Goal: Task Accomplishment & Management: Manage account settings

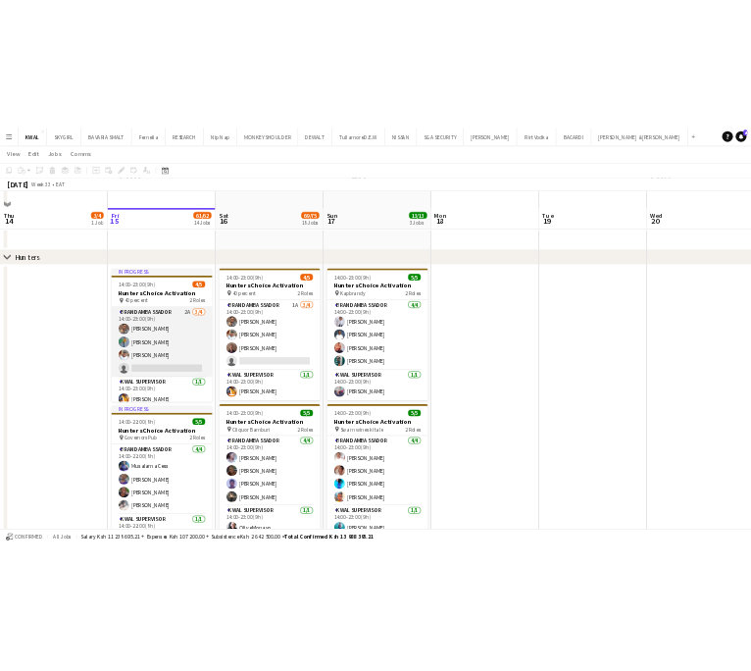
scroll to position [98, 0]
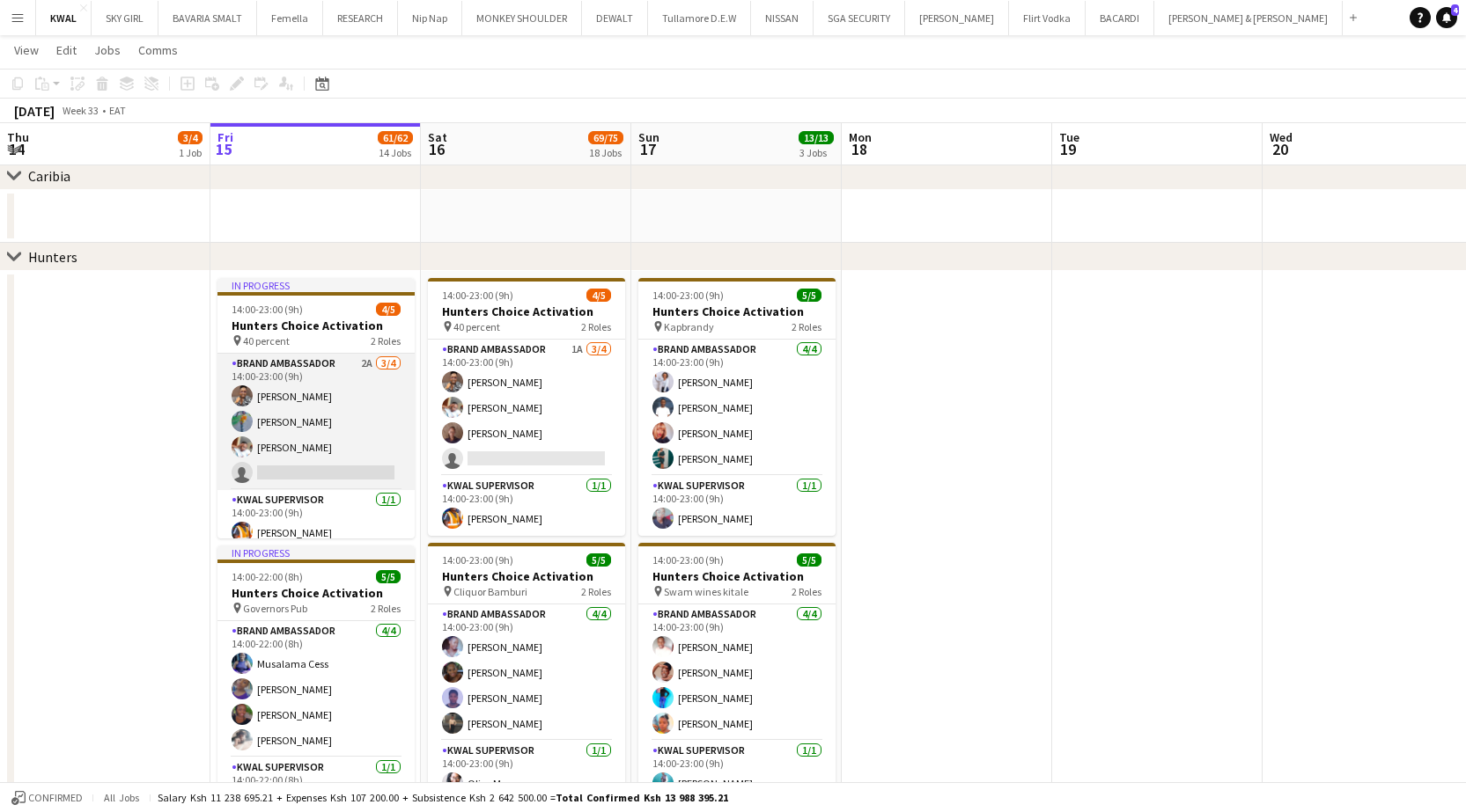
click at [322, 471] on app-card-role "Brand Ambassador 2A 3/4 14:00-23:00 (9h) Vincent Gaturo Zipporah Njeri Eunice N…" at bounding box center [316, 422] width 198 height 136
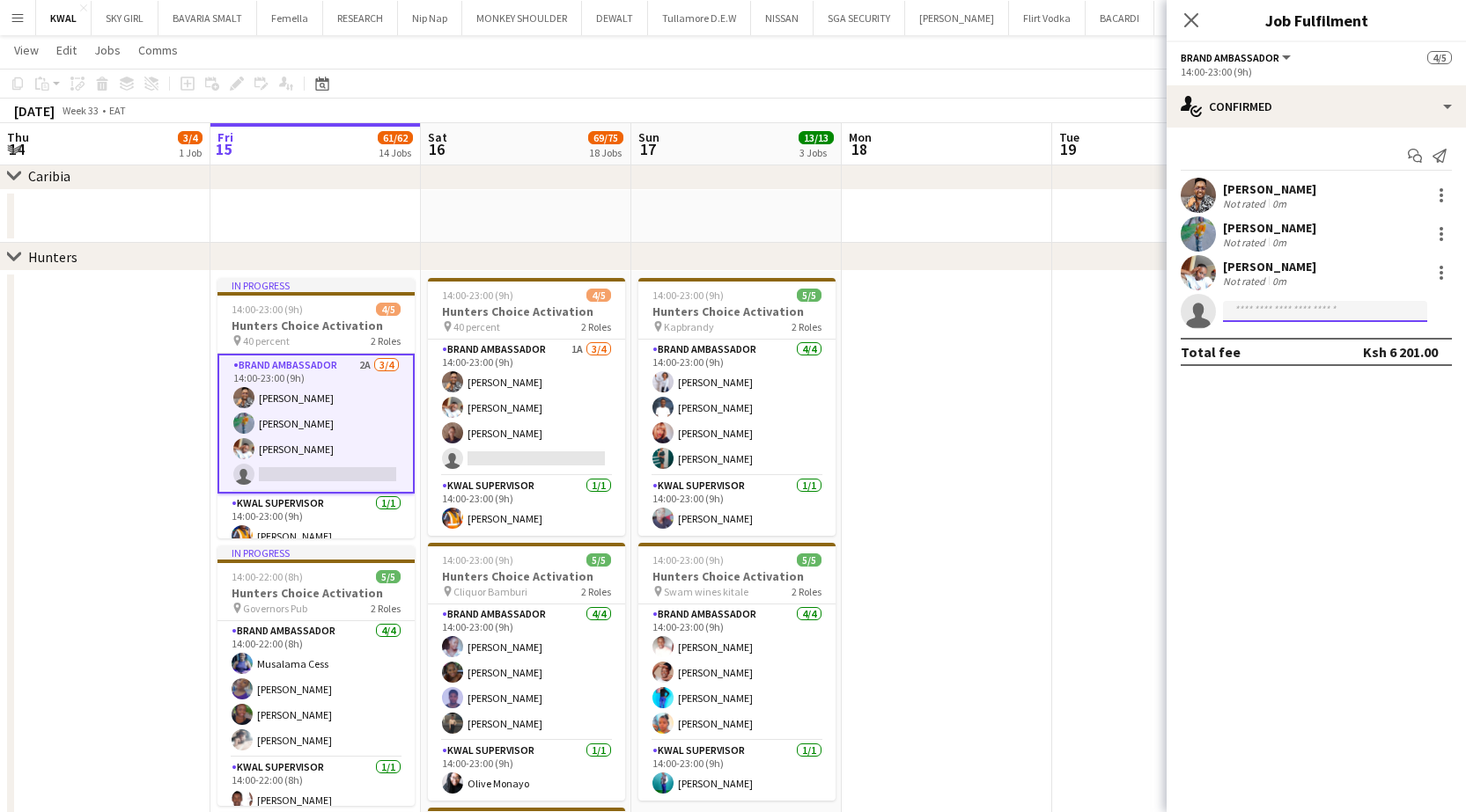
drag, startPoint x: 1240, startPoint y: 315, endPoint x: 1227, endPoint y: 311, distance: 13.6
click at [1242, 315] on input at bounding box center [1324, 311] width 204 height 22
type input "*"
type input "*******"
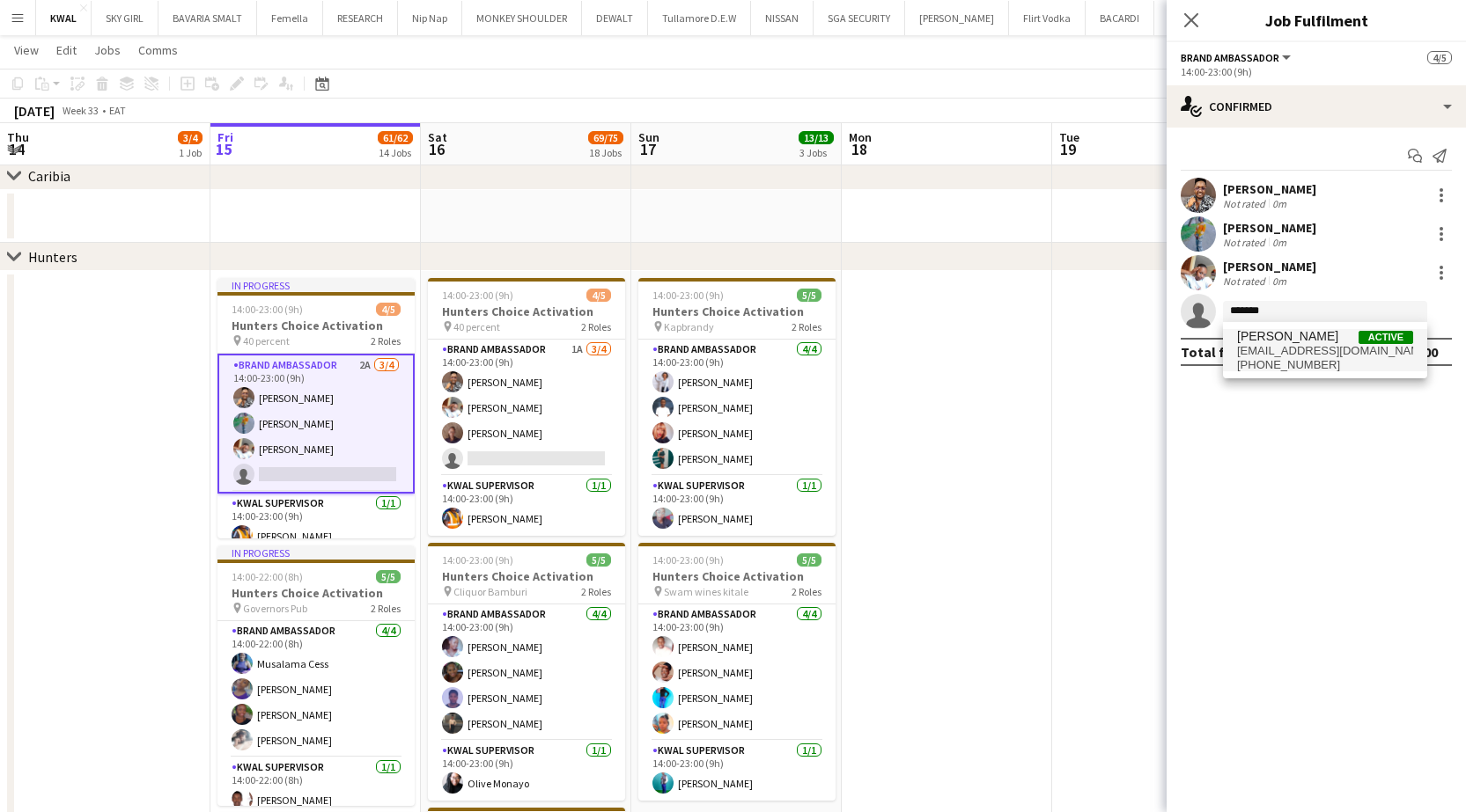
click at [1326, 360] on span "+254114141308" at bounding box center [1325, 365] width 176 height 14
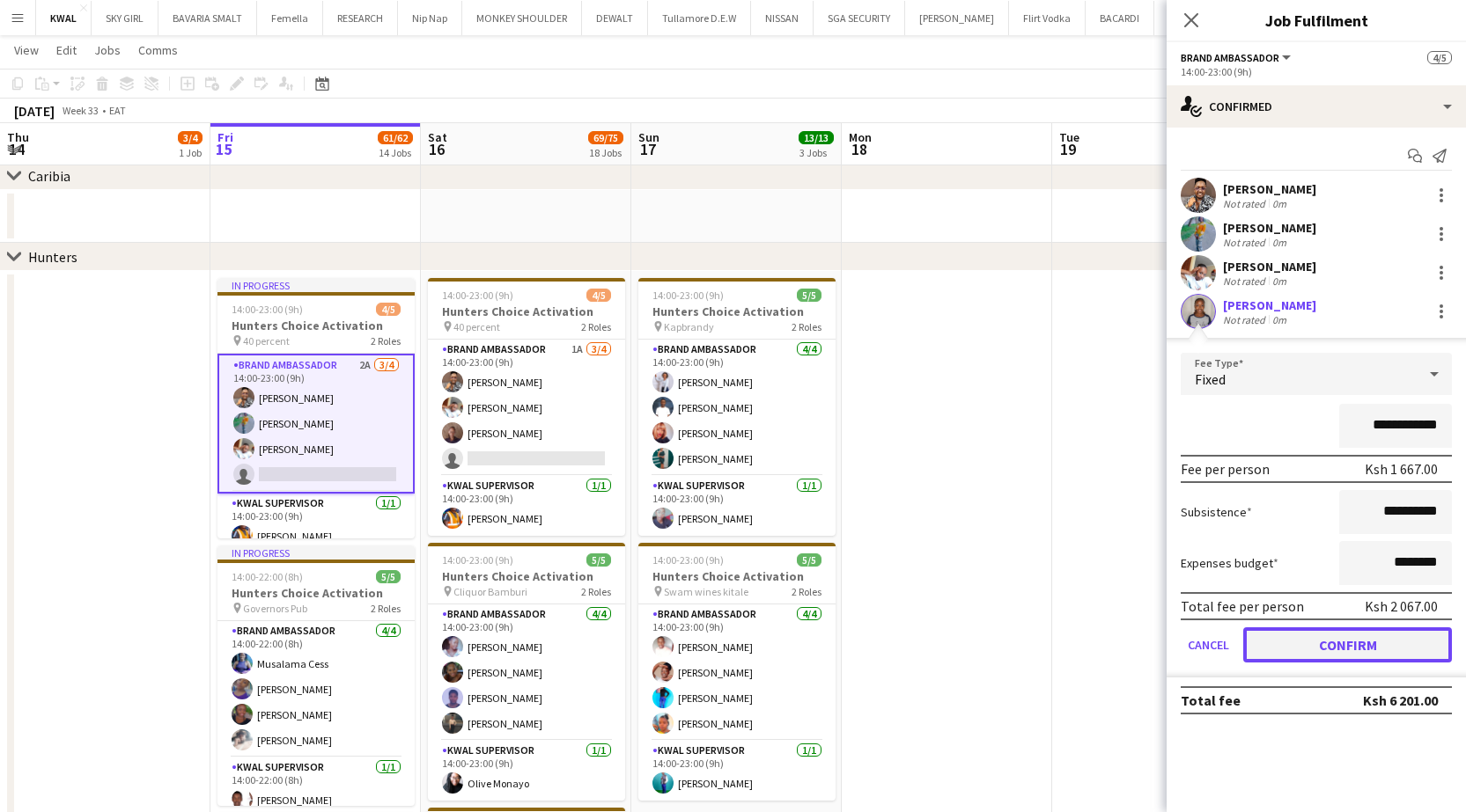
drag, startPoint x: 1348, startPoint y: 652, endPoint x: 1339, endPoint y: 651, distance: 9.1
click at [1347, 651] on button "Confirm" at bounding box center [1347, 644] width 208 height 35
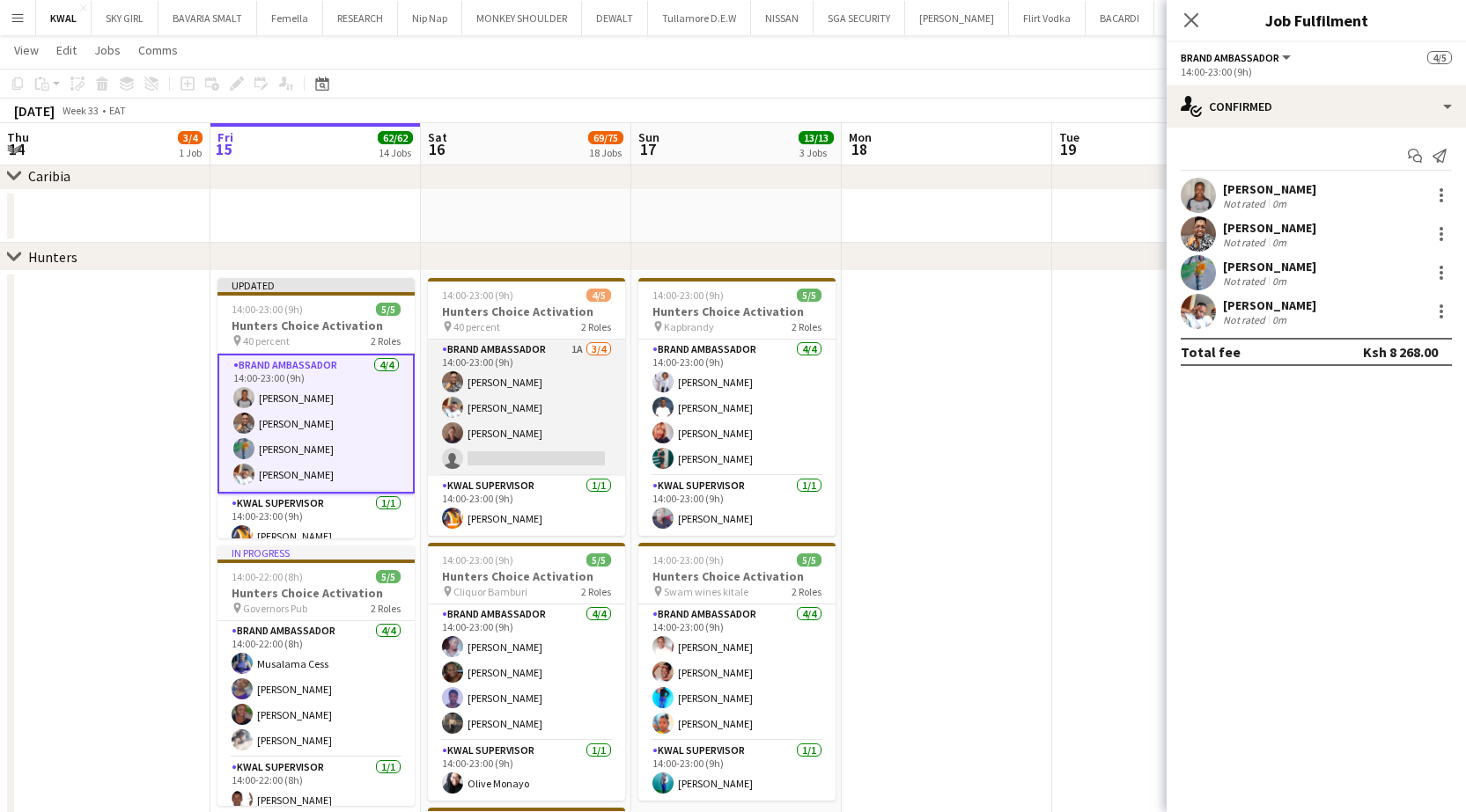
click at [514, 466] on app-card-role "Brand Ambassador 1A 3/4 14:00-23:00 (9h) Vincent Gaturo Eunice Njuguna Zipporah…" at bounding box center [527, 408] width 198 height 136
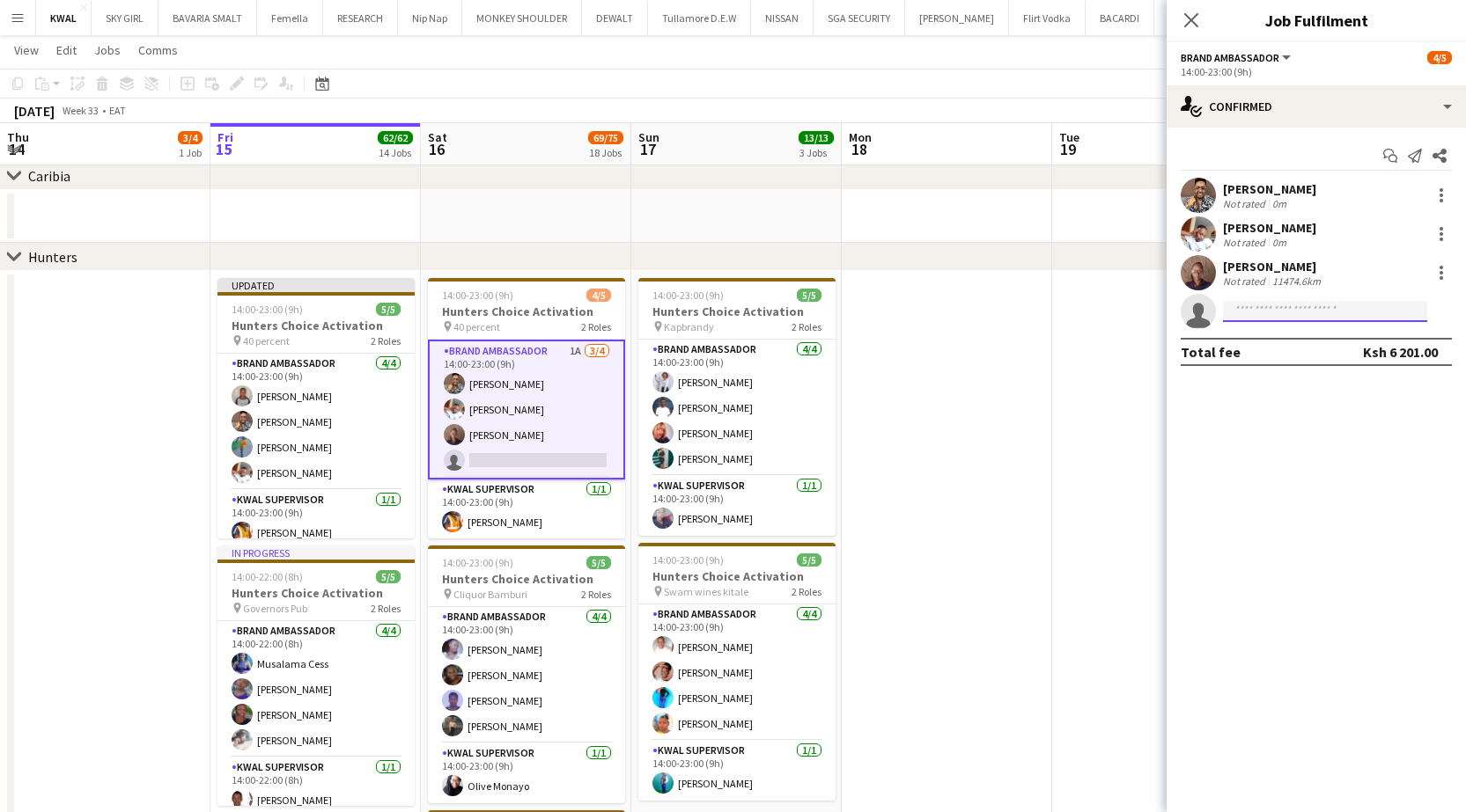
drag, startPoint x: 1305, startPoint y: 312, endPoint x: 1289, endPoint y: 299, distance: 20.6
click at [1305, 311] on input at bounding box center [1324, 311] width 204 height 22
type input "*******"
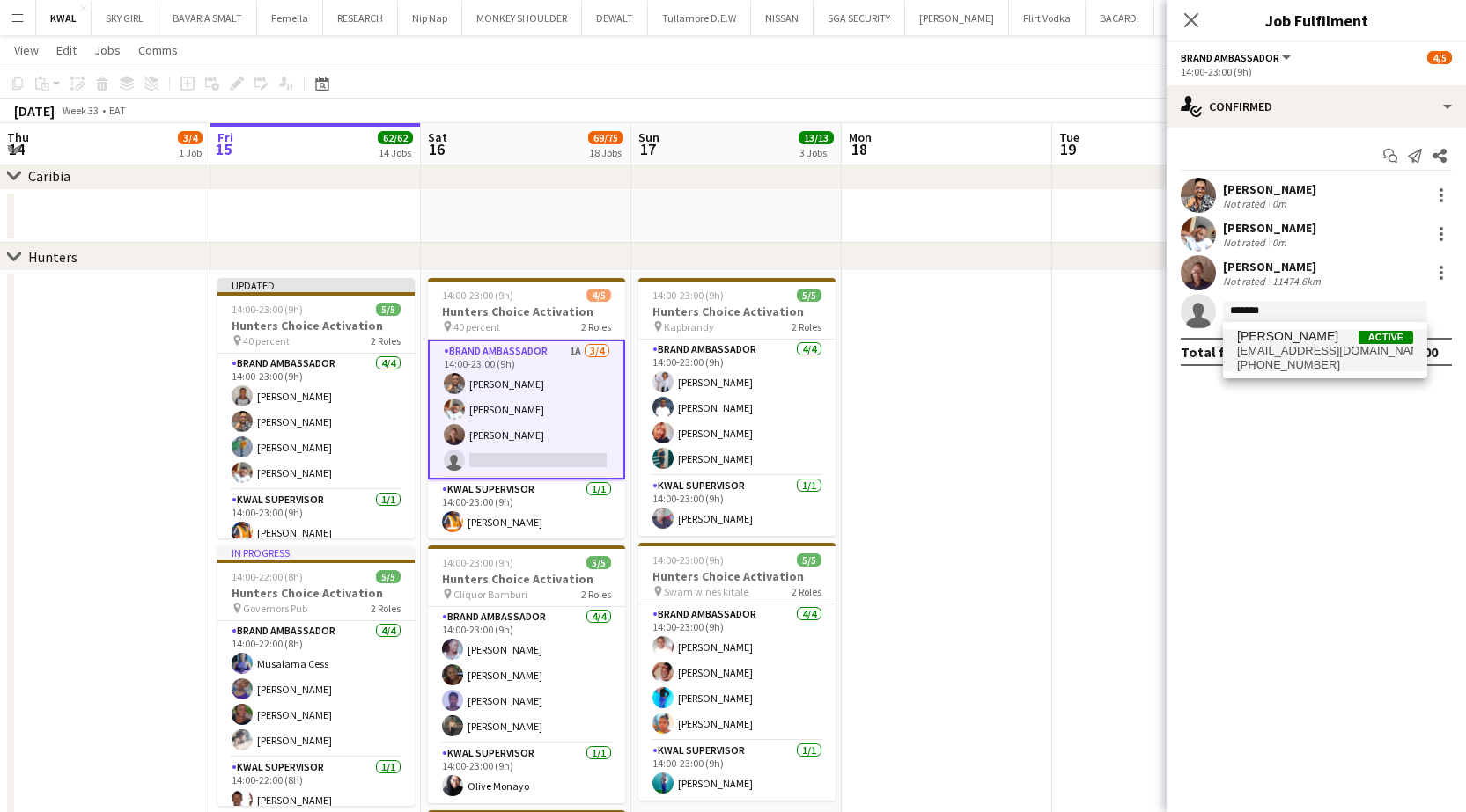
click at [1287, 356] on span "nyamusishirleen15@gmail.com" at bounding box center [1325, 351] width 176 height 14
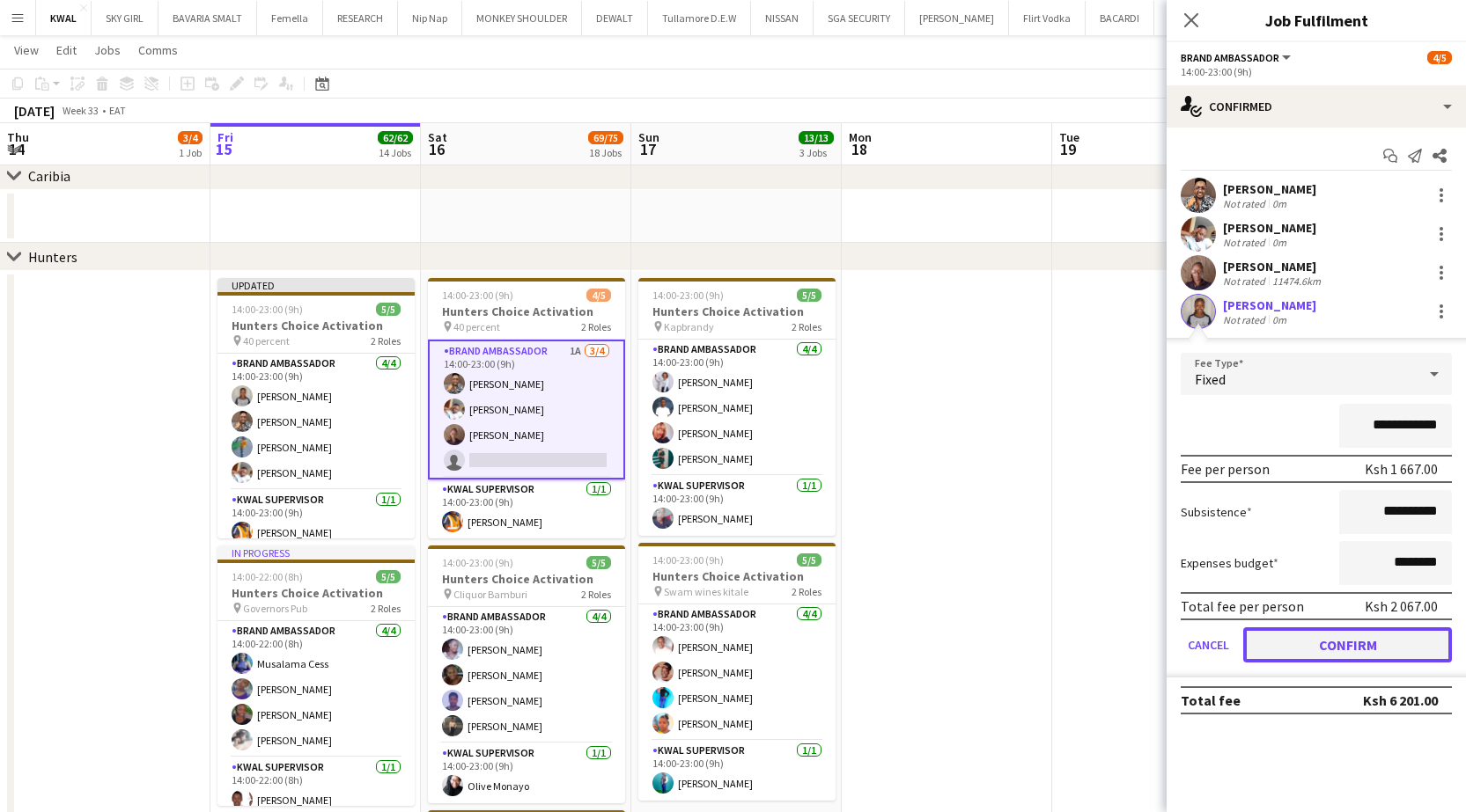
click at [1320, 650] on button "Confirm" at bounding box center [1347, 644] width 208 height 35
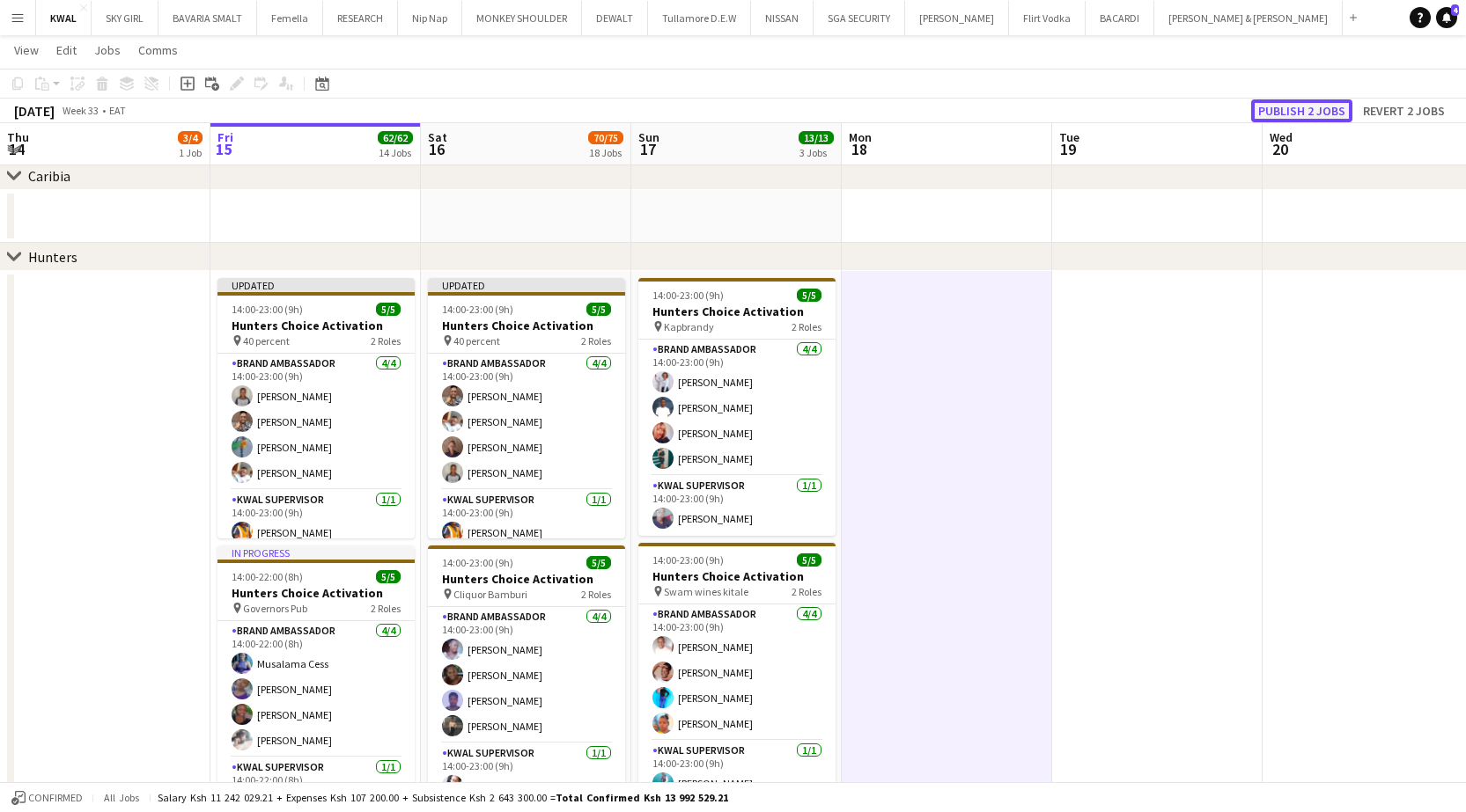
click at [1286, 109] on button "Publish 2 jobs" at bounding box center [1301, 110] width 101 height 22
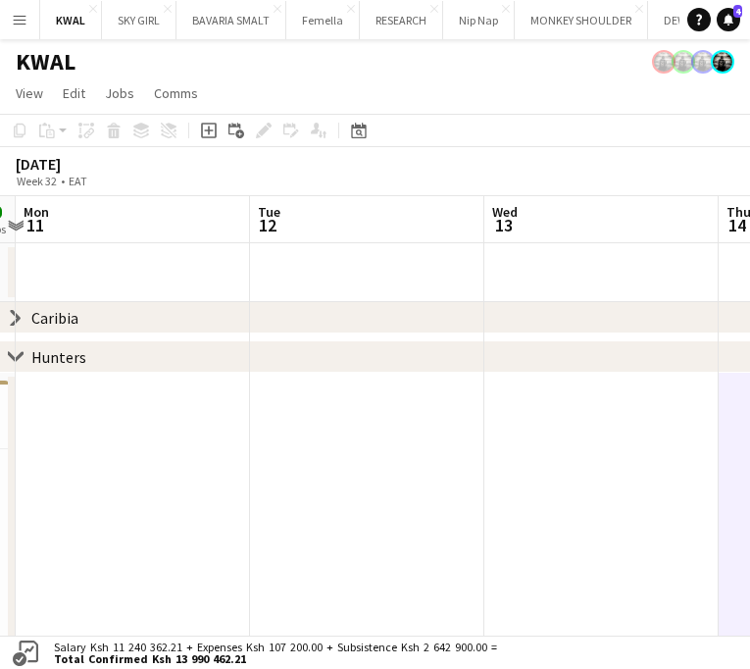
drag, startPoint x: 498, startPoint y: 471, endPoint x: 802, endPoint y: 461, distance: 304.1
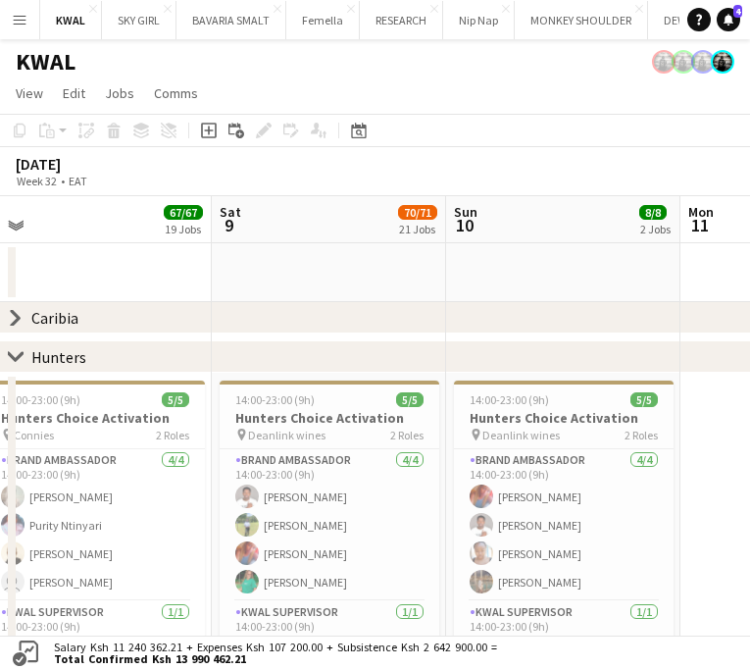
drag, startPoint x: 517, startPoint y: 492, endPoint x: 766, endPoint y: 469, distance: 250.2
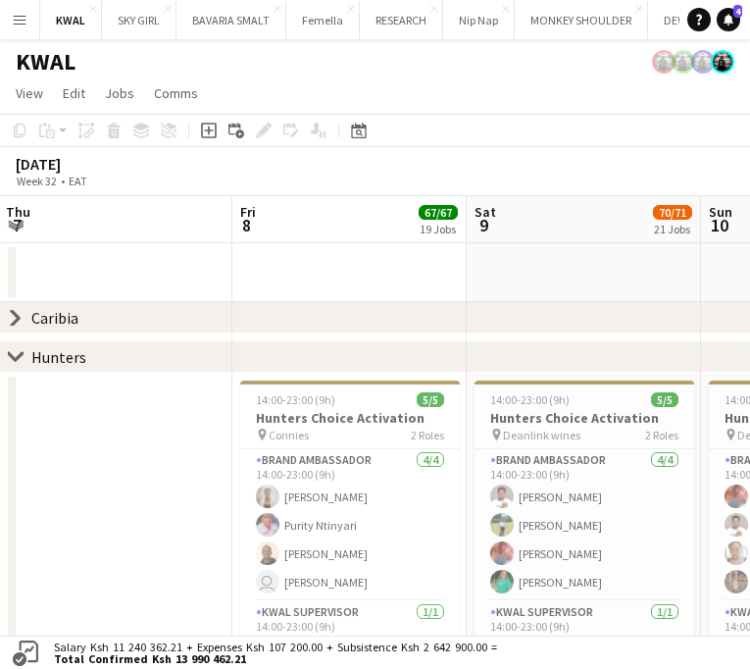
scroll to position [0, 462]
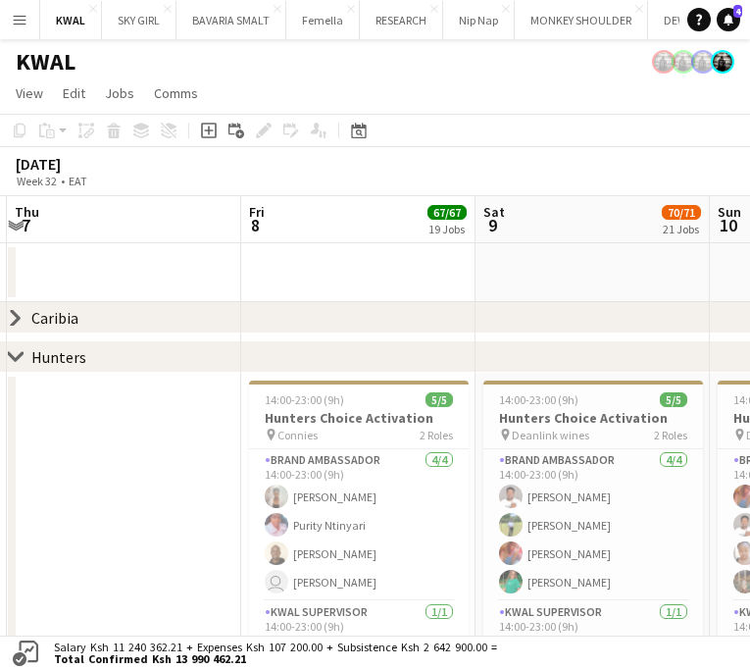
drag, startPoint x: 323, startPoint y: 491, endPoint x: 436, endPoint y: 482, distance: 114.1
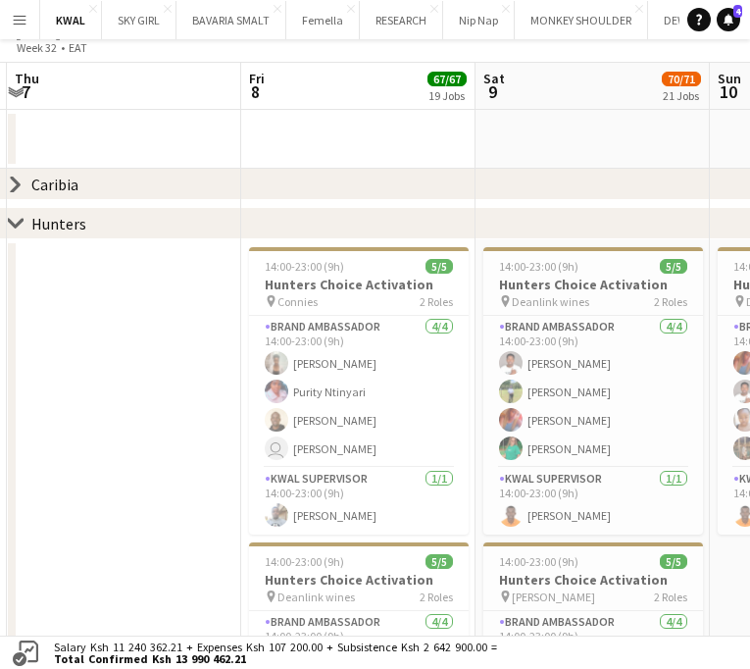
scroll to position [0, 0]
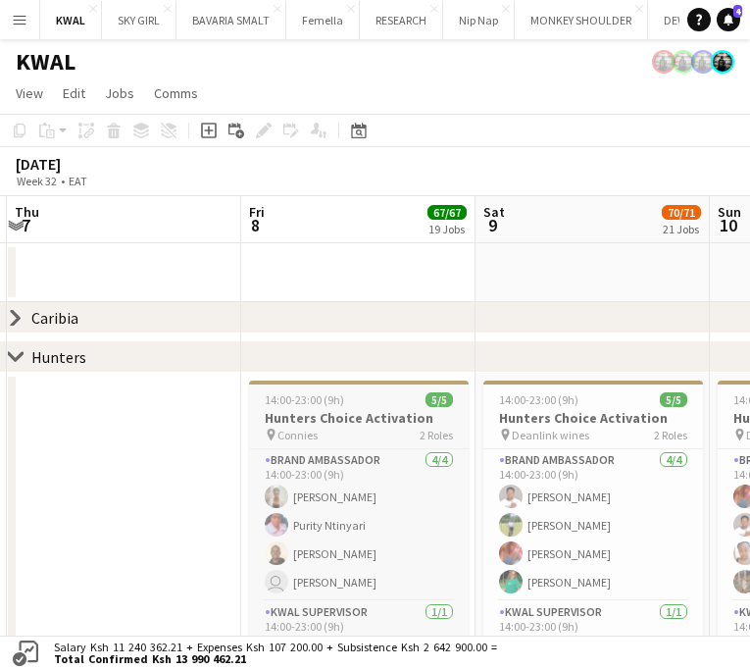
click at [369, 409] on h3 "Hunters Choice Activation" at bounding box center [359, 418] width 220 height 18
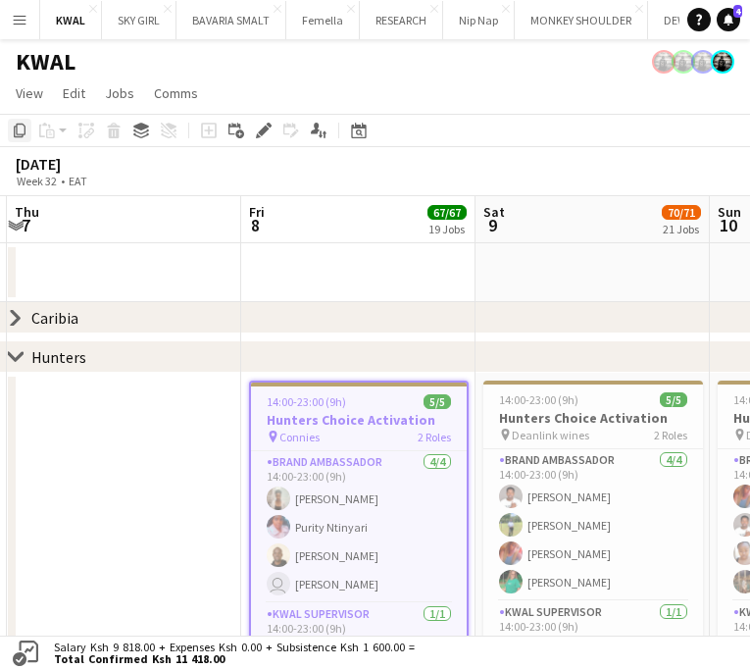
click at [15, 133] on icon at bounding box center [20, 131] width 12 height 14
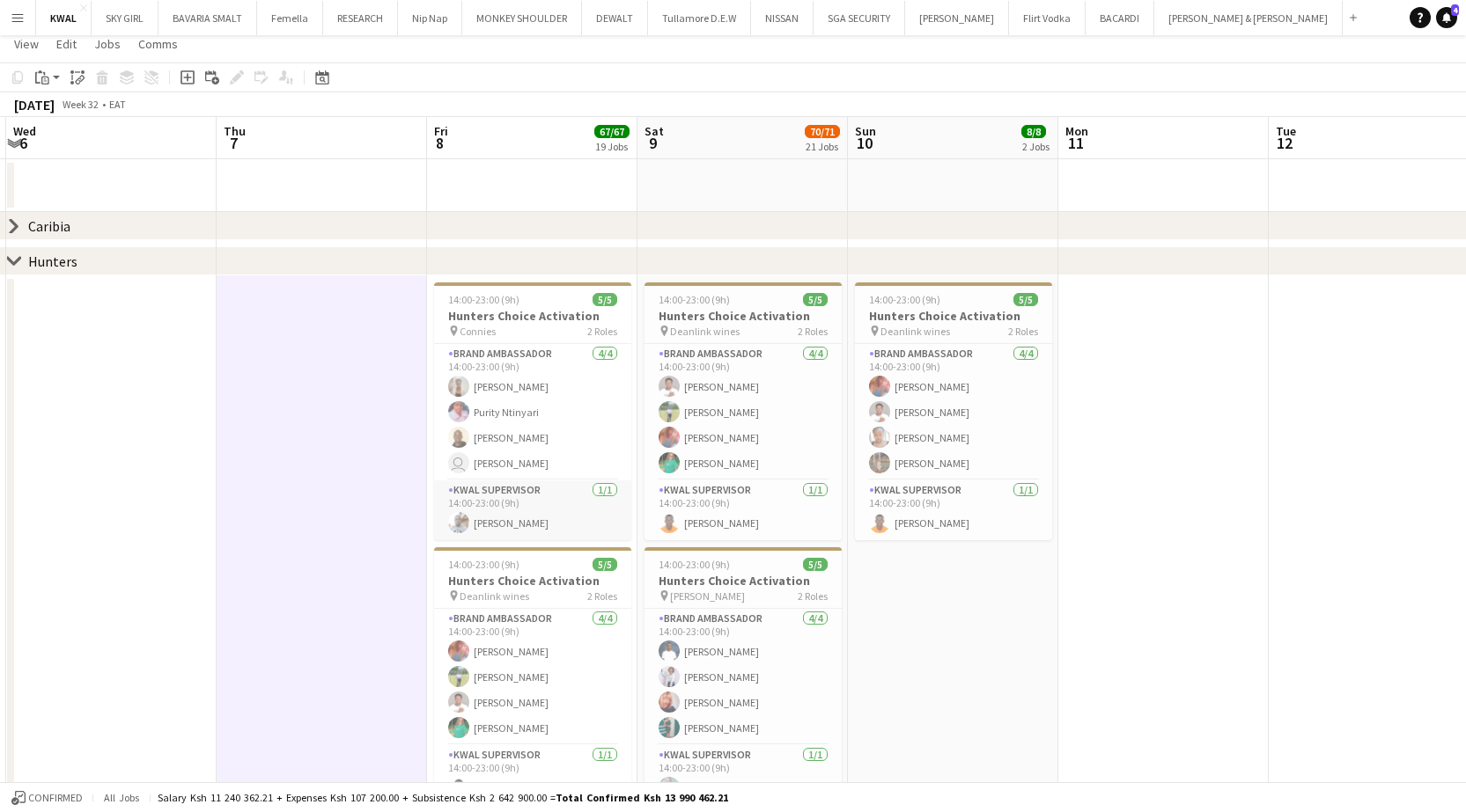
scroll to position [0, 0]
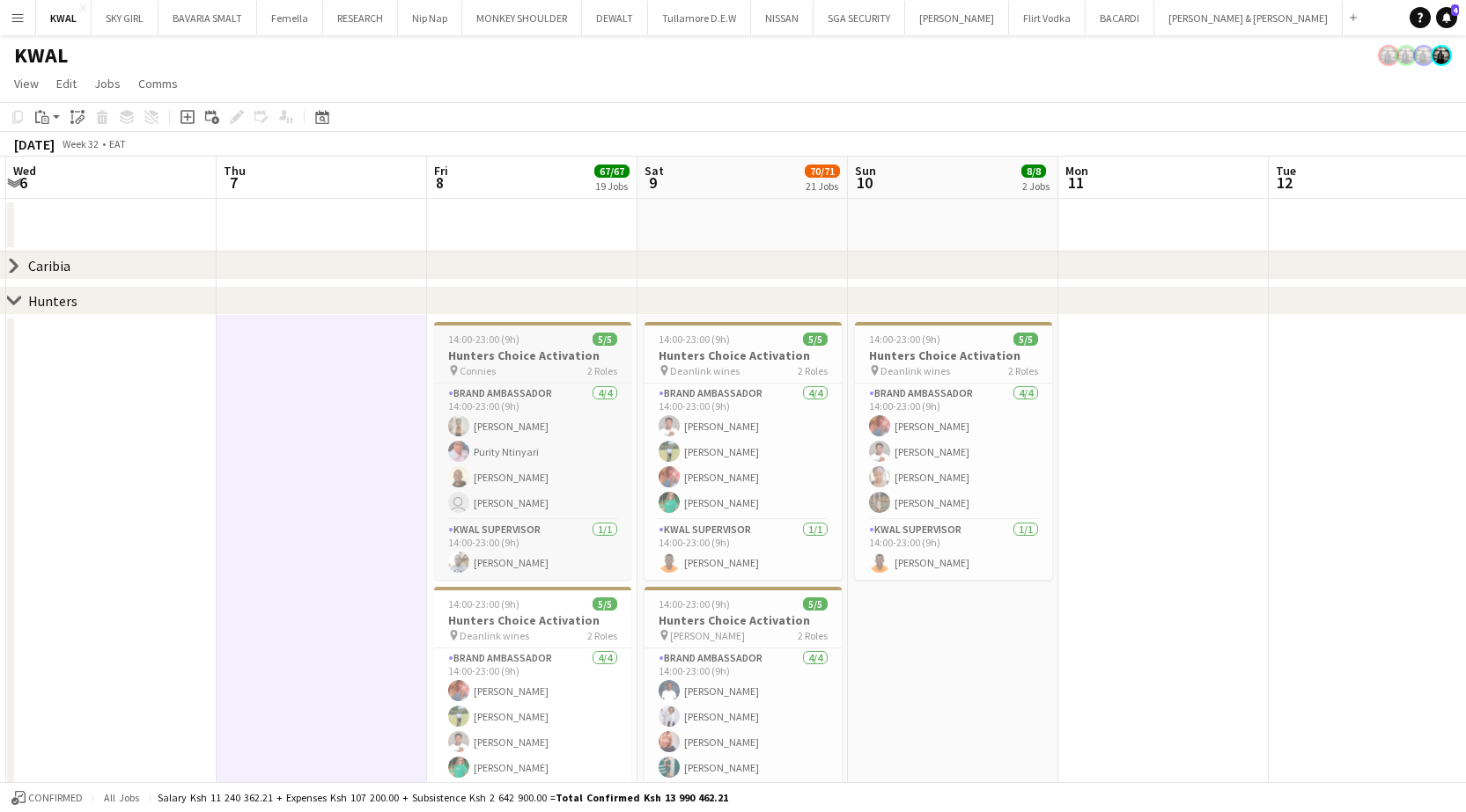
drag, startPoint x: 532, startPoint y: 356, endPoint x: 518, endPoint y: 358, distance: 14.1
click at [531, 357] on h3 "Hunters Choice Activation" at bounding box center [532, 355] width 198 height 16
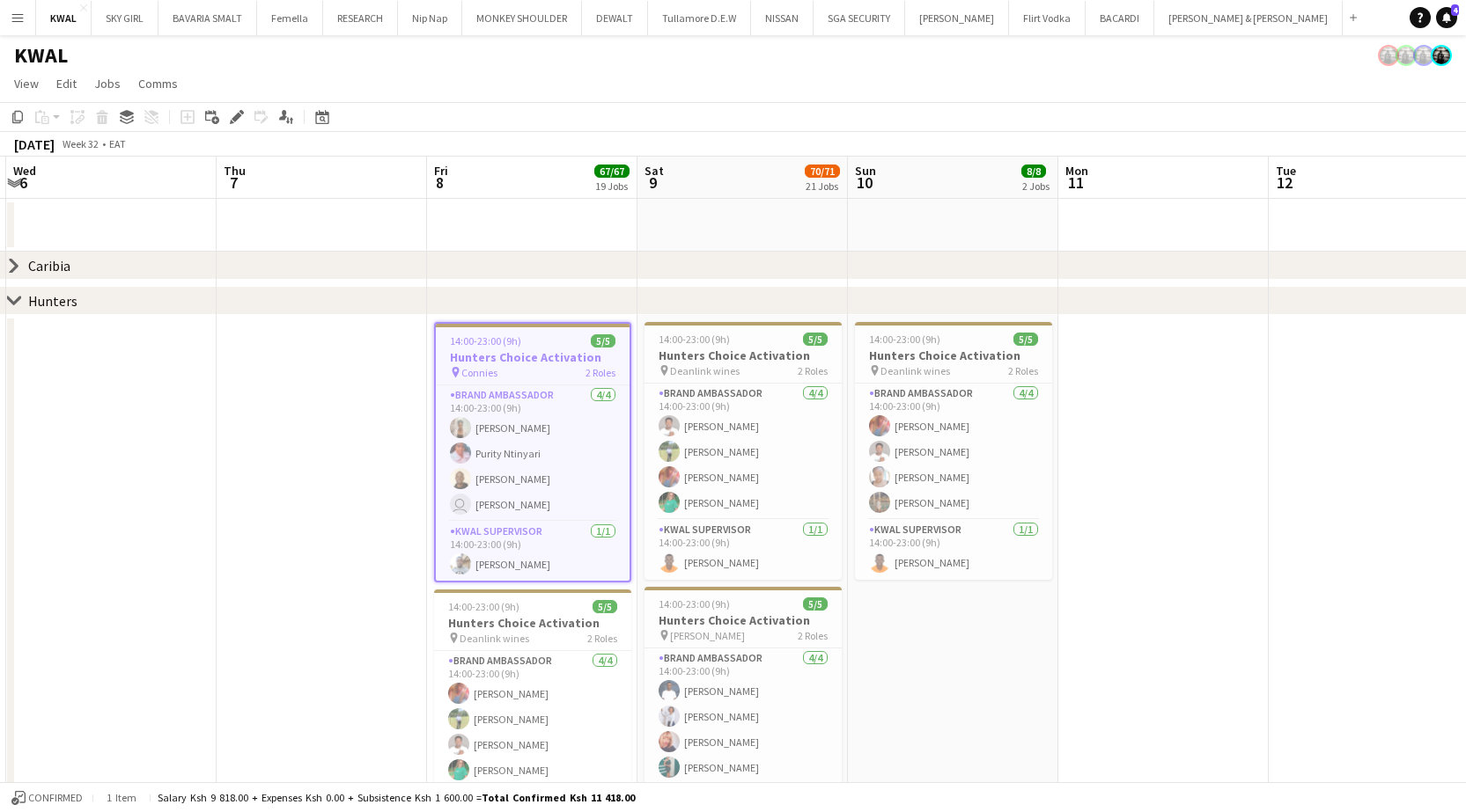
scroll to position [0, 417]
click at [16, 118] on icon "Copy" at bounding box center [18, 118] width 14 height 14
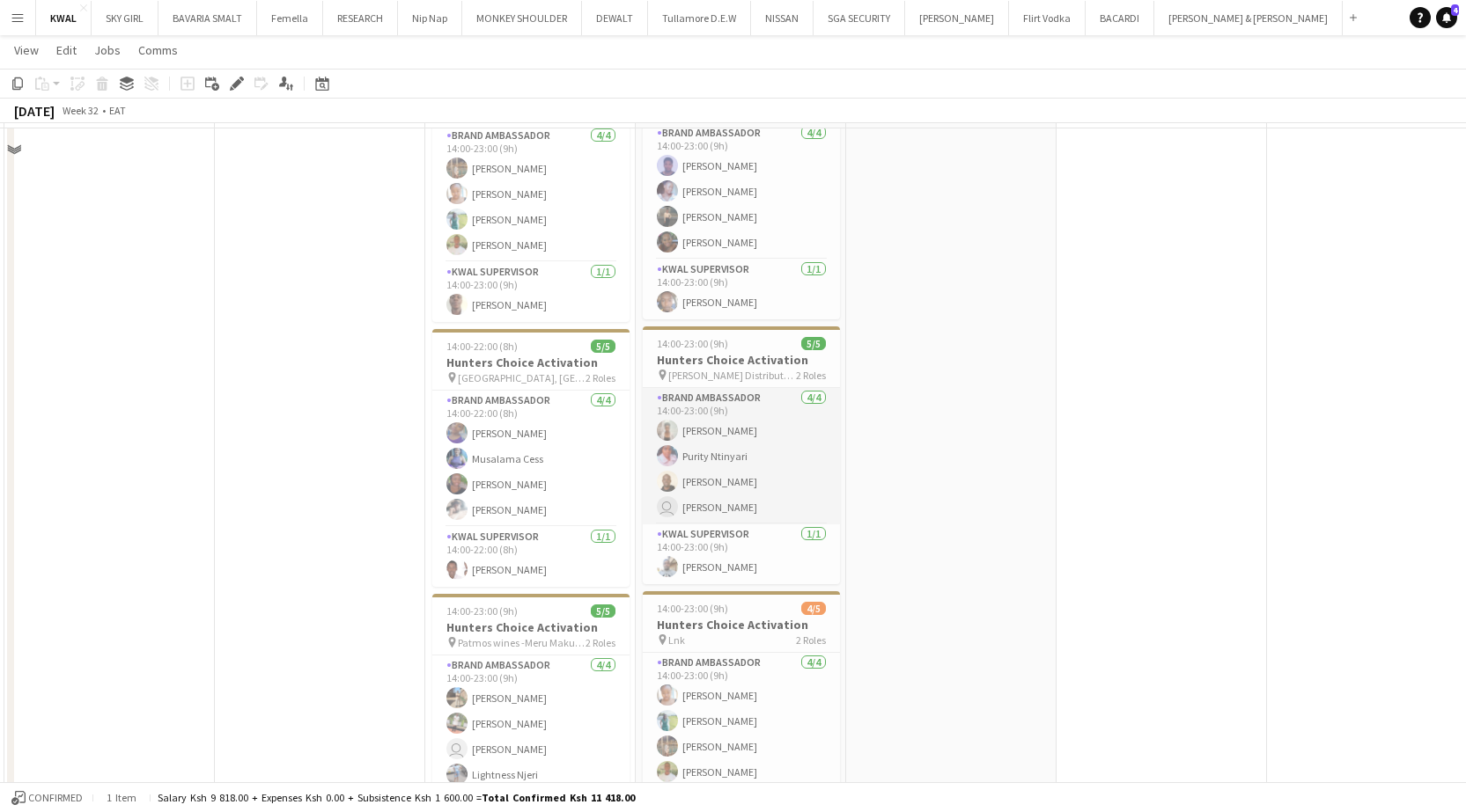
scroll to position [1056, 0]
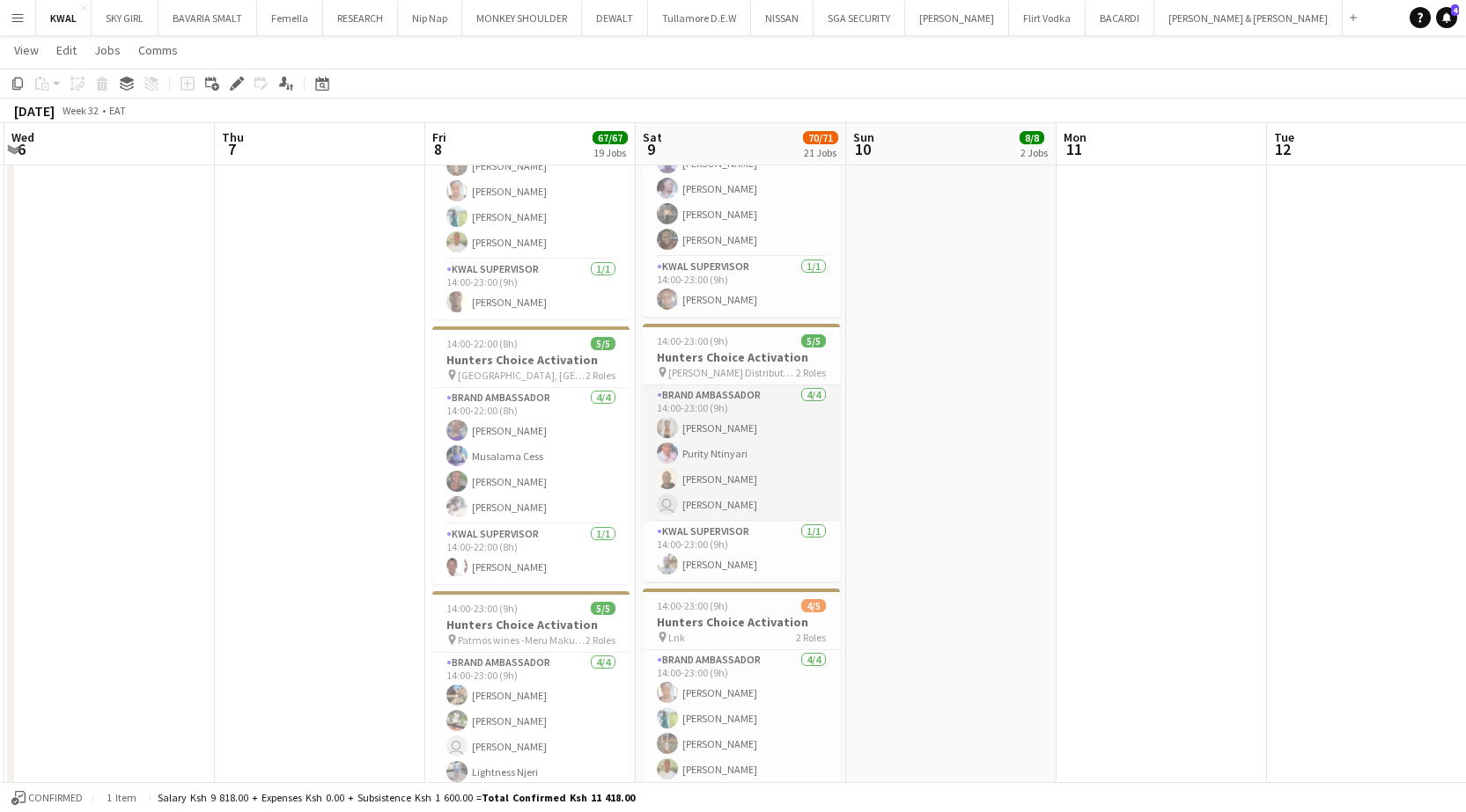
click at [672, 473] on app-card-role "Brand Ambassador 4/4 14:00-23:00 (9h) Christine Mwangi Purity Ntinyari Julius N…" at bounding box center [742, 454] width 198 height 136
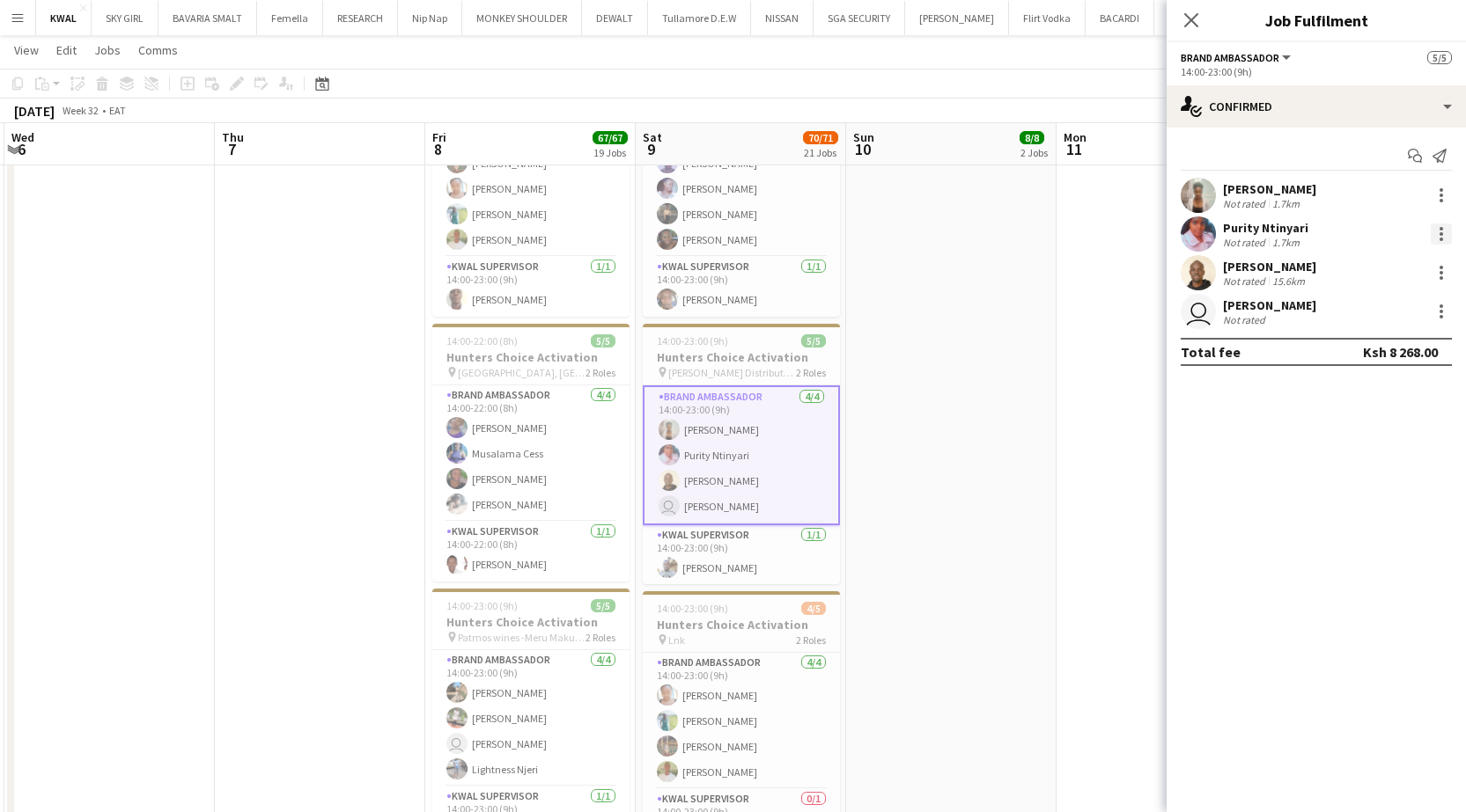
click at [672, 225] on div at bounding box center [1441, 234] width 22 height 22
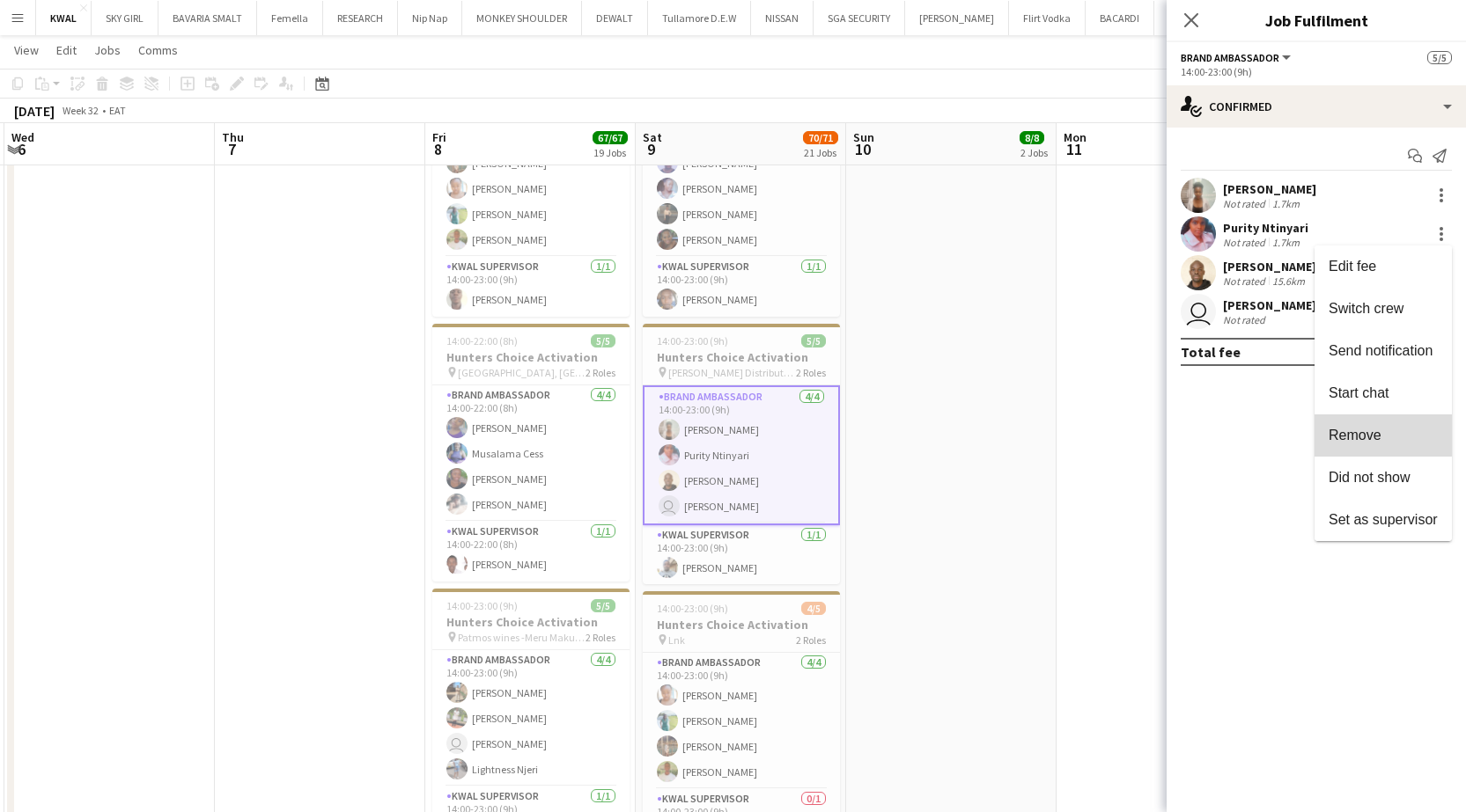
click at [672, 429] on span "Remove" at bounding box center [1383, 436] width 110 height 16
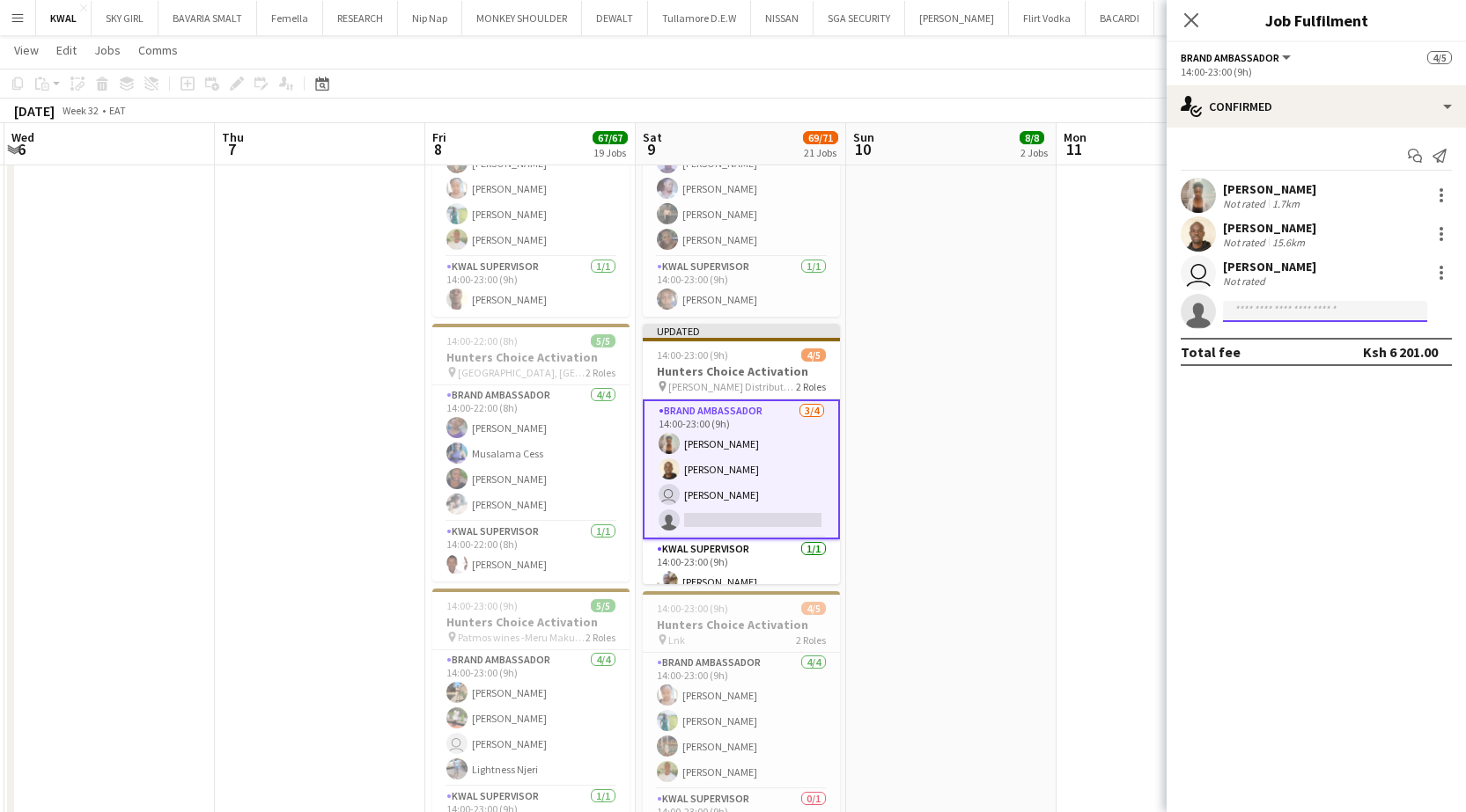
click at [672, 310] on input at bounding box center [1324, 311] width 204 height 22
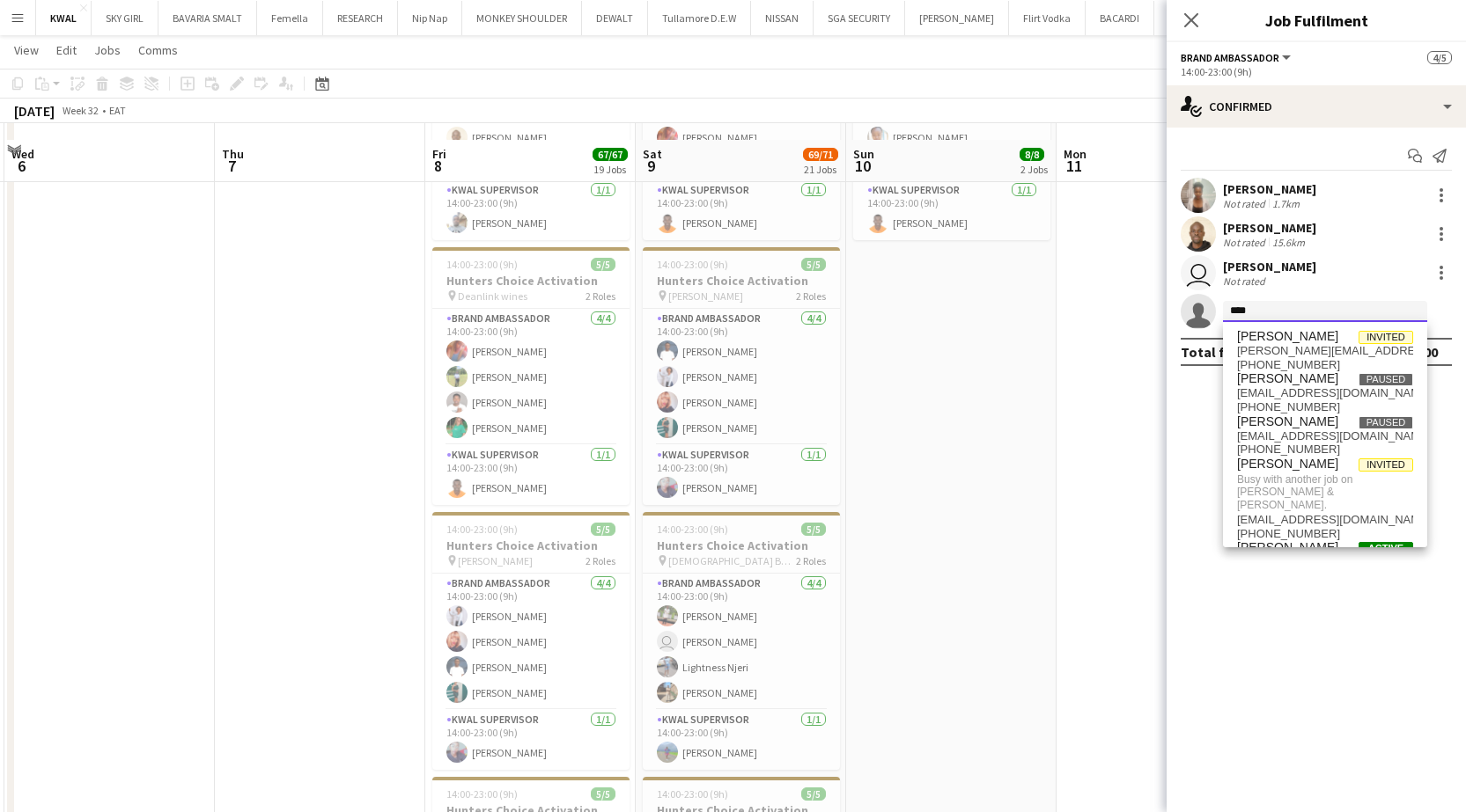
scroll to position [264, 0]
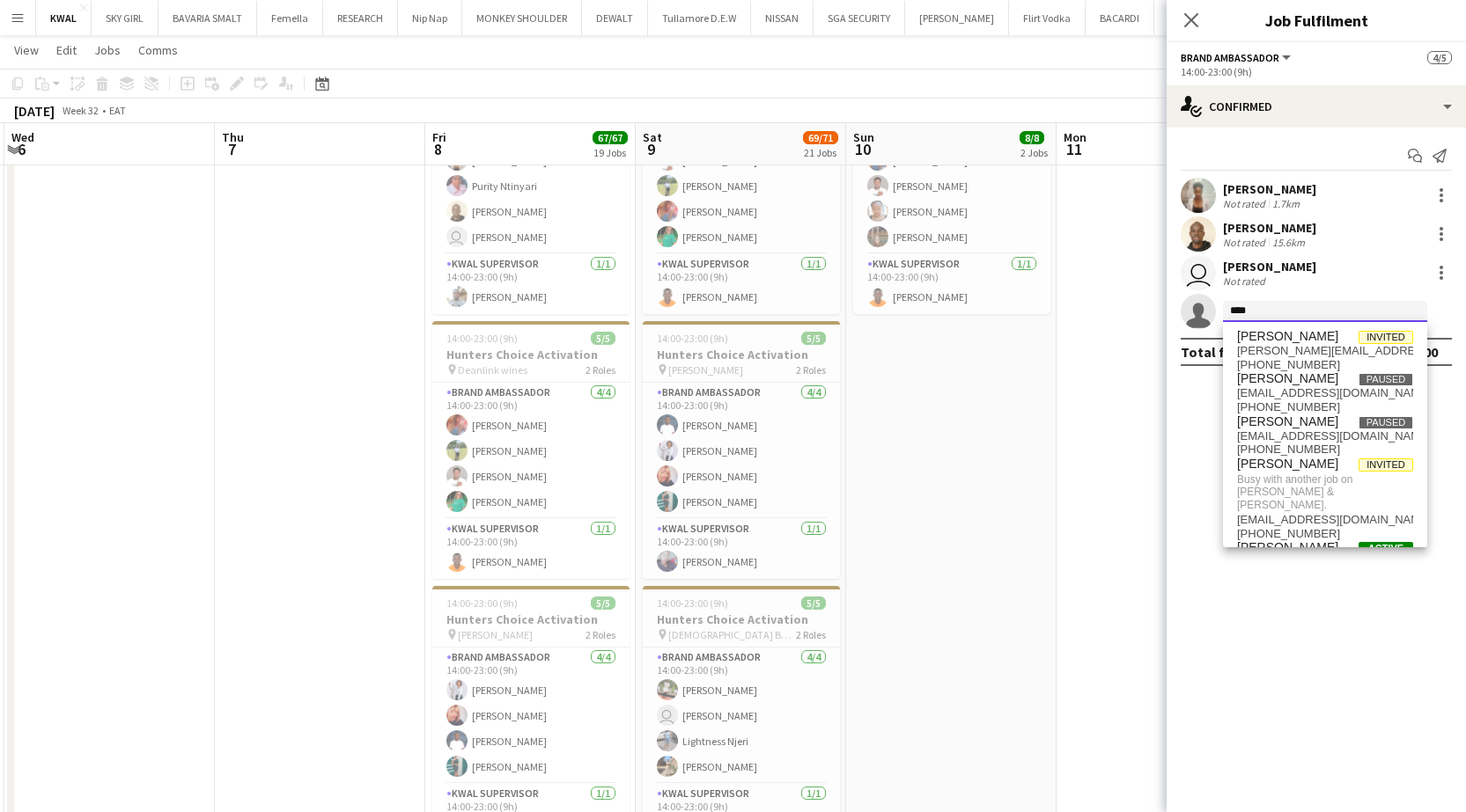
type input "****"
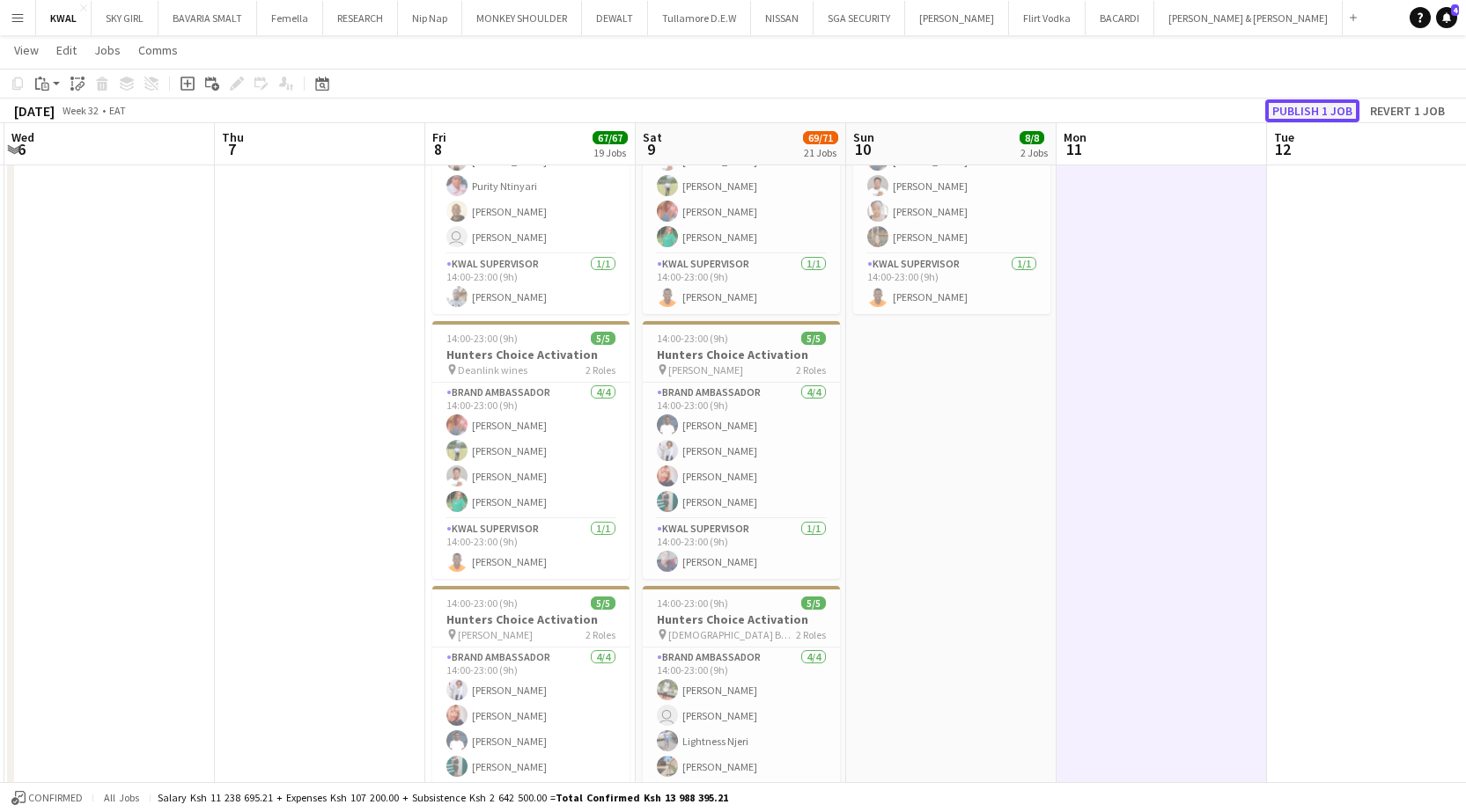
click at [672, 104] on button "Publish 1 job" at bounding box center [1312, 110] width 94 height 22
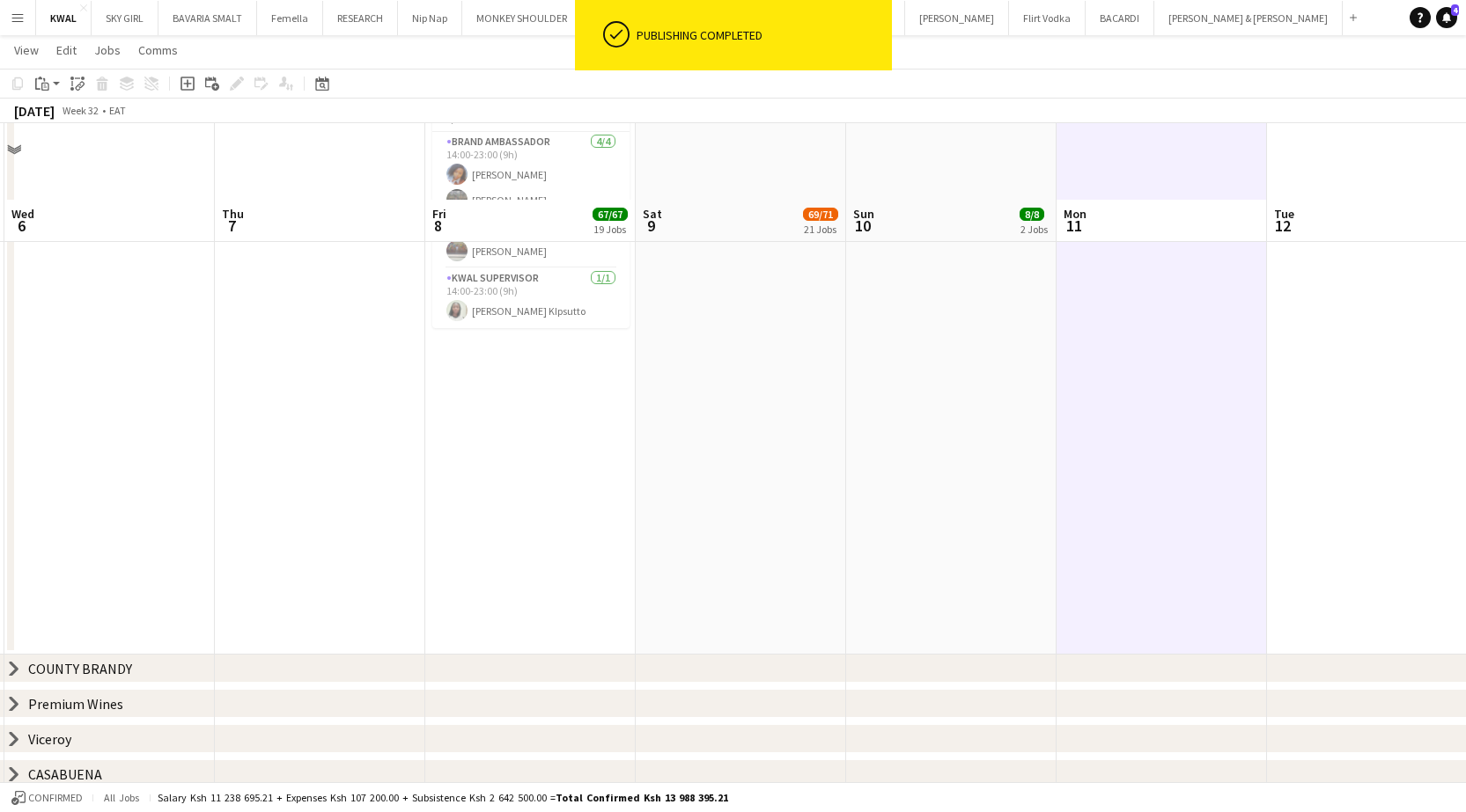
scroll to position [2445, 0]
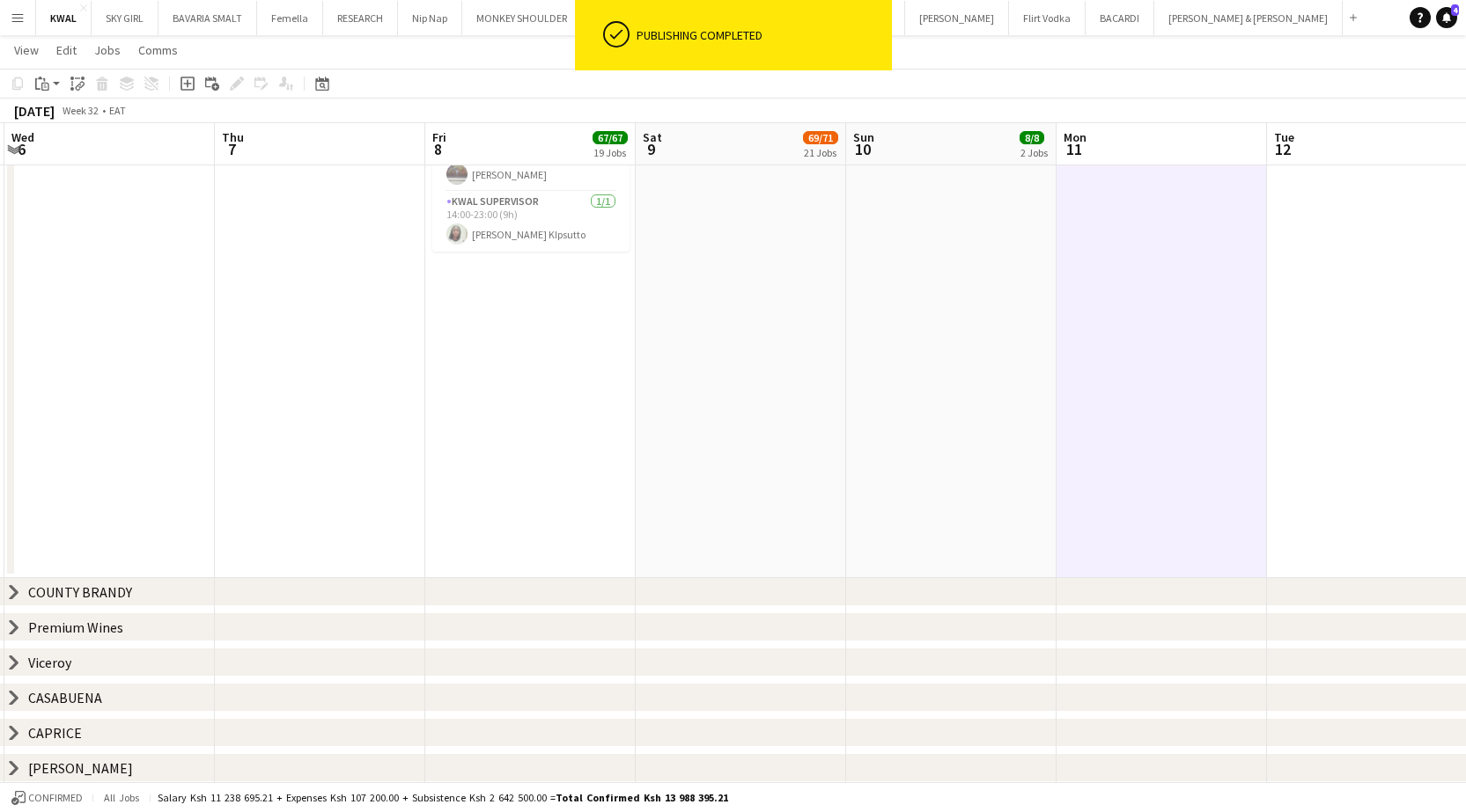
click at [9, 599] on icon "chevron-right" at bounding box center [14, 663] width 14 height 14
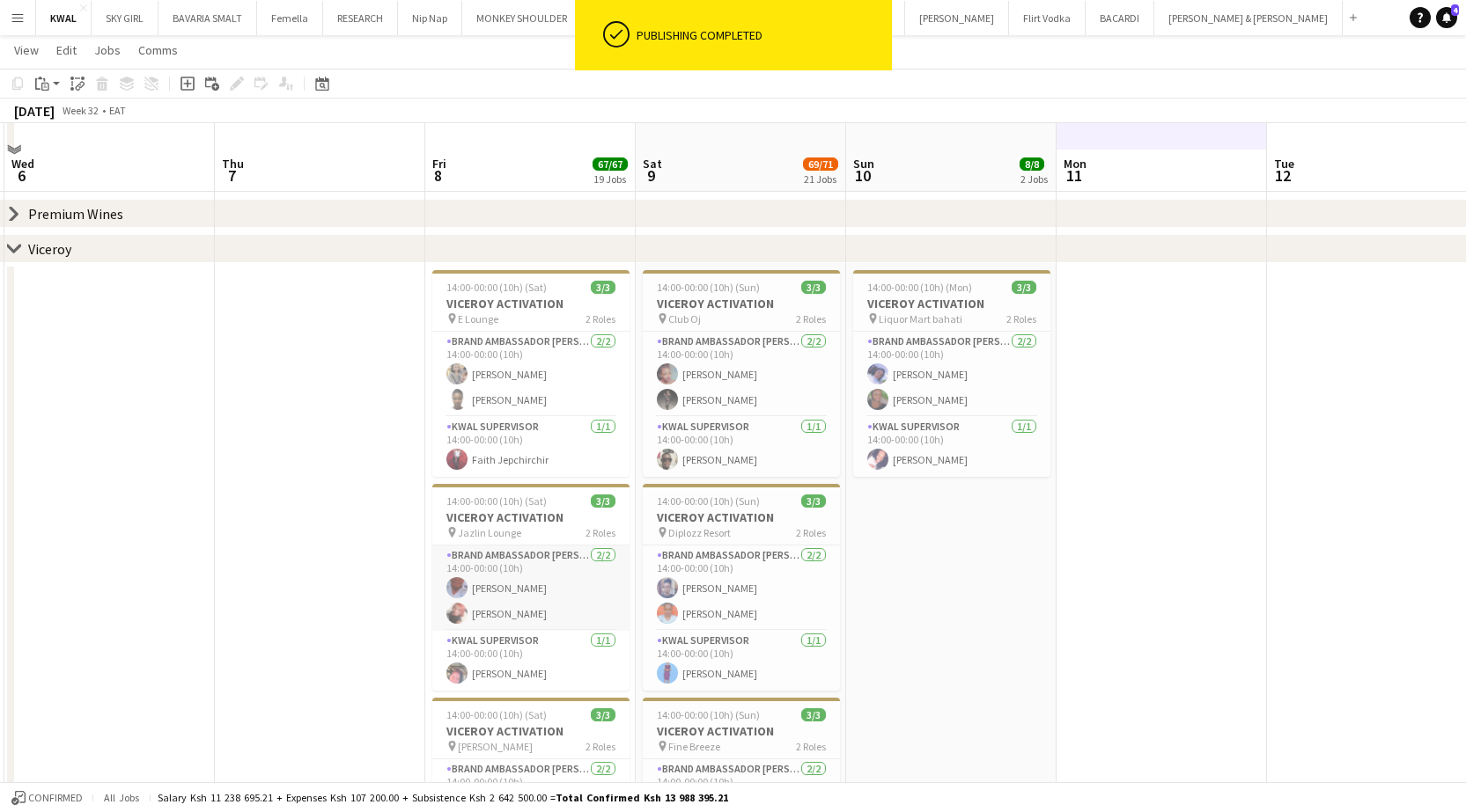
scroll to position [2885, 0]
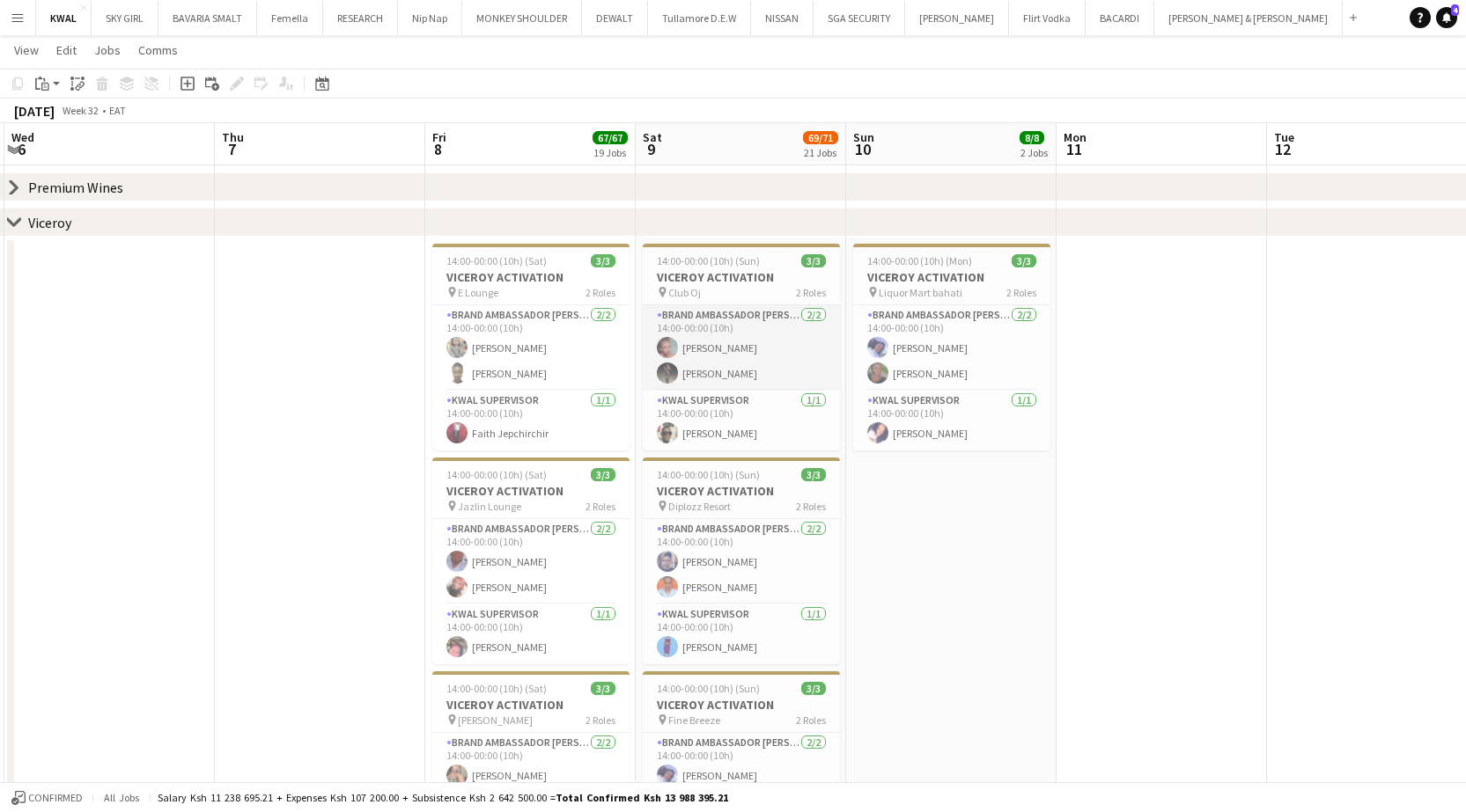
click at [672, 345] on app-card-role "Brand Ambassador kwal 2/2 14:00-00:00 (10h) Rachael Murugi Prudence Kiogora" at bounding box center [742, 347] width 198 height 85
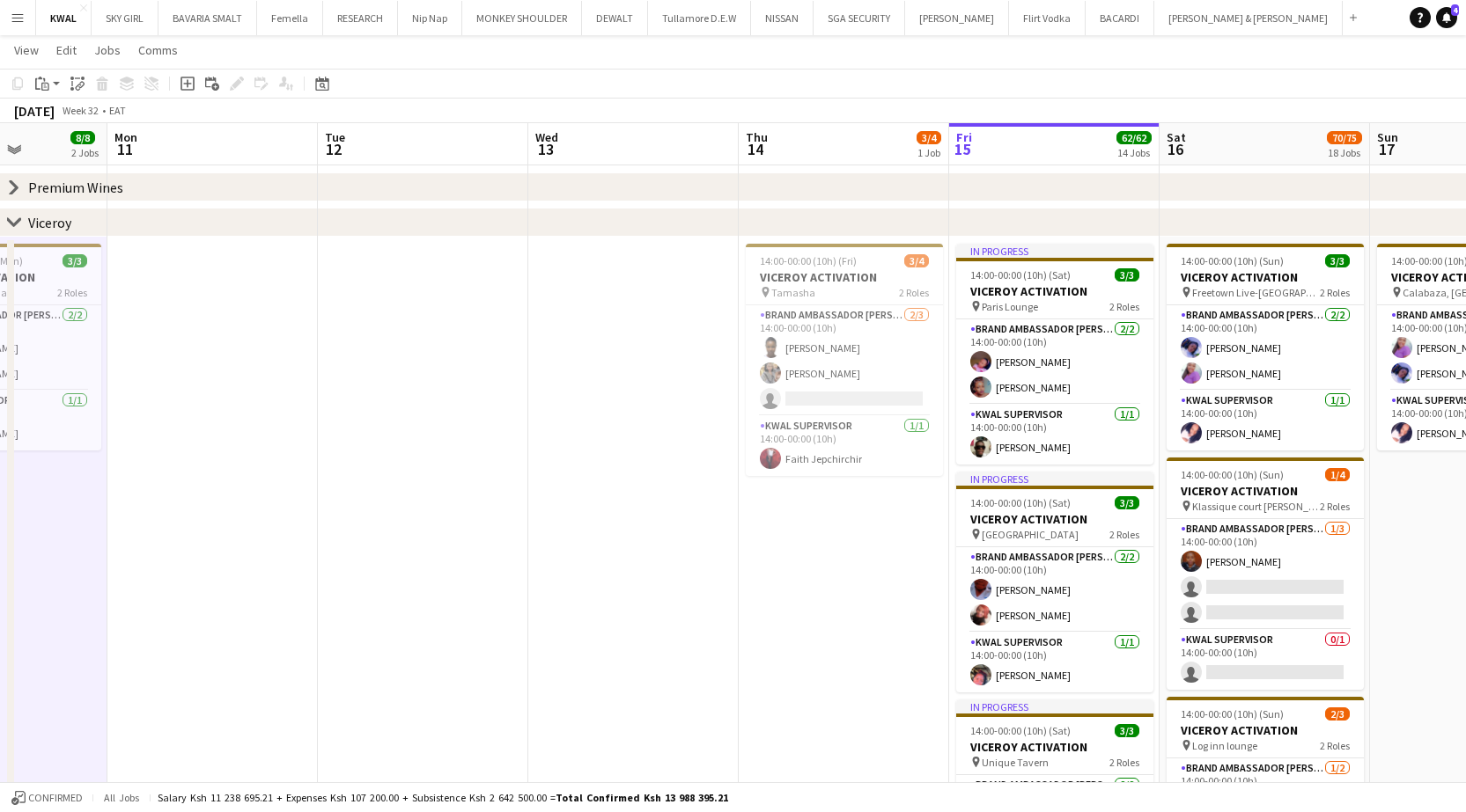
drag, startPoint x: 1250, startPoint y: 575, endPoint x: 550, endPoint y: 591, distance: 700.2
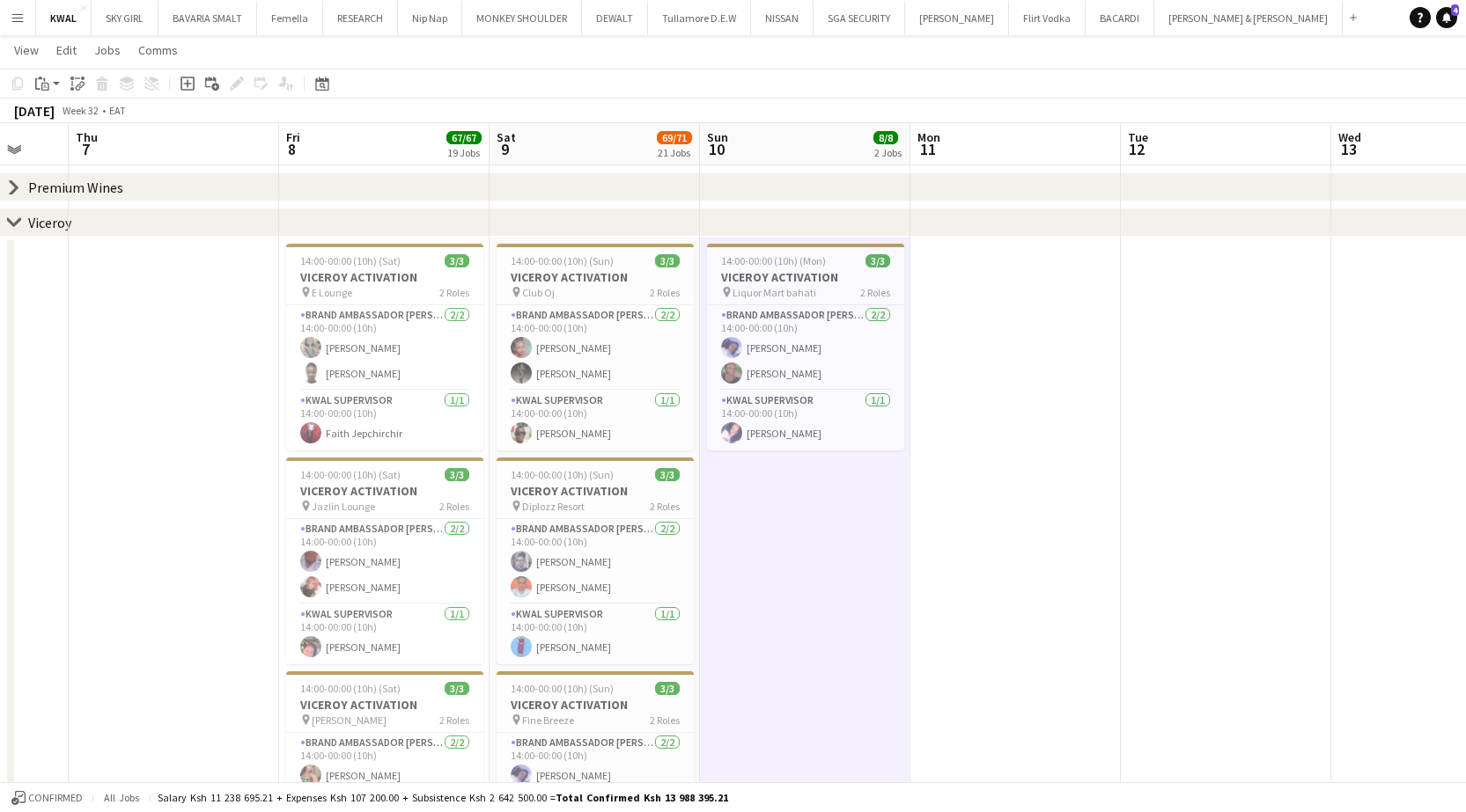
drag, startPoint x: 368, startPoint y: 600, endPoint x: 1042, endPoint y: 594, distance: 674.0
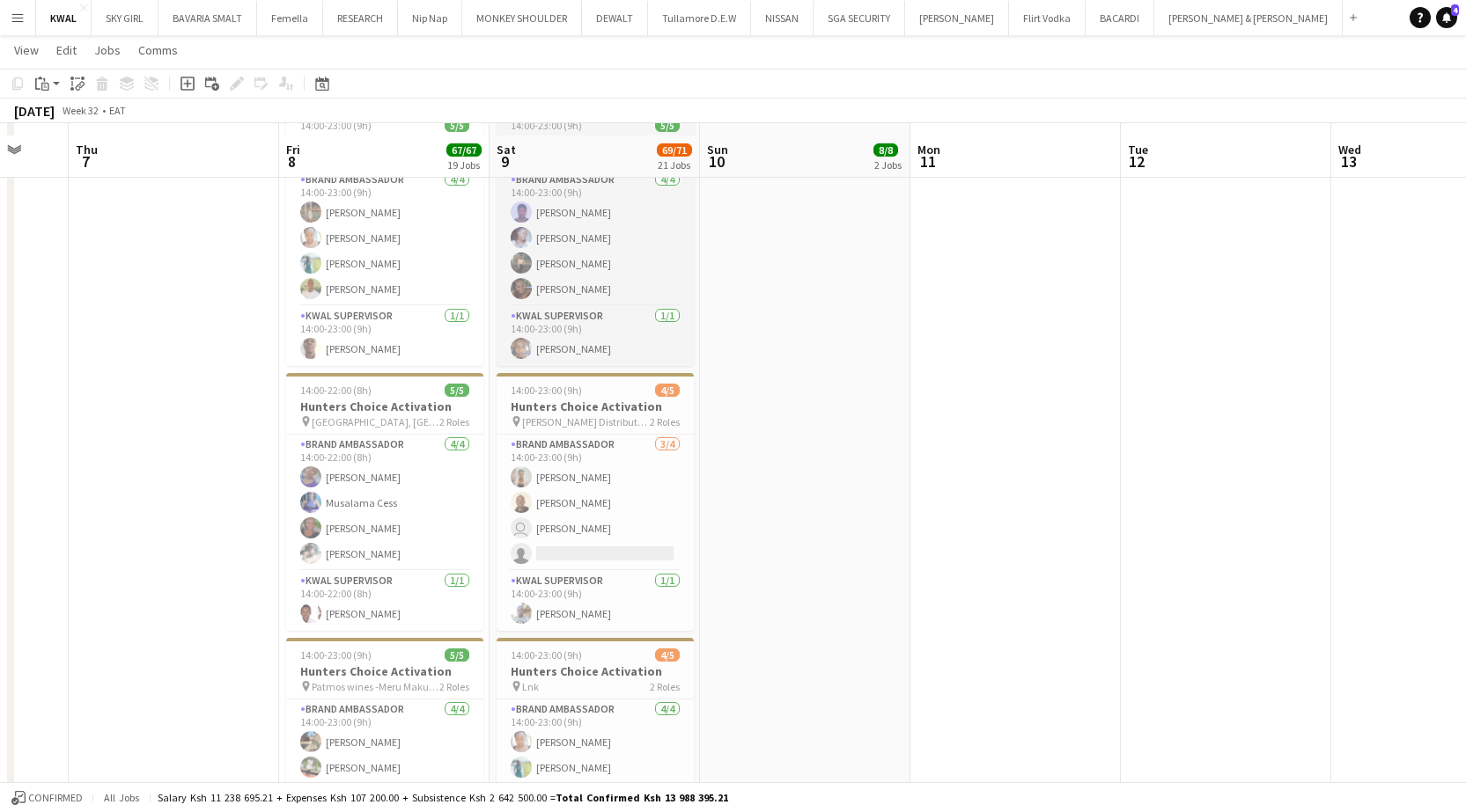
scroll to position [1056, 0]
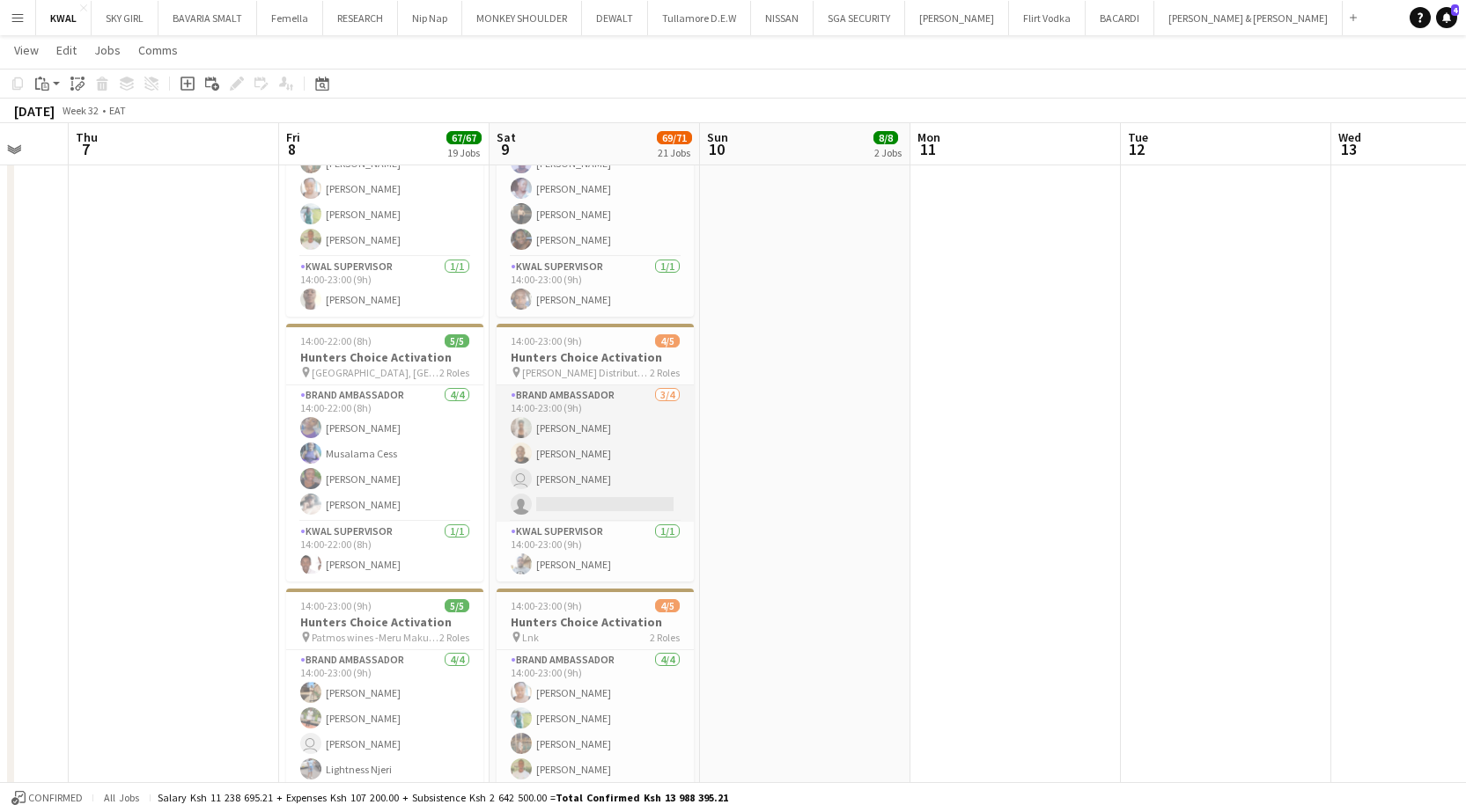
click at [608, 503] on app-card-role "Brand Ambassador 3/4 14:00-23:00 (9h) Christine Mwangi Julius Nyerere user Rose…" at bounding box center [595, 454] width 198 height 136
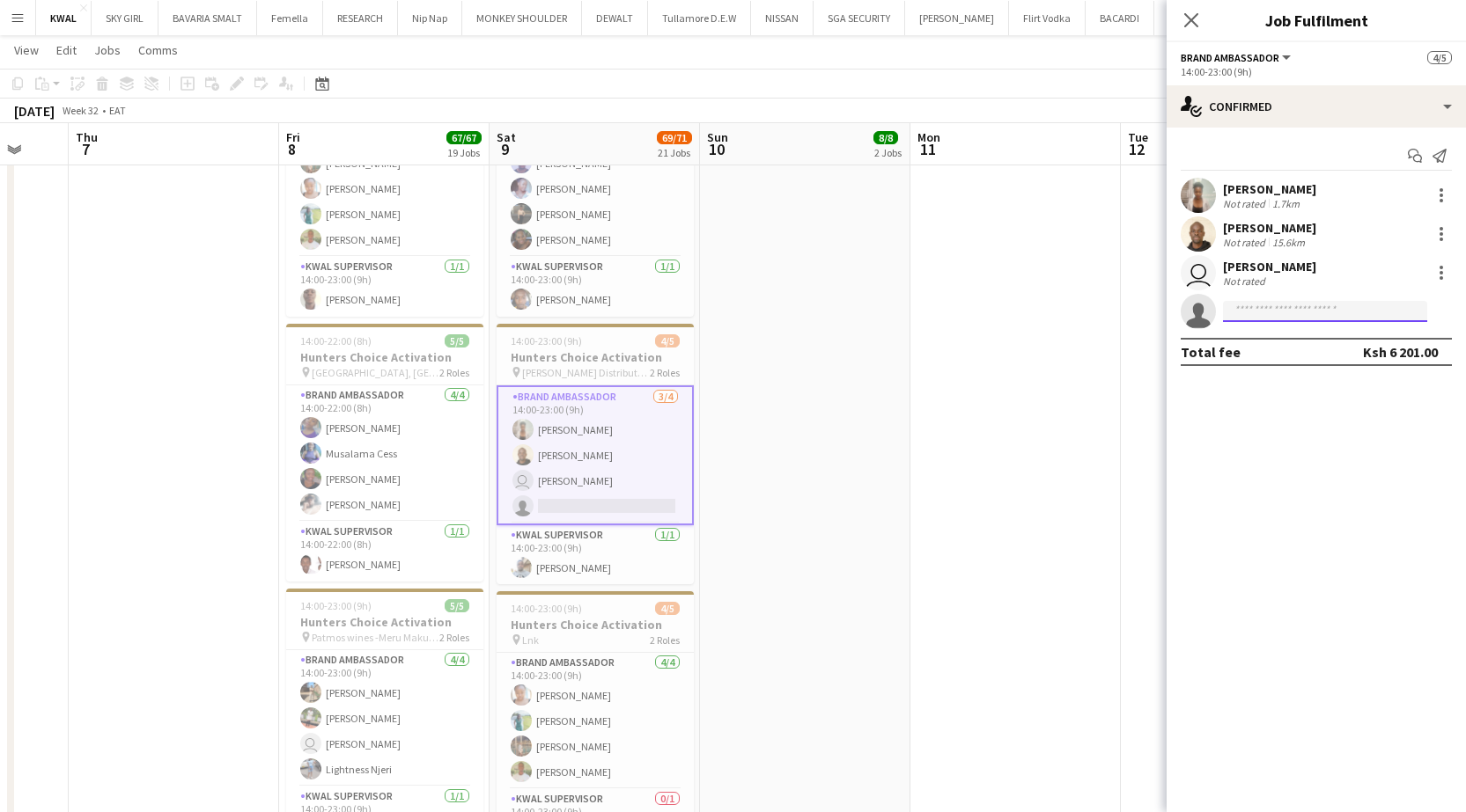
click at [672, 320] on input at bounding box center [1324, 311] width 204 height 22
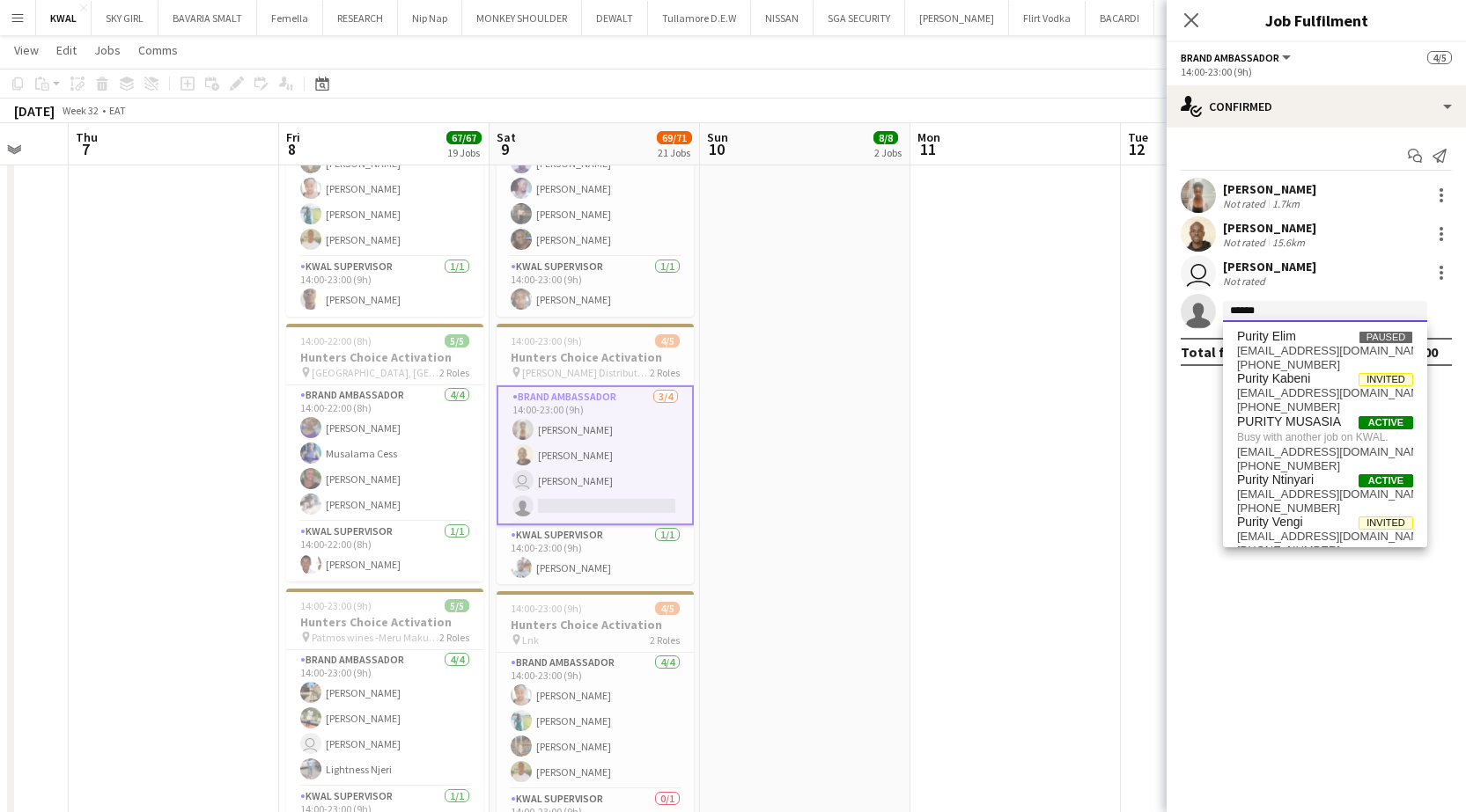
type input "******"
click at [672, 491] on span "purityntinyari24@gmail.com" at bounding box center [1325, 494] width 176 height 14
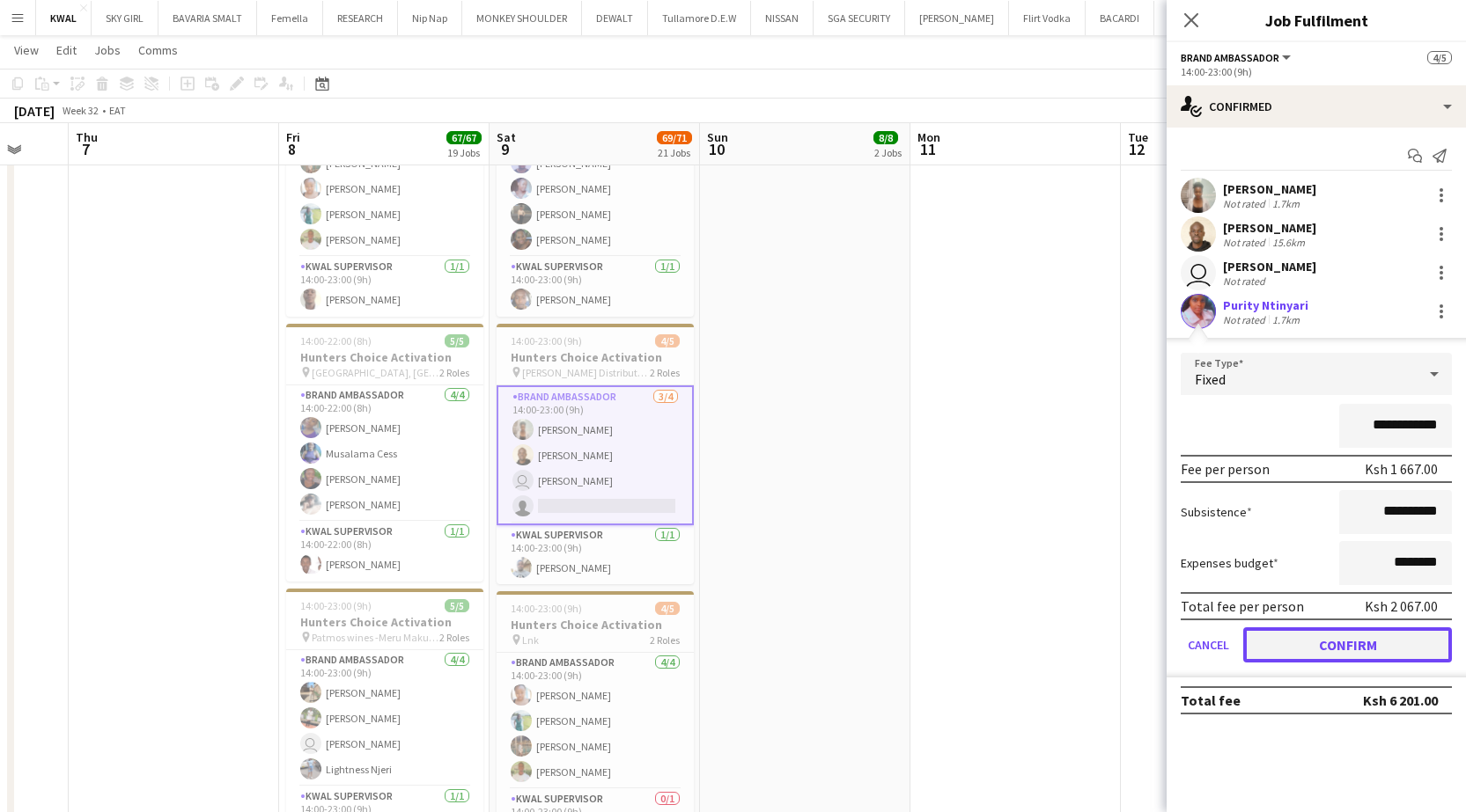
drag, startPoint x: 1336, startPoint y: 650, endPoint x: 1077, endPoint y: 583, distance: 267.5
click at [672, 599] on button "Confirm" at bounding box center [1347, 644] width 208 height 35
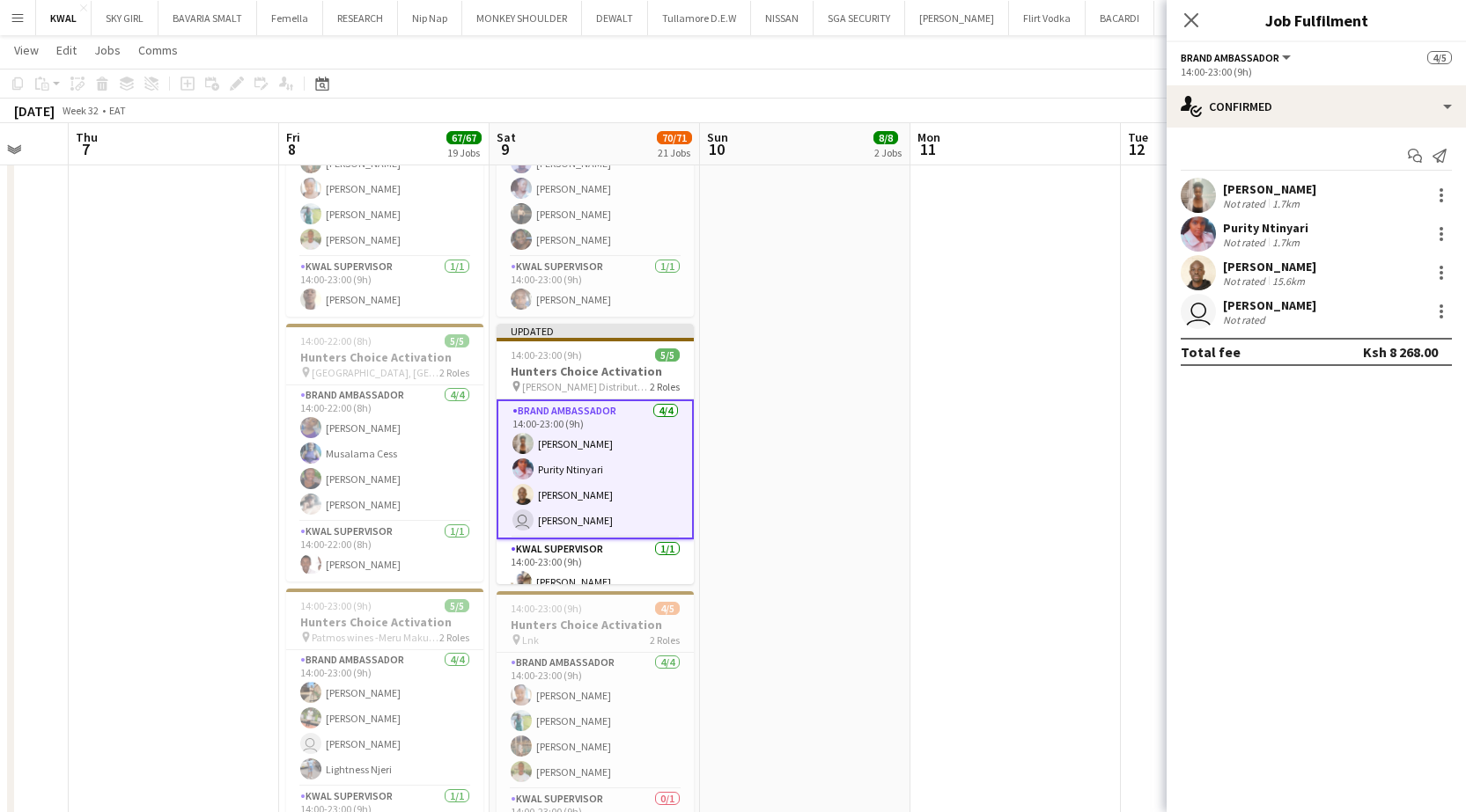
drag, startPoint x: 1065, startPoint y: 534, endPoint x: 348, endPoint y: 454, distance: 721.4
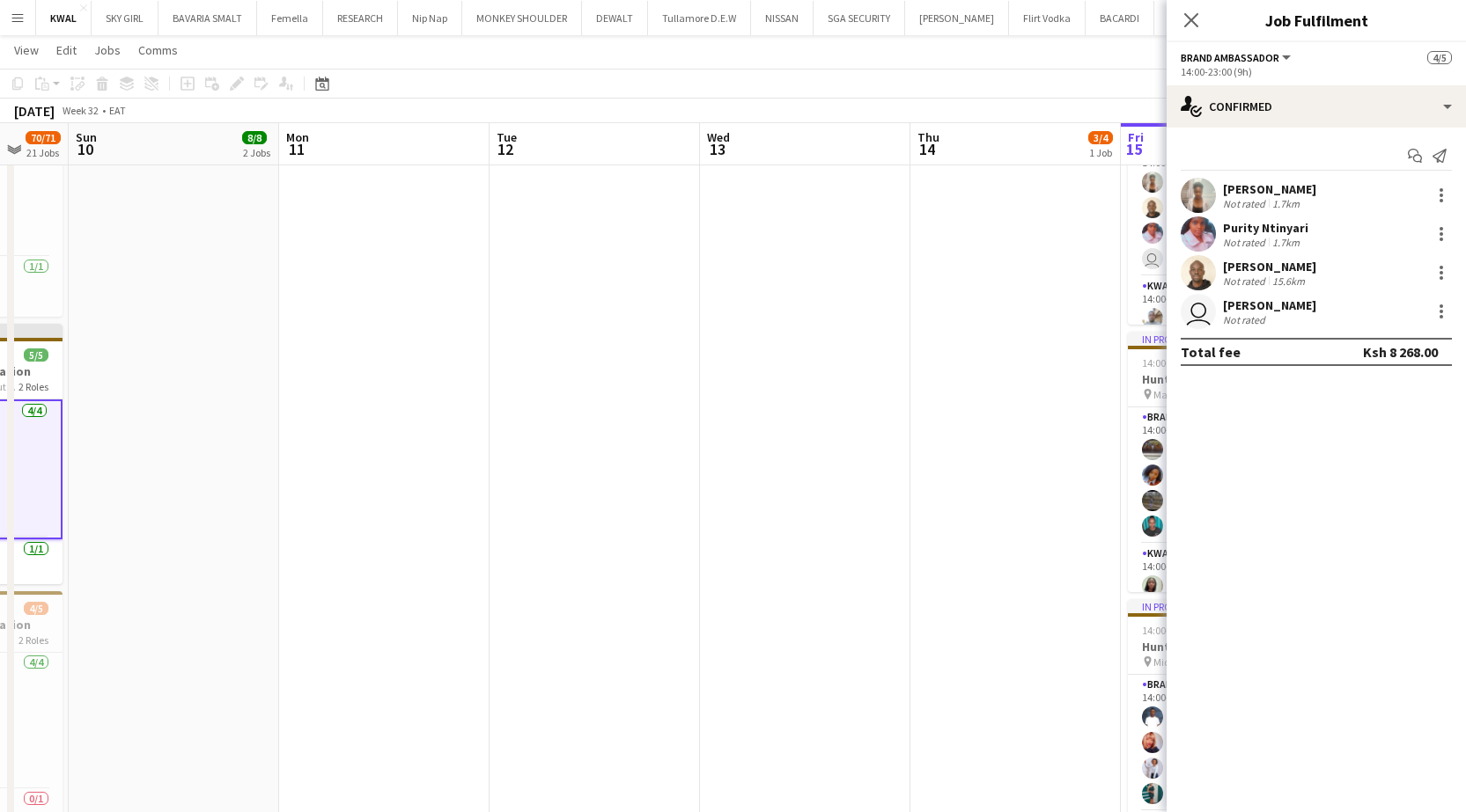
scroll to position [0, 648]
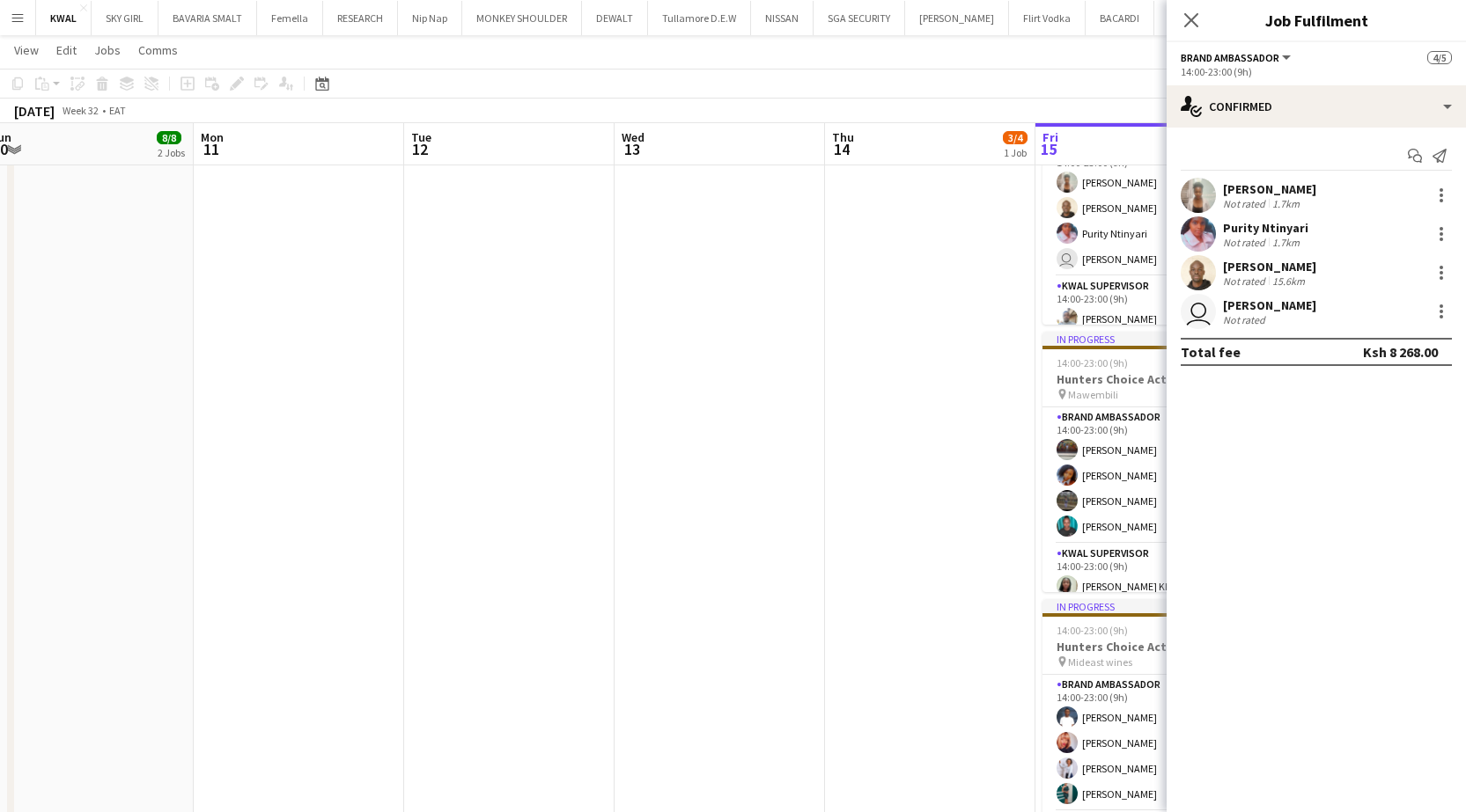
drag, startPoint x: 630, startPoint y: 482, endPoint x: 1197, endPoint y: 489, distance: 567.0
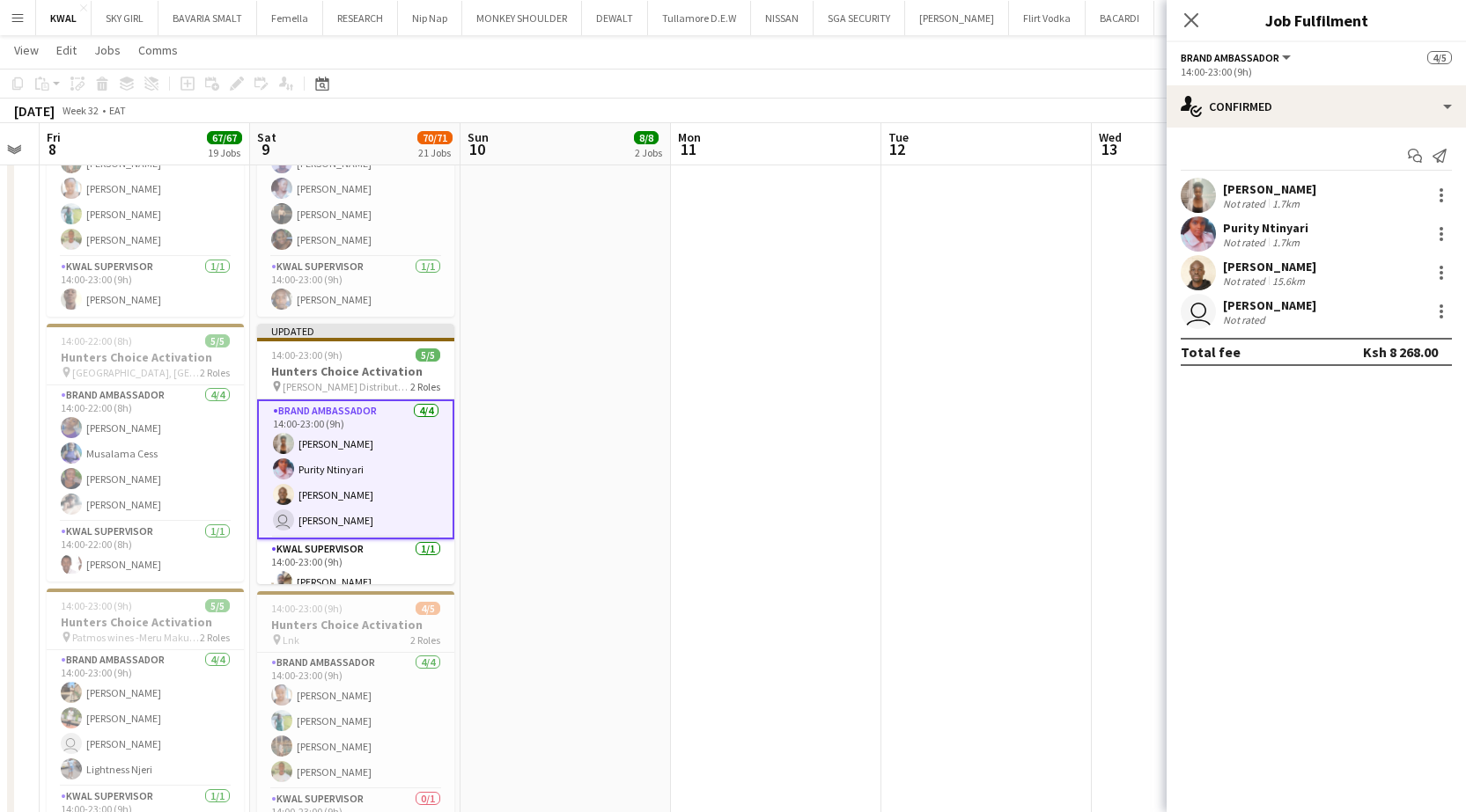
scroll to position [0, 454]
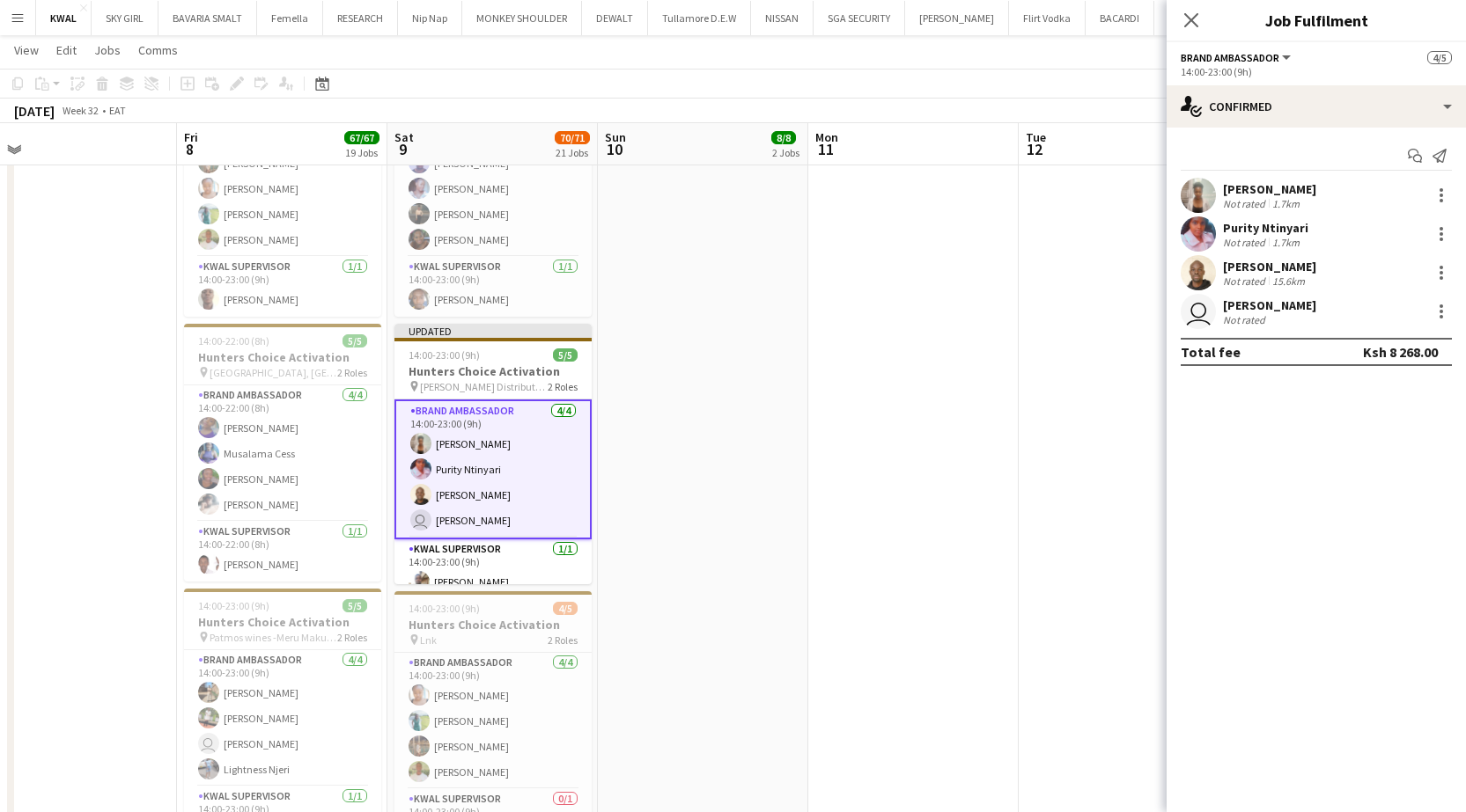
drag, startPoint x: 592, startPoint y: 438, endPoint x: 714, endPoint y: 439, distance: 122.0
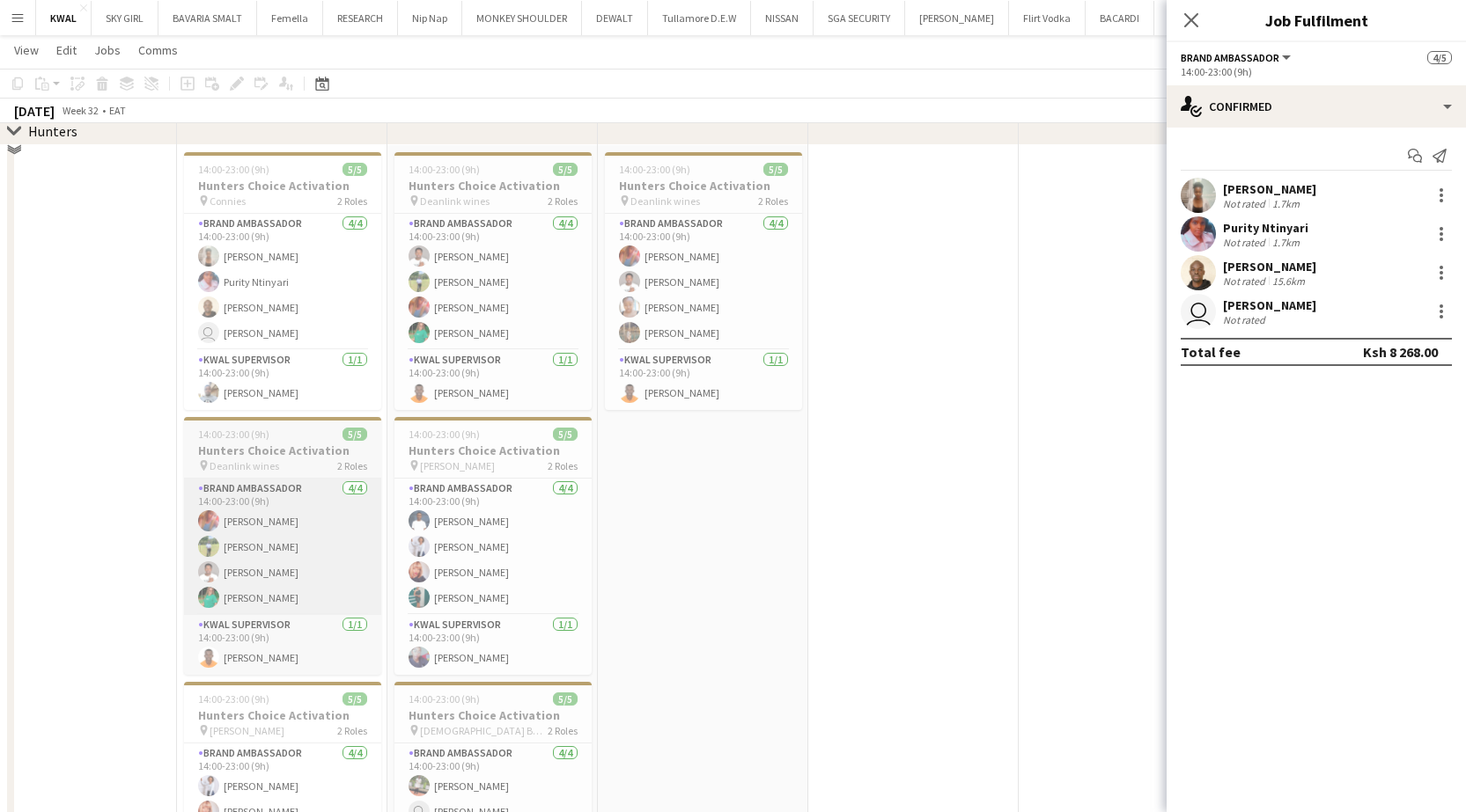
scroll to position [88, 0]
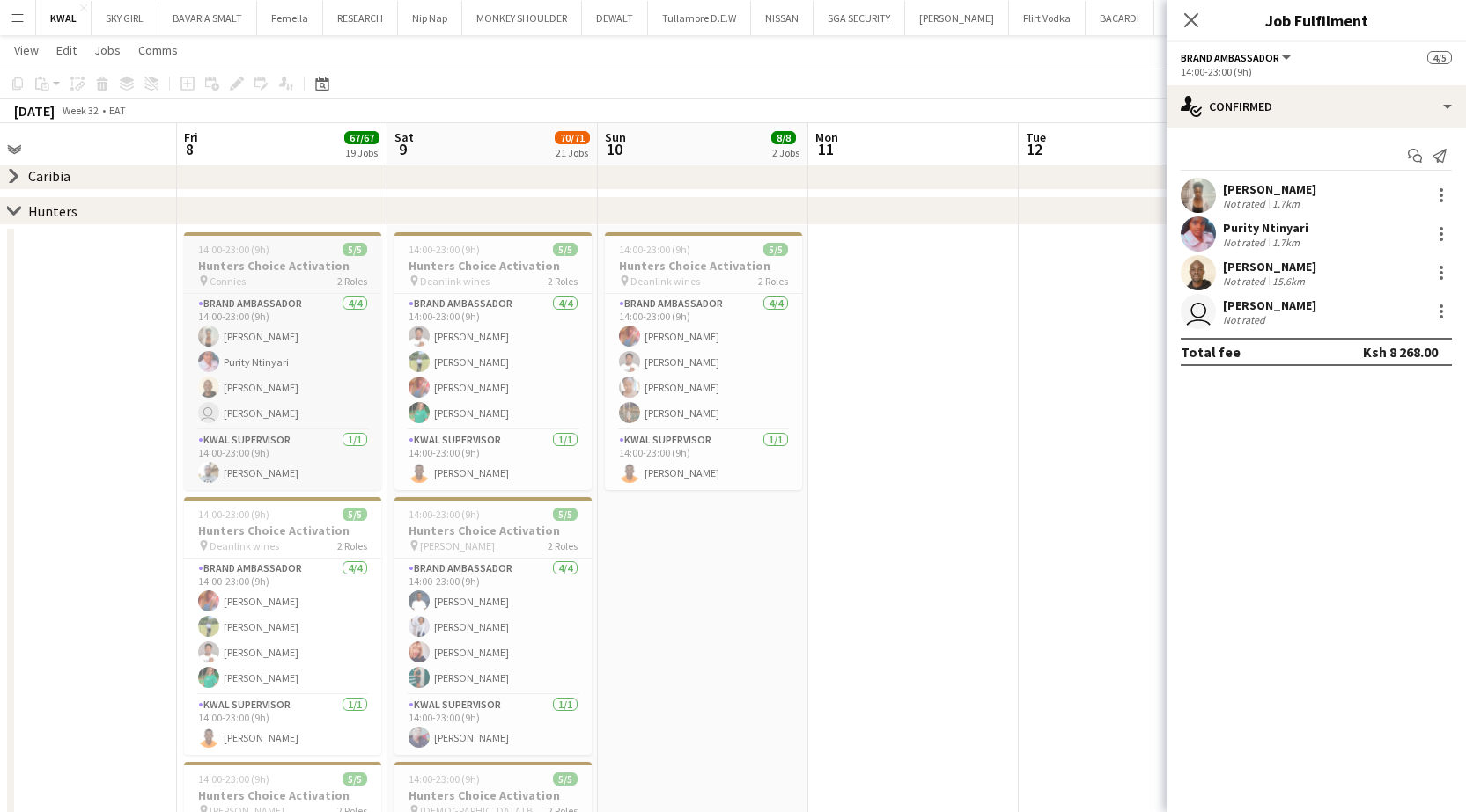
click at [238, 266] on h3 "Hunters Choice Activation" at bounding box center [283, 266] width 198 height 16
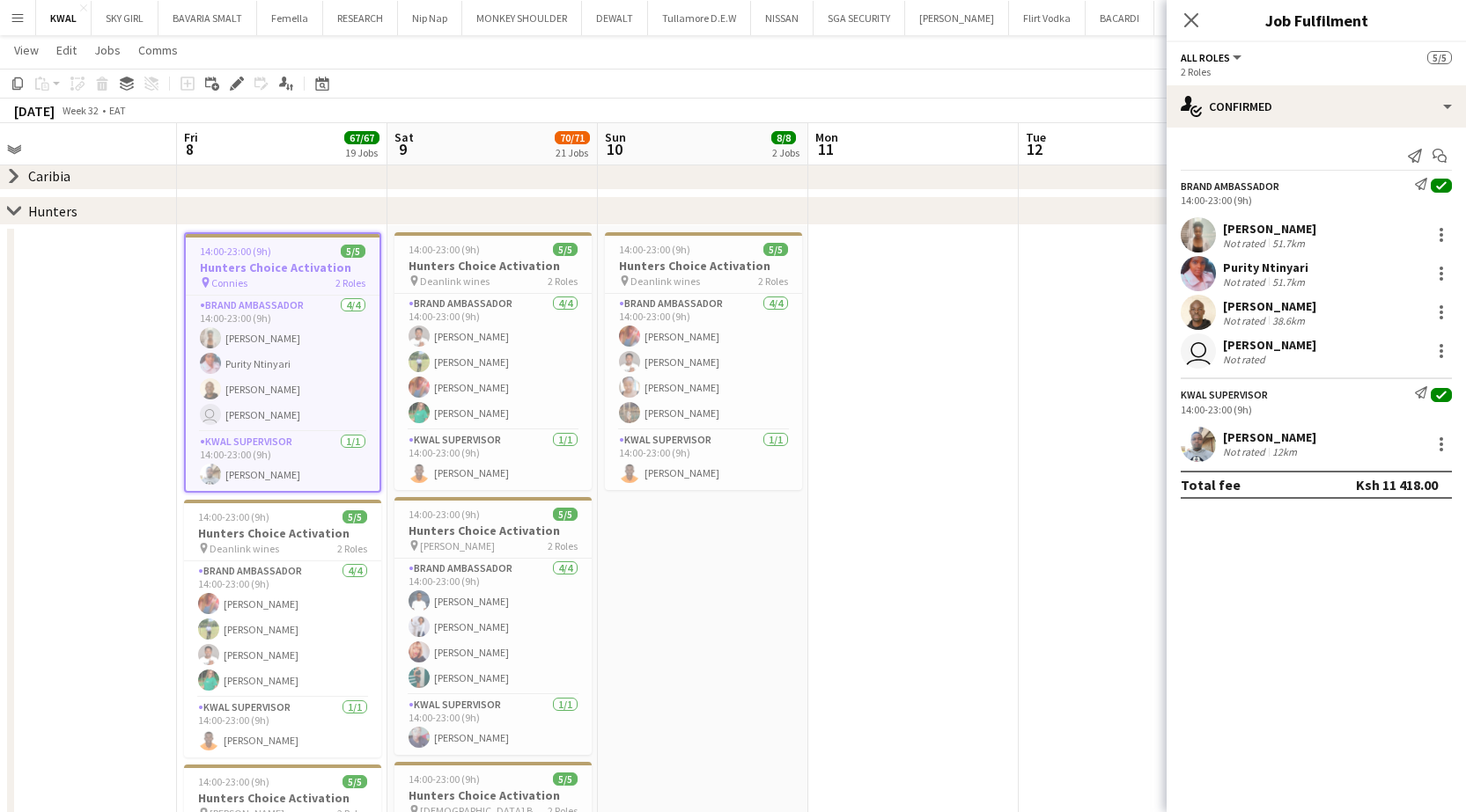
drag, startPoint x: 16, startPoint y: 87, endPoint x: 336, endPoint y: 288, distance: 377.9
click at [13, 87] on icon at bounding box center [18, 83] width 11 height 13
drag, startPoint x: 170, startPoint y: 468, endPoint x: 653, endPoint y: 486, distance: 483.3
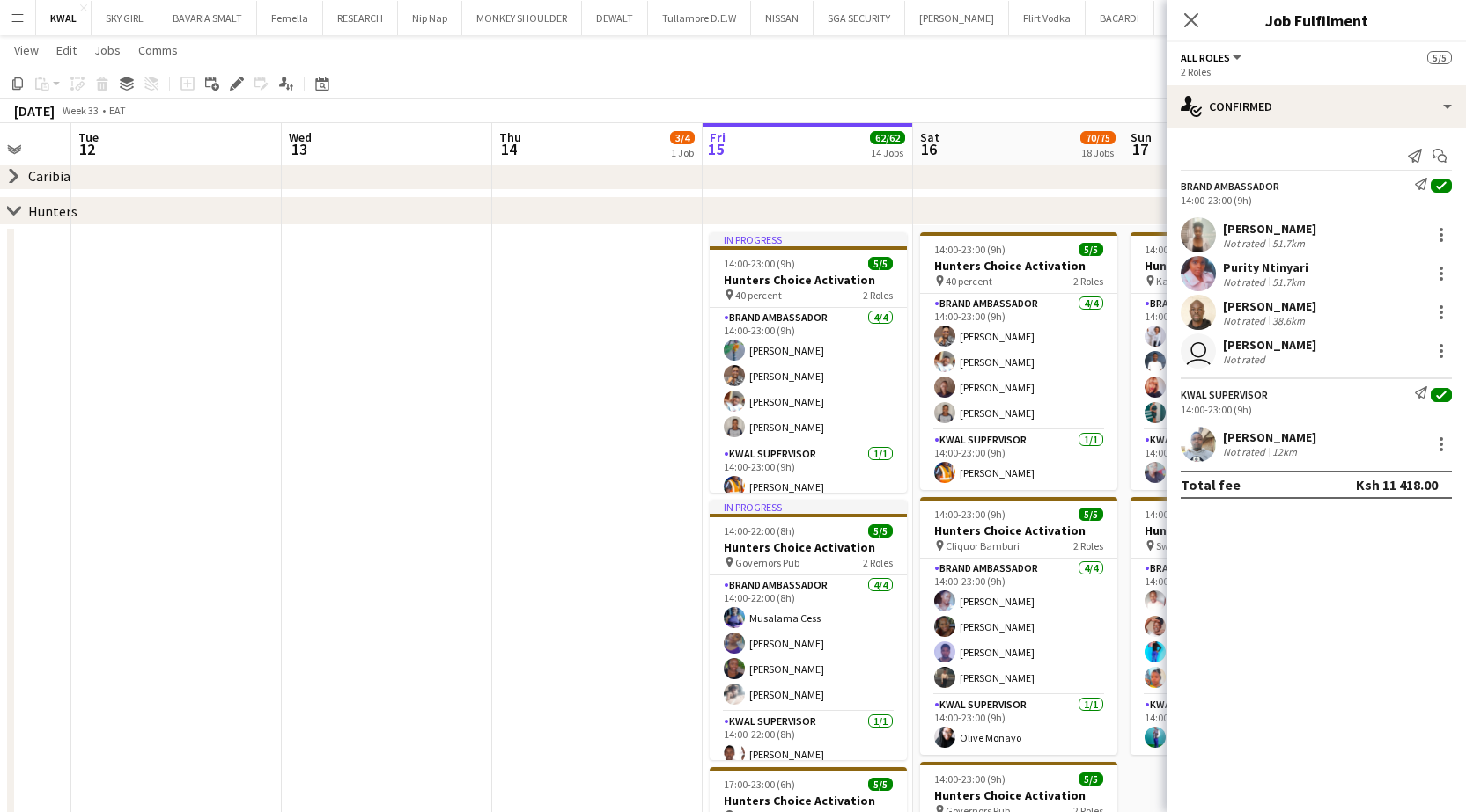
scroll to position [0, 695]
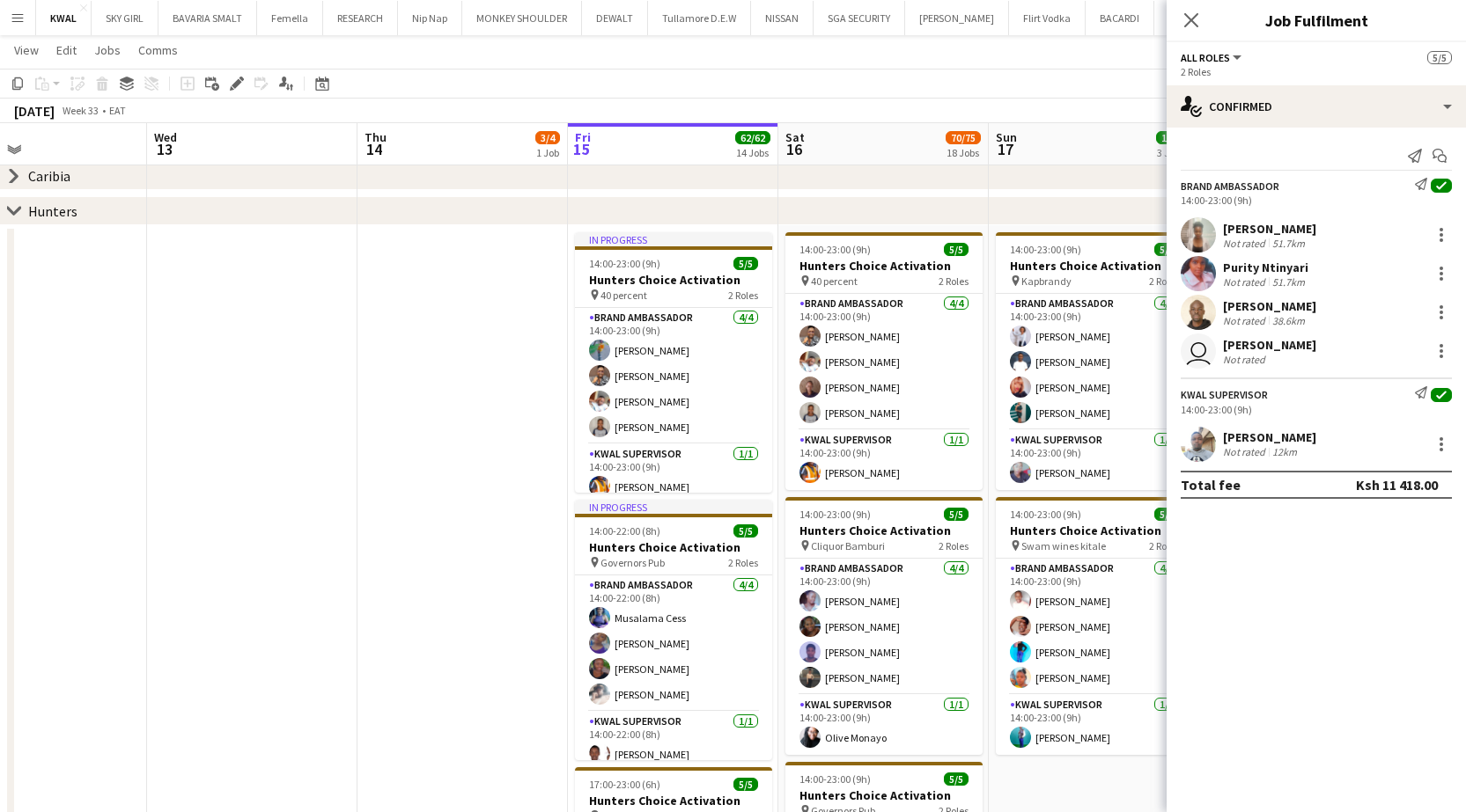
drag, startPoint x: 636, startPoint y: 520, endPoint x: 561, endPoint y: 518, distance: 75.0
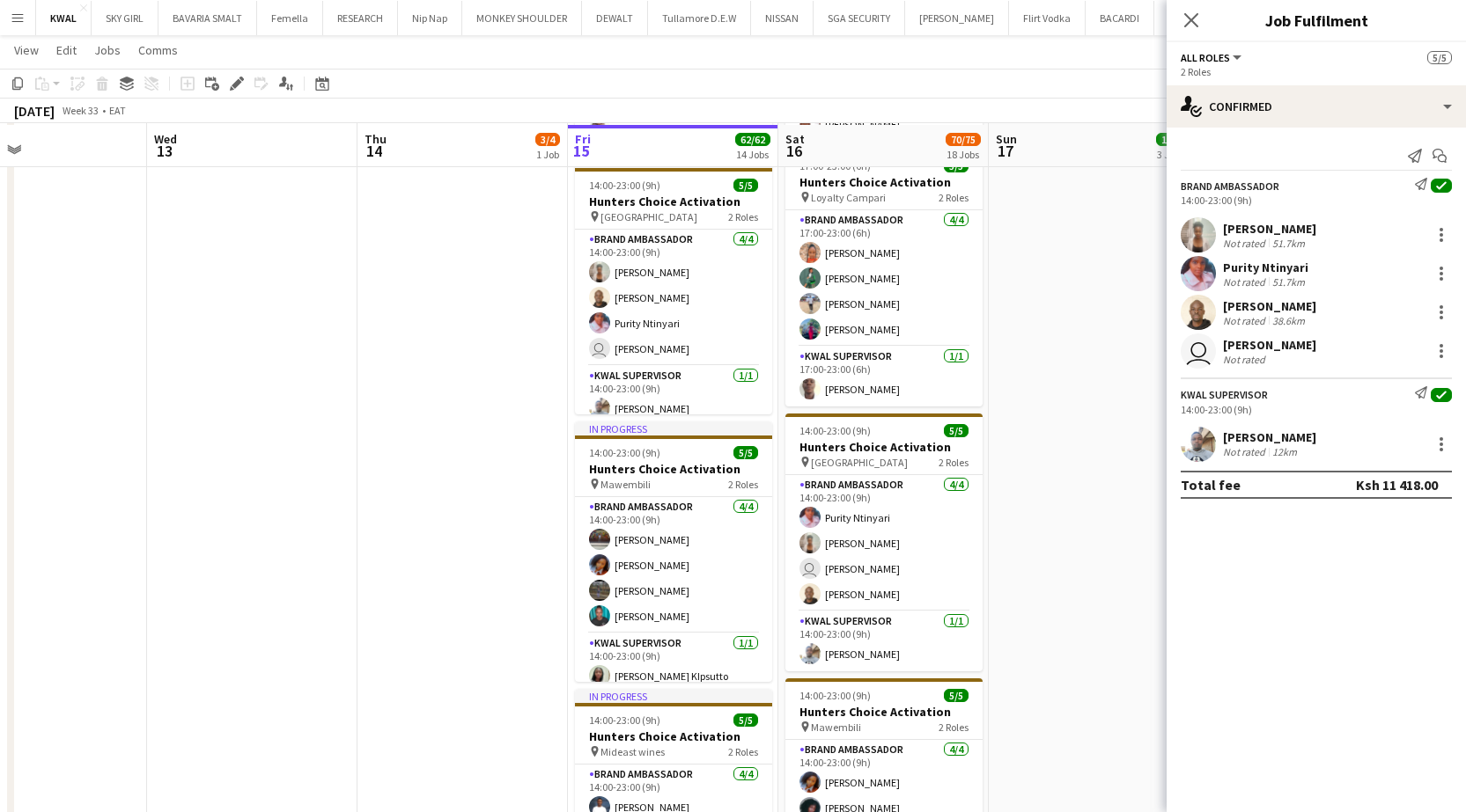
scroll to position [968, 0]
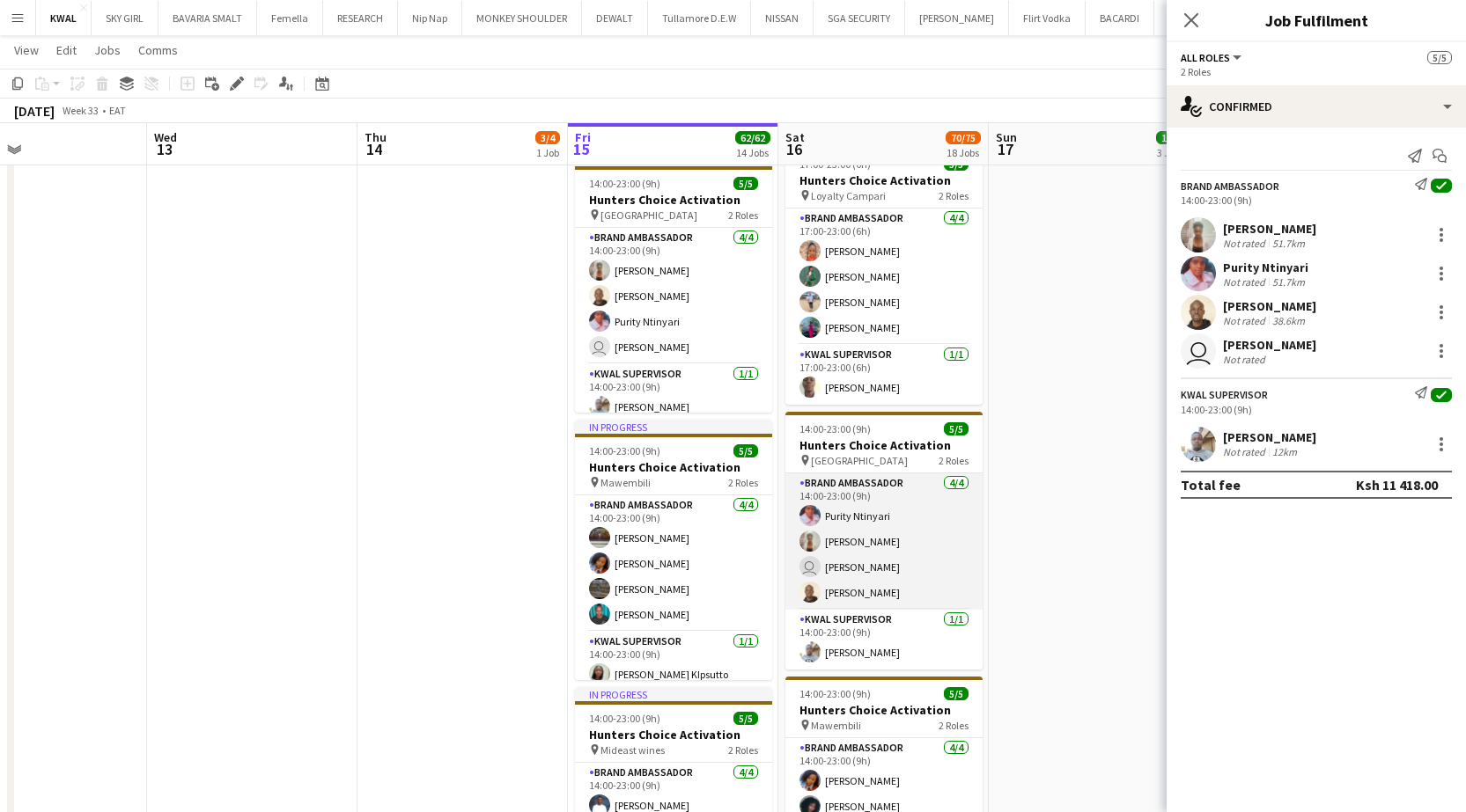
click at [672, 518] on app-card-role "Brand Ambassador 4/4 14:00-23:00 (9h) Purity Ntinyari Christine Mwangi user Ros…" at bounding box center [884, 542] width 198 height 136
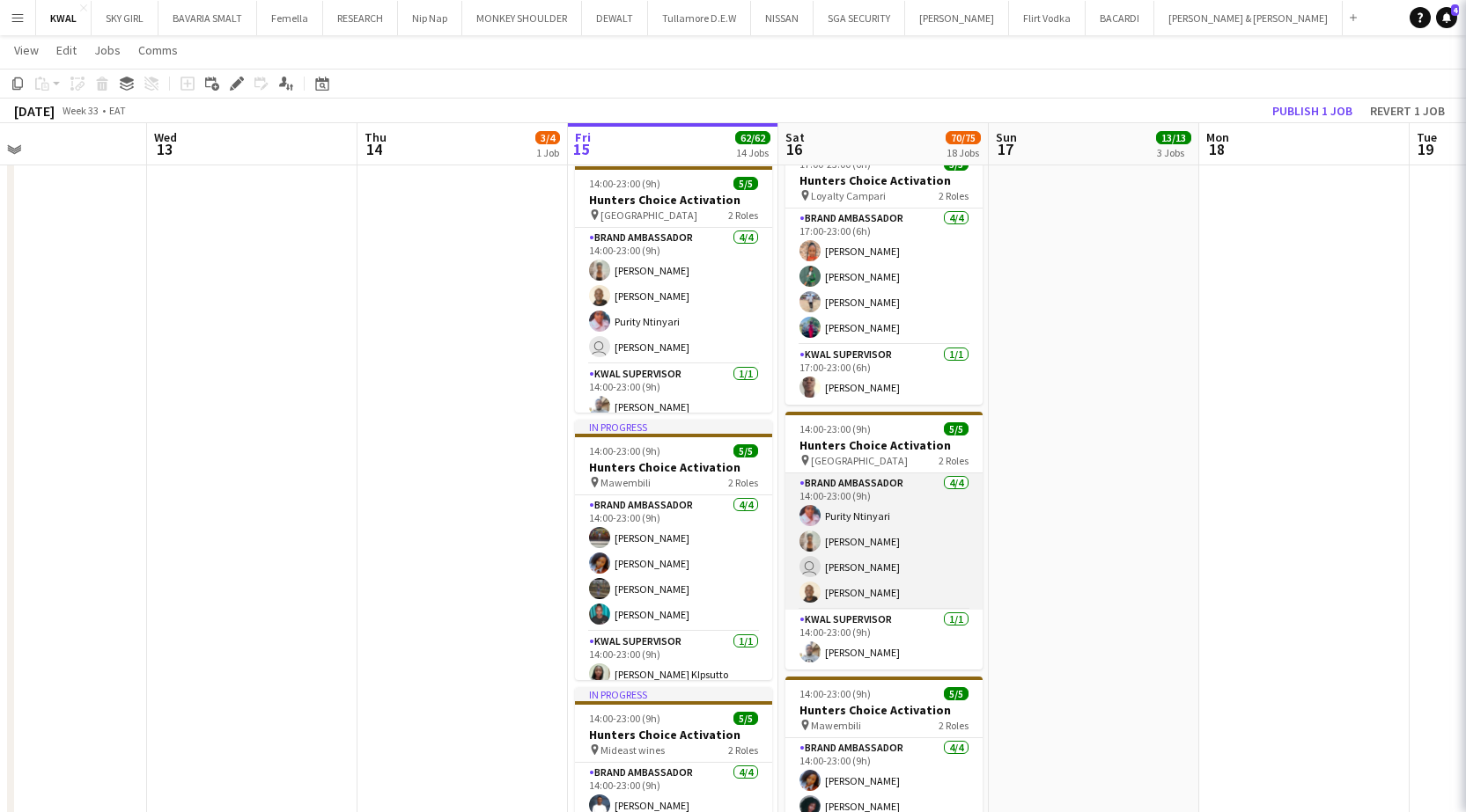
scroll to position [0, 697]
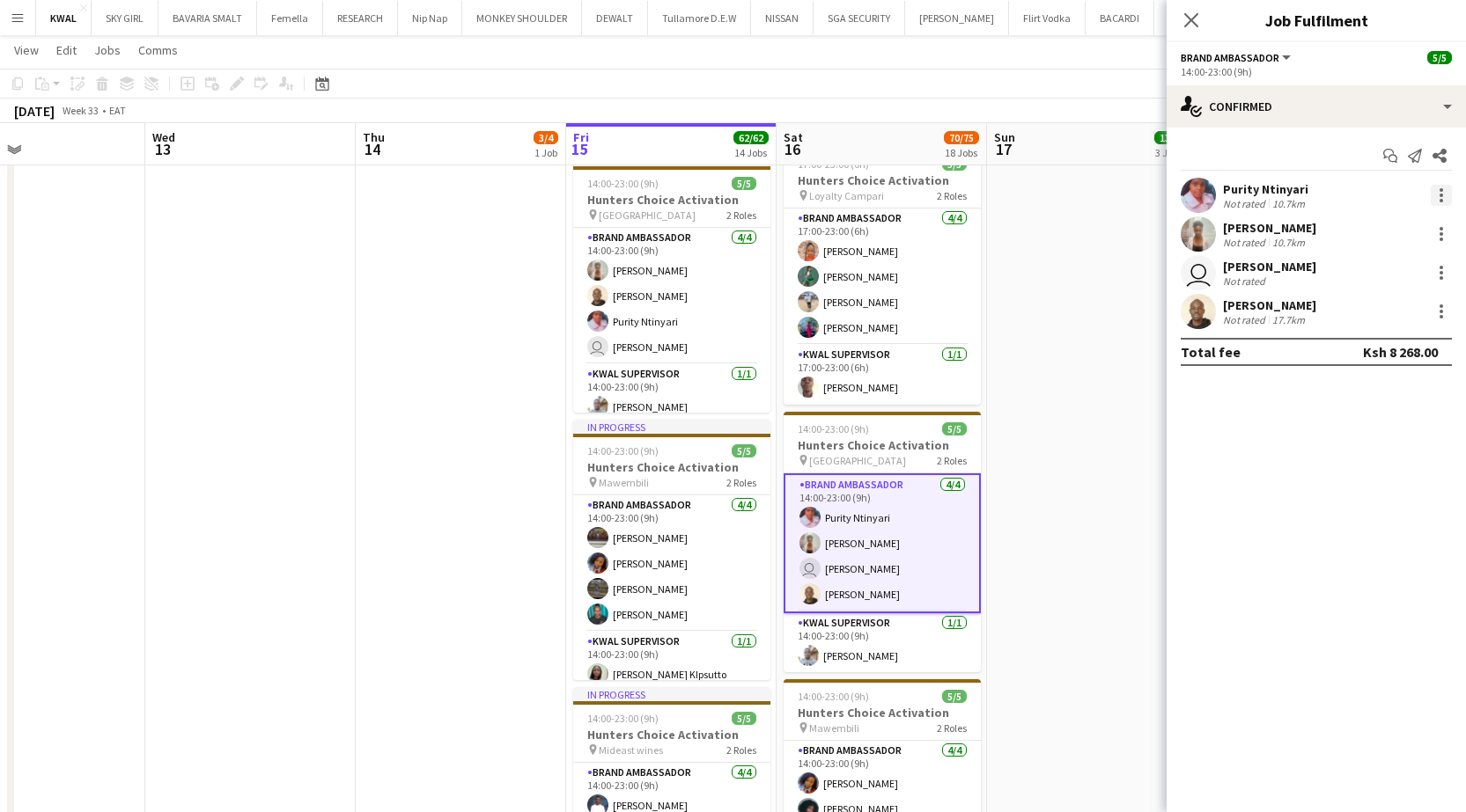
click at [672, 196] on div at bounding box center [1441, 196] width 22 height 22
click at [672, 389] on span "Remove" at bounding box center [1355, 396] width 53 height 15
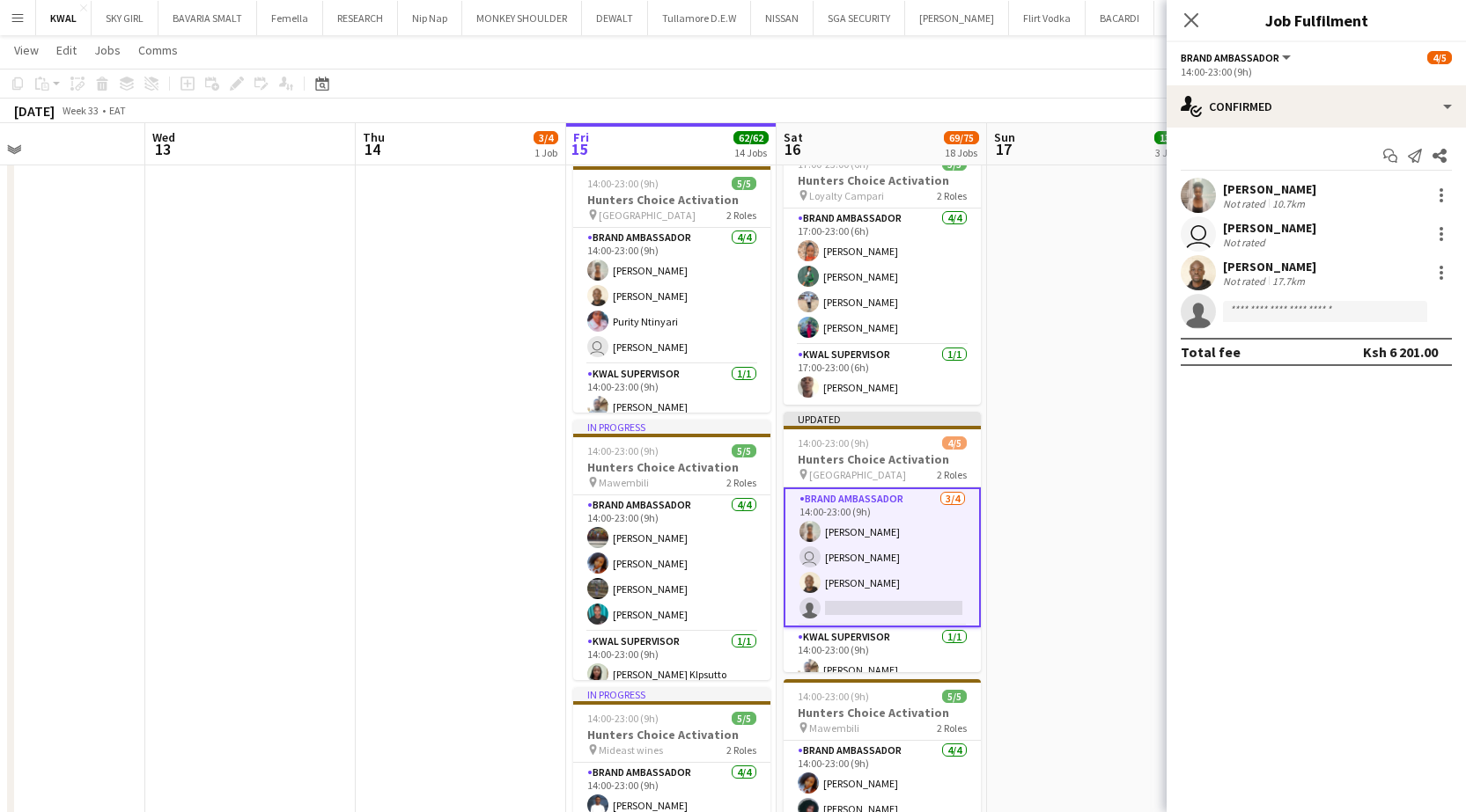
click at [672, 533] on app-date-cell "14:00-23:00 (9h) 5/5 Hunters Choice Activation pin Kapbrandy 2 Roles Brand Amba…" at bounding box center [1092, 700] width 210 height 2710
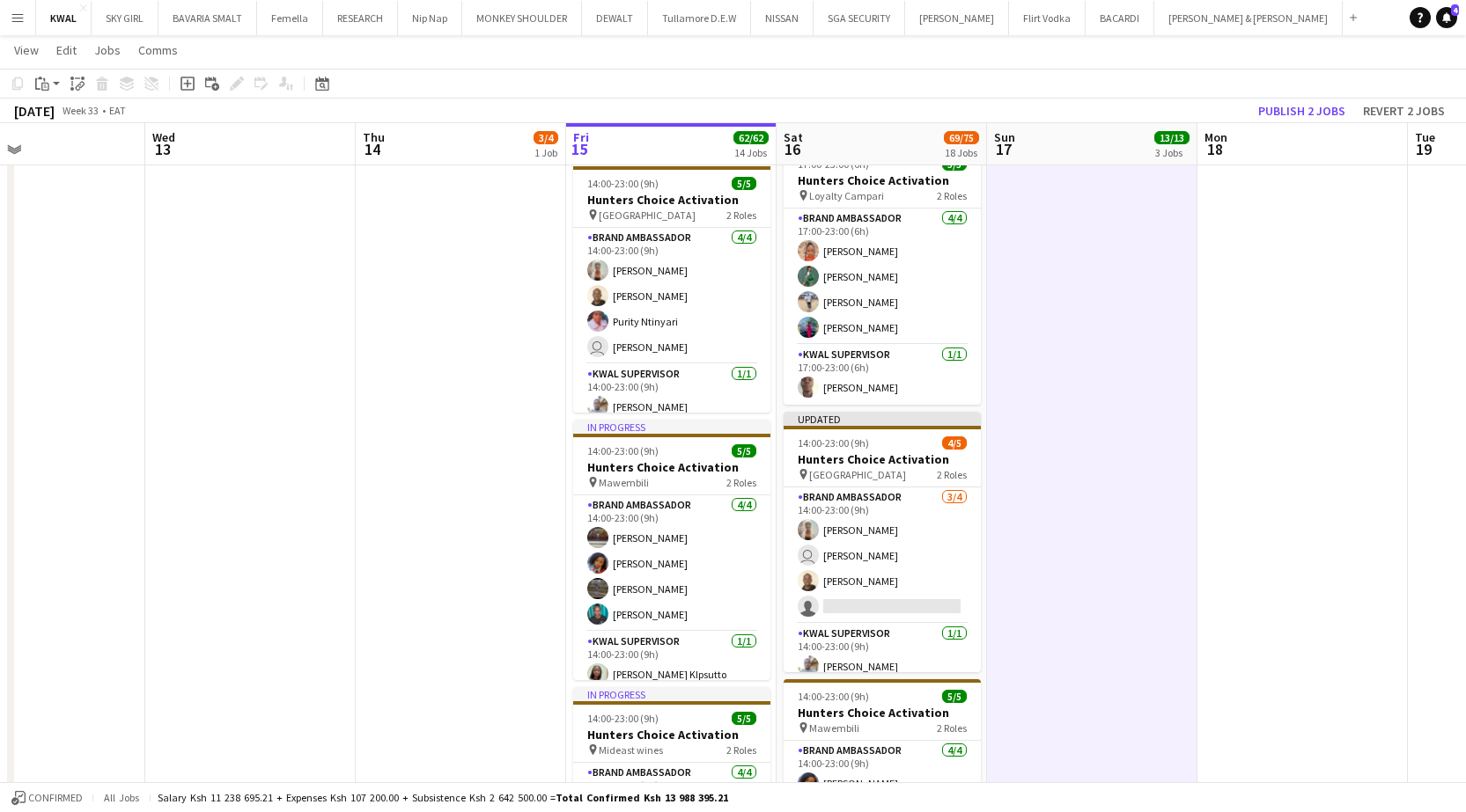
scroll to position [0, 695]
click at [672, 112] on button "Publish 2 jobs" at bounding box center [1301, 110] width 101 height 22
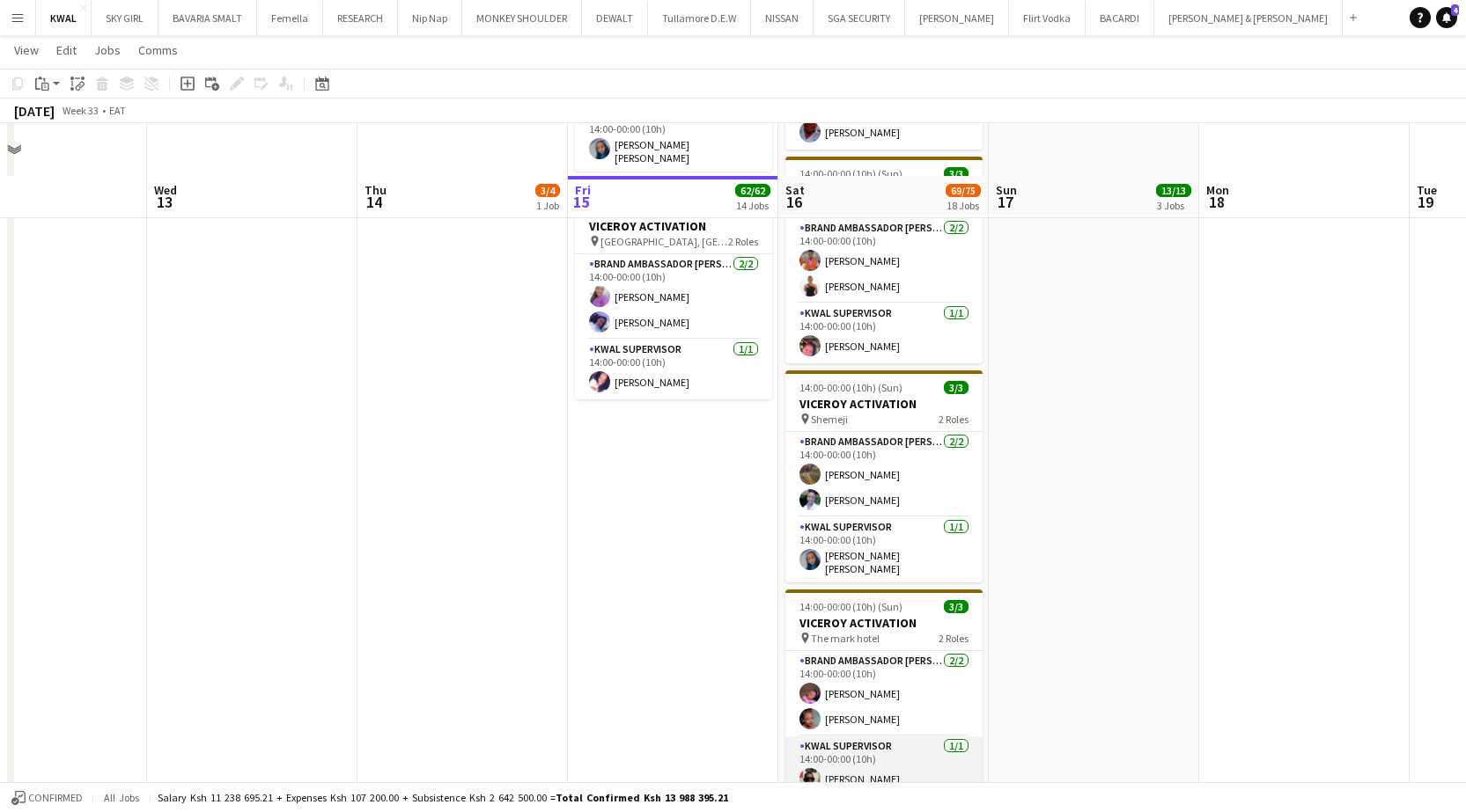
scroll to position [3695, 0]
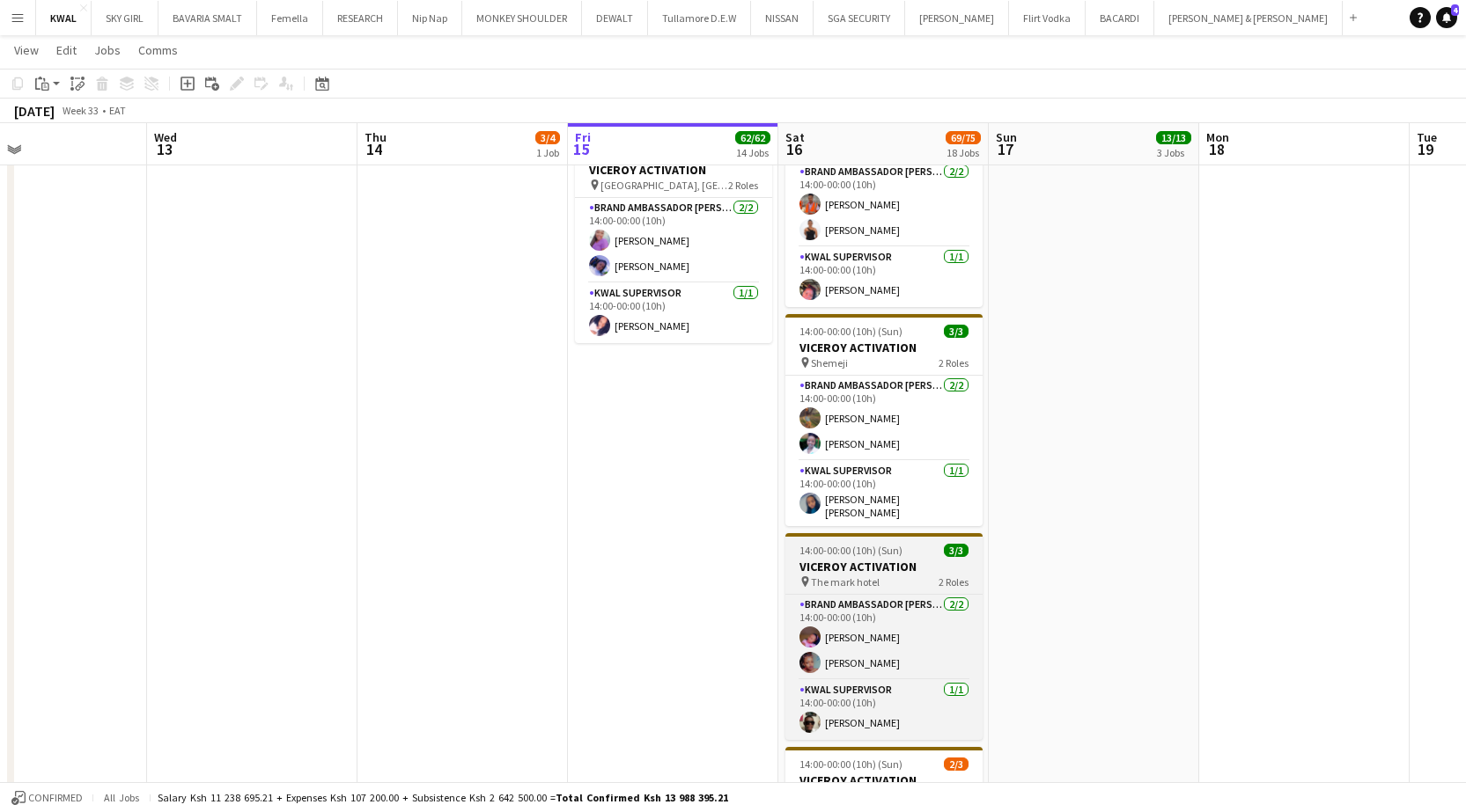
click at [672, 575] on span "The mark hotel" at bounding box center [845, 581] width 68 height 13
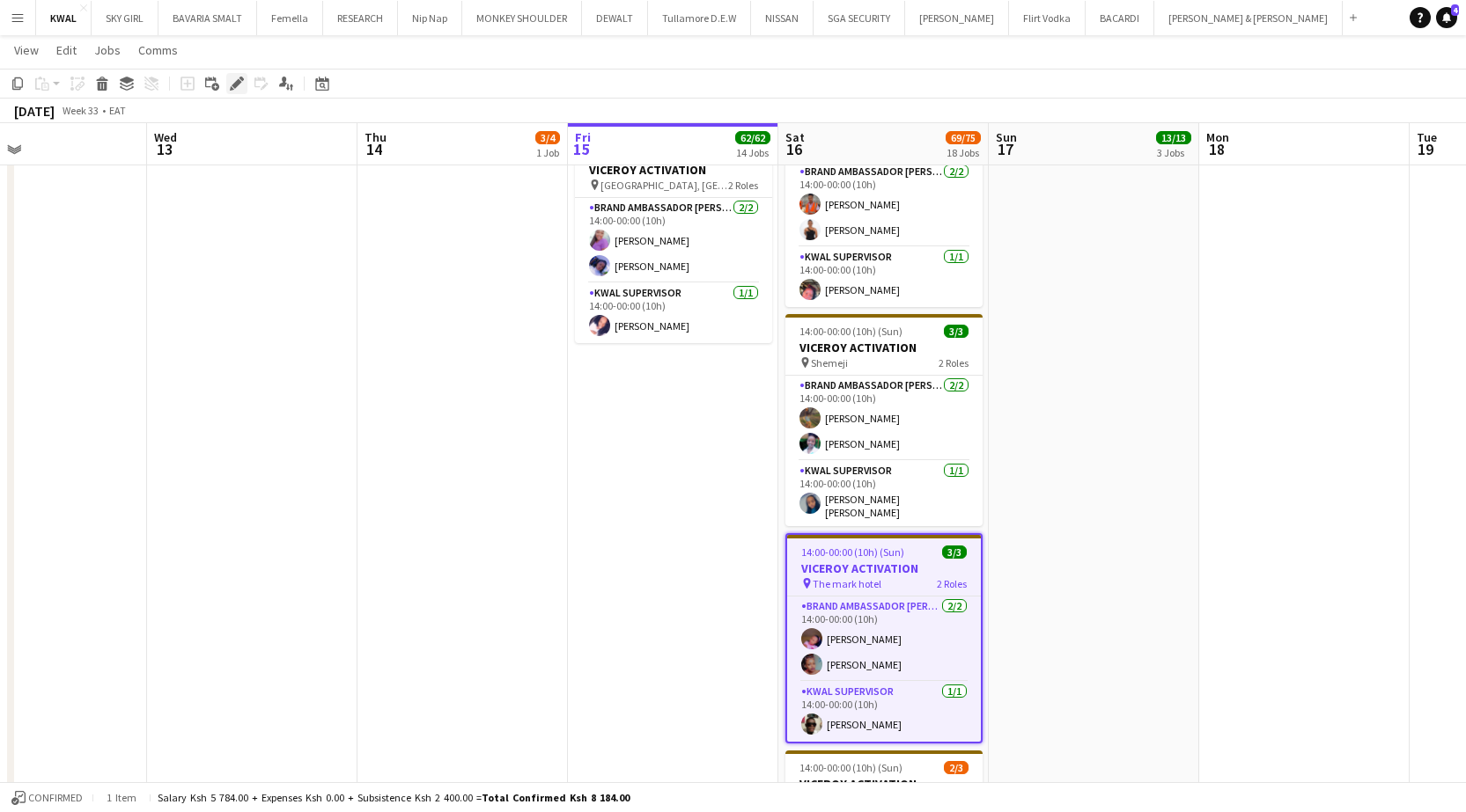
click at [239, 85] on icon "Edit" at bounding box center [237, 83] width 14 height 14
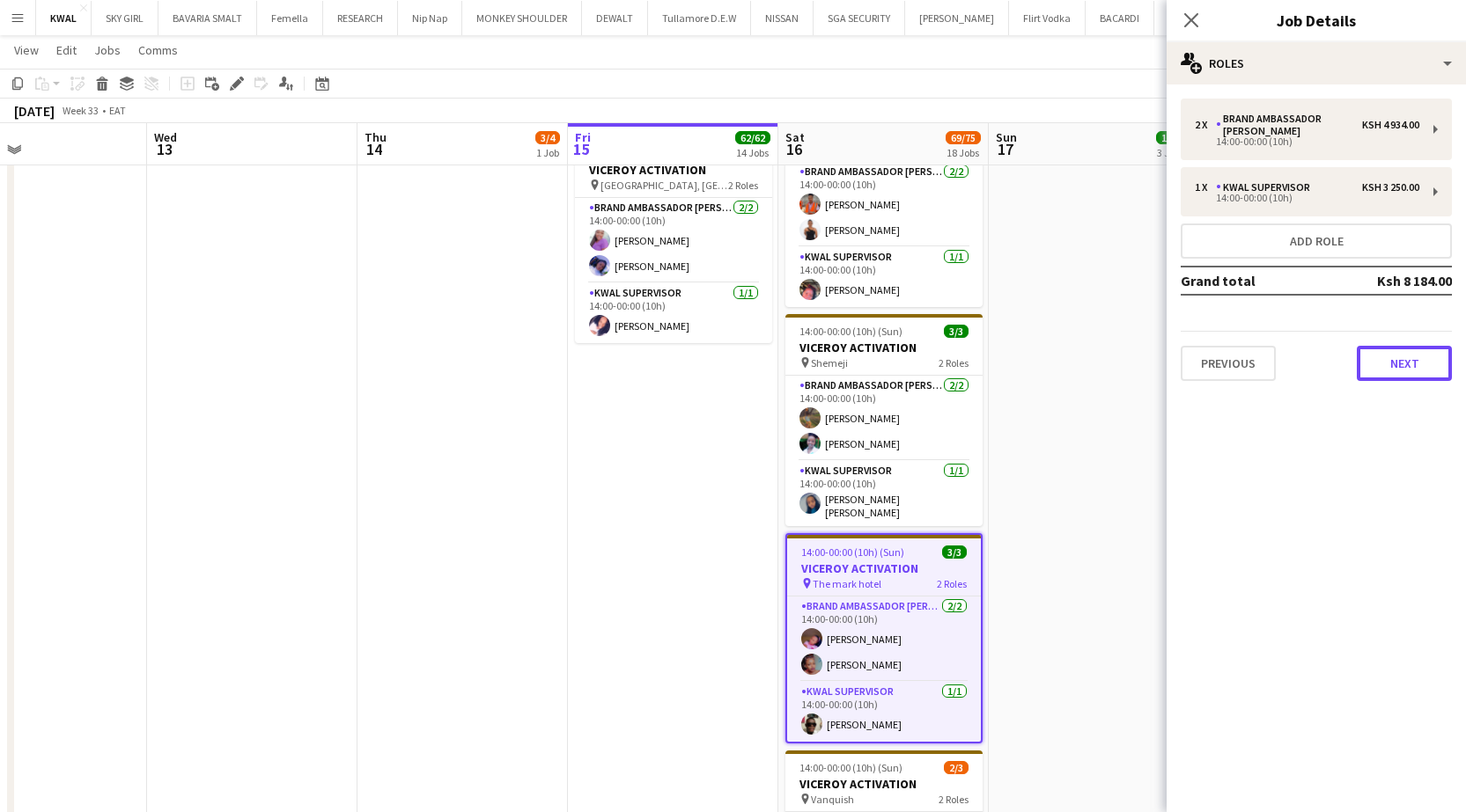
click at [672, 345] on button "Next" at bounding box center [1404, 362] width 95 height 35
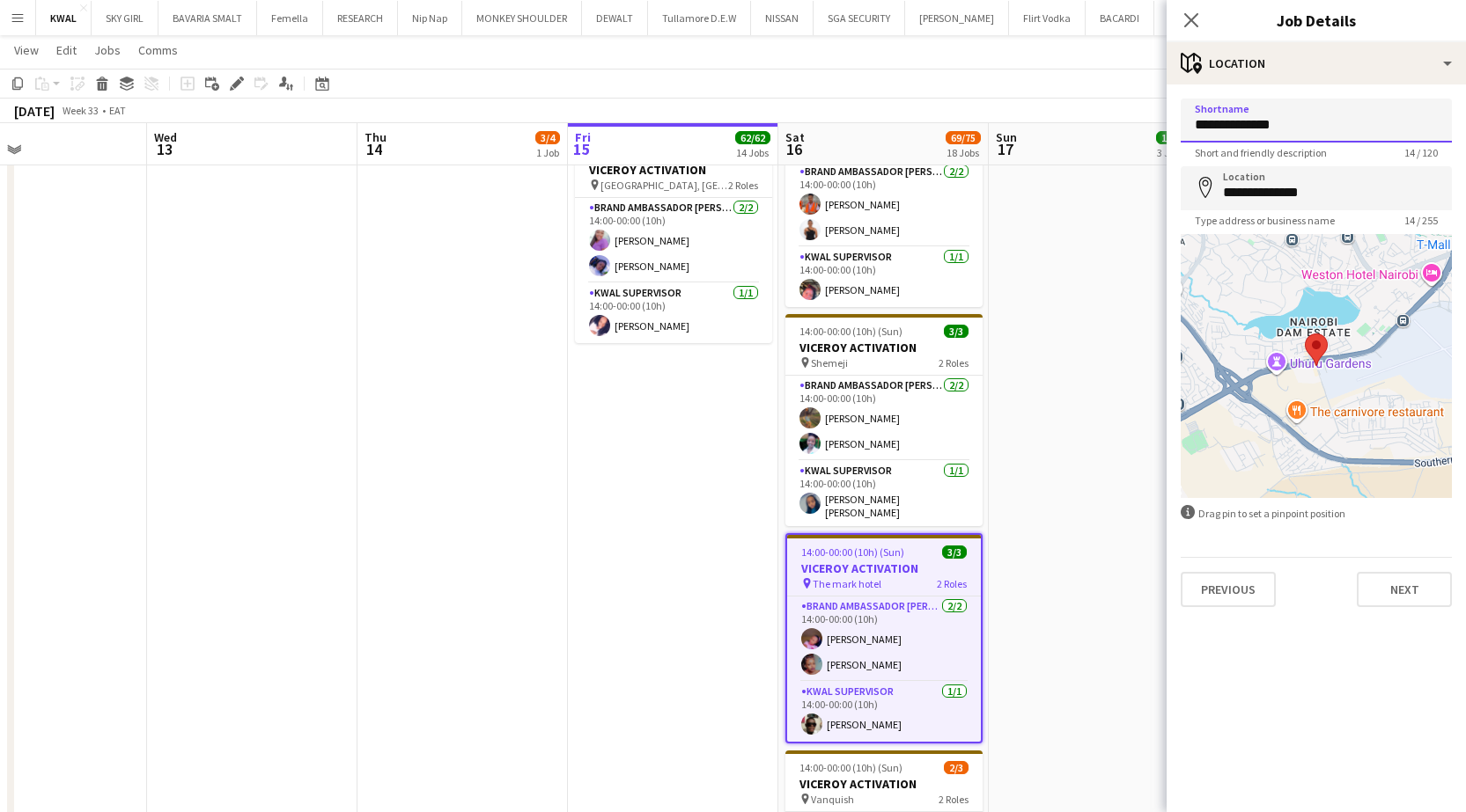
drag, startPoint x: 1304, startPoint y: 128, endPoint x: 1062, endPoint y: 127, distance: 242.0
type input "***"
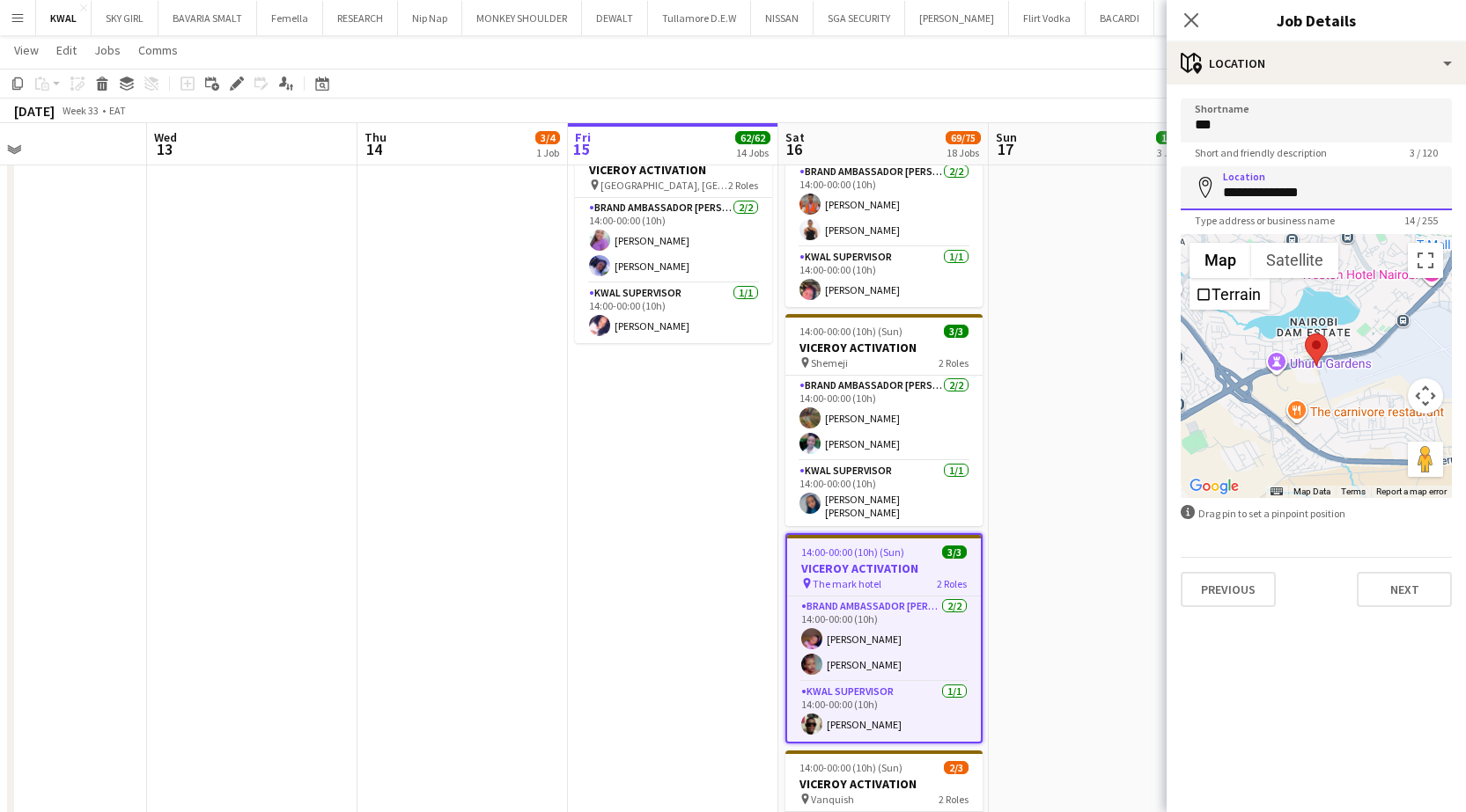
click at [672, 217] on app-form-group "**********" at bounding box center [1316, 196] width 271 height 61
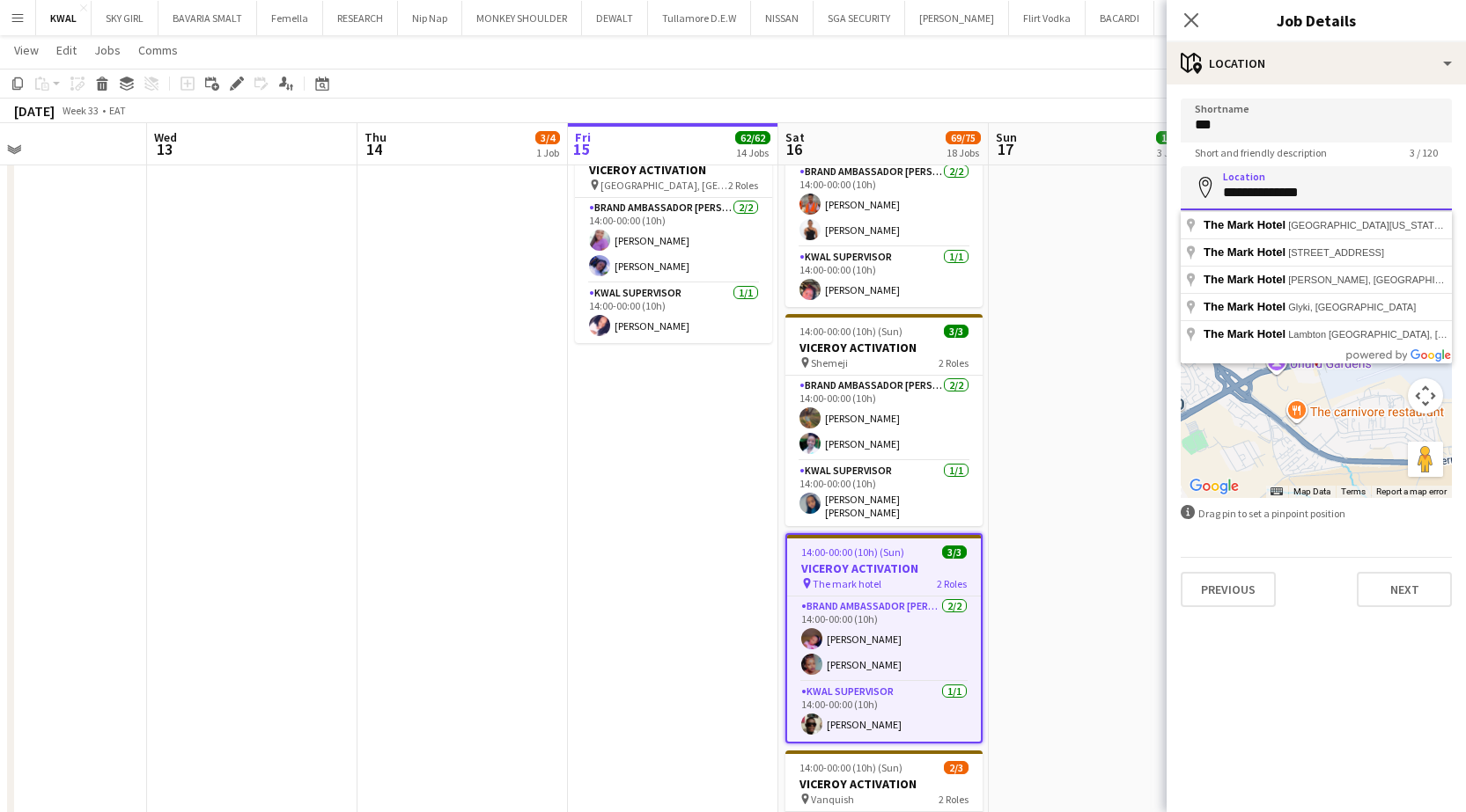
paste input
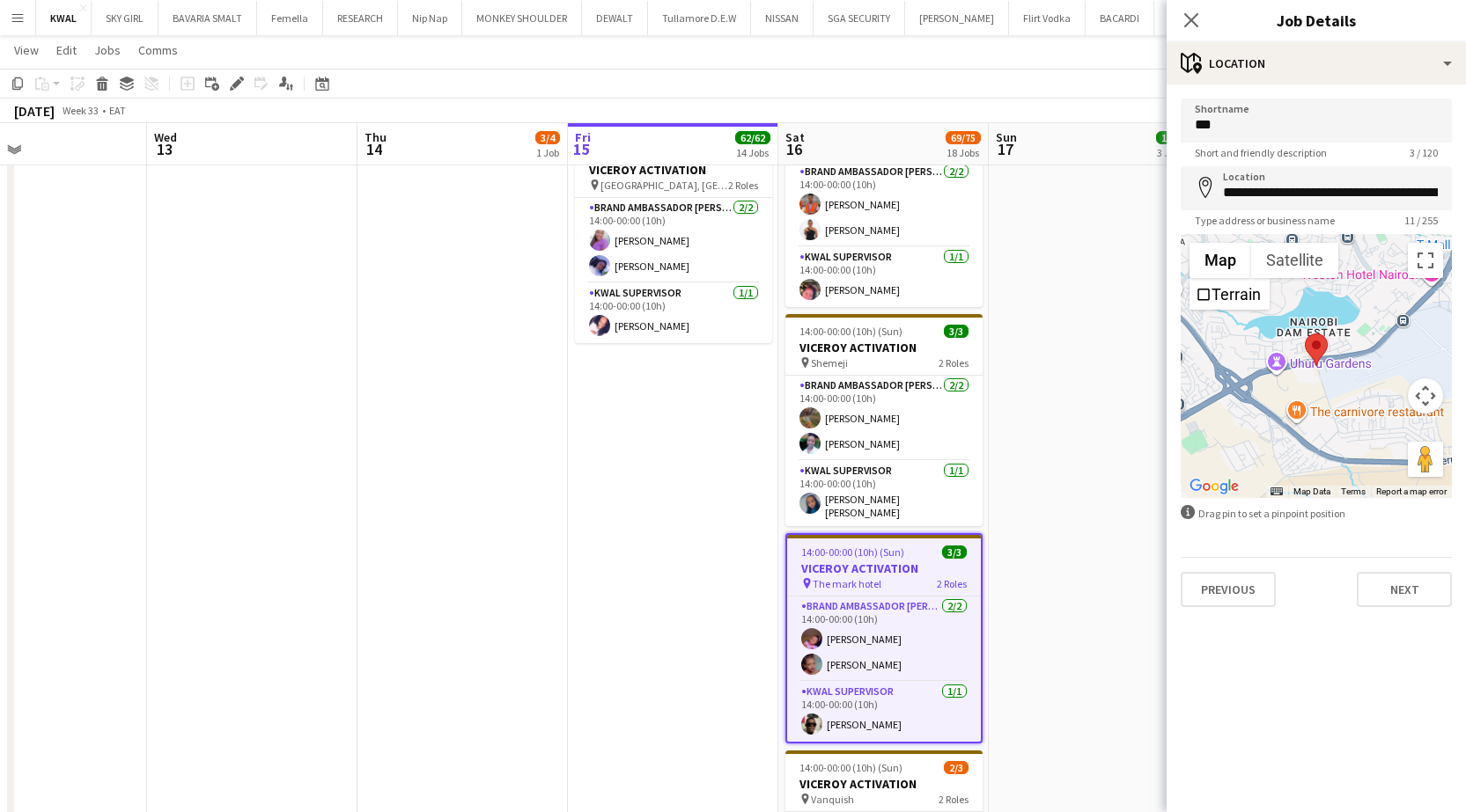
type input "**********"
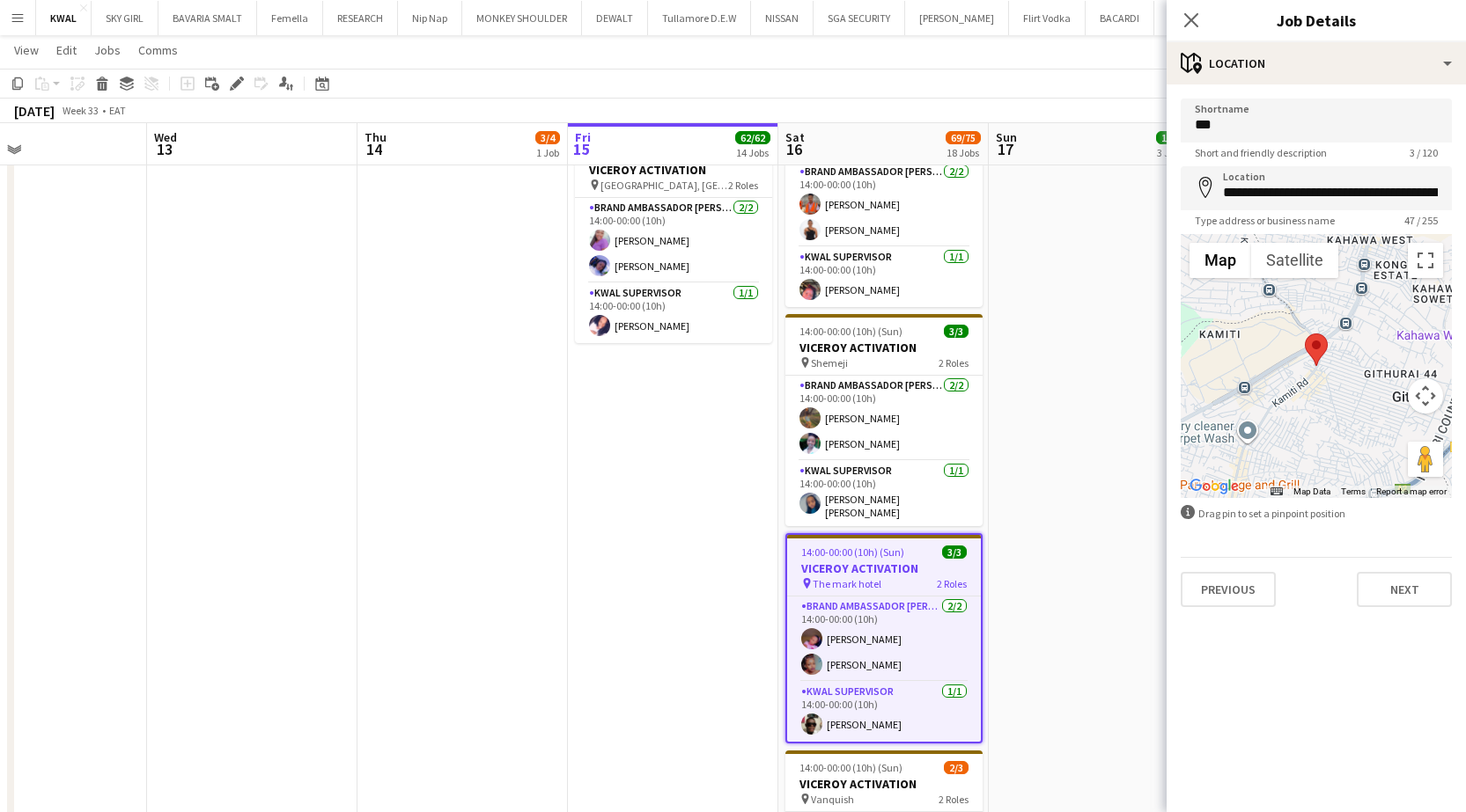
drag, startPoint x: 1124, startPoint y: 587, endPoint x: 1041, endPoint y: 644, distance: 100.7
click at [672, 589] on app-date-cell "14:00-00:00 (10h) (Mon) 3/3 VICEROY ACTIVATION pin Calabaza, Limuru 2 Roles Bra…" at bounding box center [1093, 304] width 210 height 1756
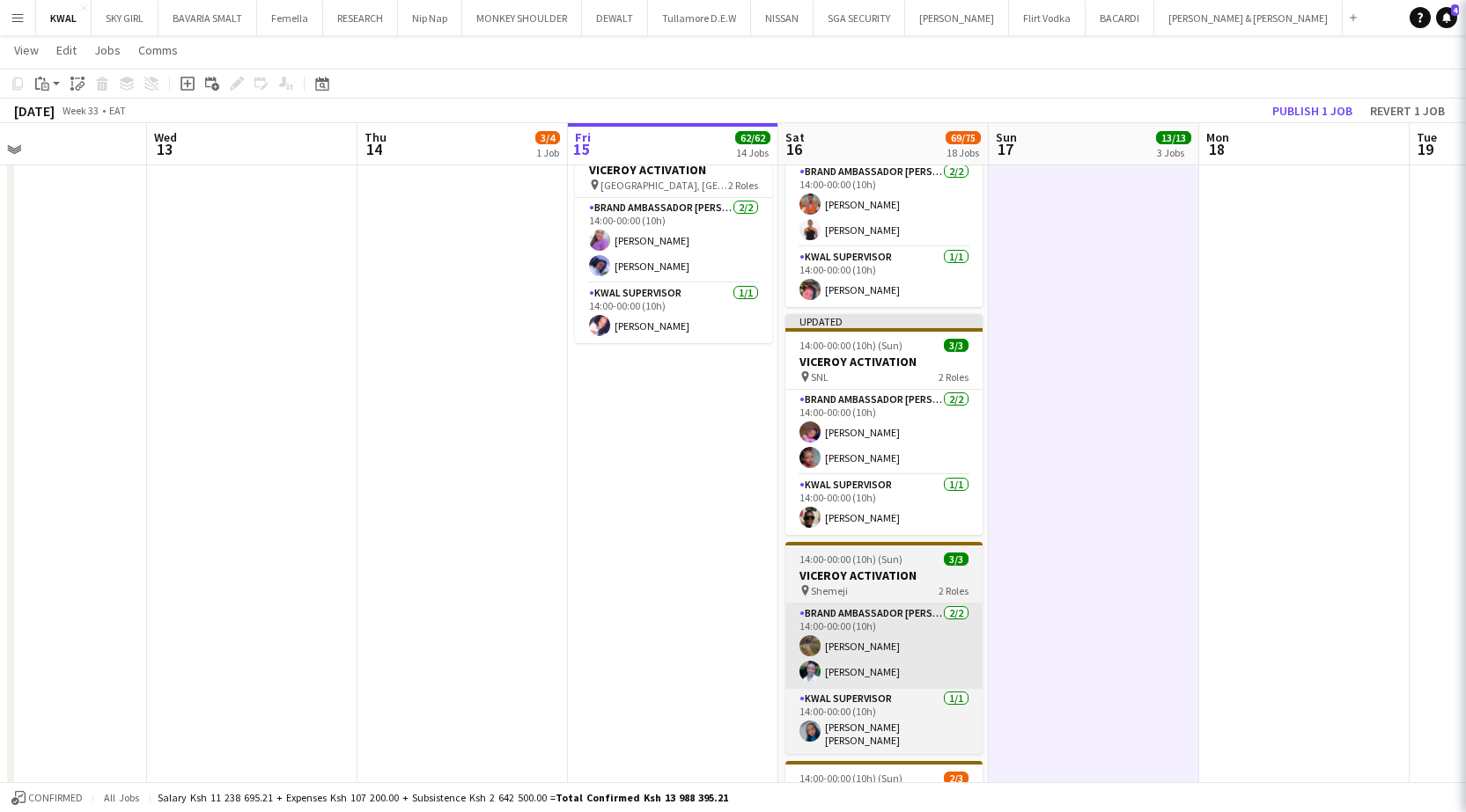
scroll to position [0, 697]
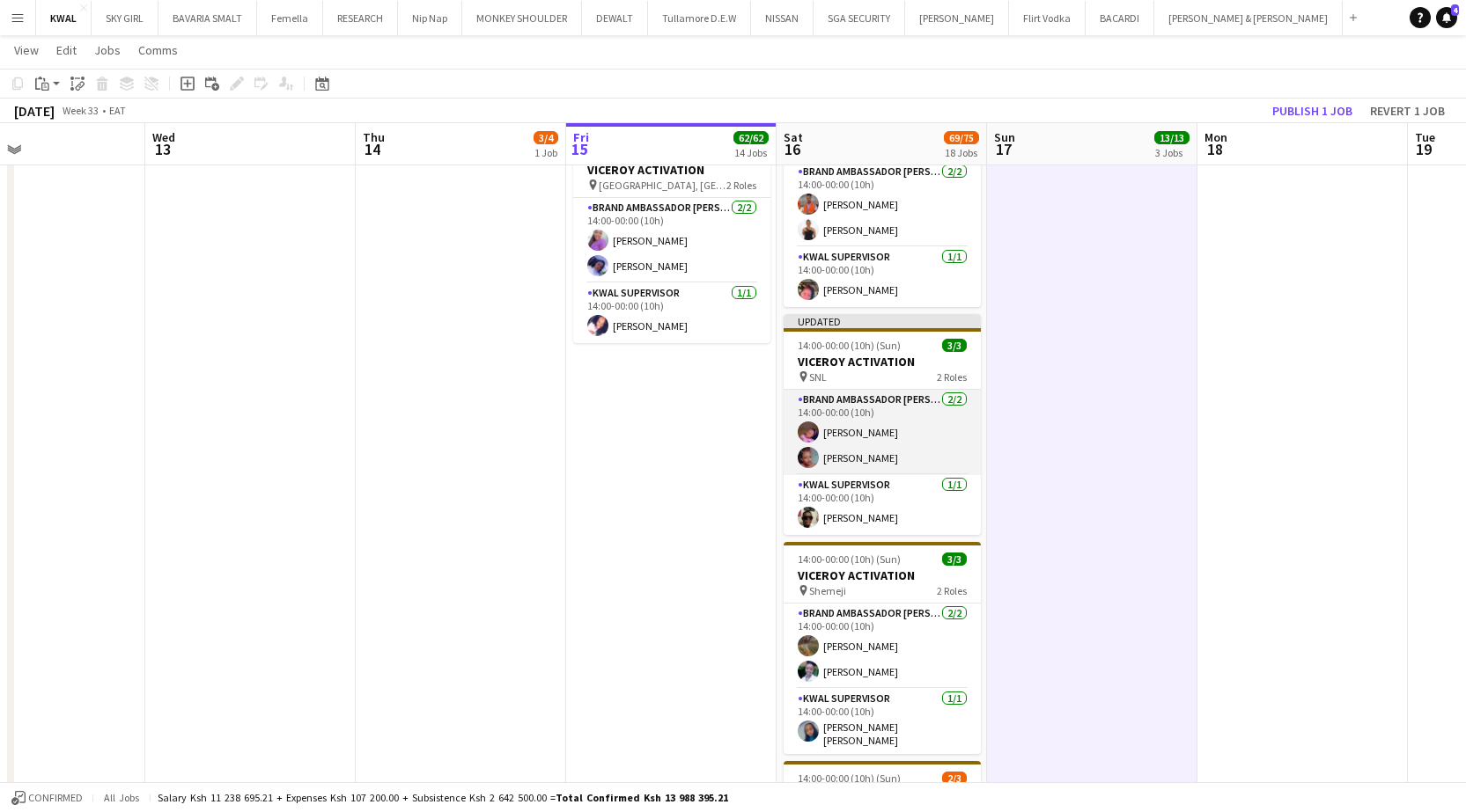
click at [672, 456] on app-card-role "Brand Ambassador kwal 2/2 14:00-00:00 (10h) Aidah Makori Rachael Murugi" at bounding box center [882, 432] width 198 height 85
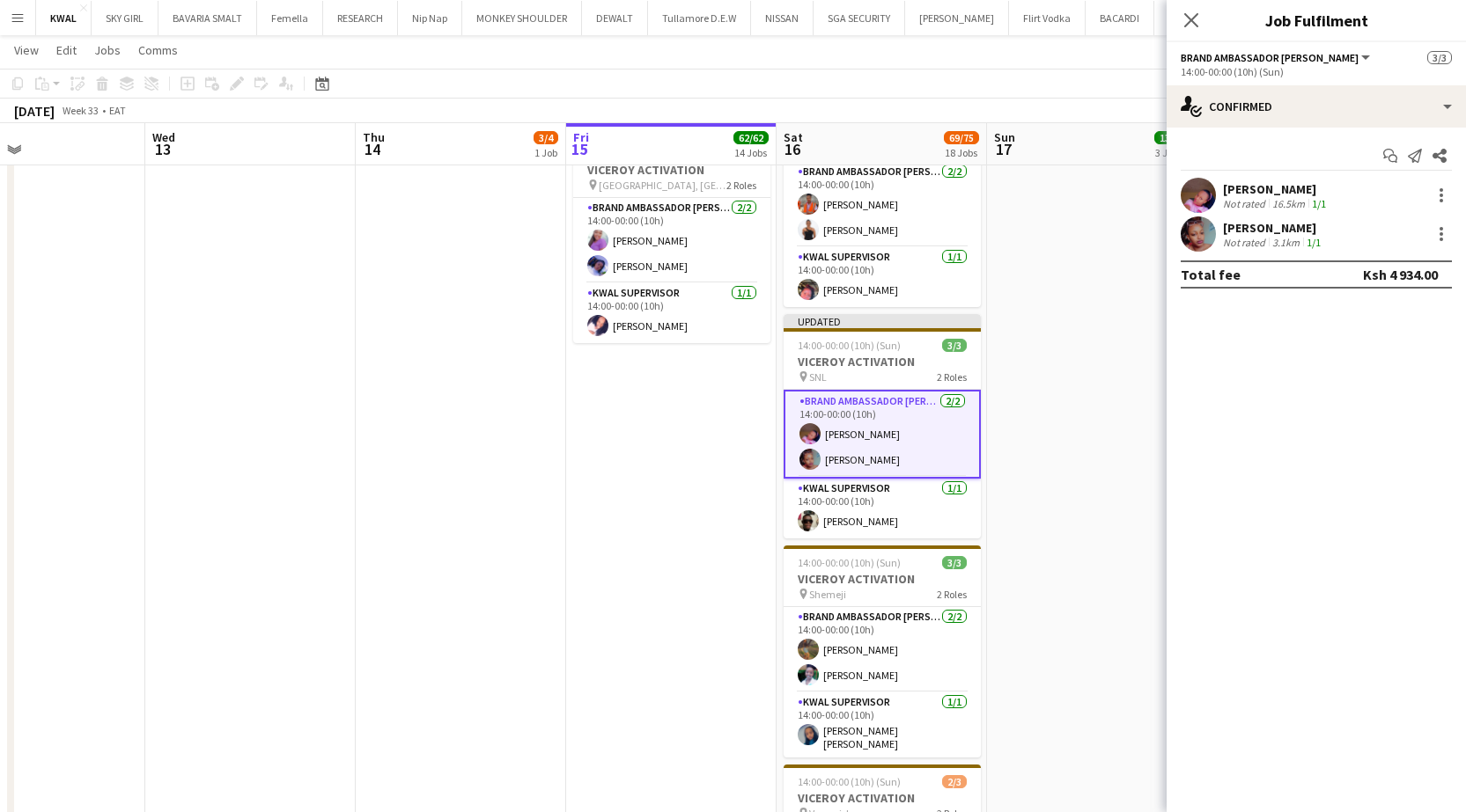
click at [672, 231] on div "Rachael Murugi Not rated 3.1km 1/1" at bounding box center [1315, 233] width 299 height 35
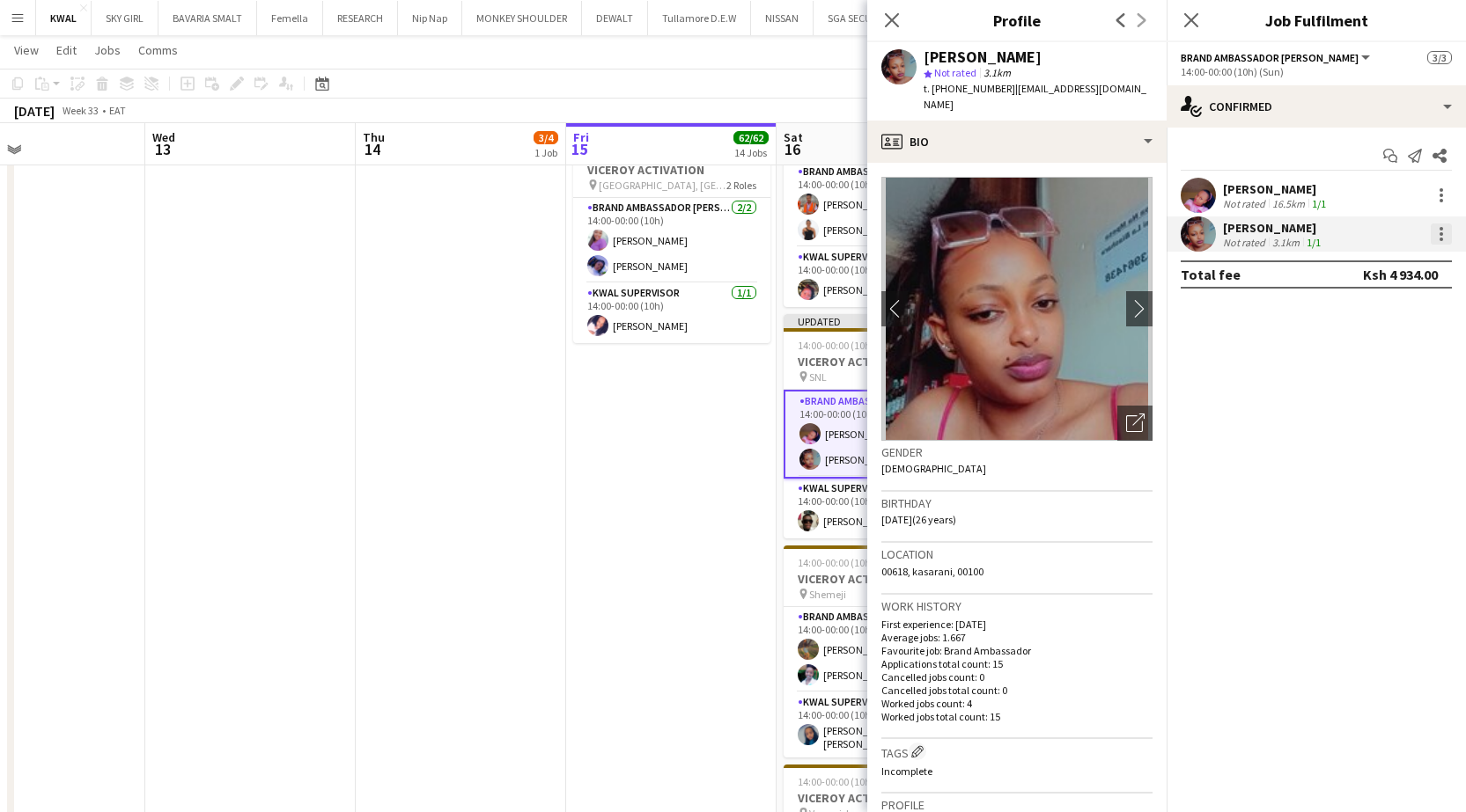
click at [672, 238] on div at bounding box center [1441, 234] width 22 height 22
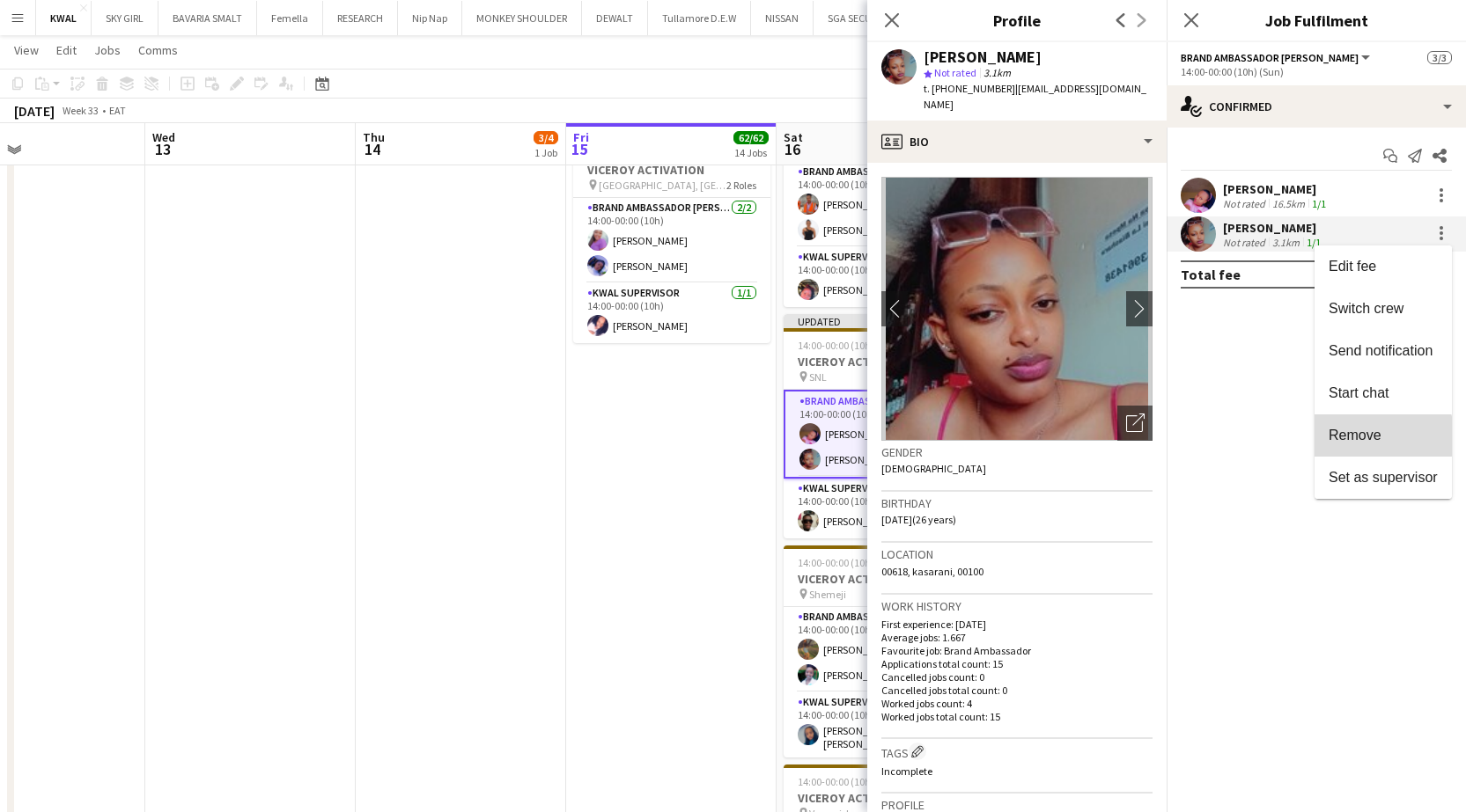
drag, startPoint x: 1383, startPoint y: 436, endPoint x: 1365, endPoint y: 441, distance: 18.7
click at [672, 436] on span "Remove" at bounding box center [1383, 436] width 110 height 16
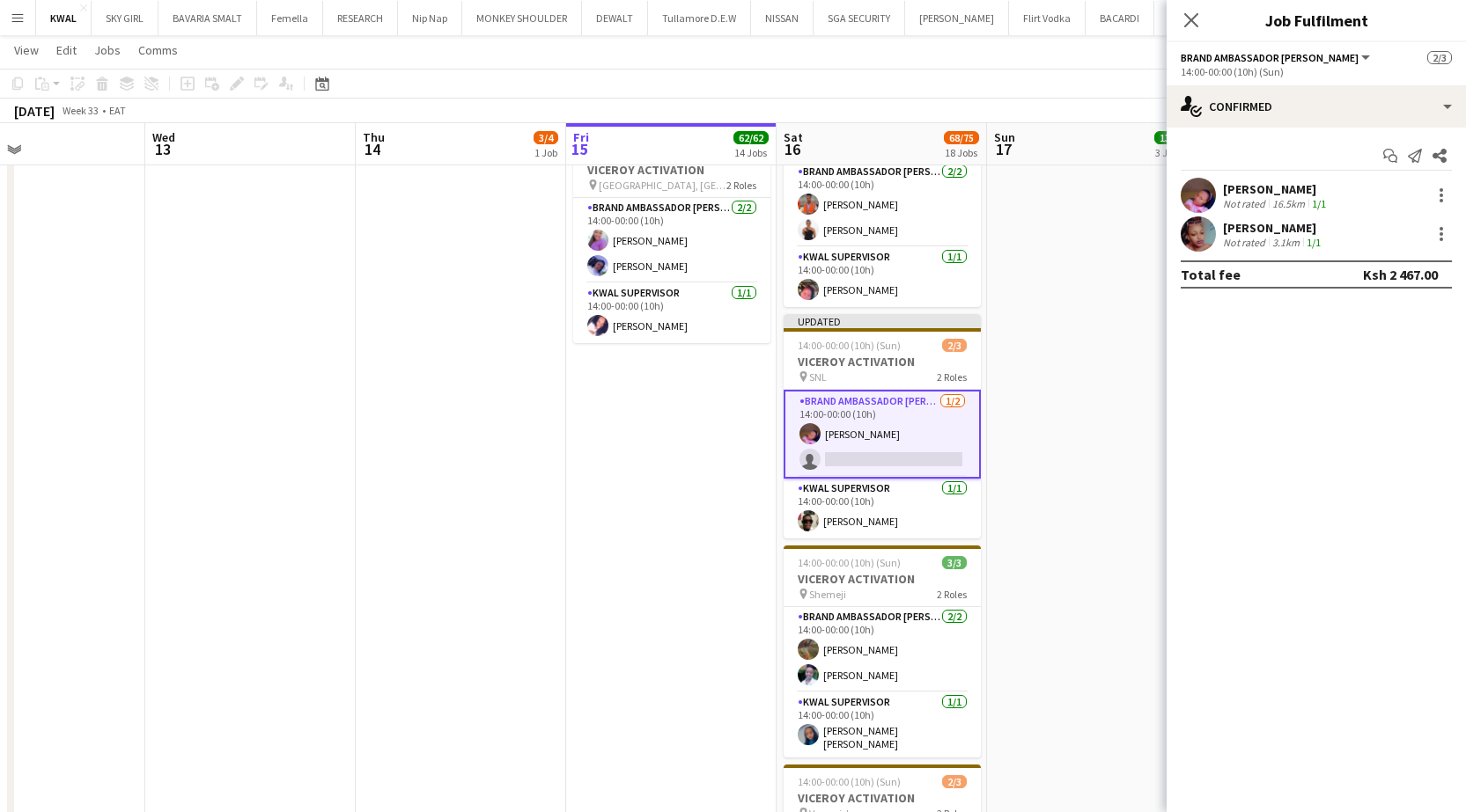
click at [672, 458] on app-card-role "Brand Ambassador kwal 1/2 14:00-00:00 (10h) Aidah Makori single-neutral-actions" at bounding box center [882, 433] width 198 height 89
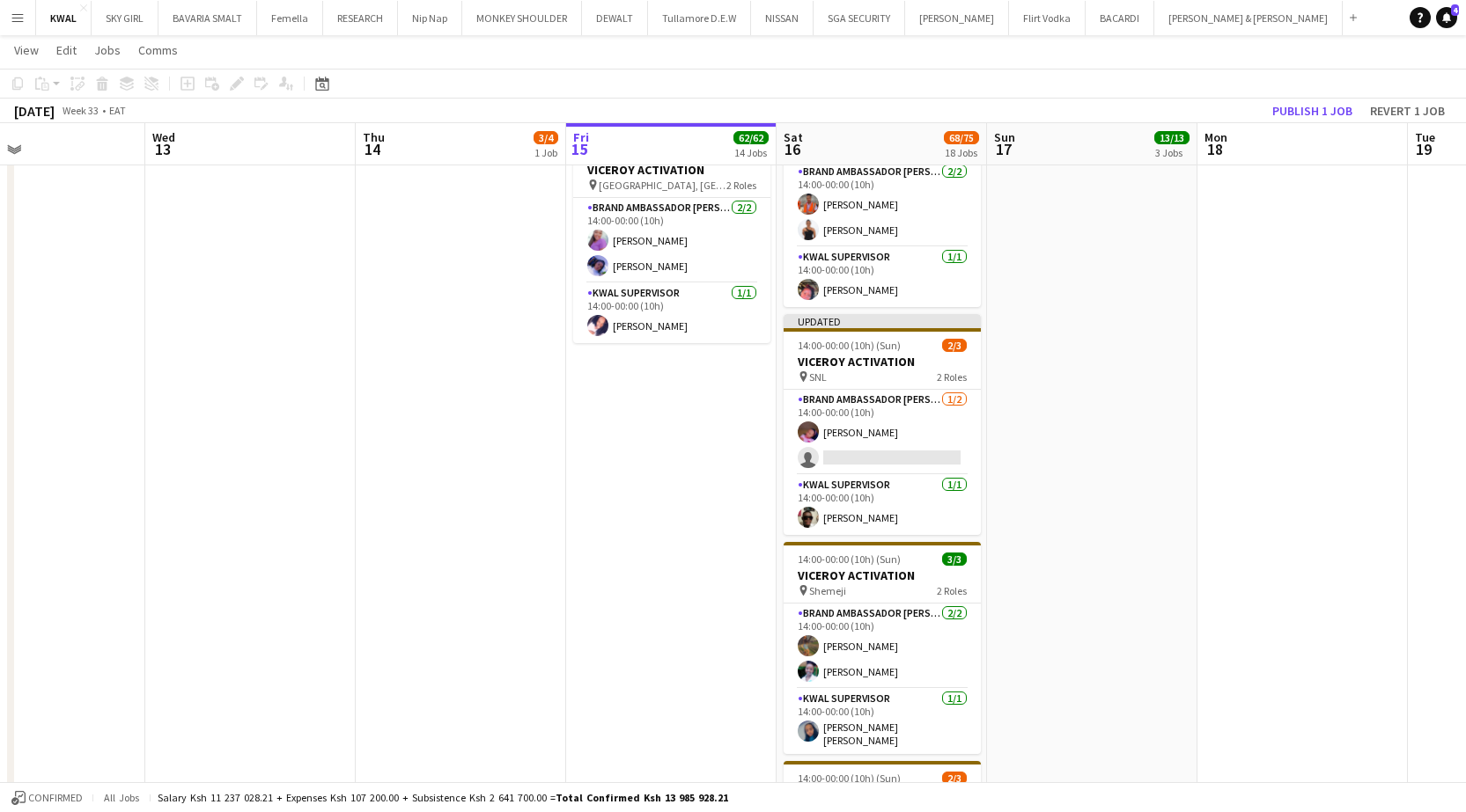
drag, startPoint x: 929, startPoint y: 457, endPoint x: 1026, endPoint y: 439, distance: 98.7
click at [672, 457] on app-card-role "Brand Ambassador kwal 1/2 14:00-00:00 (10h) Aidah Makori single-neutral-actions" at bounding box center [882, 432] width 198 height 85
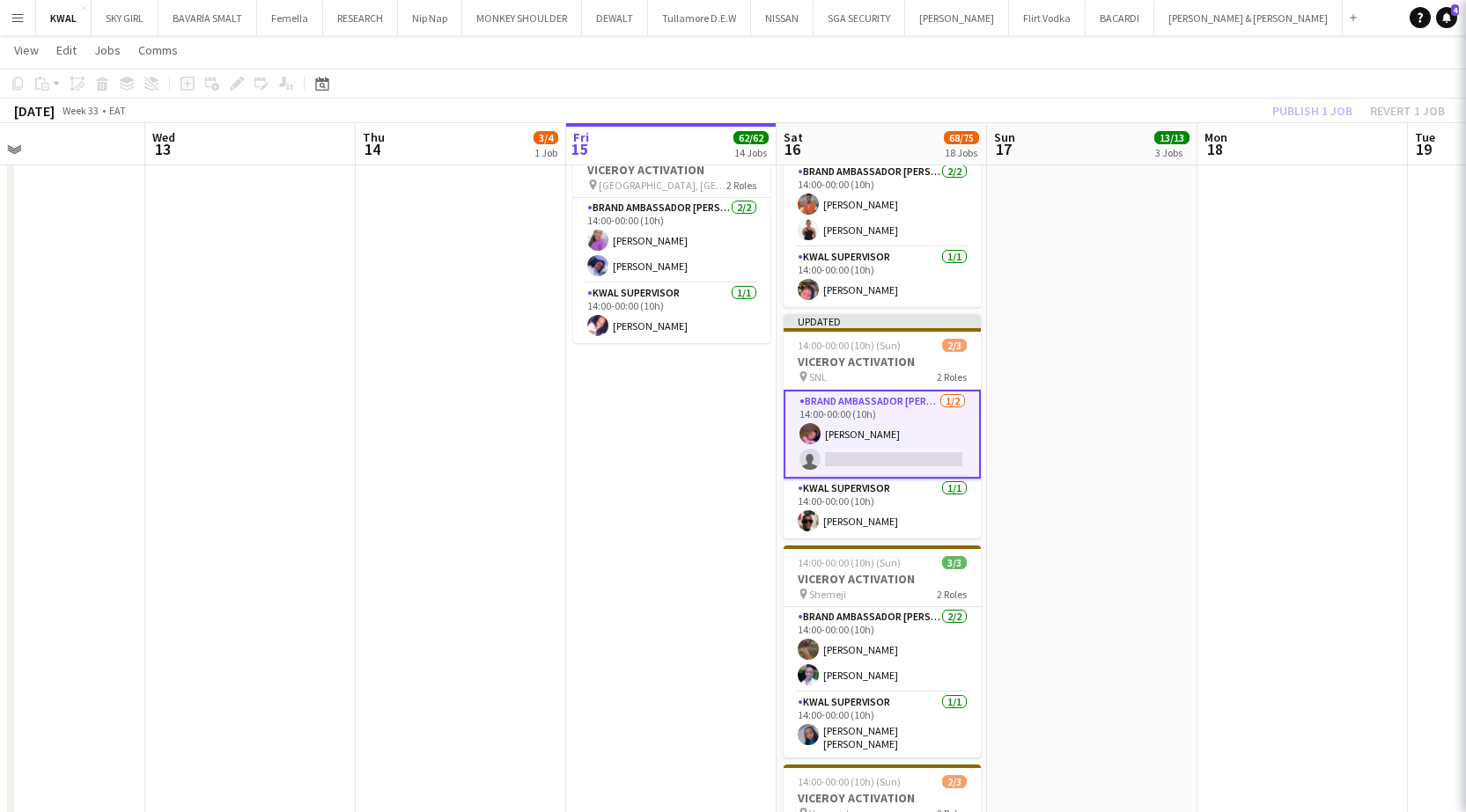
scroll to position [0, 698]
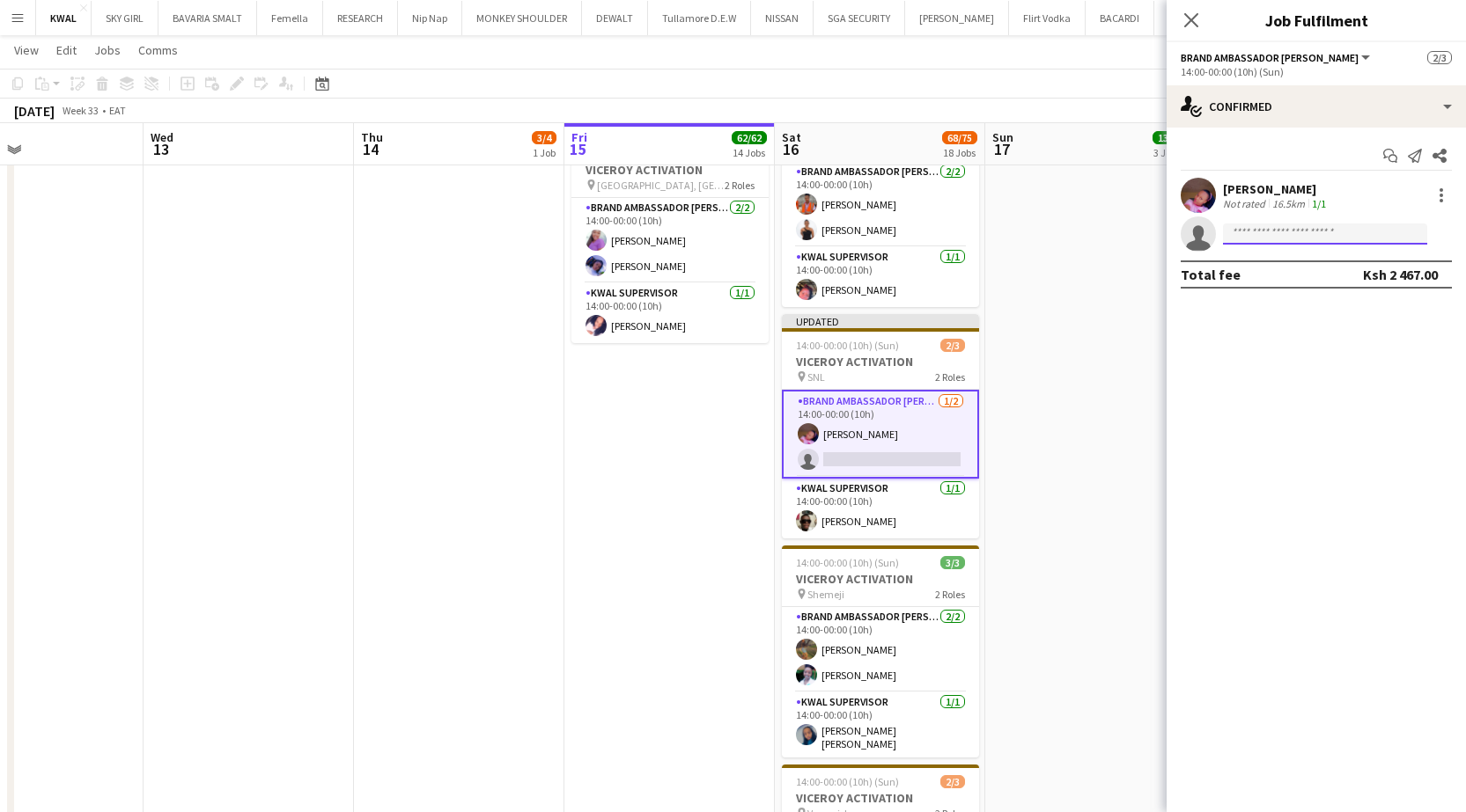
click at [672, 228] on input at bounding box center [1324, 234] width 204 height 22
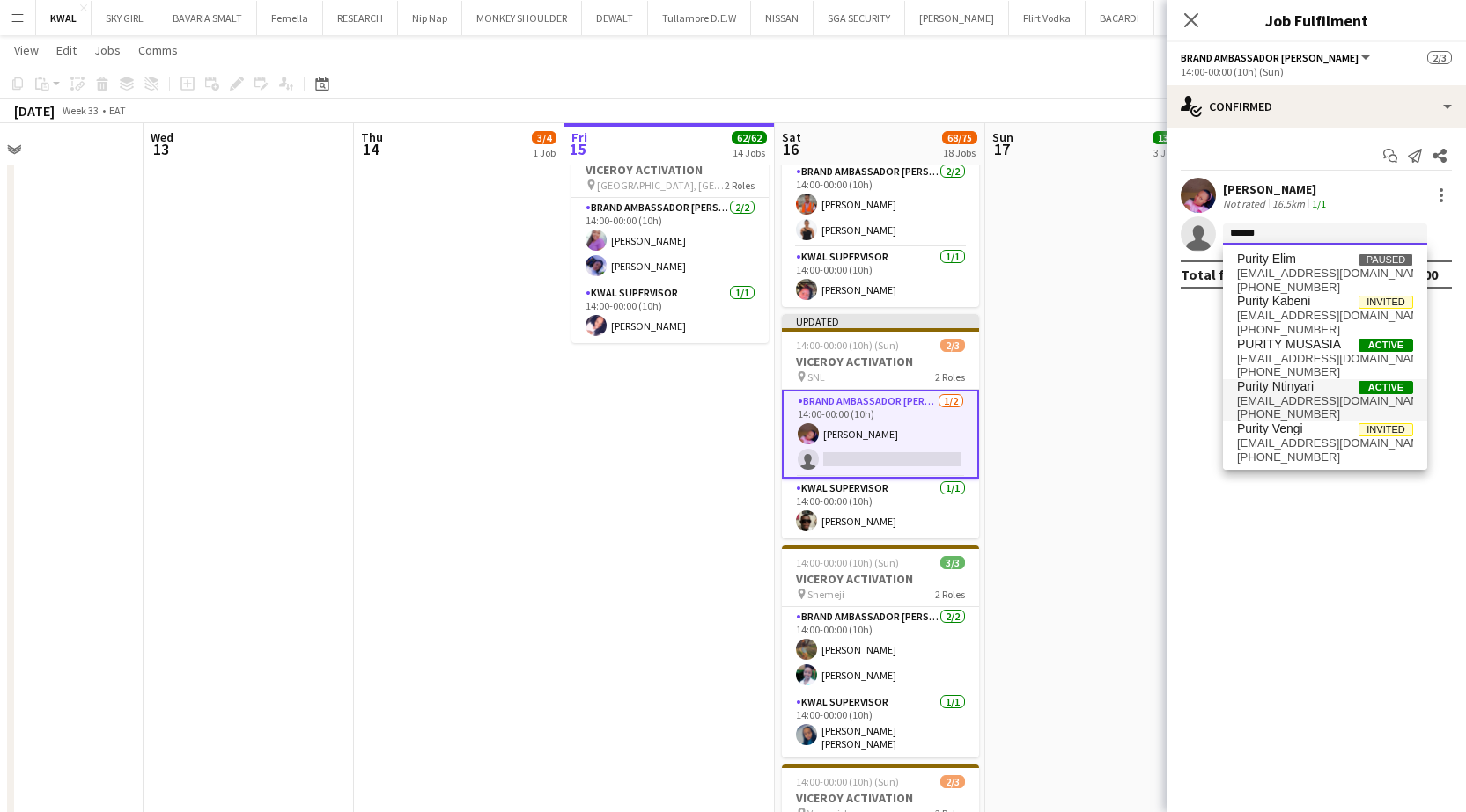
type input "******"
click at [672, 395] on span "purityntinyari24@gmail.com" at bounding box center [1325, 401] width 176 height 14
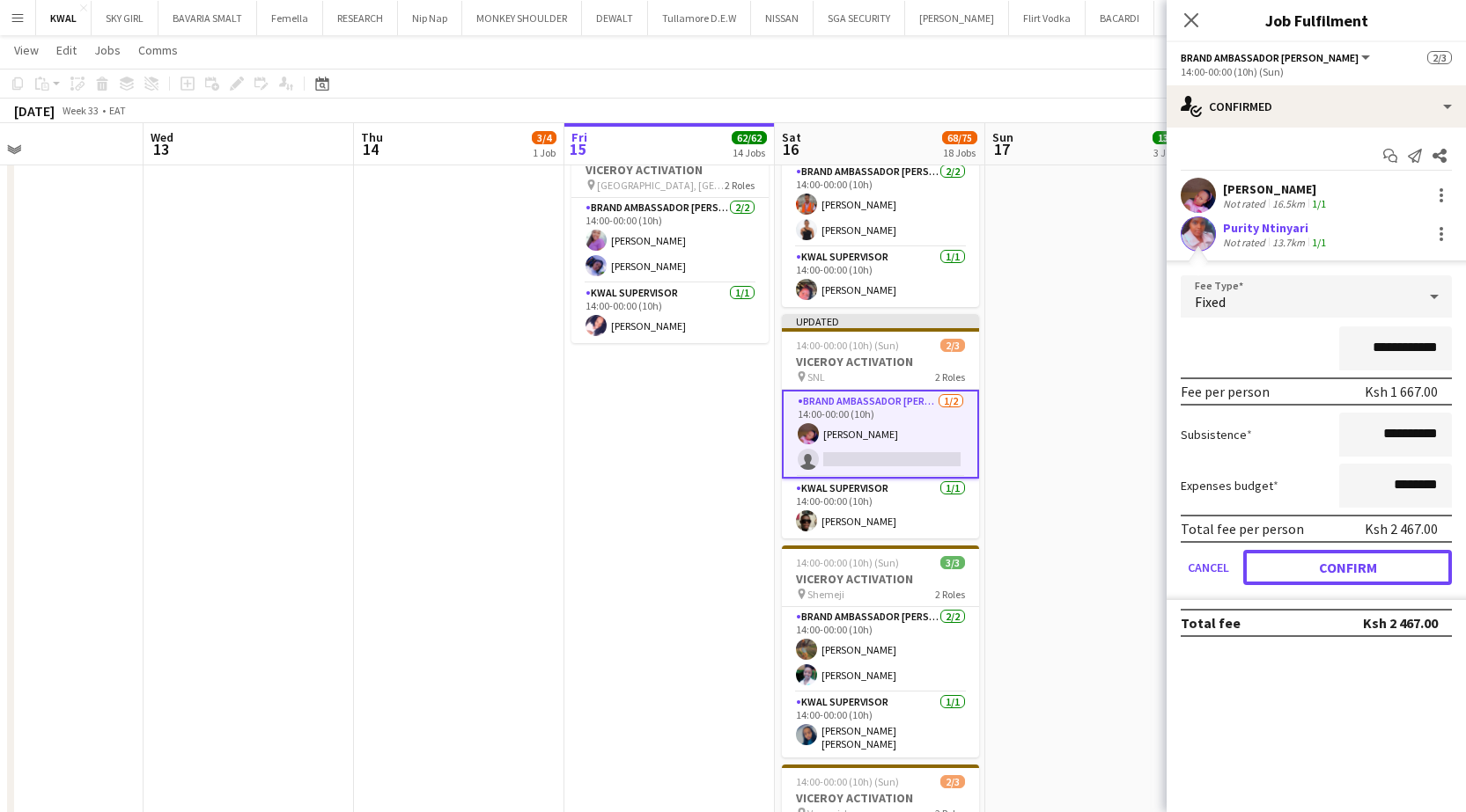
drag, startPoint x: 1339, startPoint y: 567, endPoint x: 1321, endPoint y: 575, distance: 19.7
click at [672, 570] on button "Confirm" at bounding box center [1347, 567] width 208 height 35
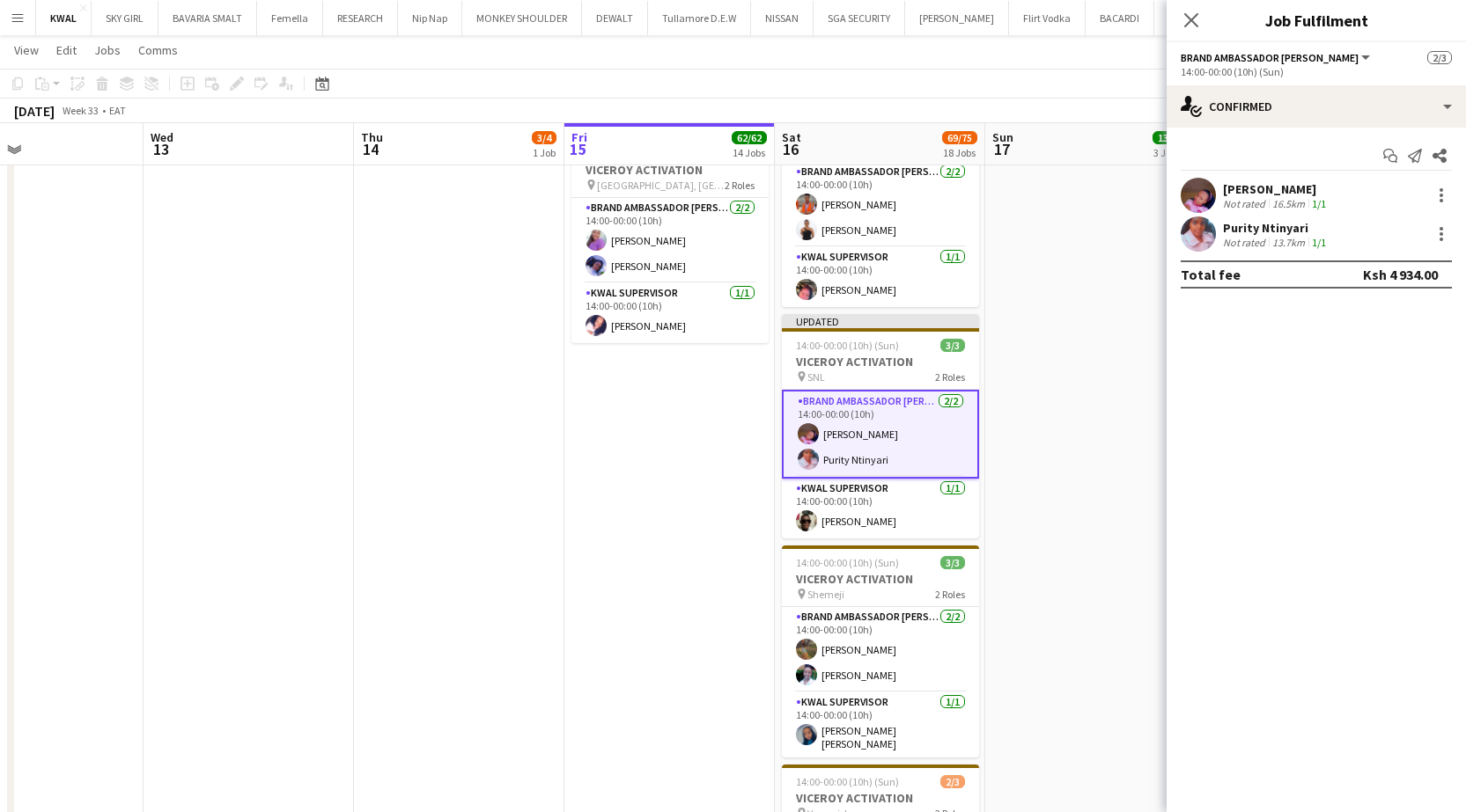
click at [672, 418] on app-date-cell "14:00-00:00 (10h) (Mon) 3/3 VICEROY ACTIVATION pin Calabaza, Limuru 2 Roles Bra…" at bounding box center [1090, 304] width 210 height 1756
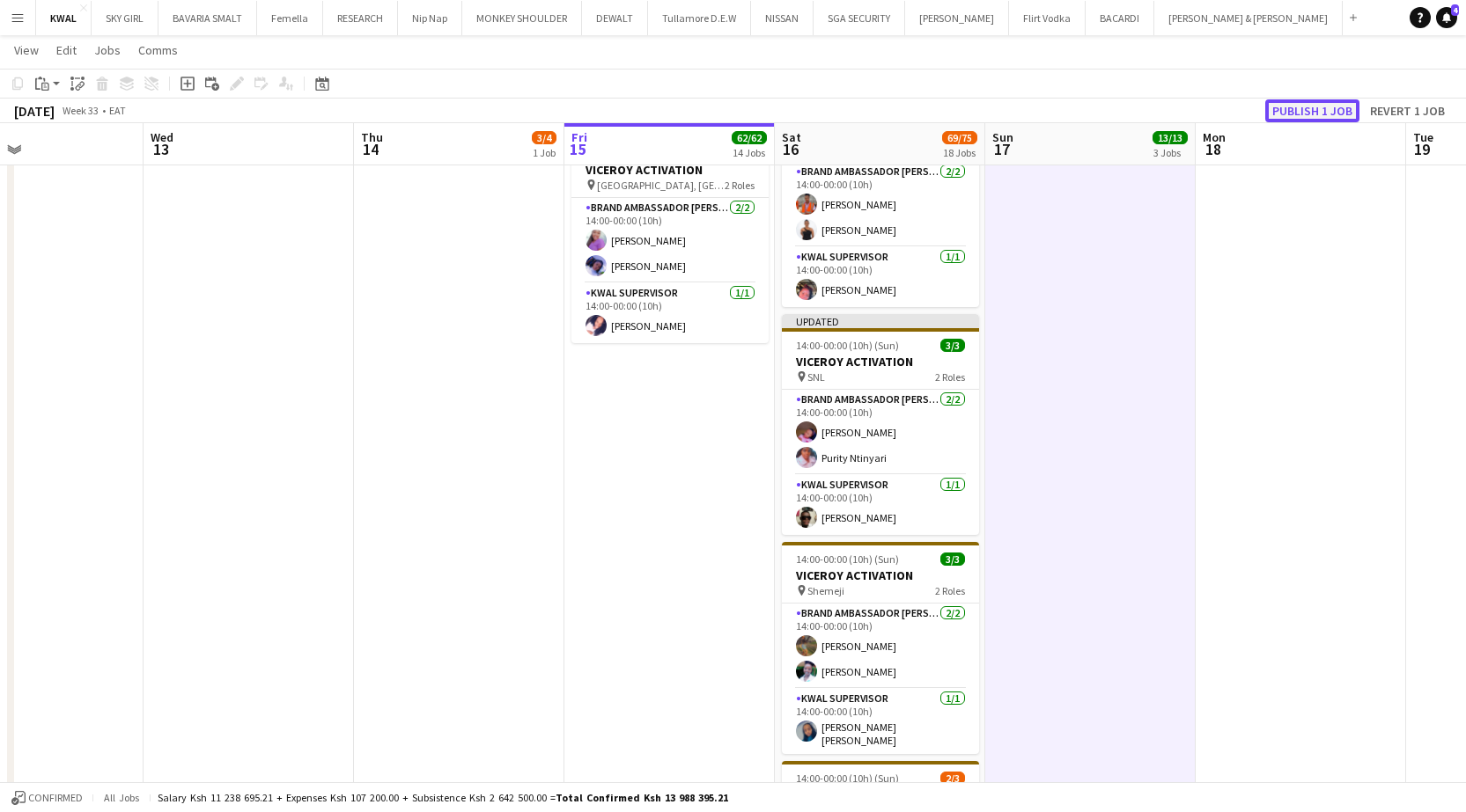
click at [672, 106] on button "Publish 1 job" at bounding box center [1312, 110] width 94 height 22
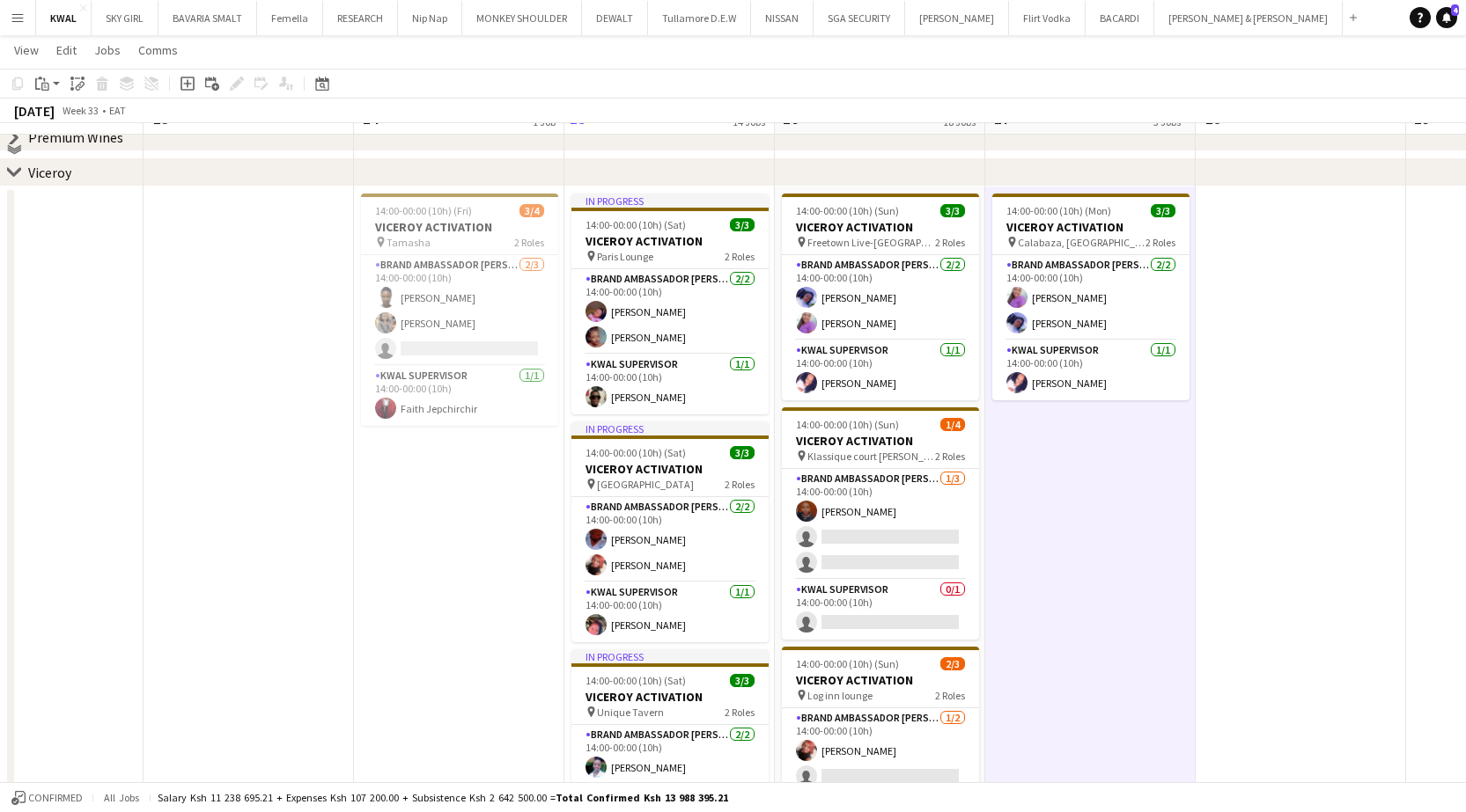
scroll to position [2903, 0]
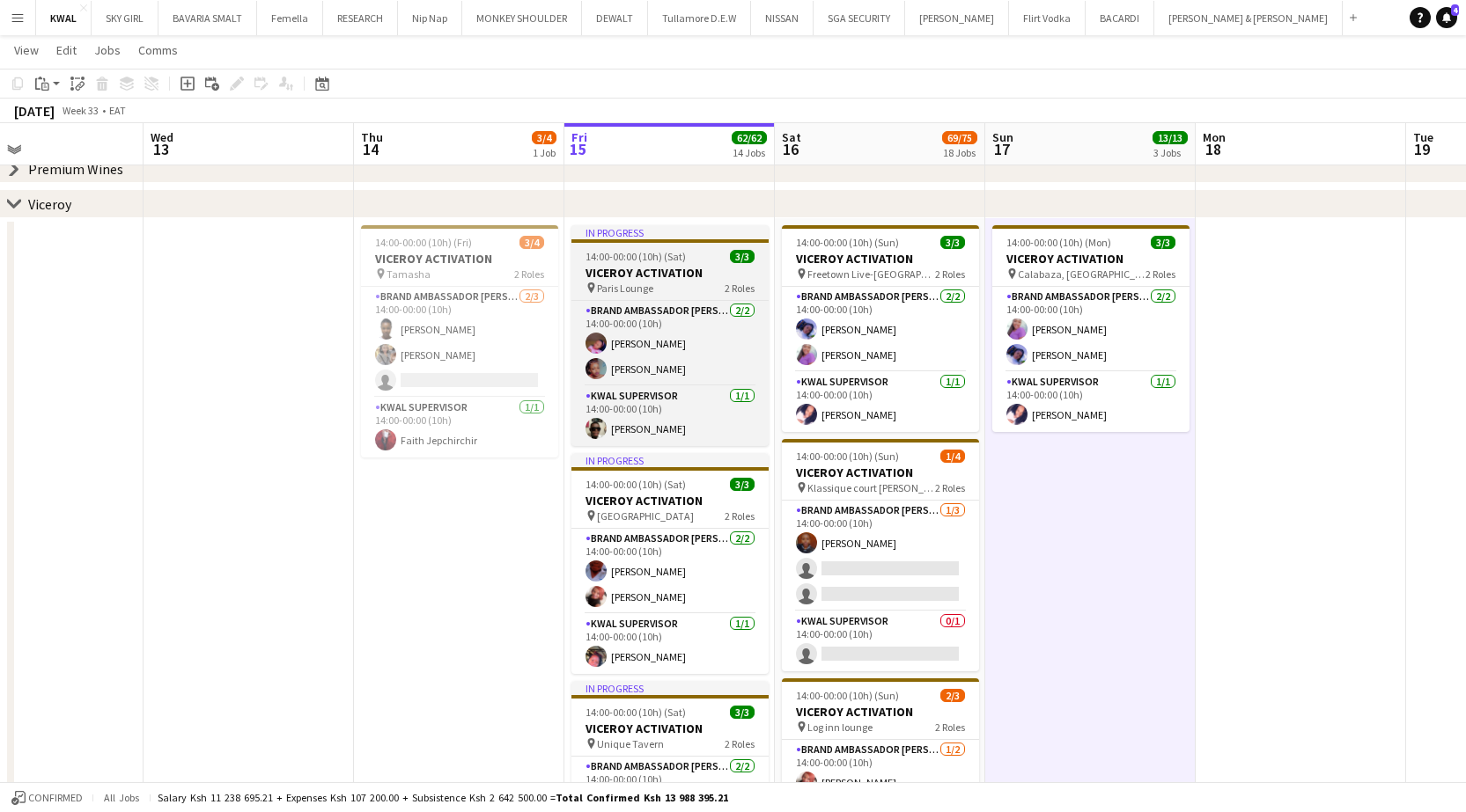
click at [666, 271] on h3 "VICEROY ACTIVATION" at bounding box center [670, 273] width 198 height 16
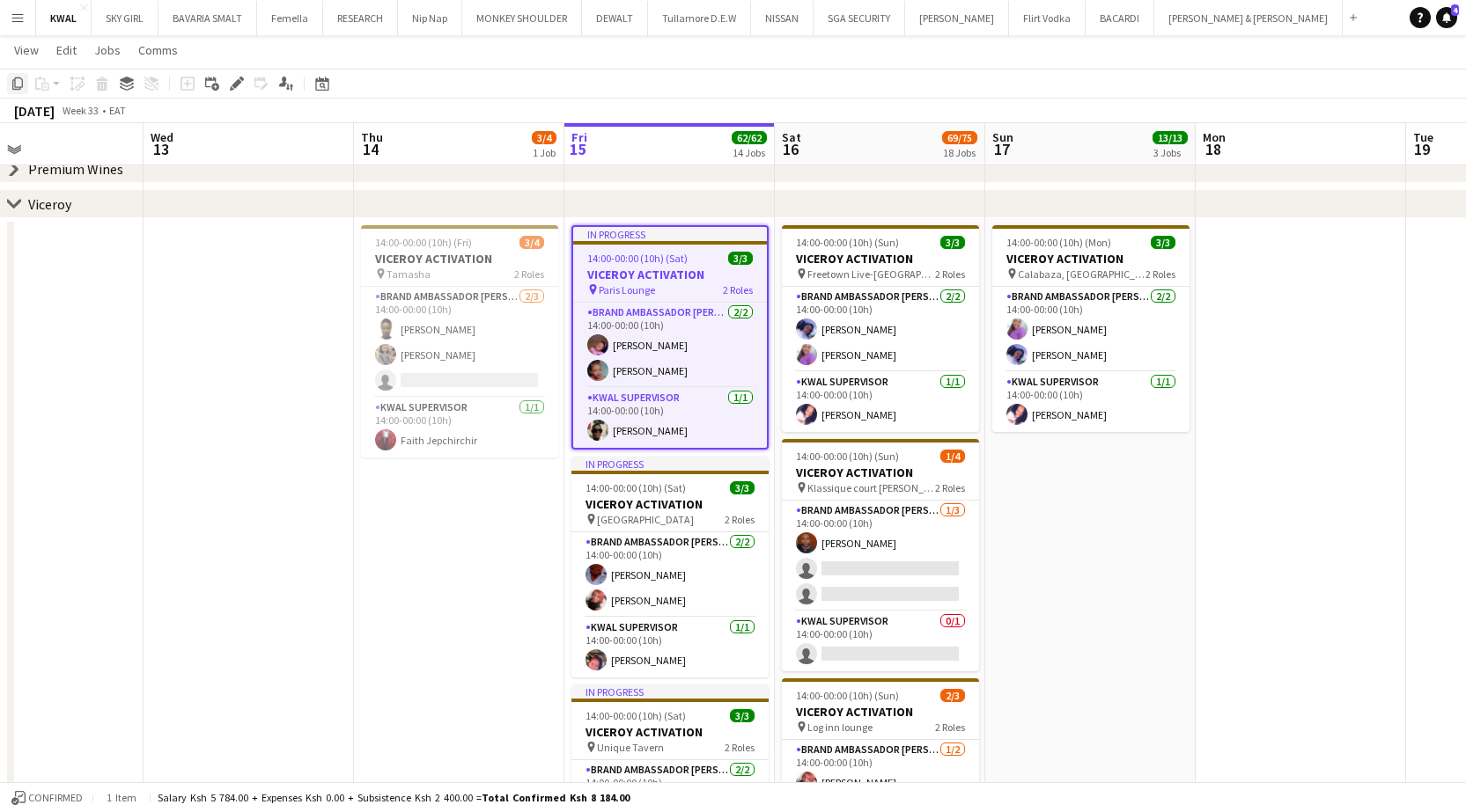
click at [12, 83] on icon "Copy" at bounding box center [18, 83] width 14 height 14
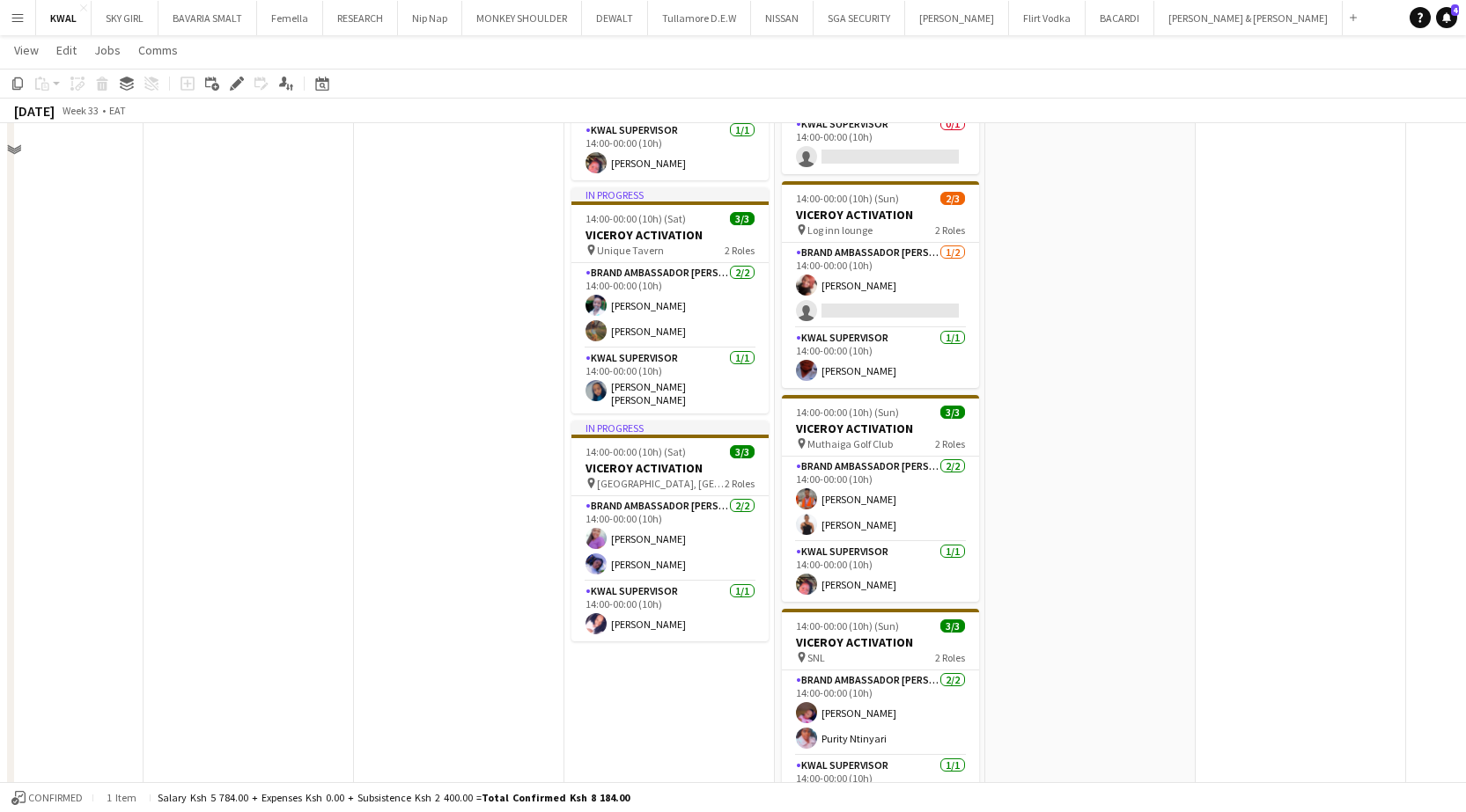
scroll to position [3431, 0]
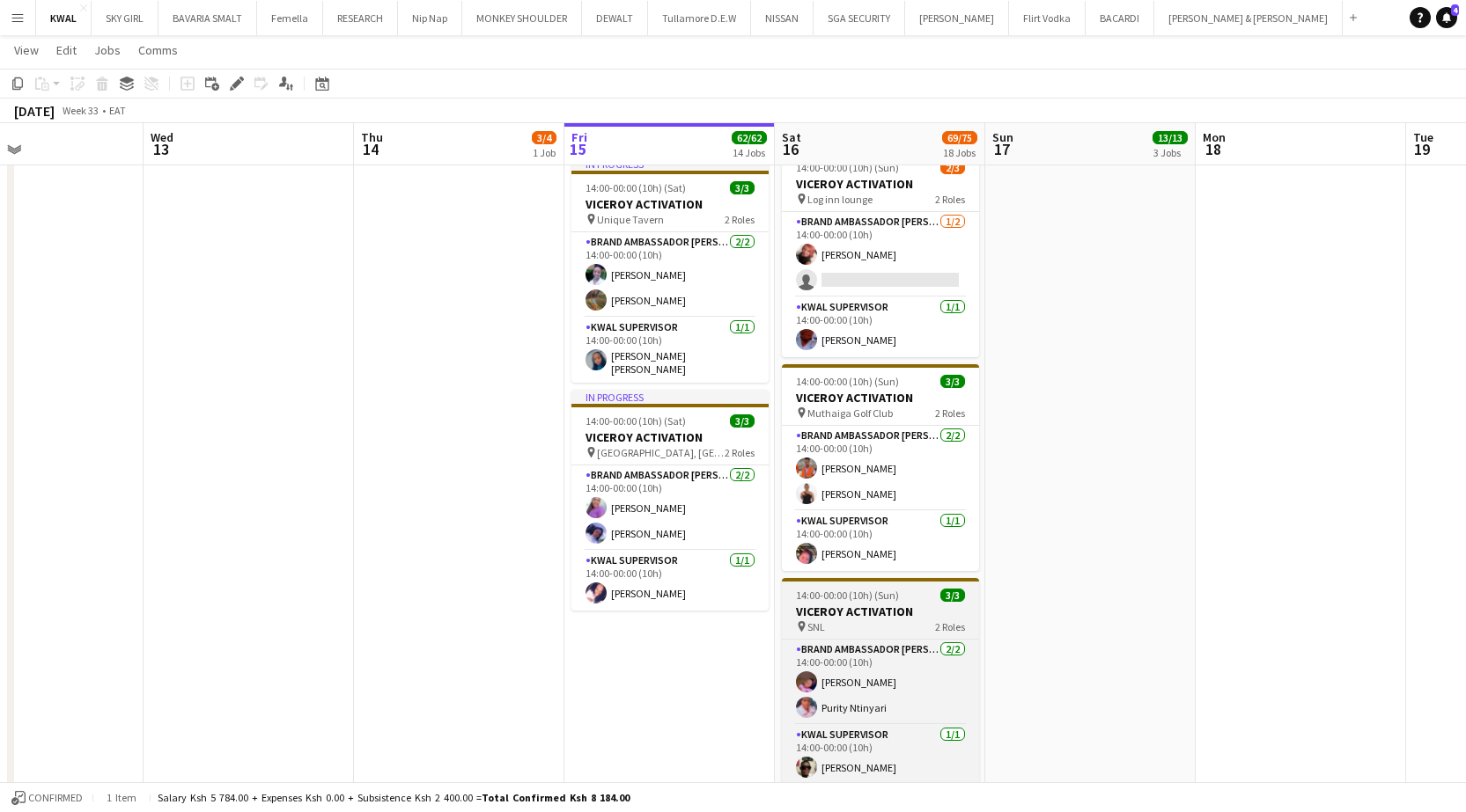
click at [672, 599] on div "pin SNL 2 Roles" at bounding box center [881, 626] width 198 height 14
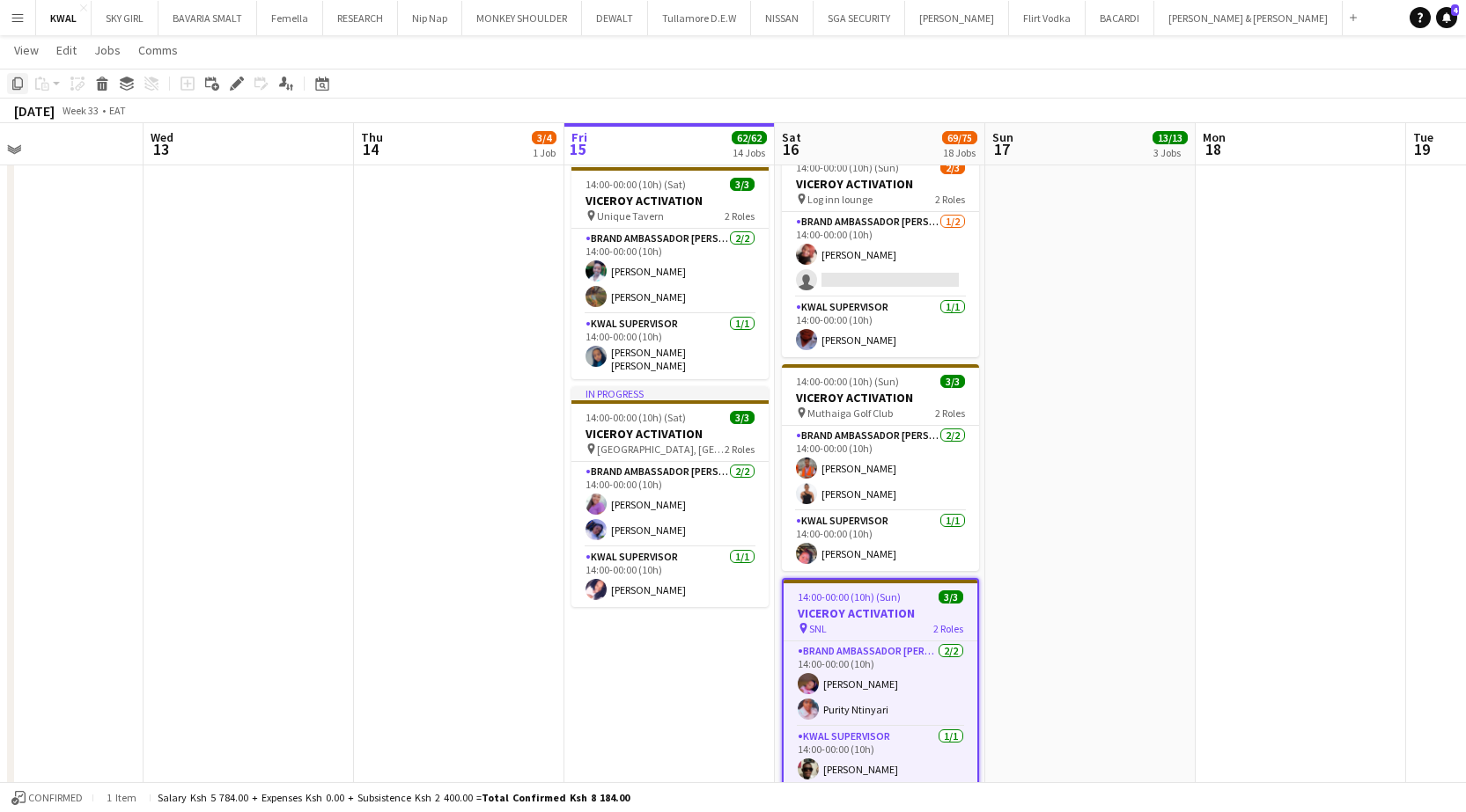
click at [17, 86] on icon "Copy" at bounding box center [18, 83] width 14 height 14
drag, startPoint x: 647, startPoint y: 669, endPoint x: 198, endPoint y: 266, distance: 603.3
click at [645, 599] on app-date-cell "In progress 14:00-00:00 (10h) (Sat) 3/3 VICEROY ACTIVATION pin Paris Lounge 2 R…" at bounding box center [670, 568] width 210 height 1756
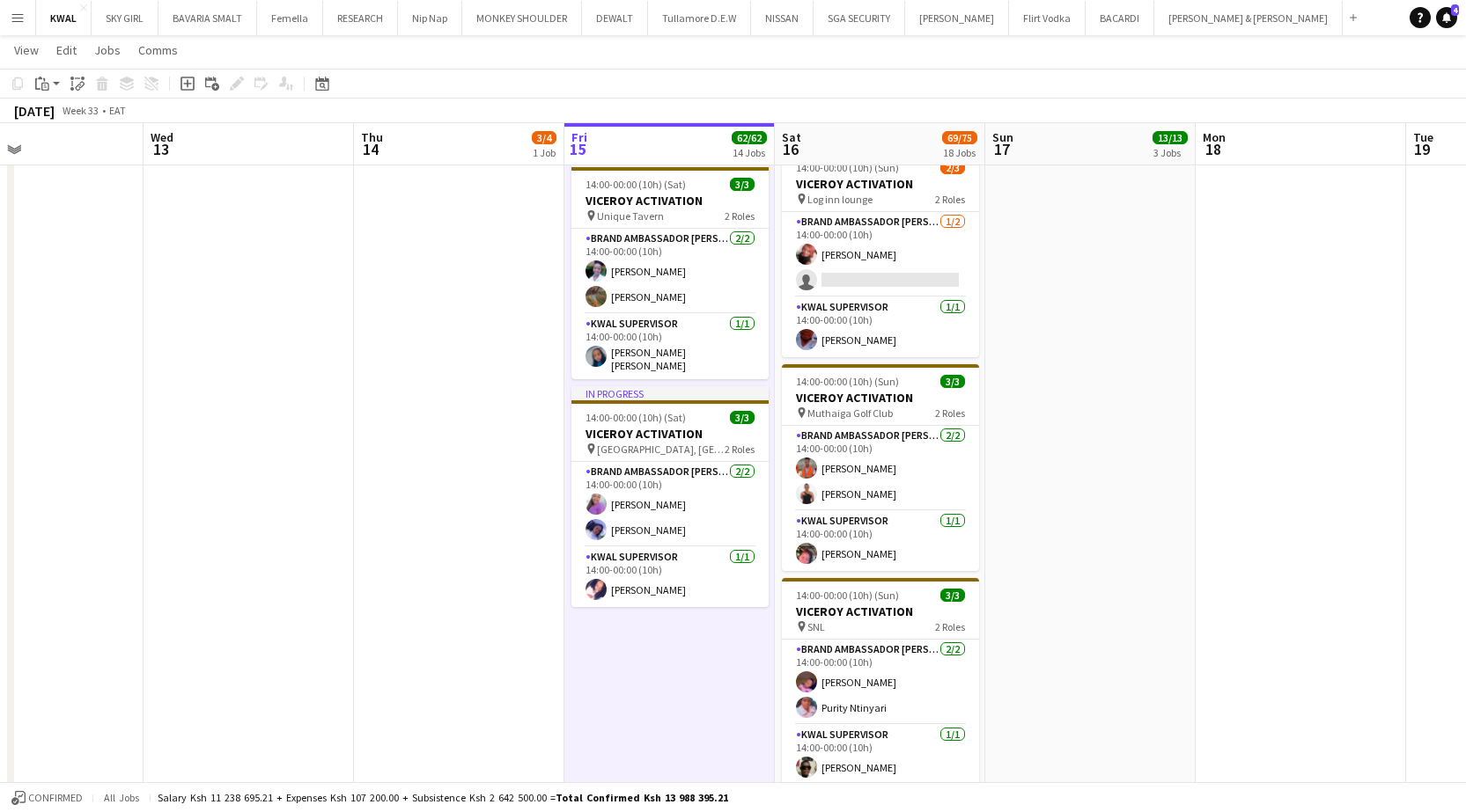
scroll to position [0, 700]
click at [53, 84] on app-action-btn "Paste" at bounding box center [47, 83] width 31 height 22
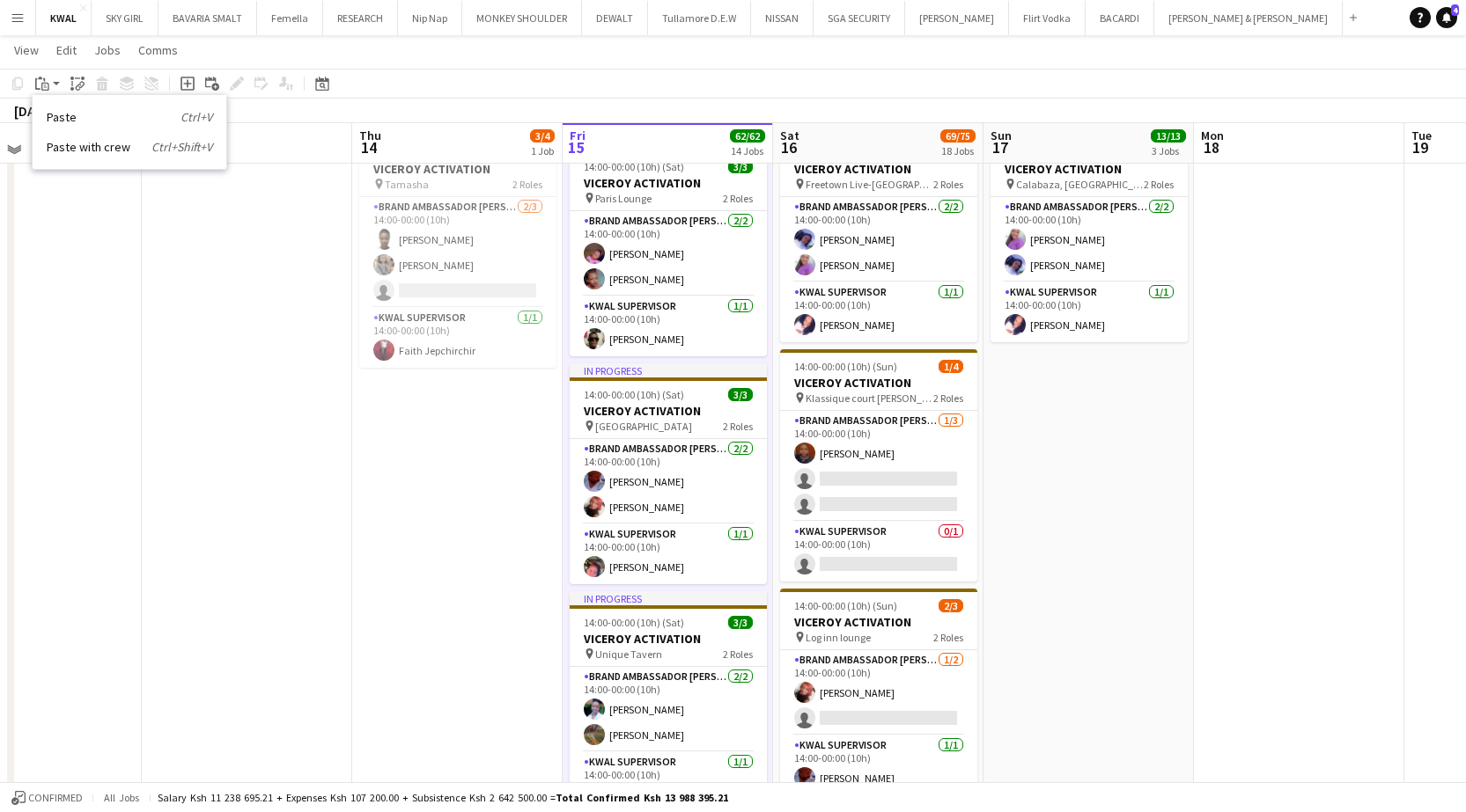
scroll to position [2991, 0]
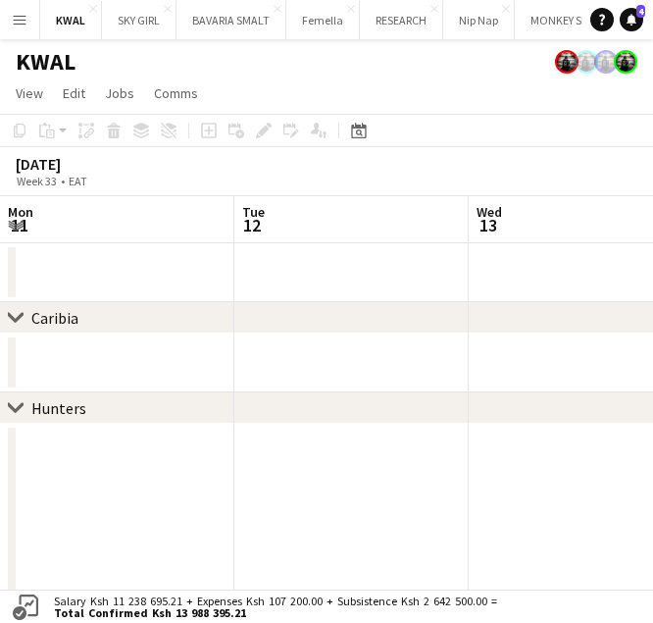
scroll to position [0, 469]
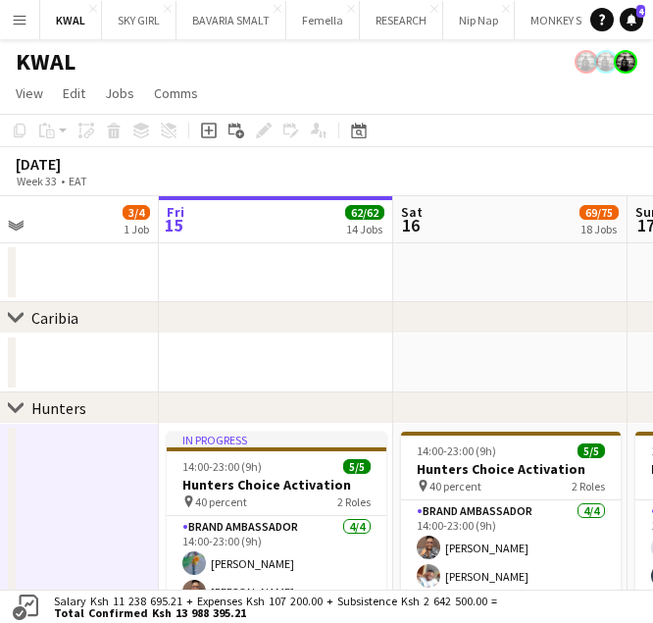
scroll to position [0, 786]
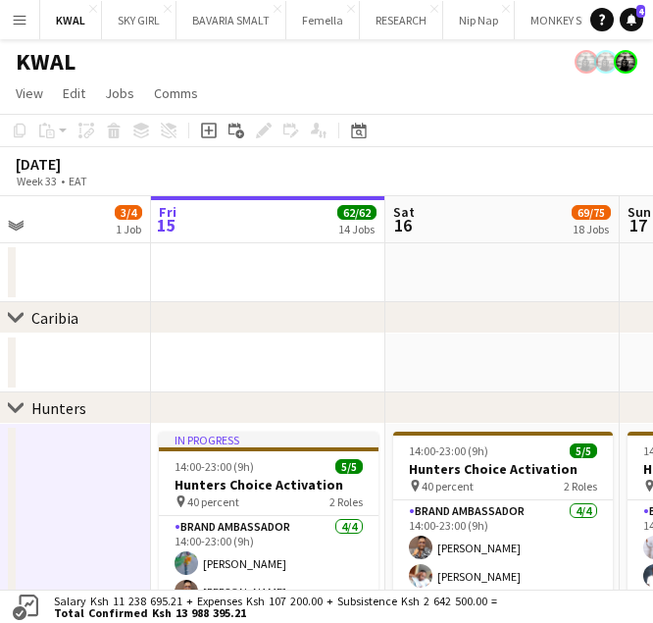
drag, startPoint x: 432, startPoint y: 509, endPoint x: 122, endPoint y: 475, distance: 312.7
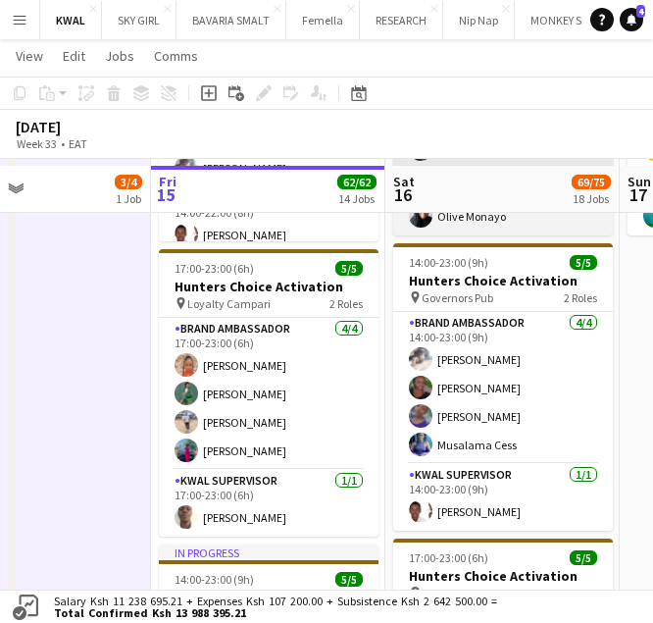
scroll to position [784, 0]
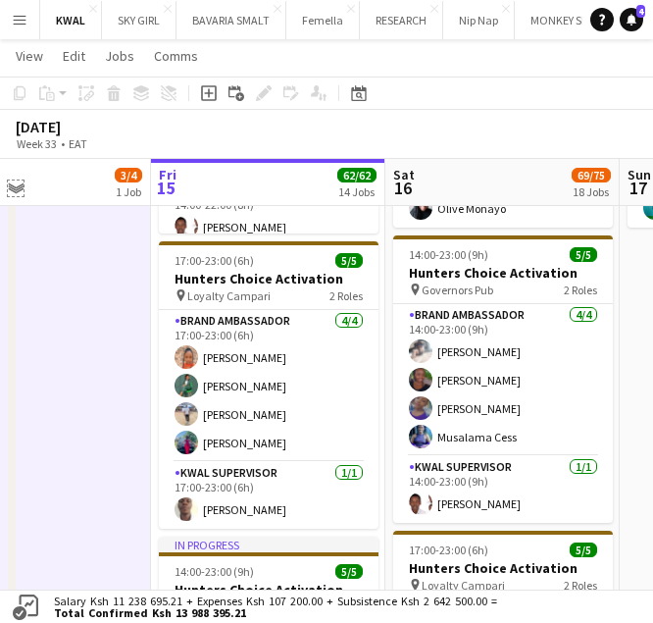
click at [16, 180] on app-icon "Expand/collapse" at bounding box center [16, 186] width 16 height 19
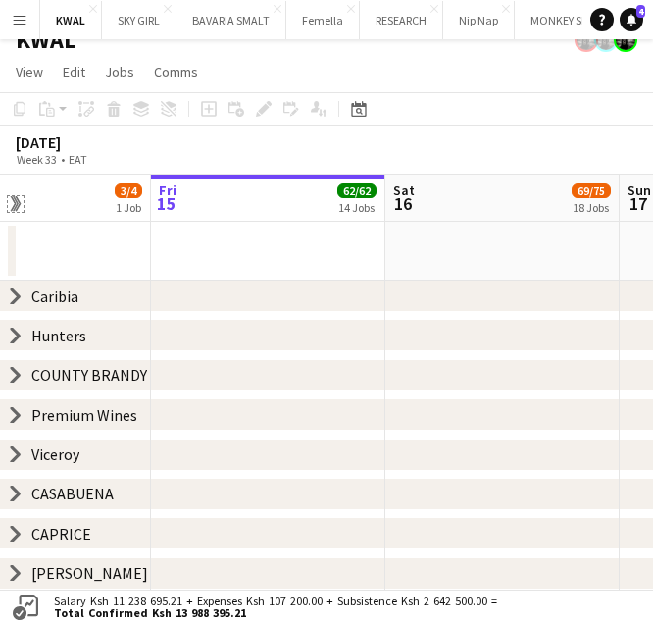
scroll to position [20, 0]
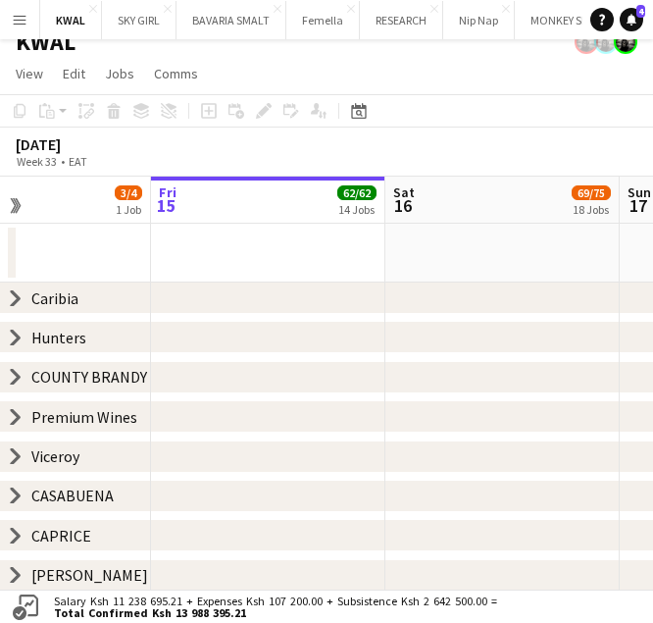
click at [18, 456] on icon at bounding box center [16, 456] width 8 height 15
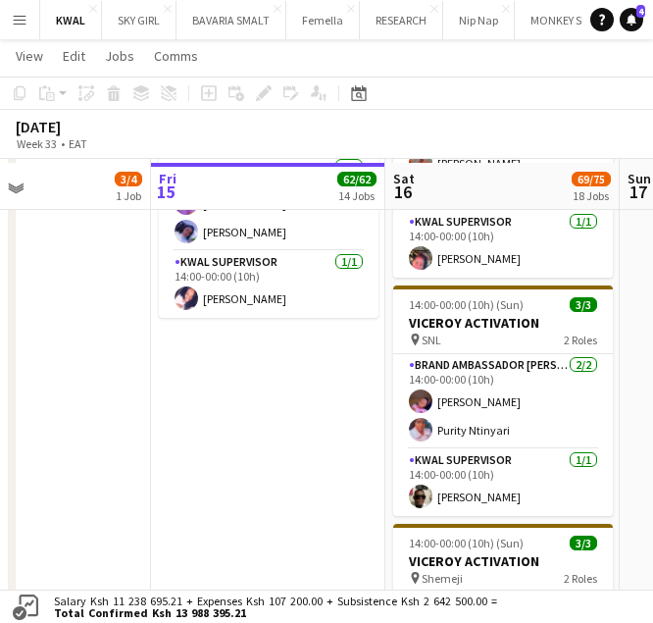
scroll to position [1196, 0]
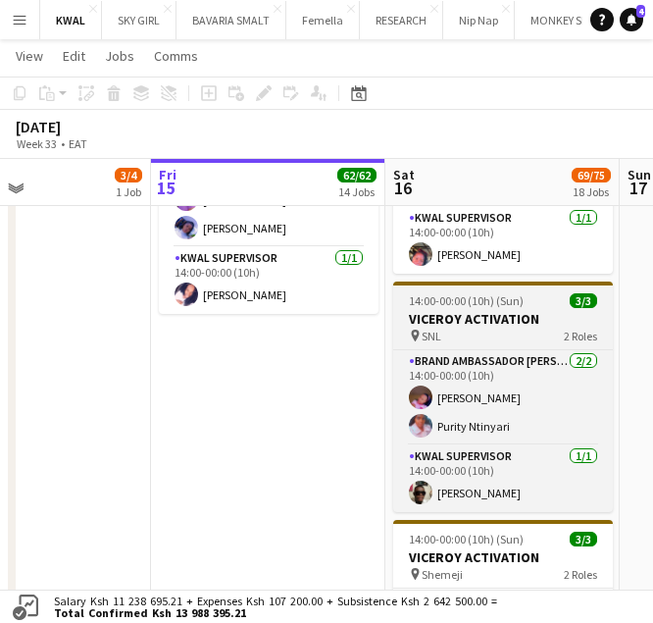
click at [449, 316] on h3 "VICEROY ACTIVATION" at bounding box center [503, 319] width 220 height 18
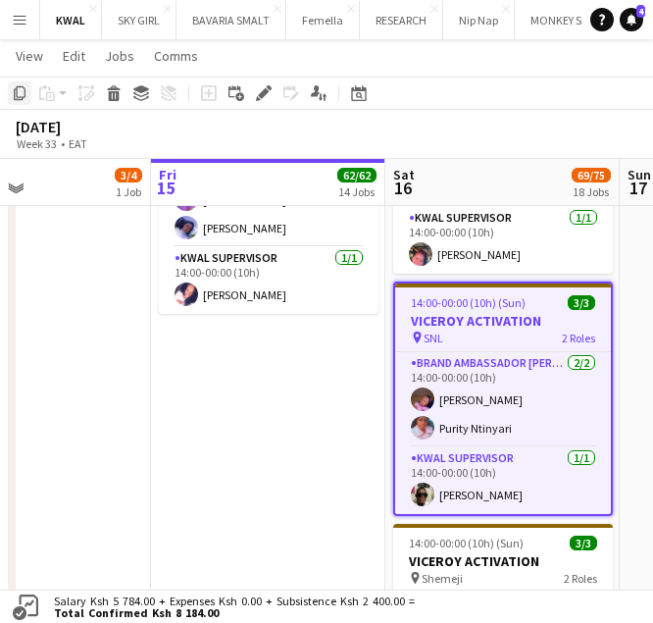
click at [24, 90] on icon "Copy" at bounding box center [20, 93] width 16 height 16
drag, startPoint x: 203, startPoint y: 357, endPoint x: 197, endPoint y: 310, distance: 47.4
click at [203, 354] on app-date-cell "In progress 14:00-00:00 (10h) (Sat) 3/3 VICEROY ACTIVATION pin Paris Lounge 2 R…" at bounding box center [268, 165] width 234 height 1746
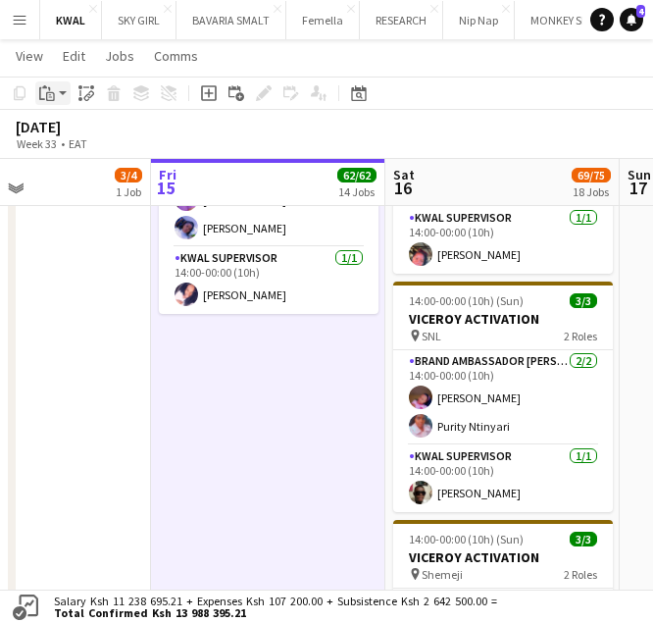
click at [61, 90] on app-action-btn "Paste" at bounding box center [52, 93] width 35 height 24
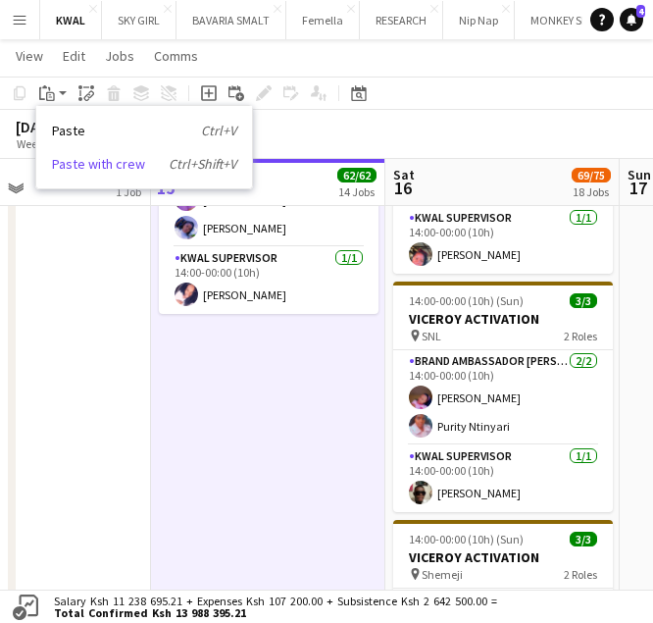
click at [69, 163] on link "Paste with crew Ctrl+Shift+V" at bounding box center [144, 164] width 184 height 18
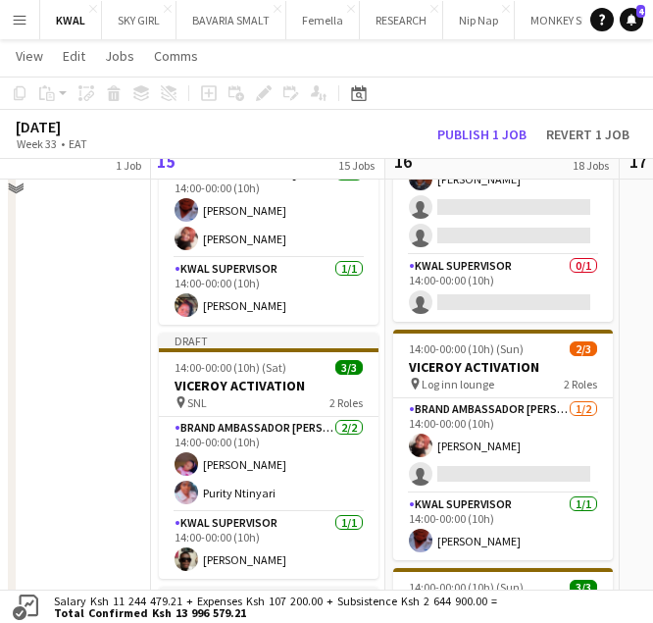
scroll to position [706, 0]
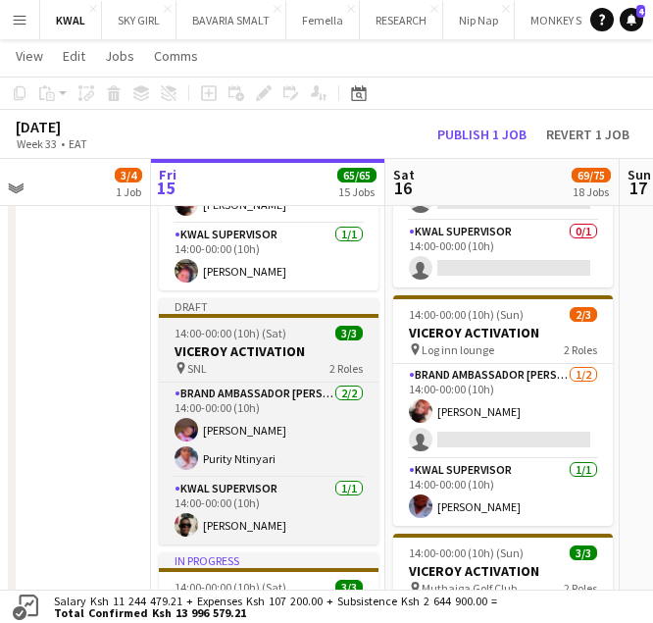
click at [246, 352] on h3 "VICEROY ACTIVATION" at bounding box center [269, 351] width 220 height 18
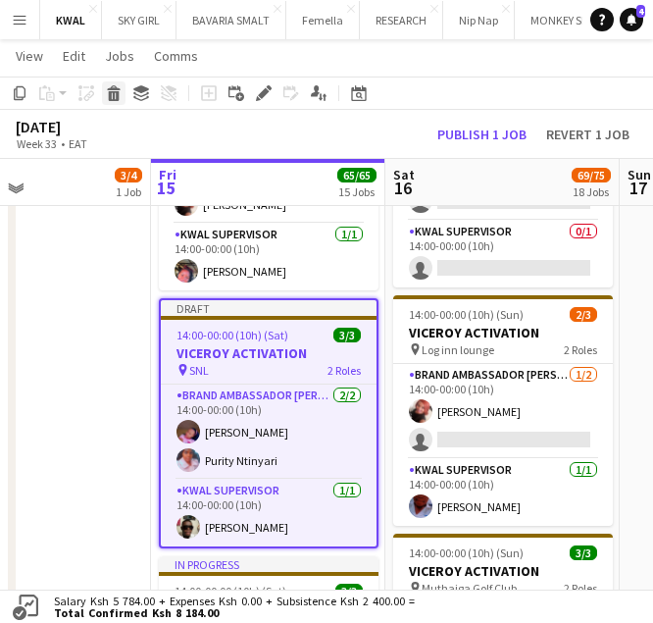
click at [116, 95] on icon "Delete" at bounding box center [114, 93] width 16 height 16
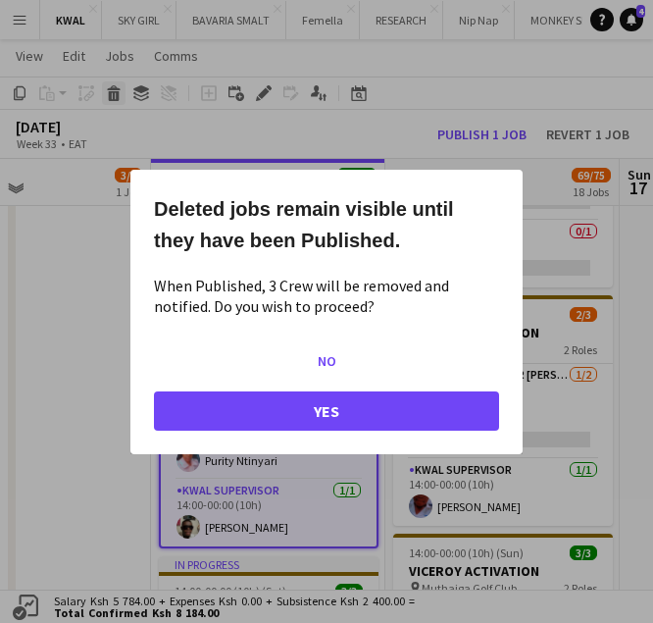
scroll to position [0, 0]
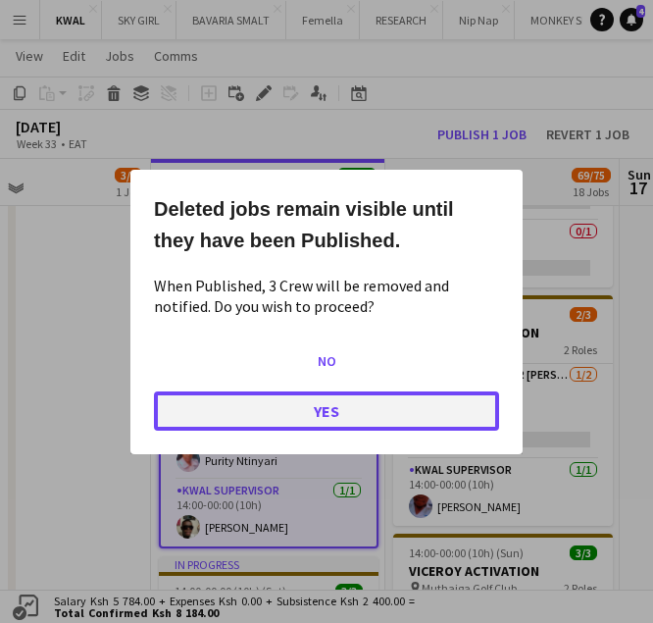
click at [312, 403] on button "Yes" at bounding box center [326, 409] width 345 height 39
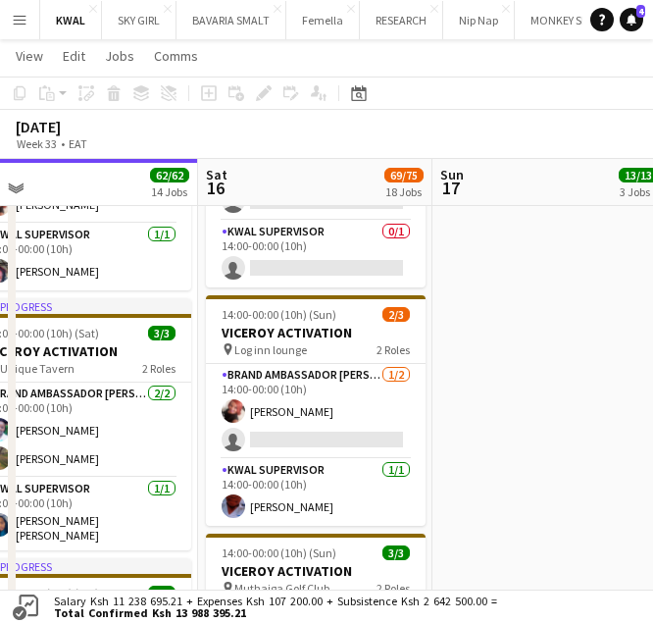
scroll to position [0, 751]
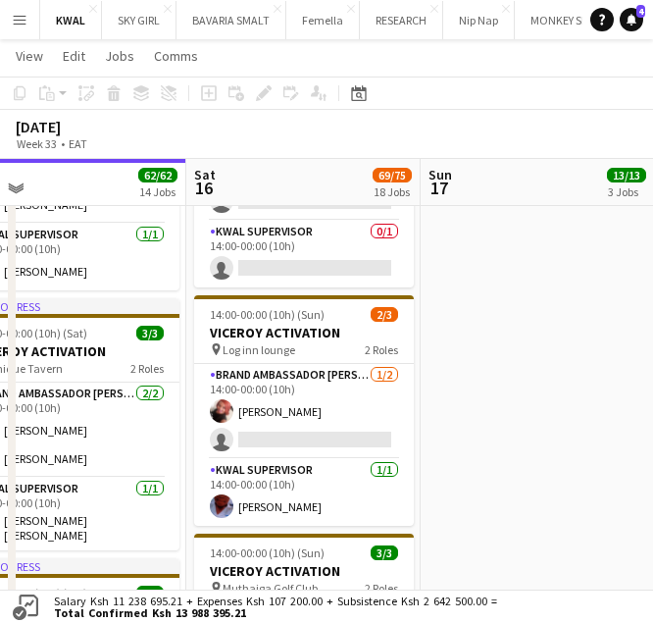
drag, startPoint x: 486, startPoint y: 489, endPoint x: 287, endPoint y: 479, distance: 199.4
click at [287, 479] on app-calendar-viewport "Tue 12 Wed 13 Thu 14 3/4 1 Job Fri 15 62/62 14 Jobs Sat 16 69/75 18 Jobs Sun 17…" at bounding box center [326, 504] width 653 height 2268
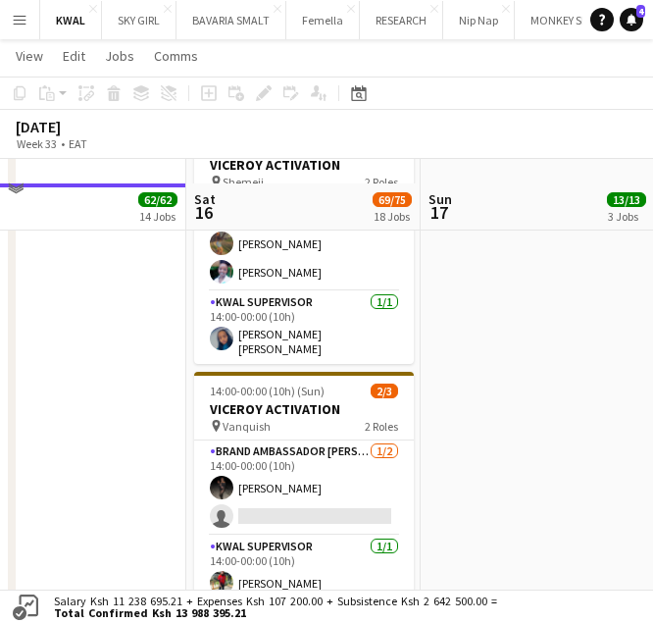
scroll to position [1687, 0]
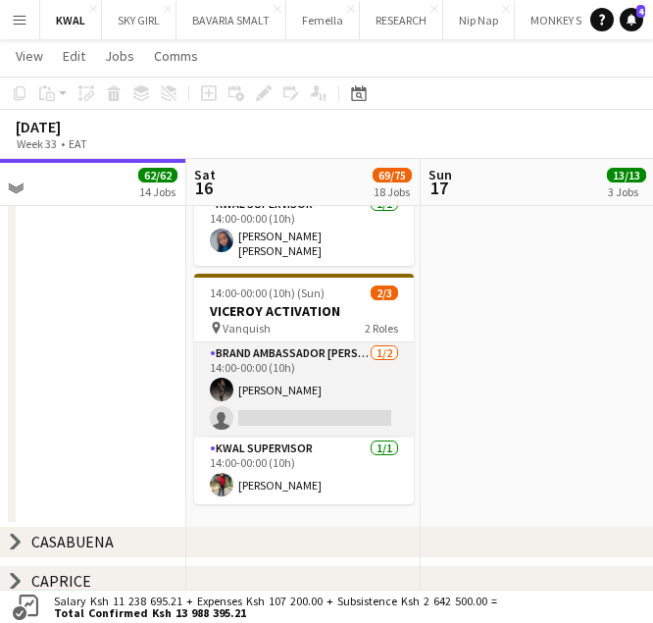
click at [299, 406] on app-card-role "Brand Ambassador kwal 1/2 14:00-00:00 (10h) Prudence Kiogora single-neutral-act…" at bounding box center [304, 389] width 220 height 95
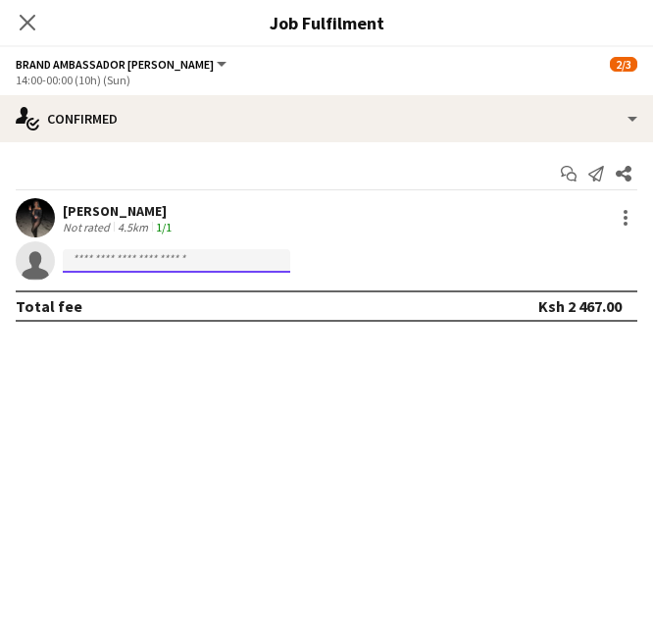
drag, startPoint x: 299, startPoint y: 406, endPoint x: 147, endPoint y: 264, distance: 208.1
paste input "**********"
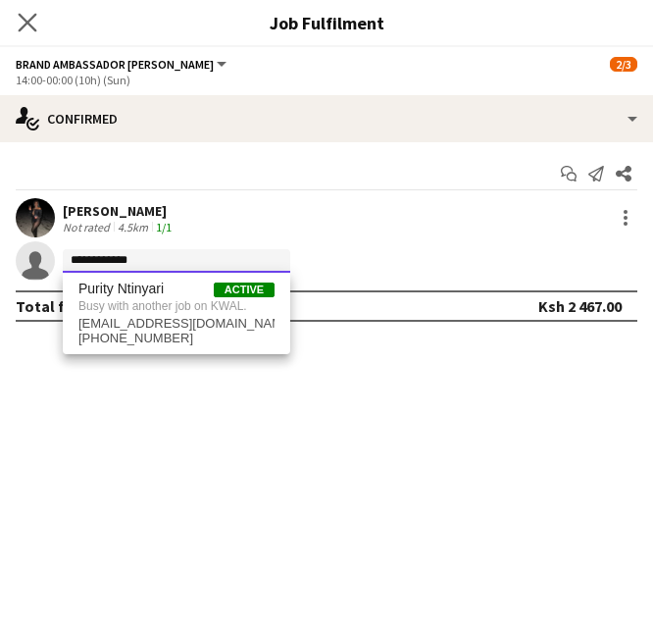
type input "**********"
click at [27, 32] on app-icon "Close pop-in" at bounding box center [28, 23] width 28 height 28
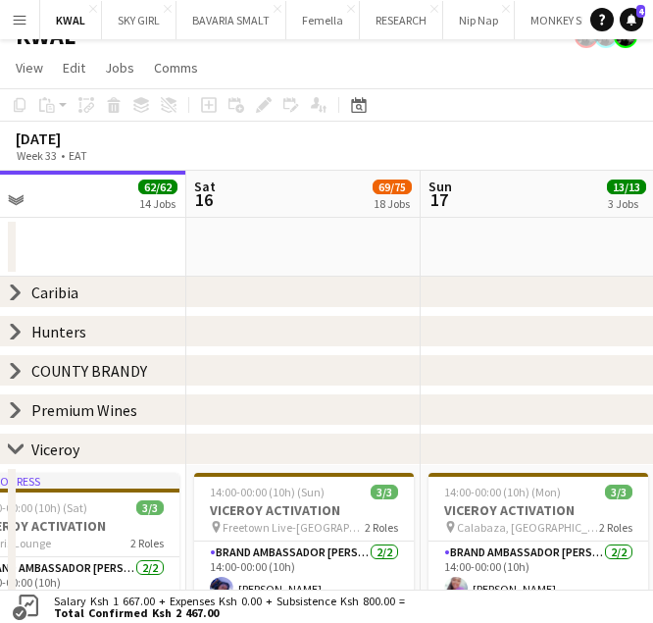
scroll to position [0, 0]
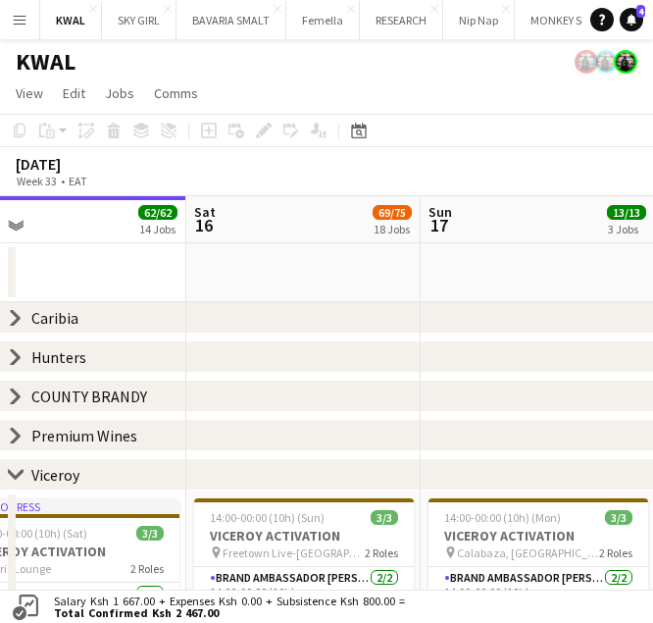
click at [17, 354] on icon at bounding box center [16, 357] width 8 height 15
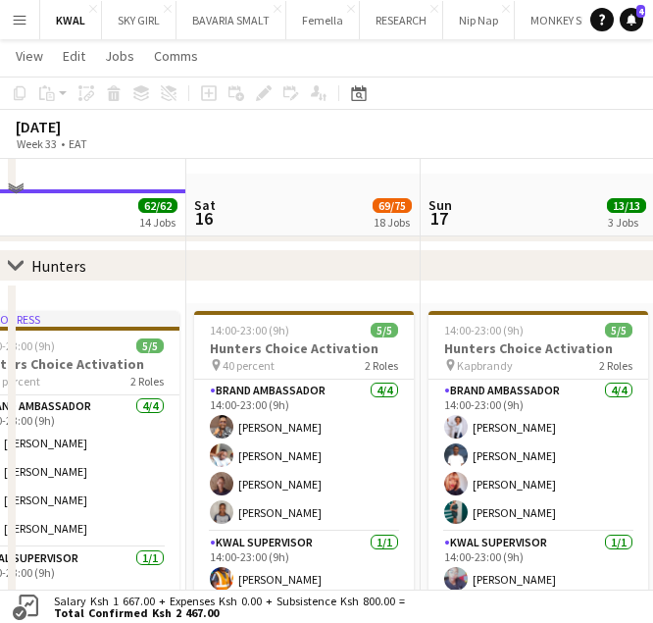
scroll to position [98, 0]
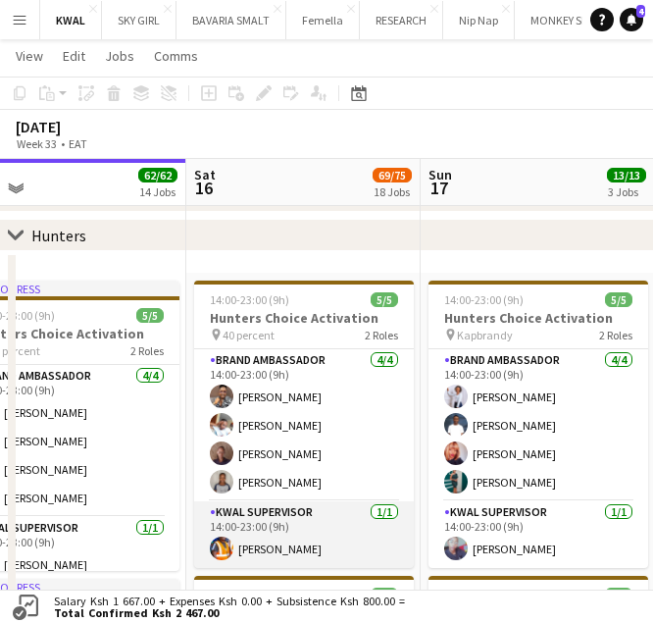
click at [277, 552] on app-card-role "KWAL SUPERVISOR 1/1 14:00-23:00 (9h) John Musasia" at bounding box center [304, 534] width 220 height 67
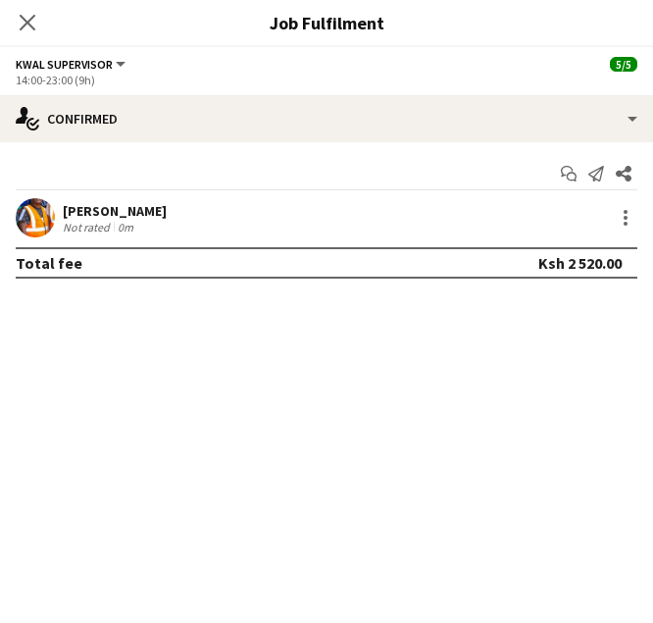
click at [38, 218] on app-user-avatar at bounding box center [35, 217] width 39 height 39
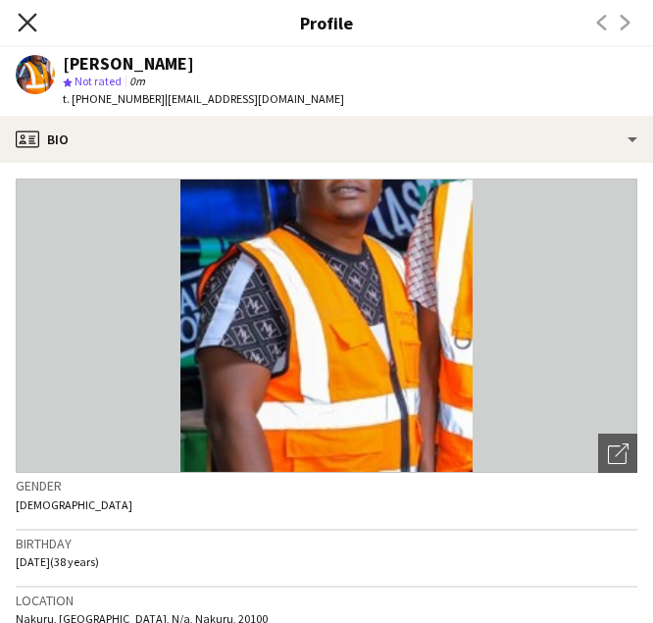
click at [25, 27] on icon "Close pop-in" at bounding box center [27, 22] width 19 height 19
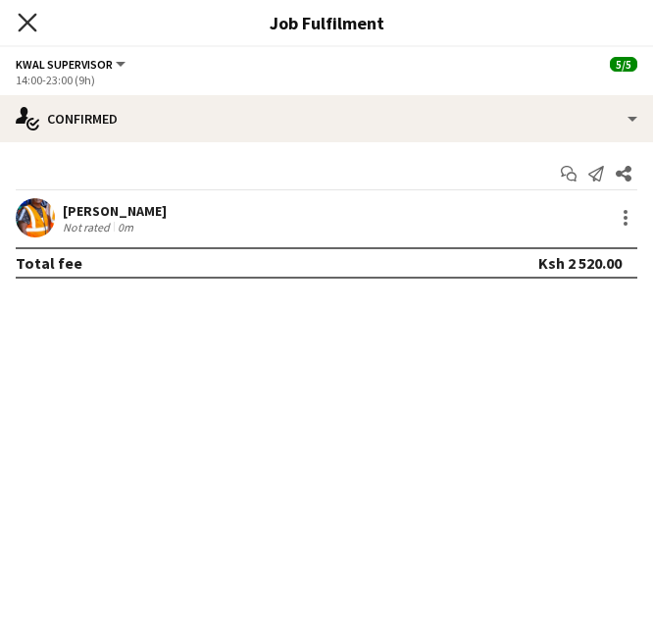
click at [30, 23] on icon "Close pop-in" at bounding box center [27, 22] width 19 height 19
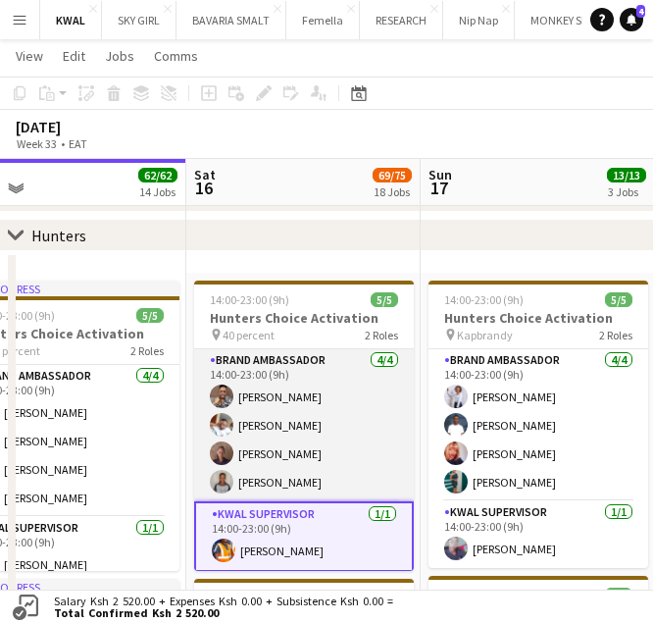
scroll to position [1, 0]
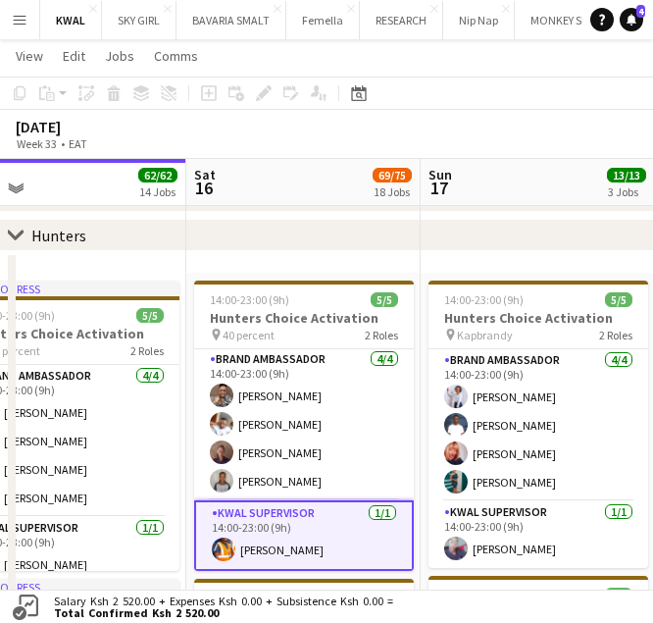
click at [15, 233] on icon "chevron-right" at bounding box center [16, 235] width 16 height 16
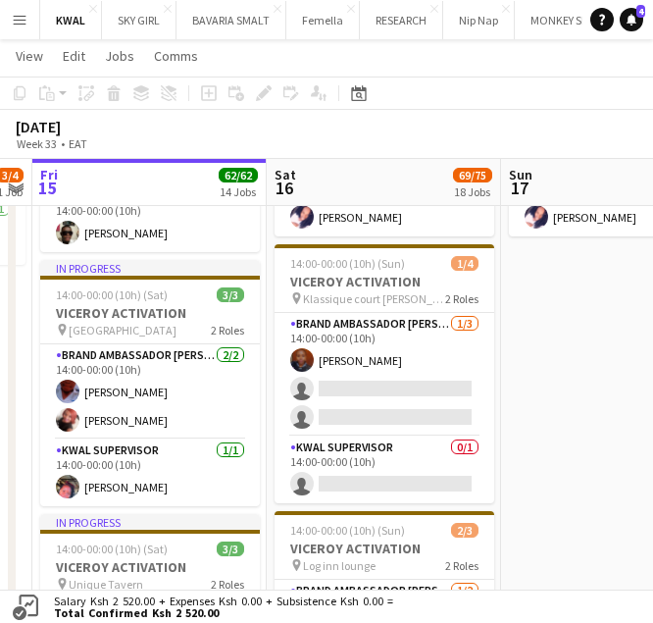
scroll to position [0, 659]
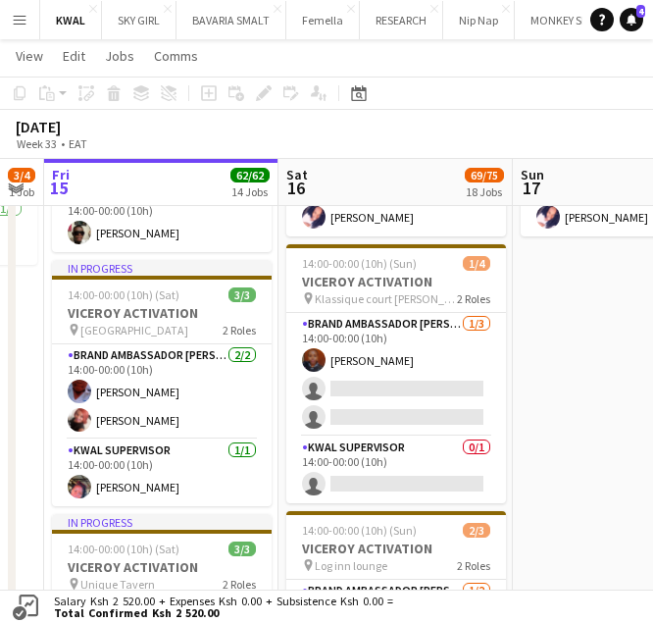
drag, startPoint x: 186, startPoint y: 505, endPoint x: 278, endPoint y: 508, distance: 92.2
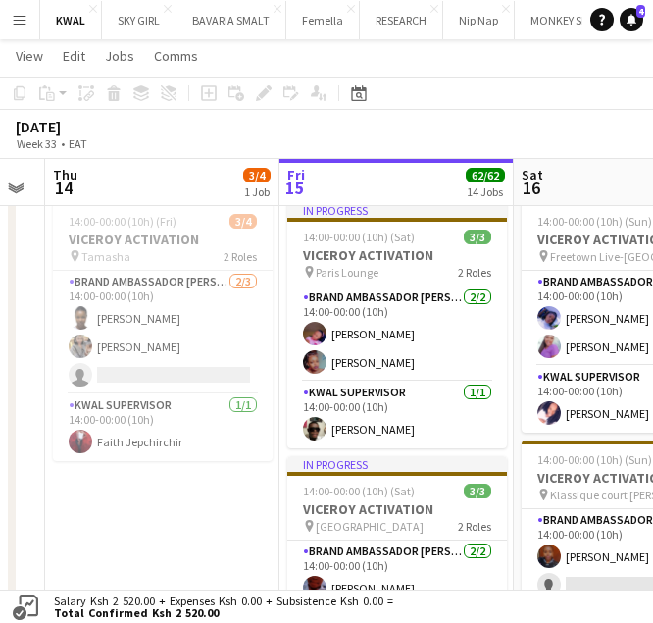
scroll to position [0, 423]
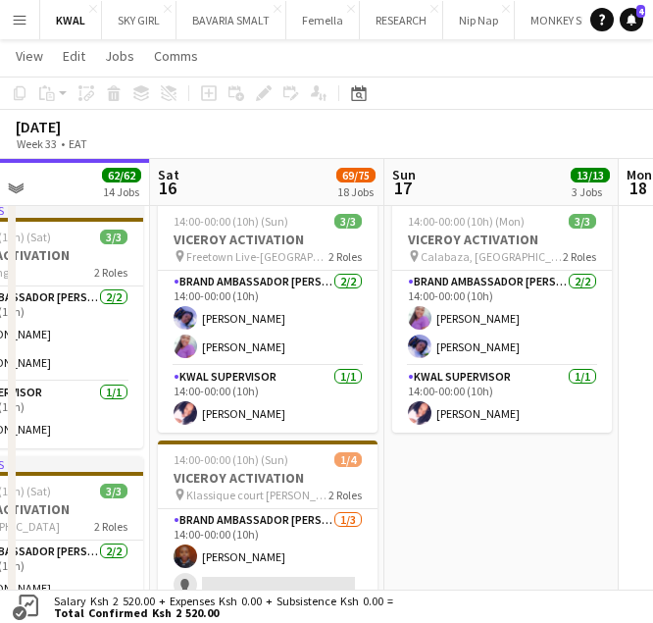
drag, startPoint x: 188, startPoint y: 473, endPoint x: 59, endPoint y: 481, distance: 129.7
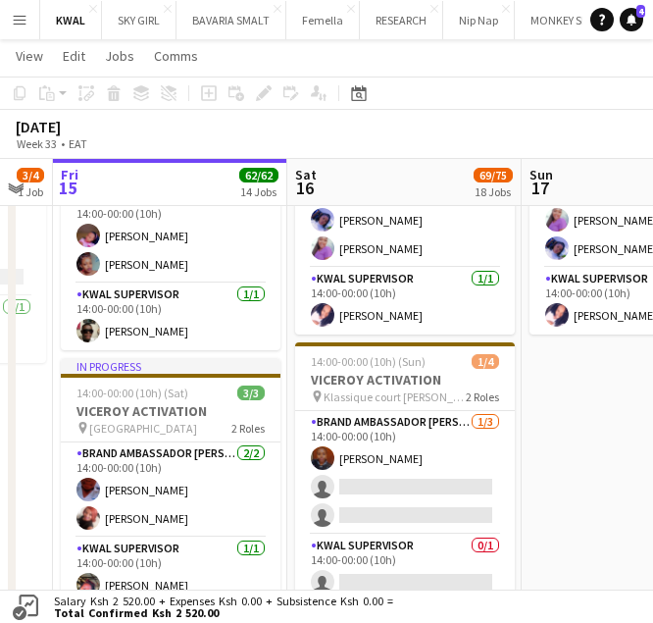
scroll to position [0, 647]
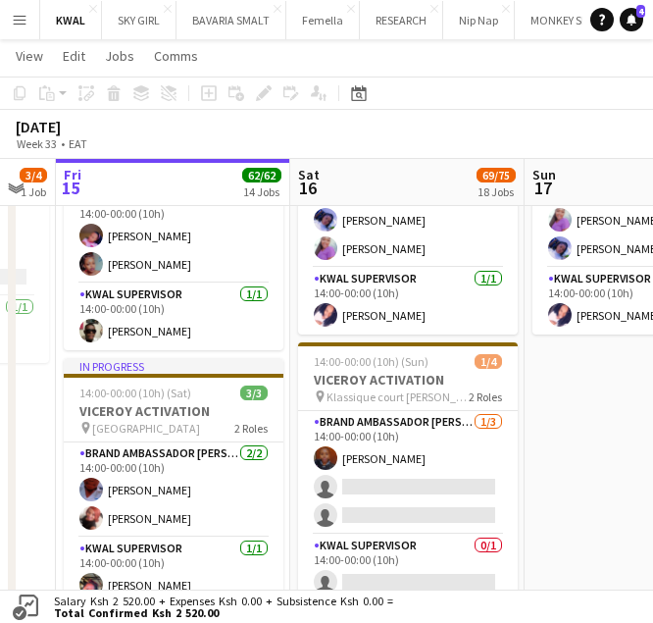
drag, startPoint x: 174, startPoint y: 523, endPoint x: 315, endPoint y: 511, distance: 141.7
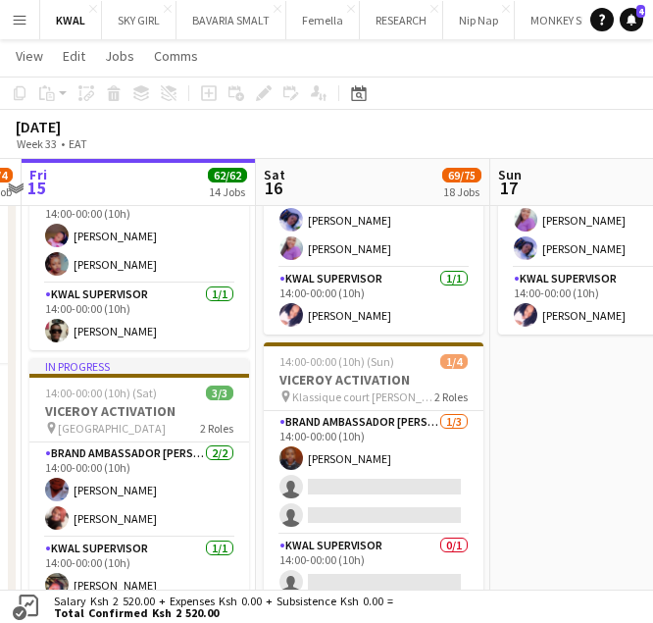
drag, startPoint x: 576, startPoint y: 497, endPoint x: 541, endPoint y: 501, distance: 34.5
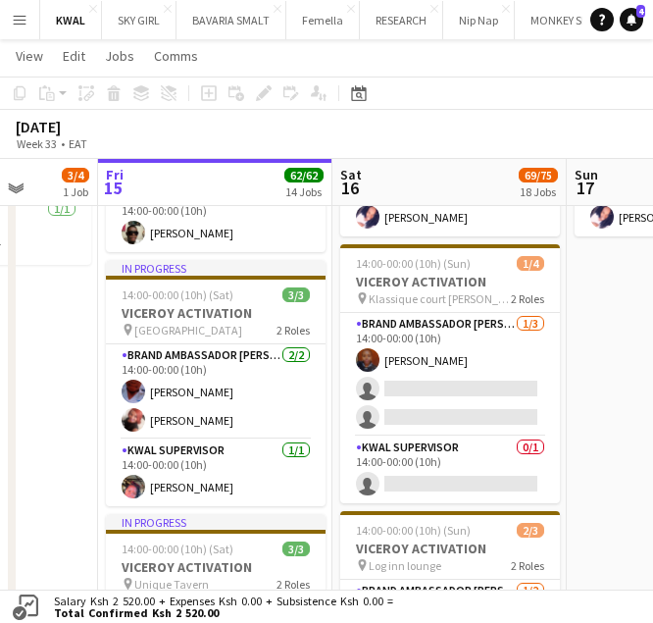
scroll to position [0, 594]
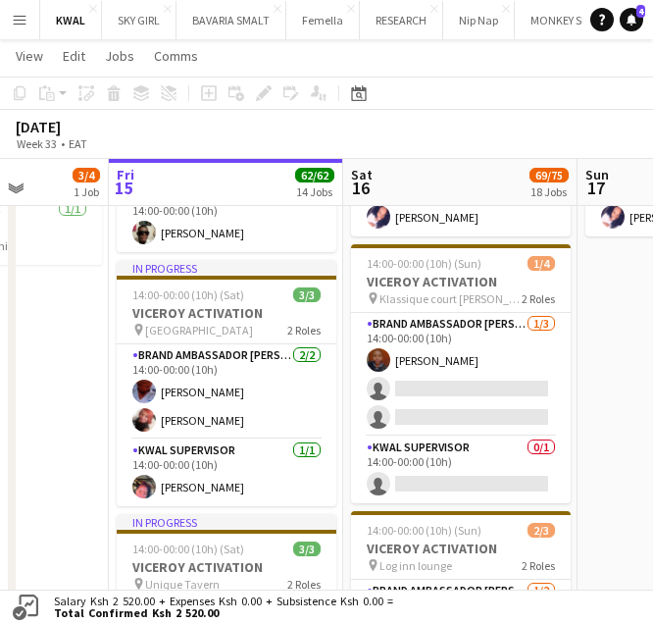
drag, startPoint x: 180, startPoint y: 446, endPoint x: 268, endPoint y: 455, distance: 87.7
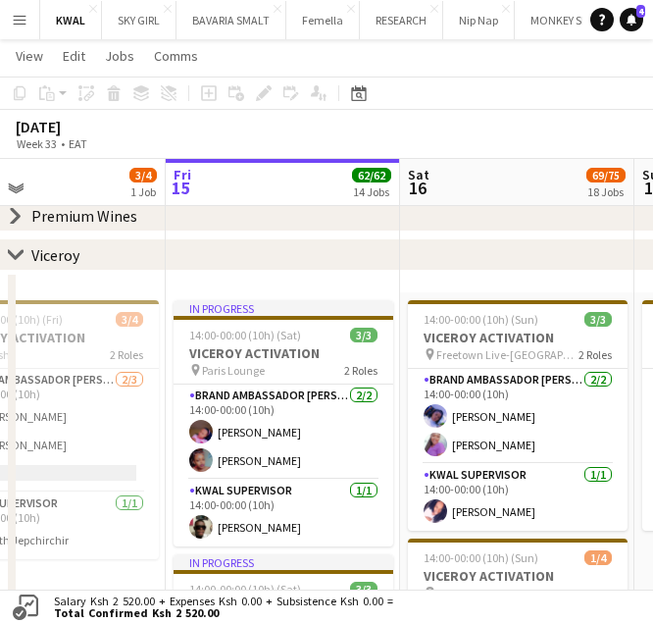
scroll to position [0, 698]
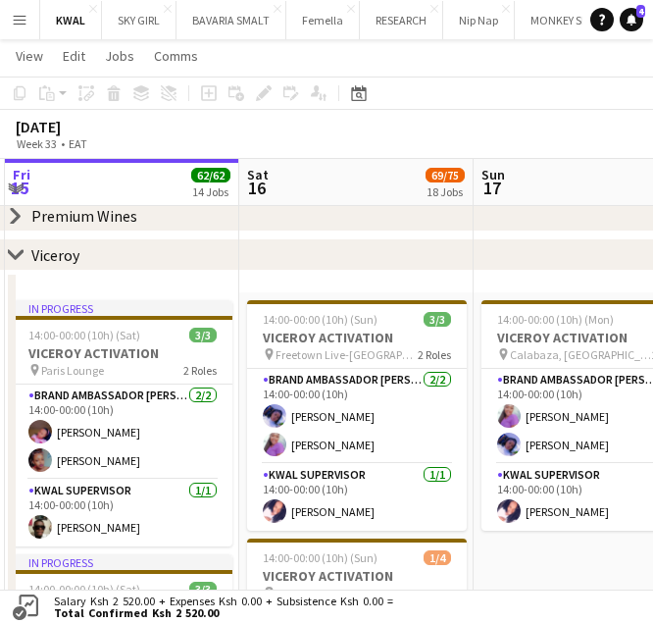
drag, startPoint x: 218, startPoint y: 467, endPoint x: 114, endPoint y: 408, distance: 119.4
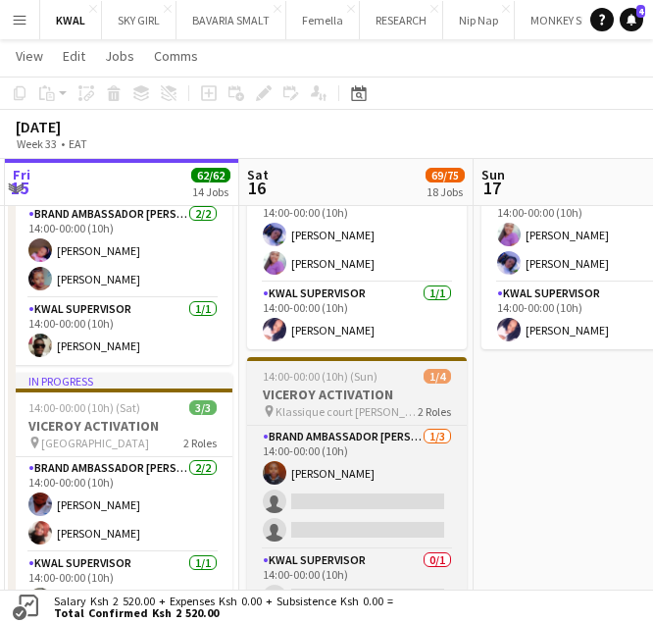
scroll to position [392, 0]
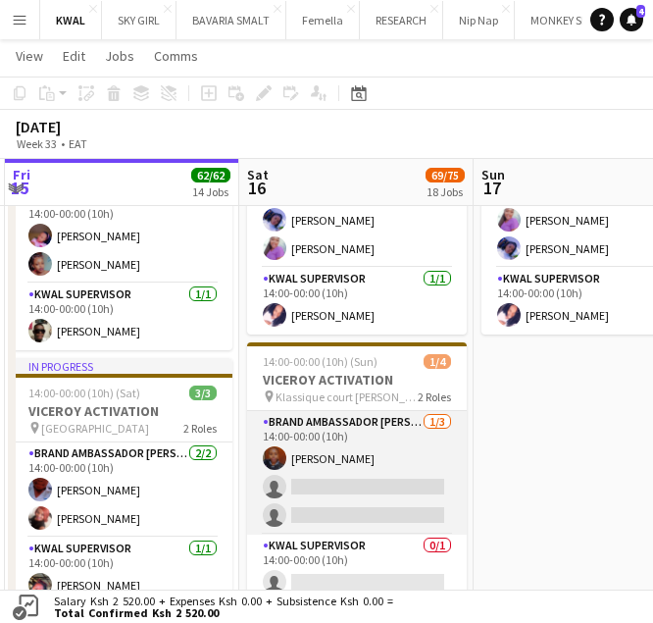
click at [342, 491] on app-card-role "Brand Ambassador kwal 1/3 14:00-00:00 (10h) Rosemary Mwangi single-neutral-acti…" at bounding box center [357, 473] width 220 height 124
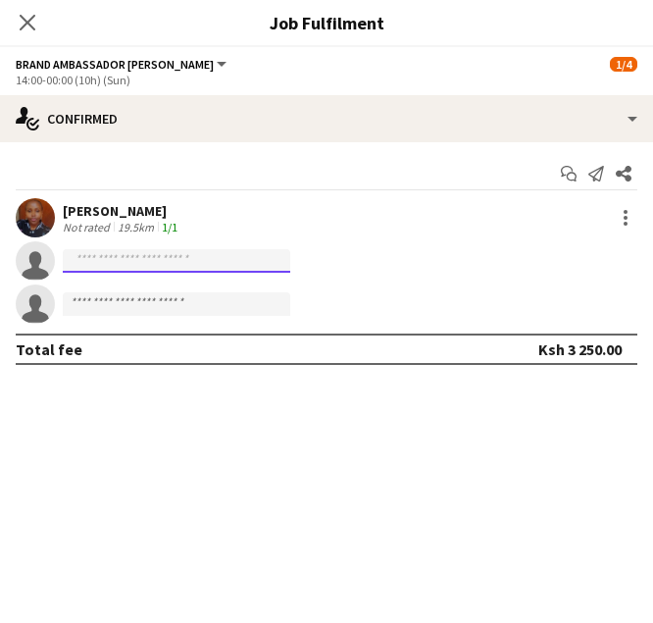
click at [137, 261] on input at bounding box center [176, 261] width 227 height 24
click at [35, 30] on icon at bounding box center [27, 22] width 19 height 19
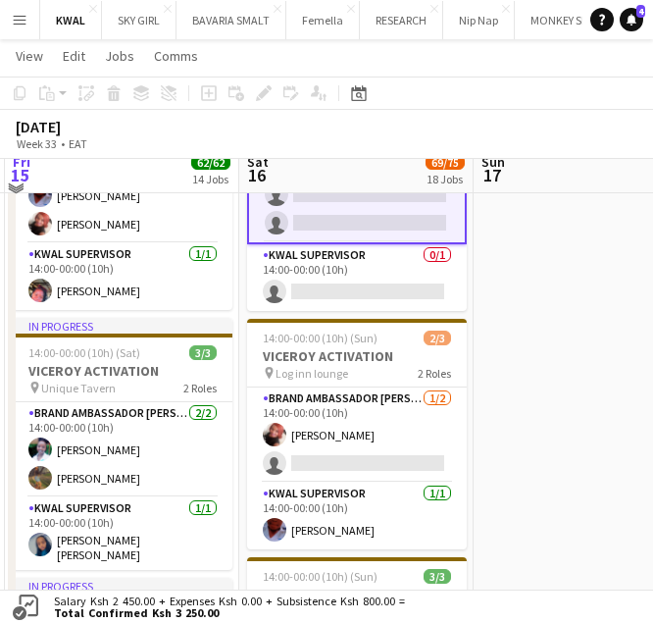
scroll to position [588, 0]
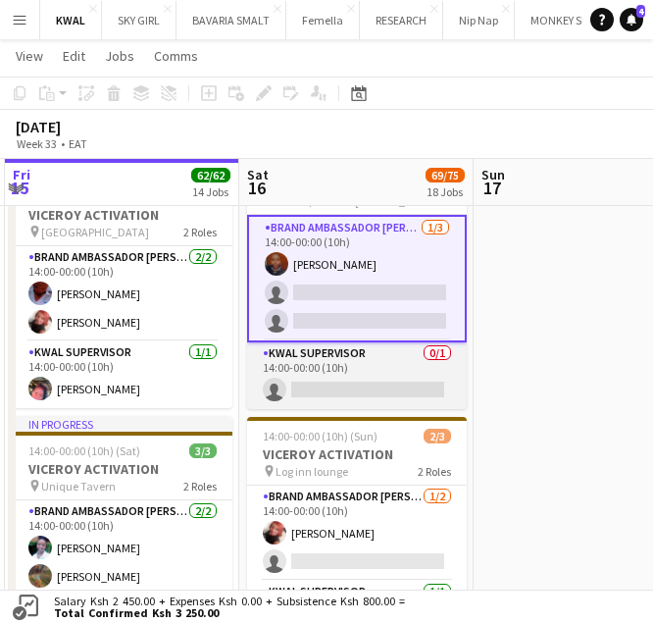
click at [359, 391] on app-card-role "KWAL SUPERVISOR 0/1 14:00-00:00 (10h) single-neutral-actions" at bounding box center [357, 375] width 220 height 67
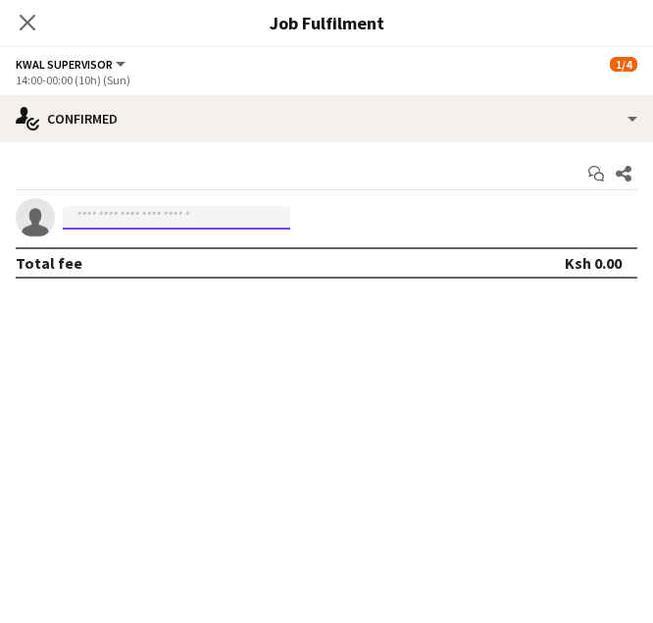
click at [160, 218] on input at bounding box center [176, 218] width 227 height 24
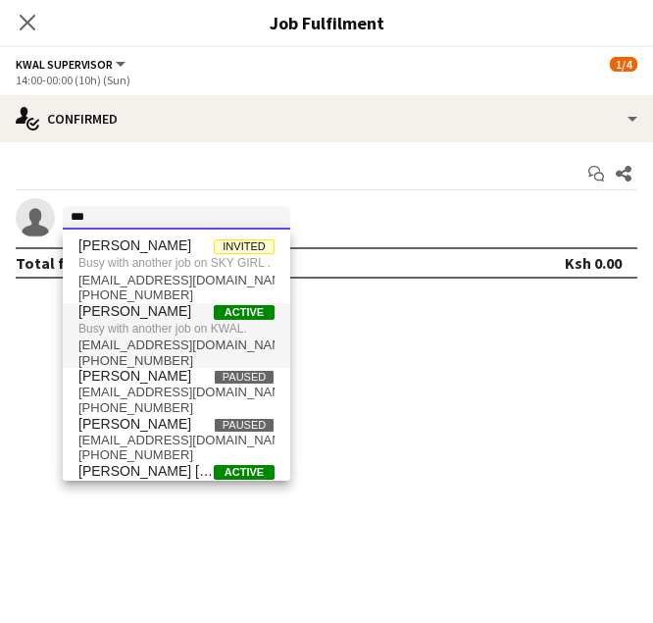
type input "***"
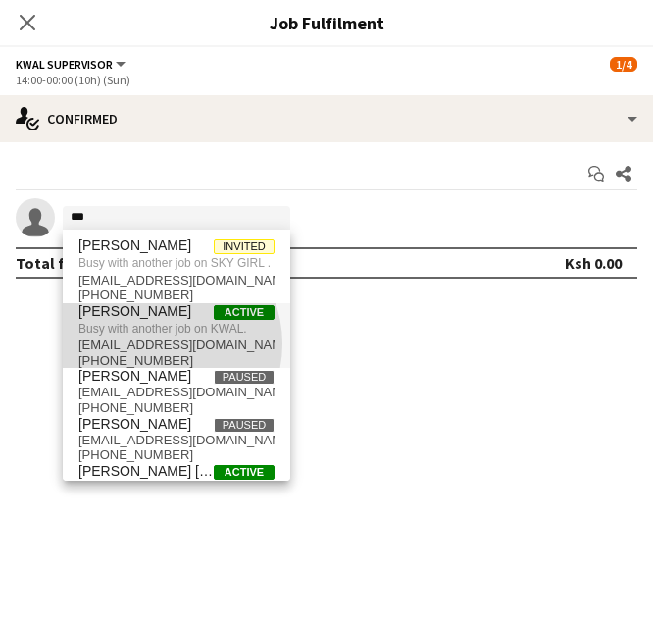
click at [159, 353] on span "muthonijayne2017@gmail.com" at bounding box center [176, 345] width 196 height 16
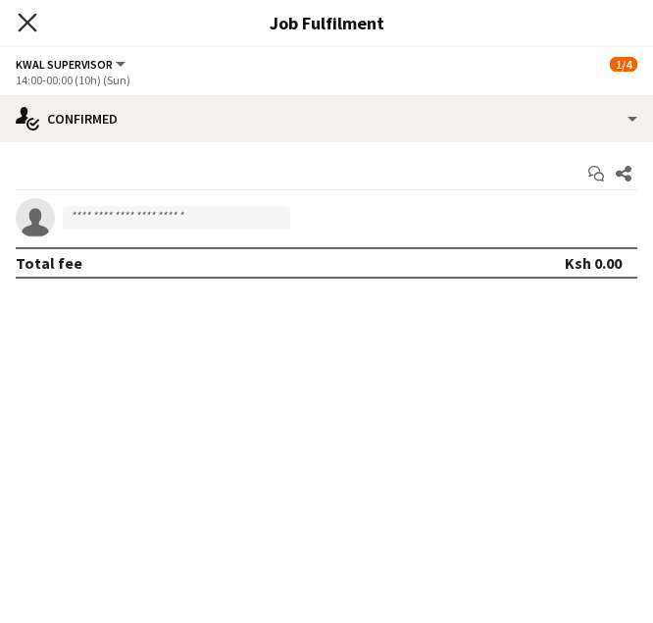
click at [21, 23] on icon "Close pop-in" at bounding box center [27, 22] width 19 height 19
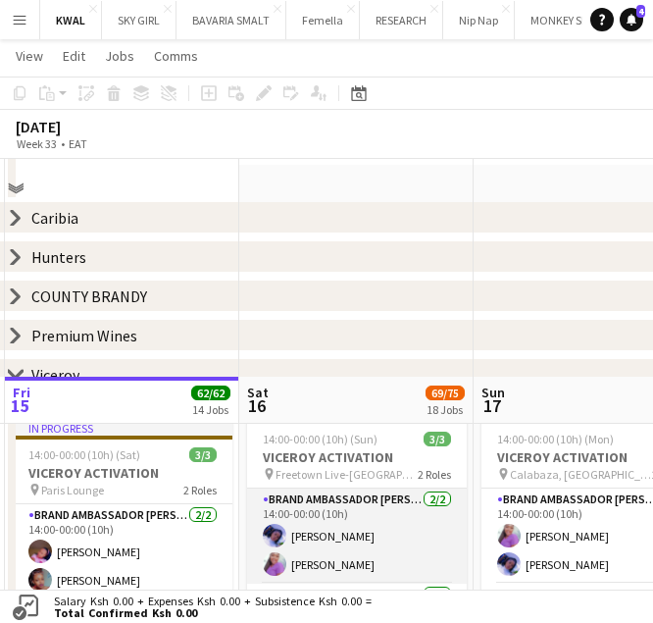
scroll to position [0, 0]
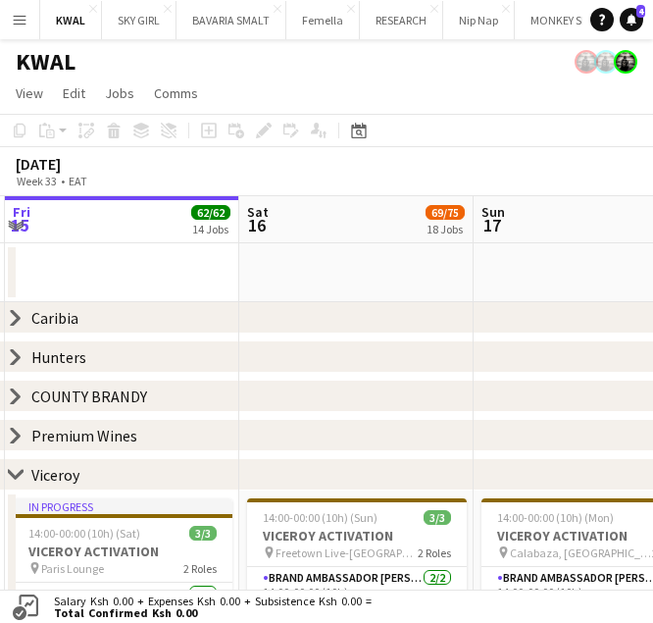
click at [27, 361] on div "chevron-right Hunters" at bounding box center [326, 356] width 653 height 31
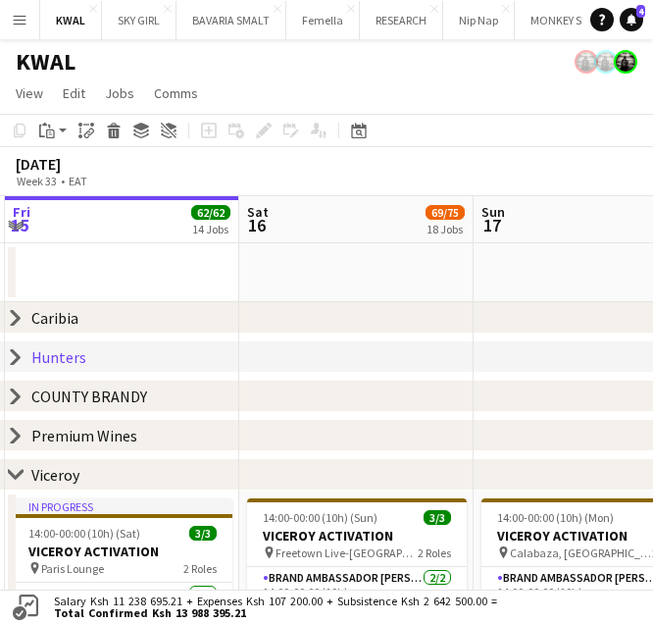
click at [20, 361] on icon "chevron-right" at bounding box center [16, 357] width 16 height 16
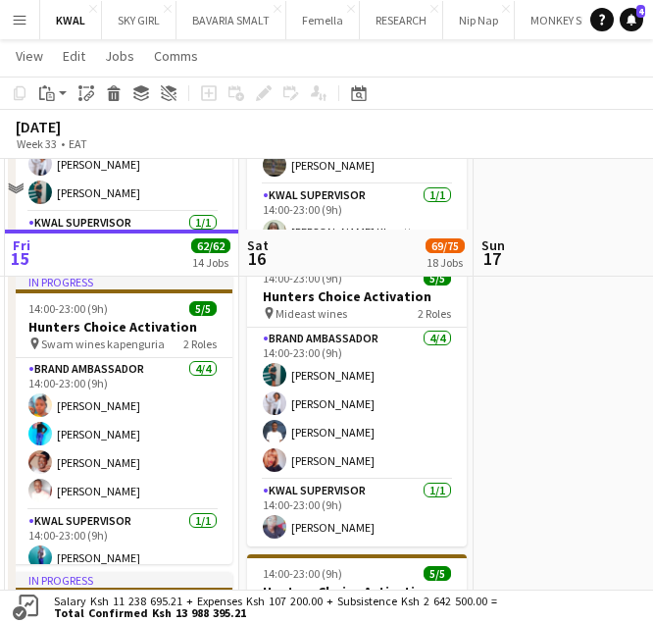
scroll to position [1961, 0]
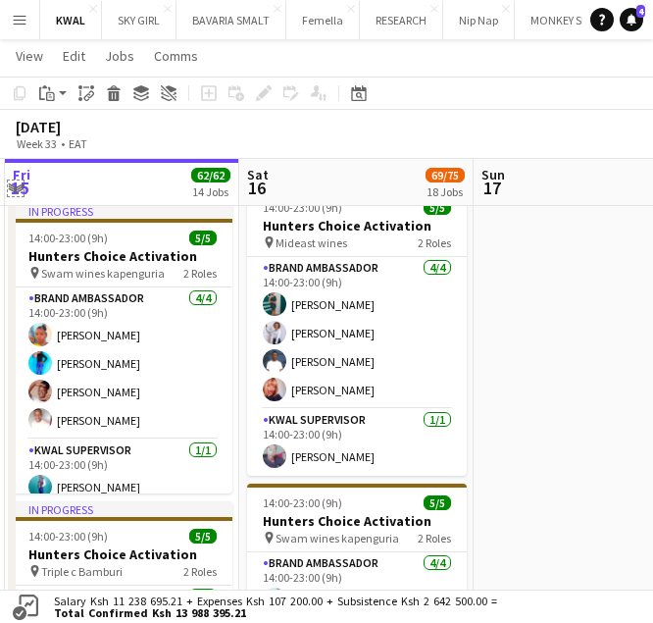
click at [16, 186] on app-icon "Expand/collapse" at bounding box center [16, 186] width 16 height 19
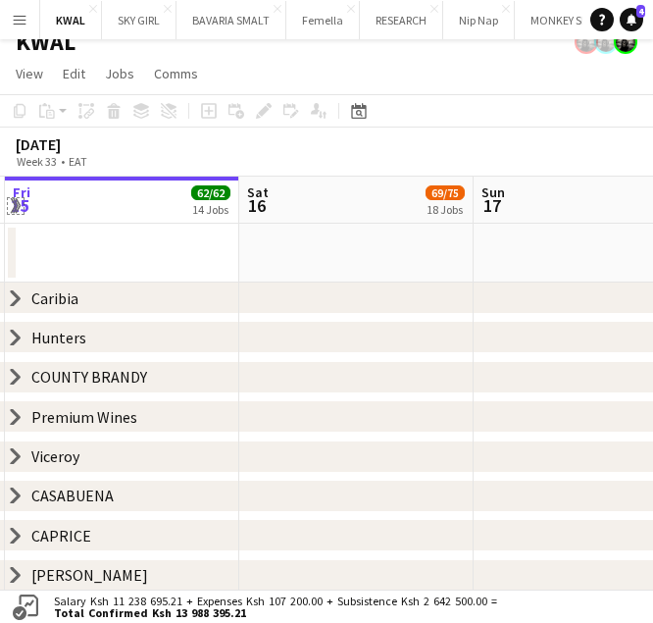
scroll to position [22, 0]
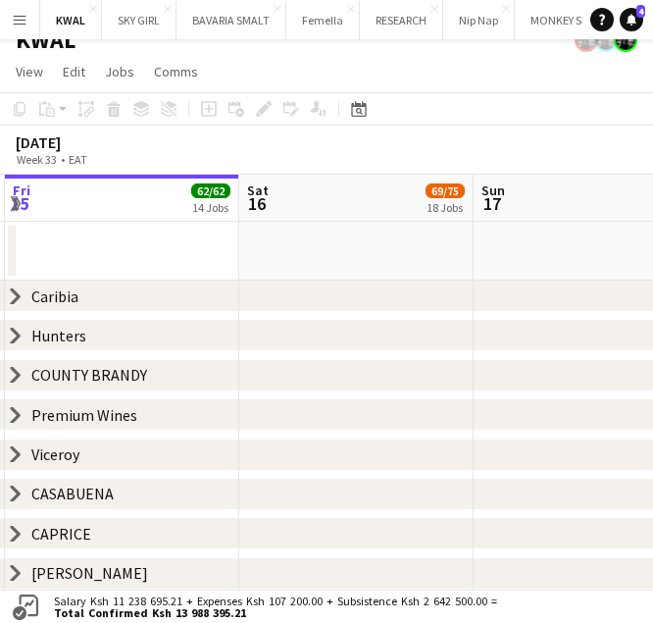
click at [124, 457] on div "chevron-right Viceroy" at bounding box center [326, 454] width 653 height 31
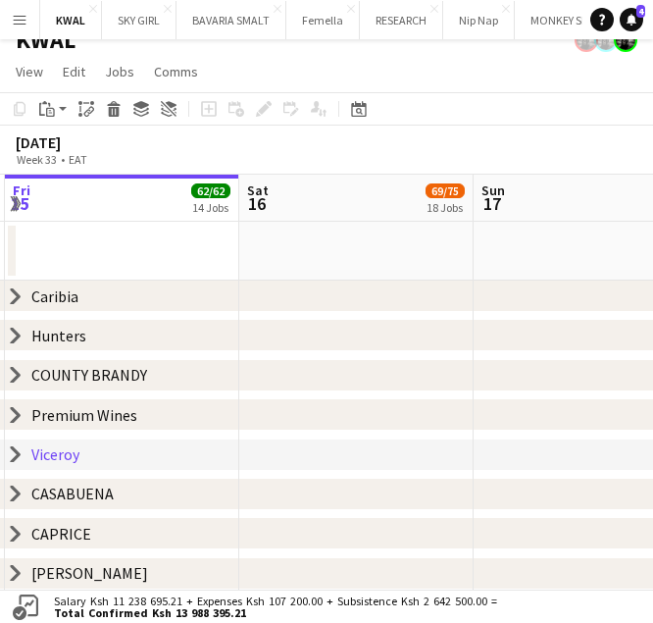
drag, startPoint x: 15, startPoint y: 454, endPoint x: 165, endPoint y: 443, distance: 150.4
click at [15, 453] on icon "chevron-right" at bounding box center [16, 454] width 16 height 16
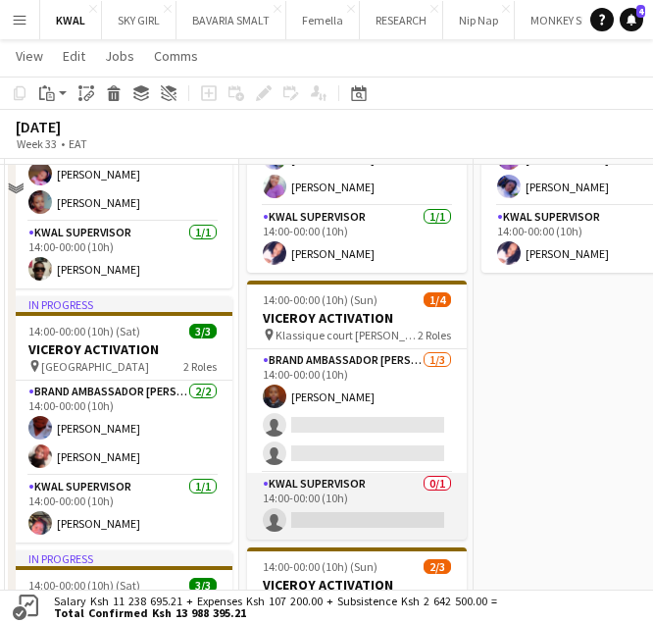
scroll to position [512, 0]
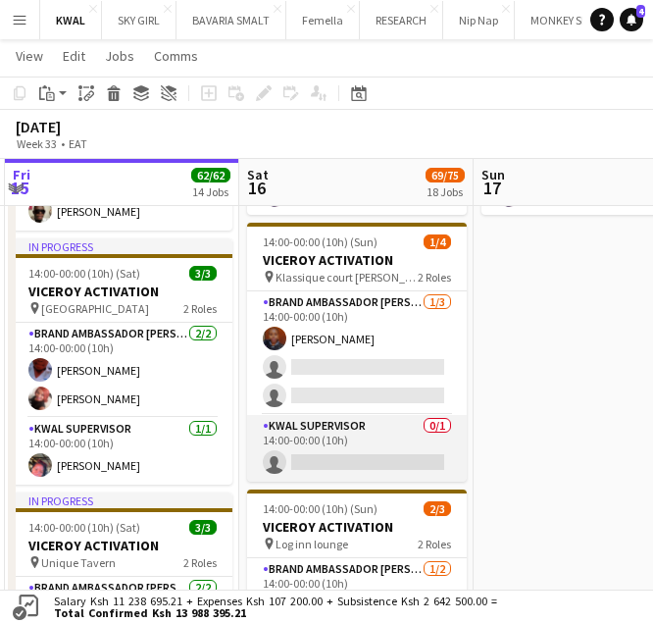
click at [340, 451] on app-card-role "KWAL SUPERVISOR 0/1 14:00-00:00 (10h) single-neutral-actions" at bounding box center [357, 448] width 220 height 67
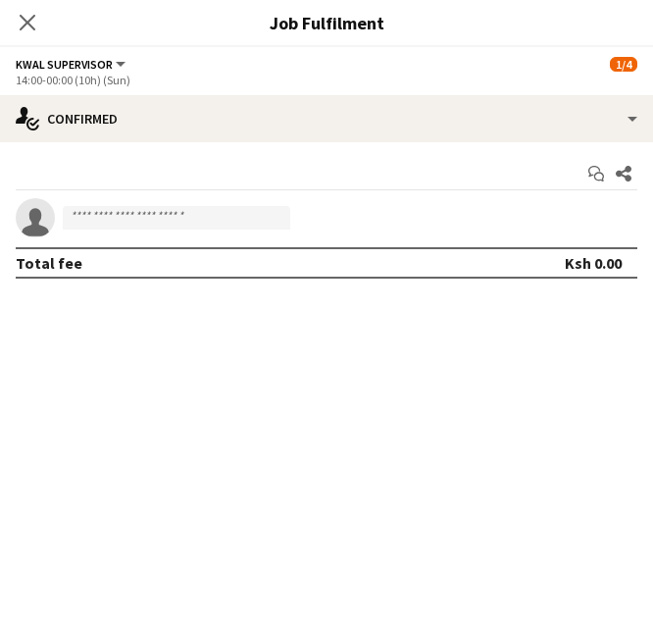
scroll to position [0, 699]
click at [236, 213] on input at bounding box center [176, 218] width 227 height 24
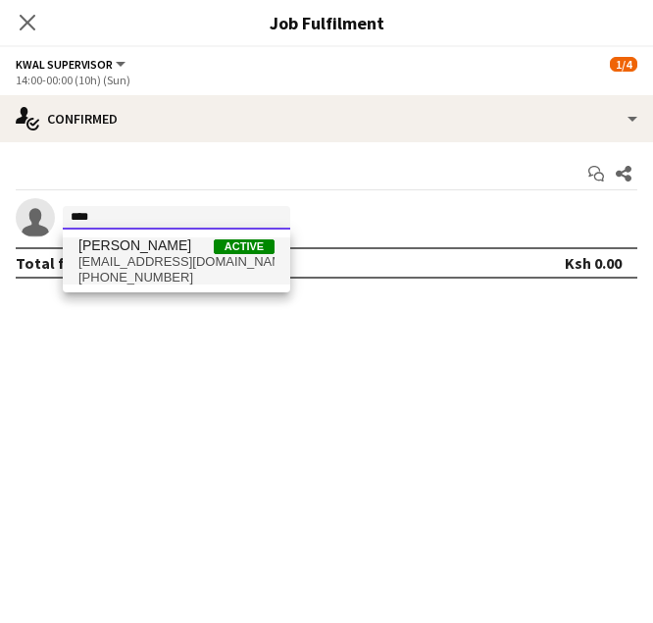
type input "****"
click at [126, 267] on span "martinmwangi012@gmail.com" at bounding box center [176, 262] width 196 height 16
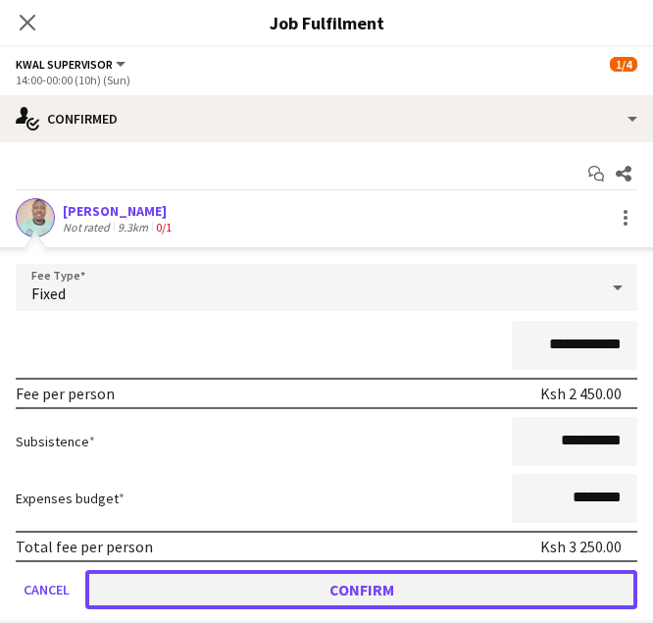
drag, startPoint x: 397, startPoint y: 579, endPoint x: 292, endPoint y: 342, distance: 258.6
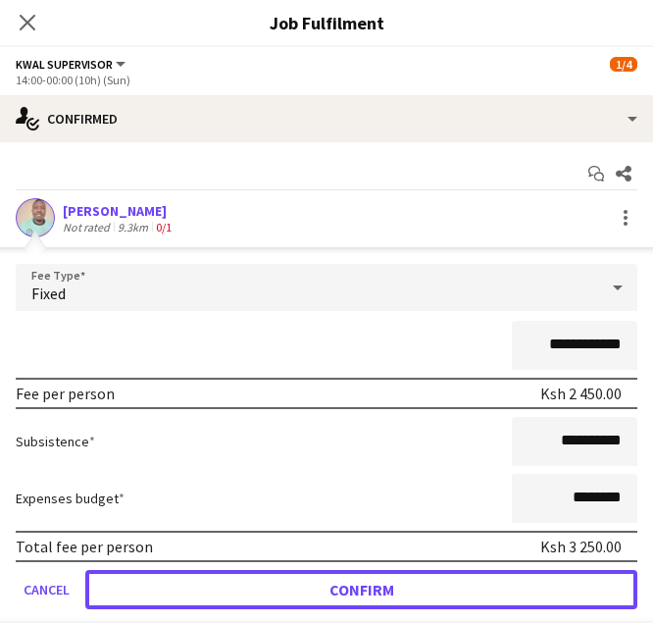
click at [396, 579] on button "Confirm" at bounding box center [361, 589] width 552 height 39
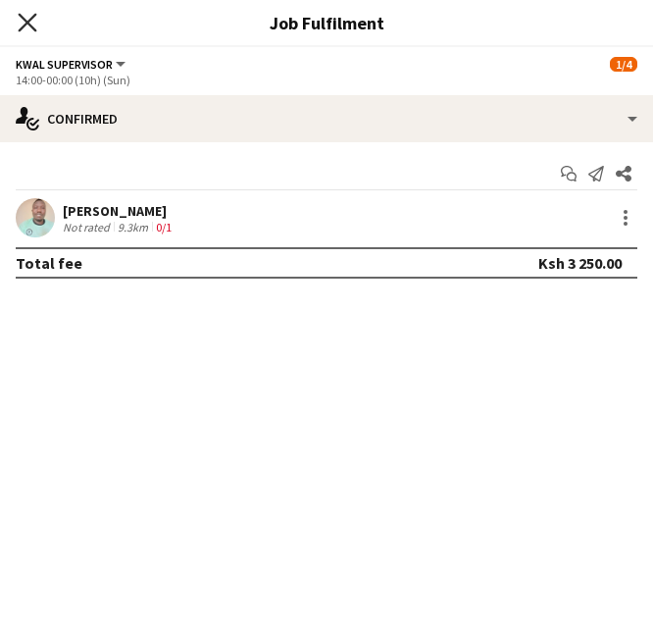
click at [23, 20] on icon "Close pop-in" at bounding box center [27, 22] width 19 height 19
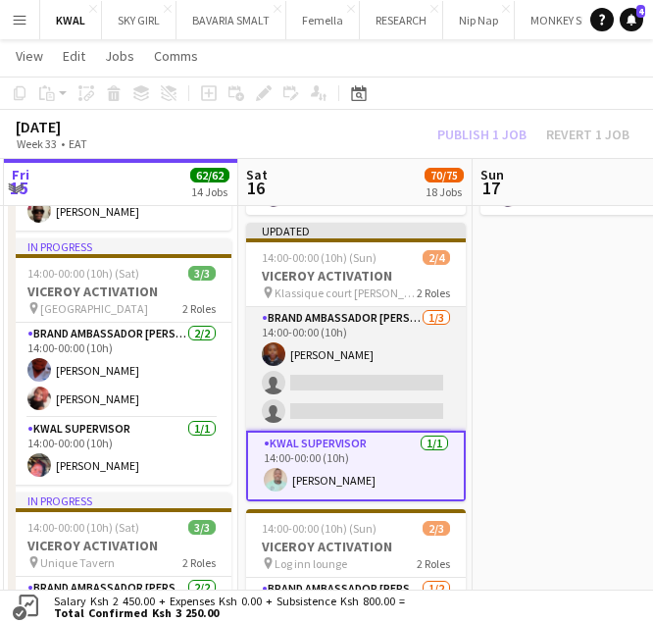
click at [351, 393] on app-card-role "Brand Ambassador kwal 1/3 14:00-00:00 (10h) Rosemary Mwangi single-neutral-acti…" at bounding box center [356, 369] width 220 height 124
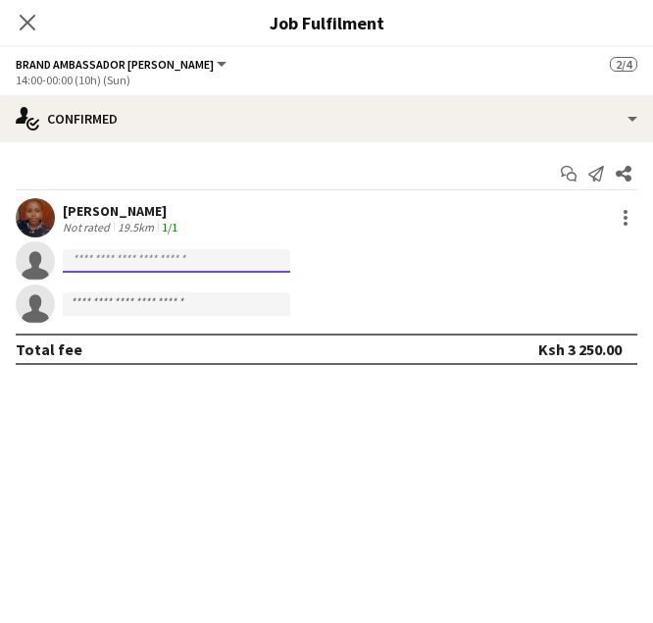
click at [117, 256] on input at bounding box center [176, 261] width 227 height 24
click at [22, 19] on icon "Close pop-in" at bounding box center [27, 22] width 19 height 19
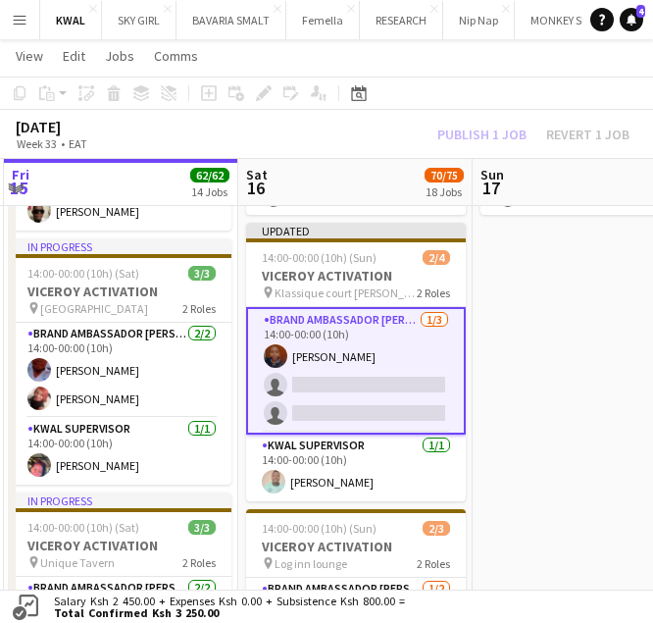
click at [340, 393] on app-card-role "Brand Ambassador kwal 1/3 14:00-00:00 (10h) Rosemary Mwangi single-neutral-acti…" at bounding box center [356, 370] width 220 height 127
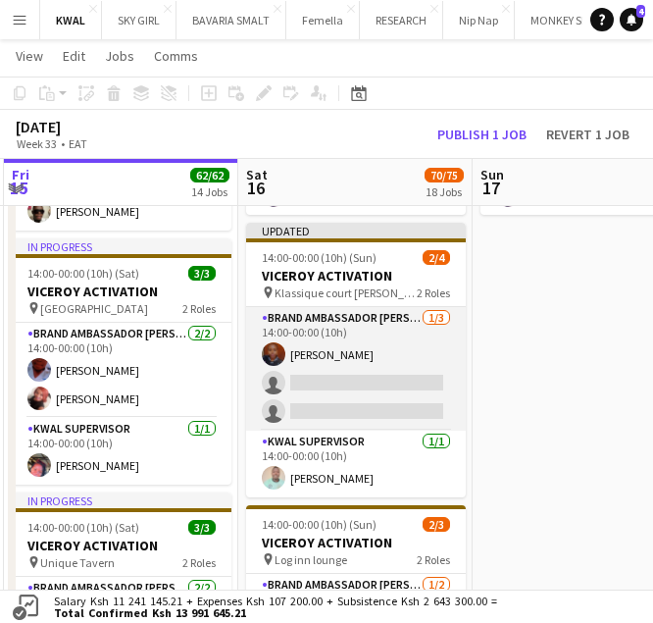
click at [381, 405] on app-card-role "Brand Ambassador kwal 1/3 14:00-00:00 (10h) Rosemary Mwangi single-neutral-acti…" at bounding box center [356, 369] width 220 height 124
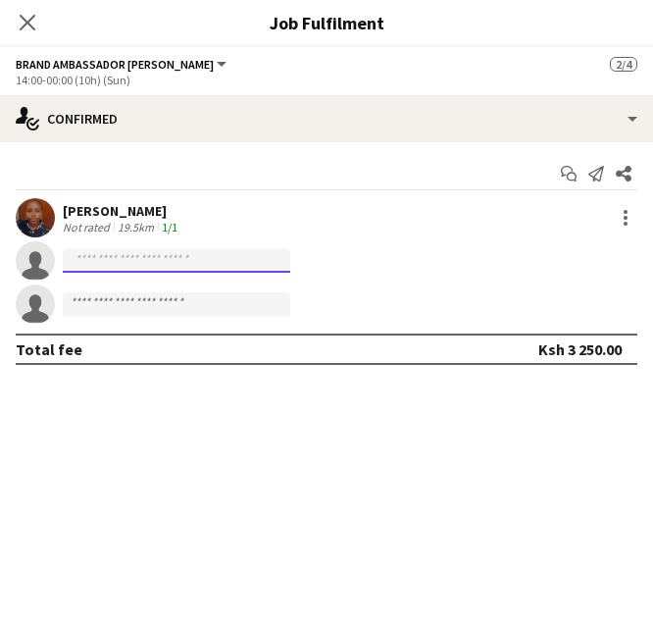
click at [139, 261] on input at bounding box center [176, 261] width 227 height 24
paste input "**********"
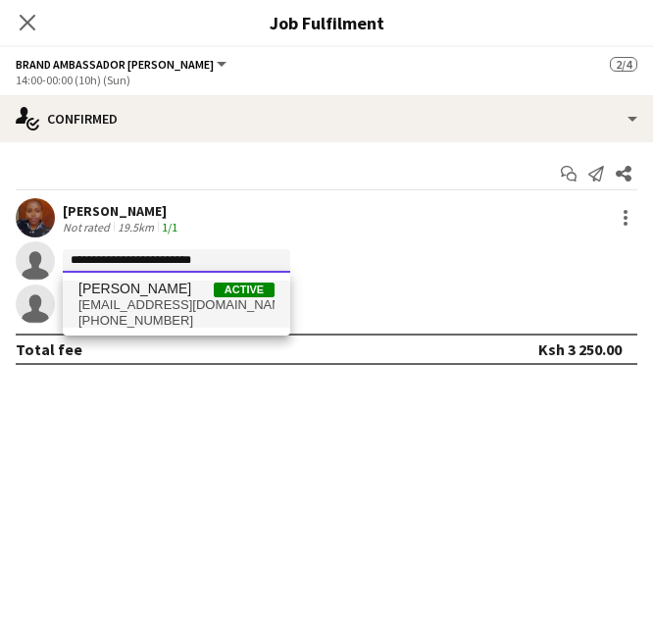
type input "**********"
click at [177, 319] on span "+254713951920" at bounding box center [176, 321] width 196 height 16
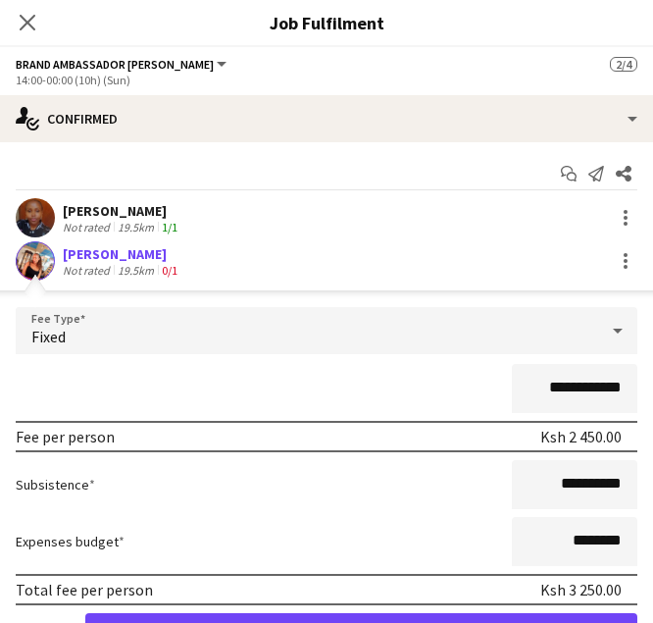
scroll to position [146, 0]
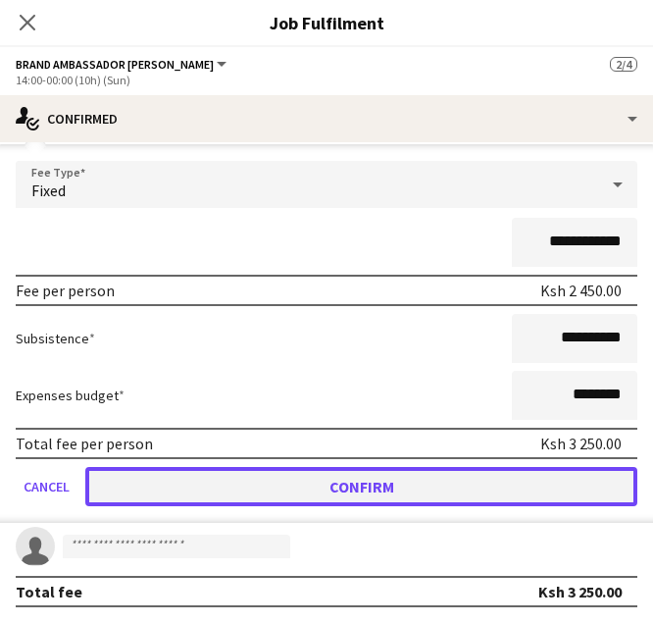
click at [414, 480] on button "Confirm" at bounding box center [361, 486] width 552 height 39
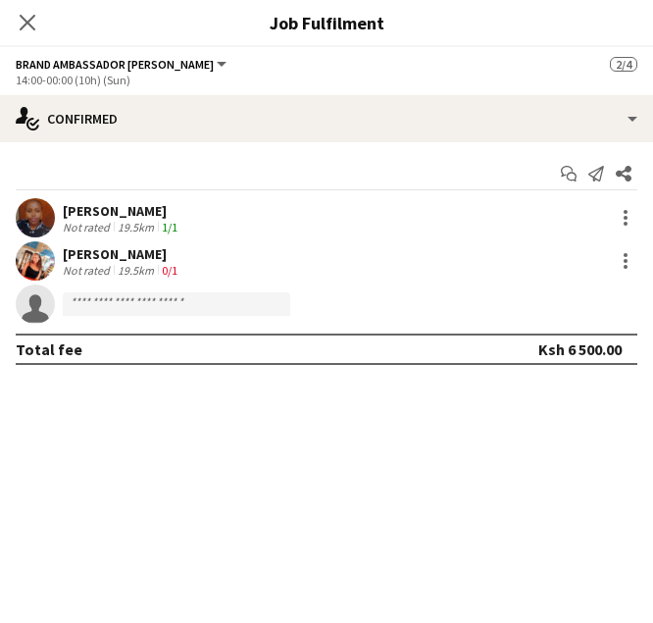
scroll to position [0, 0]
click at [105, 299] on input at bounding box center [176, 304] width 227 height 24
paste input "**********"
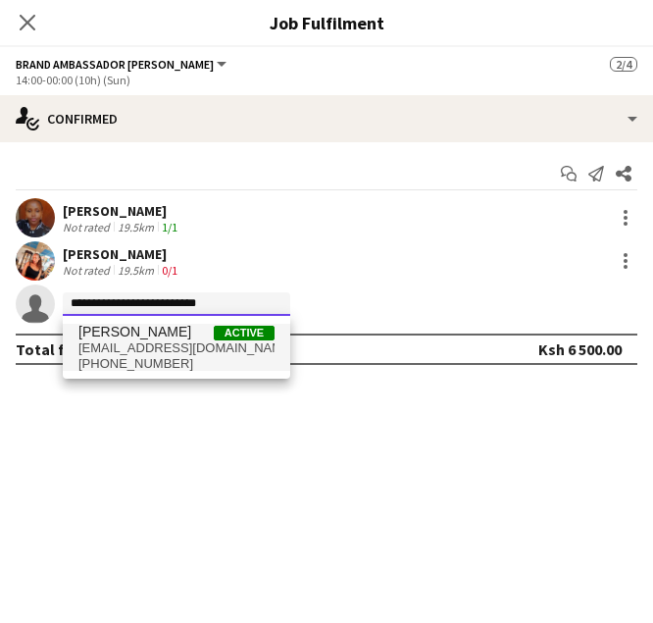
type input "**********"
click at [142, 354] on span "sarahmacharia182@gmail.com" at bounding box center [176, 348] width 196 height 16
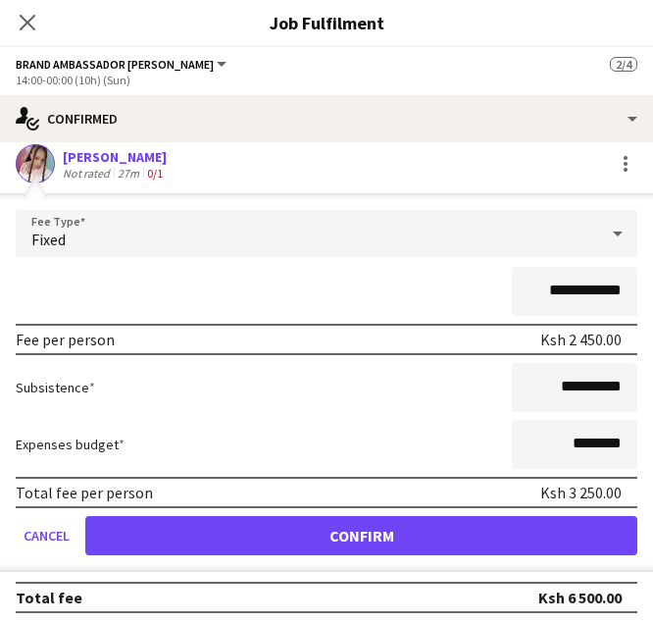
scroll to position [146, 0]
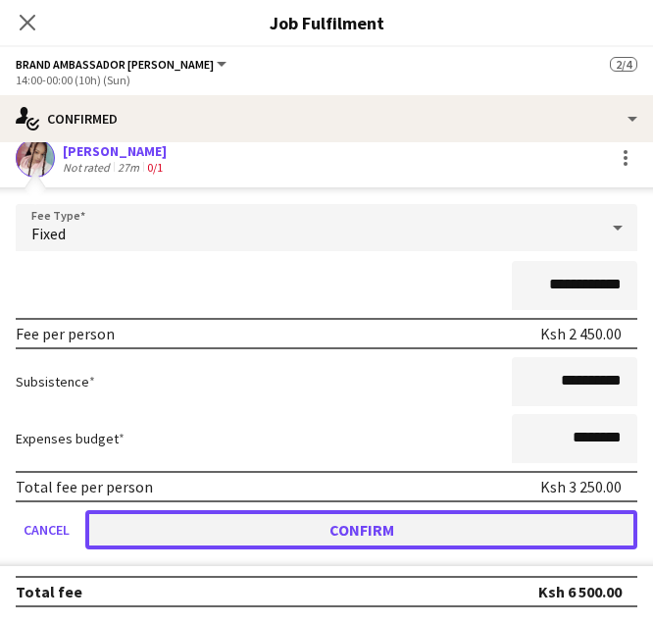
click at [492, 537] on button "Confirm" at bounding box center [361, 529] width 552 height 39
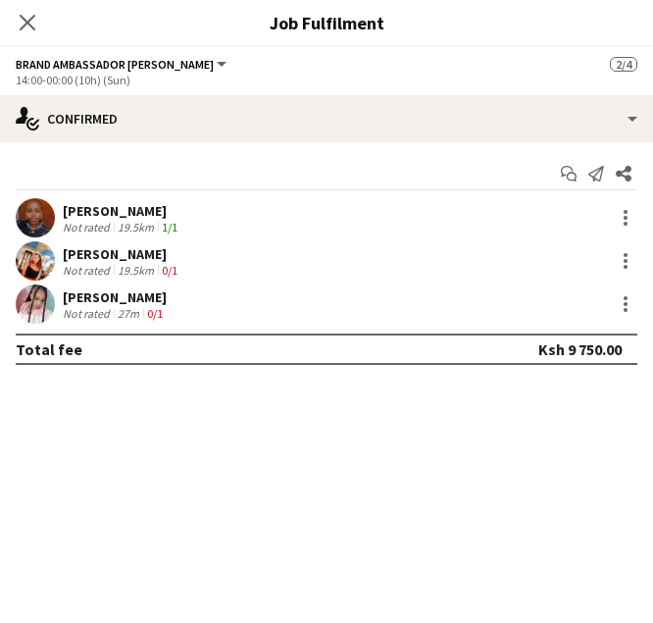
scroll to position [0, 0]
click at [35, 12] on app-icon "Close pop-in" at bounding box center [28, 23] width 28 height 28
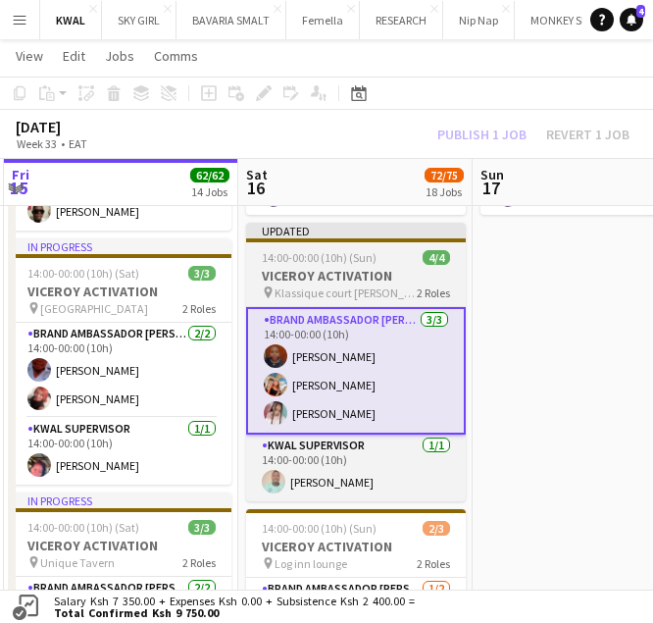
drag, startPoint x: 356, startPoint y: 280, endPoint x: 331, endPoint y: 265, distance: 29.1
click at [355, 280] on h3 "VICEROY ACTIVATION" at bounding box center [356, 276] width 220 height 18
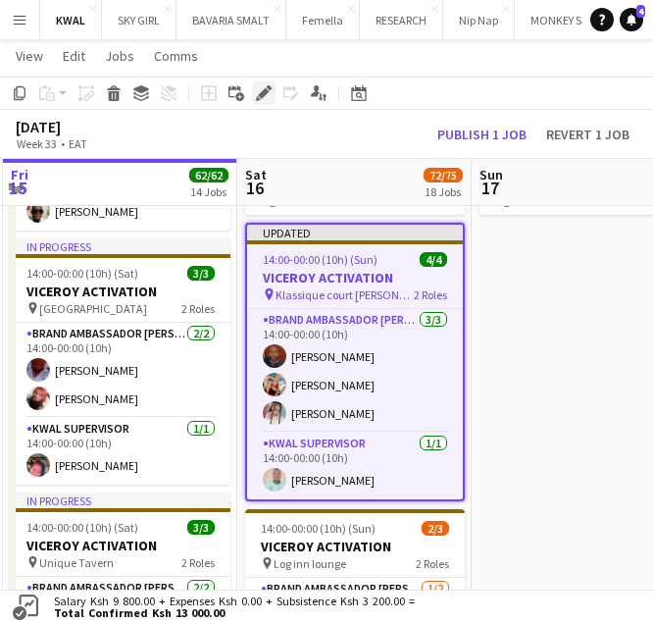
click at [254, 89] on div "Edit" at bounding box center [264, 93] width 24 height 24
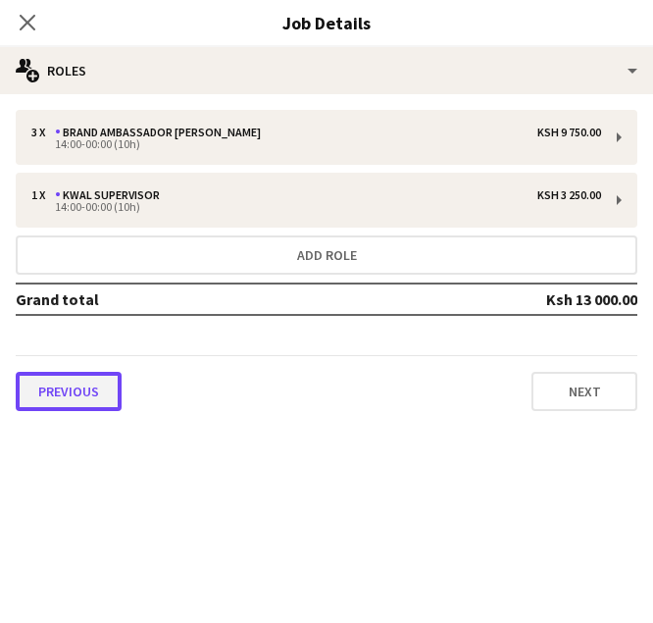
click at [87, 404] on button "Previous" at bounding box center [69, 391] width 106 height 39
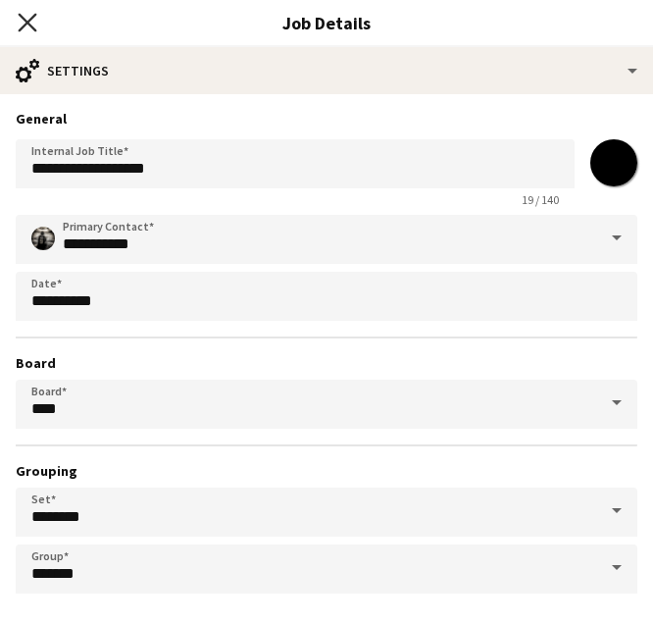
click at [22, 21] on icon "Close pop-in" at bounding box center [27, 22] width 19 height 19
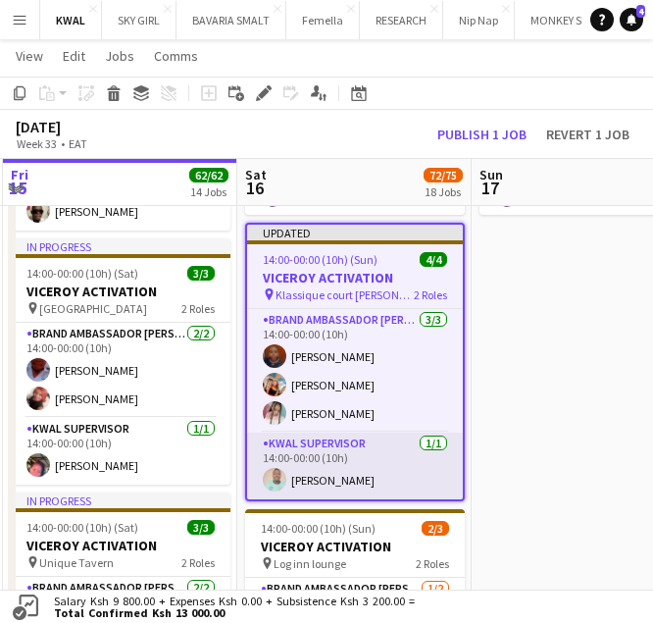
click at [319, 490] on app-card-role "KWAL SUPERVISOR 1/1 14:00-00:00 (10h) Martin Macharia" at bounding box center [355, 465] width 216 height 67
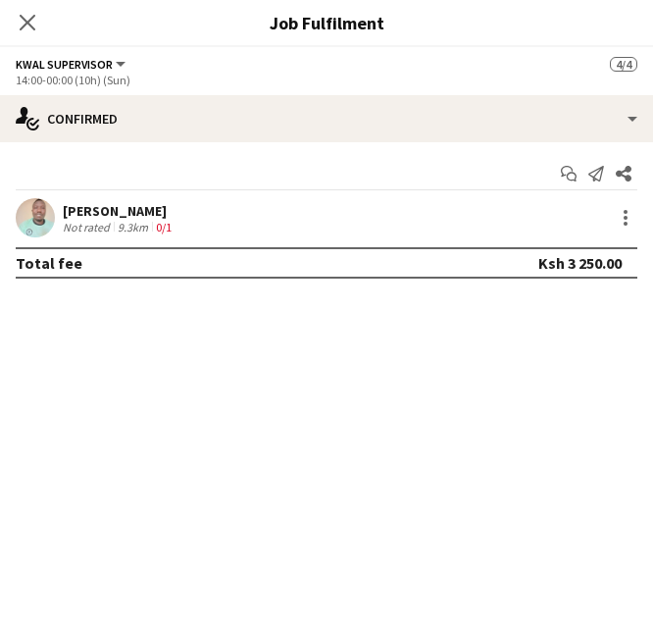
click at [47, 225] on app-user-avatar at bounding box center [35, 217] width 39 height 39
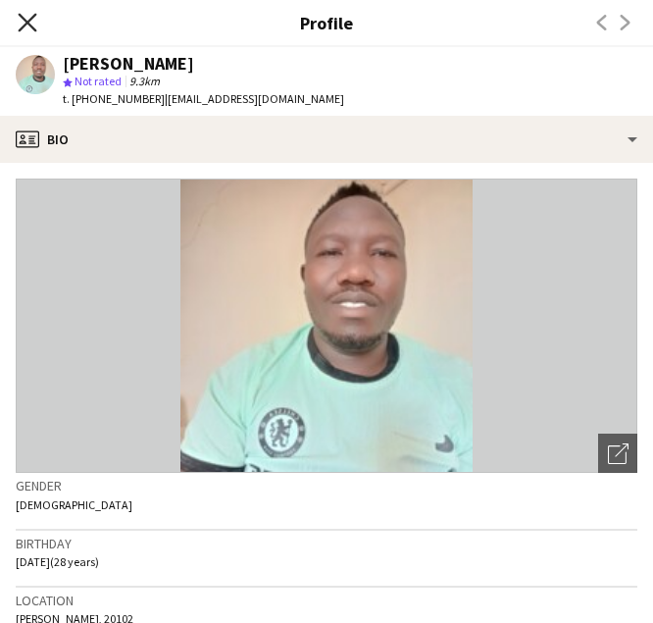
click at [28, 26] on icon "Close pop-in" at bounding box center [27, 22] width 19 height 19
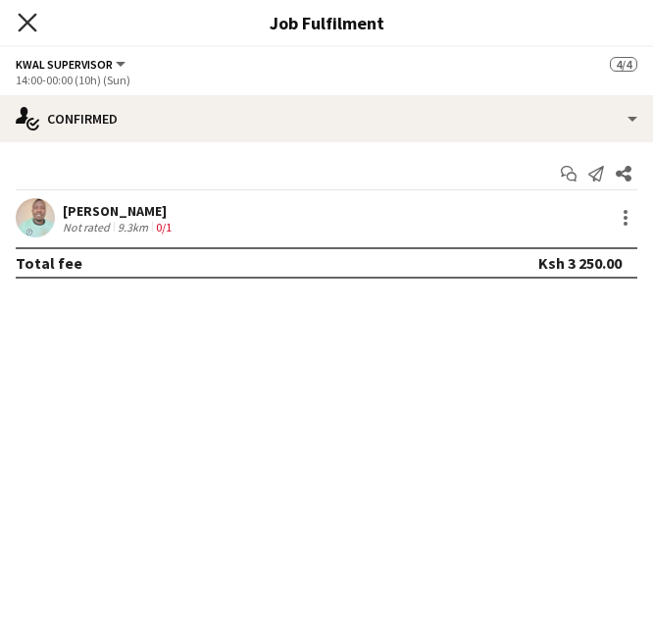
click at [21, 28] on icon at bounding box center [27, 22] width 19 height 19
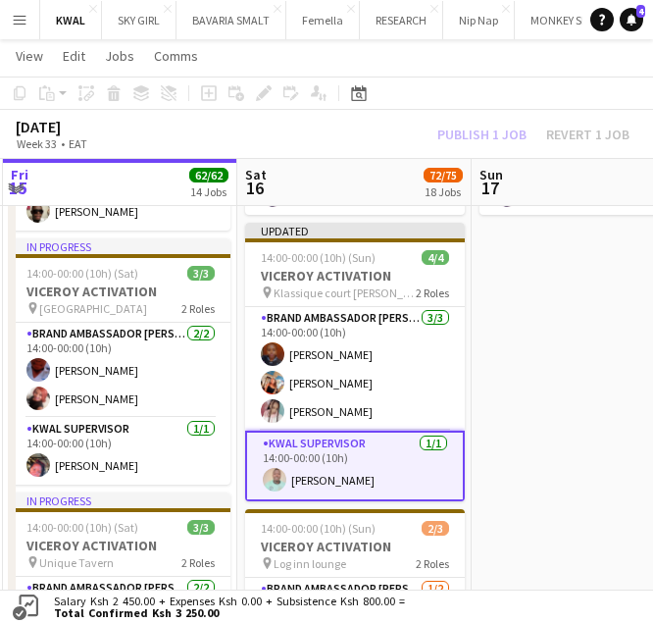
click at [479, 135] on div "Publish 1 job Revert 1 job" at bounding box center [533, 135] width 239 height 22
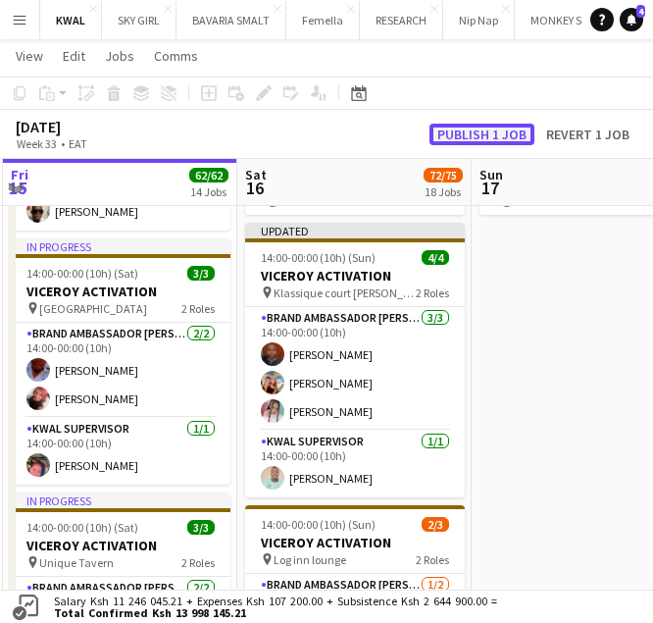
click at [480, 135] on button "Publish 1 job" at bounding box center [482, 135] width 105 height 22
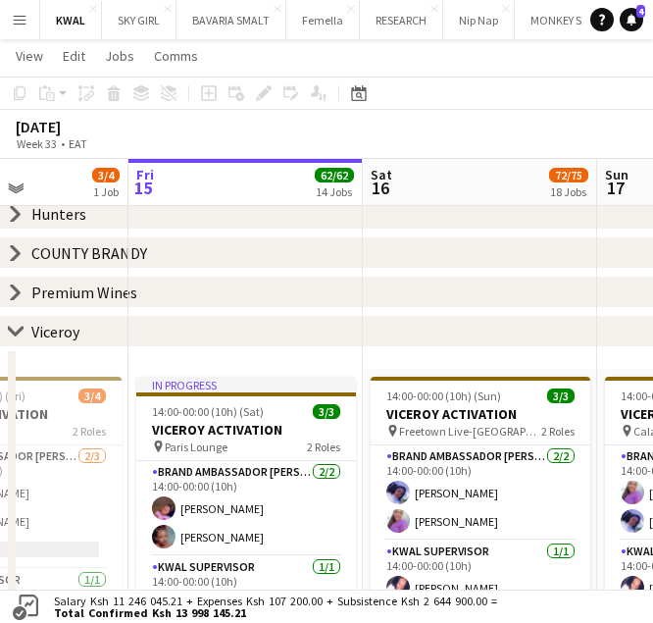
scroll to position [0, 416]
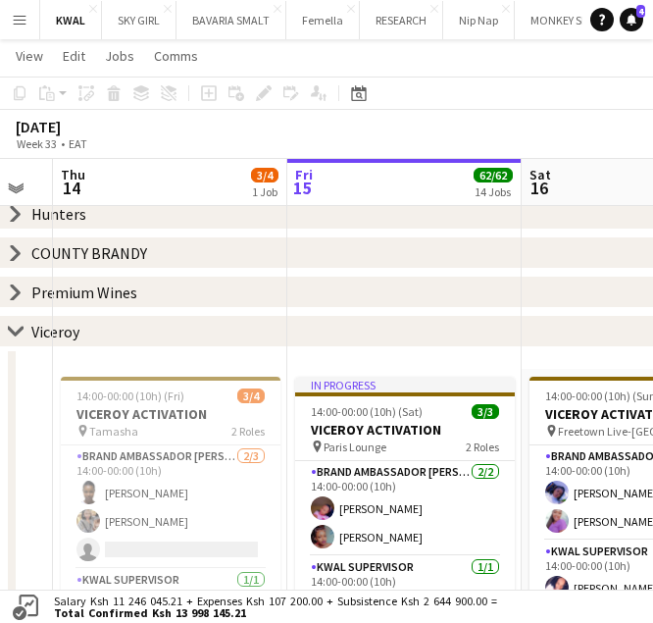
drag, startPoint x: 132, startPoint y: 465, endPoint x: 417, endPoint y: 435, distance: 285.9
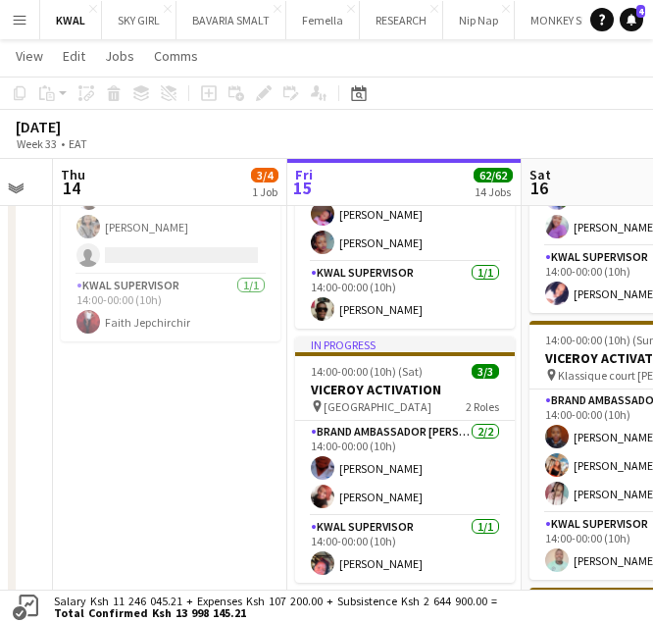
scroll to position [0, 513]
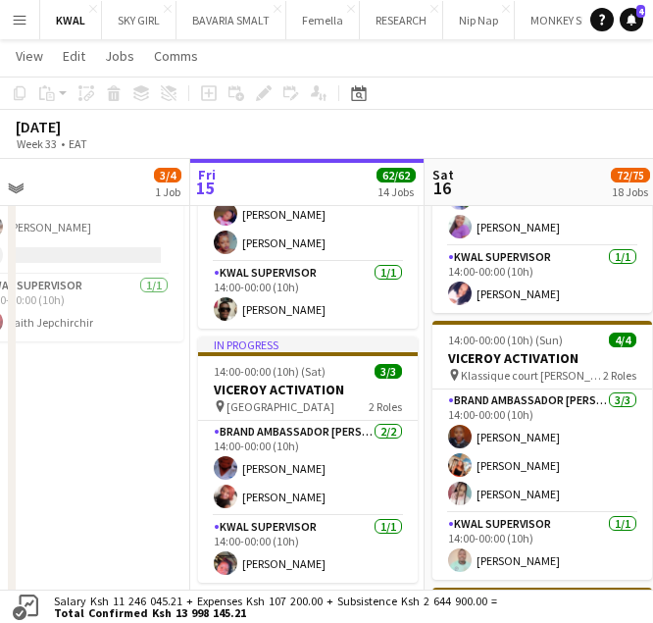
drag, startPoint x: 381, startPoint y: 454, endPoint x: 284, endPoint y: 460, distance: 97.3
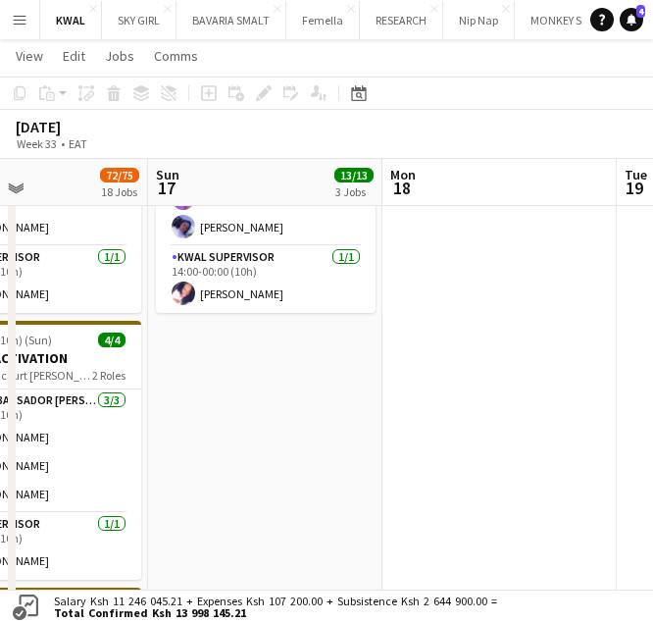
scroll to position [0, 606]
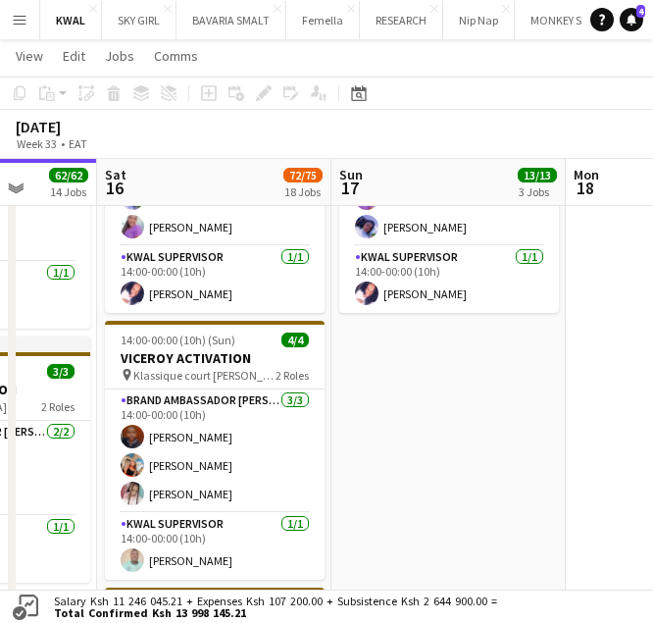
drag, startPoint x: 341, startPoint y: 468, endPoint x: -17, endPoint y: 469, distance: 357.9
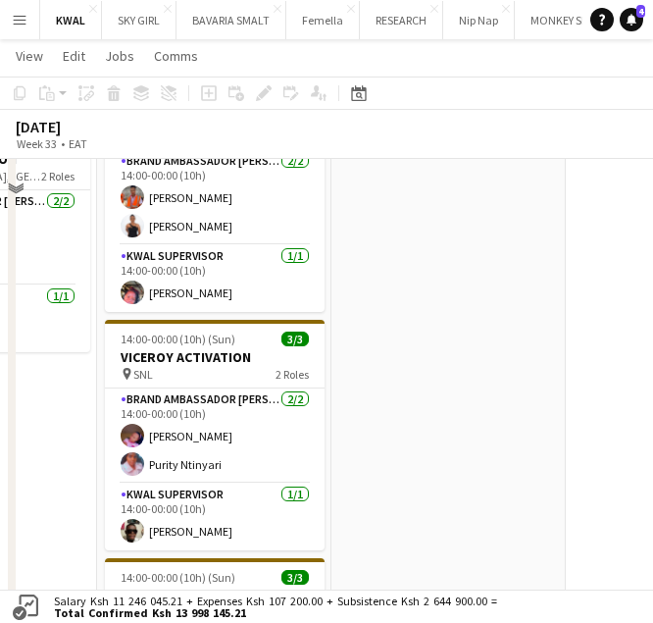
scroll to position [1198, 0]
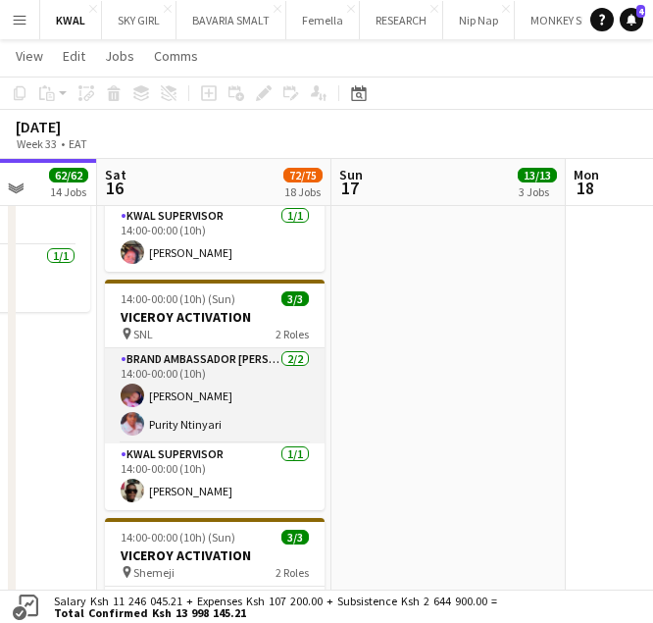
click at [210, 417] on app-card-role "Brand Ambassador kwal 2/2 14:00-00:00 (10h) Aidah Makori Purity Ntinyari" at bounding box center [215, 395] width 220 height 95
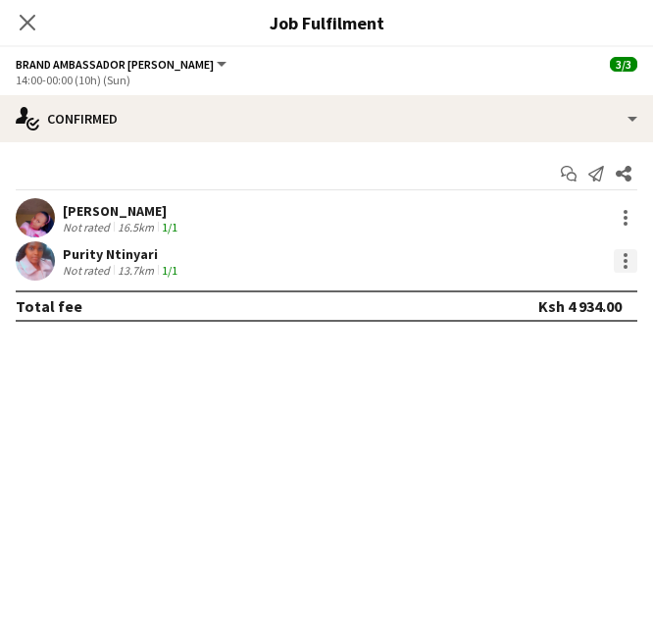
click at [628, 265] on div at bounding box center [626, 261] width 24 height 24
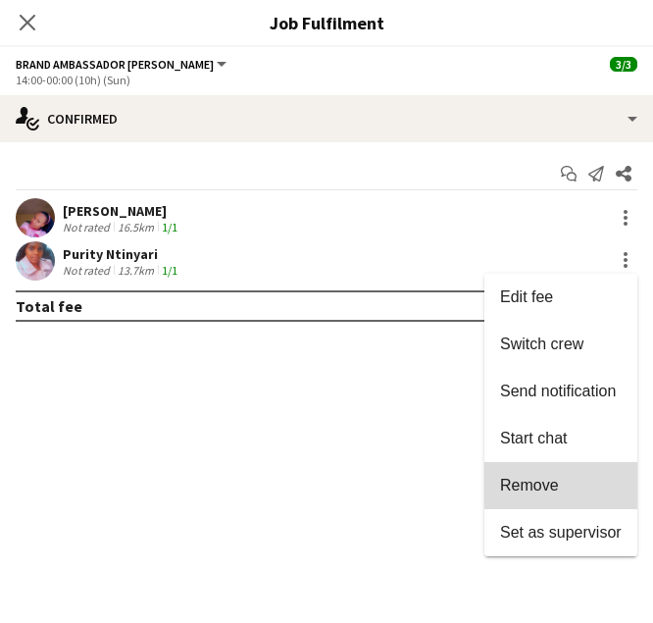
click at [547, 482] on span "Remove" at bounding box center [529, 485] width 59 height 17
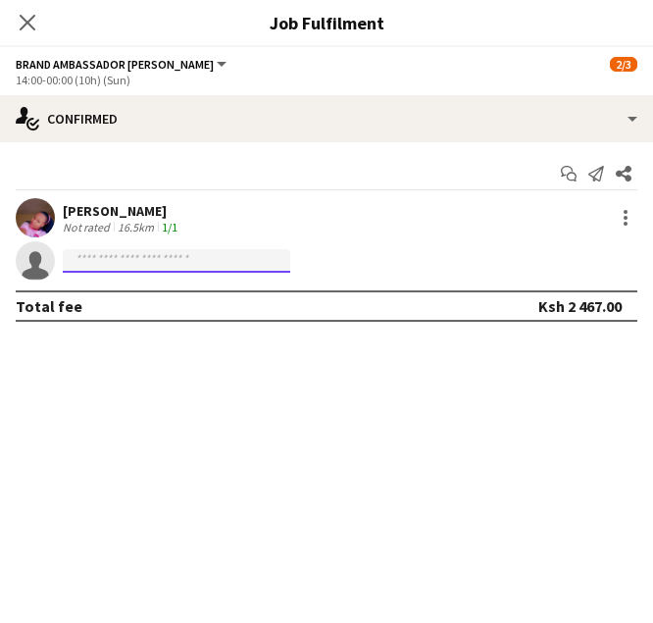
click at [147, 260] on input at bounding box center [176, 261] width 227 height 24
paste input "**********"
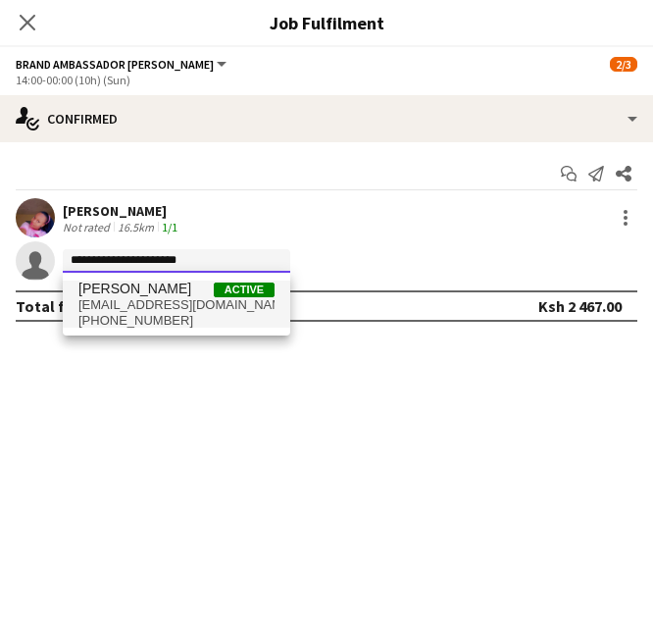
type input "**********"
click at [149, 313] on span "+254796045478" at bounding box center [176, 321] width 196 height 16
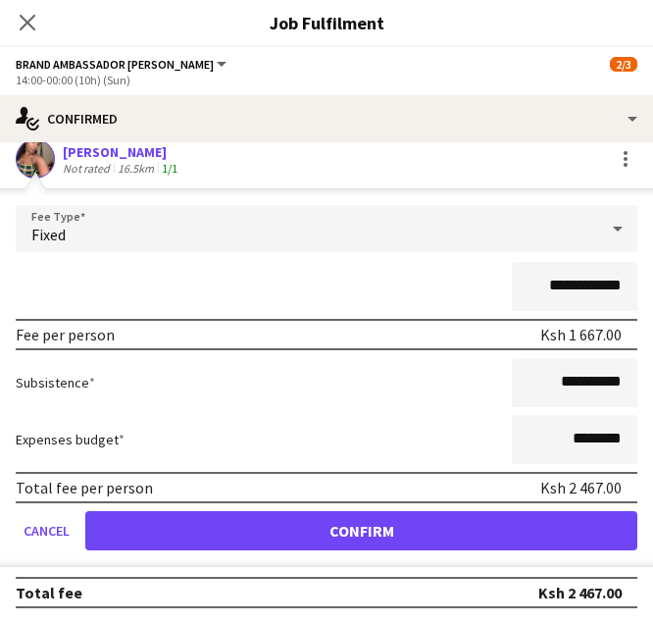
scroll to position [103, 0]
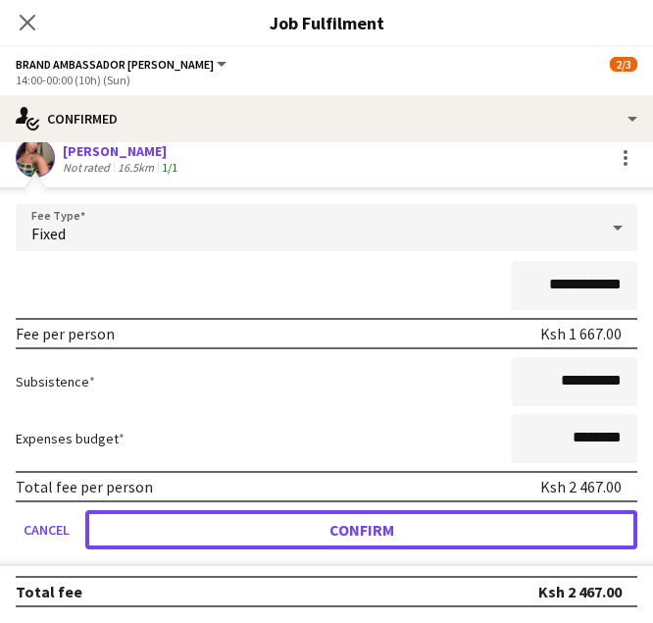
click at [364, 536] on button "Confirm" at bounding box center [361, 529] width 552 height 39
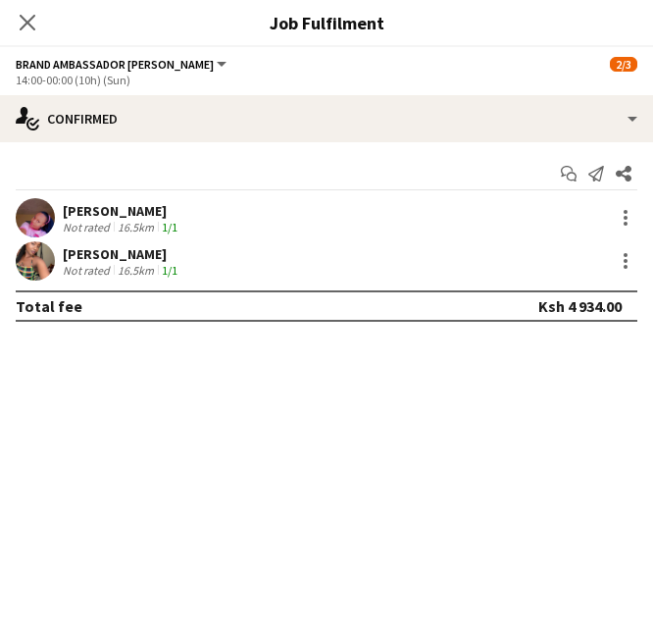
scroll to position [0, 0]
click at [25, 22] on icon "Close pop-in" at bounding box center [27, 22] width 19 height 19
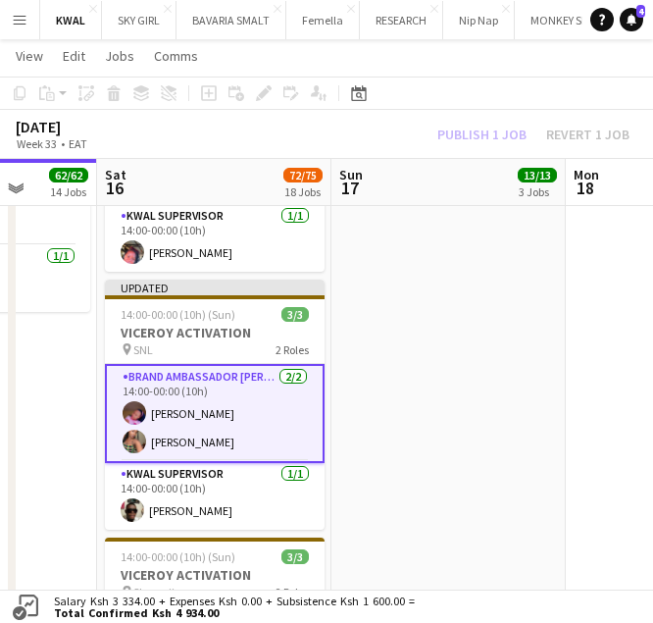
click at [404, 431] on app-date-cell "14:00-00:00 (10h) (Mon) 3/3 VICEROY ACTIVATION pin Calabaza, Limuru 2 Roles Bra…" at bounding box center [448, 163] width 234 height 1746
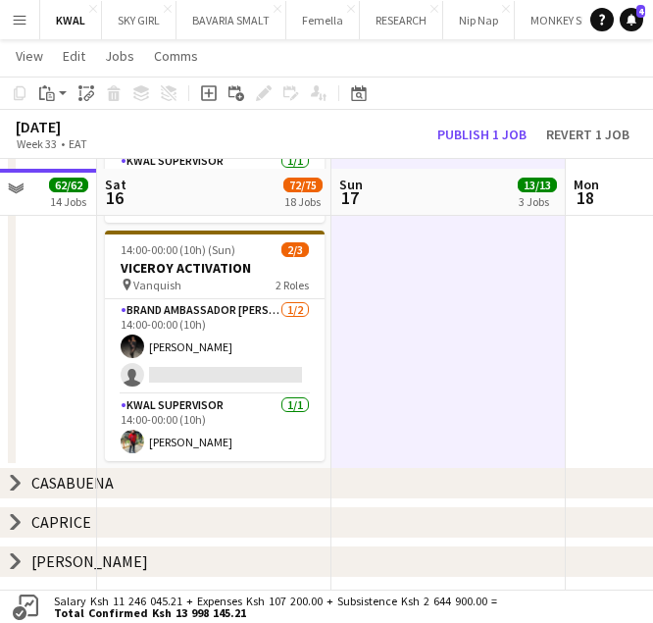
scroll to position [1755, 0]
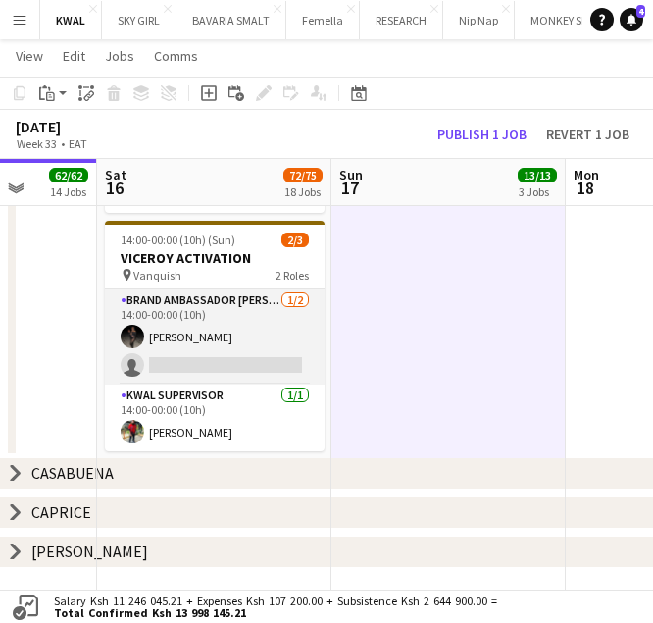
click at [233, 352] on app-card-role "Brand Ambassador kwal 1/2 14:00-00:00 (10h) Prudence Kiogora single-neutral-act…" at bounding box center [215, 336] width 220 height 95
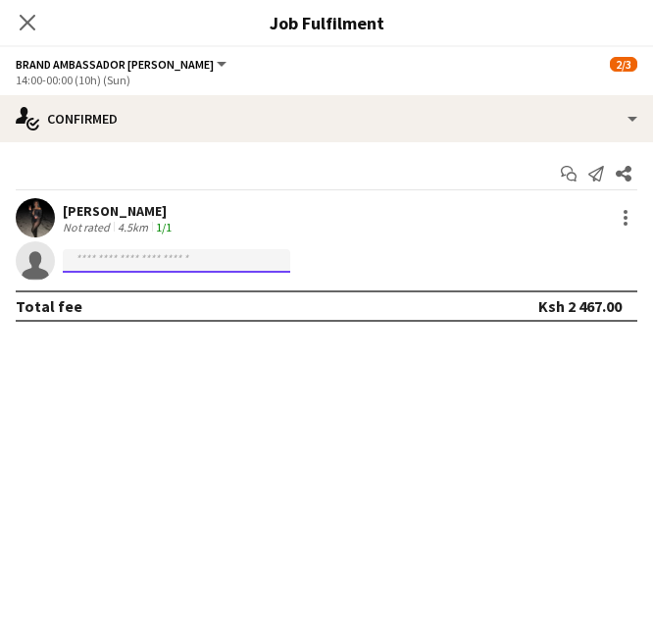
click at [196, 261] on input at bounding box center [176, 261] width 227 height 24
paste input "**********"
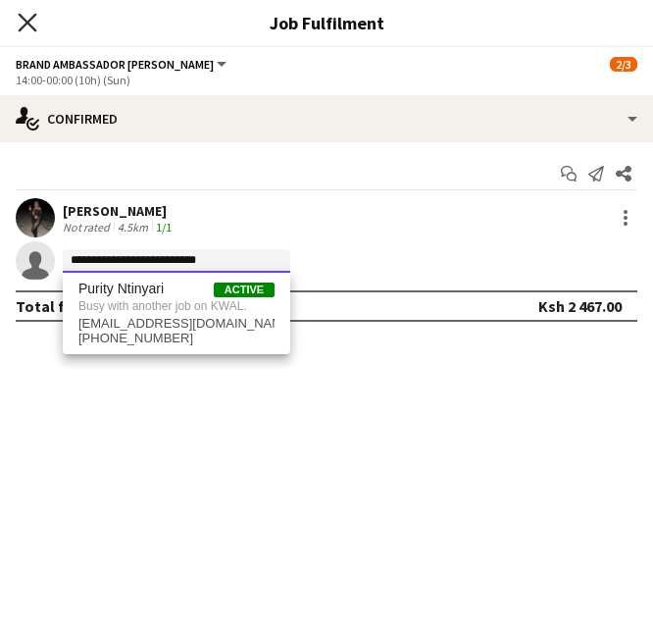
type input "**********"
click at [22, 26] on icon "Close pop-in" at bounding box center [27, 22] width 19 height 19
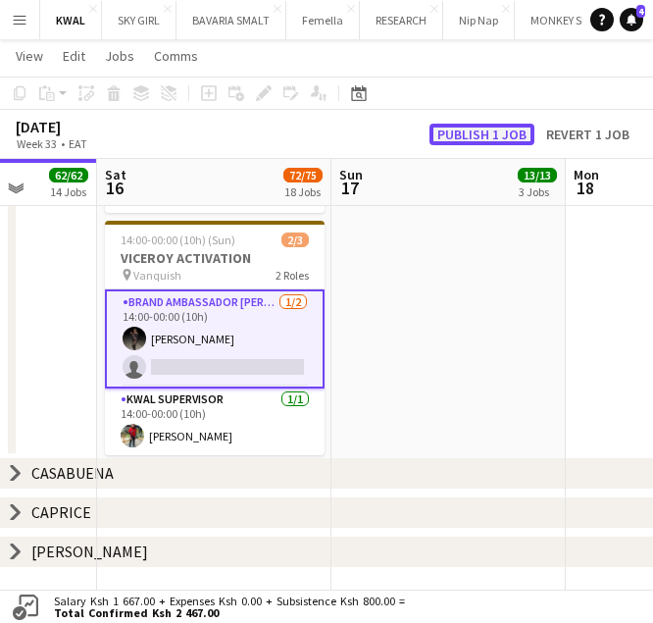
click at [490, 137] on button "Publish 1 job" at bounding box center [482, 135] width 105 height 22
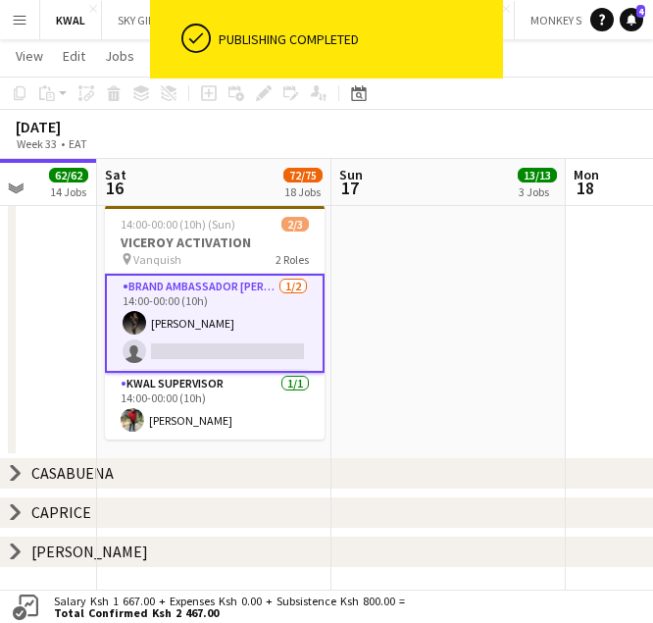
click at [235, 346] on app-card-role "Brand Ambassador kwal 1/2 14:00-00:00 (10h) Prudence Kiogora single-neutral-act…" at bounding box center [215, 323] width 220 height 99
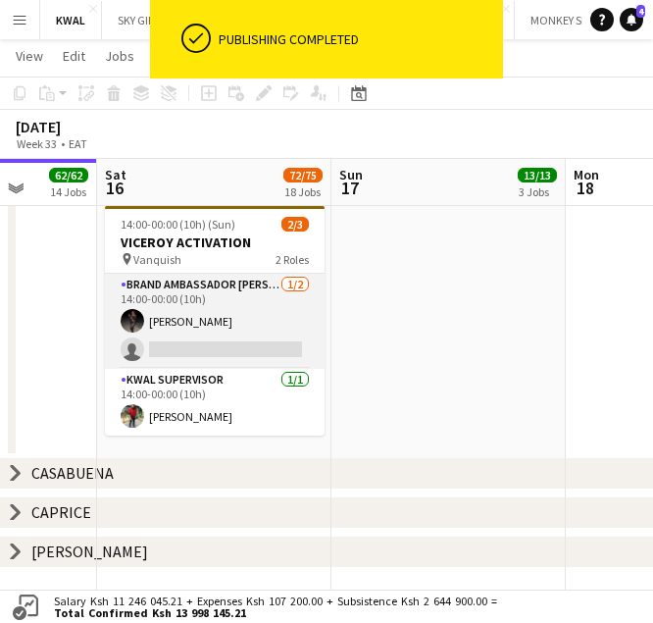
click at [258, 338] on app-card-role "Brand Ambassador kwal 1/2 14:00-00:00 (10h) Prudence Kiogora single-neutral-act…" at bounding box center [215, 321] width 220 height 95
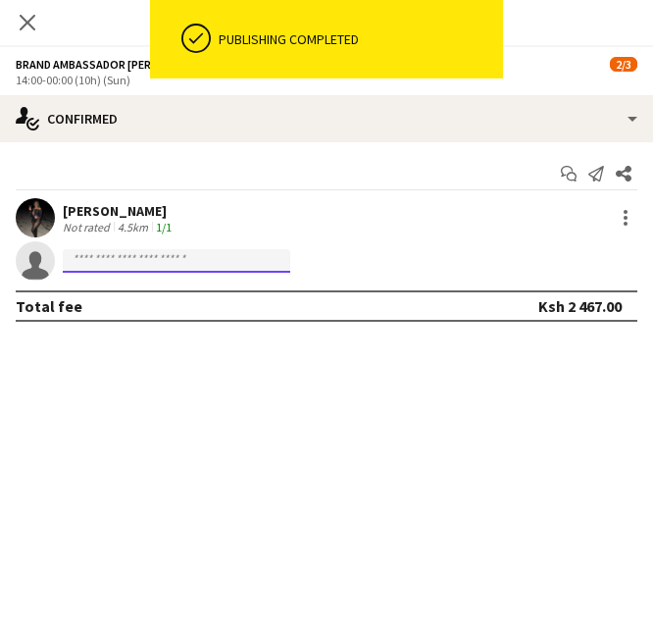
click at [175, 257] on input at bounding box center [176, 261] width 227 height 24
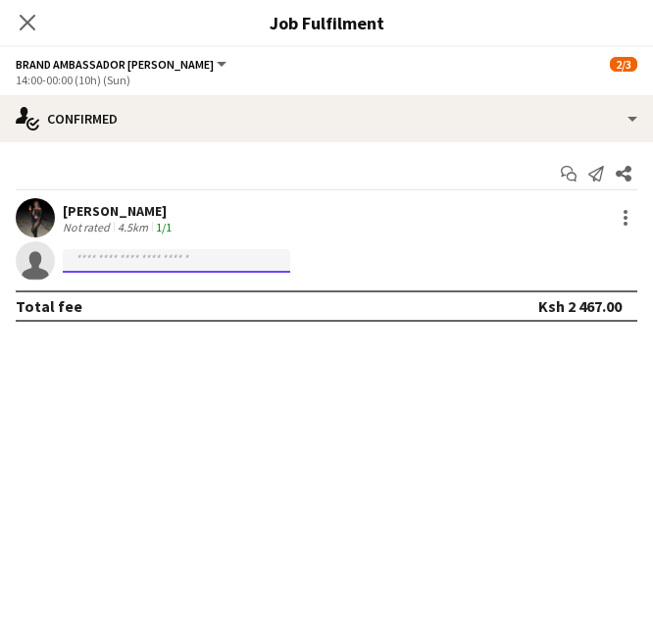
paste input "**********"
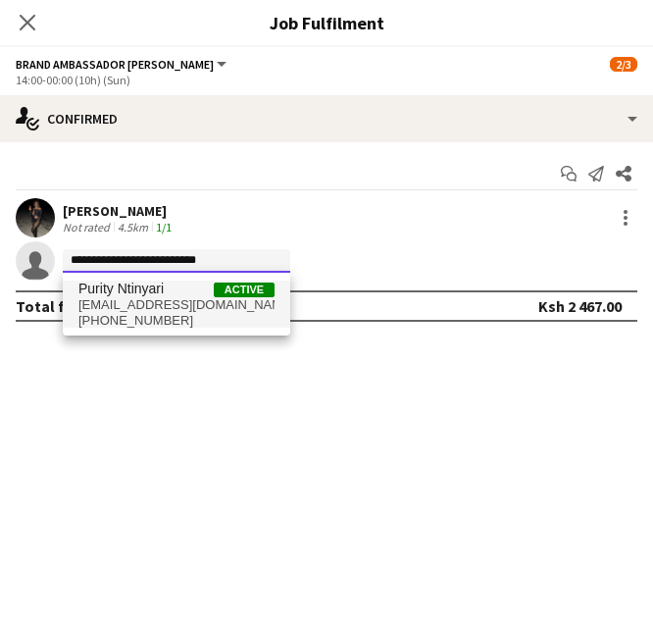
type input "**********"
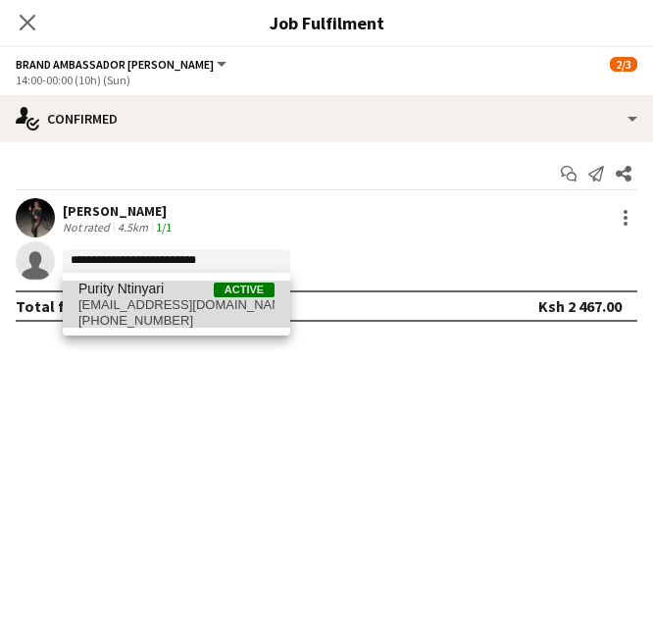
click at [156, 322] on span "+2540792196121" at bounding box center [176, 321] width 196 height 16
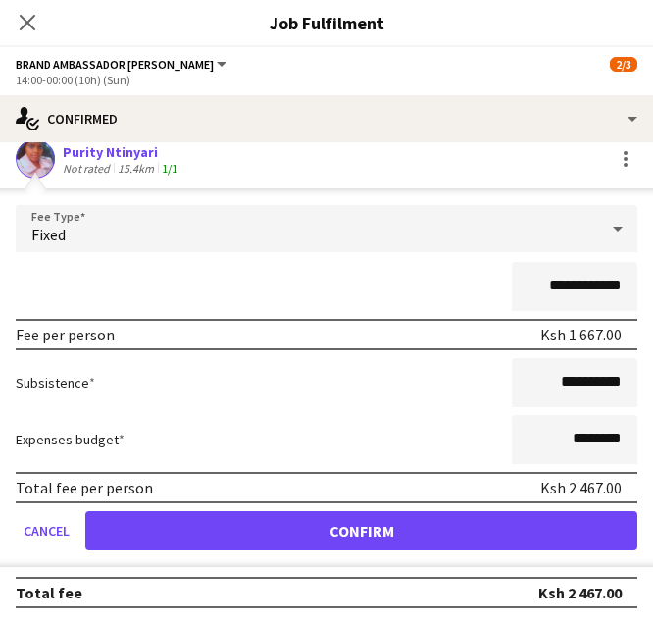
scroll to position [103, 0]
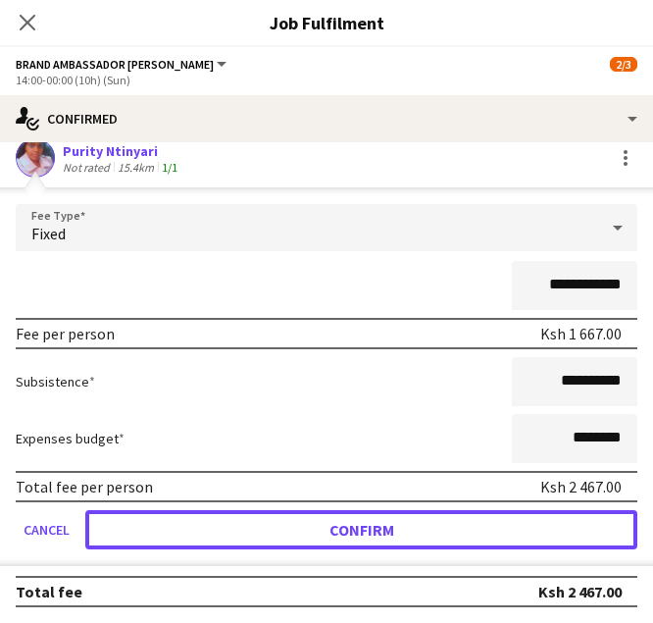
drag, startPoint x: 466, startPoint y: 528, endPoint x: 409, endPoint y: 441, distance: 103.3
click at [461, 512] on button "Confirm" at bounding box center [361, 529] width 552 height 39
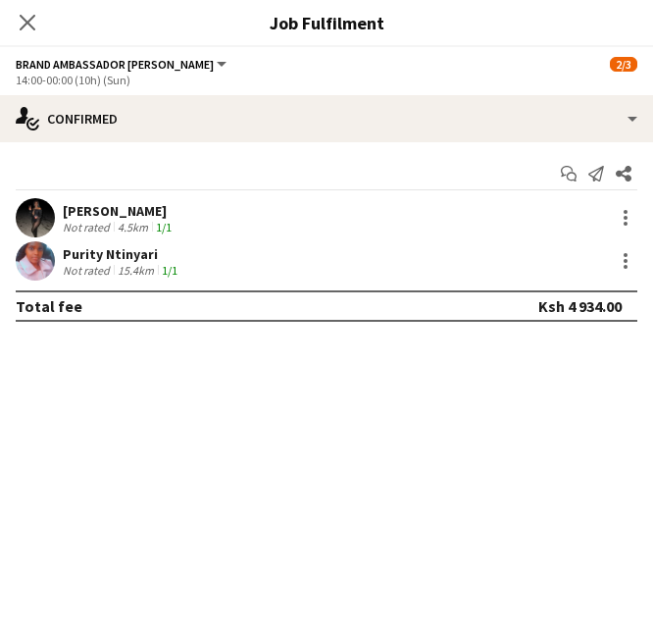
scroll to position [0, 0]
click at [26, 24] on icon at bounding box center [27, 22] width 19 height 19
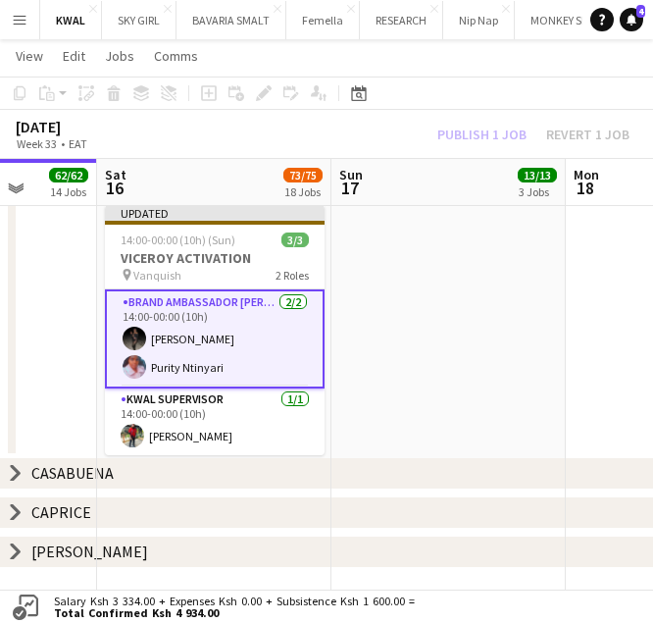
drag, startPoint x: 486, startPoint y: 306, endPoint x: 453, endPoint y: 180, distance: 129.9
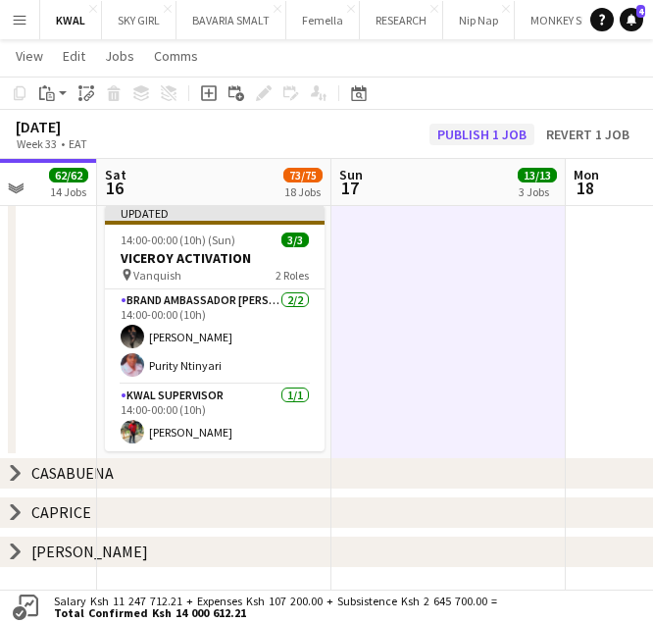
scroll to position [0, 610]
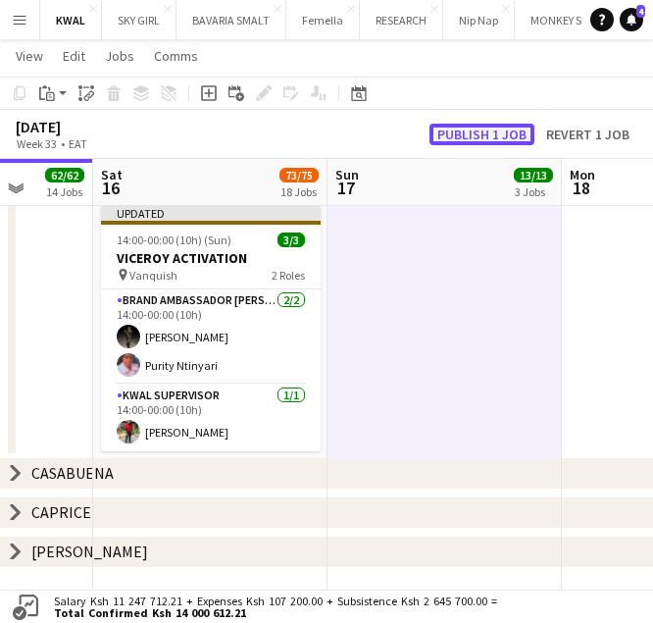
click at [463, 132] on button "Publish 1 job" at bounding box center [482, 135] width 105 height 22
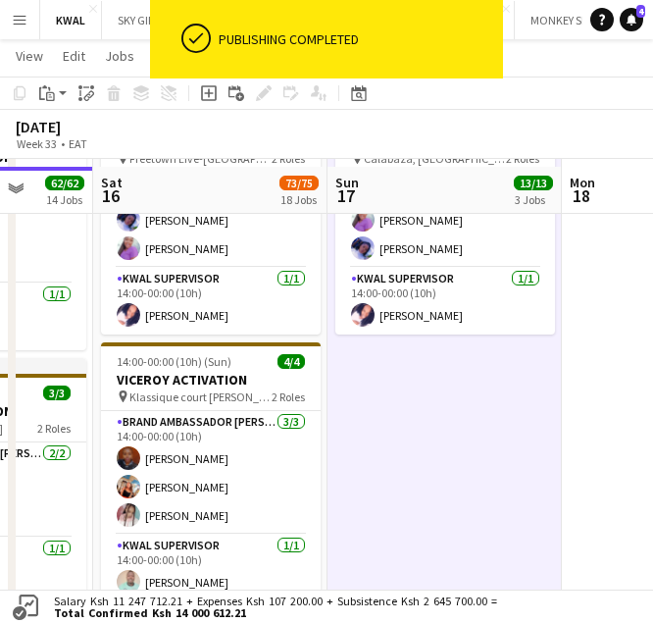
scroll to position [382, 0]
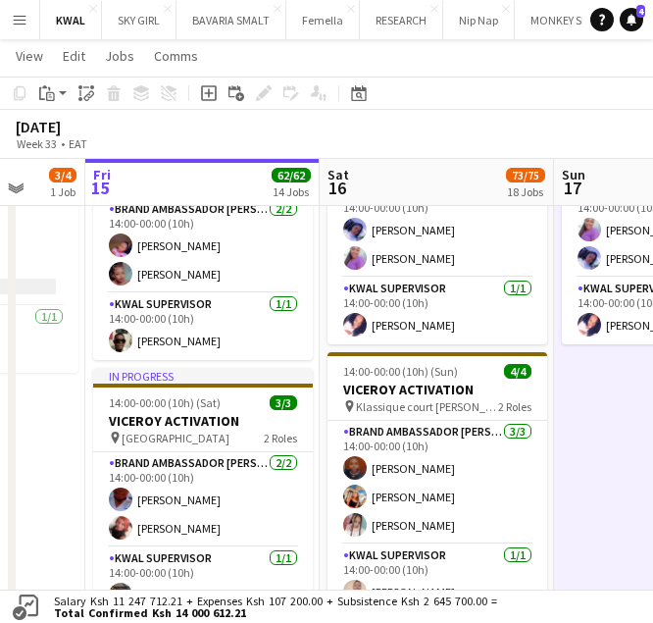
drag, startPoint x: 410, startPoint y: 472, endPoint x: 653, endPoint y: 485, distance: 243.6
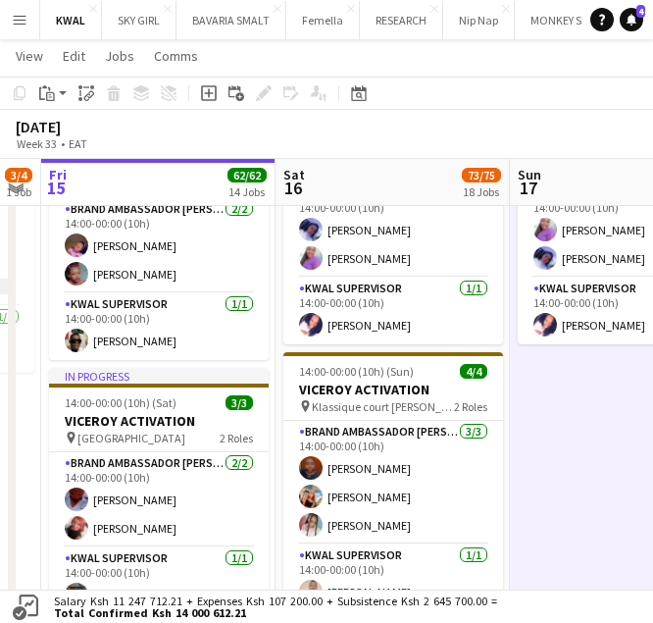
drag, startPoint x: 483, startPoint y: 483, endPoint x: 328, endPoint y: 479, distance: 156.0
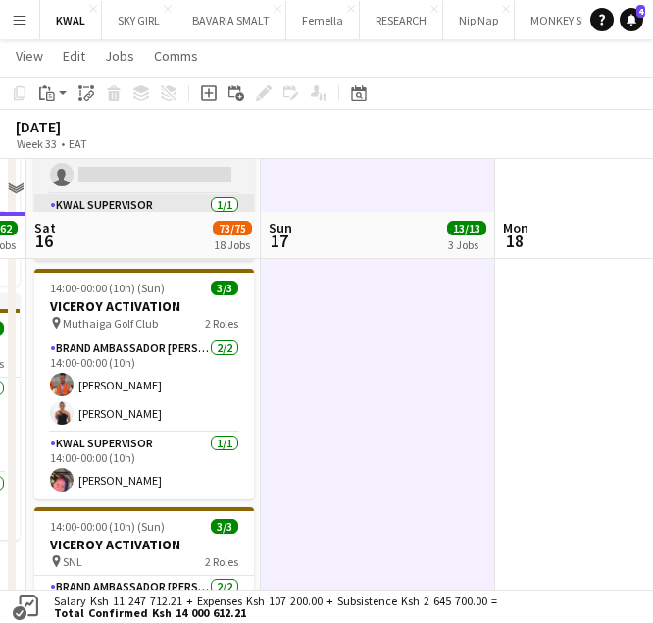
scroll to position [1069, 0]
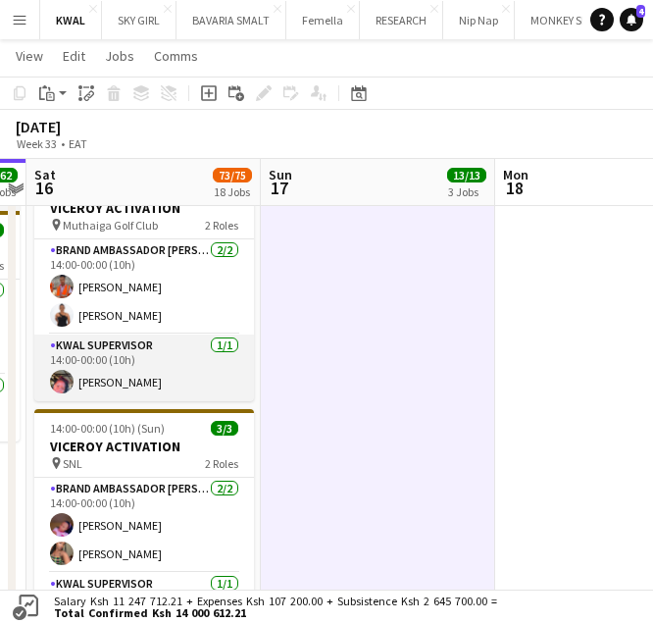
click at [129, 379] on app-card-role "KWAL SUPERVISOR 1/1 14:00-00:00 (10h) Maryanne Jerono" at bounding box center [144, 367] width 220 height 67
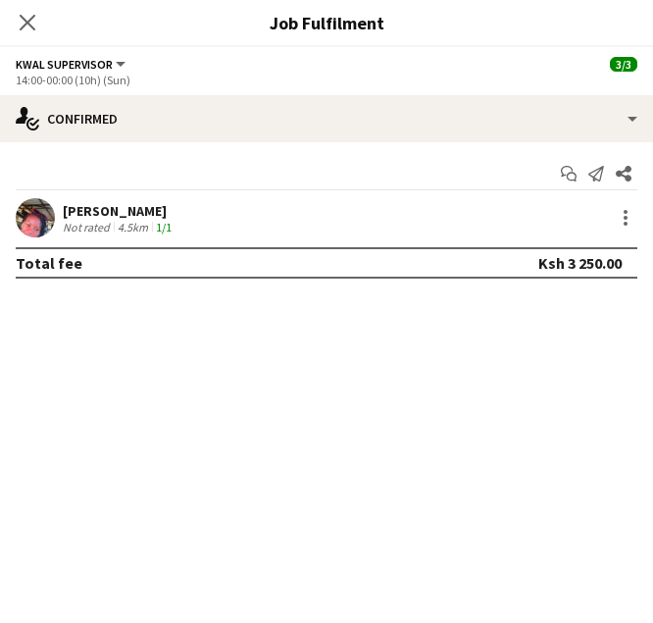
click at [41, 213] on app-user-avatar at bounding box center [35, 217] width 39 height 39
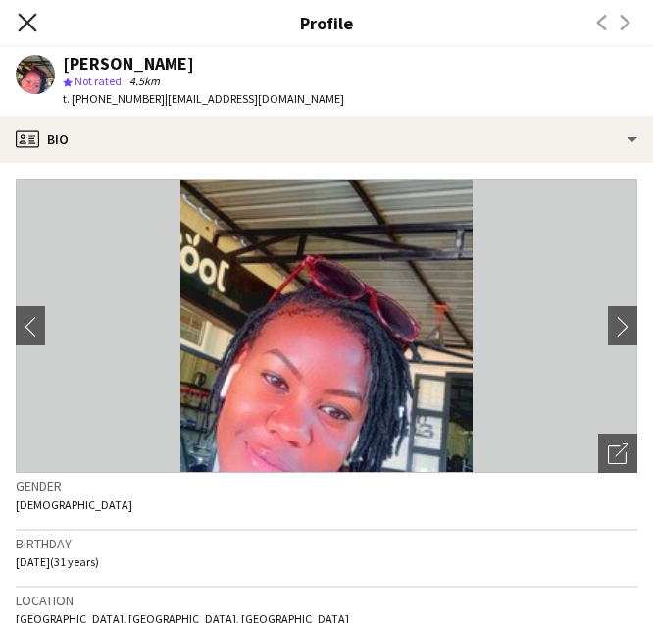
click at [24, 22] on icon "Close pop-in" at bounding box center [27, 22] width 19 height 19
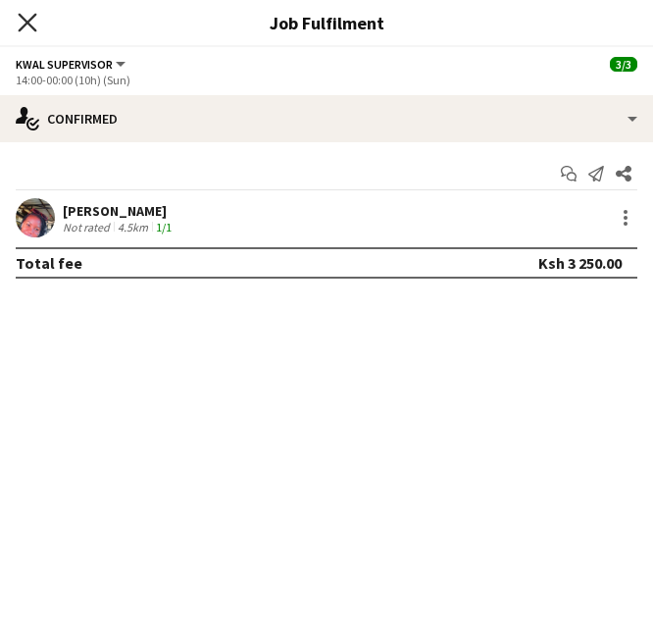
click at [32, 25] on icon "Close pop-in" at bounding box center [27, 22] width 19 height 19
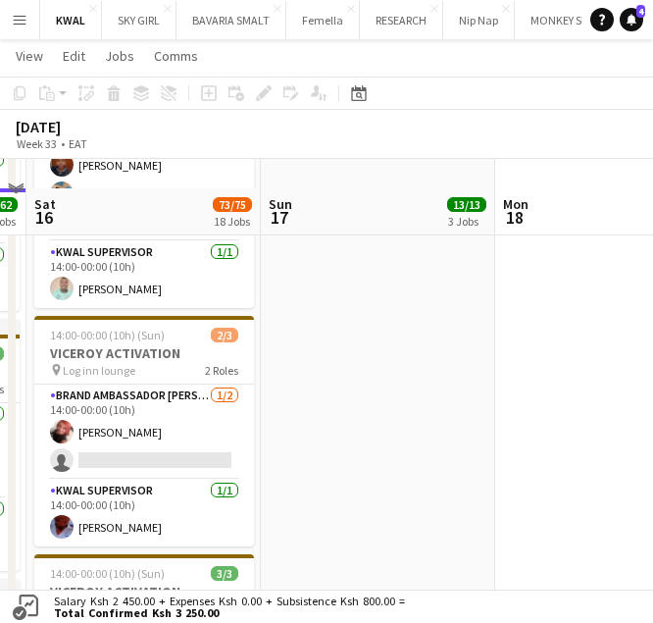
scroll to position [677, 0]
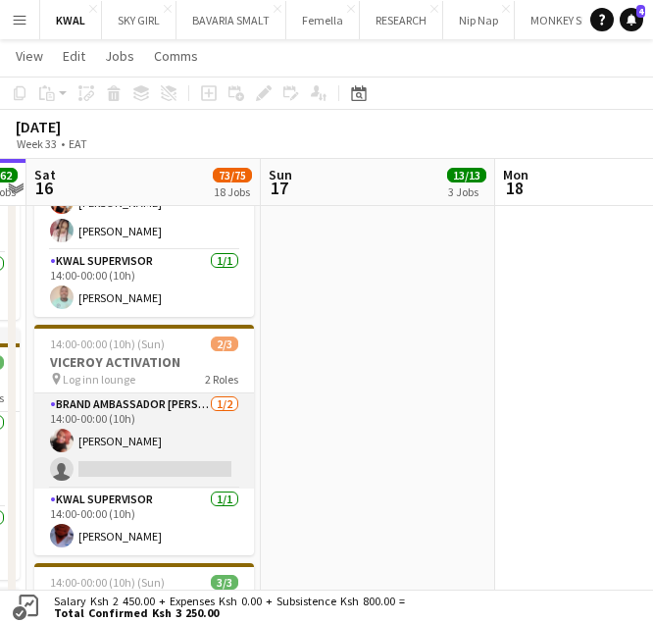
click at [124, 469] on app-card-role "Brand Ambassador kwal 1/2 14:00-00:00 (10h) Sally Onyango single-neutral-actions" at bounding box center [144, 440] width 220 height 95
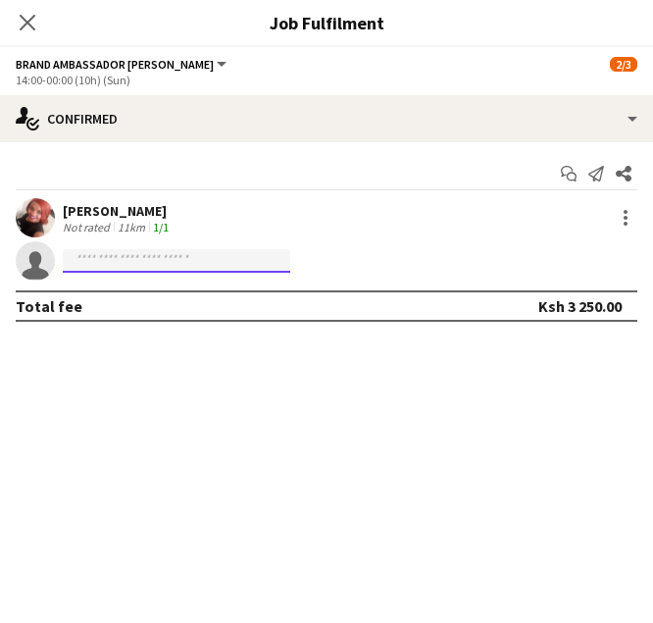
click at [109, 257] on input at bounding box center [176, 261] width 227 height 24
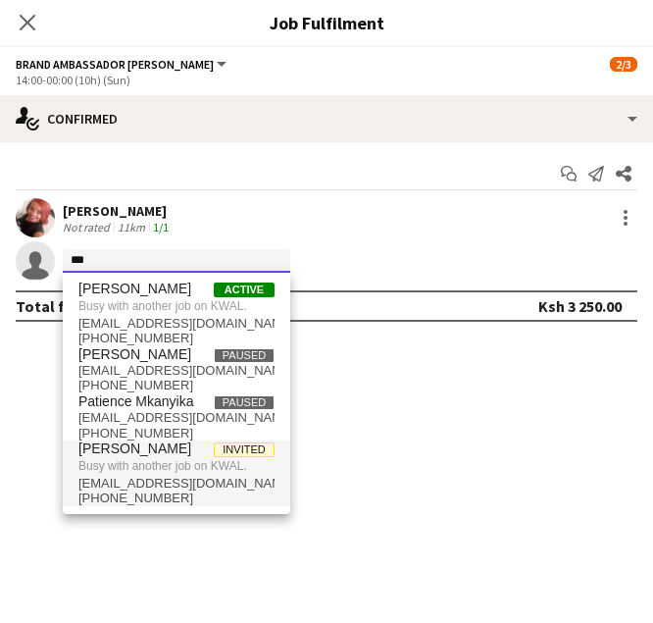
type input "***"
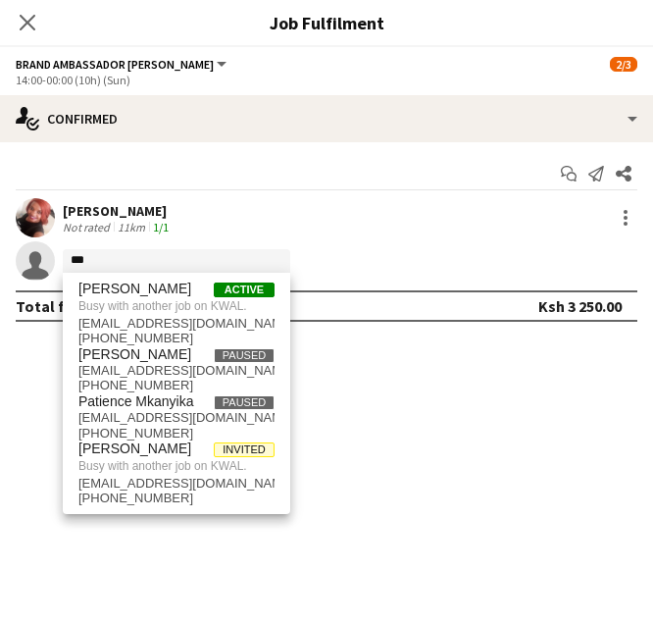
click at [156, 483] on span "joenxabelpatience@gmail.com" at bounding box center [176, 484] width 196 height 16
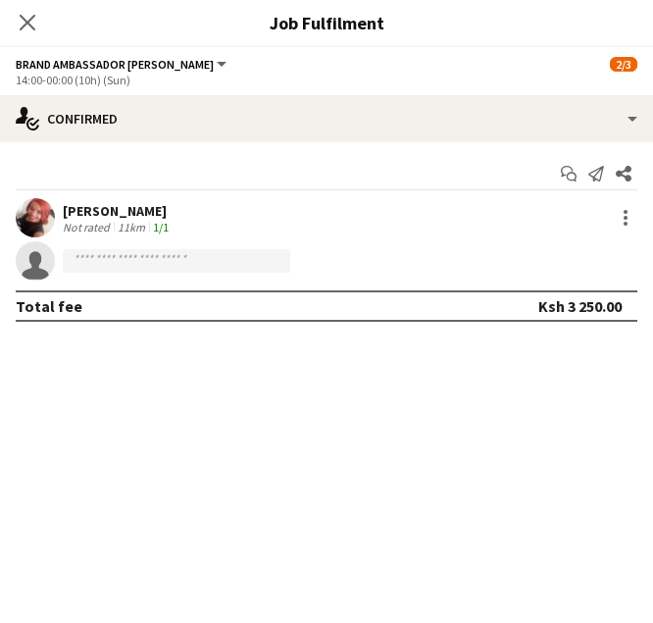
drag, startPoint x: 25, startPoint y: 18, endPoint x: 83, endPoint y: 6, distance: 59.0
click at [33, 15] on icon "Close pop-in" at bounding box center [28, 23] width 16 height 16
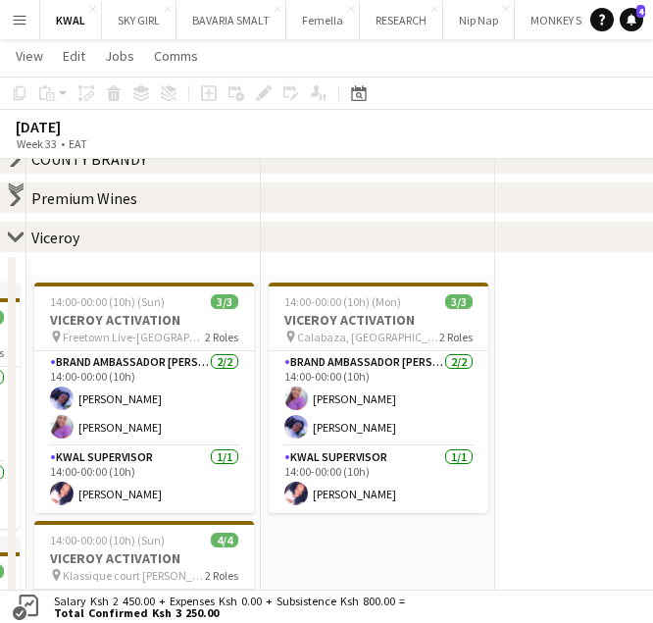
scroll to position [88, 0]
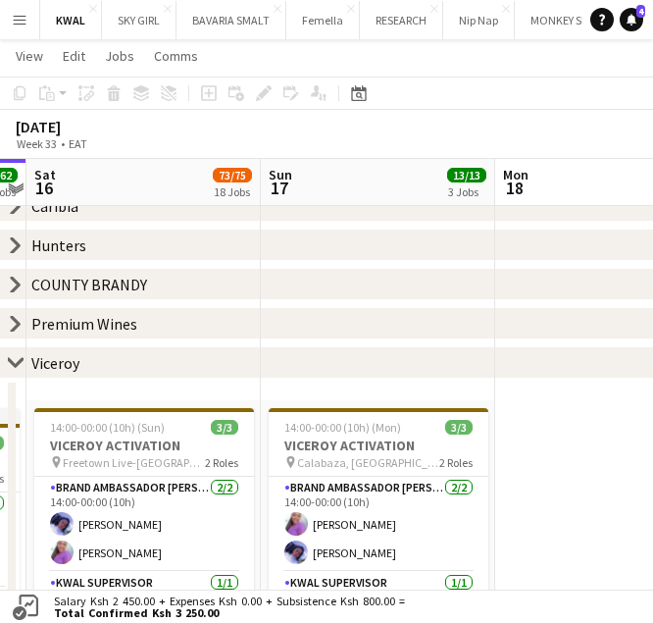
click at [17, 245] on icon at bounding box center [16, 244] width 8 height 15
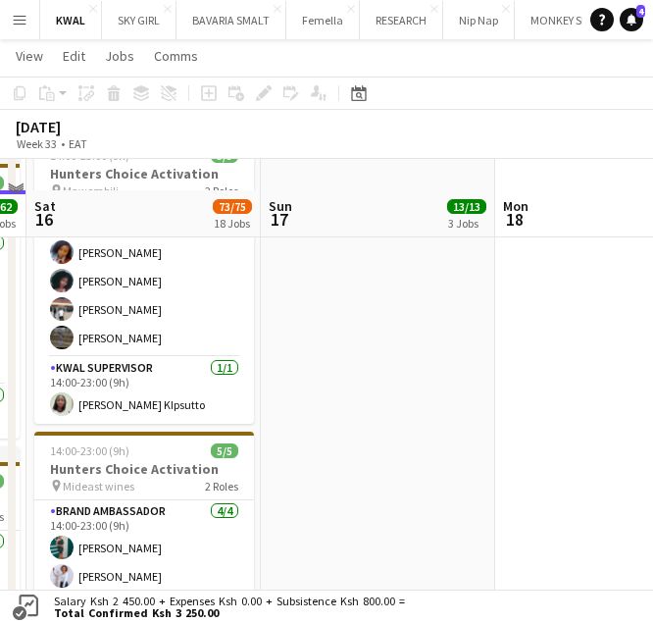
scroll to position [1657, 0]
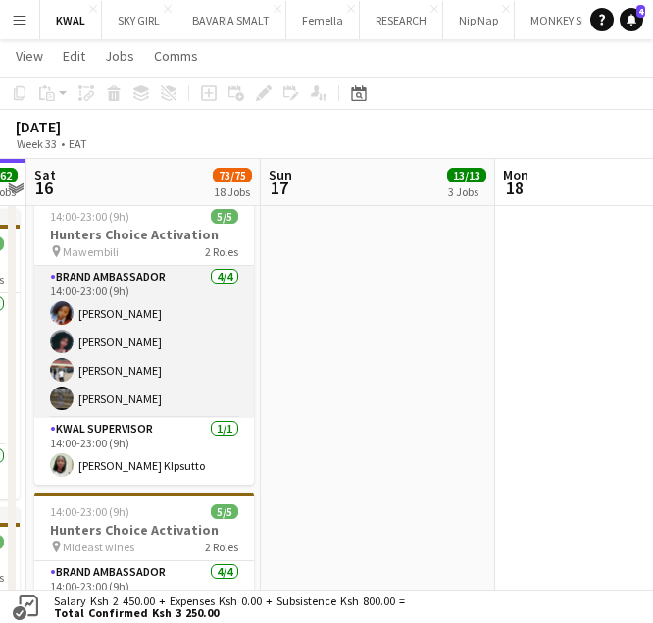
click at [137, 347] on app-card-role "Brand Ambassador 4/4 14:00-23:00 (9h) Mary Ndung'u Patience Ssemogerere Robbins…" at bounding box center [144, 342] width 220 height 152
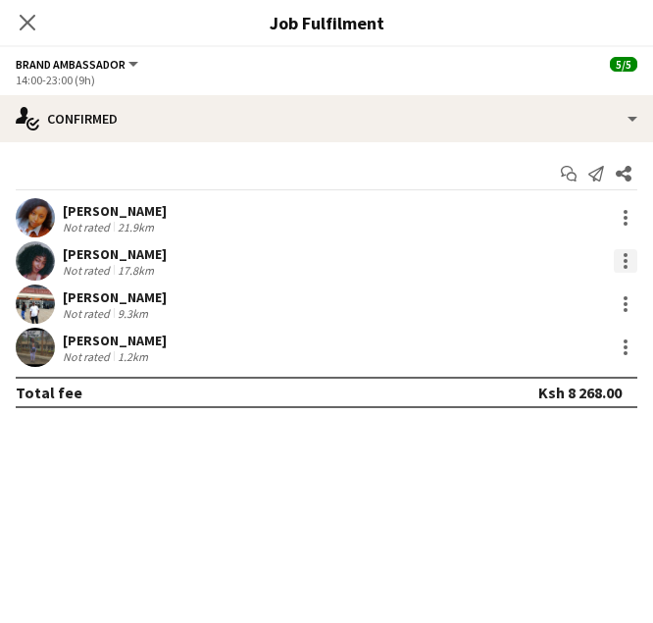
click at [620, 258] on div at bounding box center [626, 261] width 24 height 24
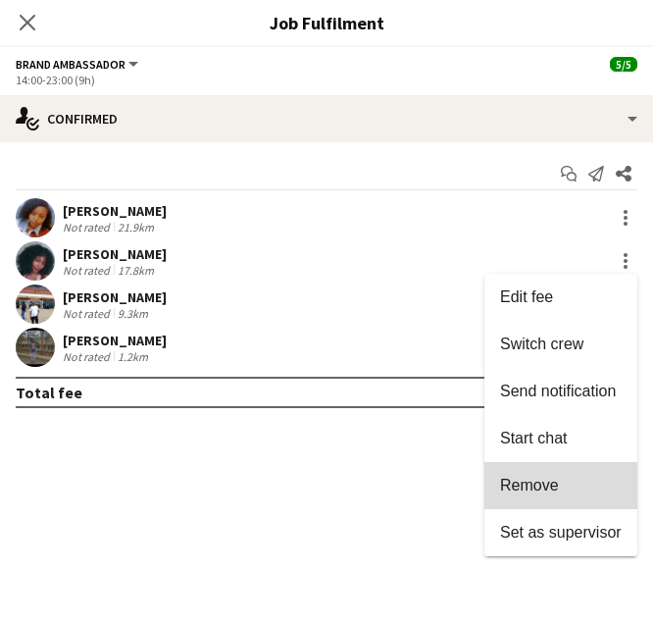
click at [531, 488] on span "Remove" at bounding box center [529, 485] width 59 height 17
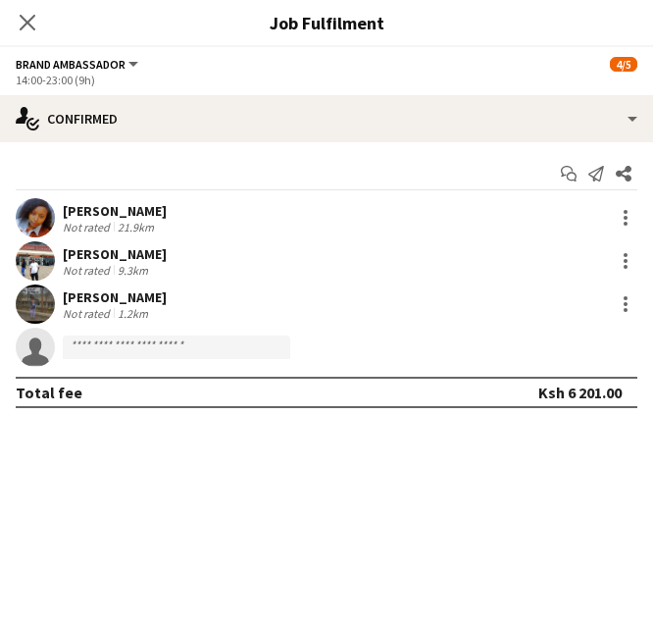
drag, startPoint x: 23, startPoint y: 24, endPoint x: 47, endPoint y: 36, distance: 27.6
click at [22, 24] on icon "Close pop-in" at bounding box center [28, 23] width 16 height 16
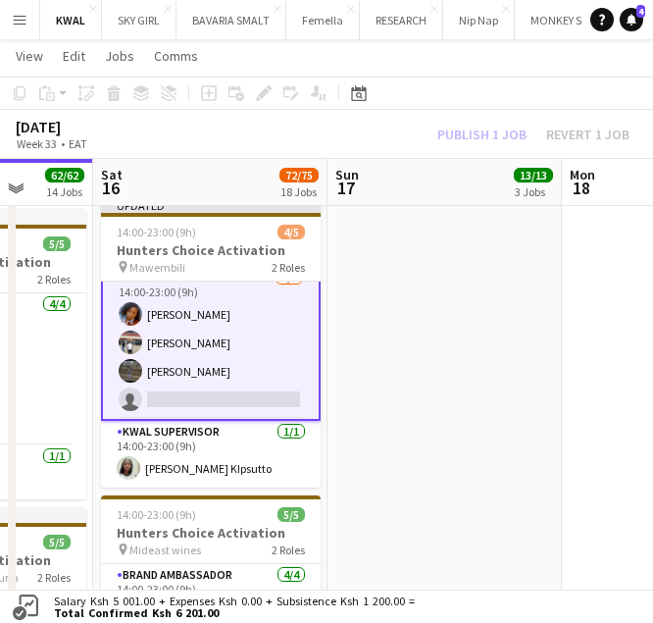
scroll to position [0, 609]
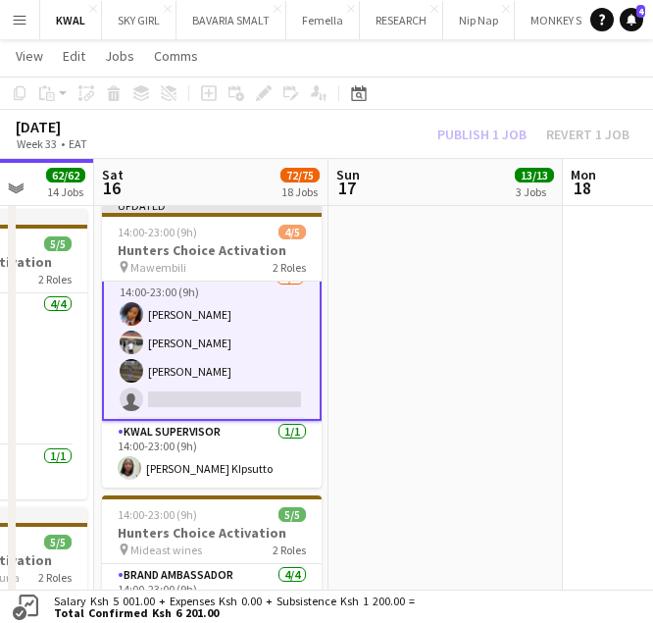
drag, startPoint x: 145, startPoint y: 388, endPoint x: 213, endPoint y: 393, distance: 67.8
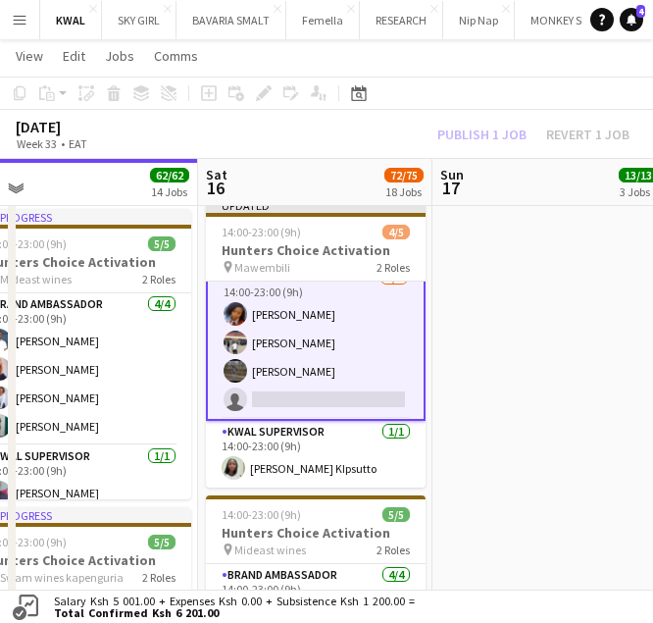
scroll to position [0, 626]
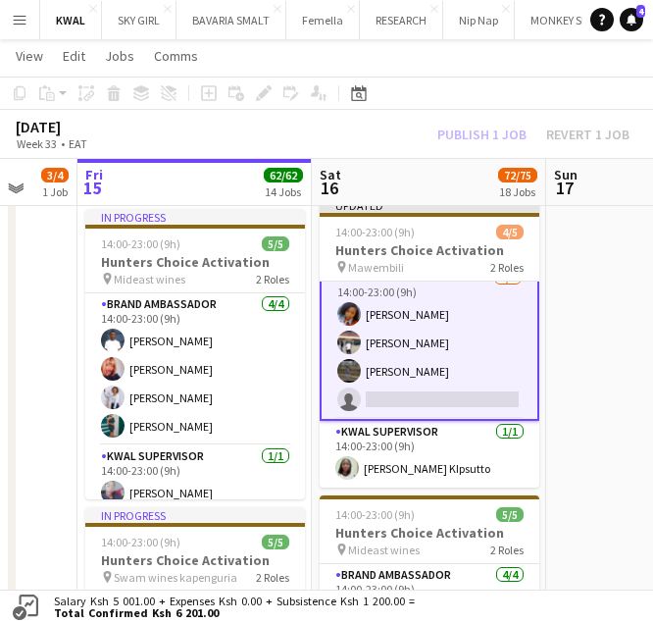
drag, startPoint x: 144, startPoint y: 417, endPoint x: 311, endPoint y: 415, distance: 166.7
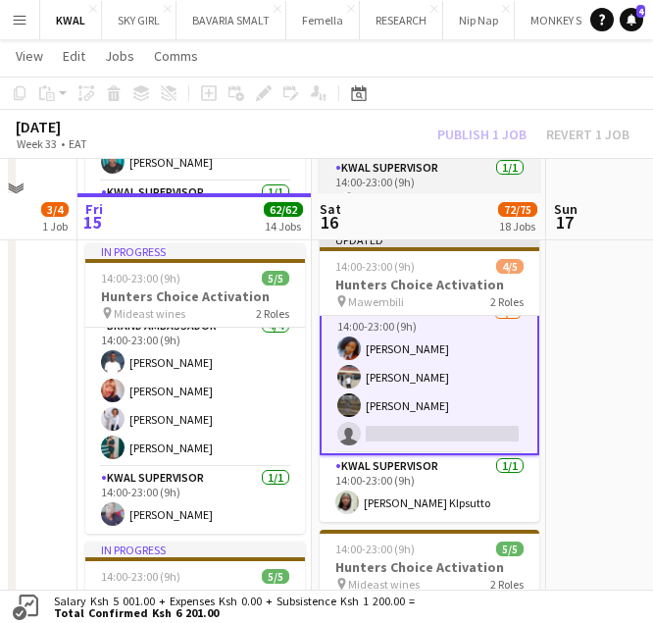
scroll to position [1657, 0]
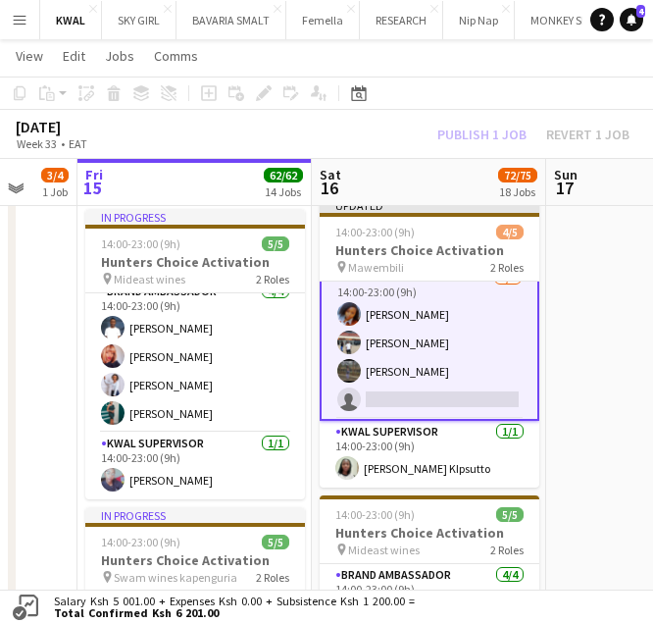
click at [416, 394] on app-card-role "Brand Ambassador 3/4 14:00-23:00 (9h) Mary Ndung'u Robbinson Wachira Lauryn Mam…" at bounding box center [430, 343] width 220 height 156
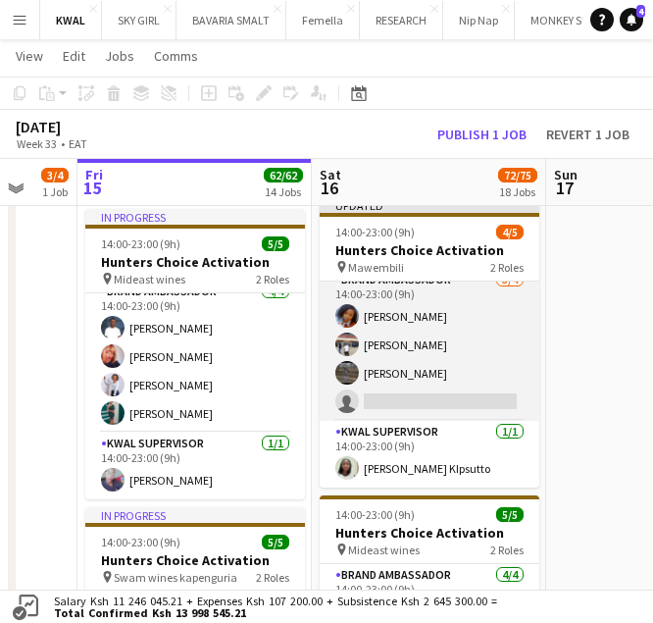
click at [413, 394] on app-card-role "Brand Ambassador 3/4 14:00-23:00 (9h) Mary Ndung'u Robbinson Wachira Lauryn Mam…" at bounding box center [430, 345] width 220 height 152
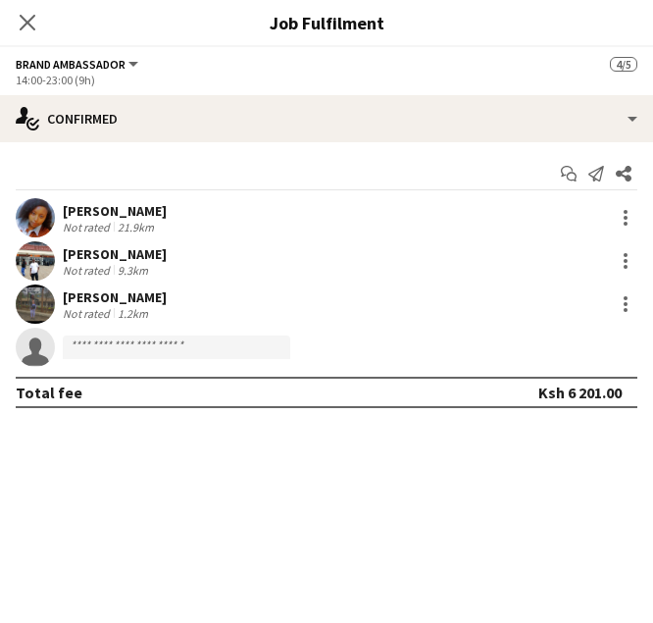
scroll to position [17, 0]
click at [191, 340] on input at bounding box center [176, 347] width 227 height 24
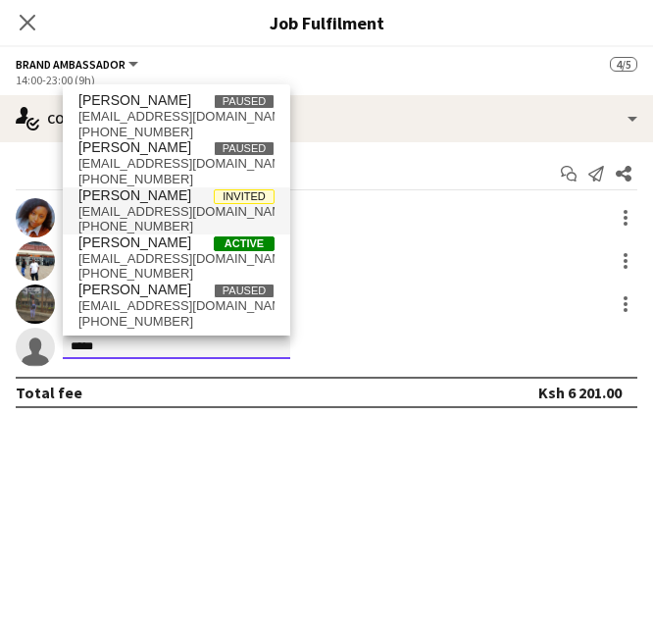
type input "*****"
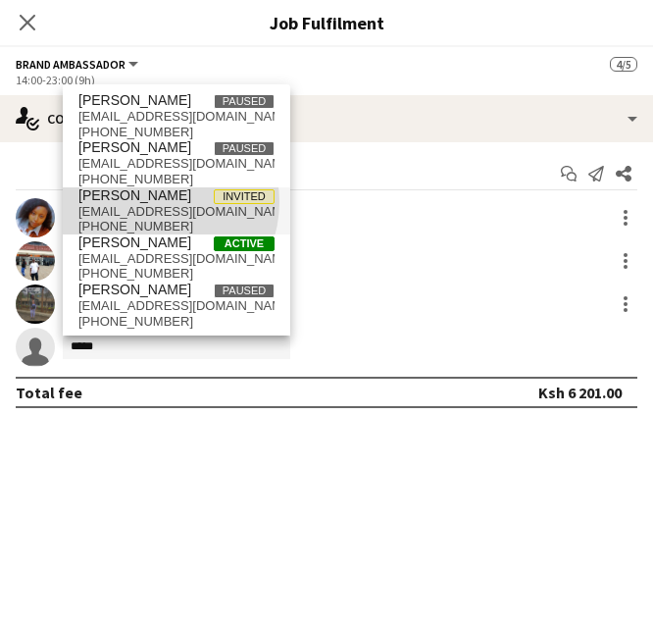
click at [155, 202] on span "[PERSON_NAME]" at bounding box center [134, 195] width 113 height 17
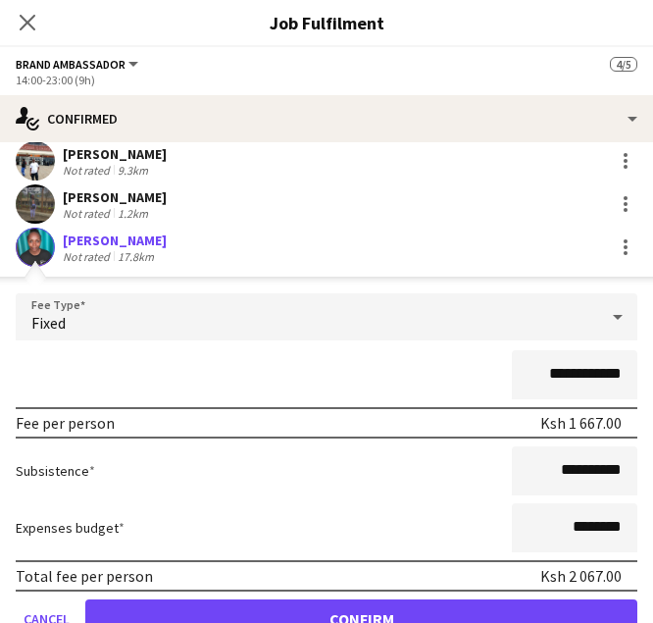
scroll to position [189, 0]
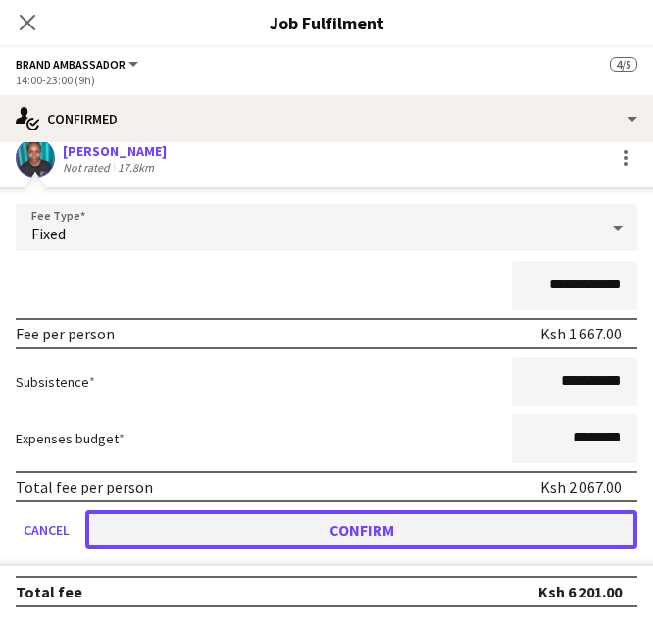
click at [479, 526] on button "Confirm" at bounding box center [361, 529] width 552 height 39
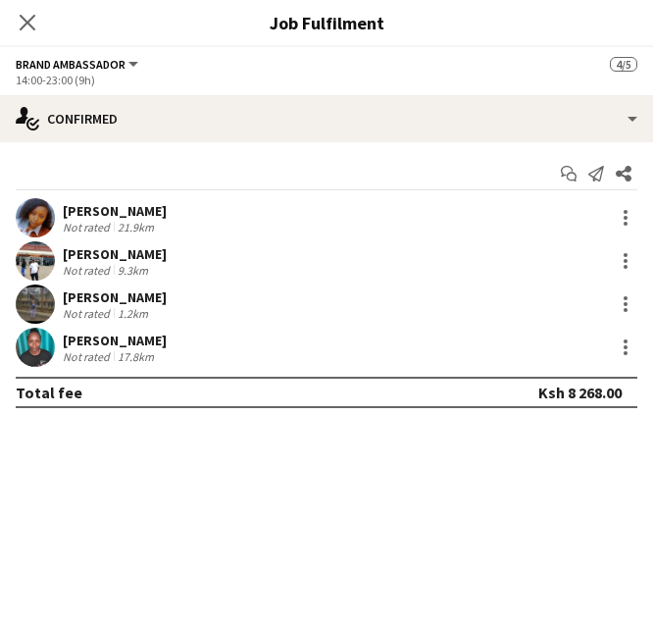
scroll to position [0, 0]
click at [24, 25] on icon "Close pop-in" at bounding box center [27, 22] width 19 height 19
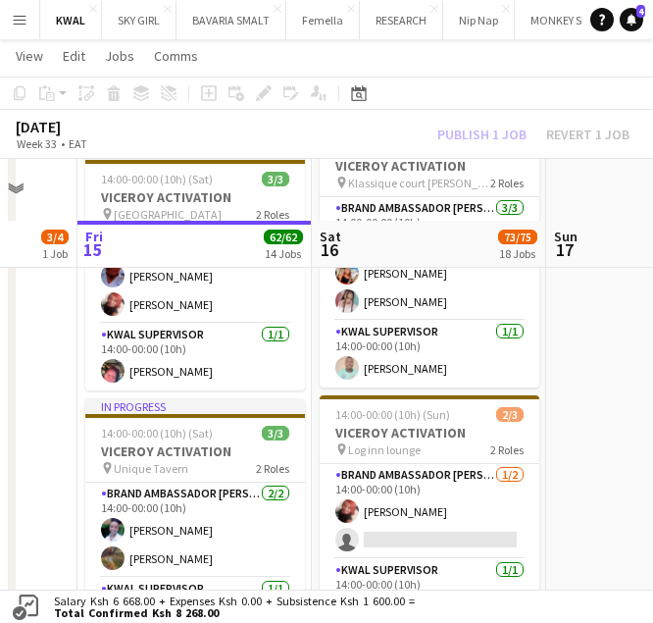
scroll to position [3815, 0]
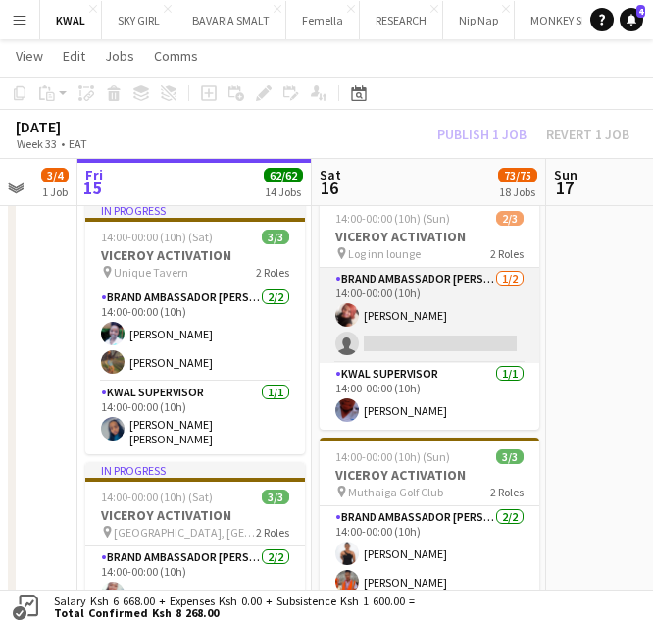
click at [418, 337] on app-card-role "Brand Ambassador kwal 1/2 14:00-00:00 (10h) Sally Onyango single-neutral-actions" at bounding box center [430, 315] width 220 height 95
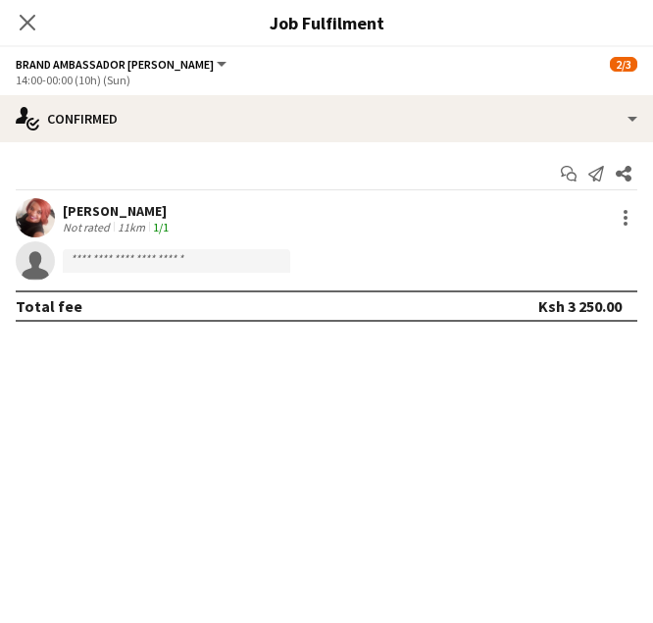
scroll to position [13, 0]
click at [143, 257] on input at bounding box center [176, 261] width 227 height 24
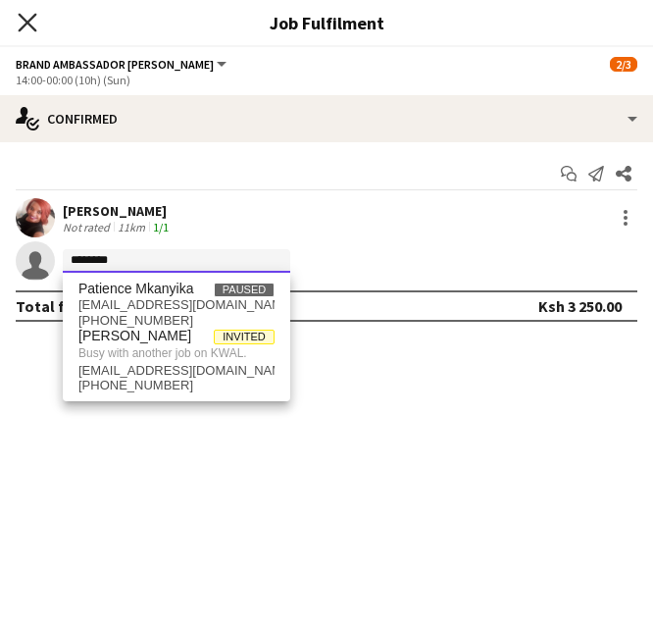
type input "********"
click at [25, 27] on icon "Close pop-in" at bounding box center [27, 22] width 19 height 19
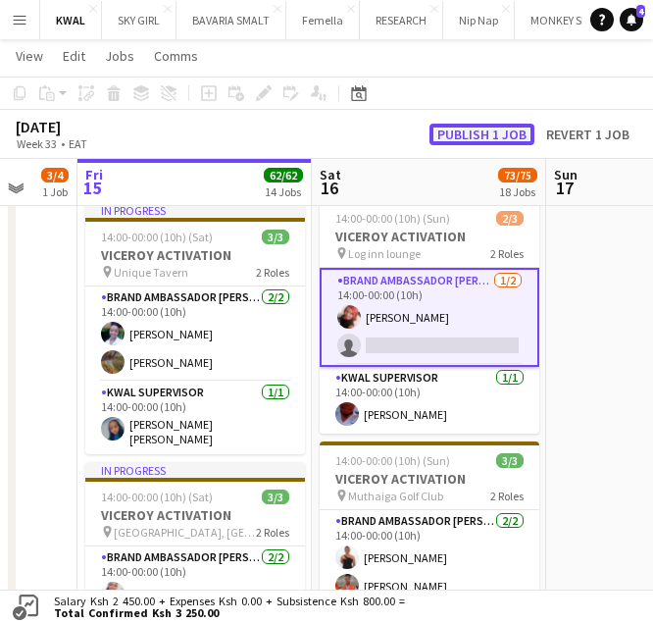
click at [502, 133] on button "Publish 1 job" at bounding box center [482, 135] width 105 height 22
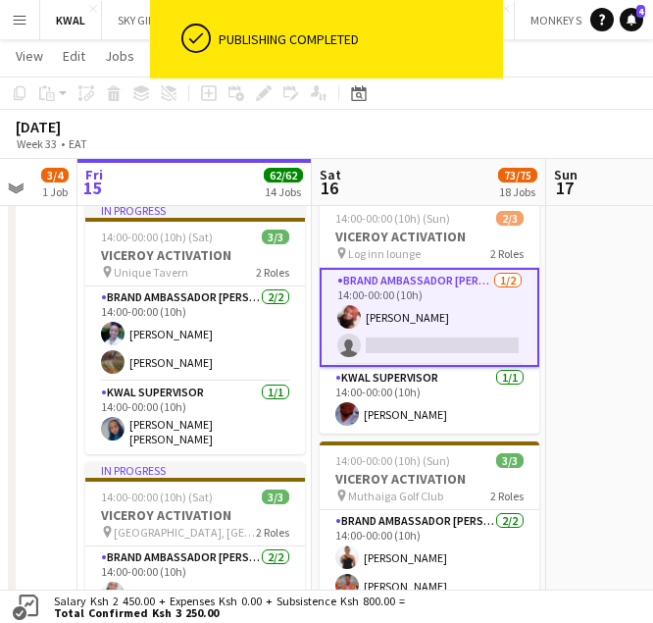
click at [418, 333] on app-card-role "Brand Ambassador kwal 1/2 14:00-00:00 (10h) Sally Onyango single-neutral-actions" at bounding box center [430, 317] width 220 height 99
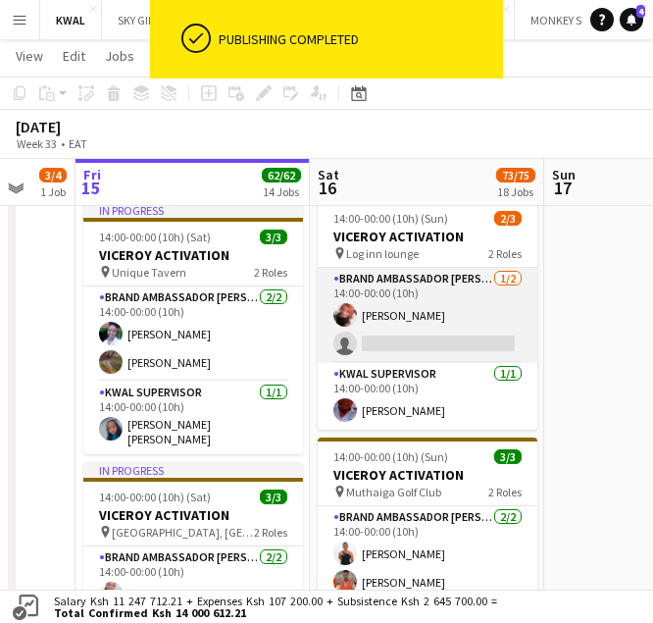
click at [401, 341] on app-card-role "Brand Ambassador kwal 1/2 14:00-00:00 (10h) Sally Onyango single-neutral-actions" at bounding box center [428, 315] width 220 height 95
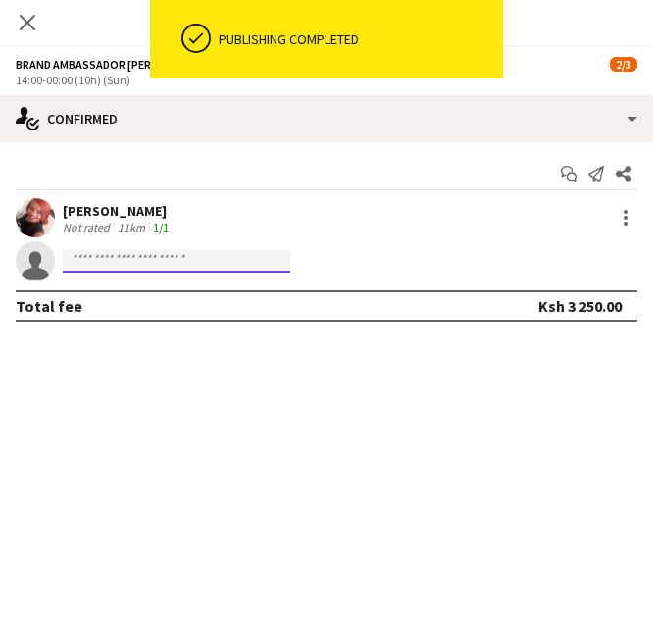
drag, startPoint x: 234, startPoint y: 262, endPoint x: 224, endPoint y: 263, distance: 10.8
click at [227, 263] on input at bounding box center [176, 261] width 227 height 24
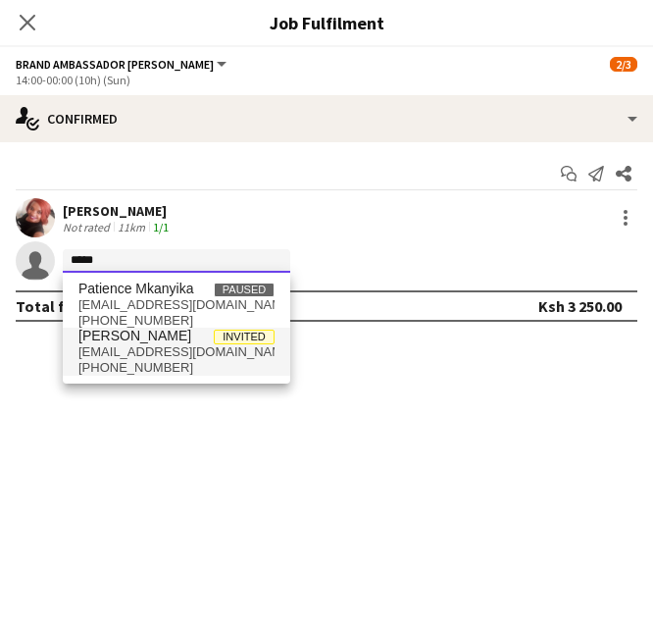
type input "*****"
click at [134, 364] on span "+254704388347" at bounding box center [176, 368] width 196 height 16
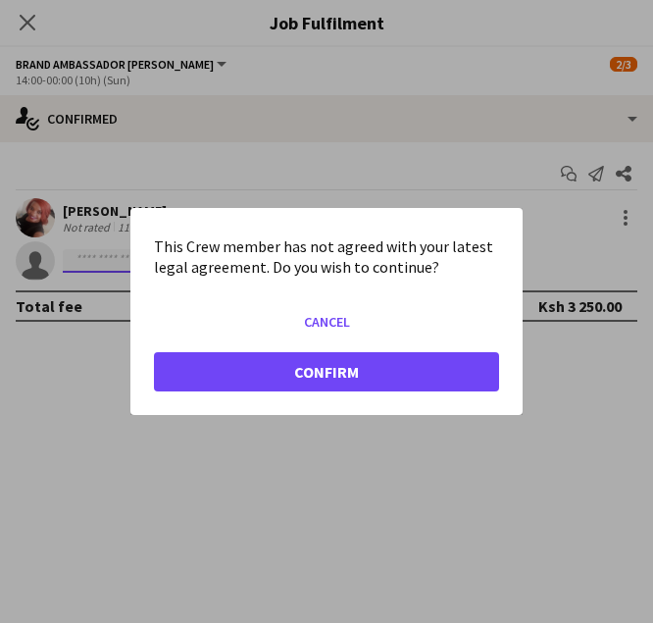
scroll to position [0, 0]
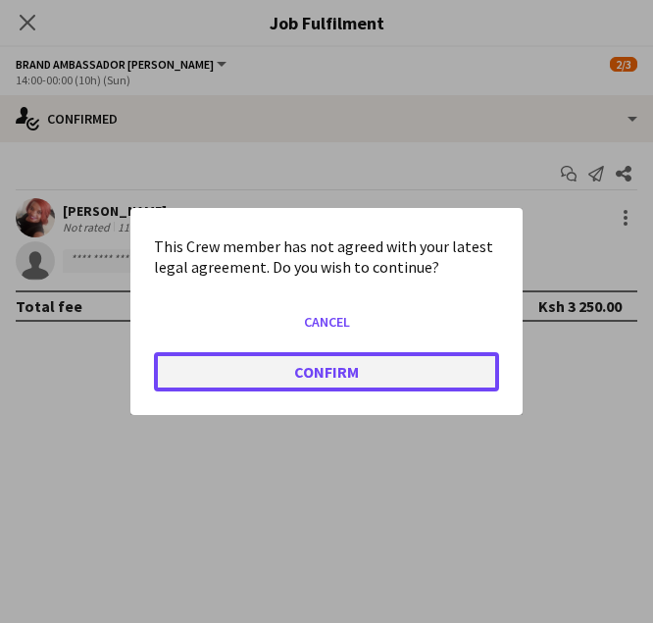
click at [408, 363] on button "Confirm" at bounding box center [326, 371] width 345 height 39
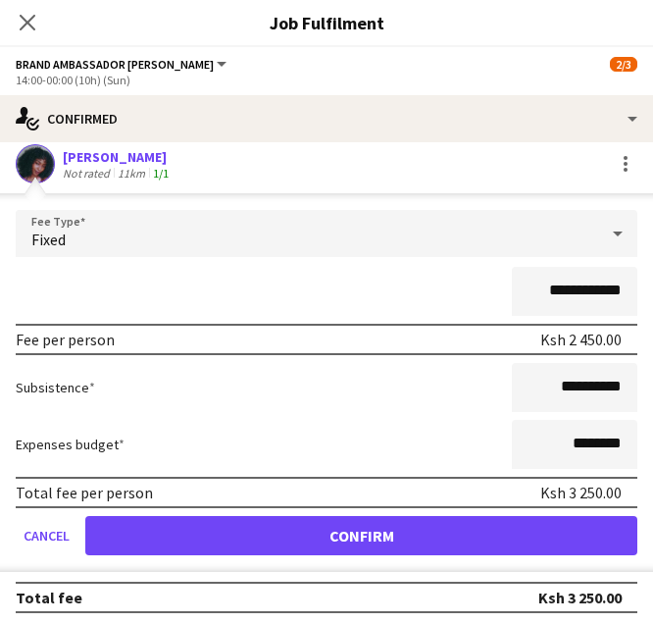
scroll to position [103, 0]
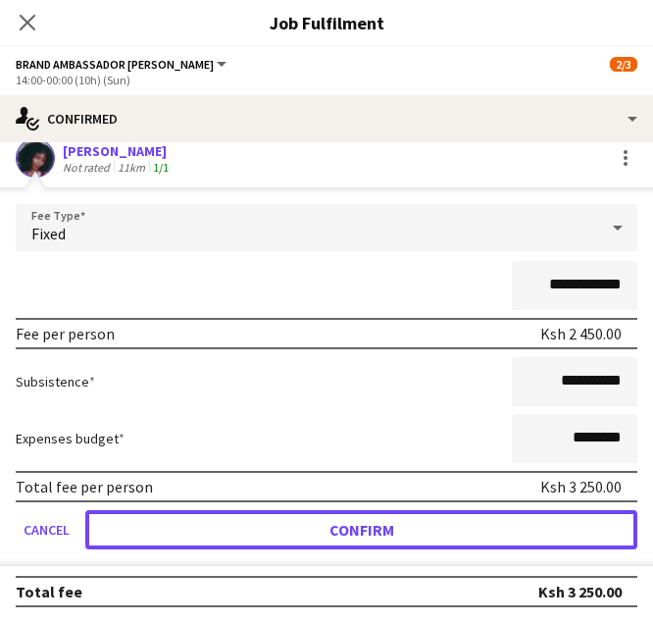
drag, startPoint x: 401, startPoint y: 524, endPoint x: 121, endPoint y: 165, distance: 455.5
click at [398, 524] on button "Confirm" at bounding box center [361, 529] width 552 height 39
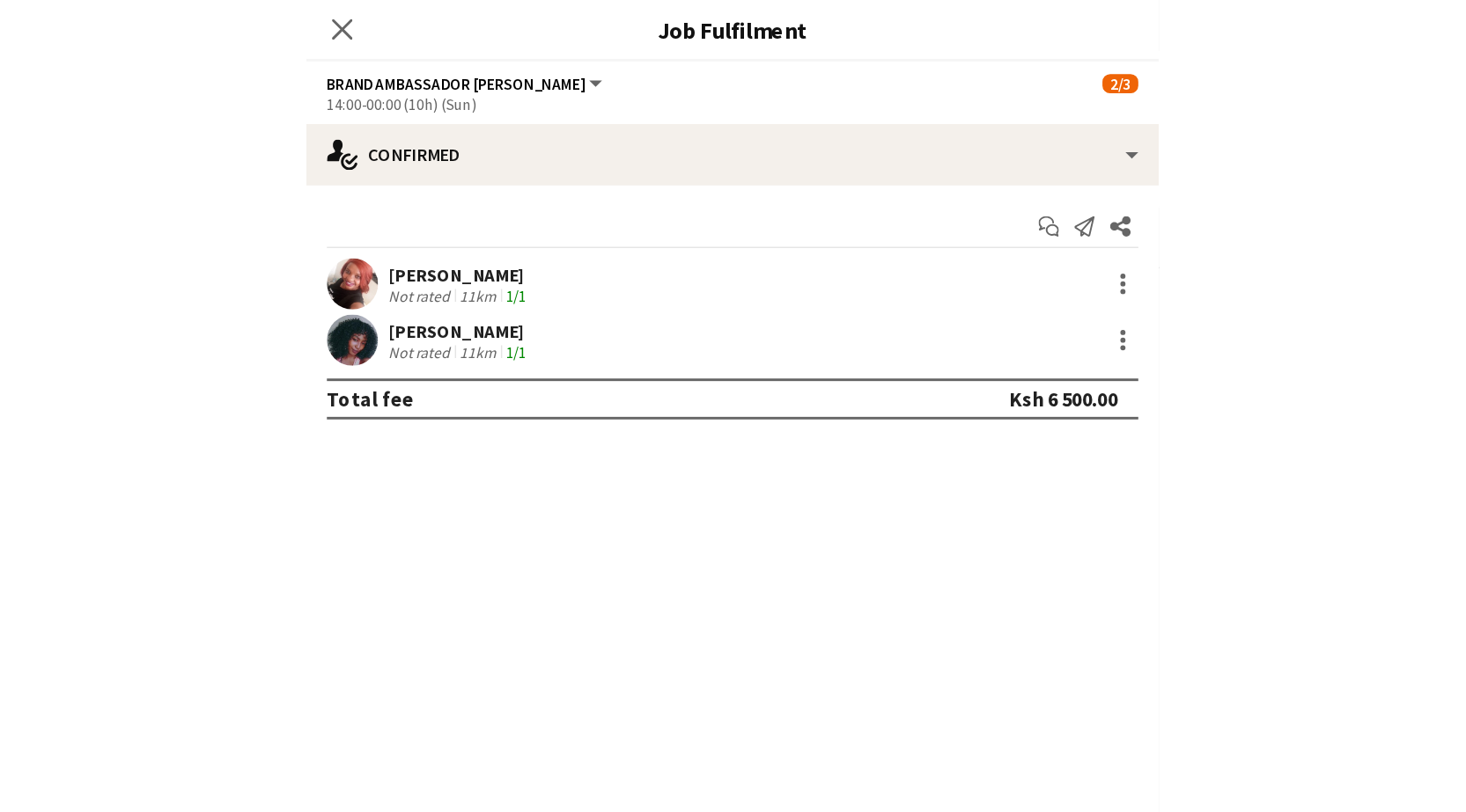
scroll to position [0, 0]
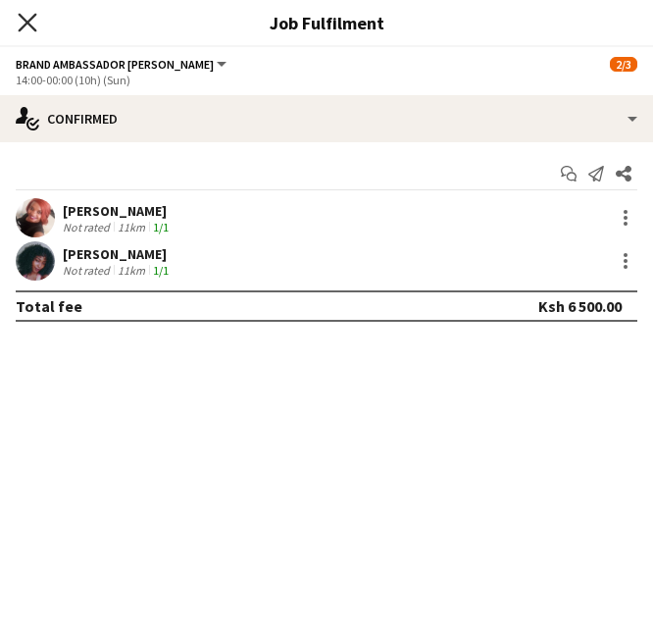
click at [30, 27] on icon "Close pop-in" at bounding box center [27, 22] width 19 height 19
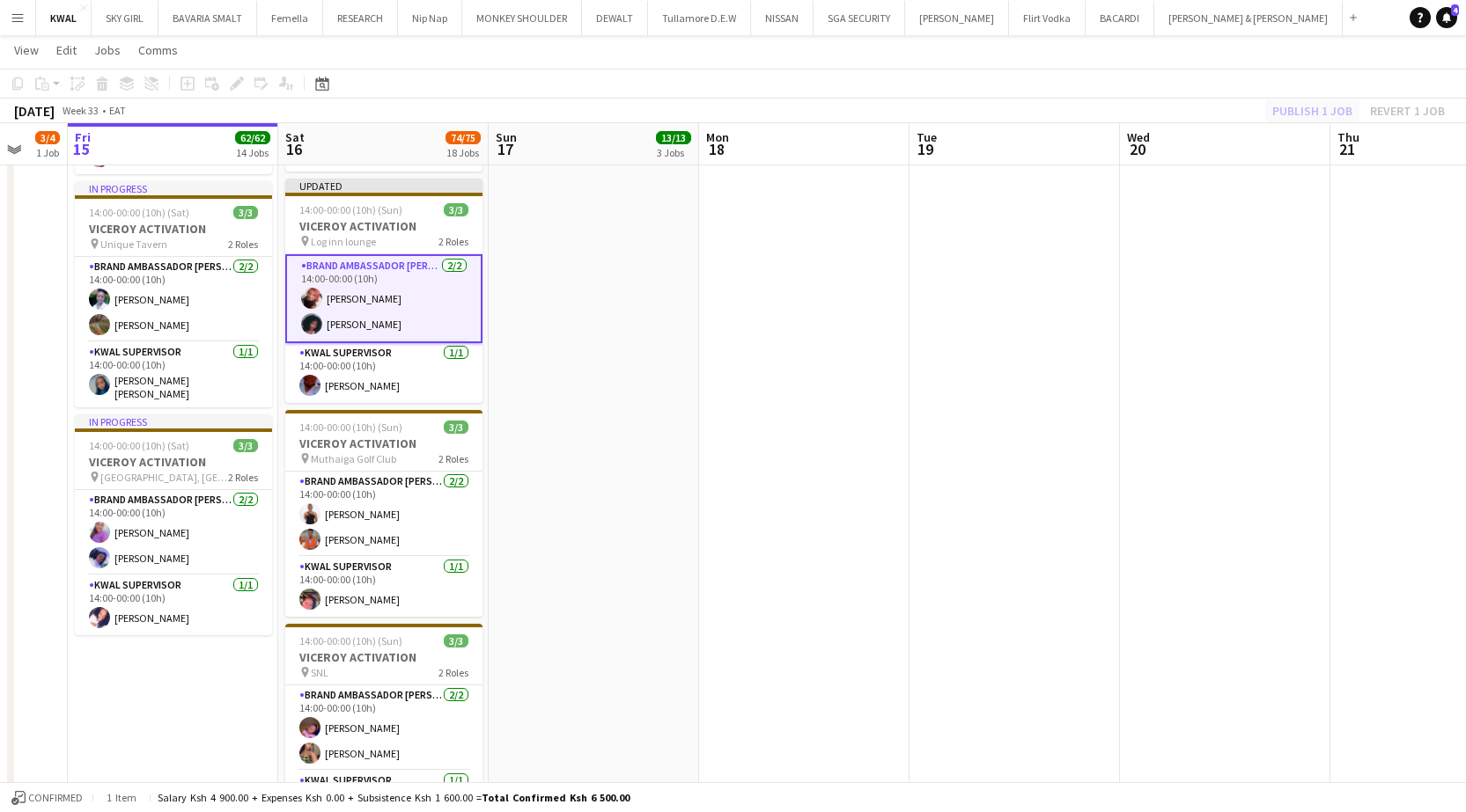
click at [585, 104] on div "Publish 1 job Revert 1 job" at bounding box center [1357, 110] width 215 height 22
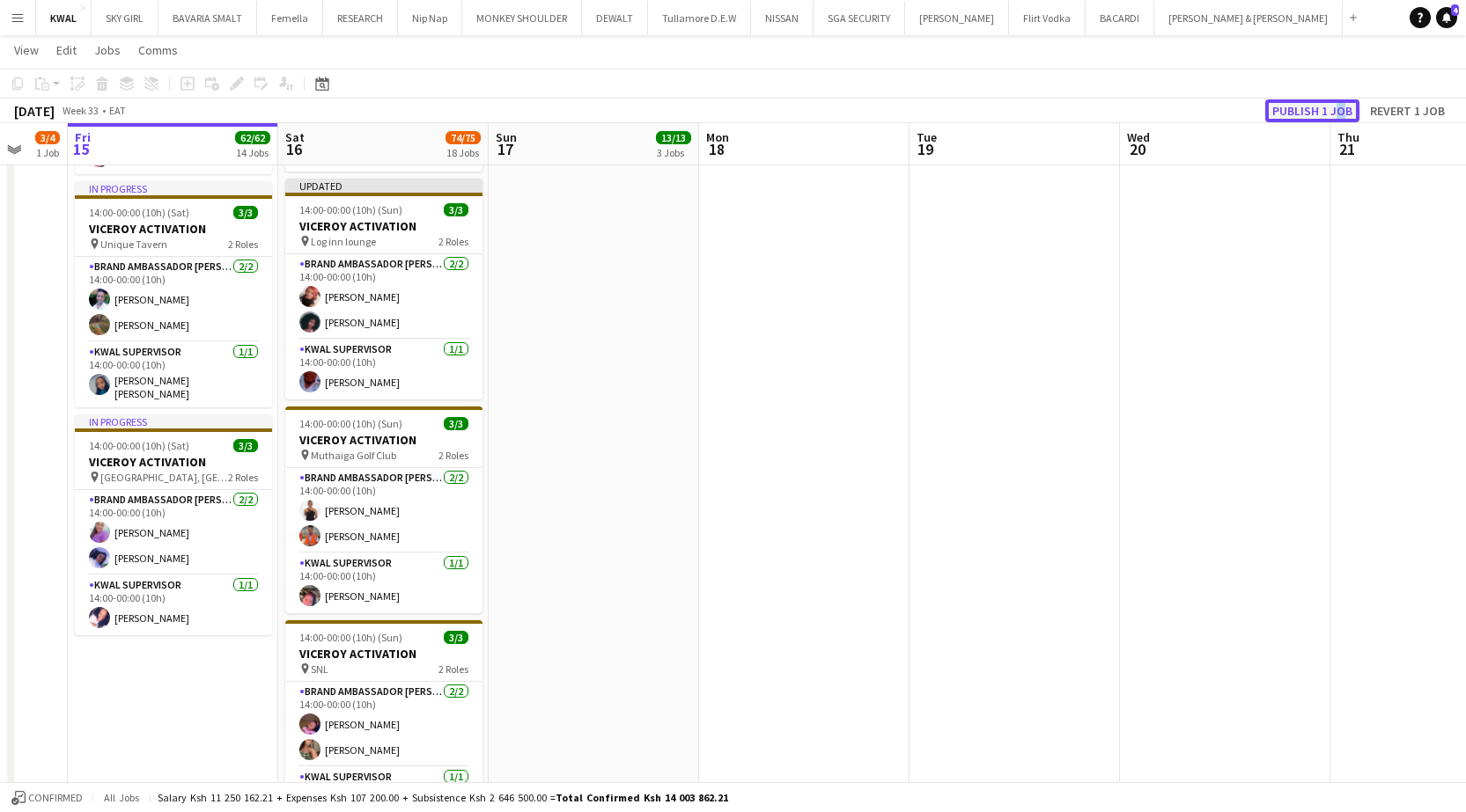
click at [585, 104] on button "Publish 1 job" at bounding box center [1312, 110] width 94 height 22
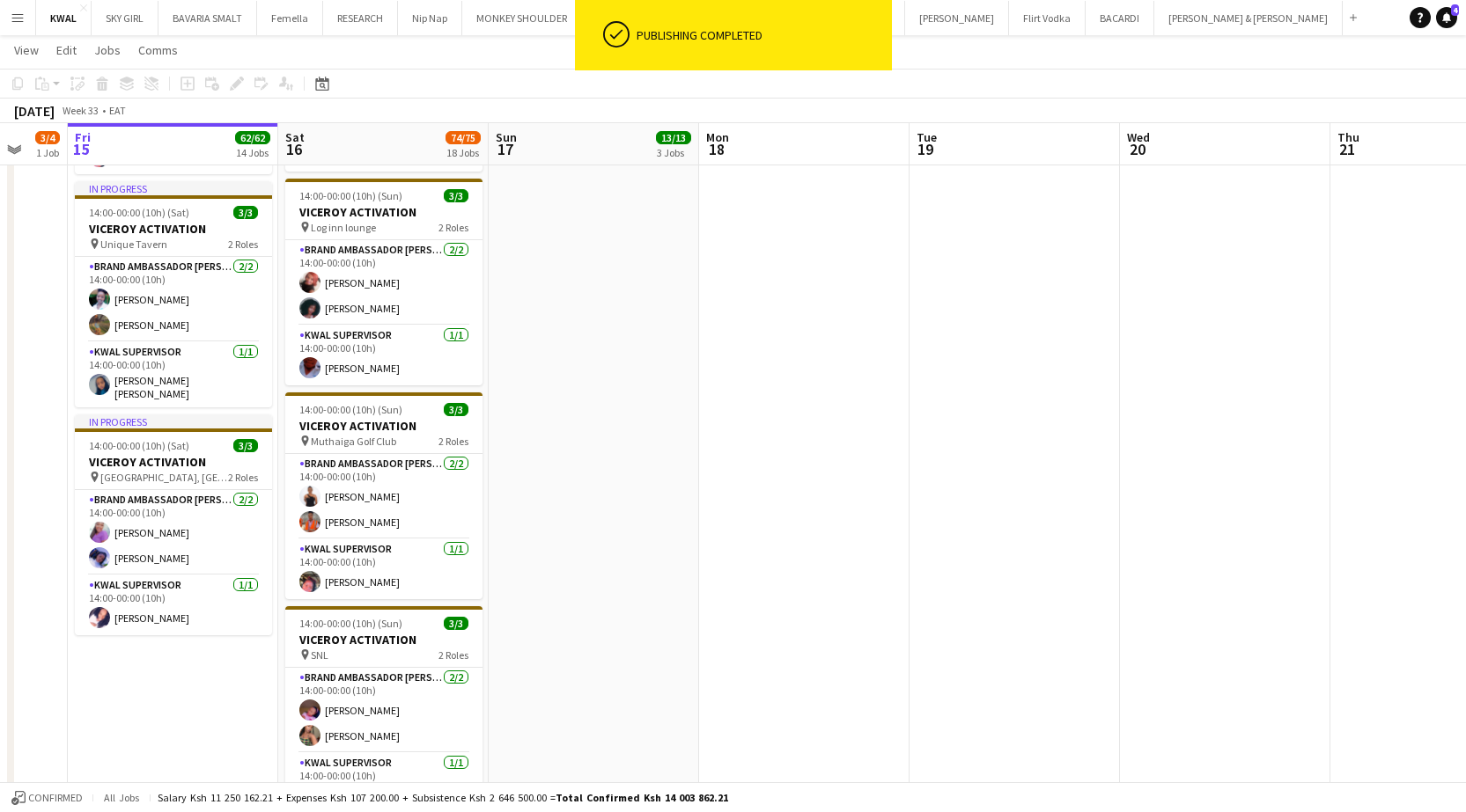
scroll to position [0, 530]
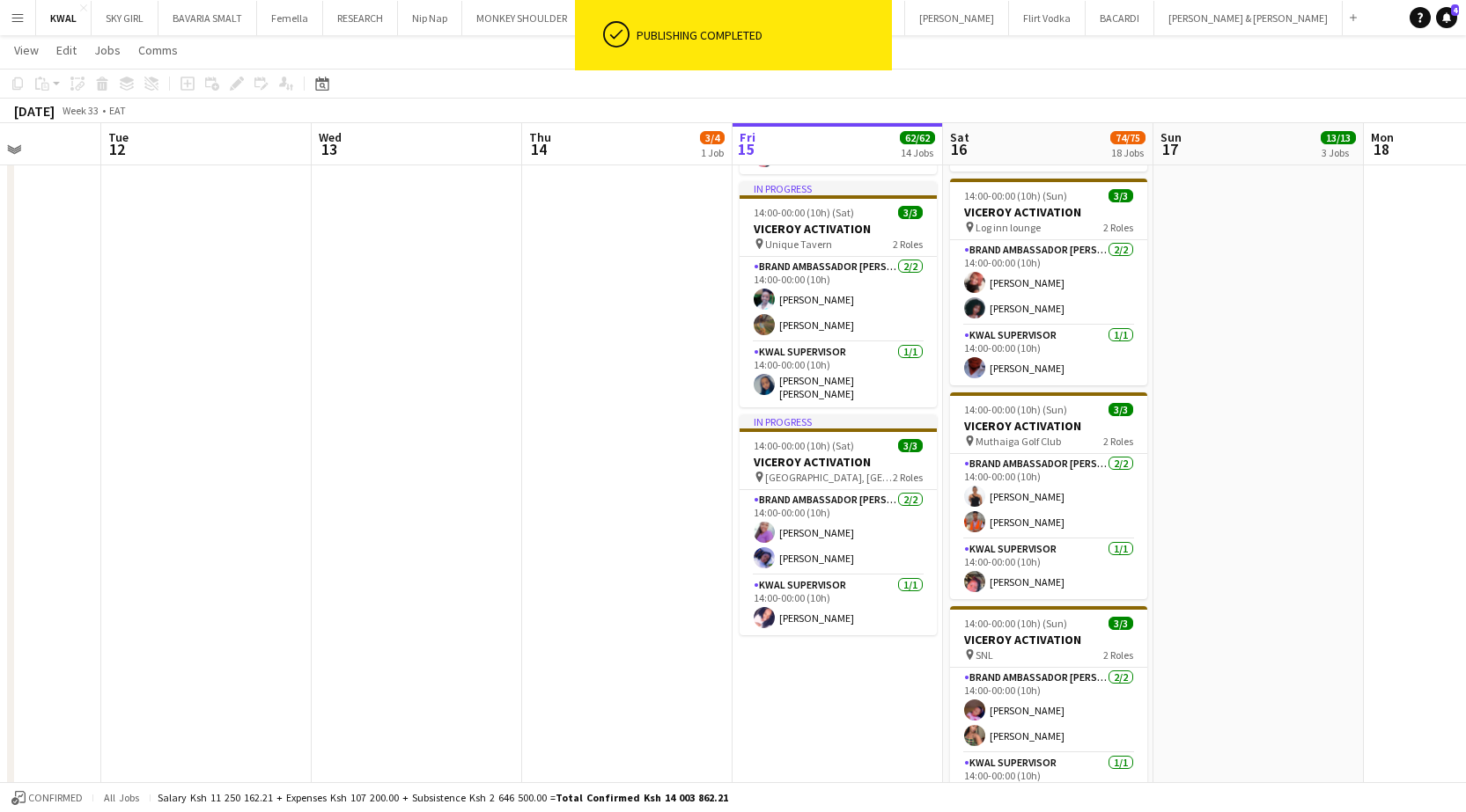
drag, startPoint x: 781, startPoint y: 605, endPoint x: 1292, endPoint y: 641, distance: 512.3
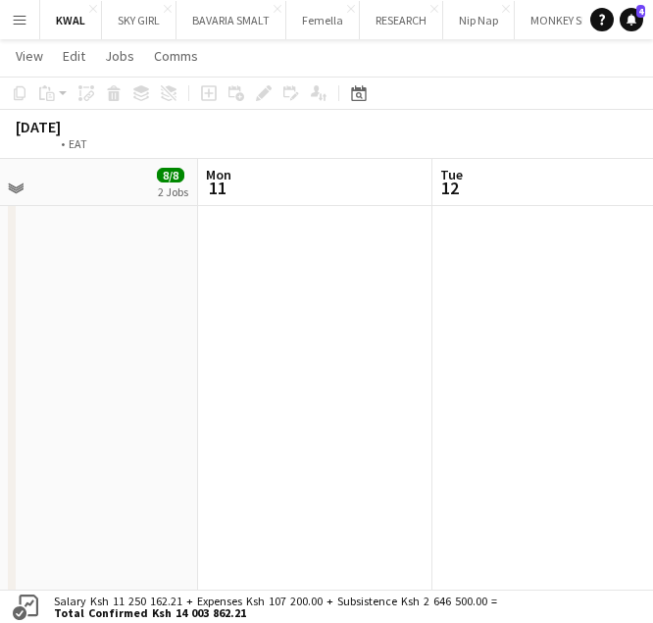
scroll to position [0, 776]
drag, startPoint x: 196, startPoint y: 451, endPoint x: 245, endPoint y: 416, distance: 60.4
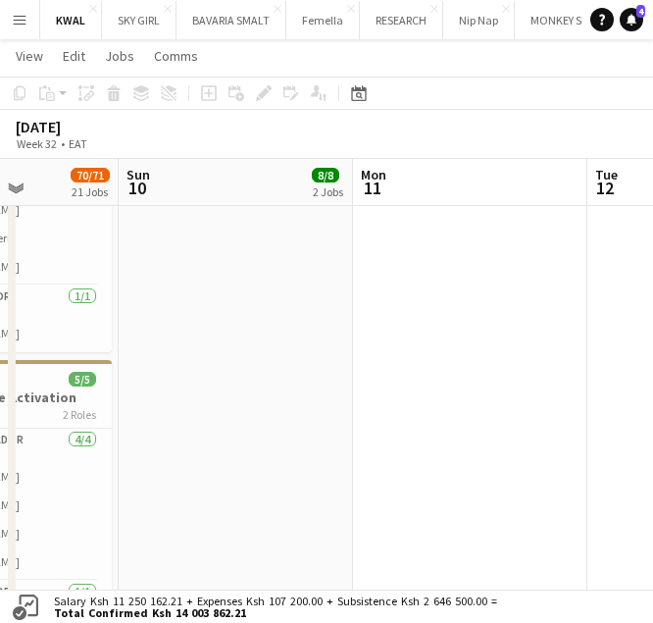
drag, startPoint x: 260, startPoint y: 464, endPoint x: 622, endPoint y: 464, distance: 361.8
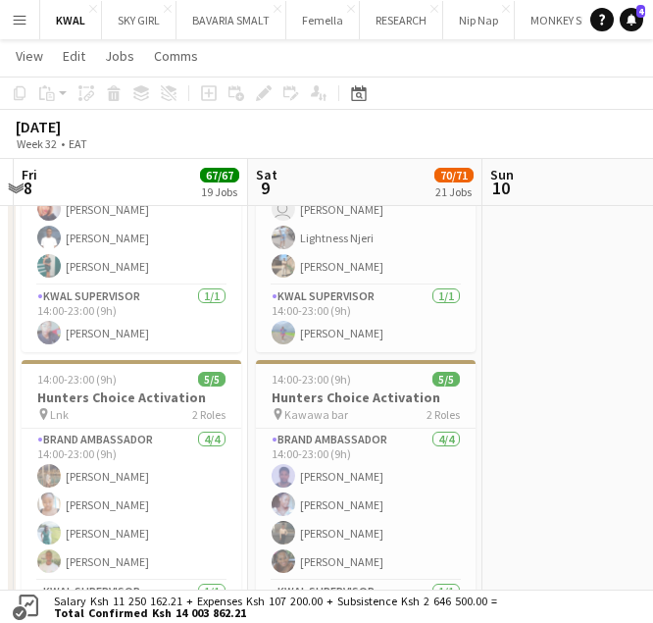
scroll to position [0, 440]
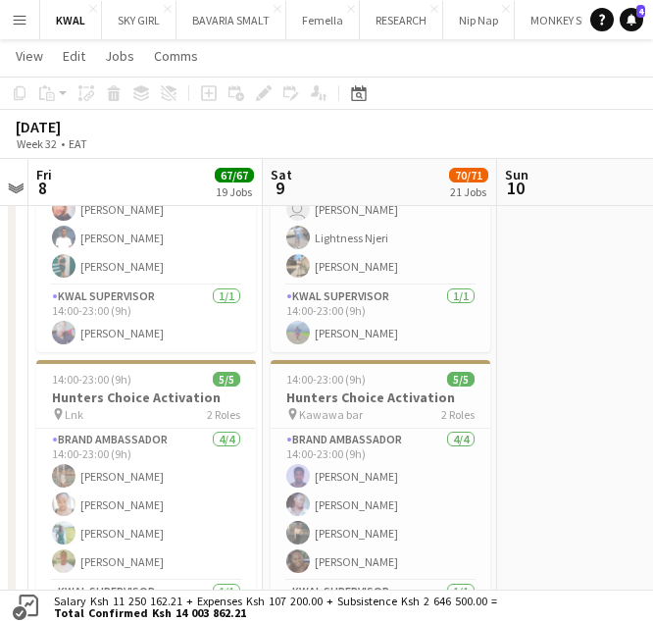
drag, startPoint x: 250, startPoint y: 466, endPoint x: 629, endPoint y: 466, distance: 378.5
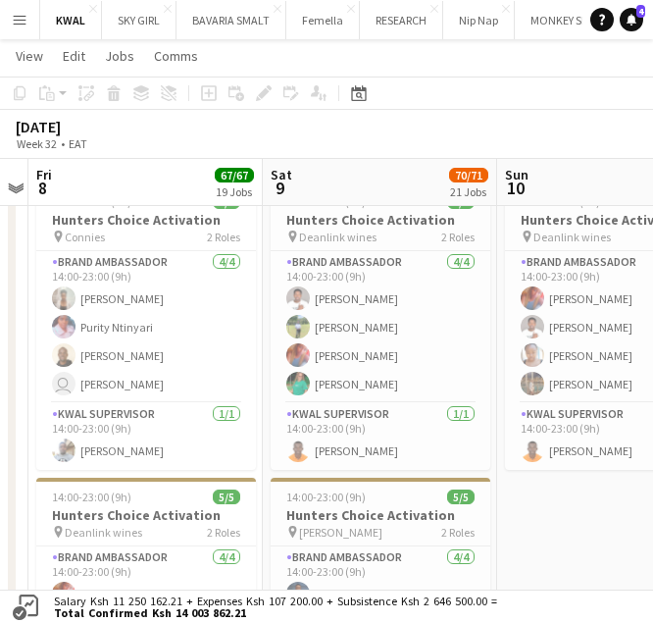
scroll to position [0, 788]
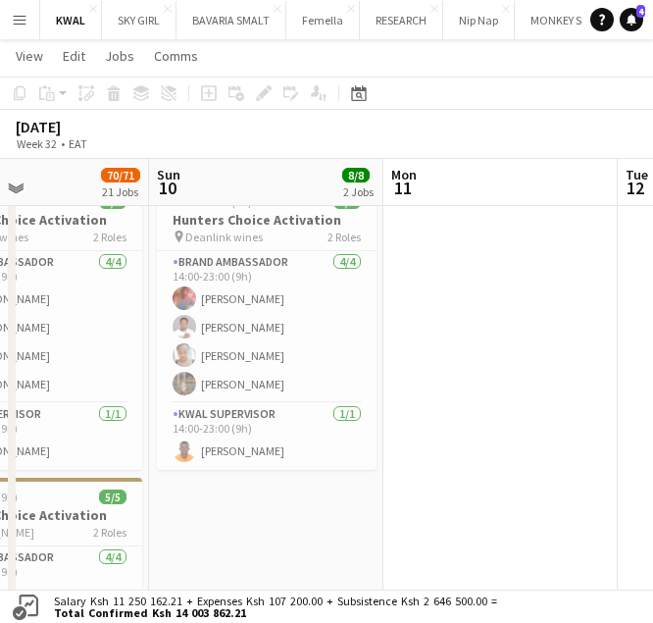
drag, startPoint x: 170, startPoint y: 376, endPoint x: -260, endPoint y: 321, distance: 433.0
drag, startPoint x: 483, startPoint y: 383, endPoint x: -103, endPoint y: 316, distance: 590.3
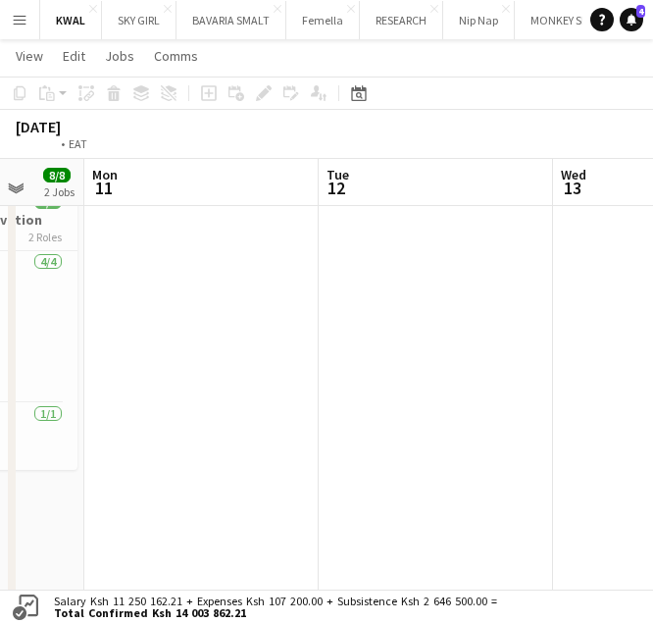
drag, startPoint x: 0, startPoint y: 298, endPoint x: -187, endPoint y: 284, distance: 187.8
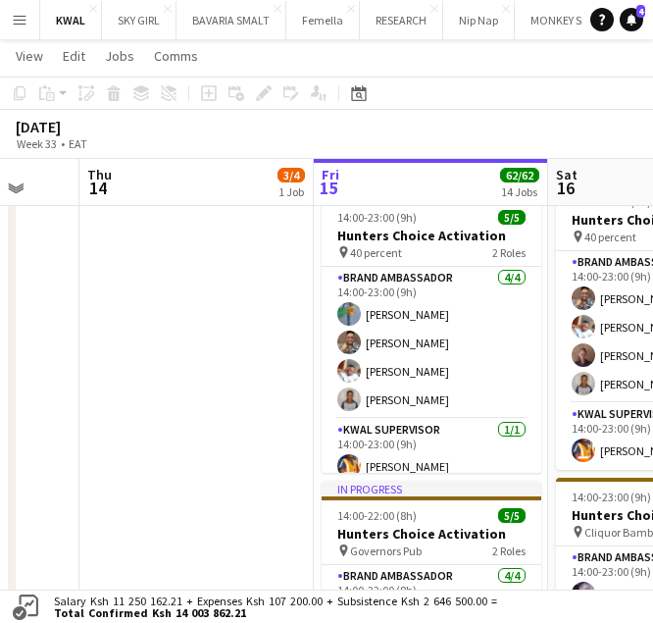
drag, startPoint x: -38, startPoint y: 293, endPoint x: -72, endPoint y: 293, distance: 33.3
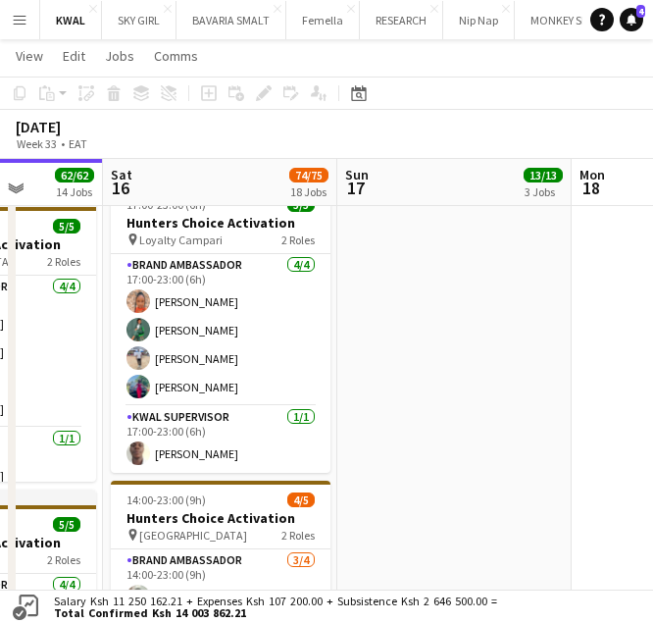
scroll to position [0, 613]
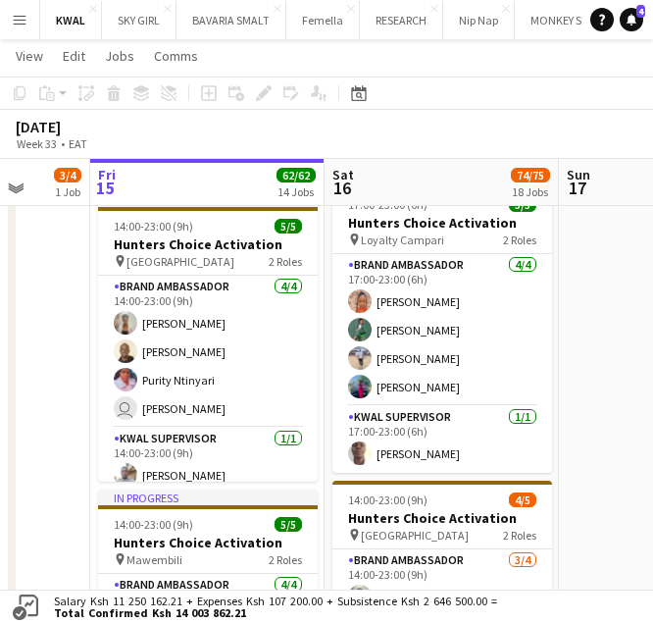
drag, startPoint x: 475, startPoint y: 387, endPoint x: 359, endPoint y: 382, distance: 115.8
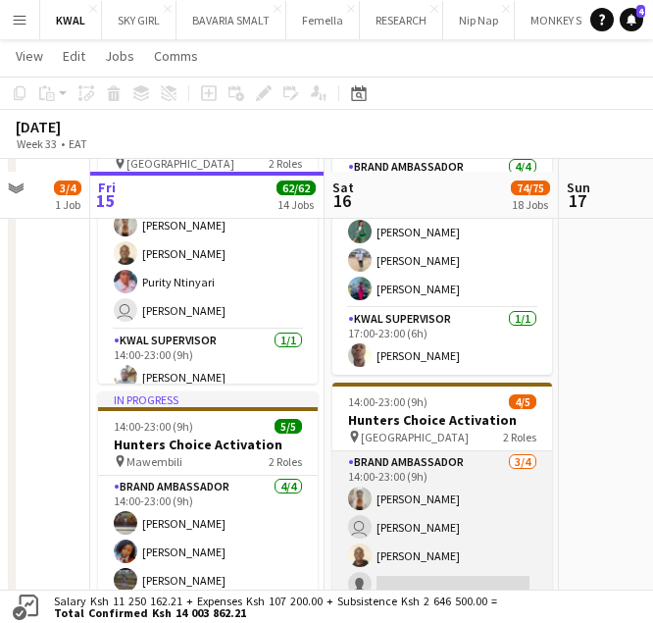
scroll to position [1275, 0]
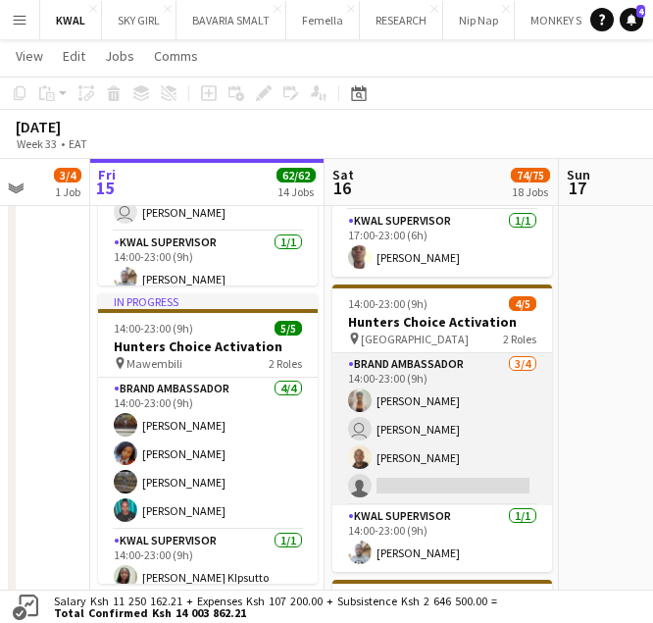
click at [421, 489] on app-card-role "Brand Ambassador 3/4 14:00-23:00 (9h) Christine Mwangi user Rose Muriithi Juliu…" at bounding box center [442, 429] width 220 height 152
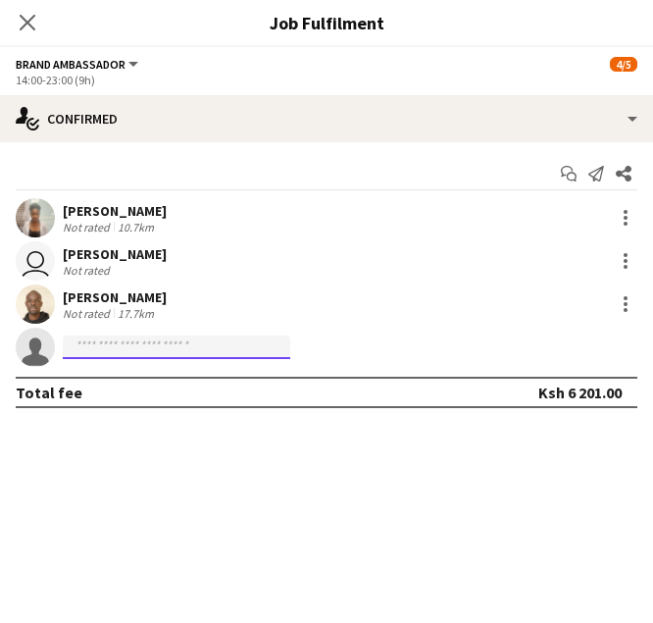
click at [79, 339] on input at bounding box center [176, 347] width 227 height 24
paste input "**********"
click at [77, 352] on input "**********" at bounding box center [176, 347] width 227 height 24
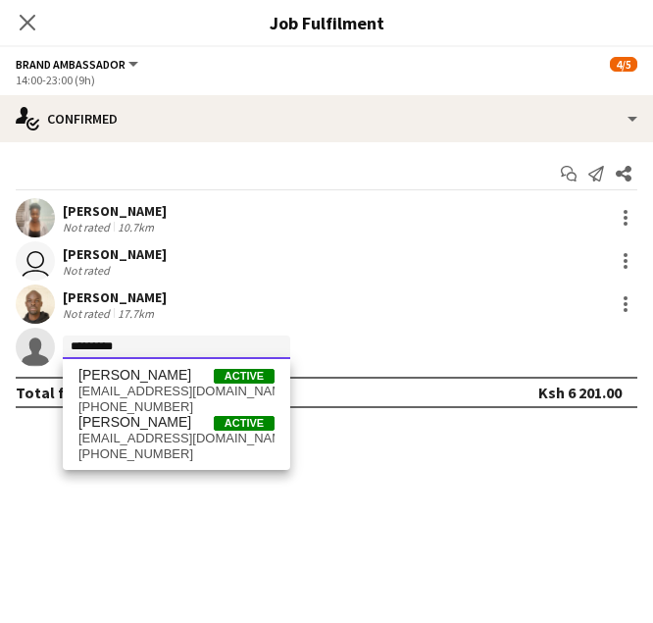
drag, startPoint x: 126, startPoint y: 342, endPoint x: 39, endPoint y: 341, distance: 86.3
click at [34, 341] on app-invite-slot "single-neutral-actions *********" at bounding box center [326, 347] width 653 height 39
paste input "**********"
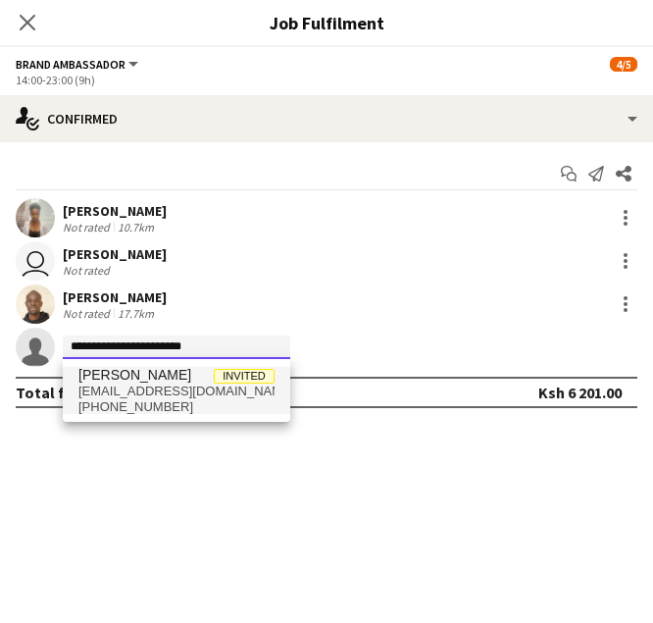
type input "**********"
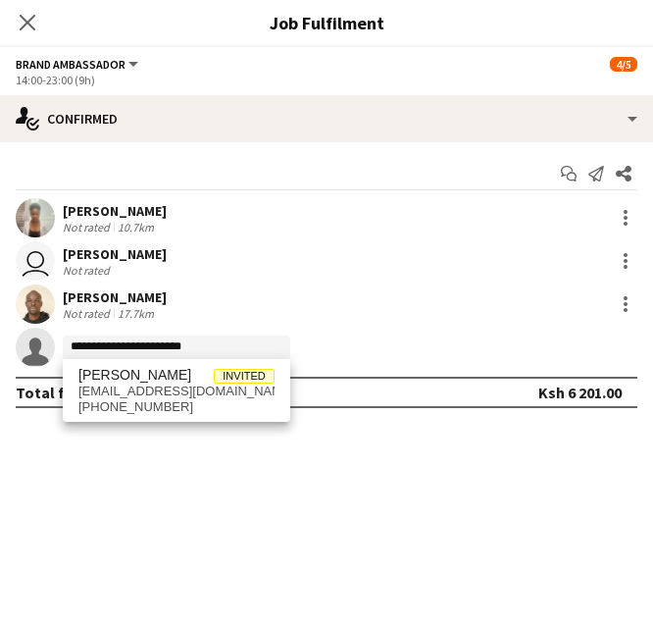
click at [159, 396] on span "mmitchelle225@gmail.com" at bounding box center [176, 391] width 196 height 16
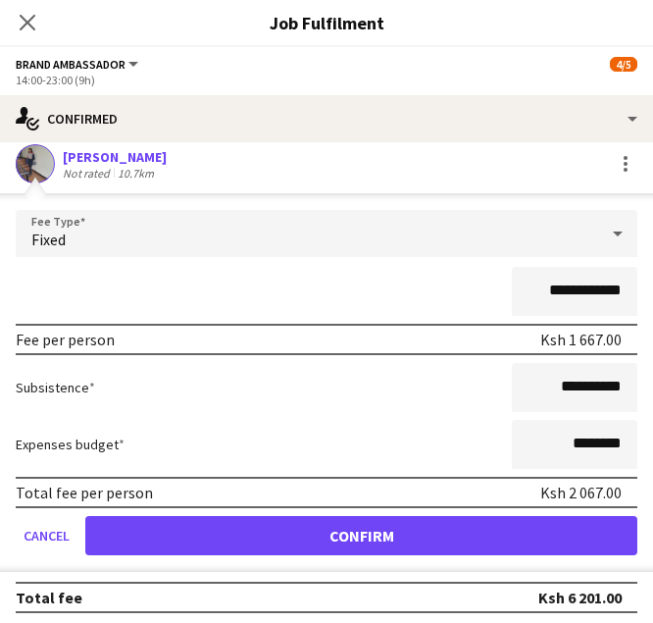
scroll to position [189, 0]
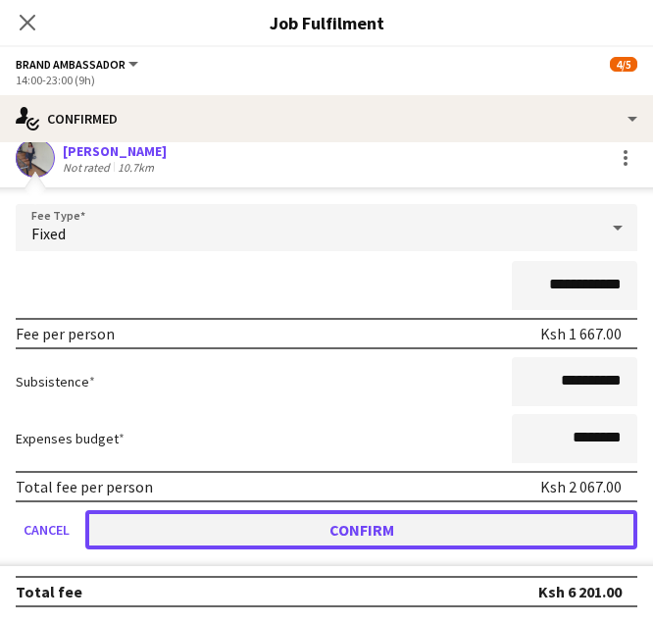
click at [402, 528] on button "Confirm" at bounding box center [361, 529] width 552 height 39
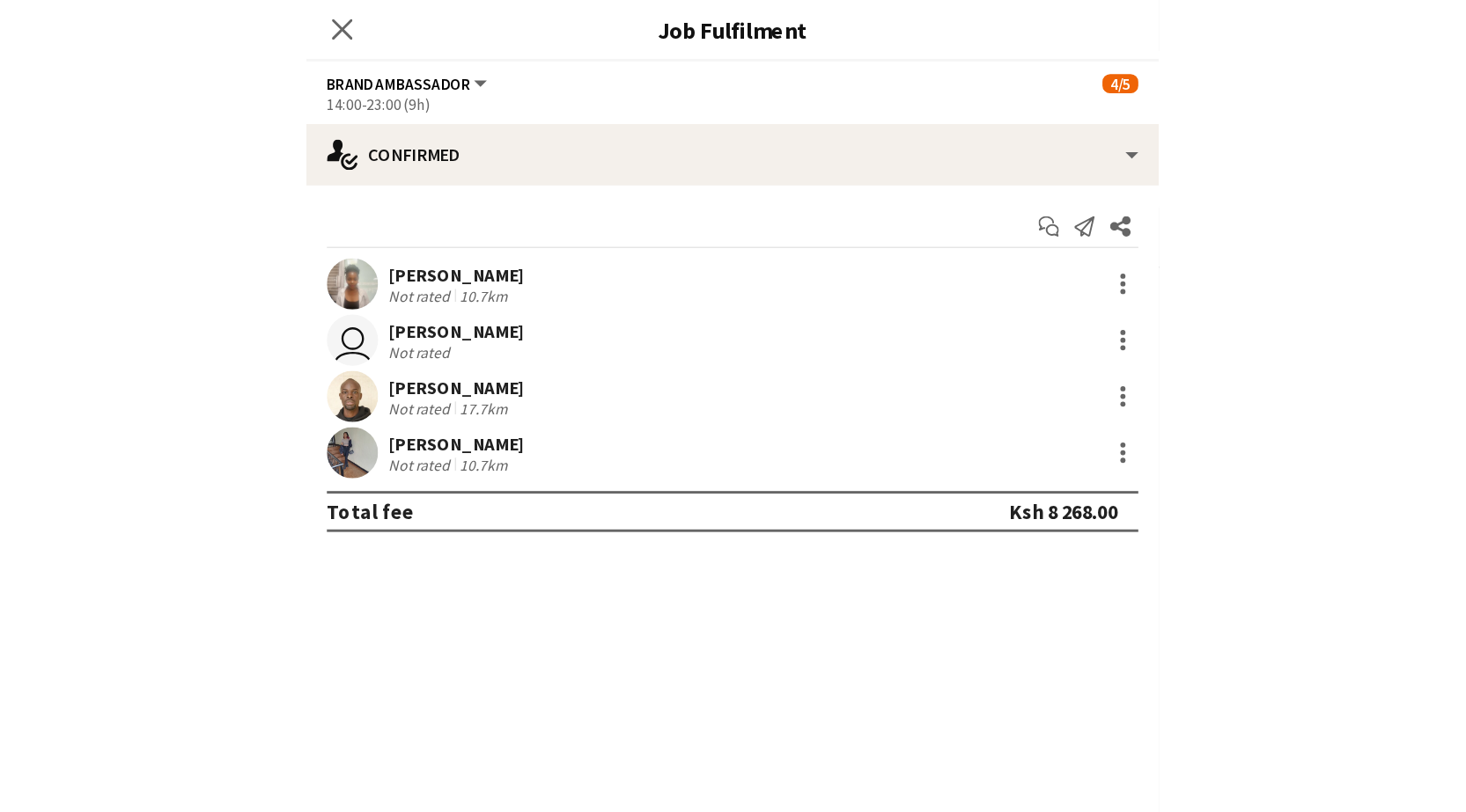
scroll to position [0, 0]
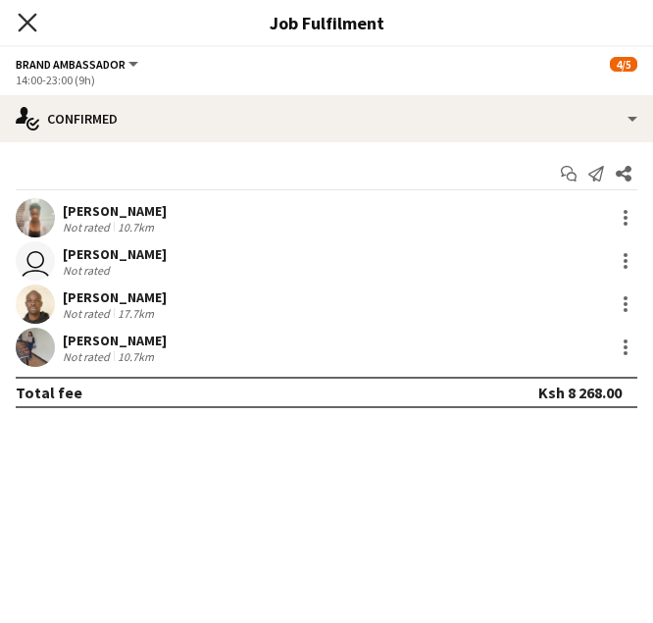
click at [24, 21] on icon "Close pop-in" at bounding box center [27, 22] width 19 height 19
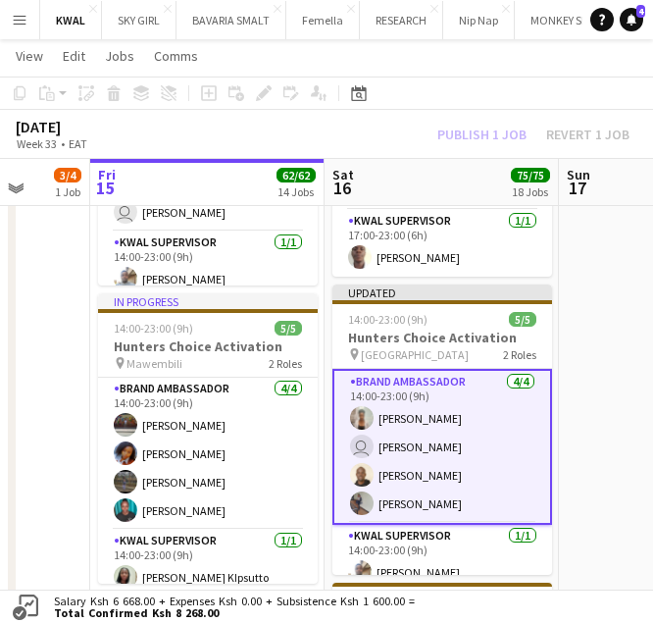
click at [519, 131] on div "Publish 1 job Revert 1 job" at bounding box center [533, 135] width 239 height 22
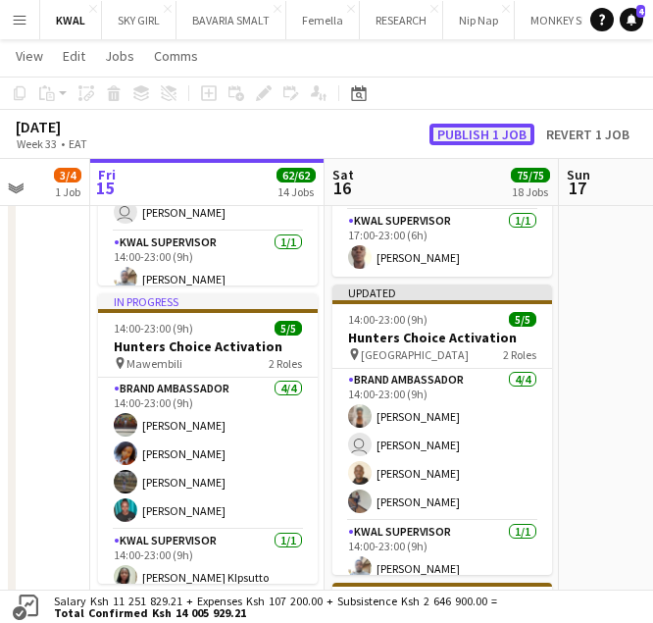
click at [518, 133] on button "Publish 1 job" at bounding box center [482, 135] width 105 height 22
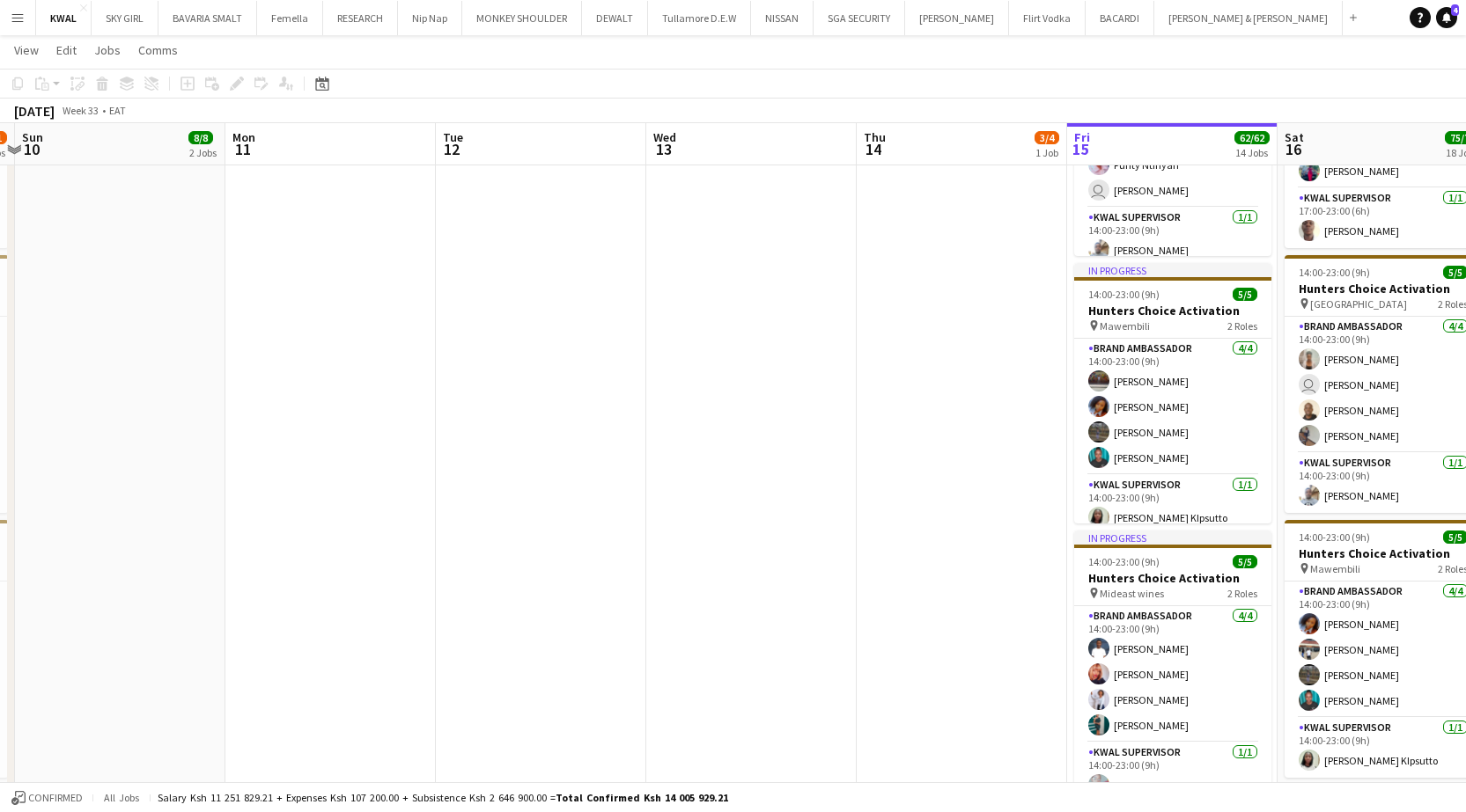
drag, startPoint x: 689, startPoint y: 450, endPoint x: 1339, endPoint y: 478, distance: 650.6
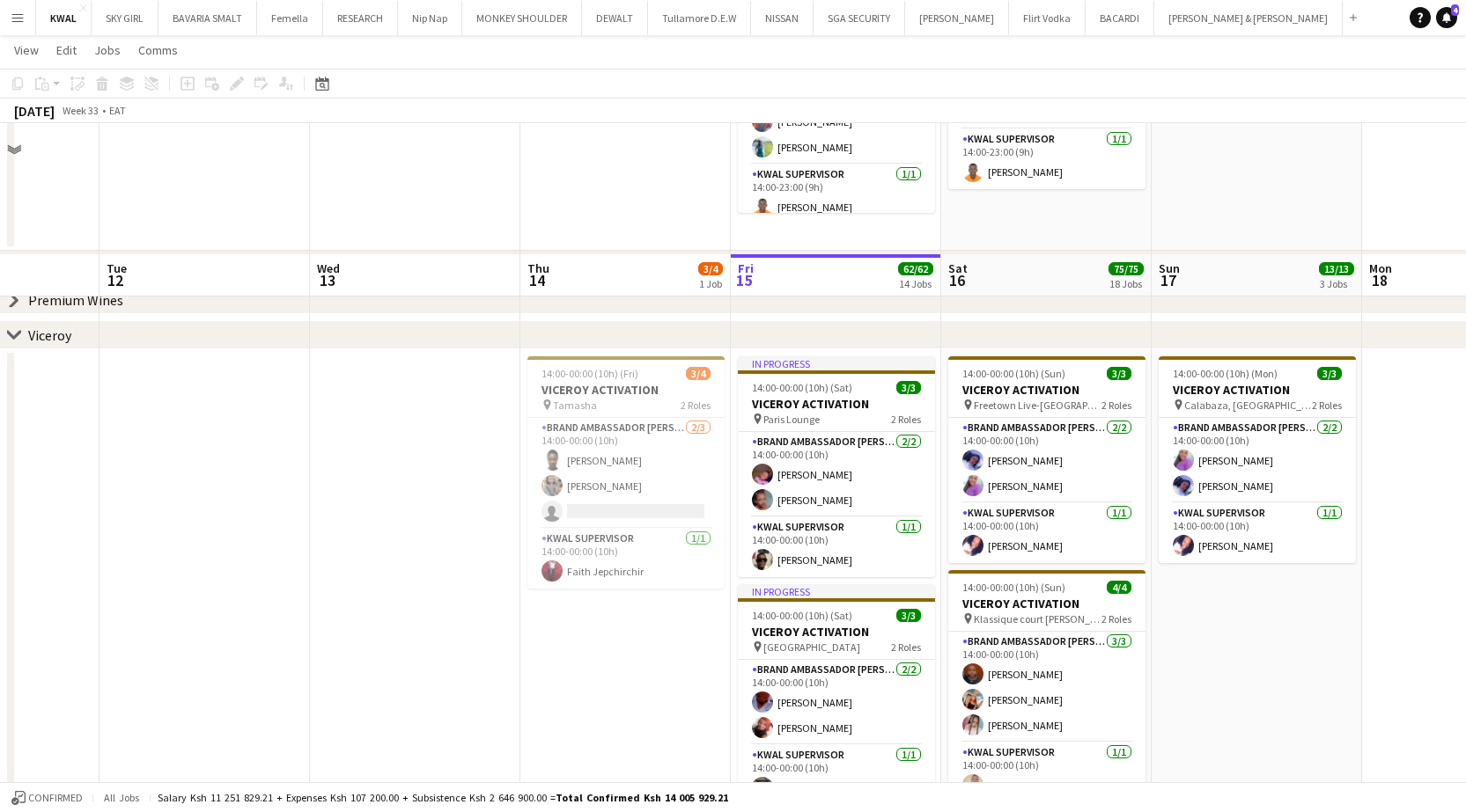
scroll to position [2903, 0]
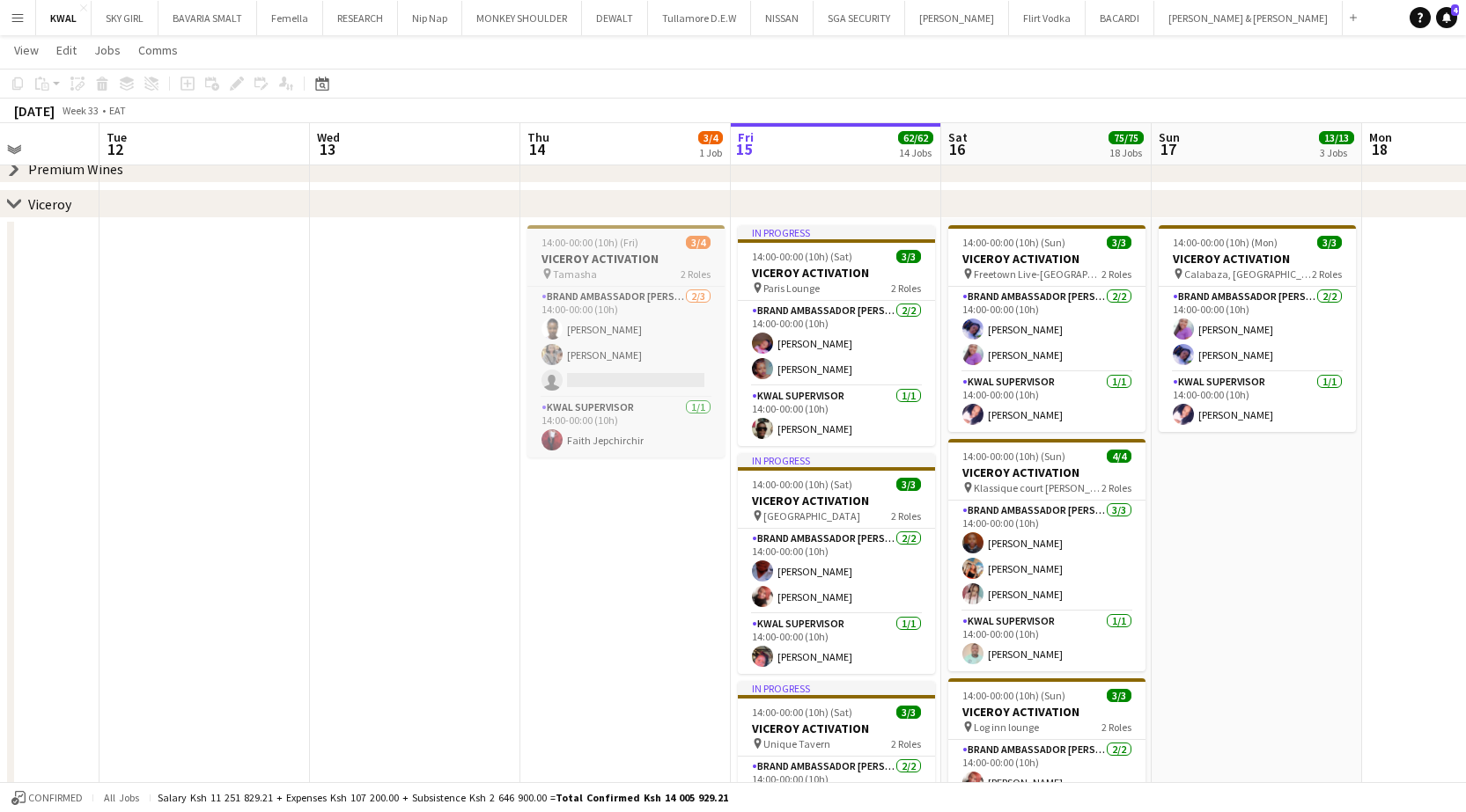
click at [585, 262] on h3 "VICEROY ACTIVATION" at bounding box center [626, 258] width 198 height 16
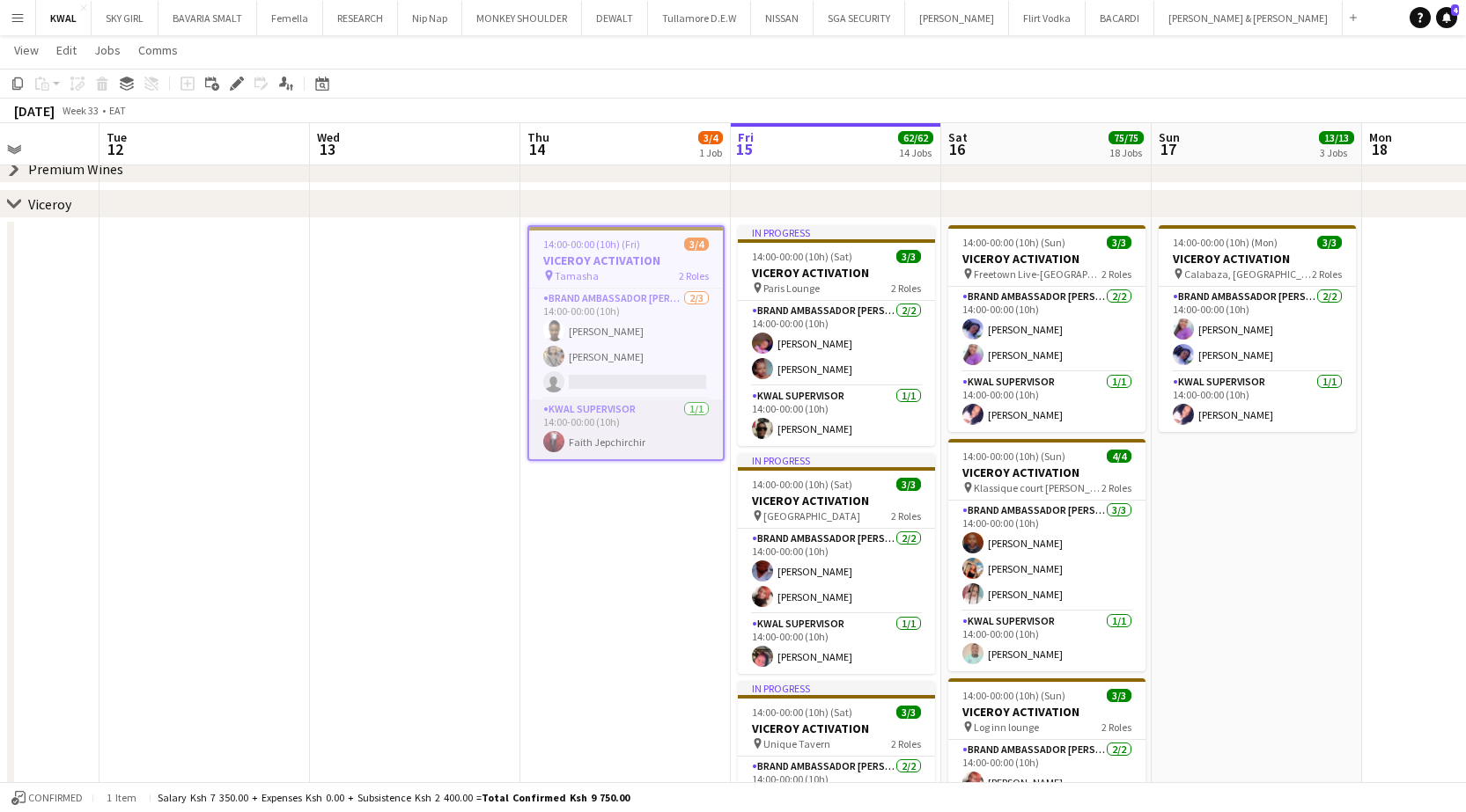
click at [572, 436] on app-card-role "KWAL SUPERVISOR 1/1 14:00-00:00 (10h) Faith Jepchirchir" at bounding box center [626, 429] width 194 height 60
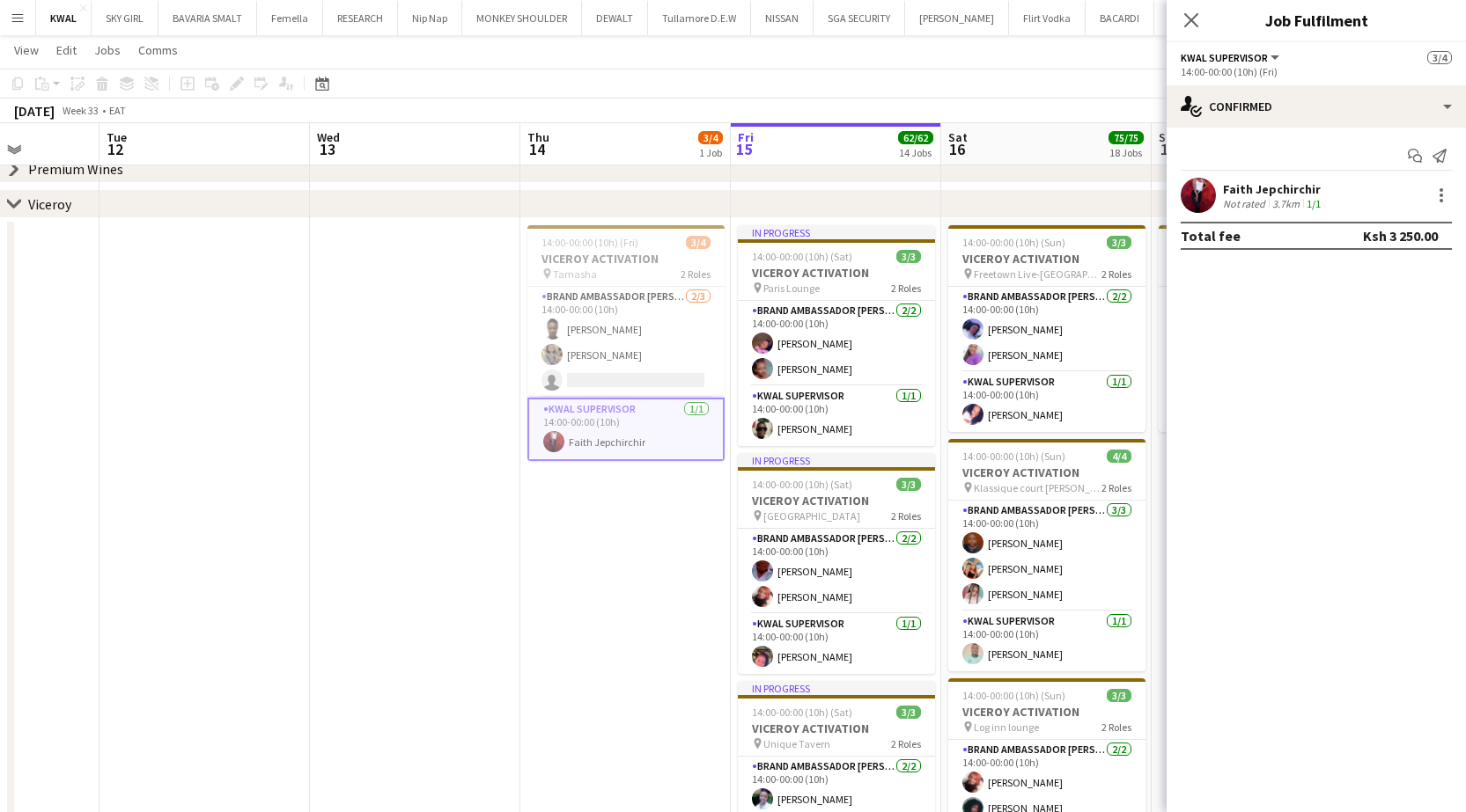
click at [585, 188] on app-user-avatar at bounding box center [1198, 195] width 35 height 35
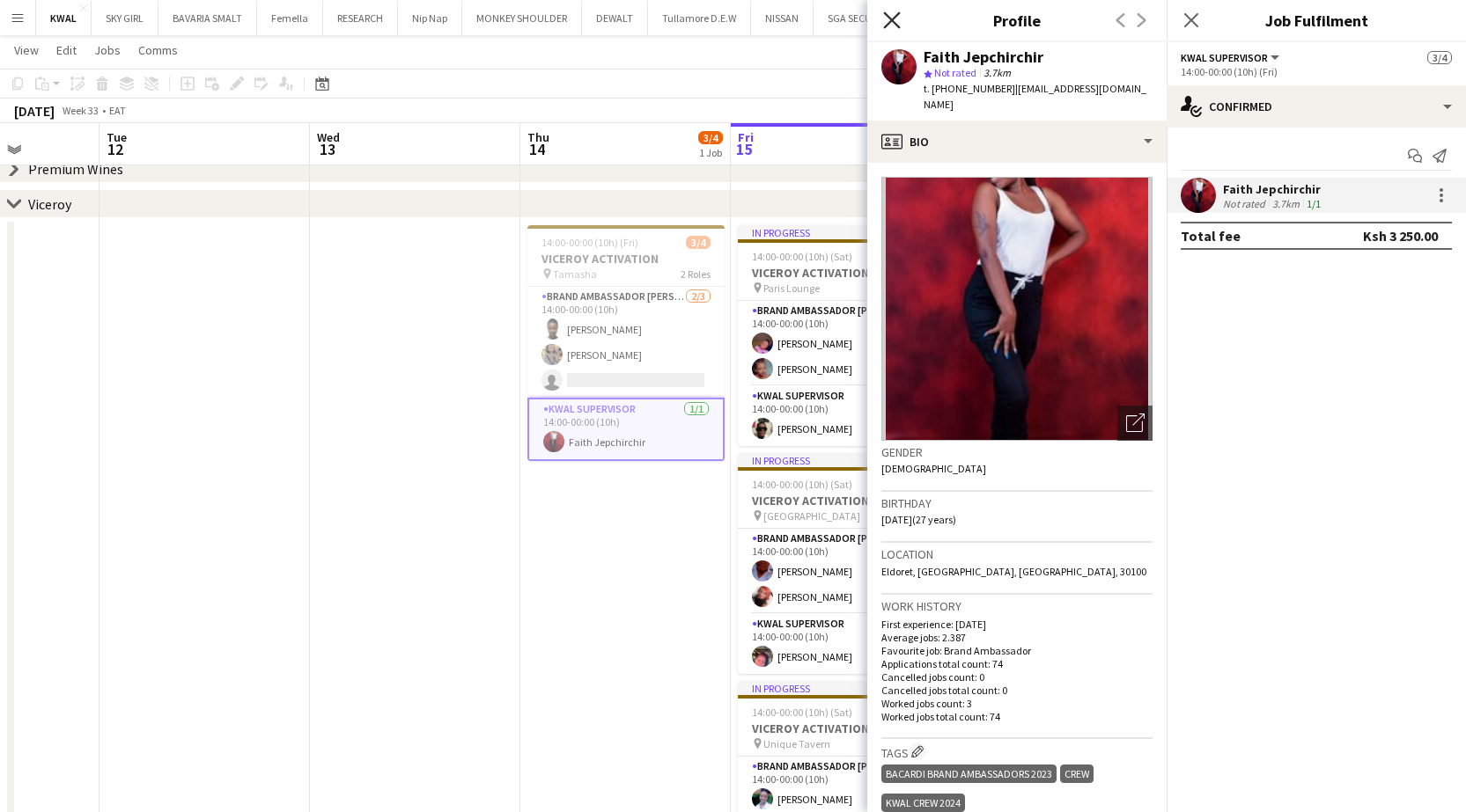
click at [585, 23] on icon at bounding box center [891, 20] width 17 height 17
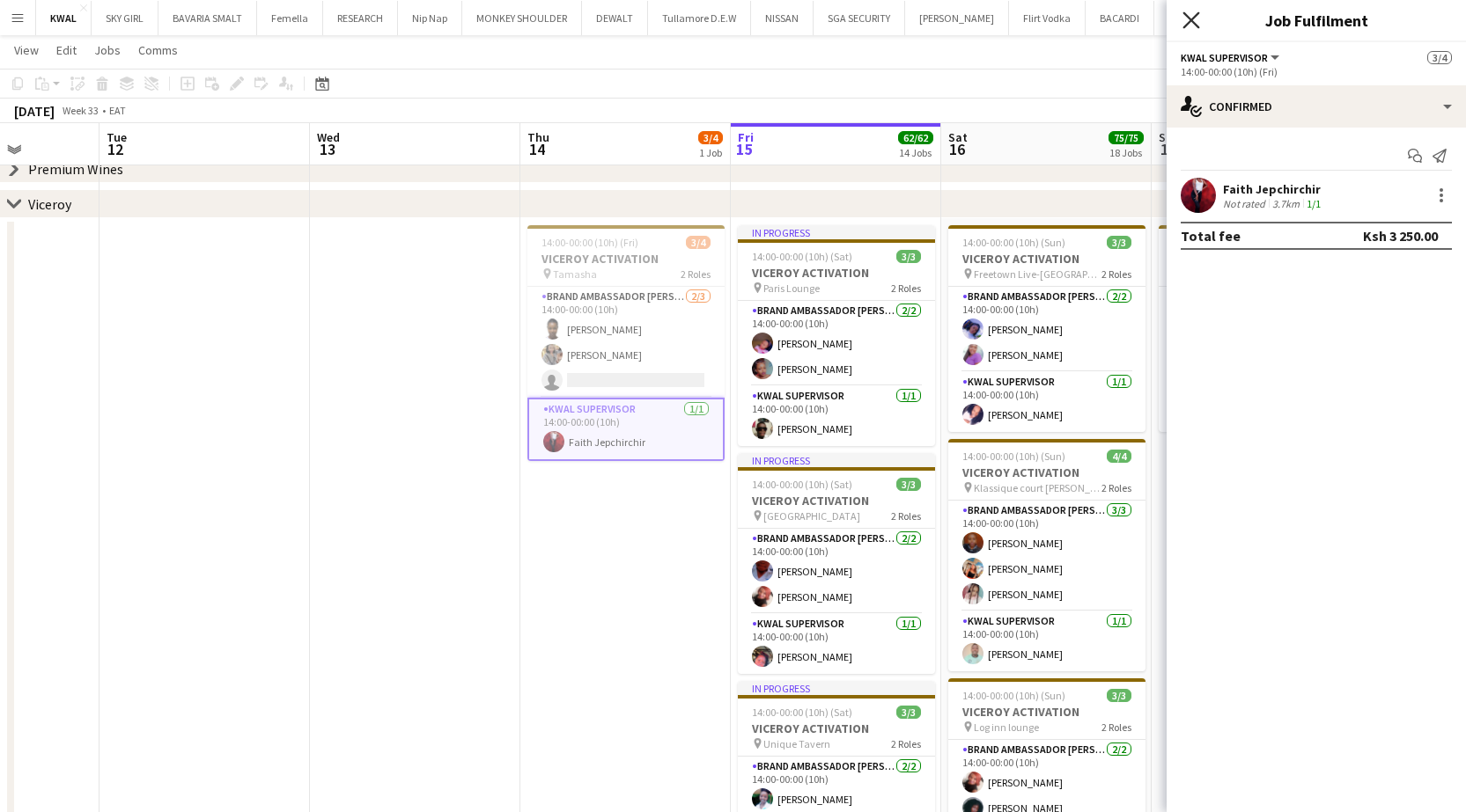
click at [585, 24] on icon "Close pop-in" at bounding box center [1190, 20] width 17 height 17
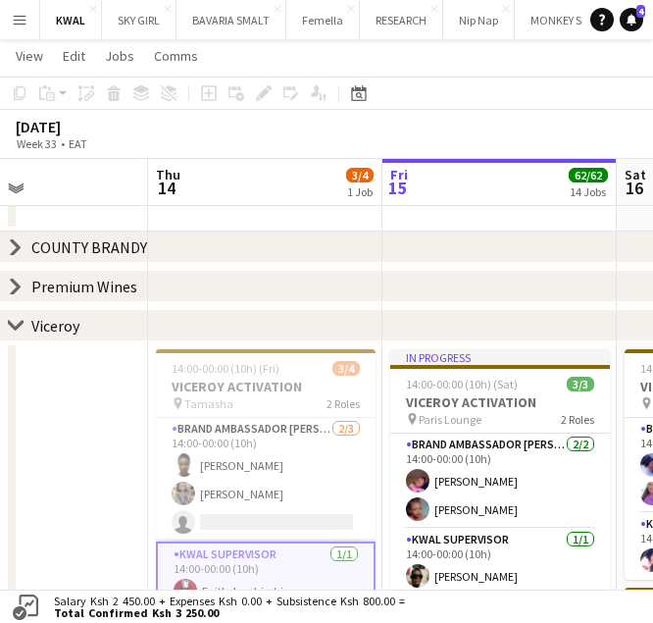
scroll to position [0, 683]
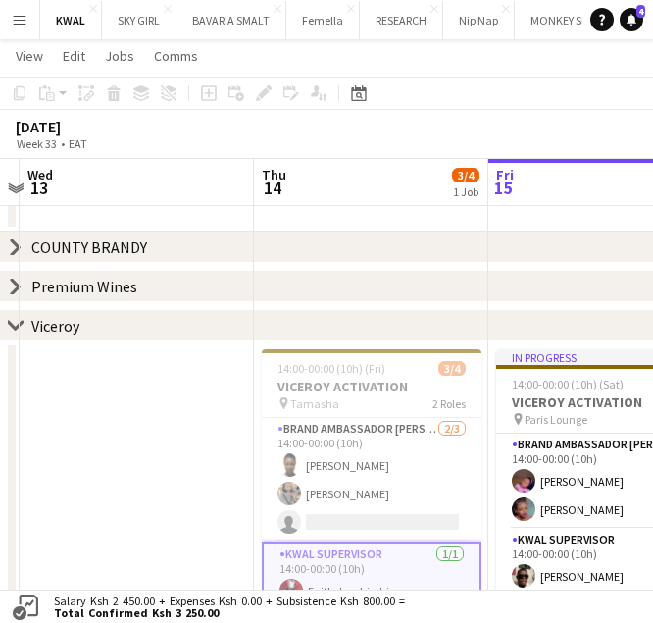
drag, startPoint x: 369, startPoint y: 488, endPoint x: 43, endPoint y: 480, distance: 325.7
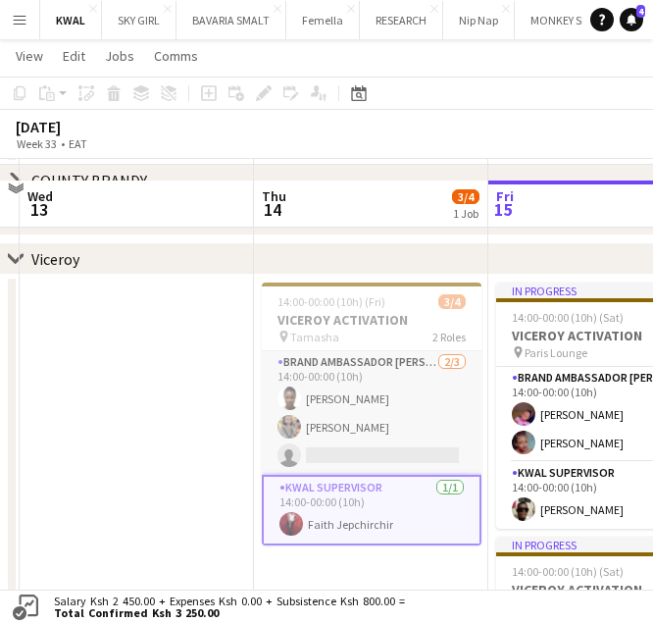
scroll to position [3236, 0]
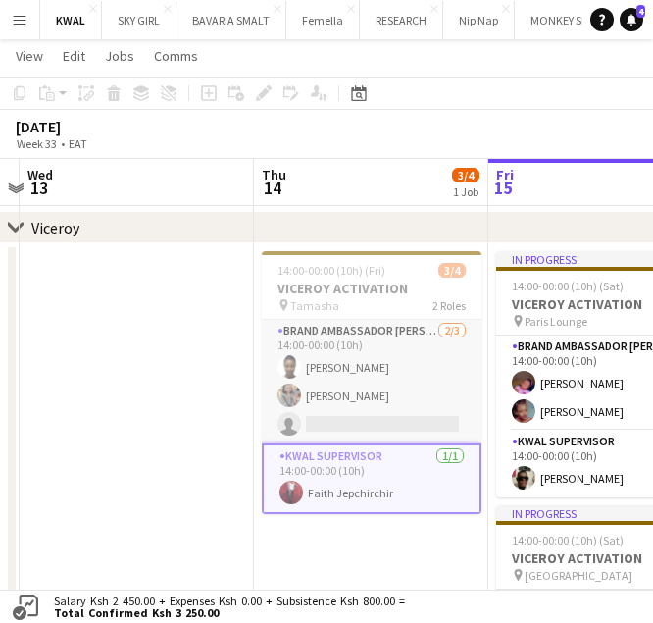
click at [360, 424] on app-card-role "Brand Ambassador kwal 2/3 14:00-00:00 (10h) Faith Matata Joyce mukami single-ne…" at bounding box center [372, 382] width 220 height 124
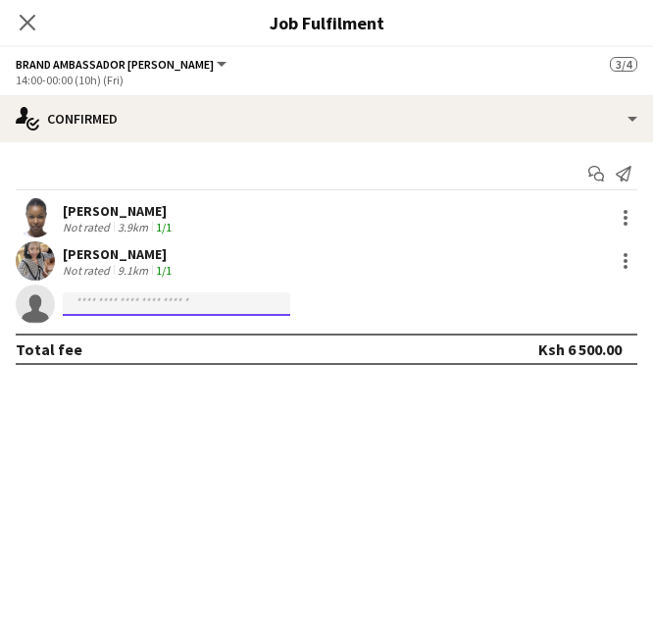
click at [93, 302] on input at bounding box center [176, 304] width 227 height 24
paste input "**********"
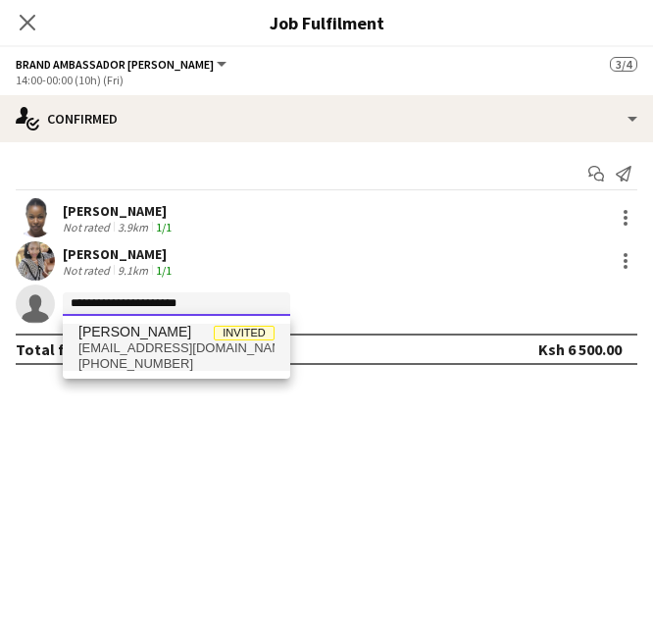
type input "**********"
click at [140, 350] on span "mutuakaren74@gmail.com" at bounding box center [176, 348] width 196 height 16
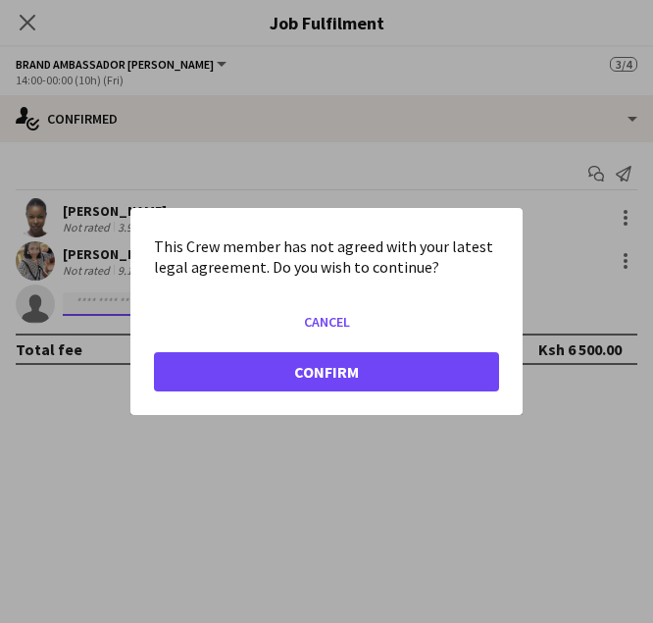
scroll to position [0, 0]
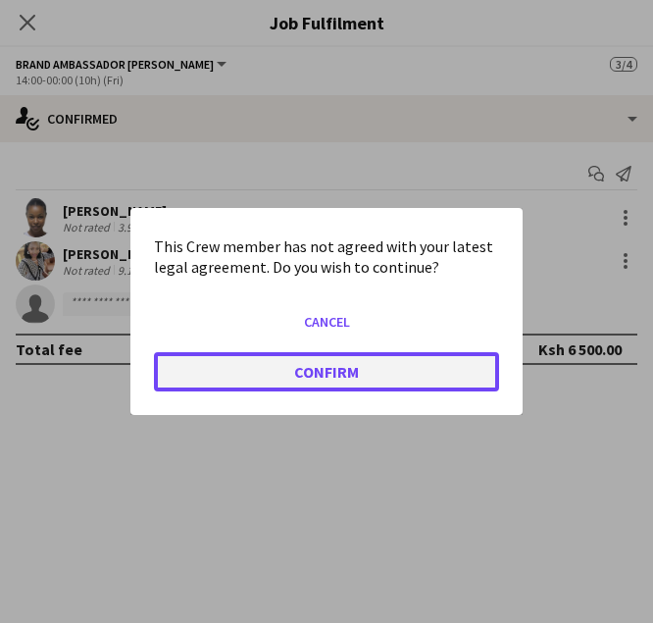
click at [318, 381] on button "Confirm" at bounding box center [326, 371] width 345 height 39
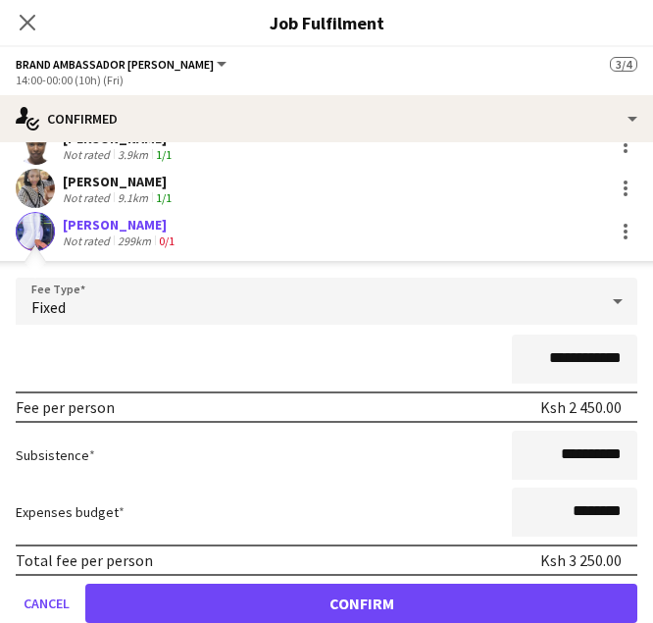
scroll to position [146, 0]
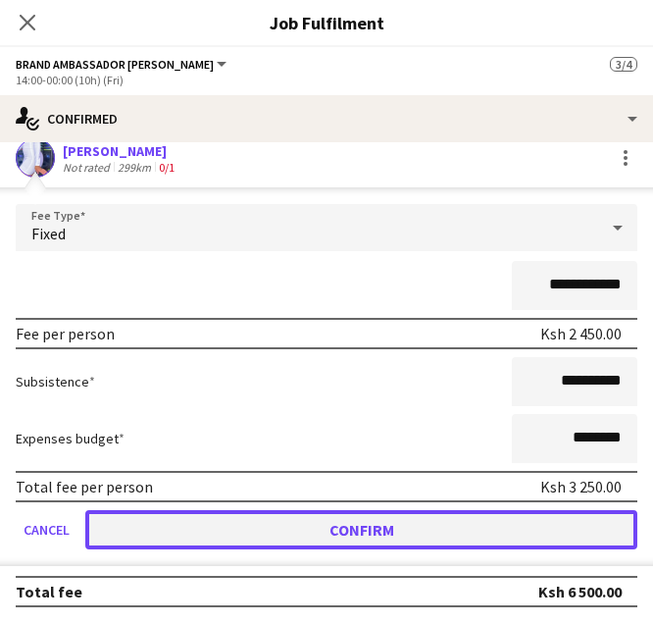
click at [411, 521] on button "Confirm" at bounding box center [361, 529] width 552 height 39
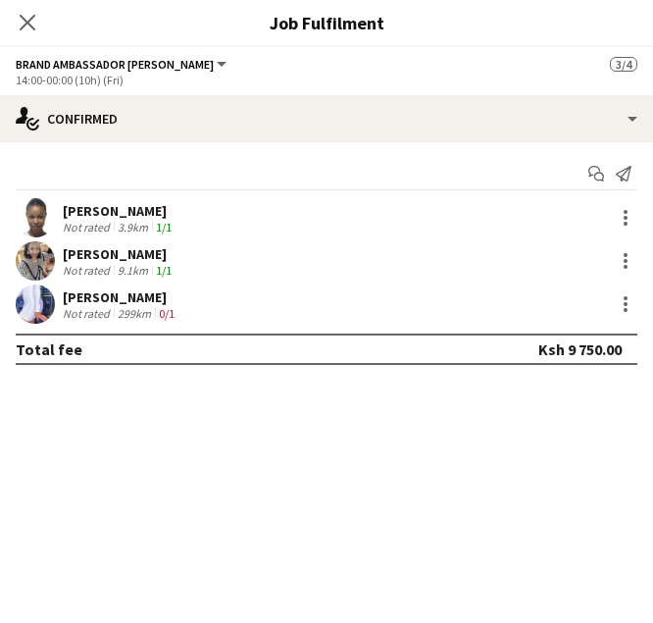
scroll to position [0, 0]
click at [18, 15] on icon "Close pop-in" at bounding box center [27, 22] width 19 height 19
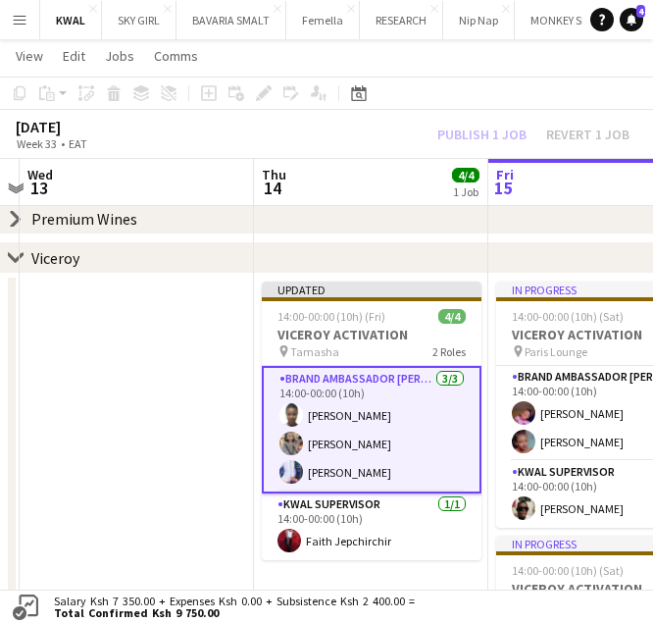
scroll to position [3236, 0]
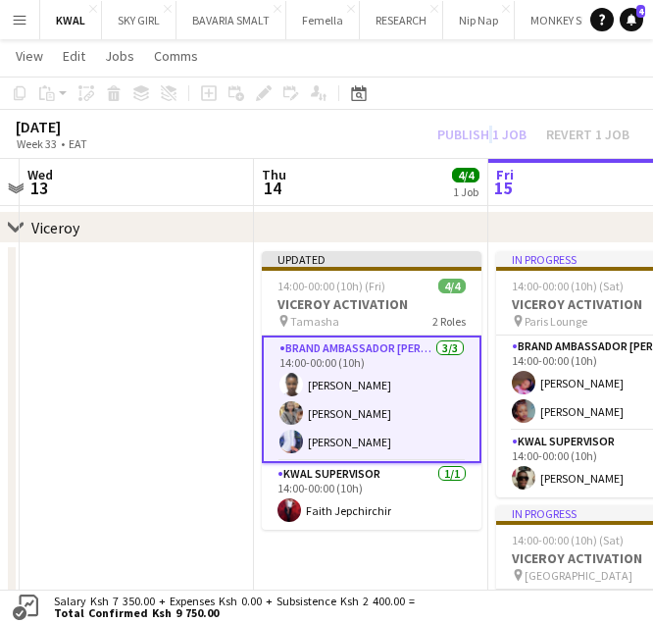
click at [486, 129] on div "Publish 1 job Revert 1 job" at bounding box center [533, 135] width 239 height 22
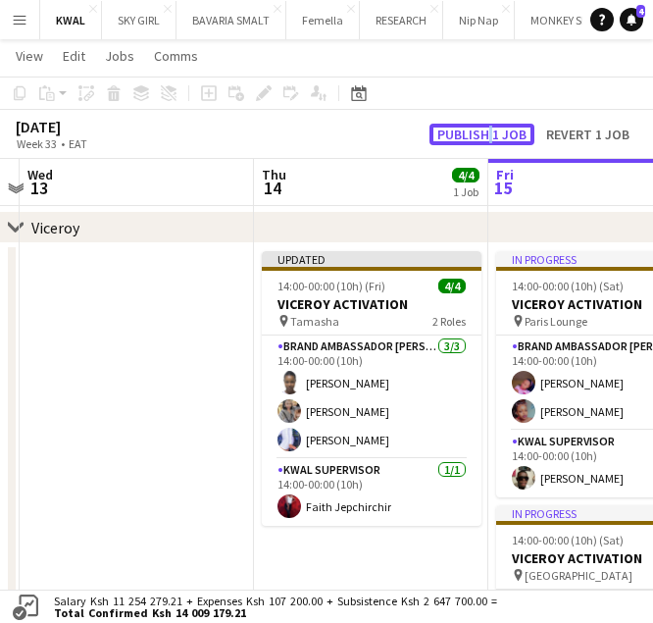
click at [486, 129] on button "Publish 1 job" at bounding box center [482, 135] width 105 height 22
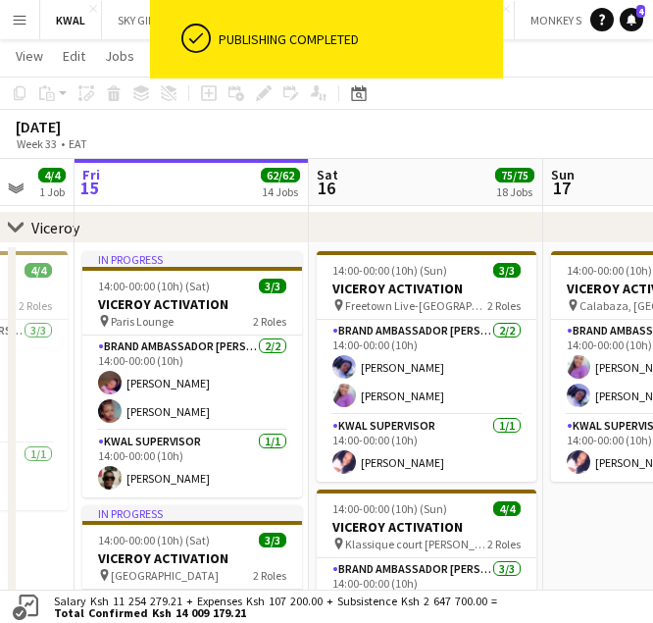
drag, startPoint x: 436, startPoint y: 553, endPoint x: 197, endPoint y: 511, distance: 243.0
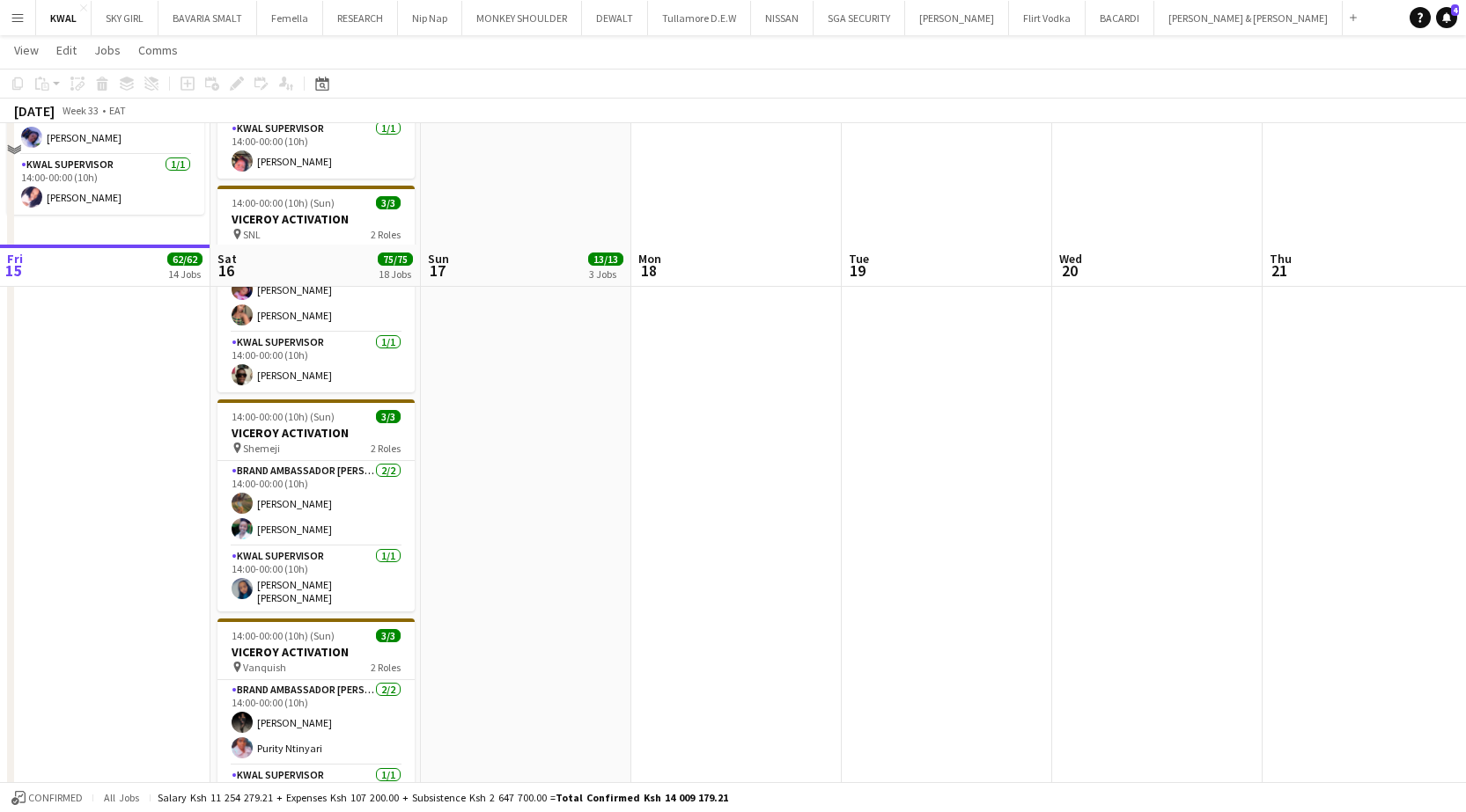
scroll to position [4047, 0]
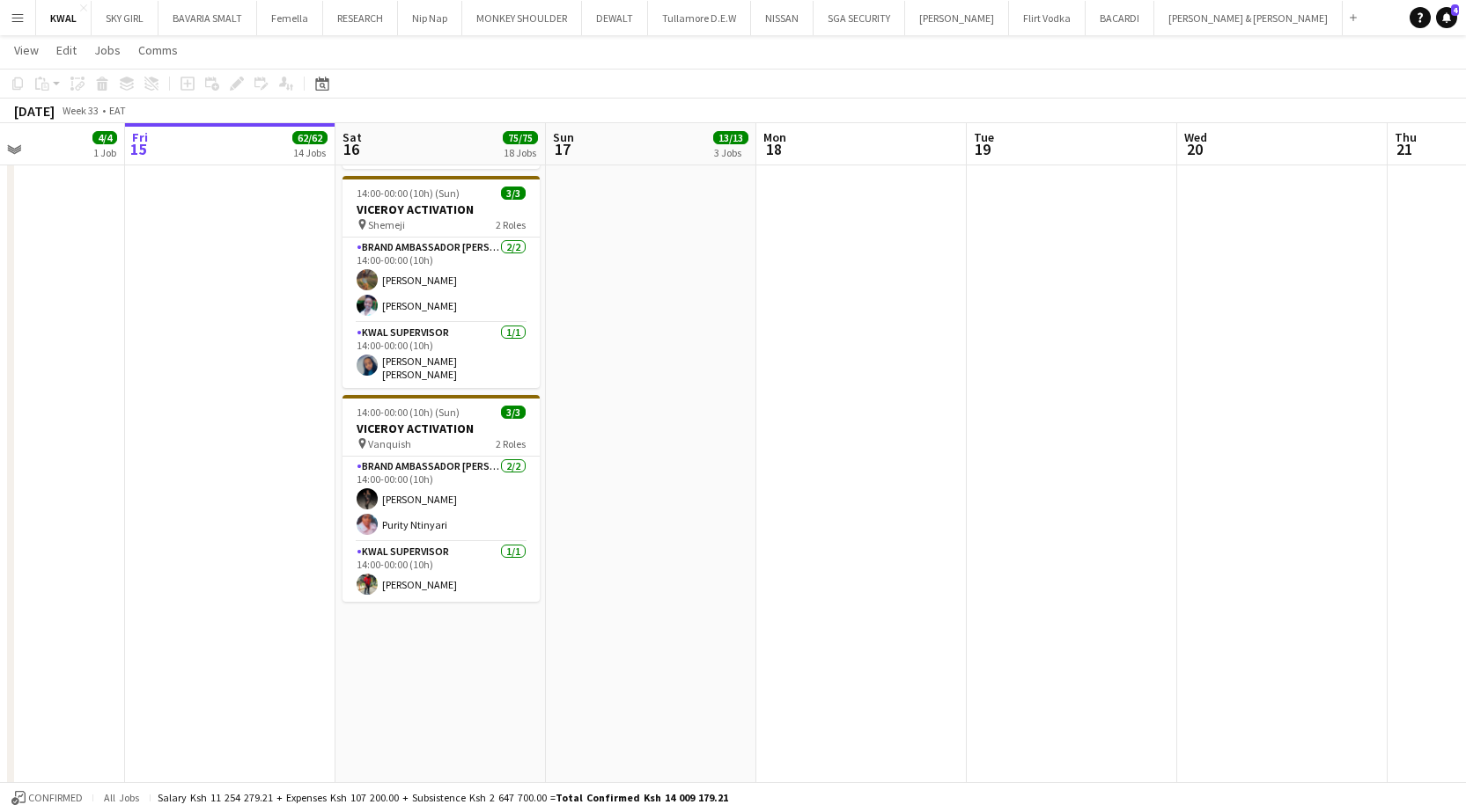
drag, startPoint x: 698, startPoint y: 647, endPoint x: 865, endPoint y: 673, distance: 169.0
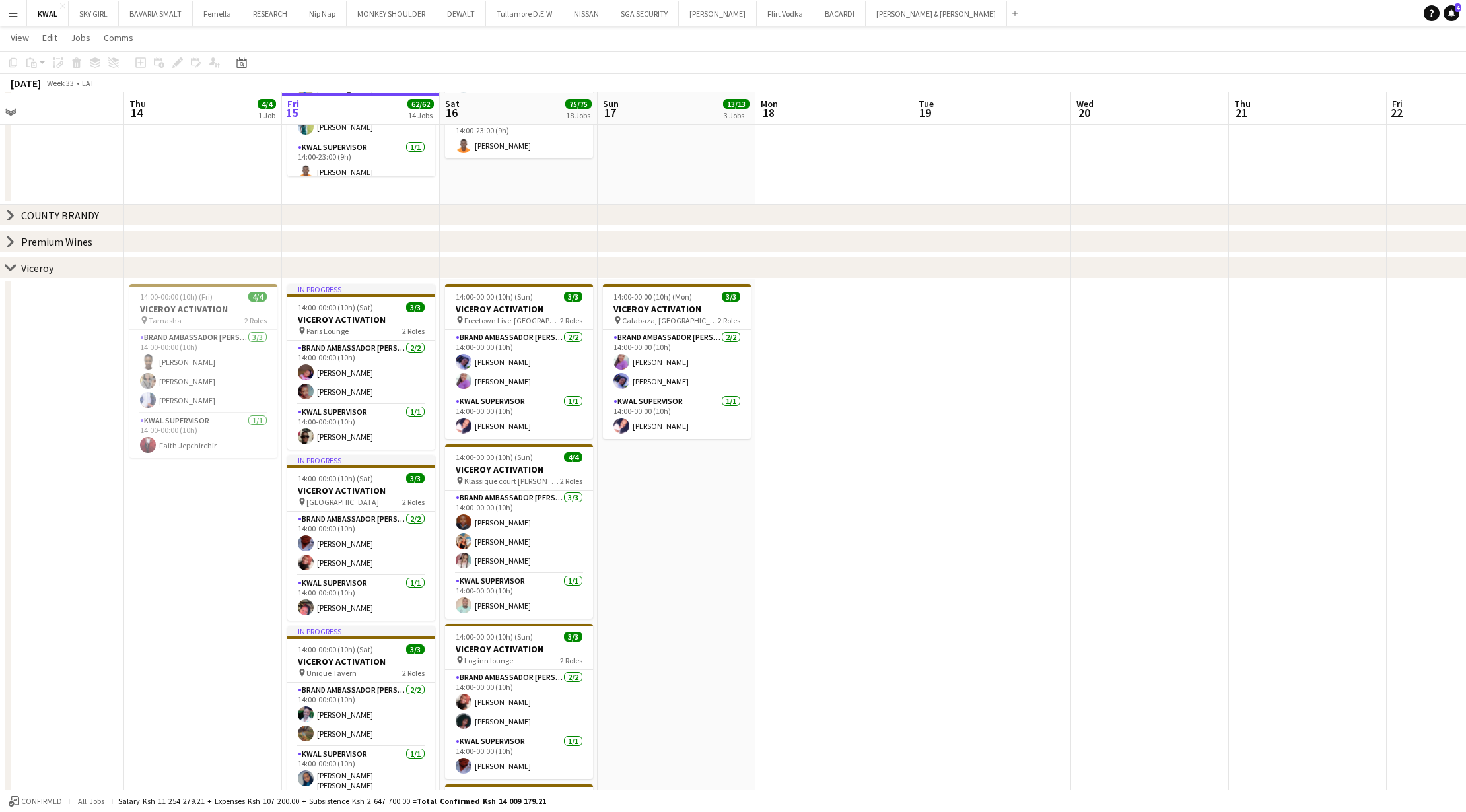
scroll to position [0, 384]
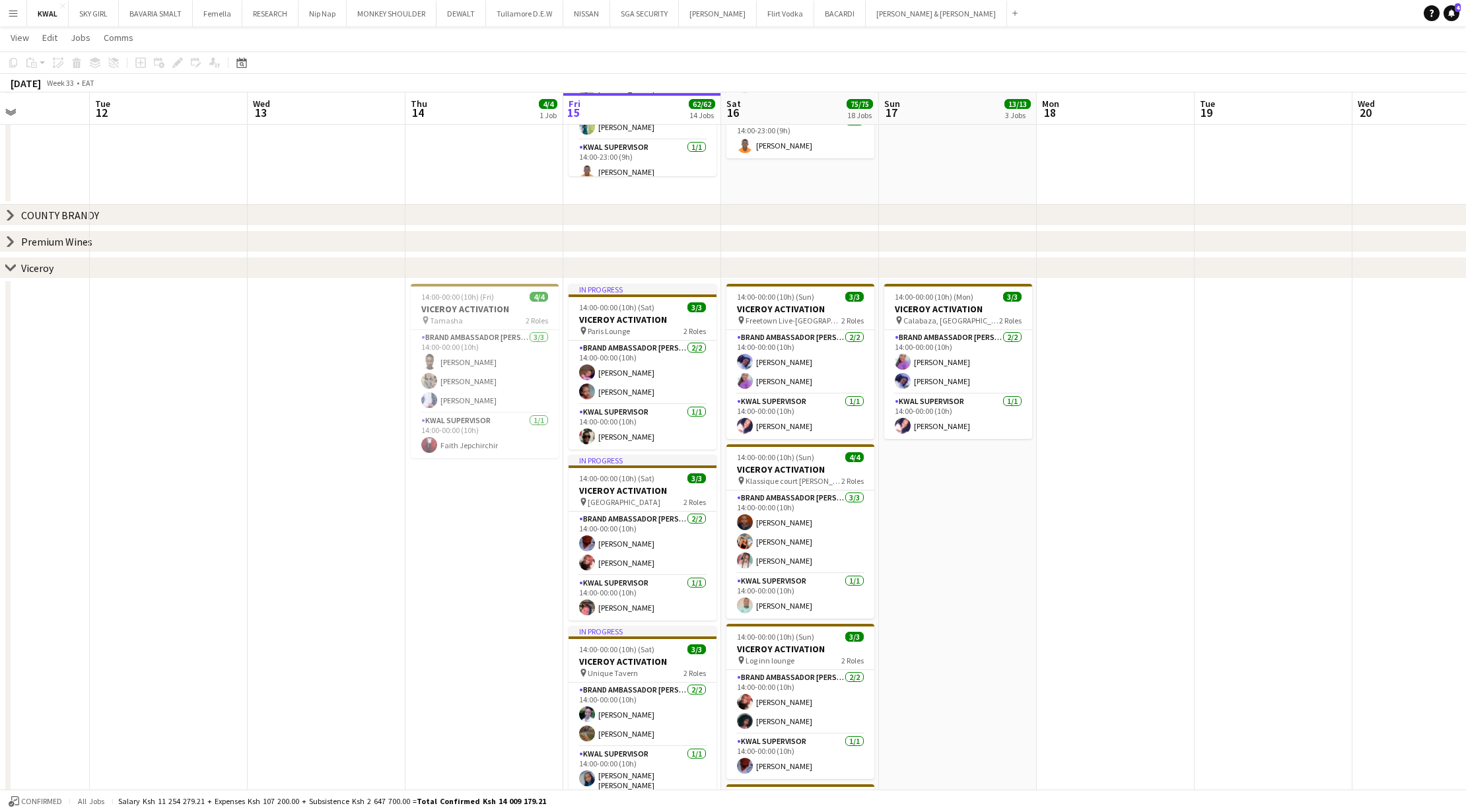
drag, startPoint x: 688, startPoint y: 606, endPoint x: 1127, endPoint y: 617, distance: 439.1
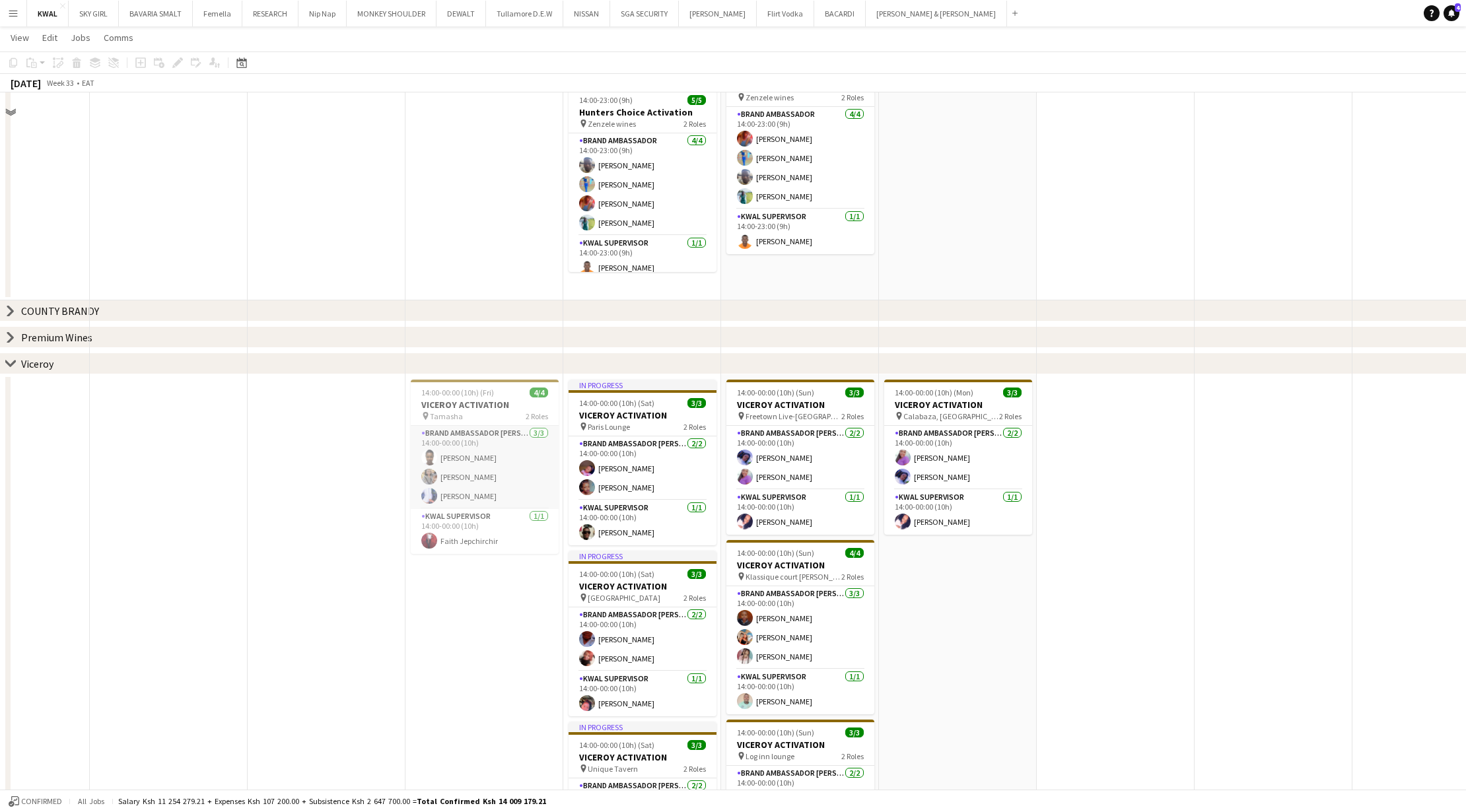
scroll to position [1936, 0]
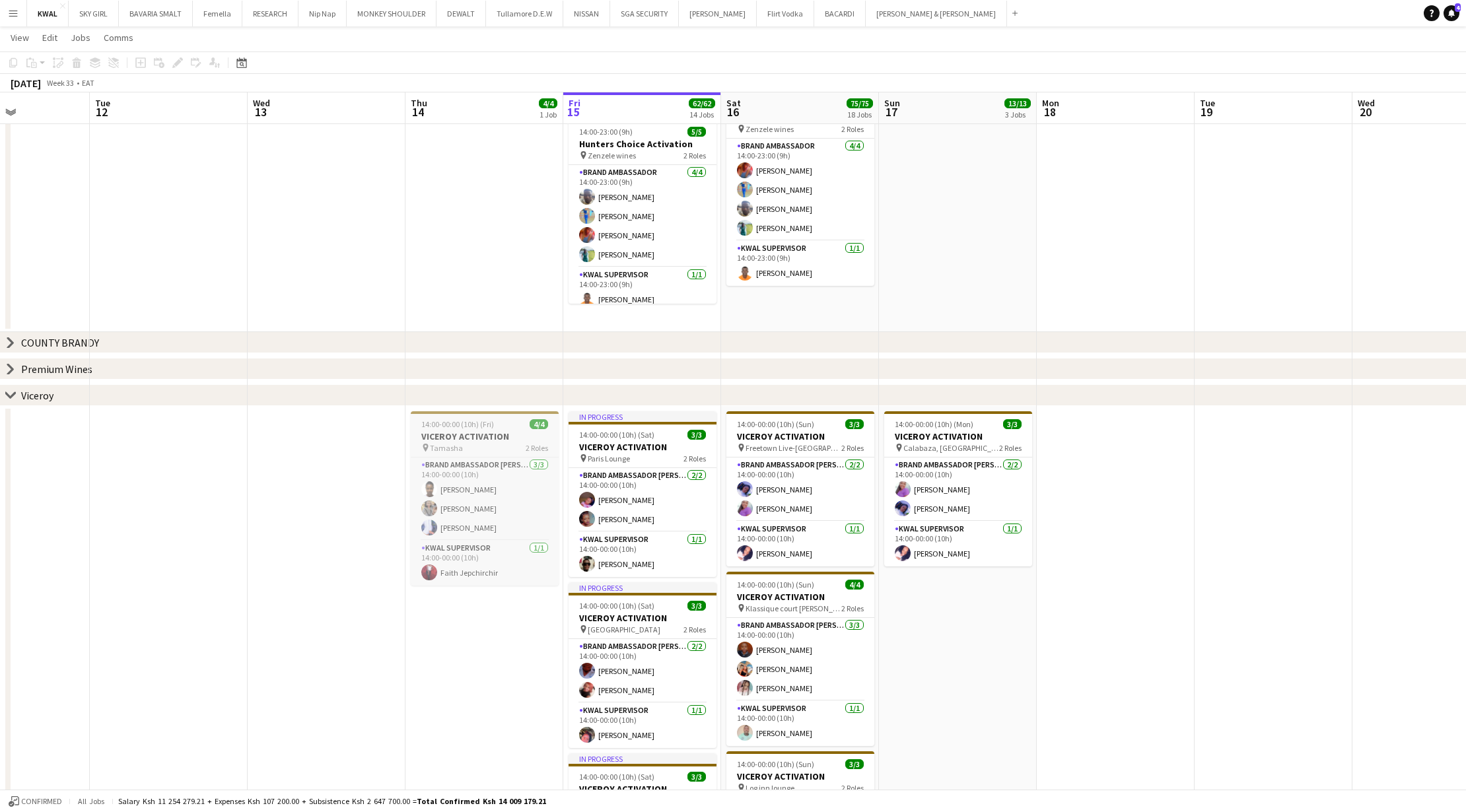
click at [439, 419] on h3 "VICEROY ACTIVATION" at bounding box center [485, 436] width 148 height 12
click at [178, 61] on icon at bounding box center [177, 63] width 7 height 7
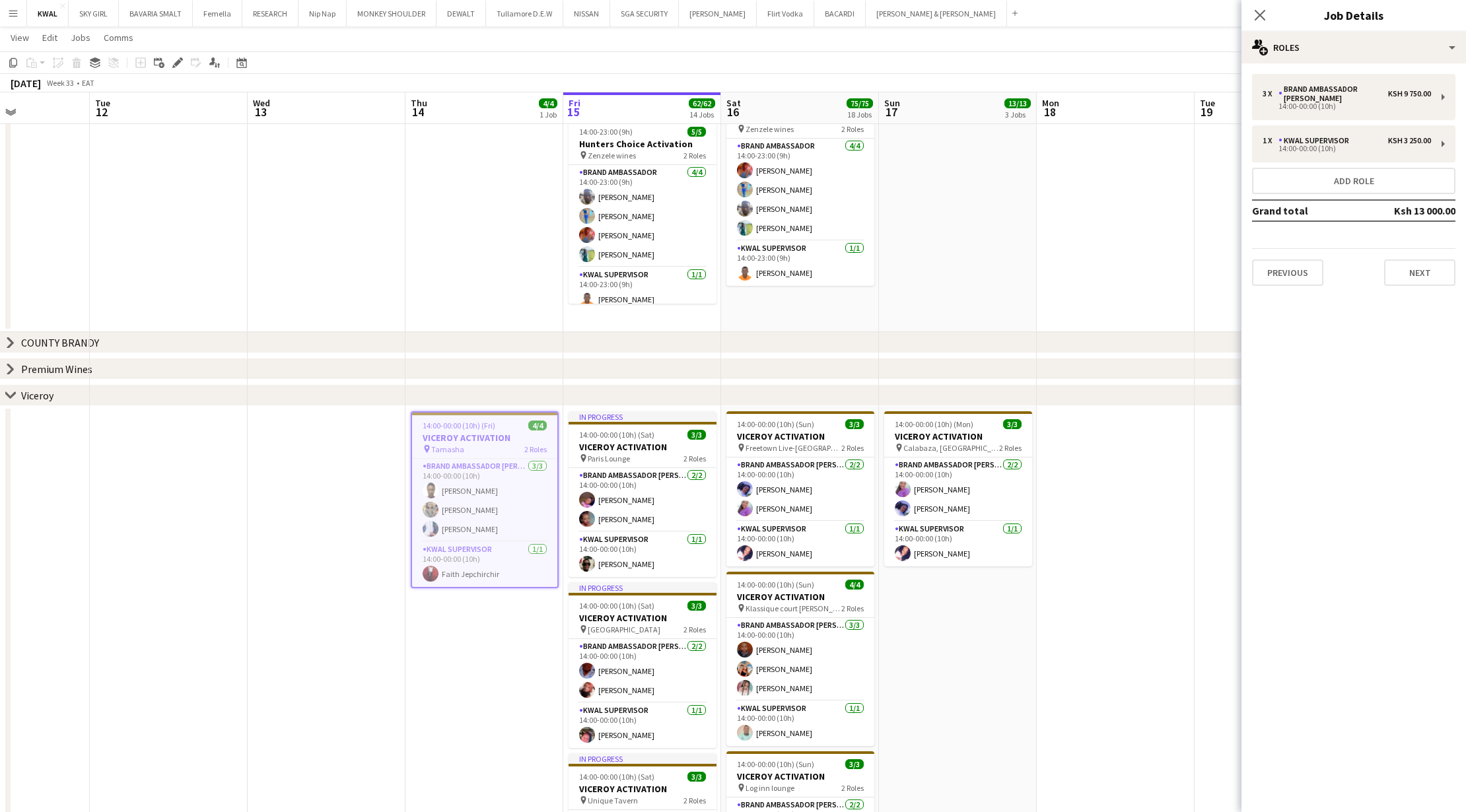
drag, startPoint x: 1010, startPoint y: 685, endPoint x: 972, endPoint y: 551, distance: 139.3
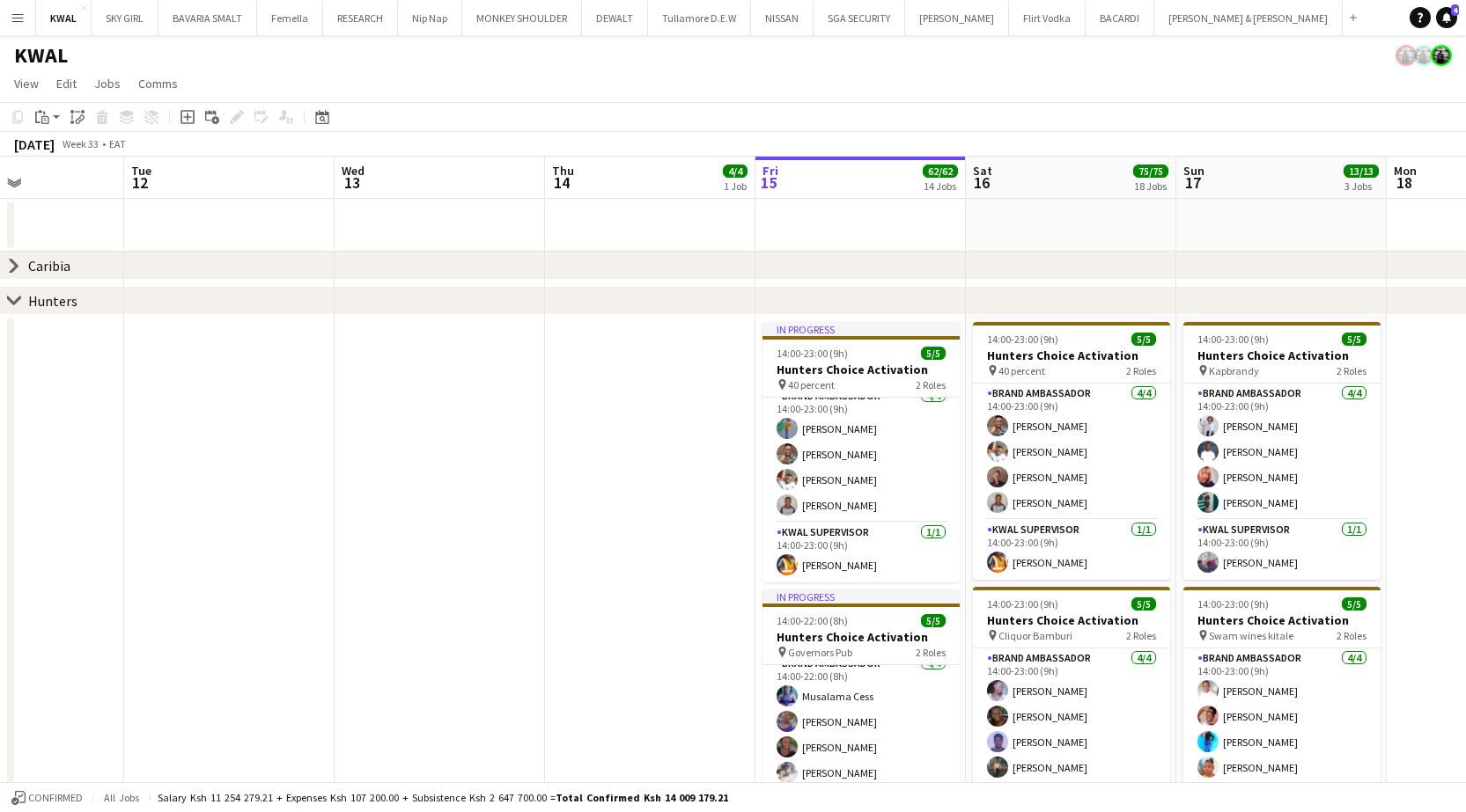
scroll to position [12, 0]
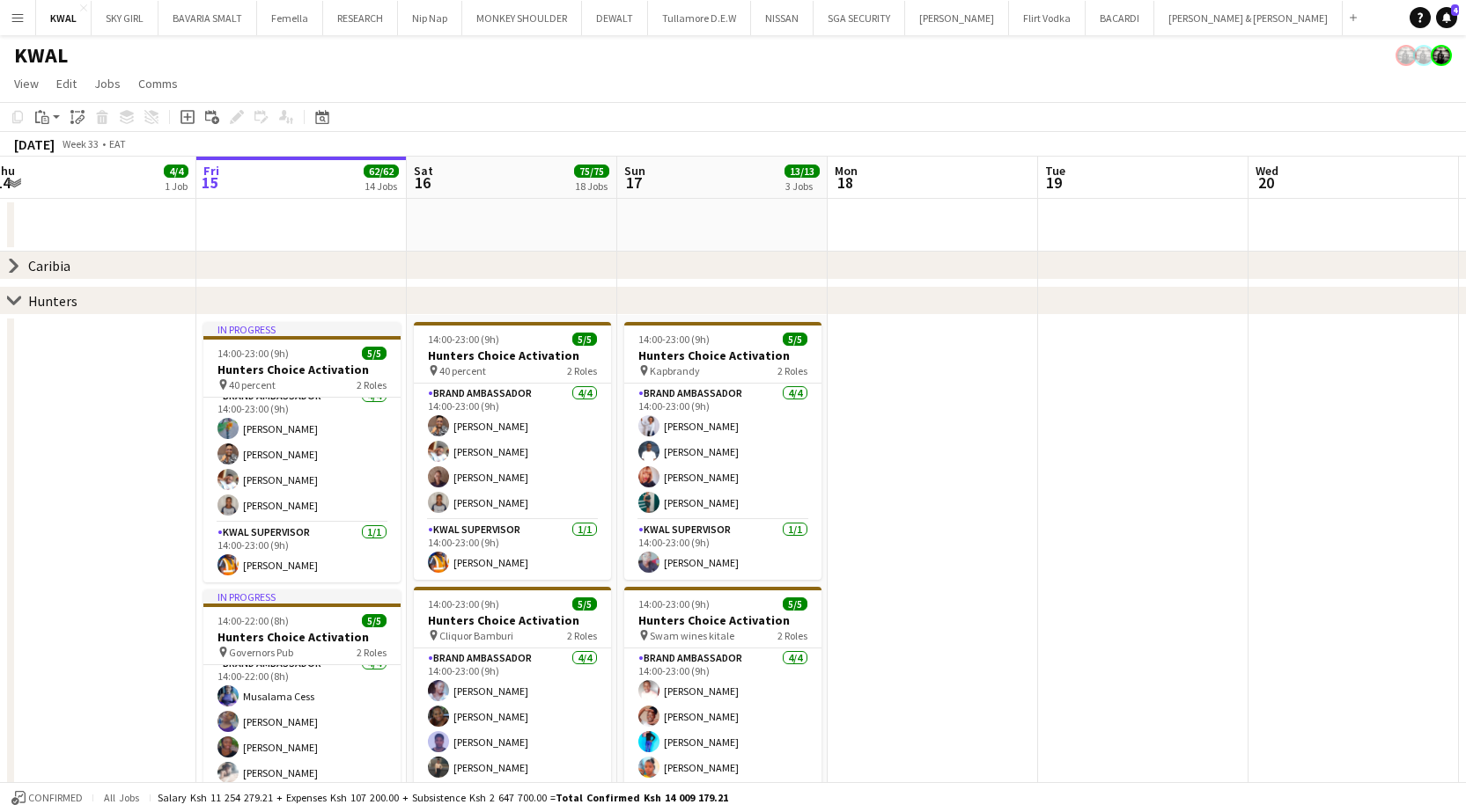
drag, startPoint x: 1933, startPoint y: 0, endPoint x: 827, endPoint y: 569, distance: 1243.8
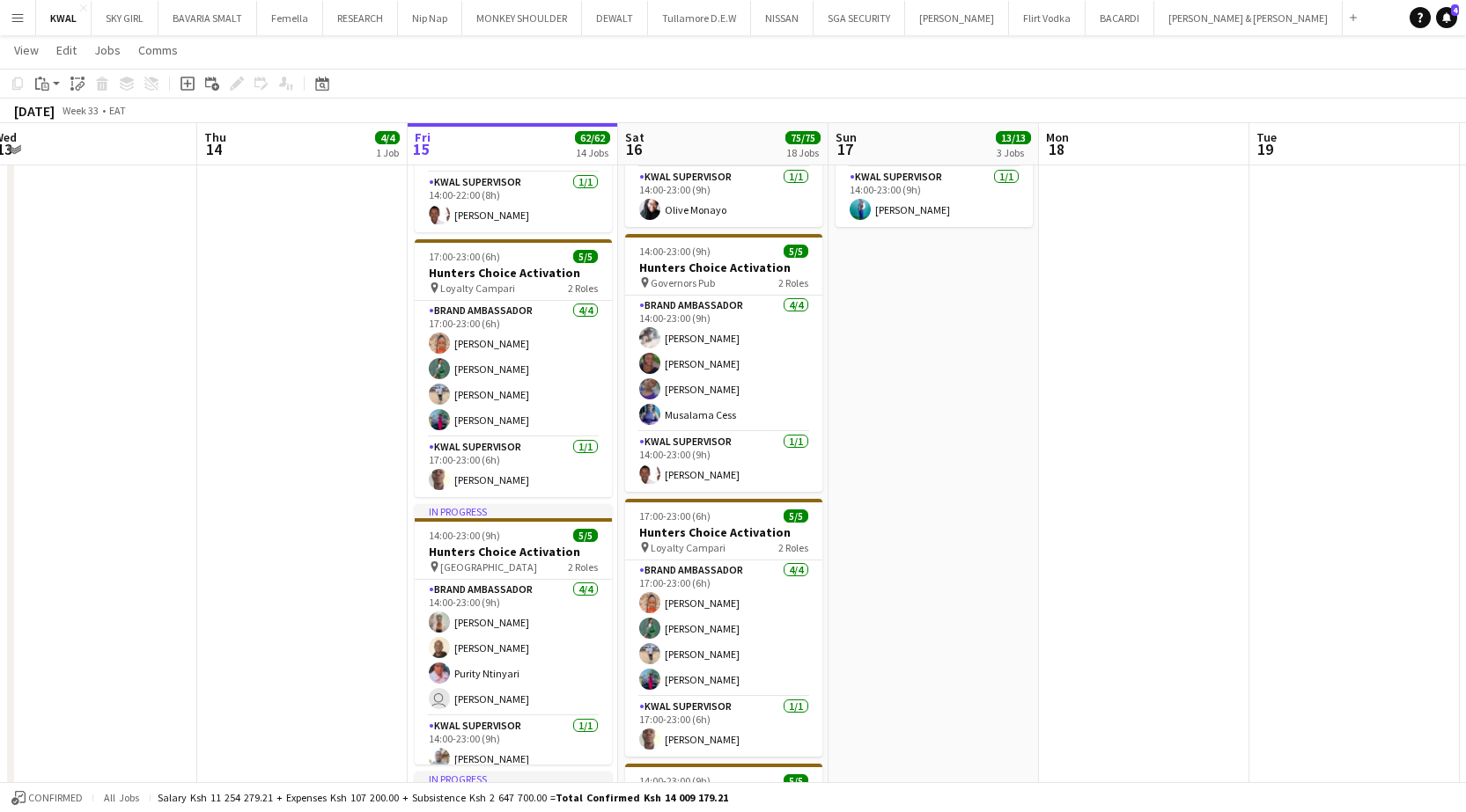
scroll to position [0, 479]
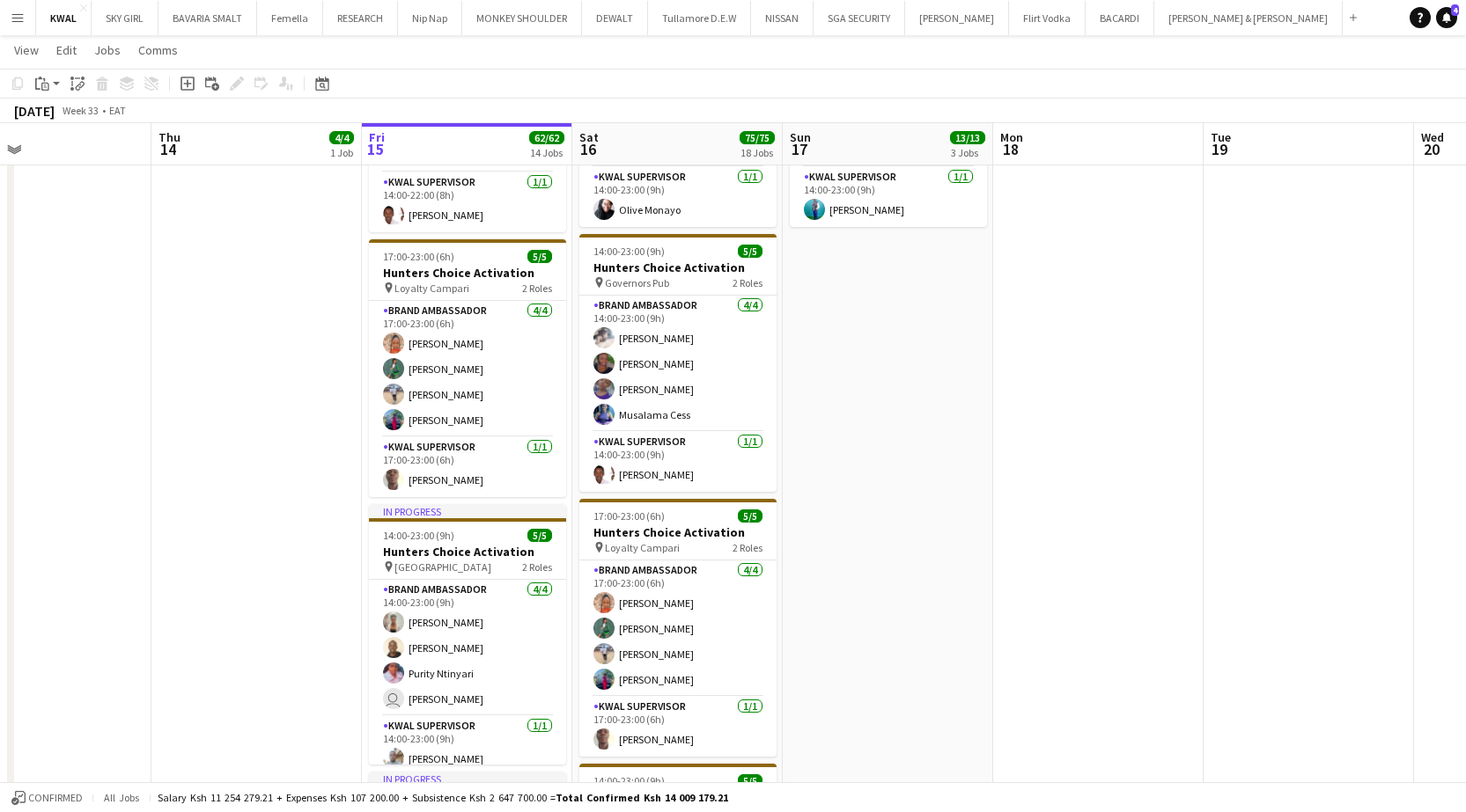
drag, startPoint x: 685, startPoint y: 695, endPoint x: 1060, endPoint y: 720, distance: 375.8
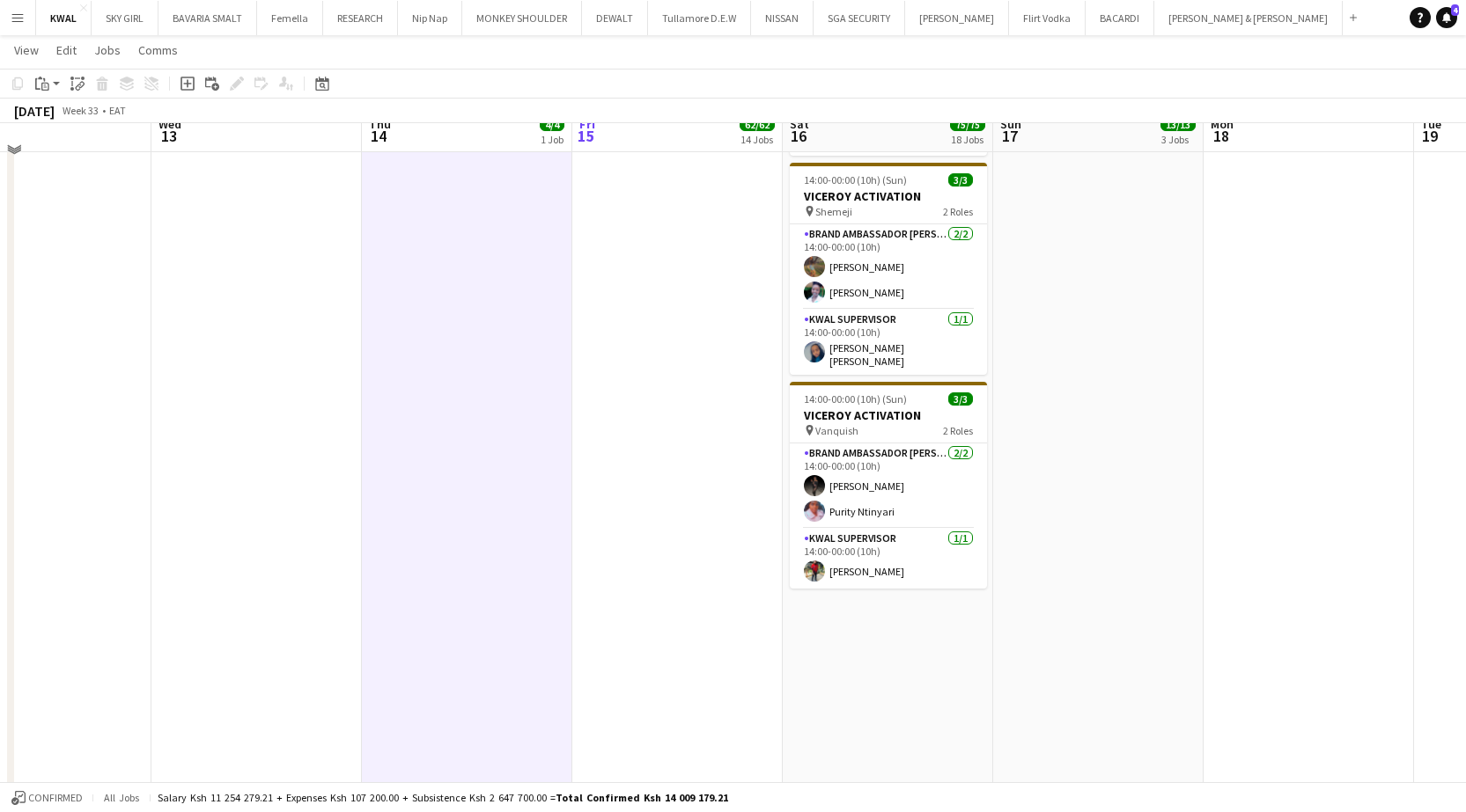
scroll to position [4194, 0]
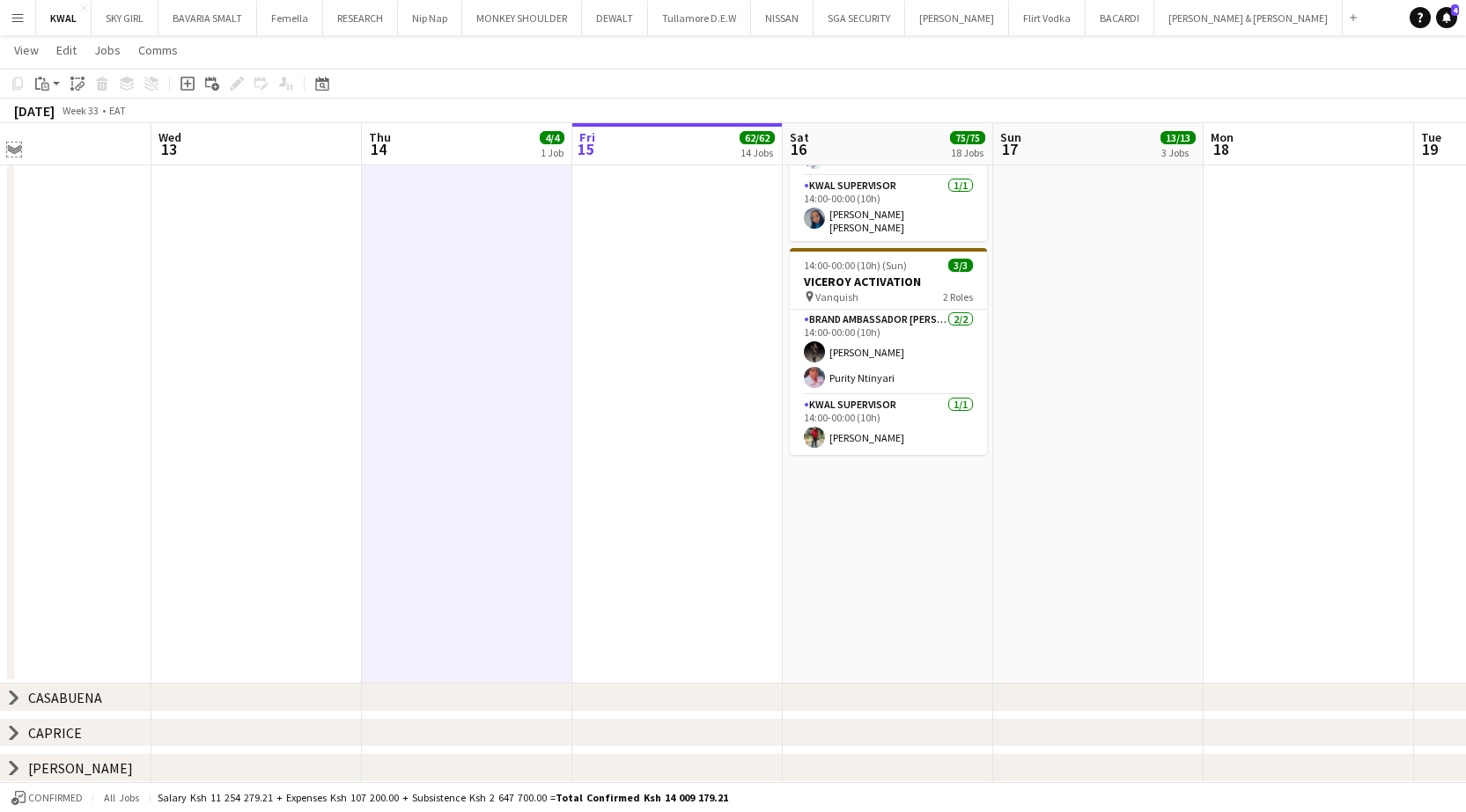
click at [14, 150] on app-icon "Expand/collapse" at bounding box center [14, 148] width 14 height 17
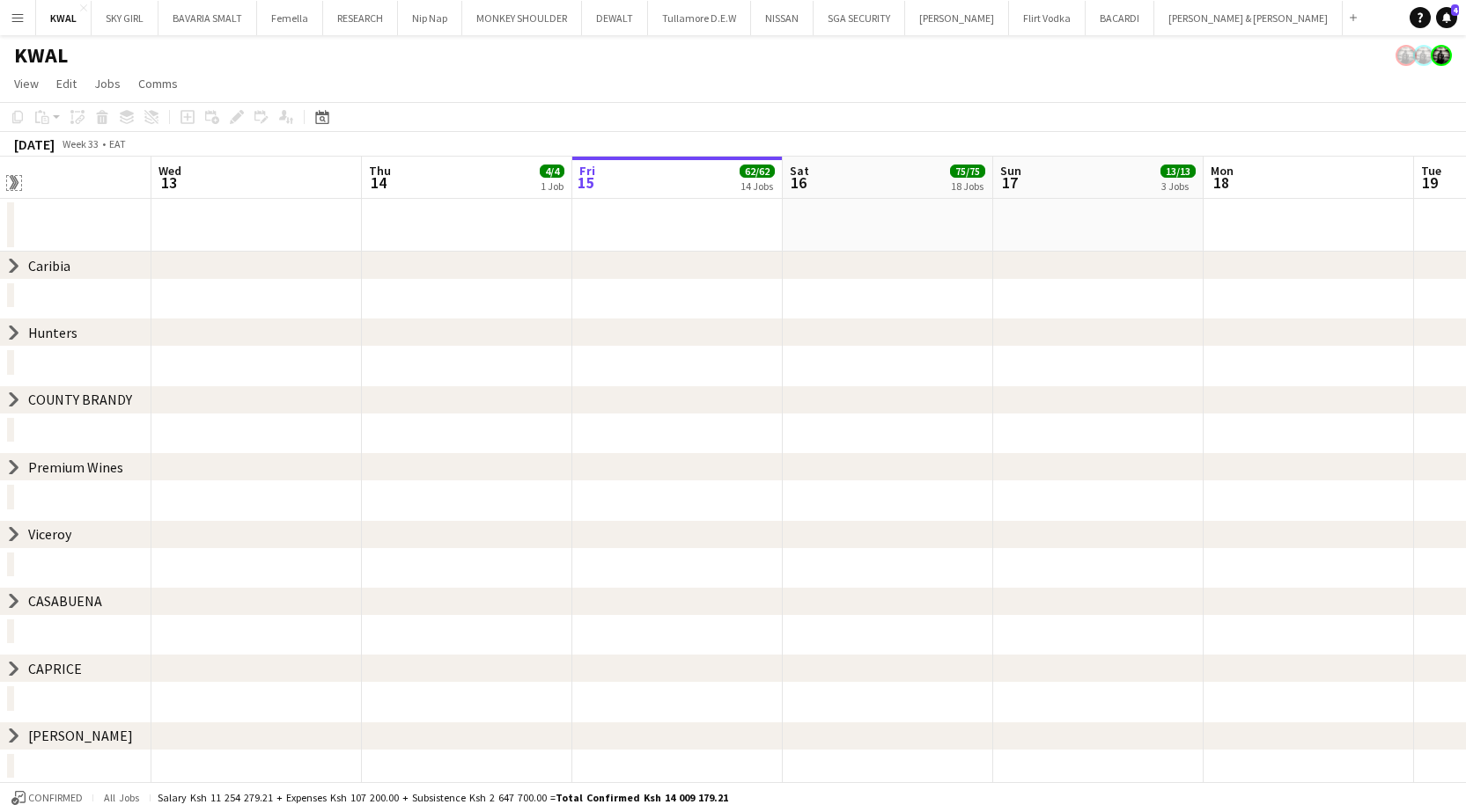
scroll to position [0, 0]
click at [585, 79] on app-page-menu "View Day view expanded Day view collapsed Month view Date picker Jump to today …" at bounding box center [739, 84] width 1479 height 33
click at [11, 535] on icon "chevron-right" at bounding box center [14, 534] width 14 height 14
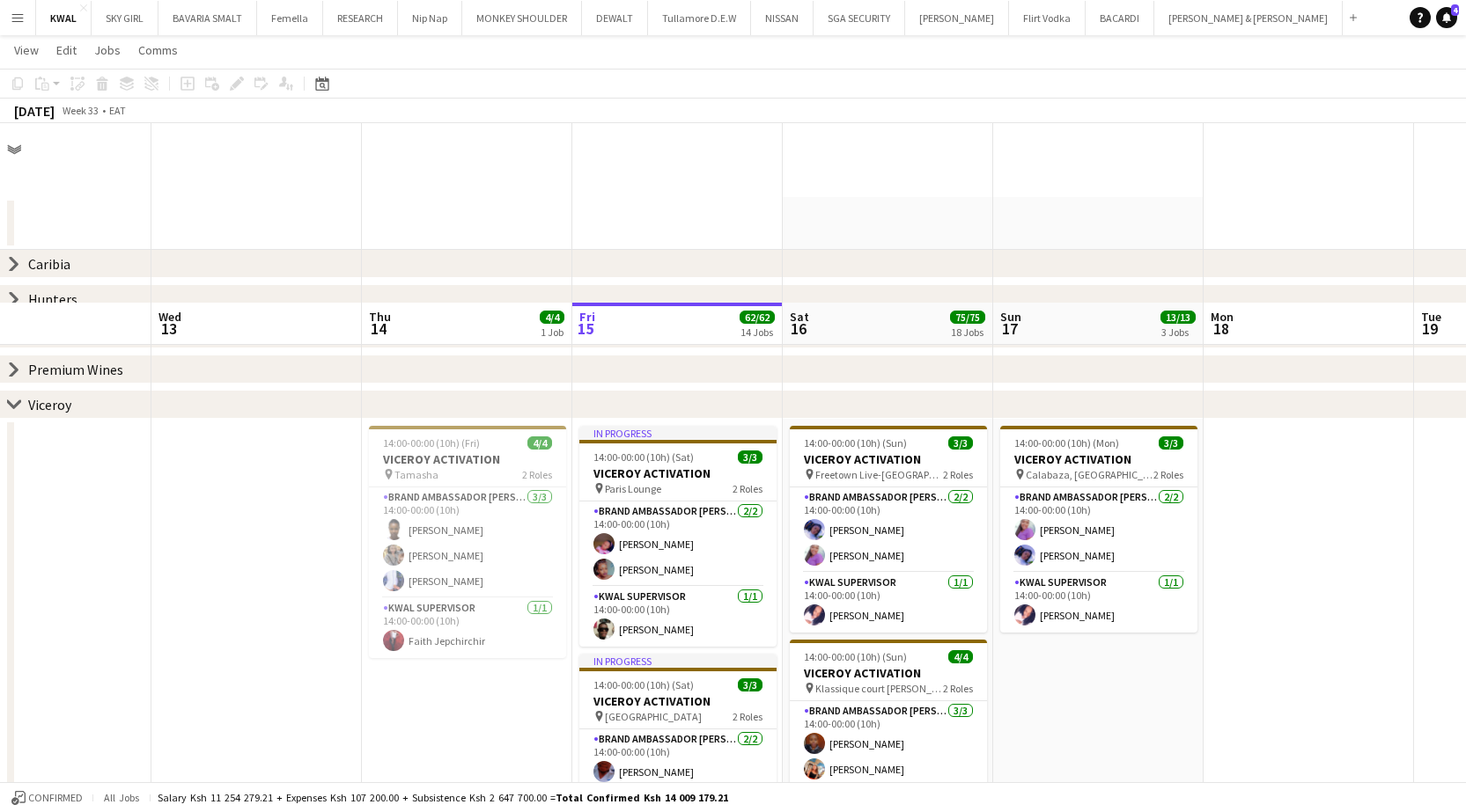
scroll to position [703, 0]
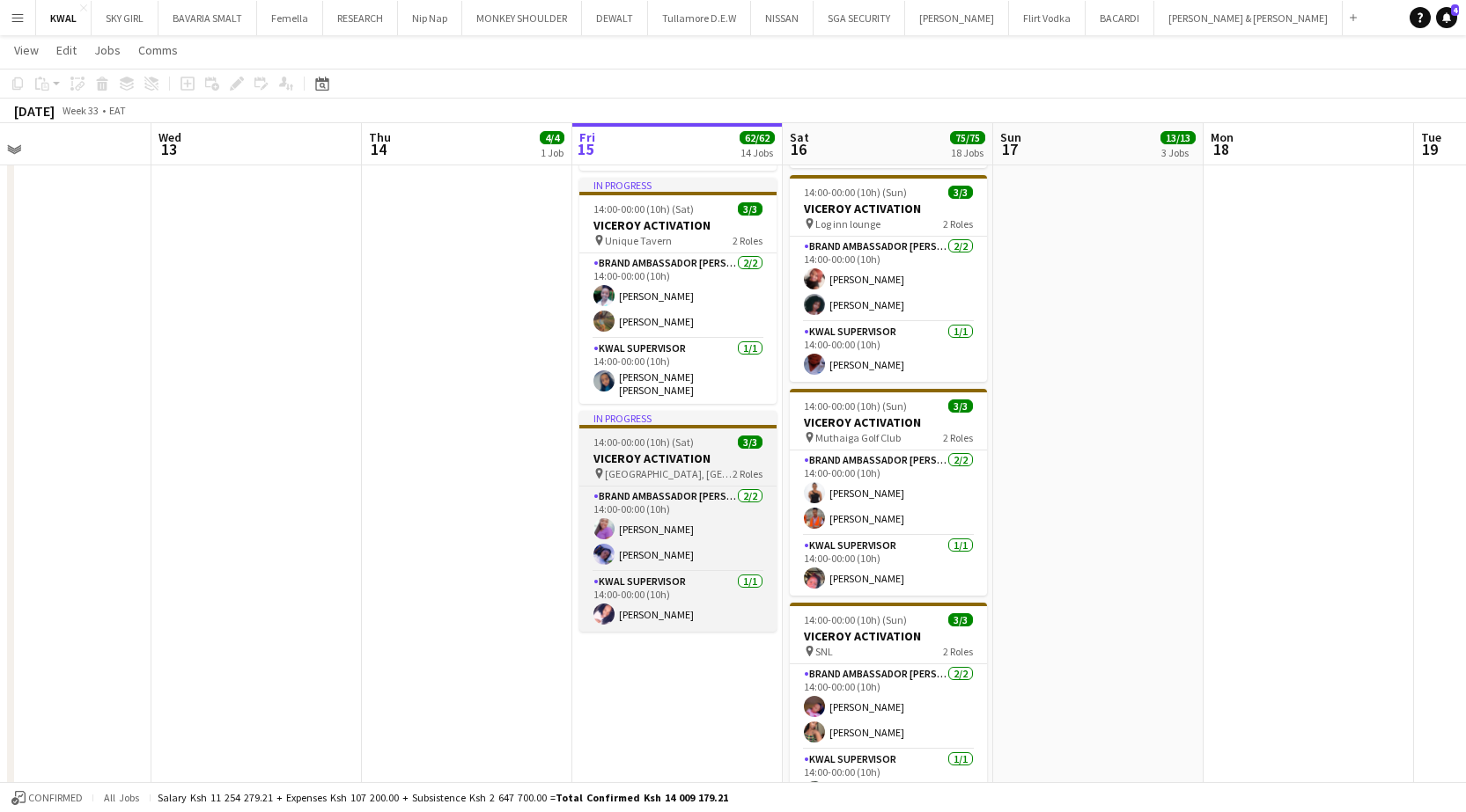
click at [585, 450] on h3 "VICEROY ACTIVATION" at bounding box center [678, 458] width 198 height 16
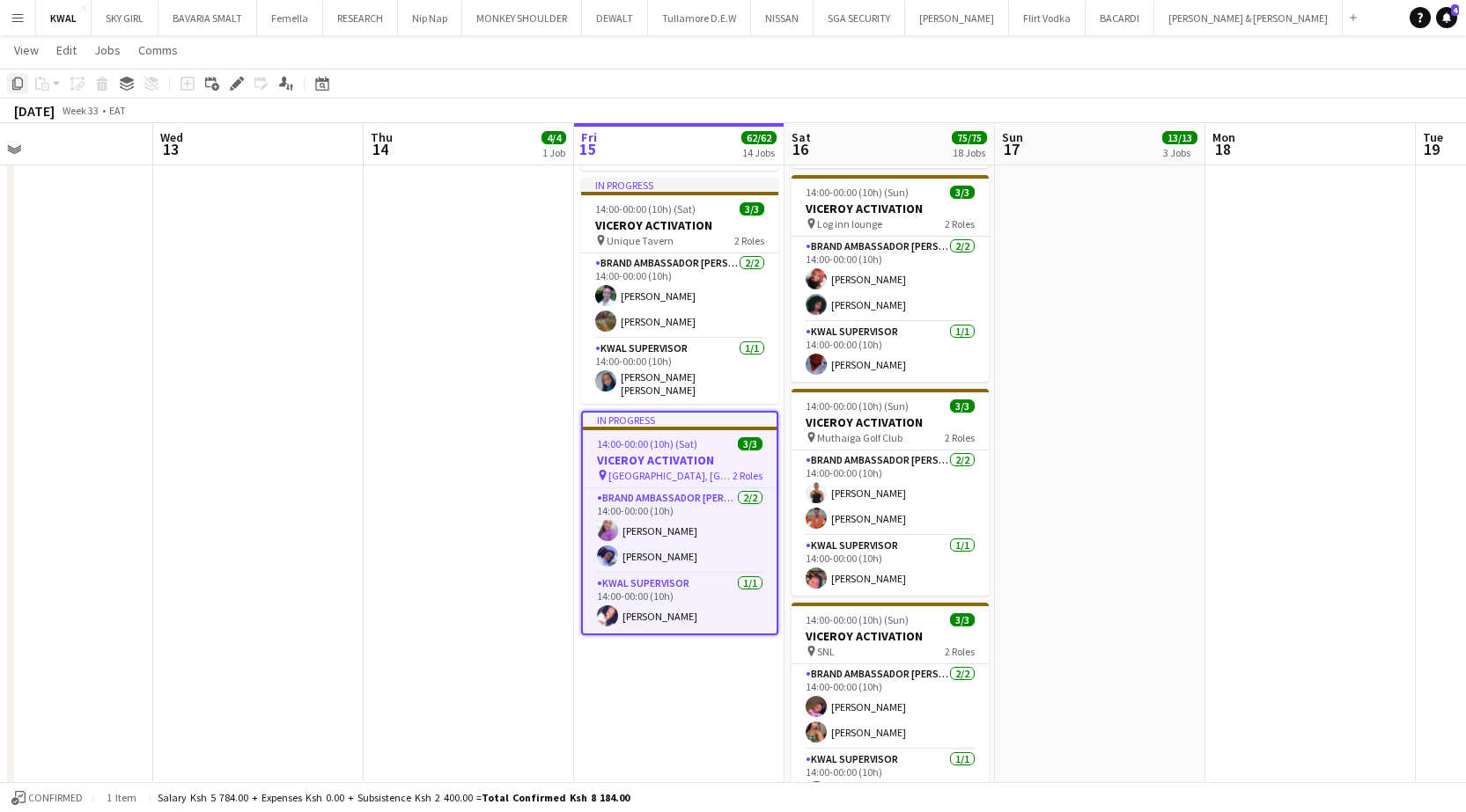
click at [13, 79] on icon "Copy" at bounding box center [18, 83] width 14 height 14
click at [585, 558] on app-date-cell "In progress 14:00-00:00 (10h) (Sat) 3/3 VICEROY ACTIVATION pin Paris Lounge 2 R…" at bounding box center [678, 592] width 210 height 1756
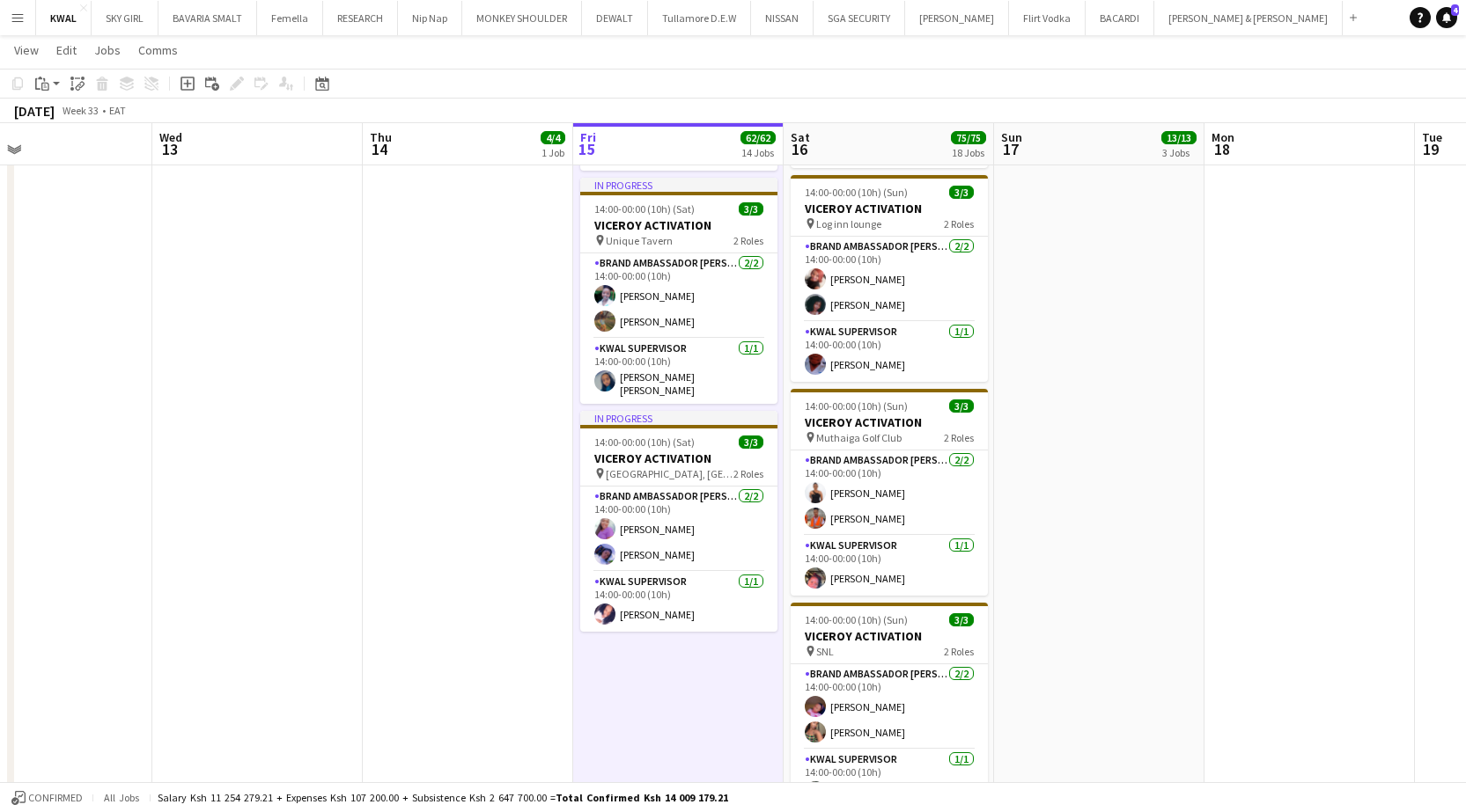
scroll to position [0, 479]
click at [57, 82] on app-action-btn "Paste" at bounding box center [47, 83] width 31 height 22
click at [68, 111] on link "Paste Ctrl+V" at bounding box center [129, 118] width 165 height 16
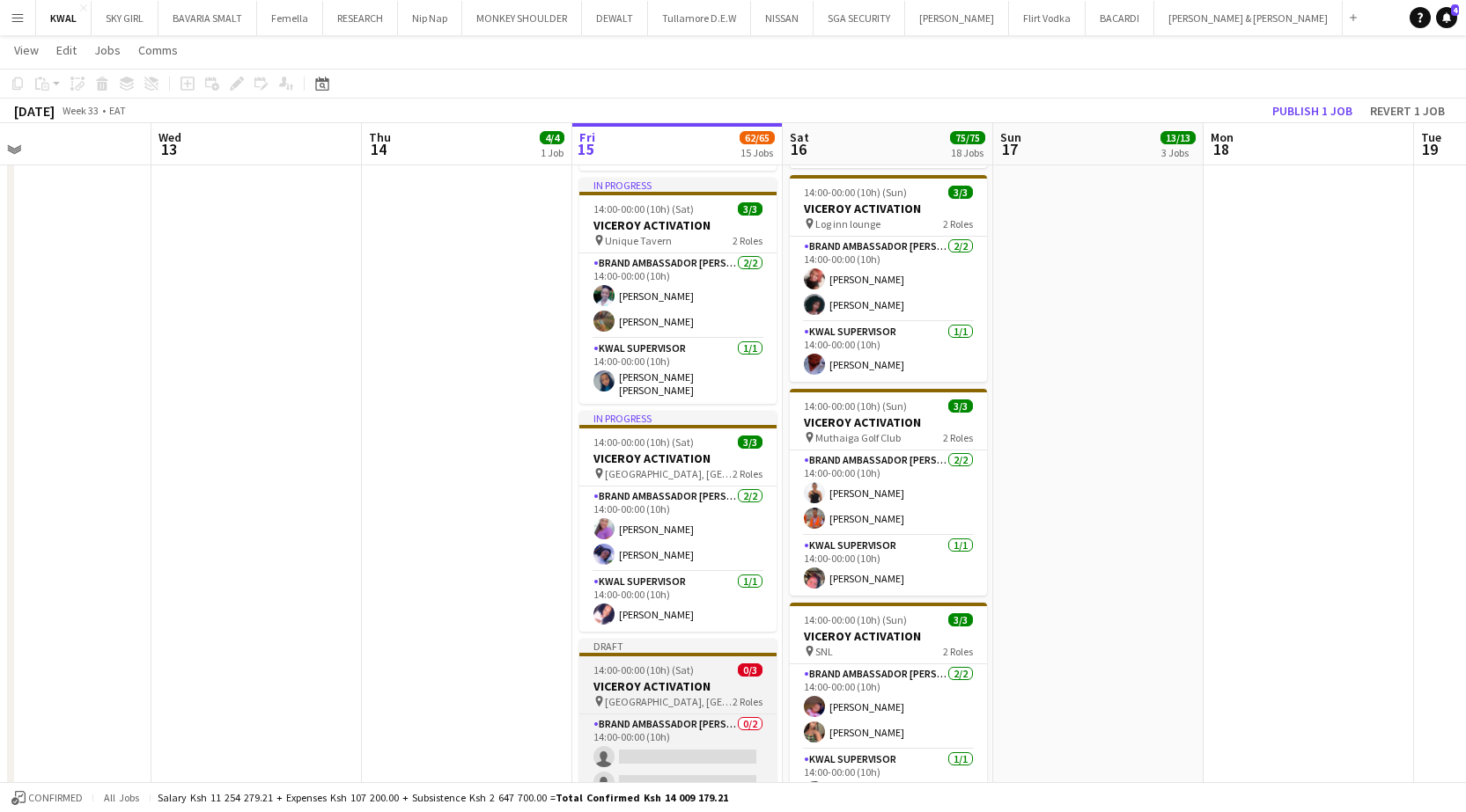
click at [585, 558] on span "[GEOGRAPHIC_DATA], [GEOGRAPHIC_DATA]" at bounding box center [669, 702] width 127 height 13
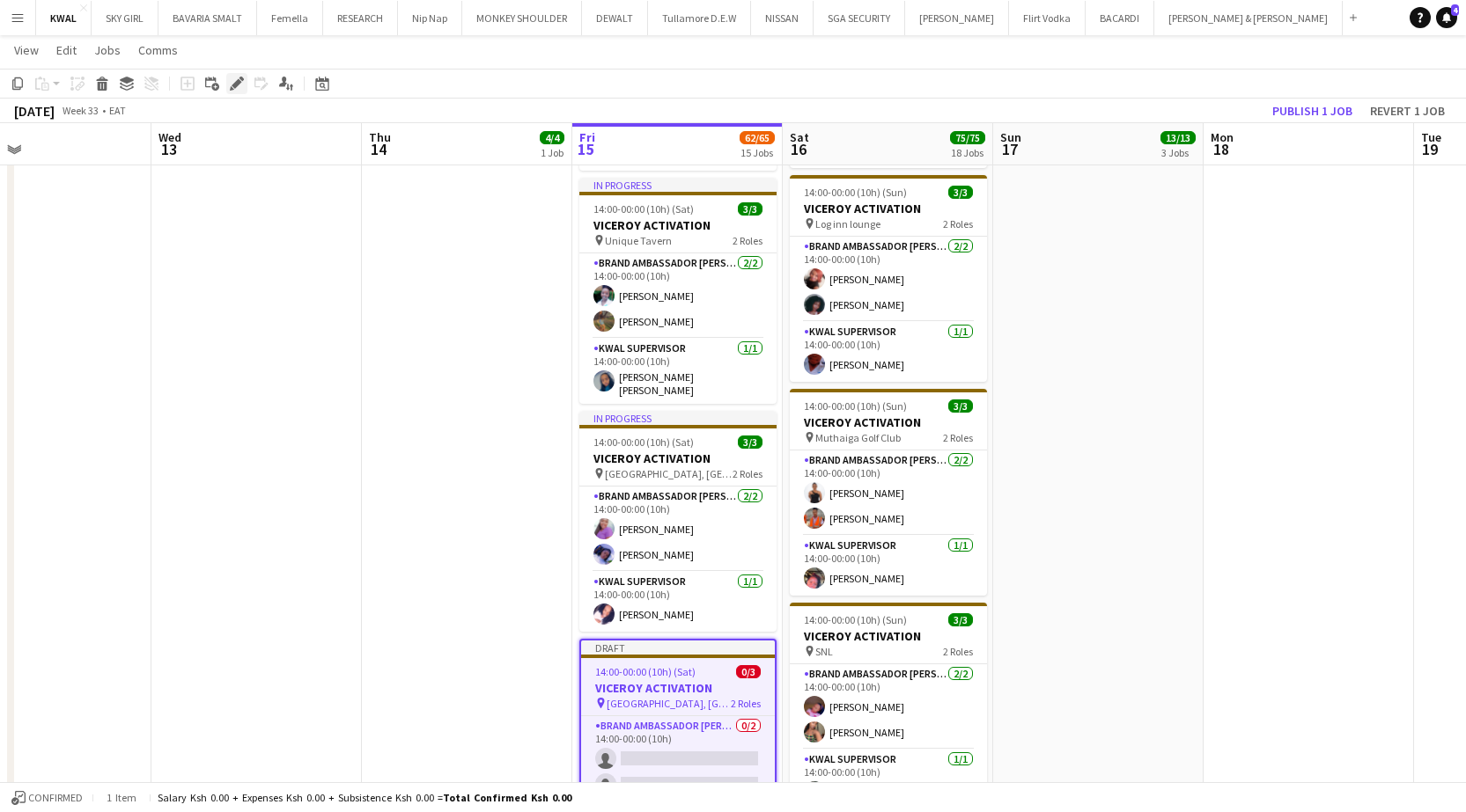
click at [233, 82] on icon "Edit" at bounding box center [237, 83] width 14 height 14
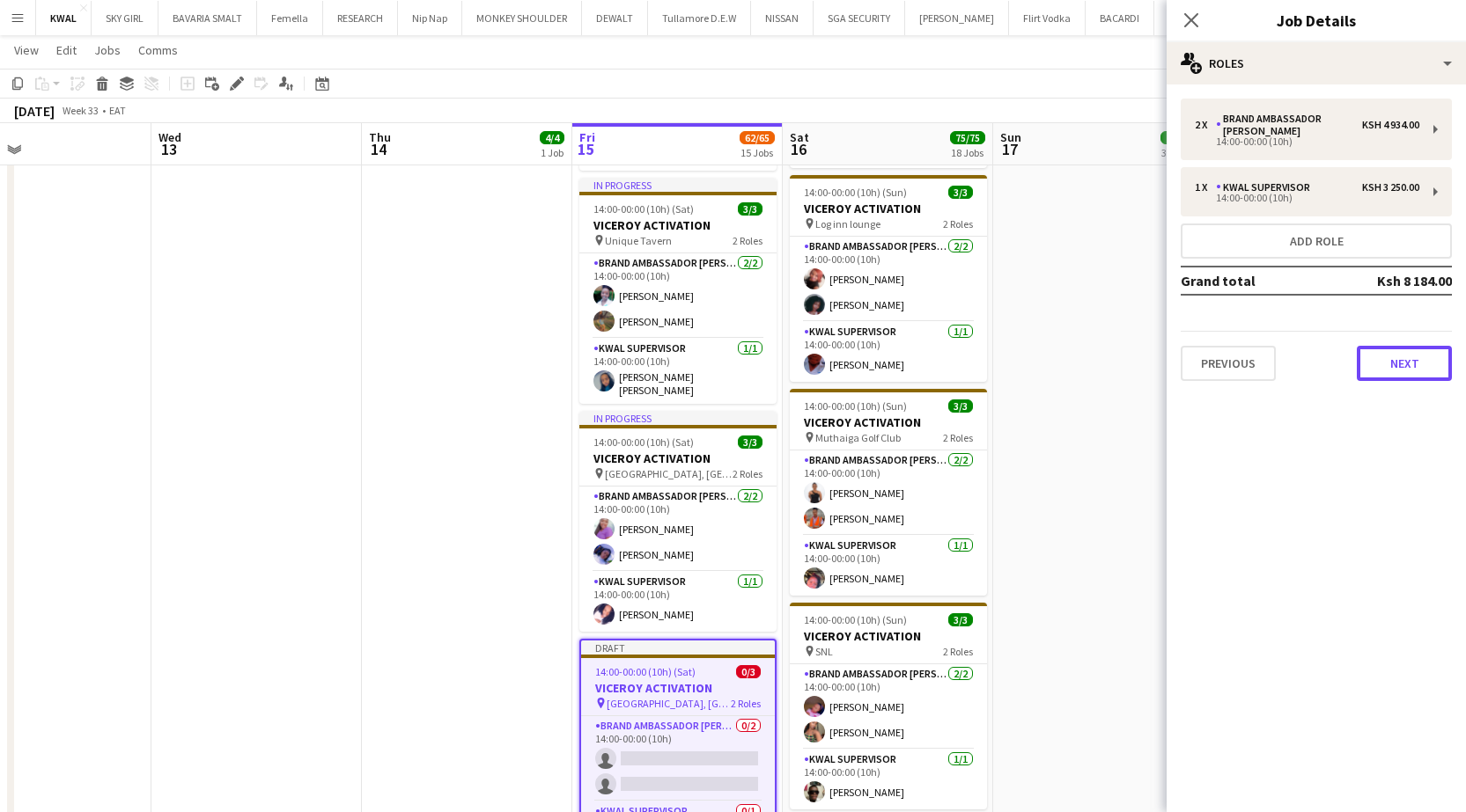
click at [585, 352] on button "Next" at bounding box center [1404, 362] width 95 height 35
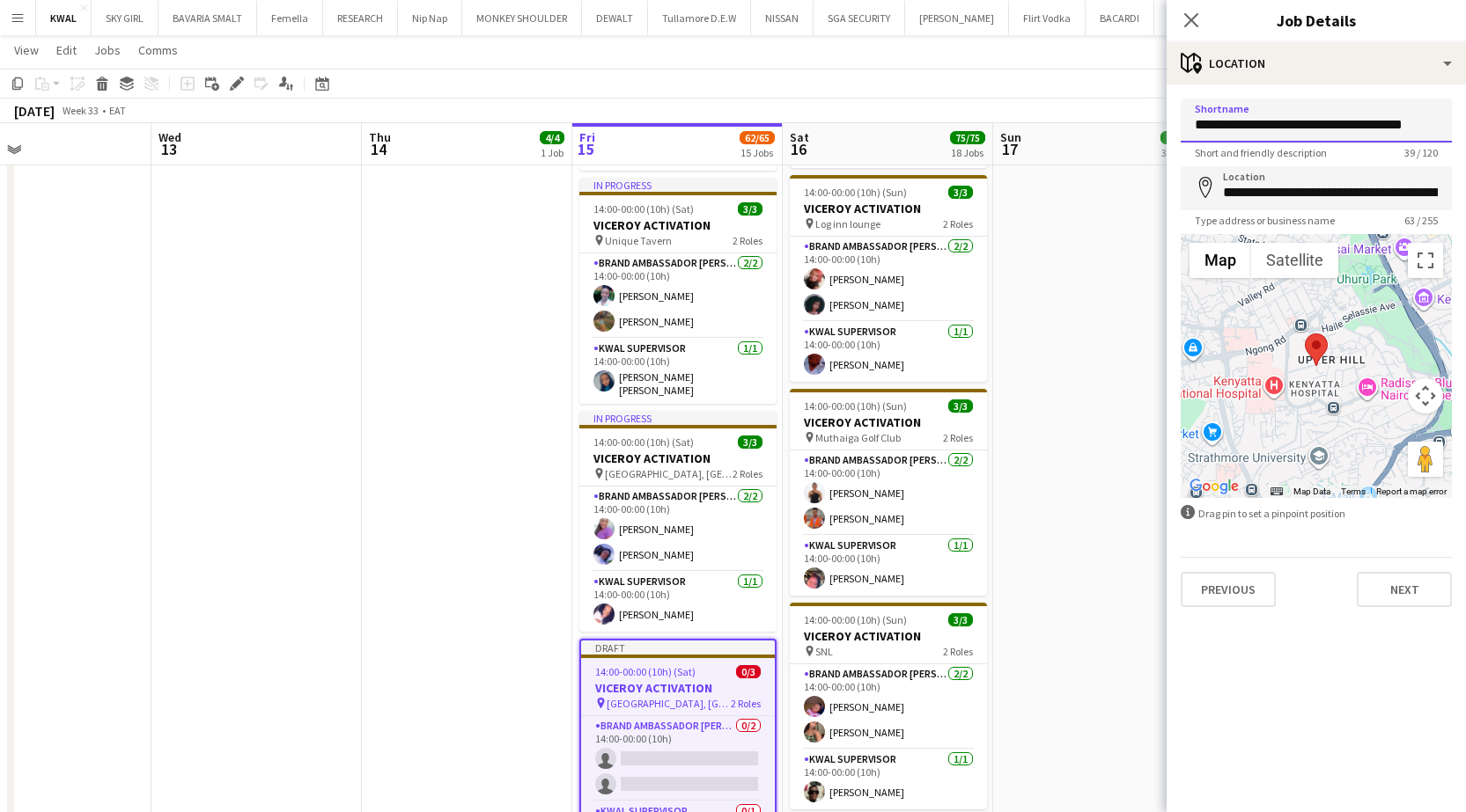
drag, startPoint x: 1190, startPoint y: 125, endPoint x: 1478, endPoint y: 140, distance: 288.4
click at [585, 140] on html "Menu Boards Boards Boards All jobs Status Workforce Workforce My Workforce Recr…" at bounding box center [733, 448] width 1466 height 2303
type input "**********"
click at [585, 117] on form "**********" at bounding box center [1315, 353] width 299 height 509
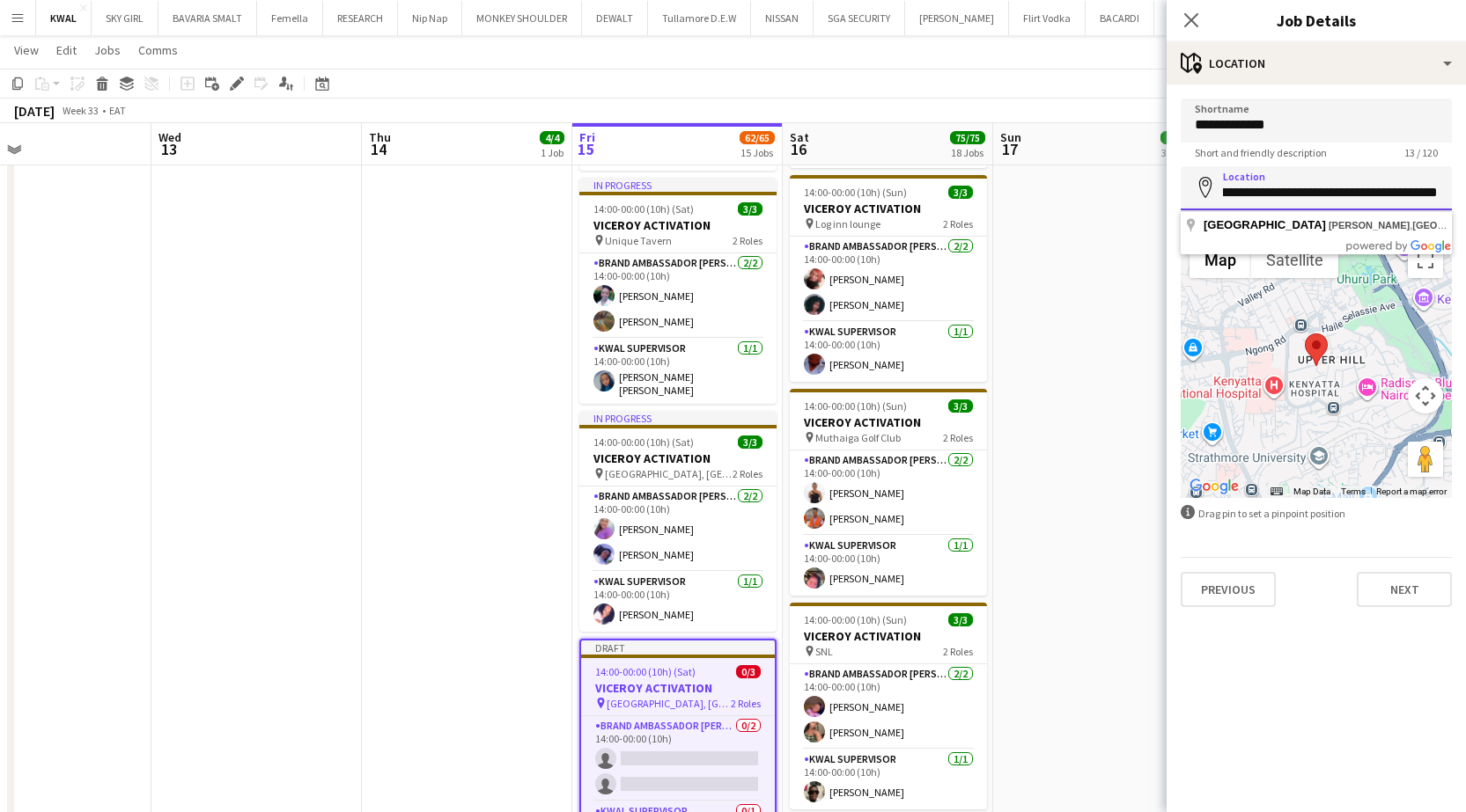
drag, startPoint x: 1224, startPoint y: 189, endPoint x: 1478, endPoint y: 204, distance: 254.4
click at [585, 204] on html "Menu Boards Boards Boards All jobs Status Workforce Workforce My Workforce Recr…" at bounding box center [733, 448] width 1466 height 2303
paste input
type input "**********"
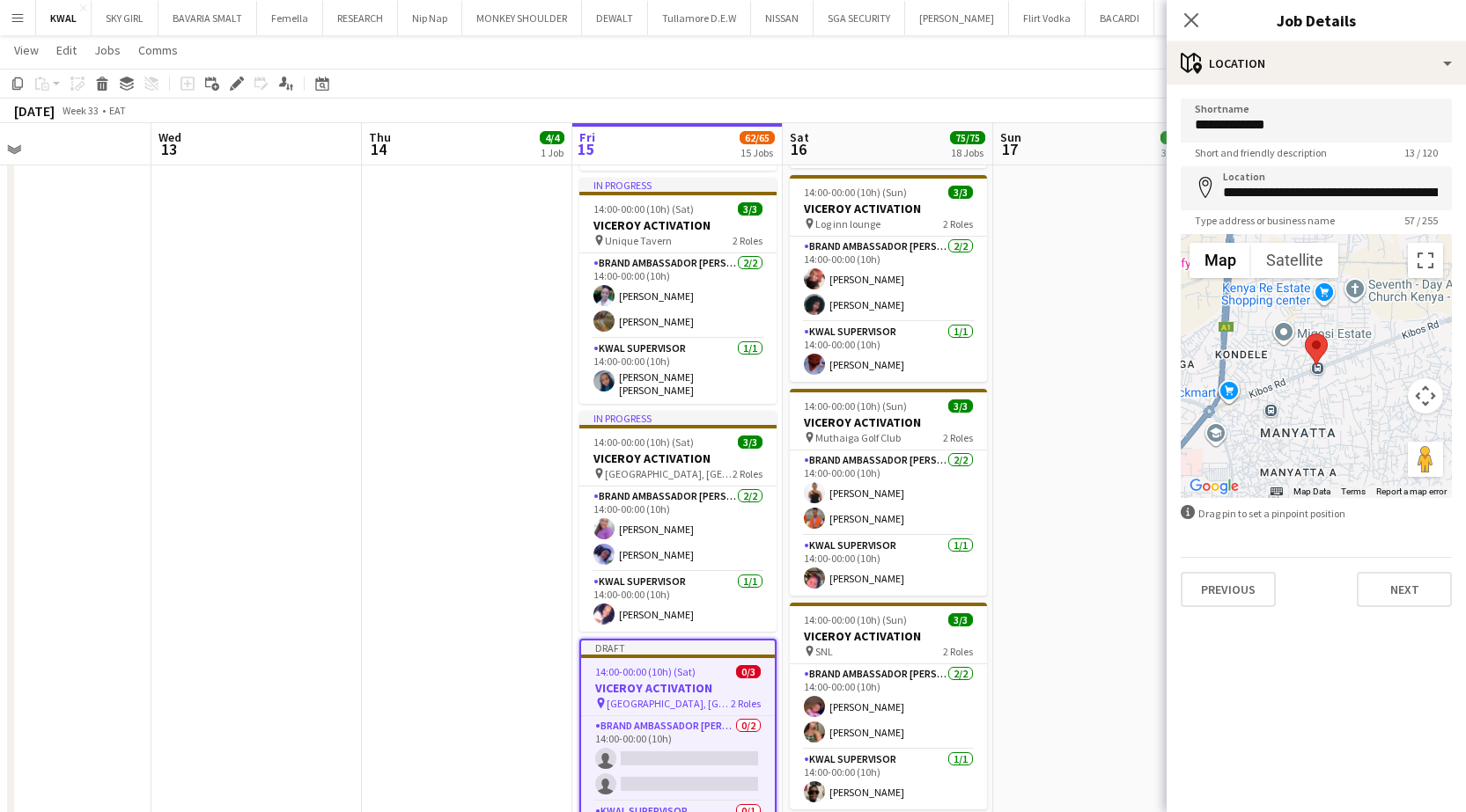
click at [585, 558] on h3 "VICEROY ACTIVATION" at bounding box center [678, 688] width 194 height 16
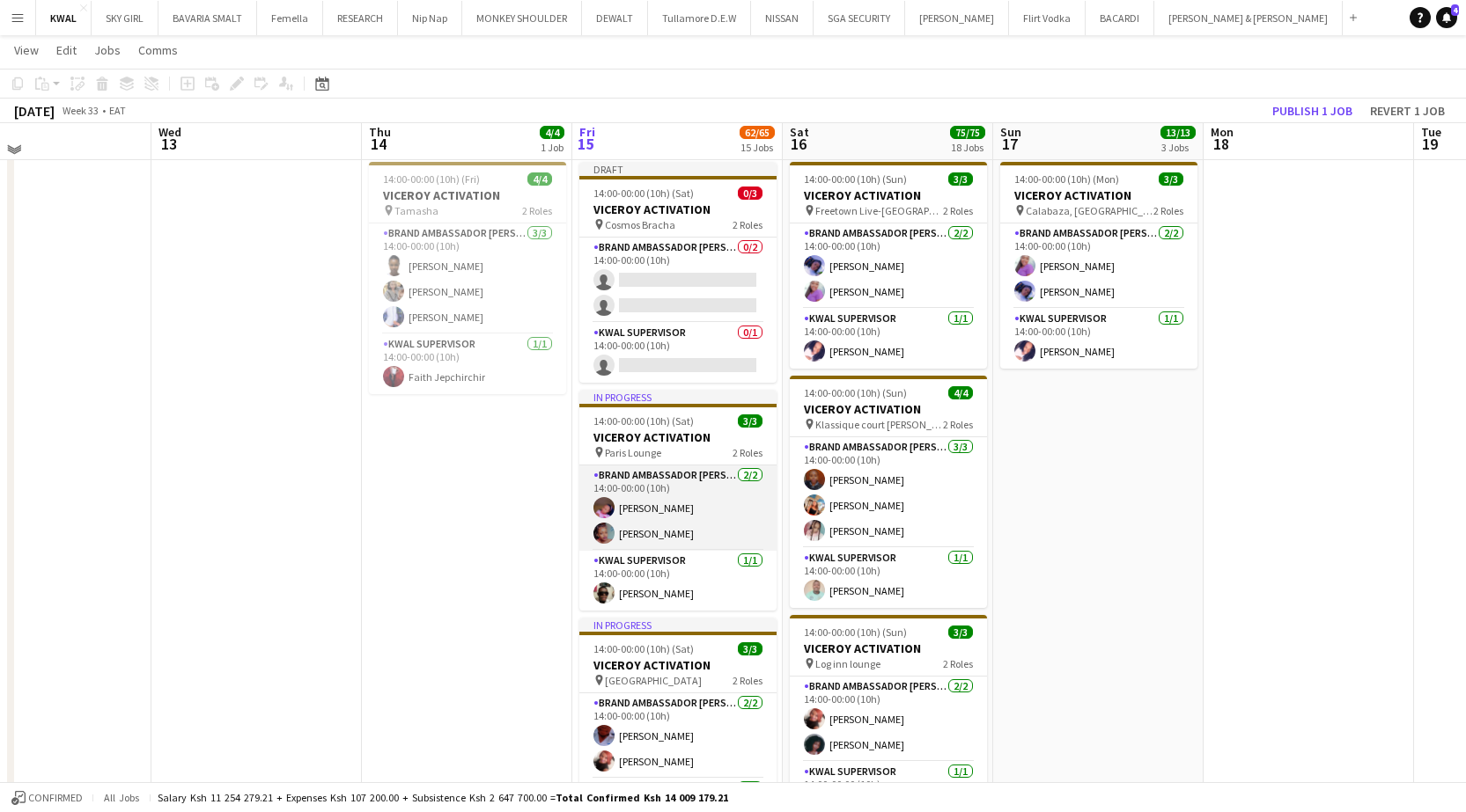
scroll to position [88, 0]
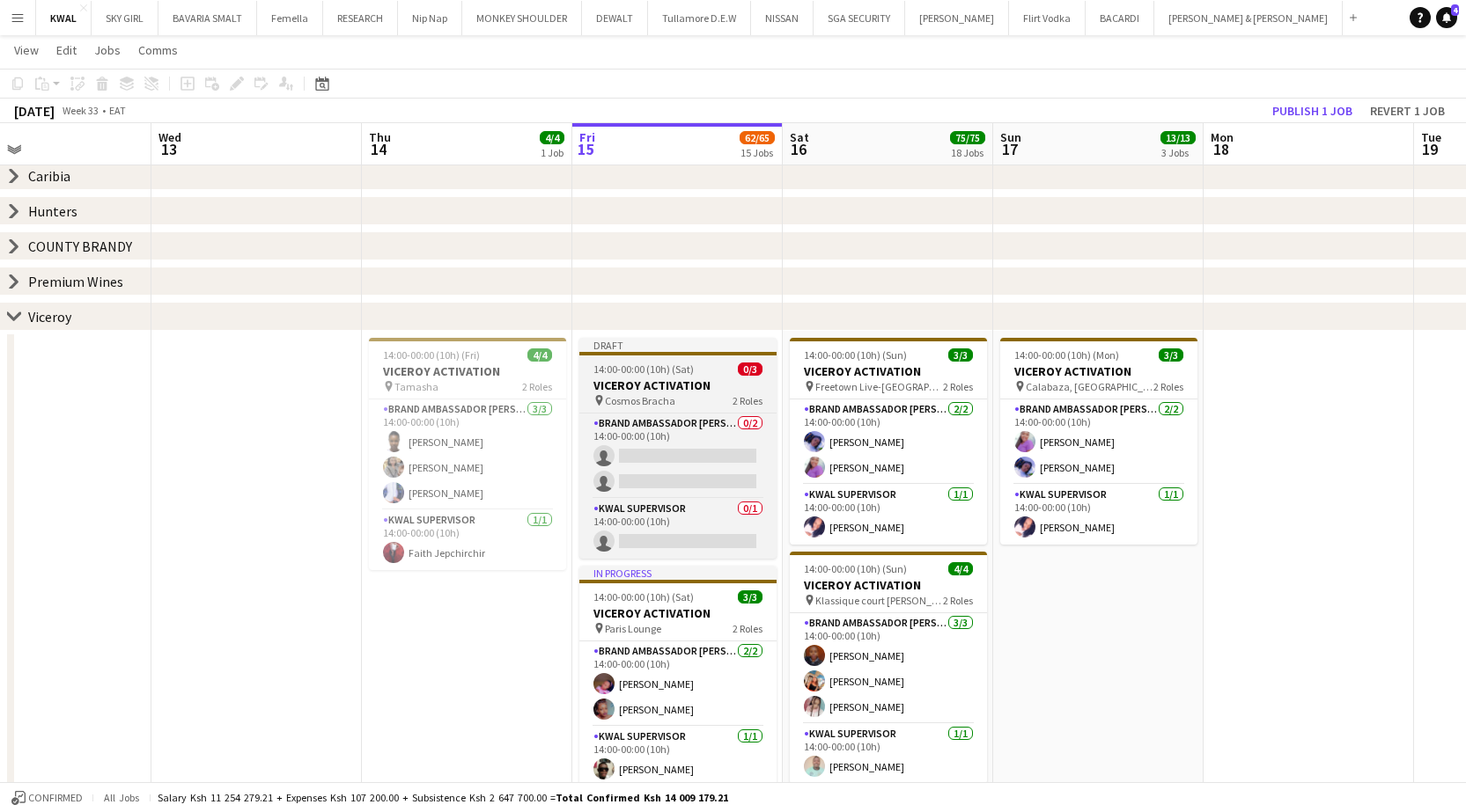
click at [585, 412] on app-job-card "Draft 14:00-00:00 (10h) (Sat) 0/3 VICEROY ACTIVATION pin Cosmos Bracha 2 Roles …" at bounding box center [678, 449] width 198 height 221
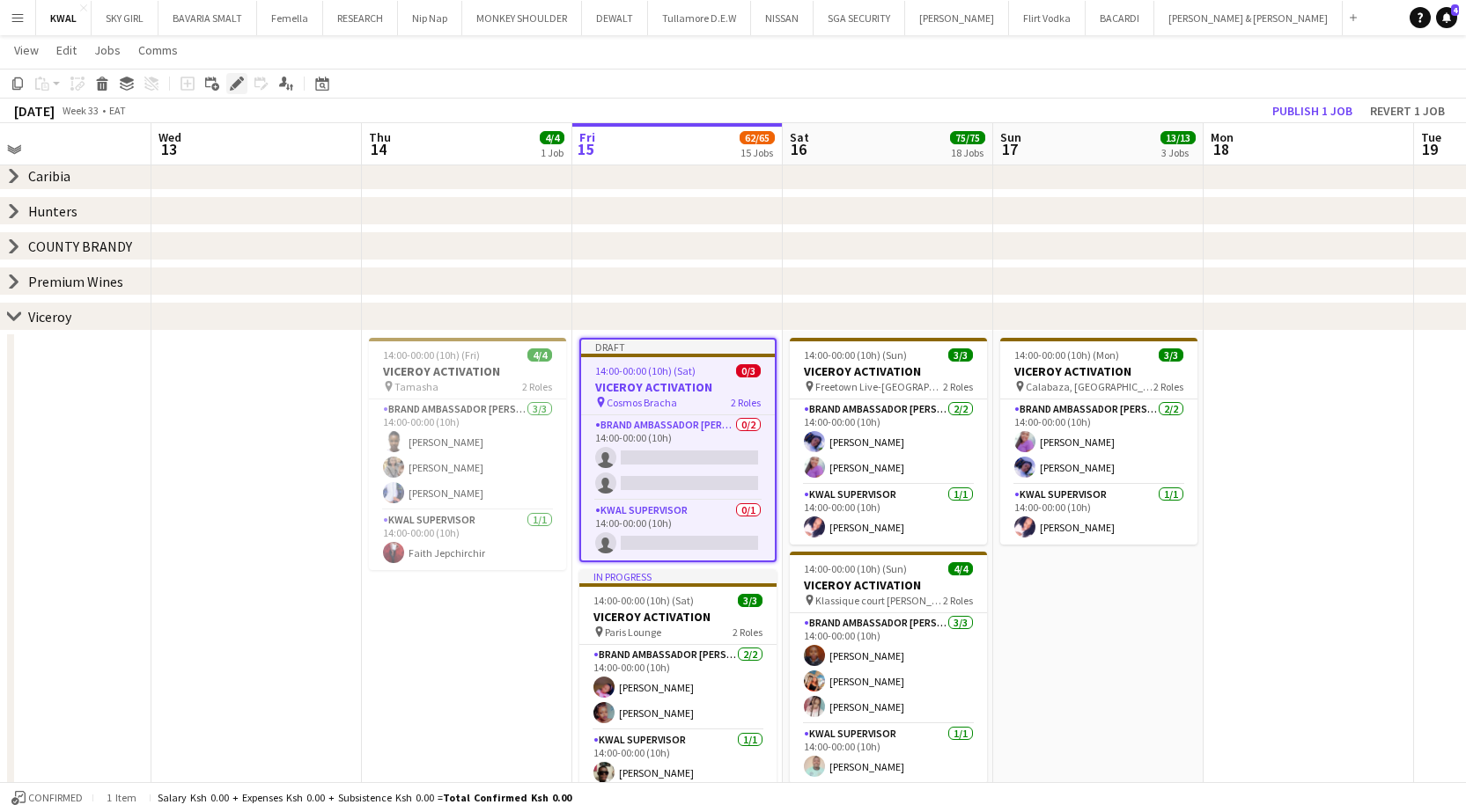
click at [235, 81] on icon "Edit" at bounding box center [237, 83] width 14 height 14
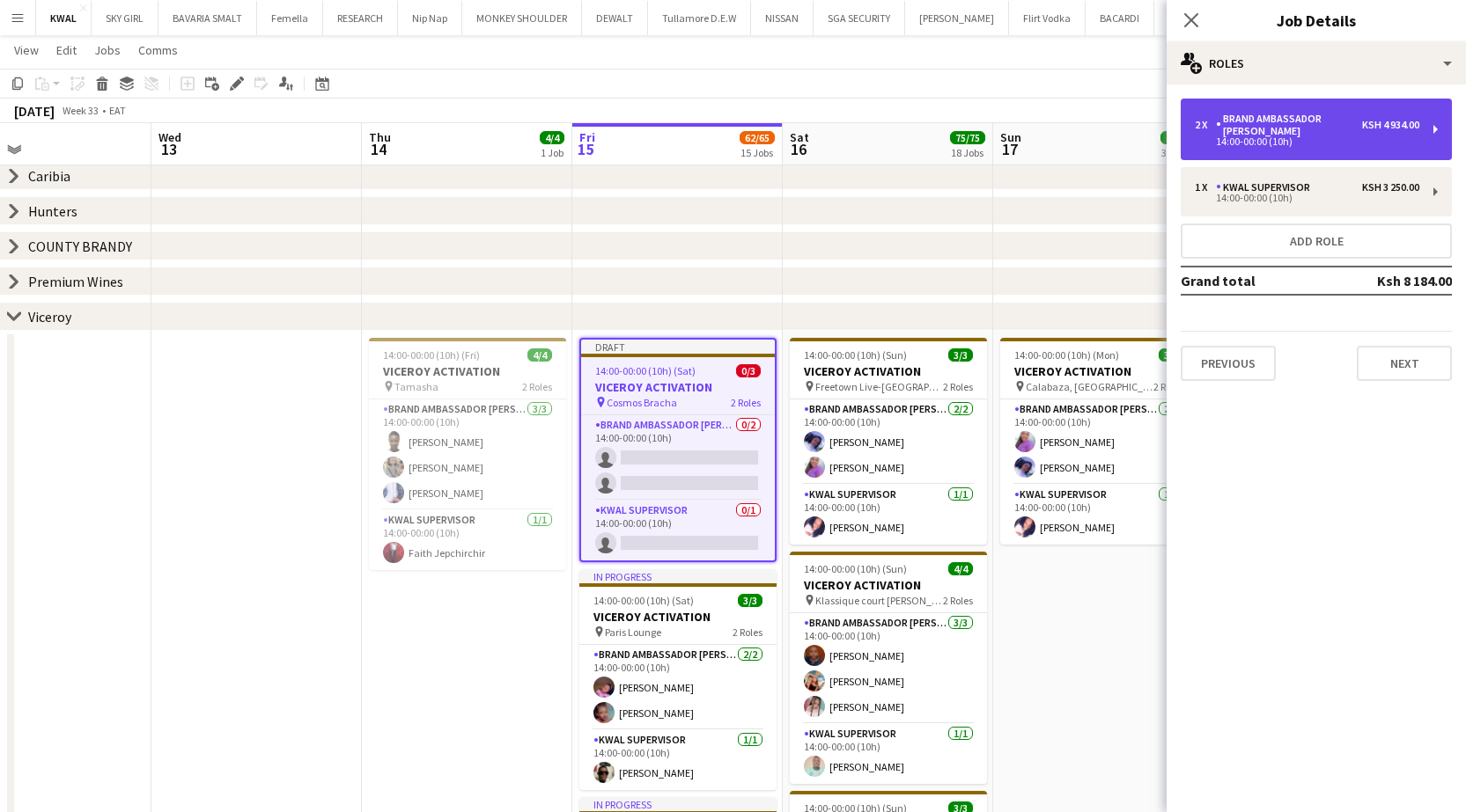
click at [585, 137] on div "14:00-00:00 (10h)" at bounding box center [1307, 142] width 224 height 9
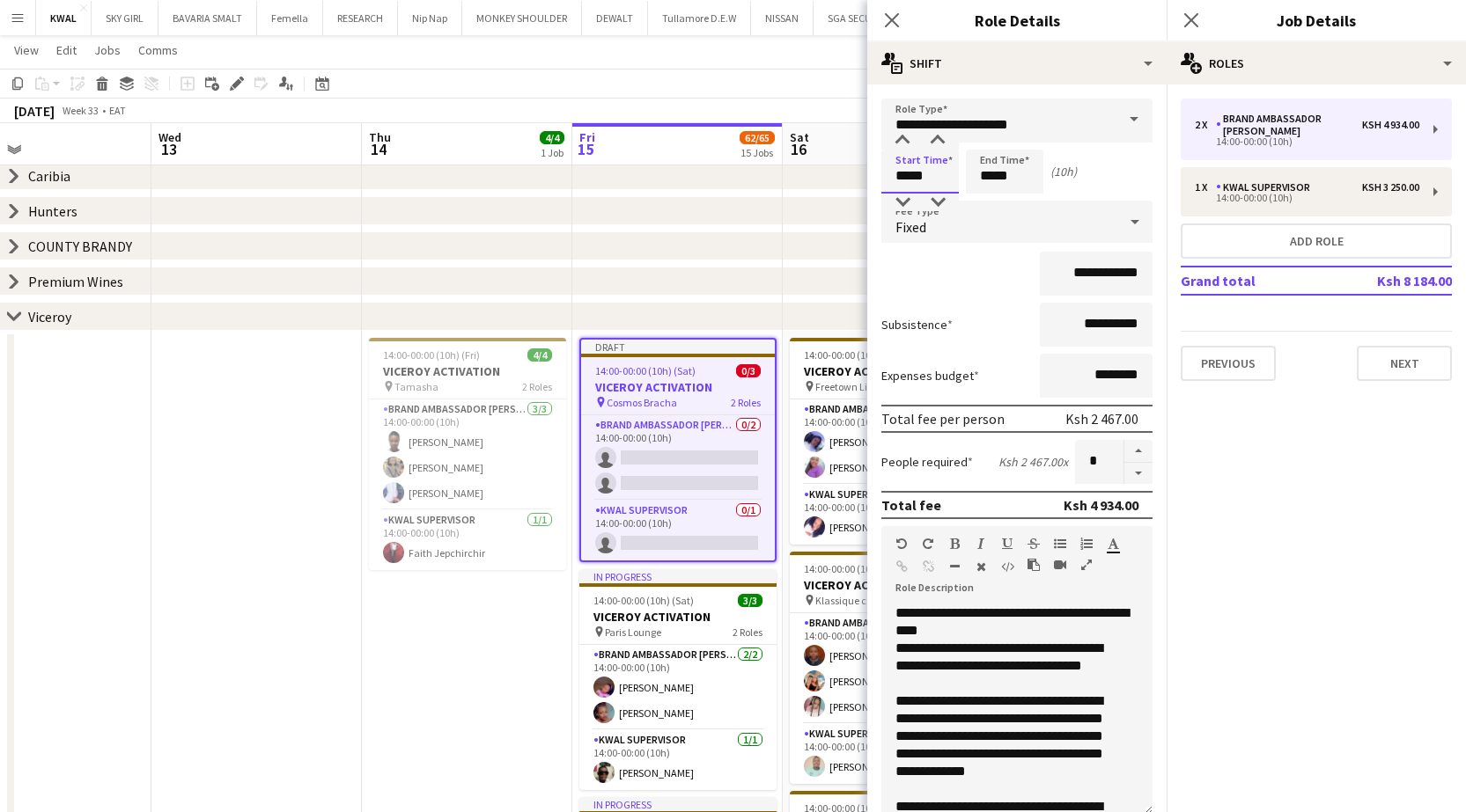
drag, startPoint x: 909, startPoint y: 181, endPoint x: 884, endPoint y: 179, distance: 25.1
click at [585, 179] on input "*****" at bounding box center [920, 171] width 77 height 44
click at [585, 180] on input "*****" at bounding box center [920, 171] width 77 height 44
type input "*****"
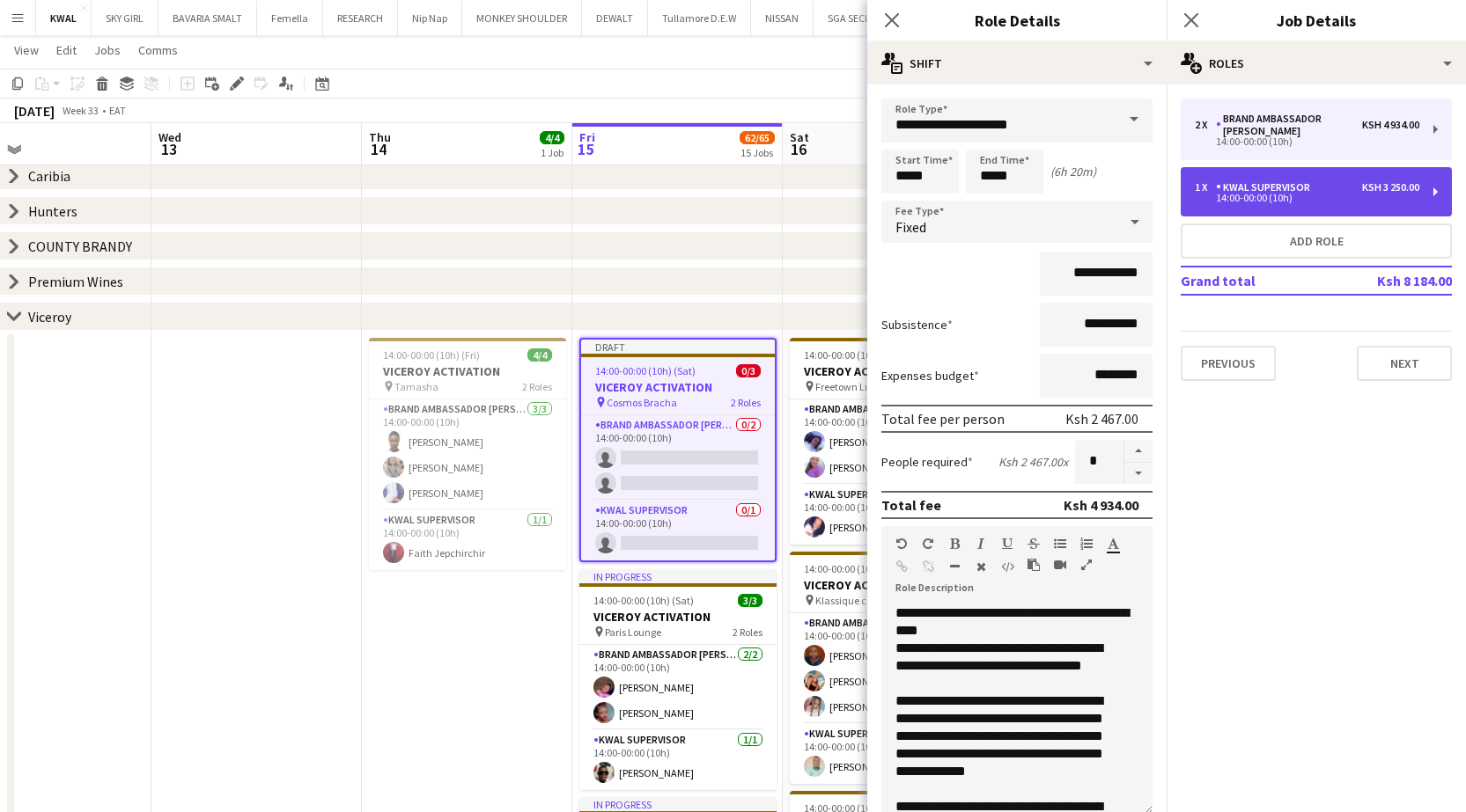
click at [585, 194] on div "14:00-00:00 (10h)" at bounding box center [1307, 198] width 224 height 9
type input "**********"
type input "*****"
type input "**********"
type input "*"
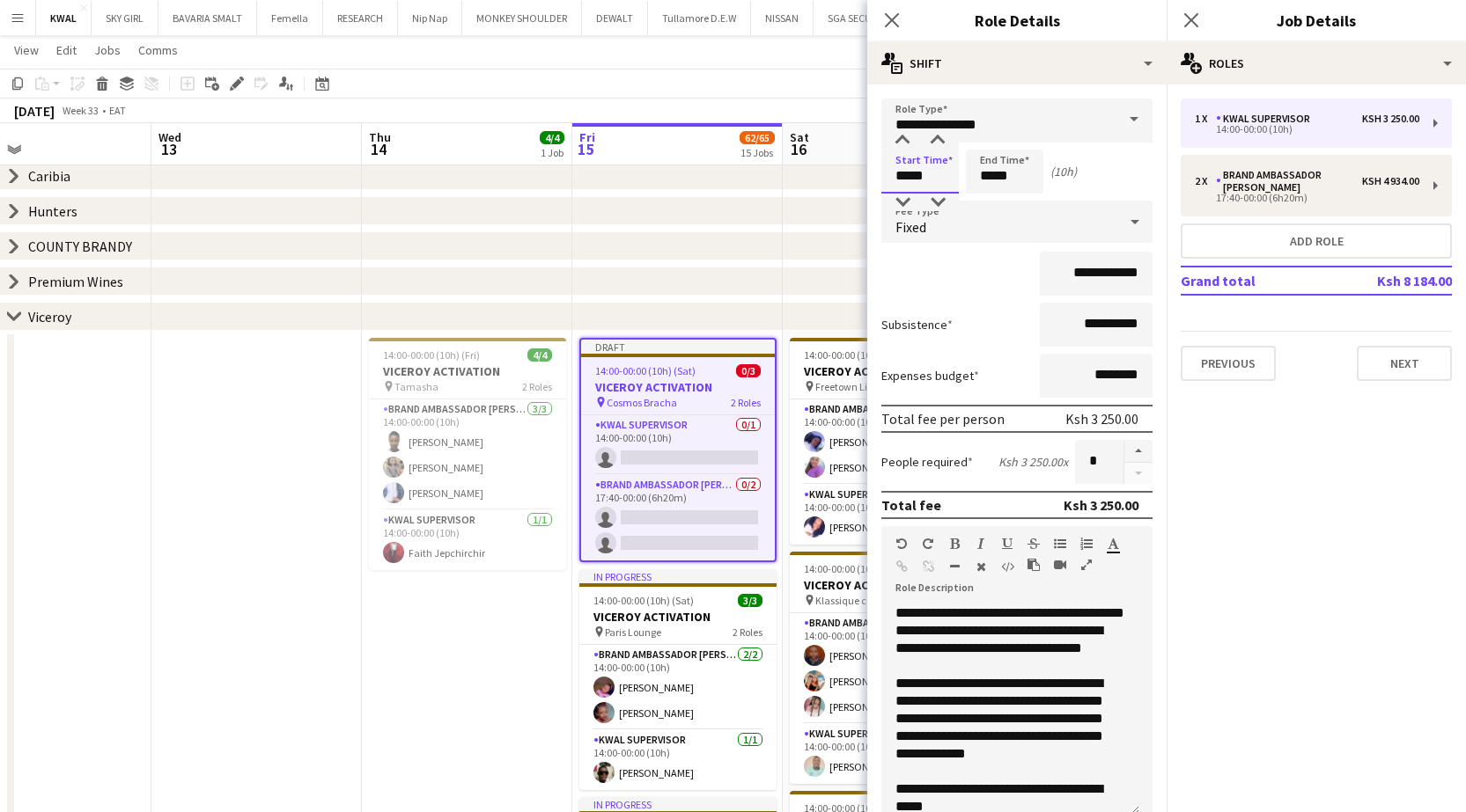
drag, startPoint x: 908, startPoint y: 180, endPoint x: 887, endPoint y: 176, distance: 21.4
click at [585, 176] on input "*****" at bounding box center [920, 171] width 77 height 44
click at [585, 174] on input "*****" at bounding box center [920, 171] width 77 height 44
type input "*****"
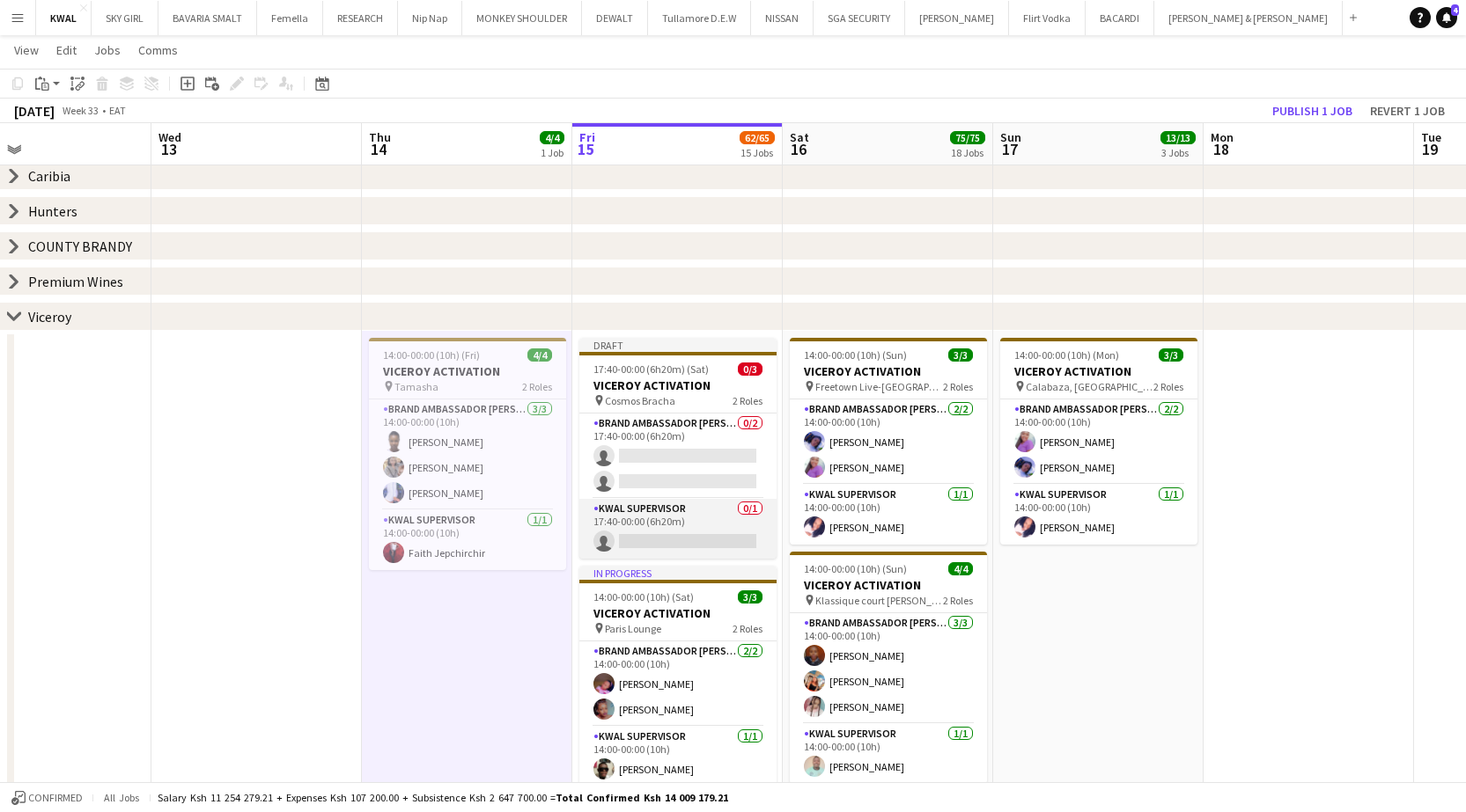
drag, startPoint x: 676, startPoint y: 543, endPoint x: 698, endPoint y: 532, distance: 24.6
click at [585, 542] on app-card-role "KWAL SUPERVISOR 0/1 17:40-00:00 (6h20m) single-neutral-actions" at bounding box center [678, 528] width 198 height 60
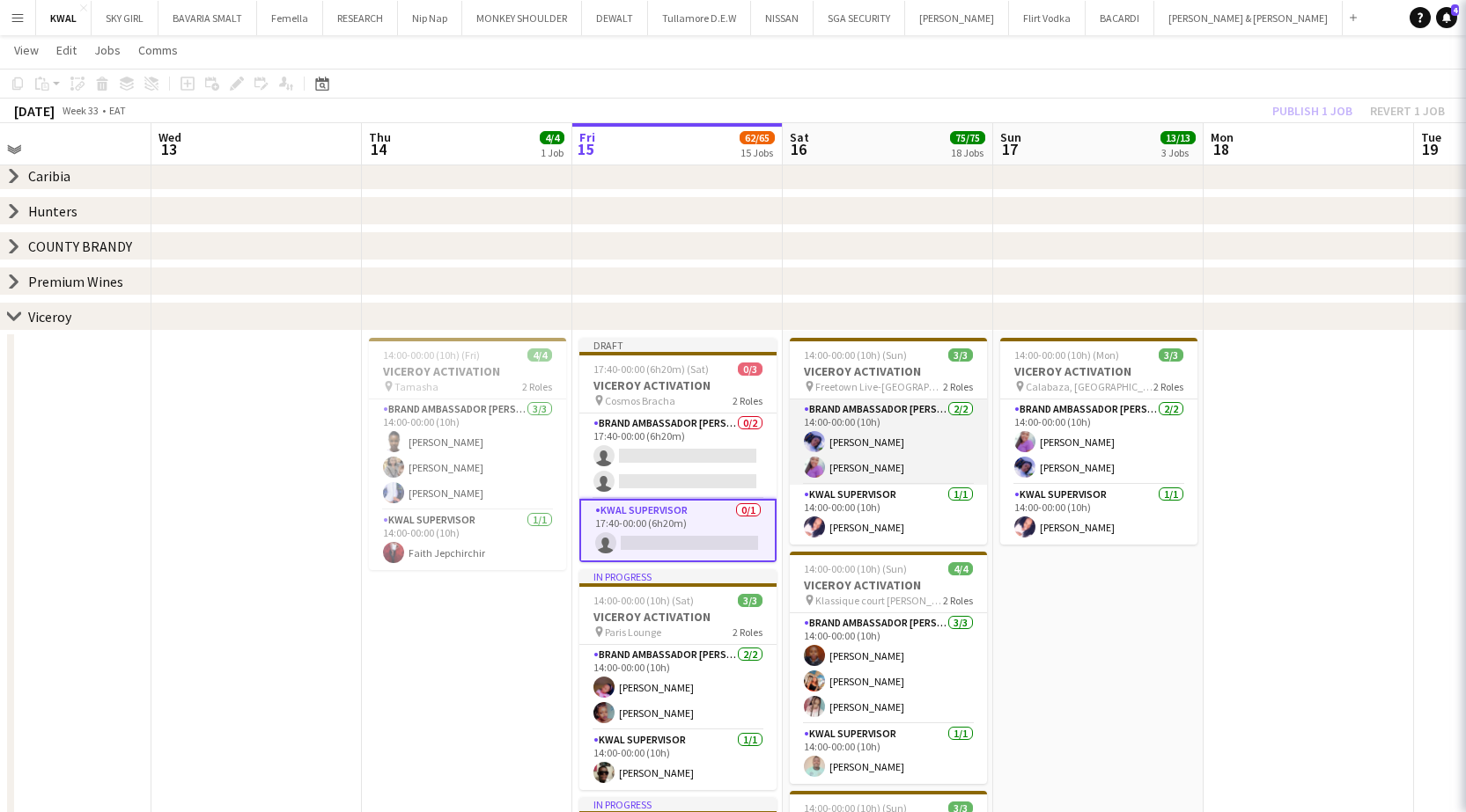
scroll to position [0, 478]
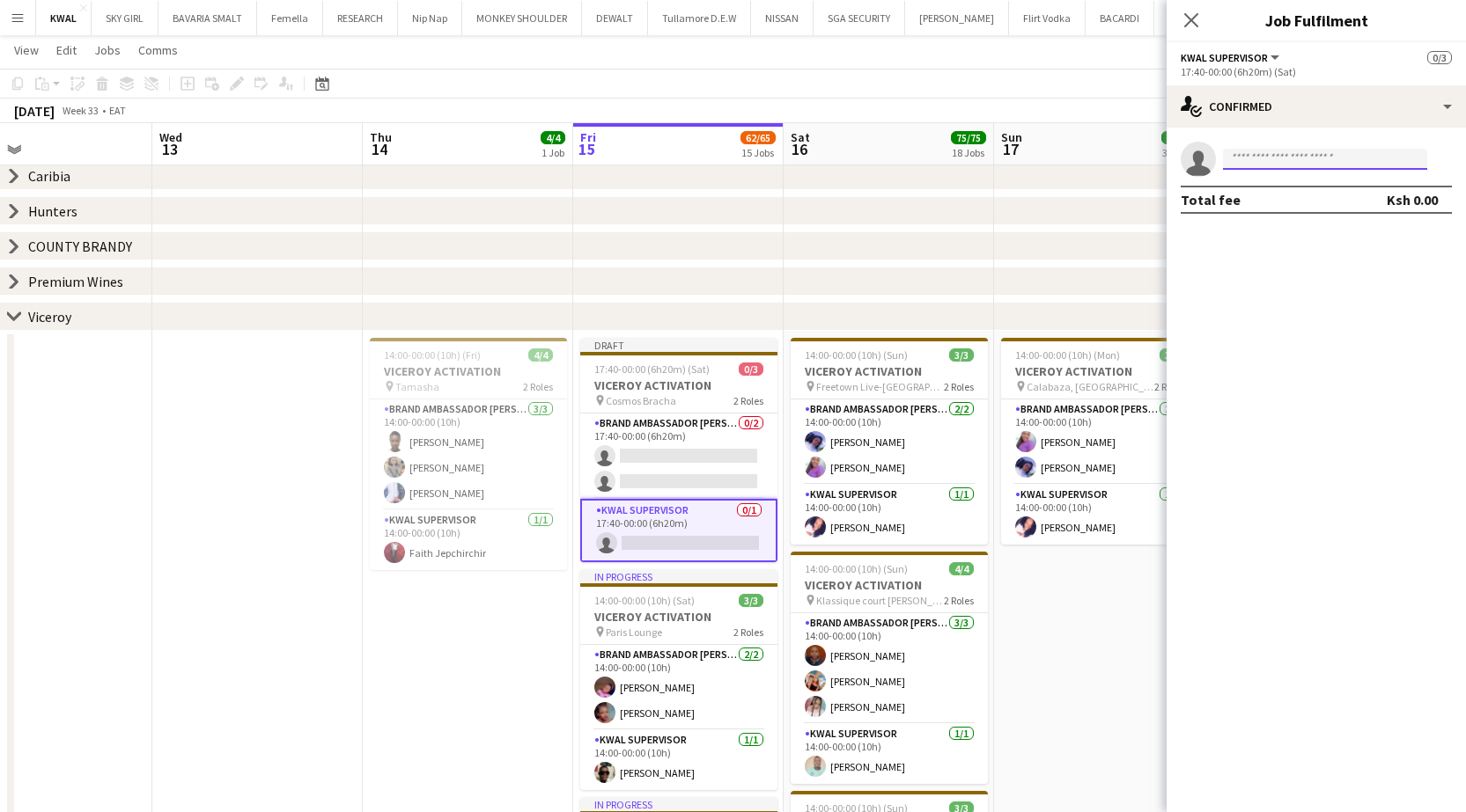
click at [585, 159] on input at bounding box center [1324, 160] width 204 height 22
type input "********"
click at [585, 197] on span "iachieng488@gmail.com" at bounding box center [1325, 199] width 176 height 14
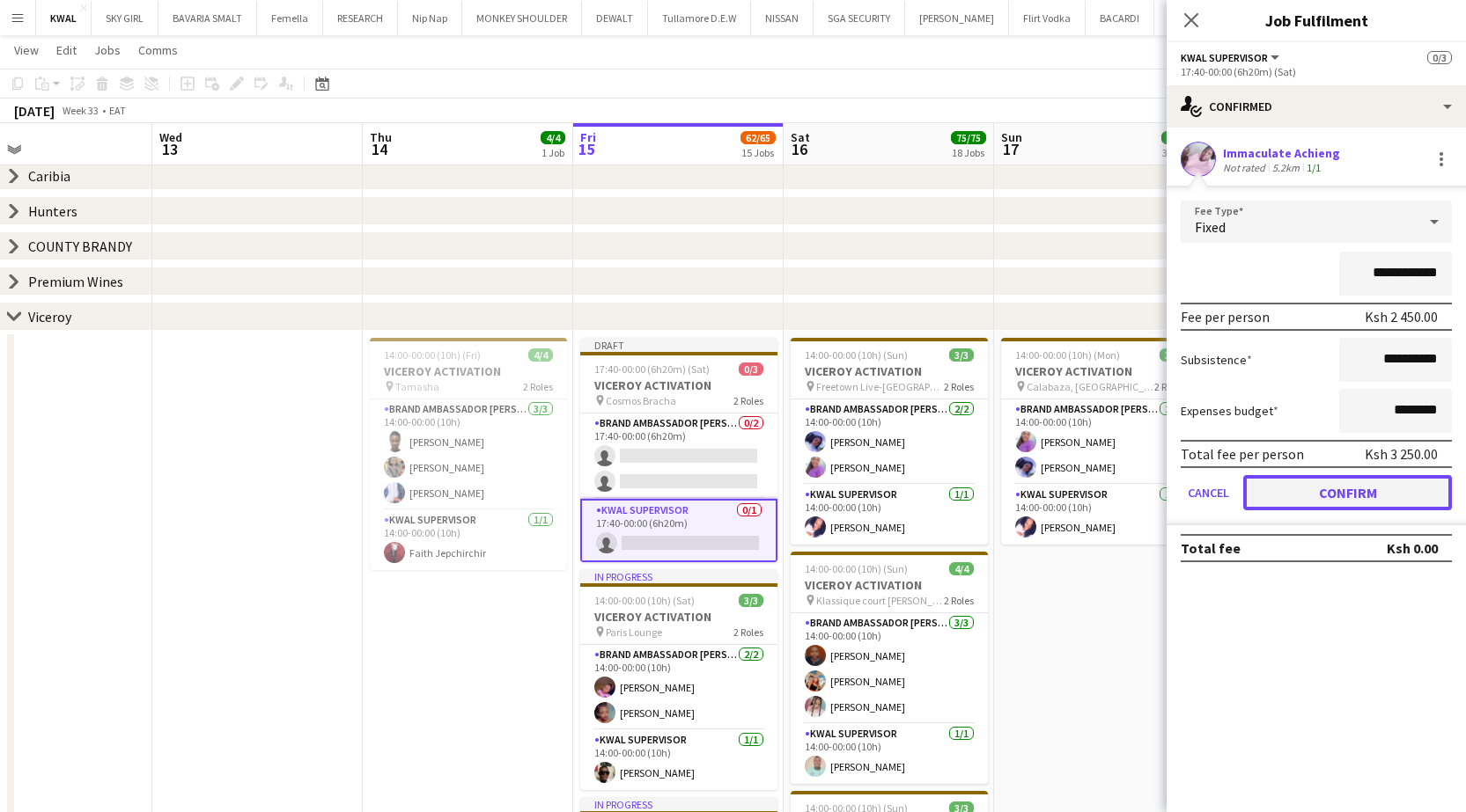
click at [585, 485] on button "Confirm" at bounding box center [1347, 493] width 208 height 35
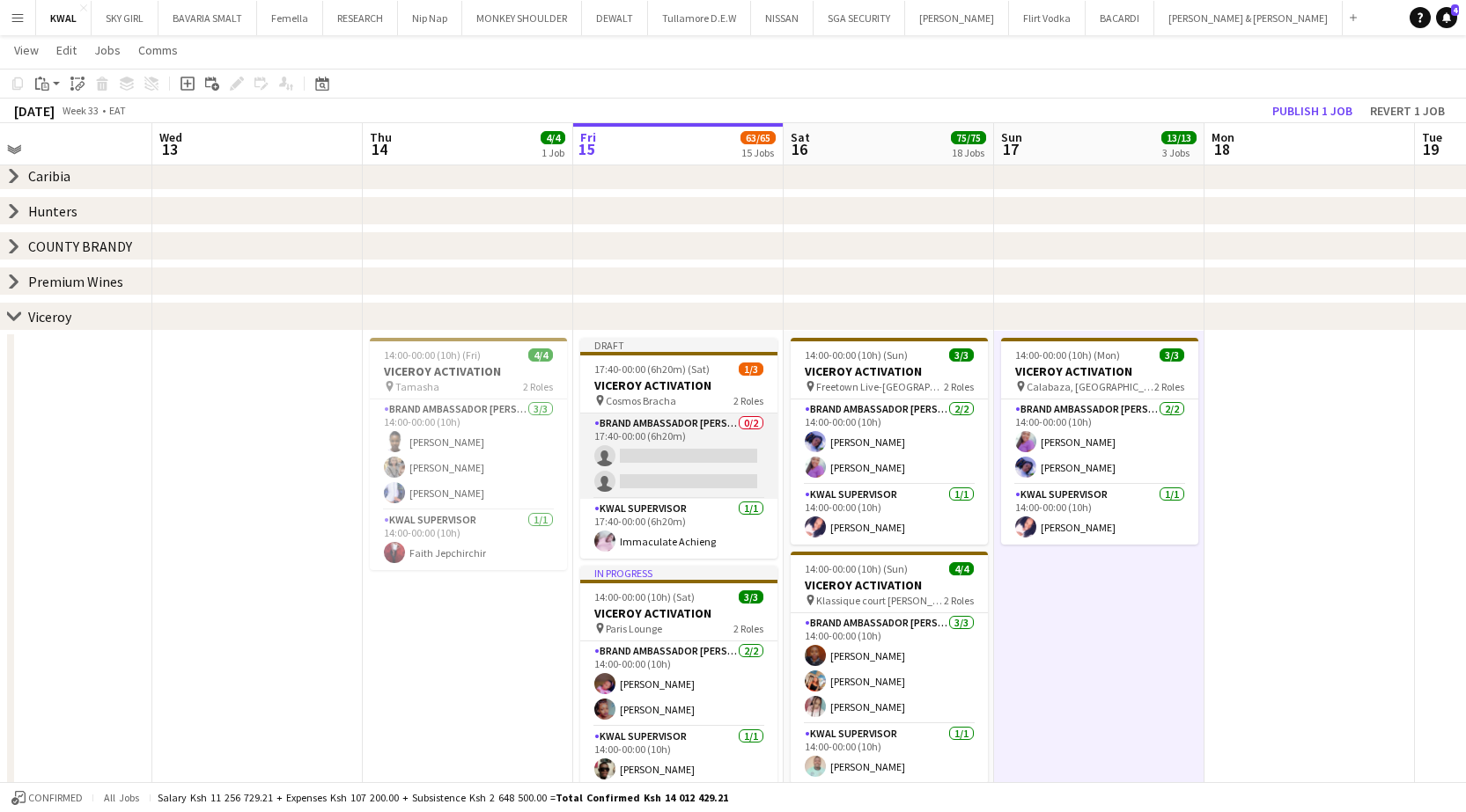
click at [585, 469] on app-card-role "Brand Ambassador kwal 0/2 17:40-00:00 (6h20m) single-neutral-actions single-neu…" at bounding box center [679, 456] width 198 height 85
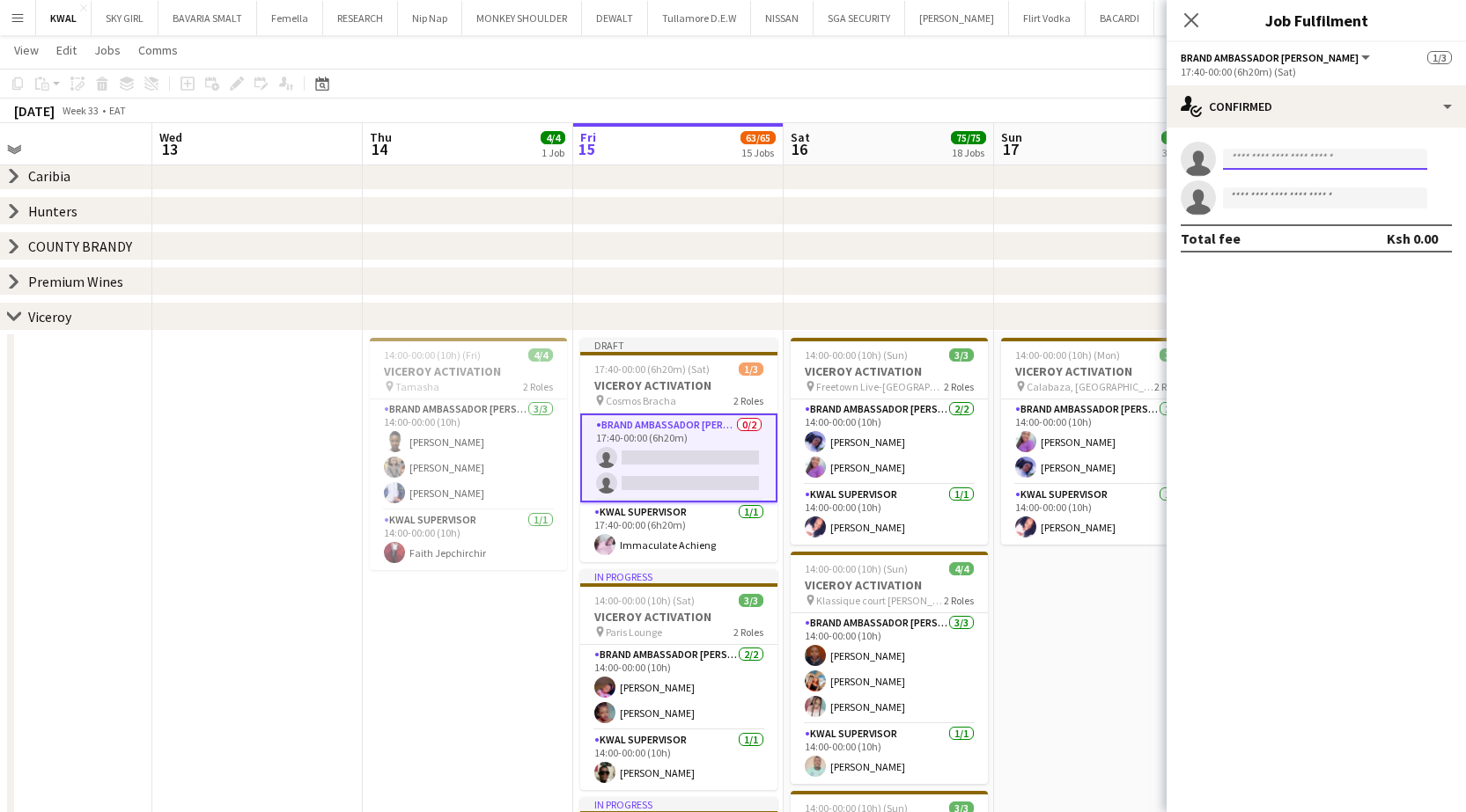
drag, startPoint x: 1295, startPoint y: 156, endPoint x: 1276, endPoint y: 175, distance: 26.9
click at [585, 156] on input at bounding box center [1324, 160] width 204 height 22
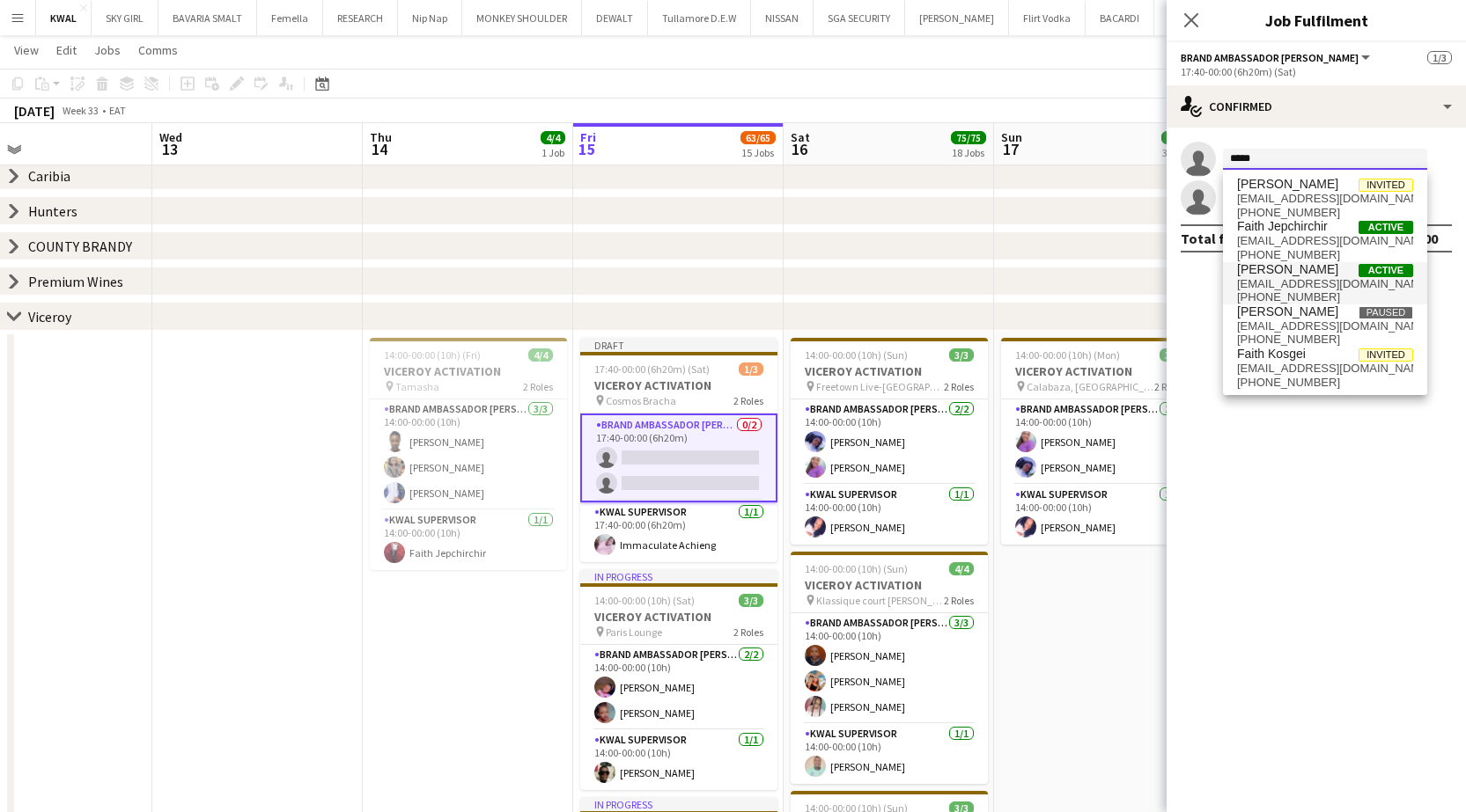
type input "*****"
click at [585, 283] on span "faithkarani136@gmail.com" at bounding box center [1325, 284] width 176 height 14
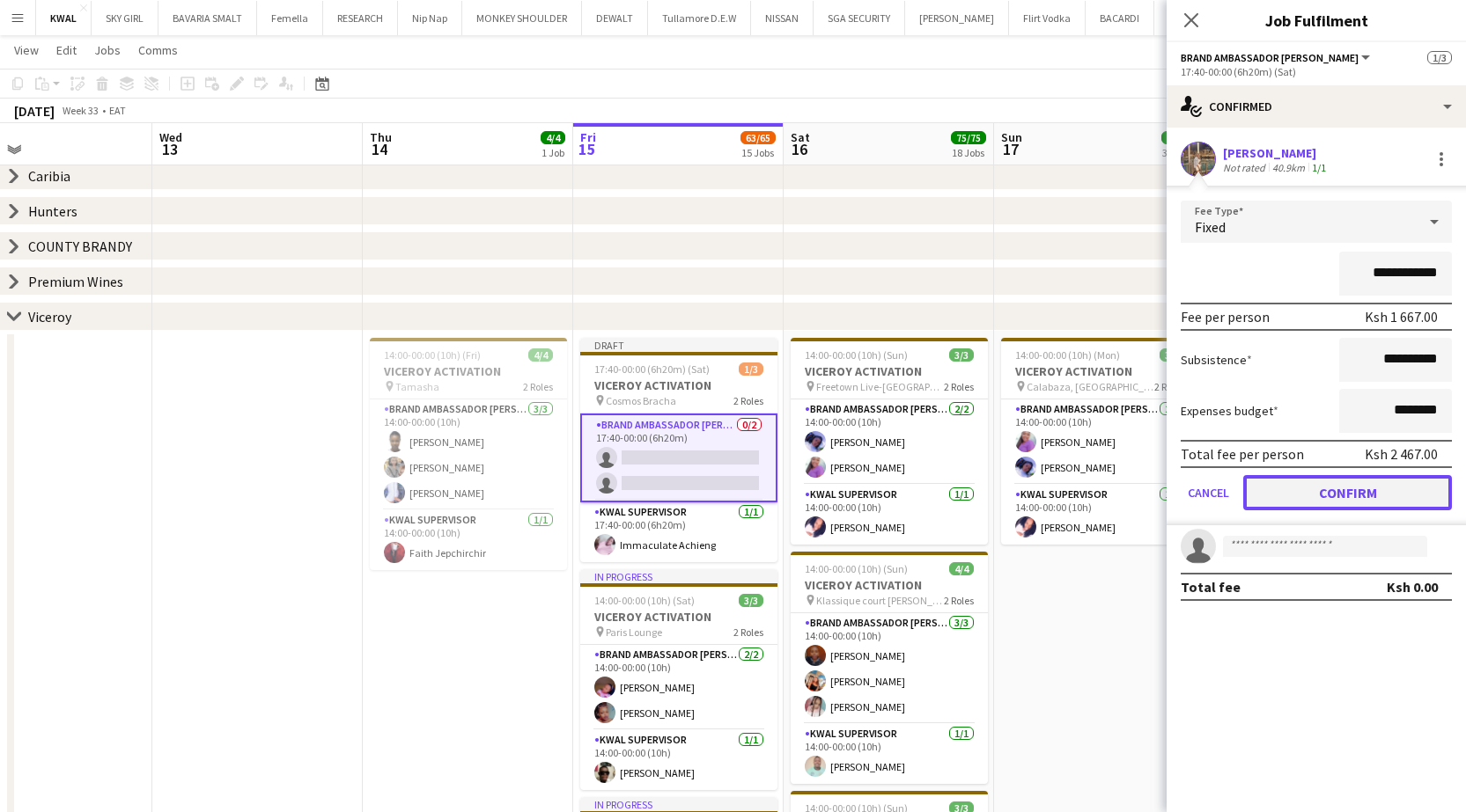
click at [585, 494] on button "Confirm" at bounding box center [1347, 493] width 208 height 35
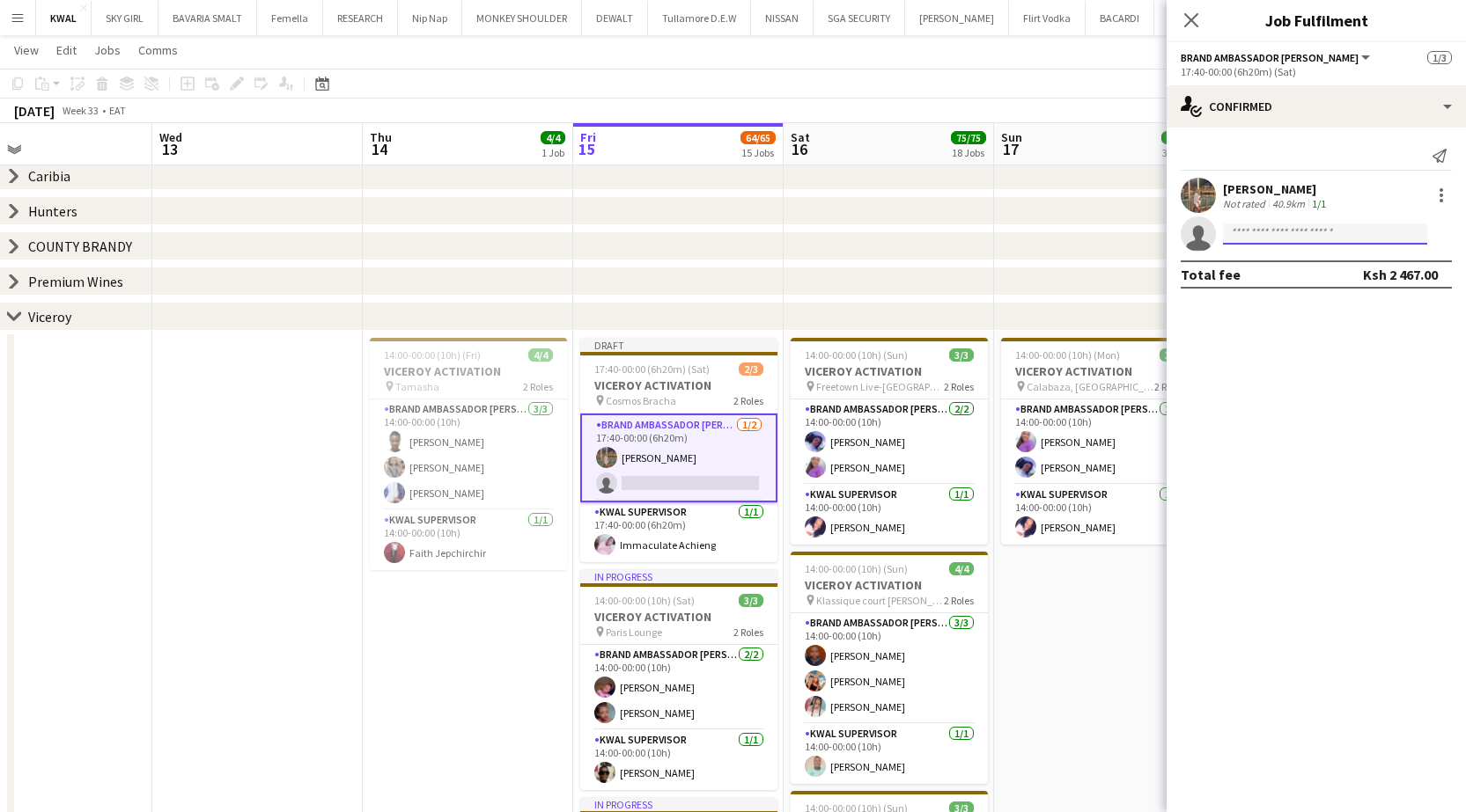
click at [585, 231] on input at bounding box center [1324, 234] width 204 height 22
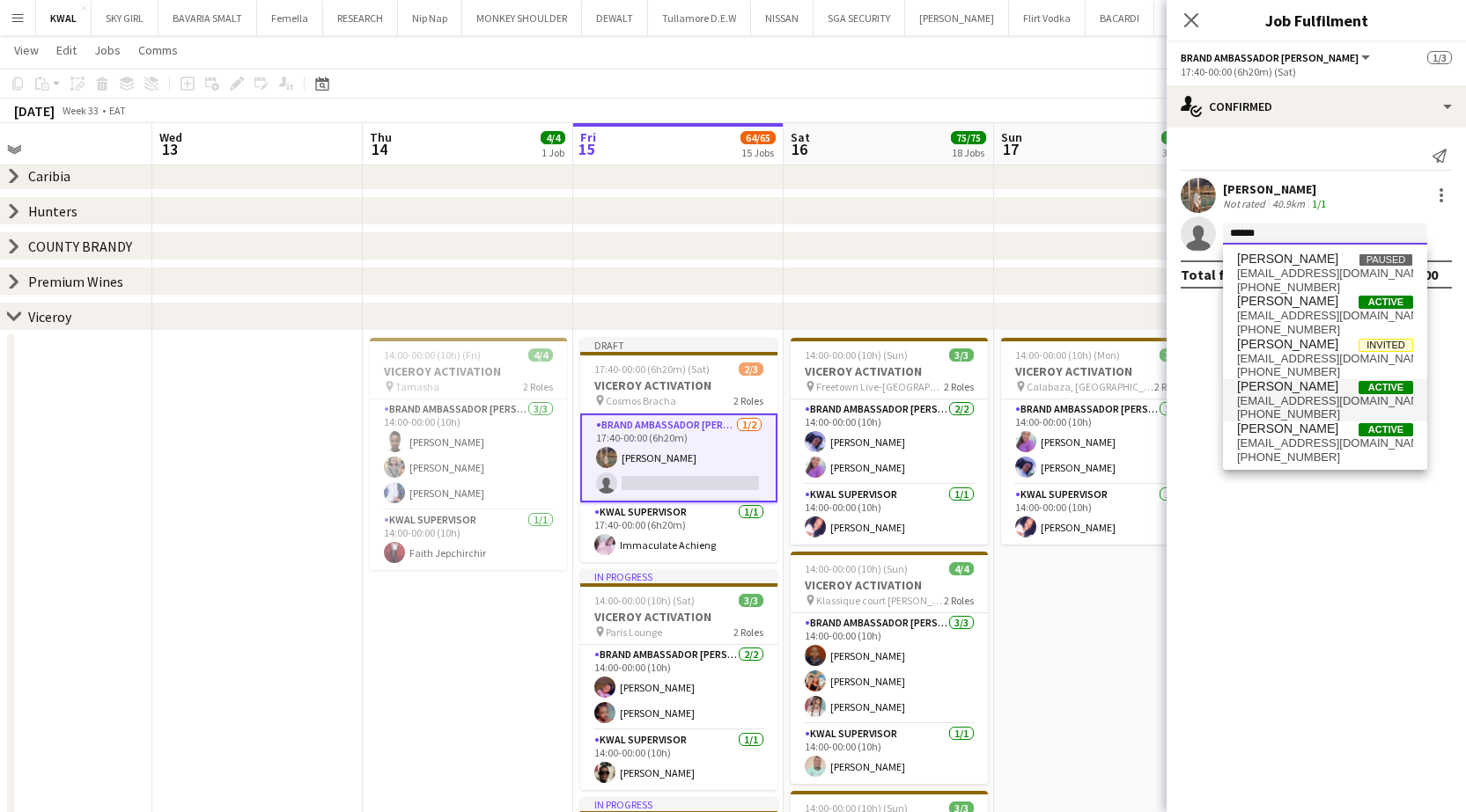
type input "******"
click at [585, 401] on span "marionmaina08@gmail.com" at bounding box center [1325, 401] width 176 height 14
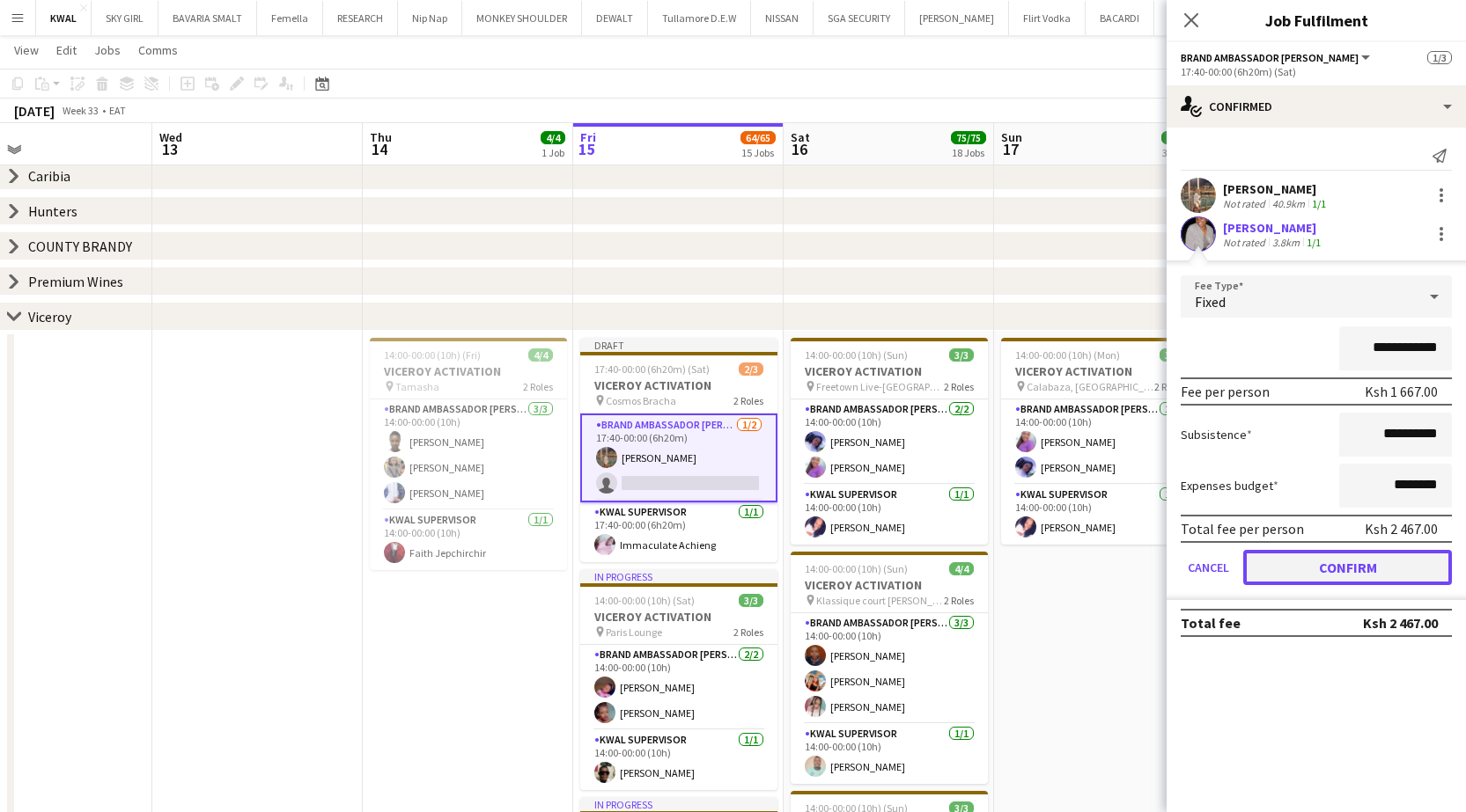
click at [585, 558] on button "Confirm" at bounding box center [1347, 567] width 208 height 35
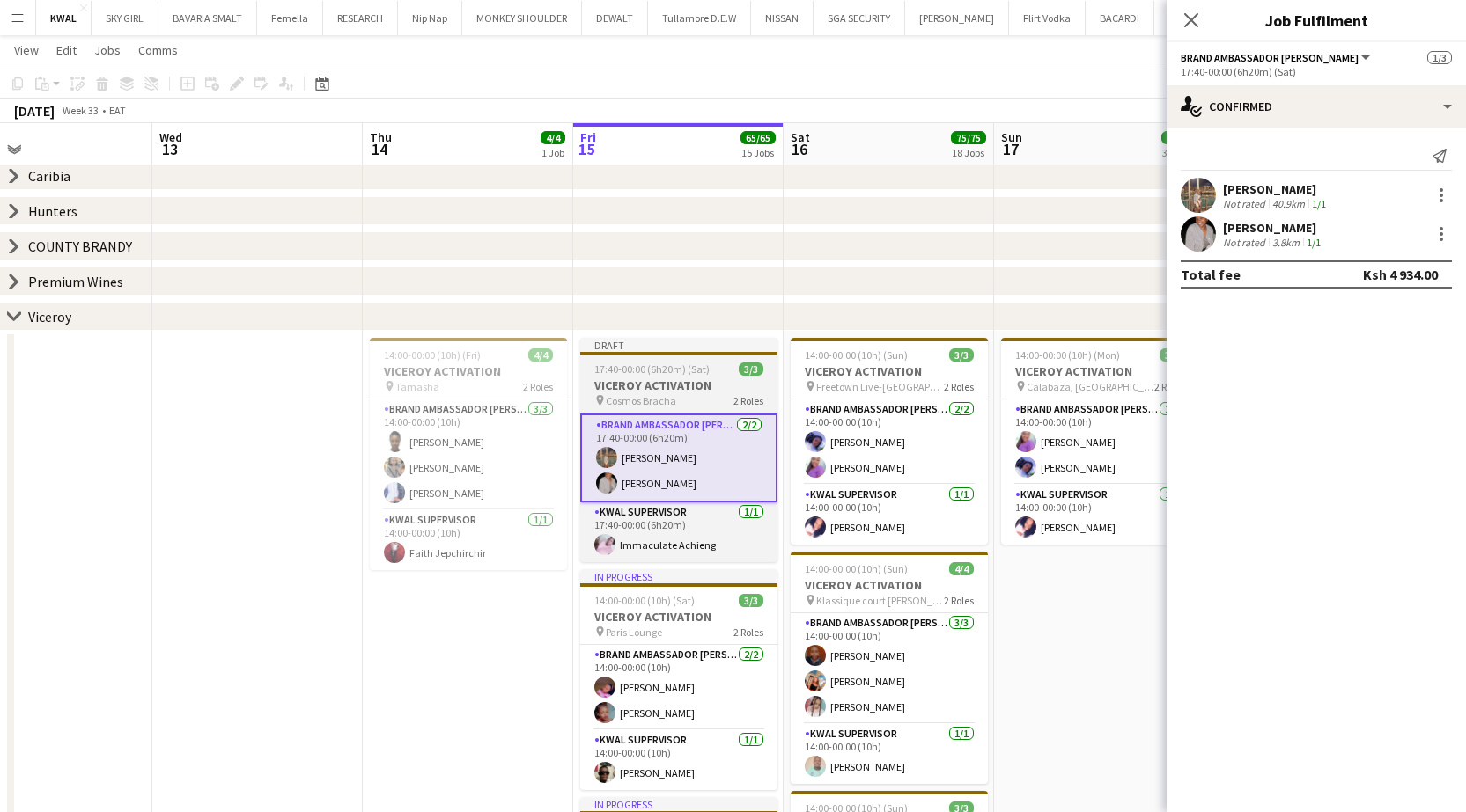
click at [585, 392] on h3 "VICEROY ACTIVATION" at bounding box center [679, 386] width 198 height 16
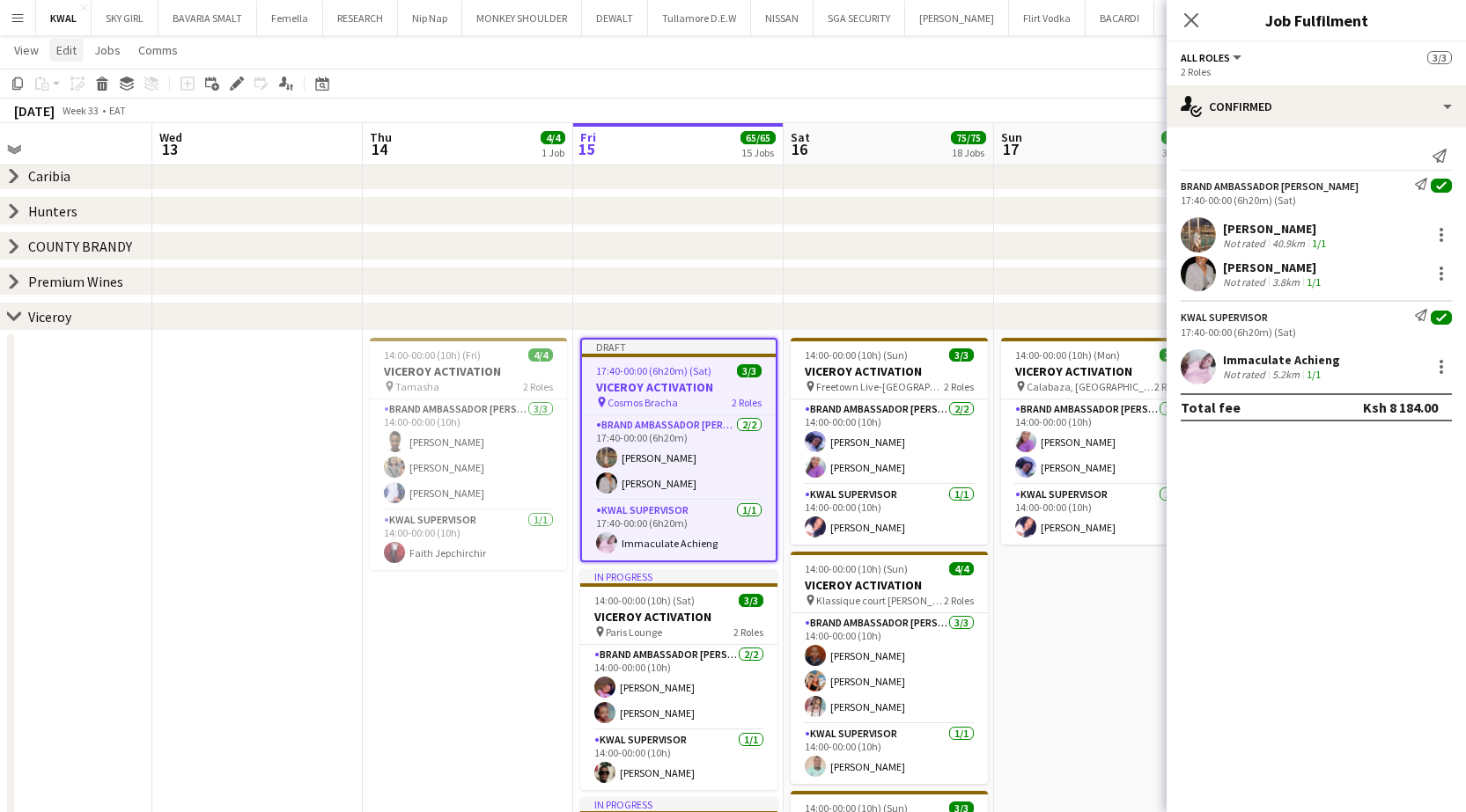
drag, startPoint x: 19, startPoint y: 80, endPoint x: 49, endPoint y: 39, distance: 50.8
click at [23, 70] on app-toolbar "Copy Paste Paste Ctrl+V Paste with crew Ctrl+Shift+V Paste linked Job Delete Gr…" at bounding box center [733, 83] width 1466 height 30
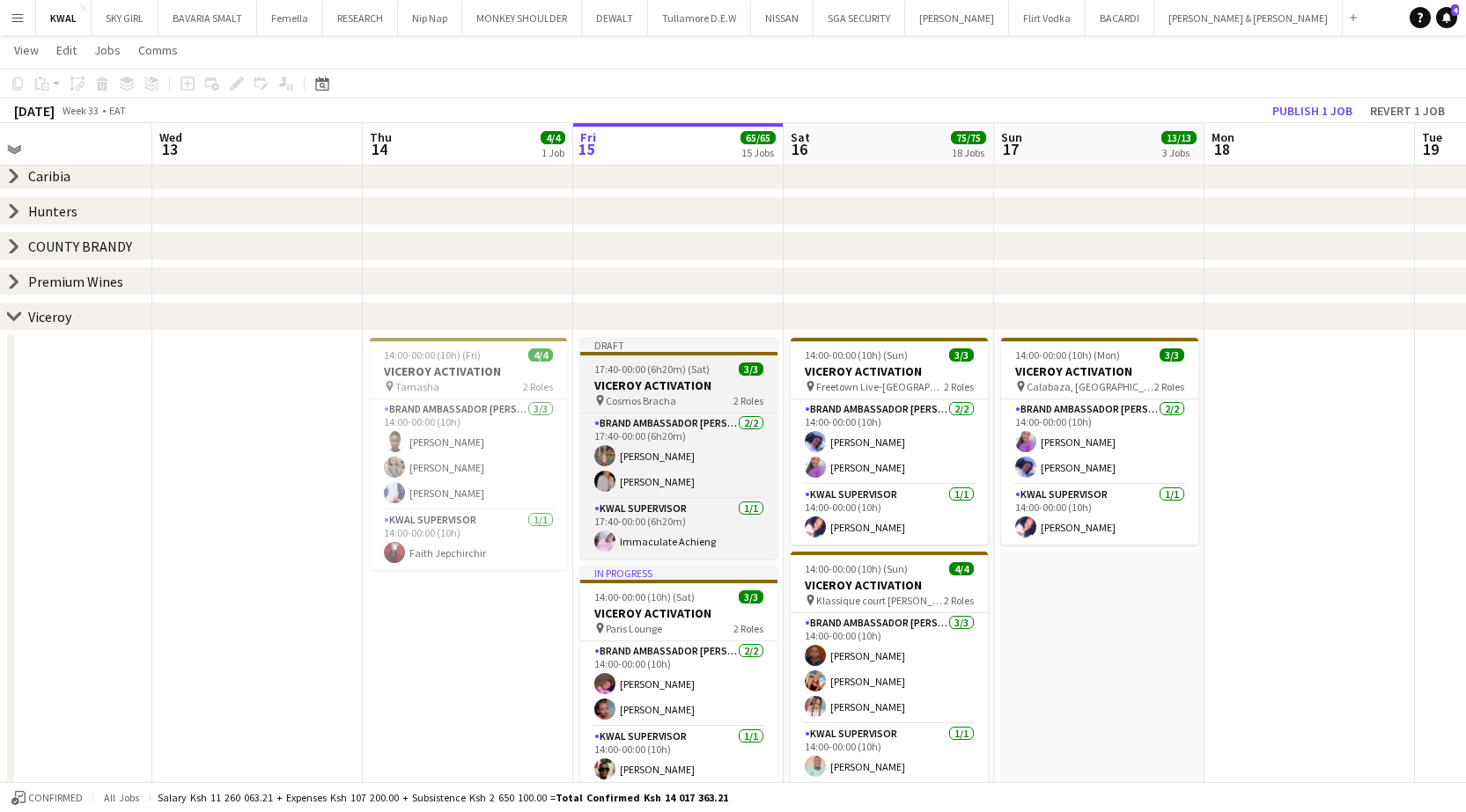
click at [585, 399] on span "Cosmos Bracha" at bounding box center [641, 400] width 70 height 13
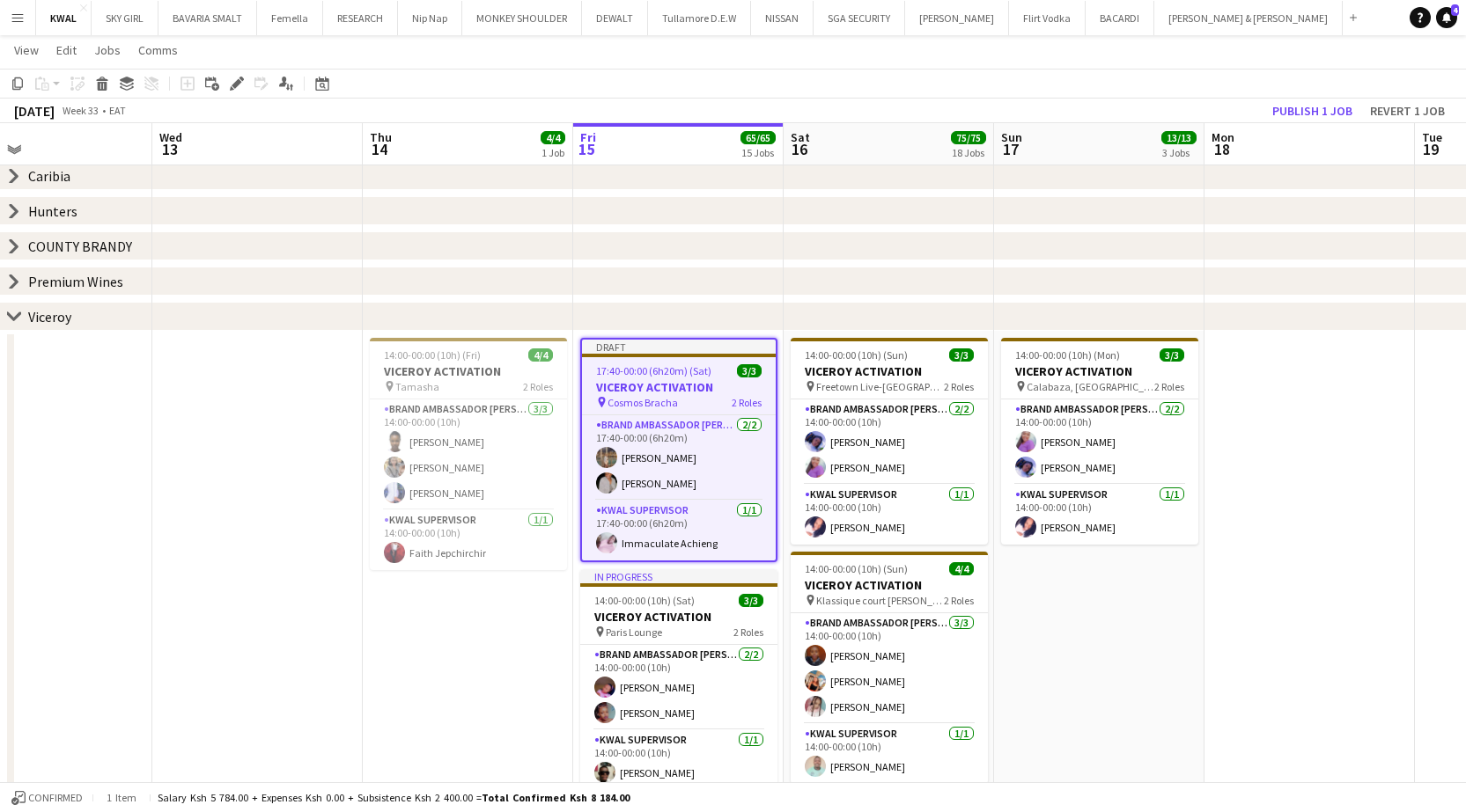
click at [233, 94] on app-toolbar "Copy Paste Paste Ctrl+V Paste with crew Ctrl+Shift+V Paste linked Job Delete Gr…" at bounding box center [733, 83] width 1466 height 30
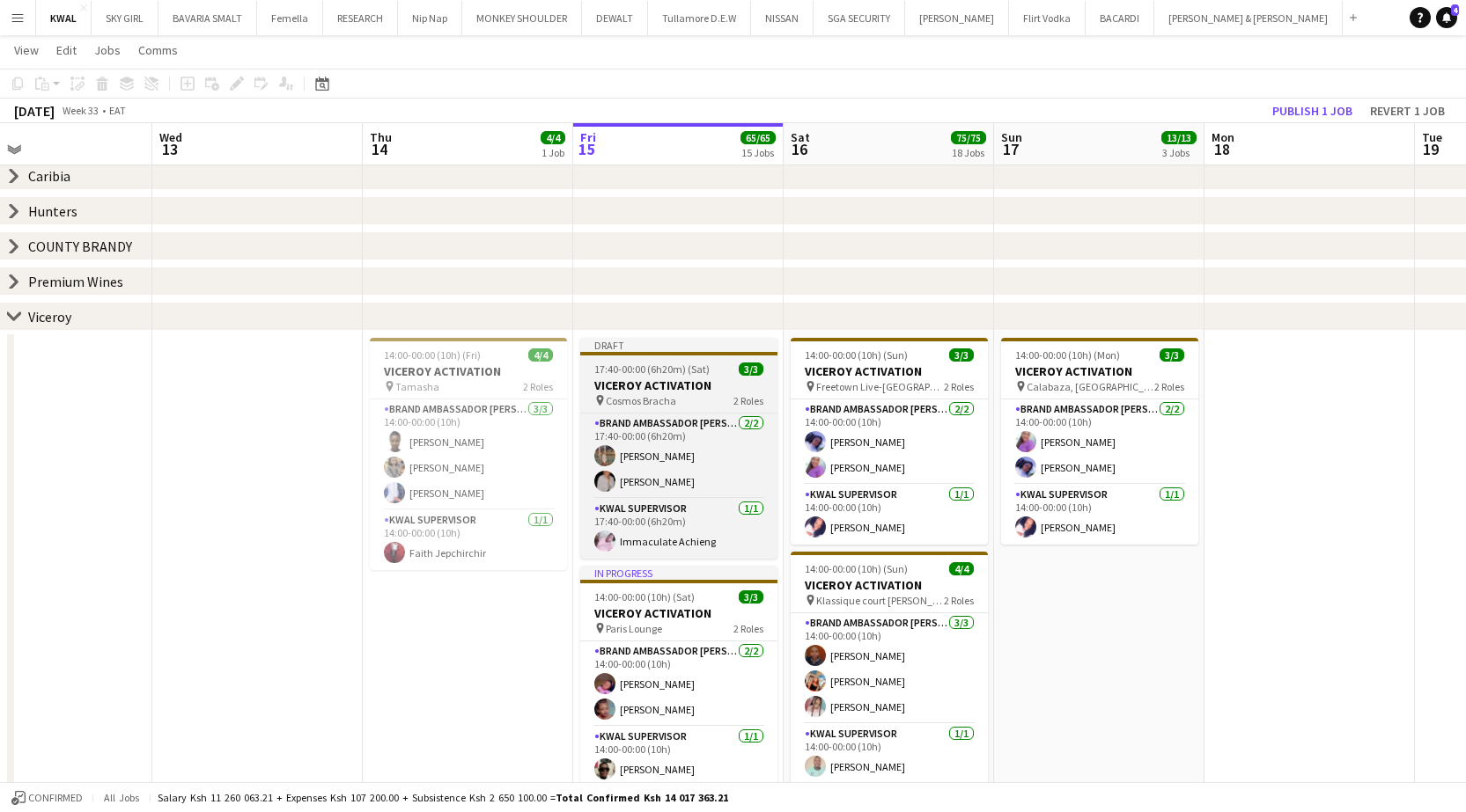
click at [585, 382] on h3 "VICEROY ACTIVATION" at bounding box center [679, 386] width 198 height 16
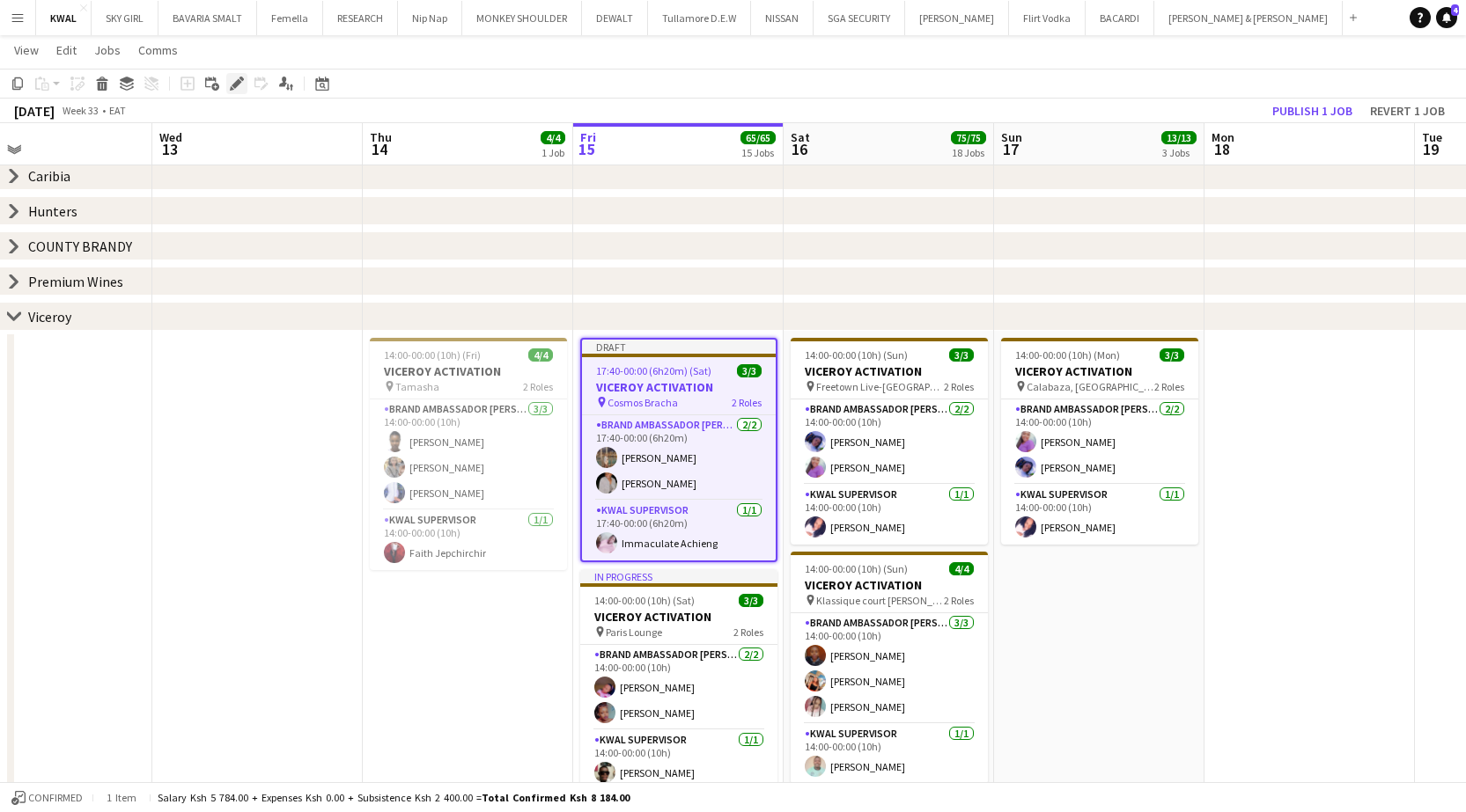
click at [238, 83] on icon at bounding box center [236, 83] width 10 height 10
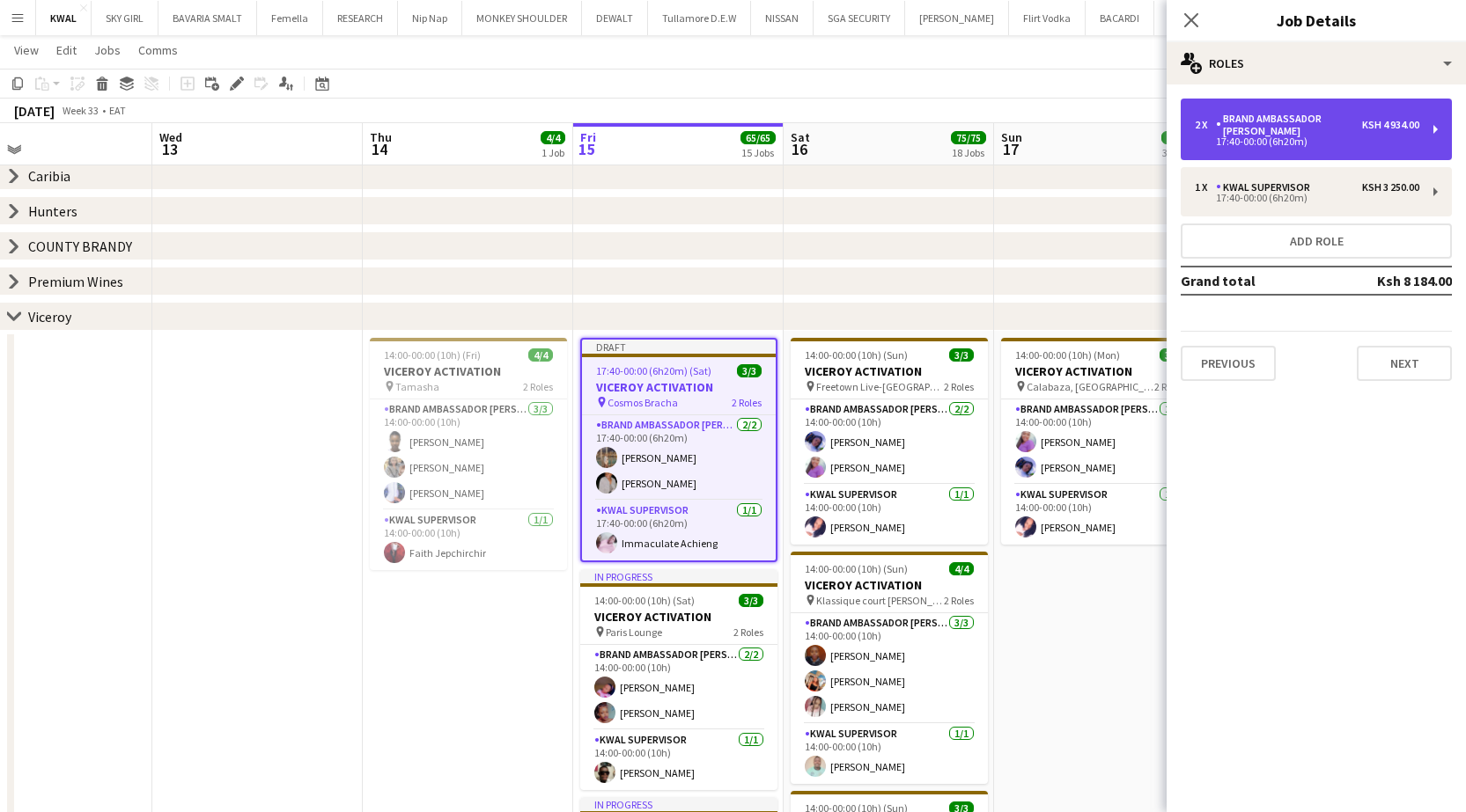
click at [585, 137] on div "17:40-00:00 (6h20m)" at bounding box center [1307, 142] width 224 height 9
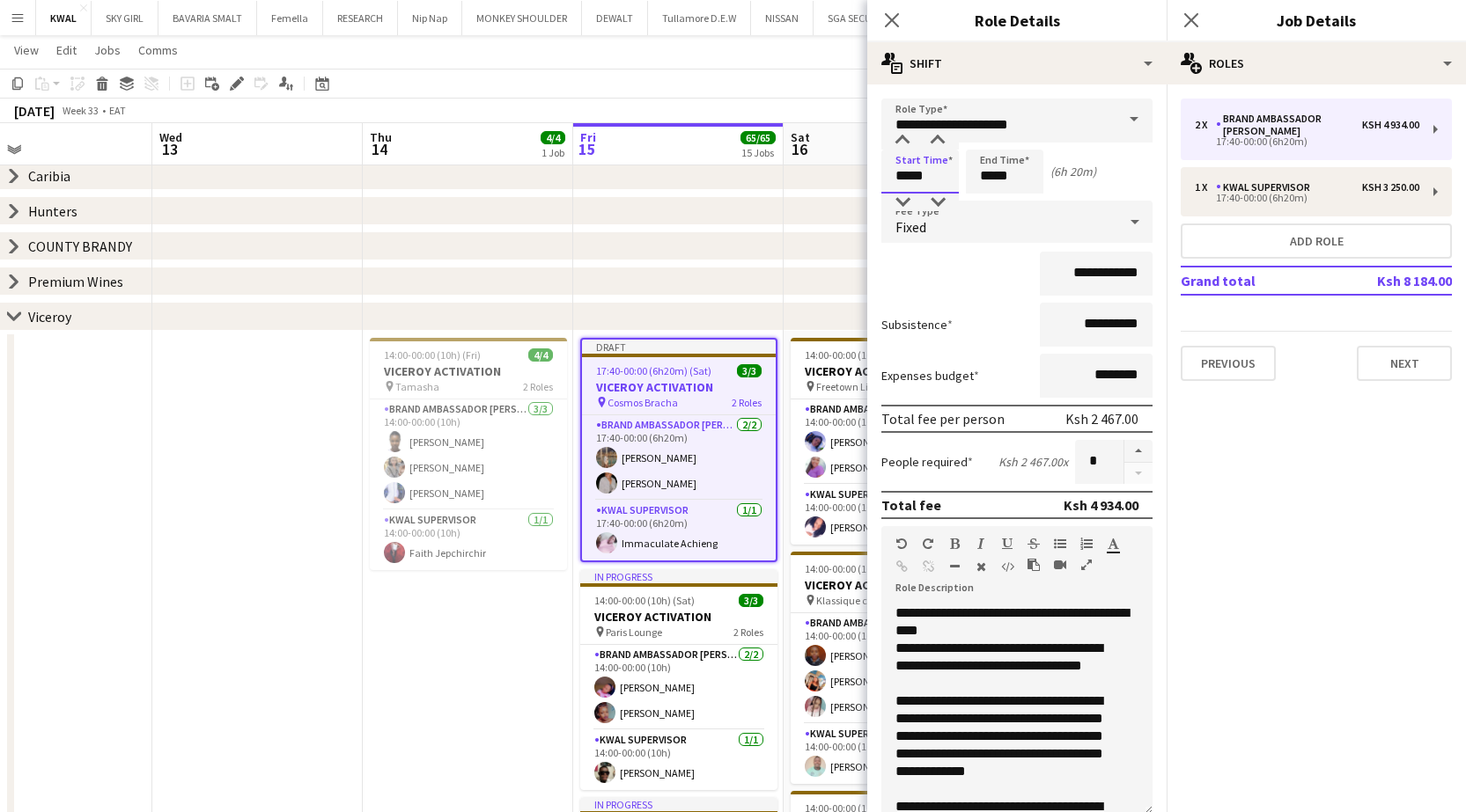
drag, startPoint x: 907, startPoint y: 177, endPoint x: 875, endPoint y: 171, distance: 32.6
click at [585, 171] on form "**********" at bounding box center [1016, 602] width 299 height 1008
click at [585, 179] on input "*****" at bounding box center [920, 171] width 77 height 44
type input "*****"
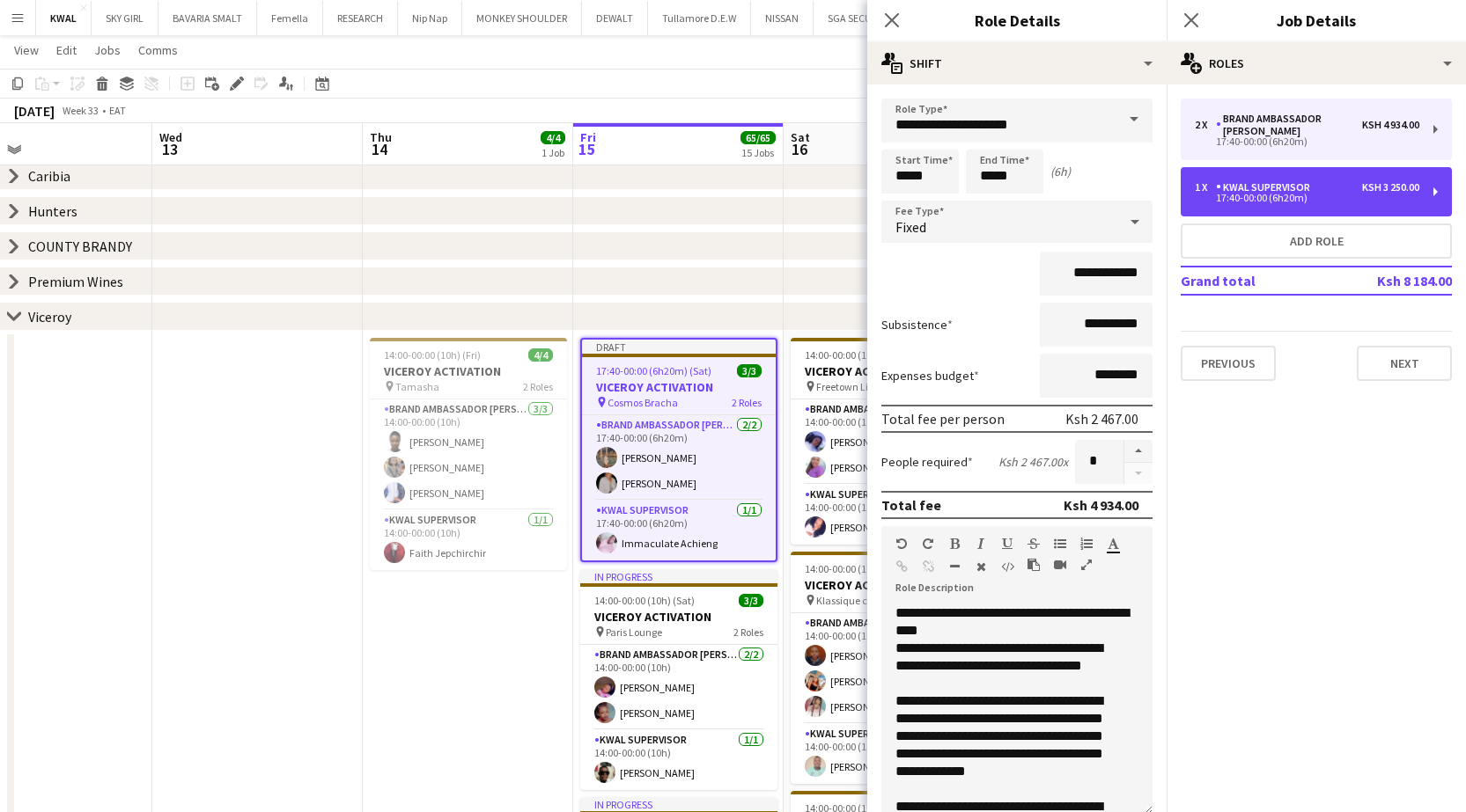
drag, startPoint x: 1252, startPoint y: 179, endPoint x: 1125, endPoint y: 185, distance: 127.1
click at [585, 181] on div "KWAL SUPERVISOR" at bounding box center [1266, 188] width 101 height 13
type input "**********"
type input "*****"
type input "**********"
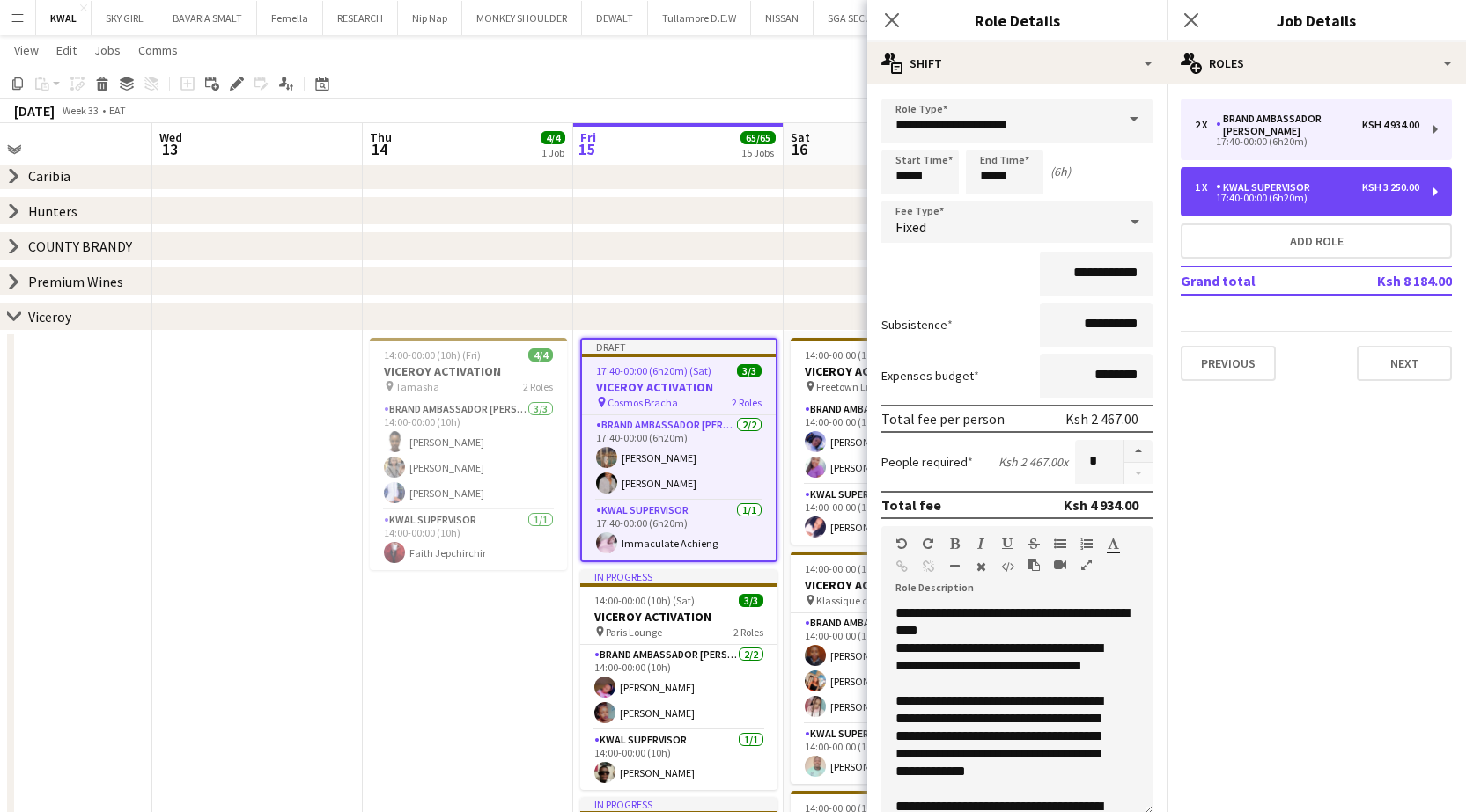
type input "*"
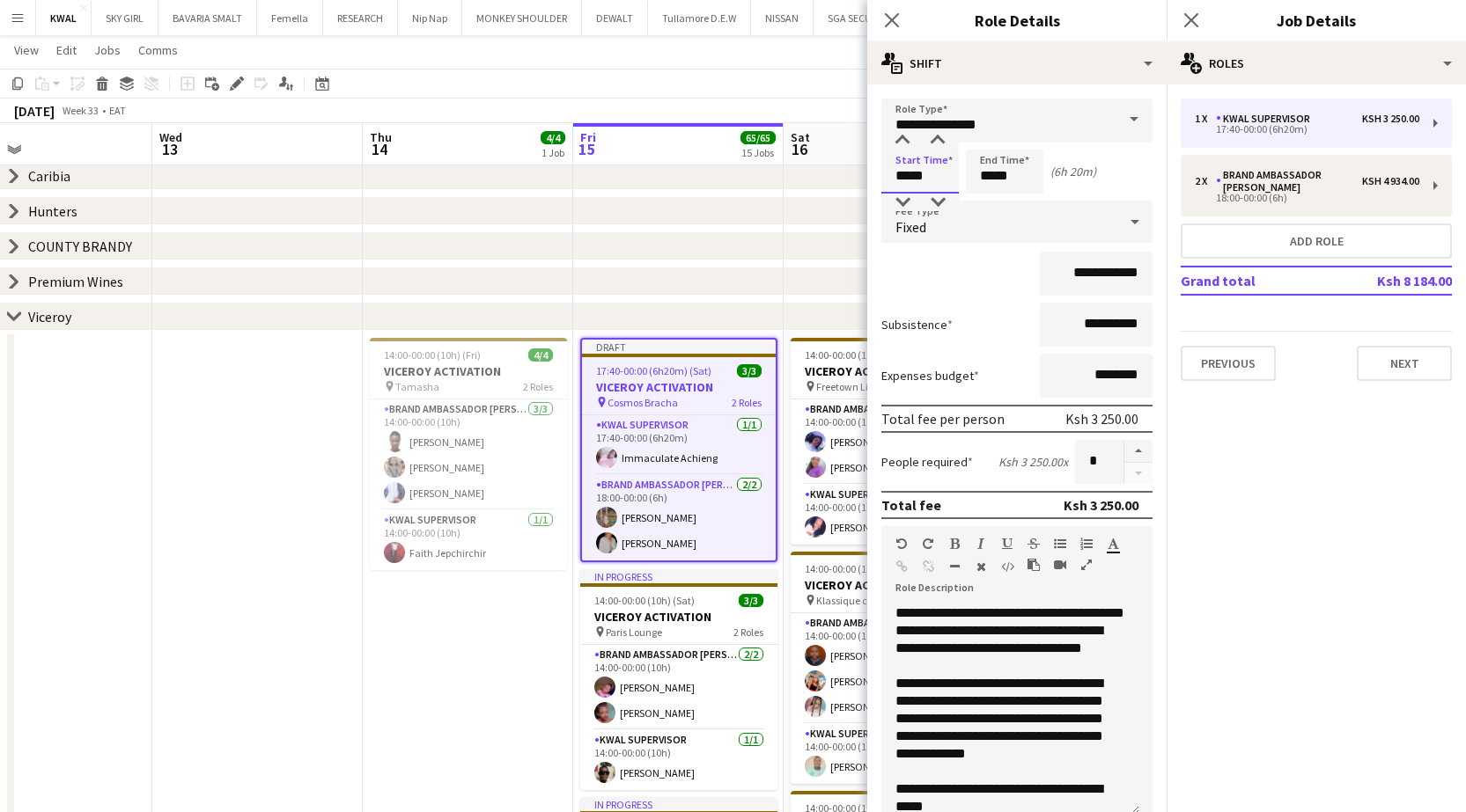
drag, startPoint x: 908, startPoint y: 178, endPoint x: 873, endPoint y: 178, distance: 35.0
click at [585, 178] on form "**********" at bounding box center [1016, 602] width 299 height 1008
click at [585, 177] on input "*****" at bounding box center [920, 171] width 77 height 44
type input "*****"
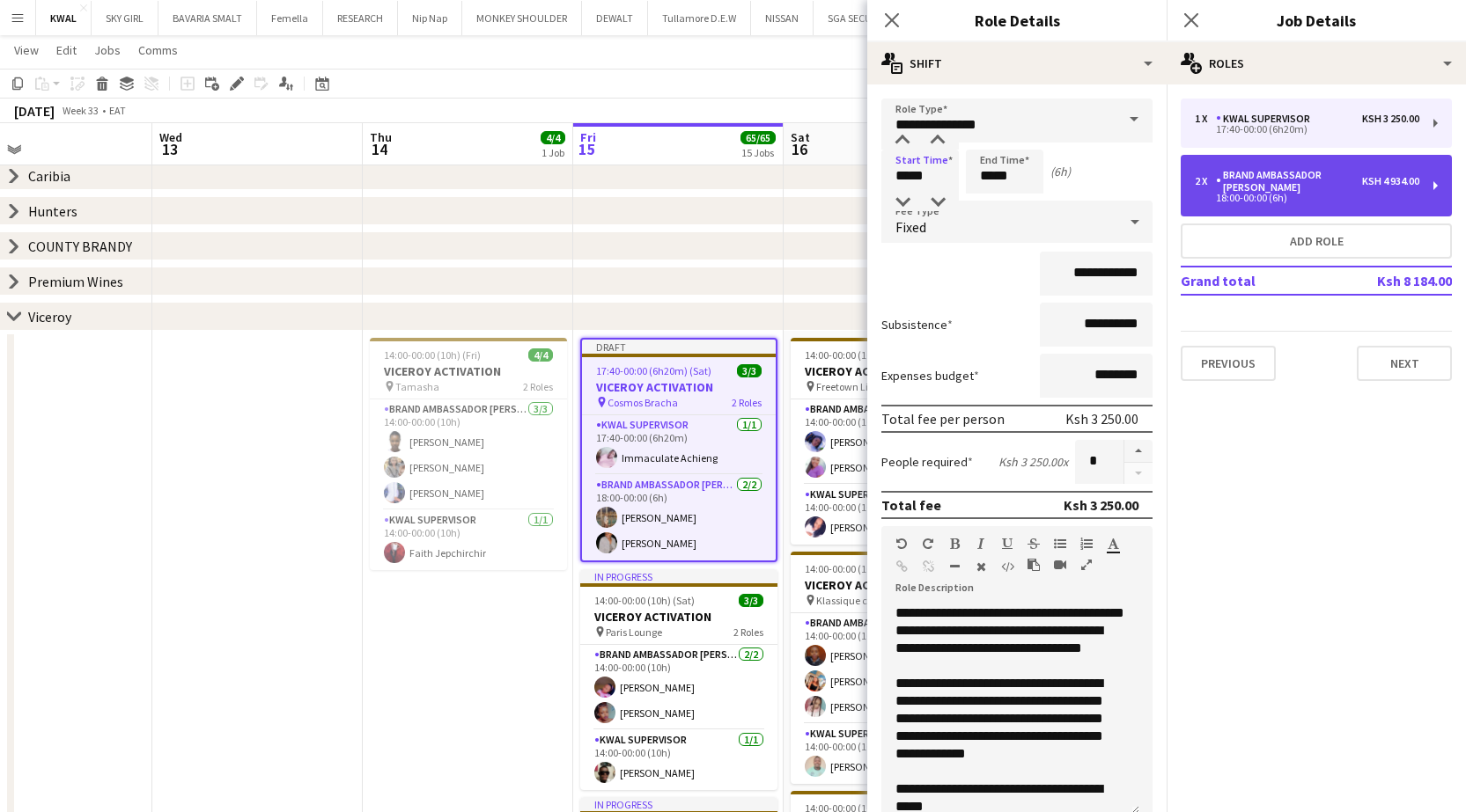
click at [585, 170] on div "Brand Ambassador [PERSON_NAME]" at bounding box center [1288, 180] width 146 height 24
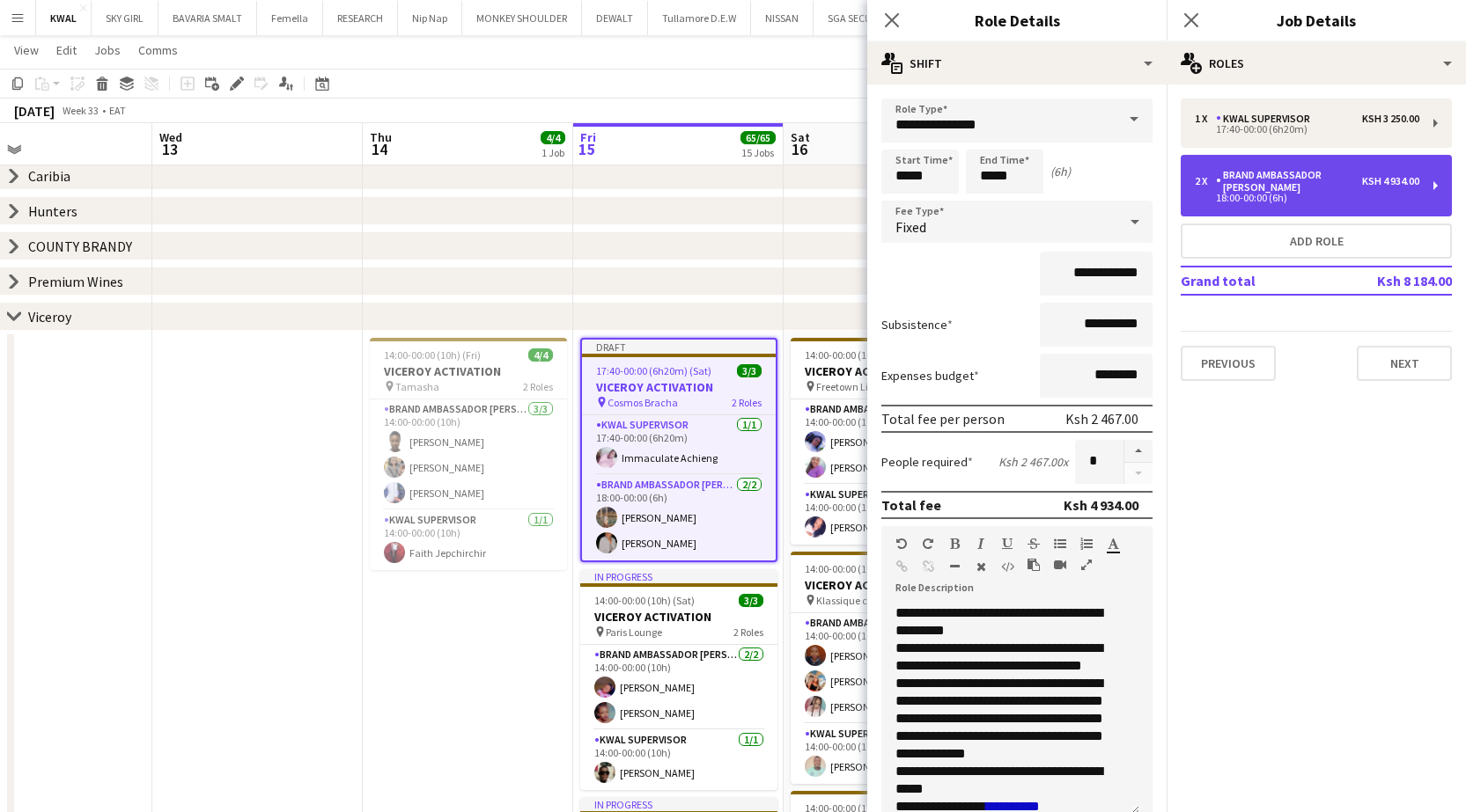
type input "**********"
type input "*"
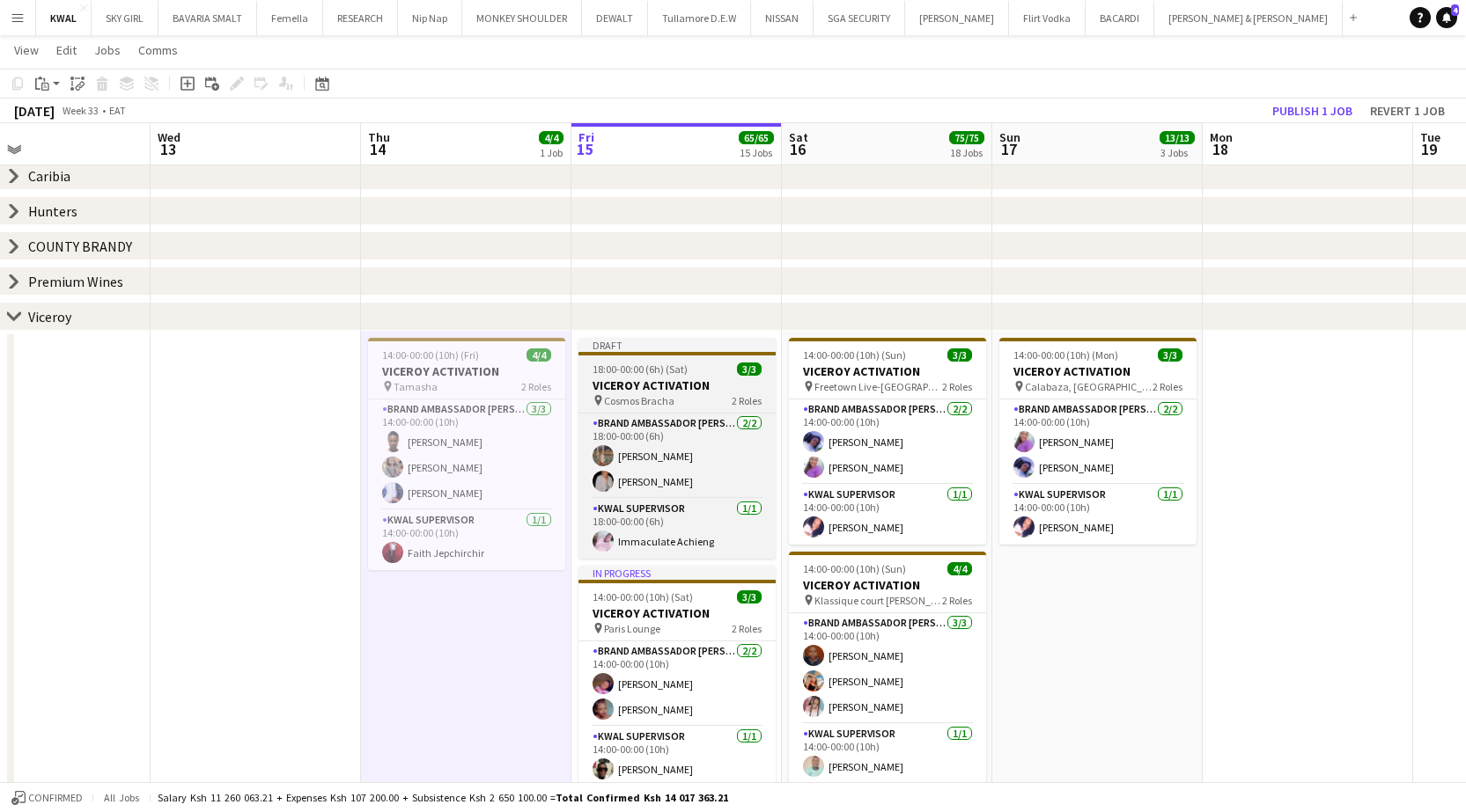
click at [585, 400] on span "Cosmos Bracha" at bounding box center [639, 400] width 70 height 13
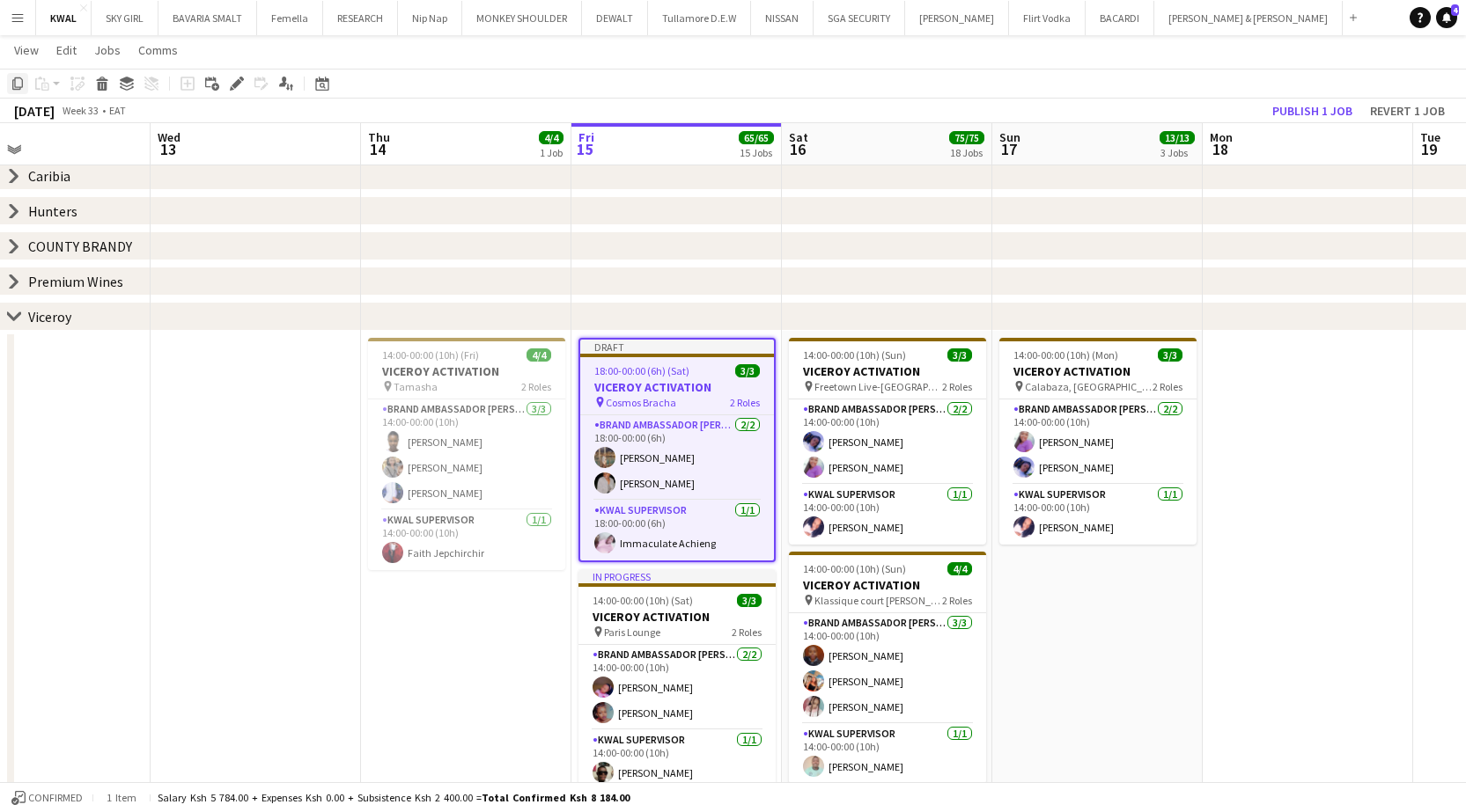
click at [8, 86] on div "Copy" at bounding box center [18, 83] width 22 height 22
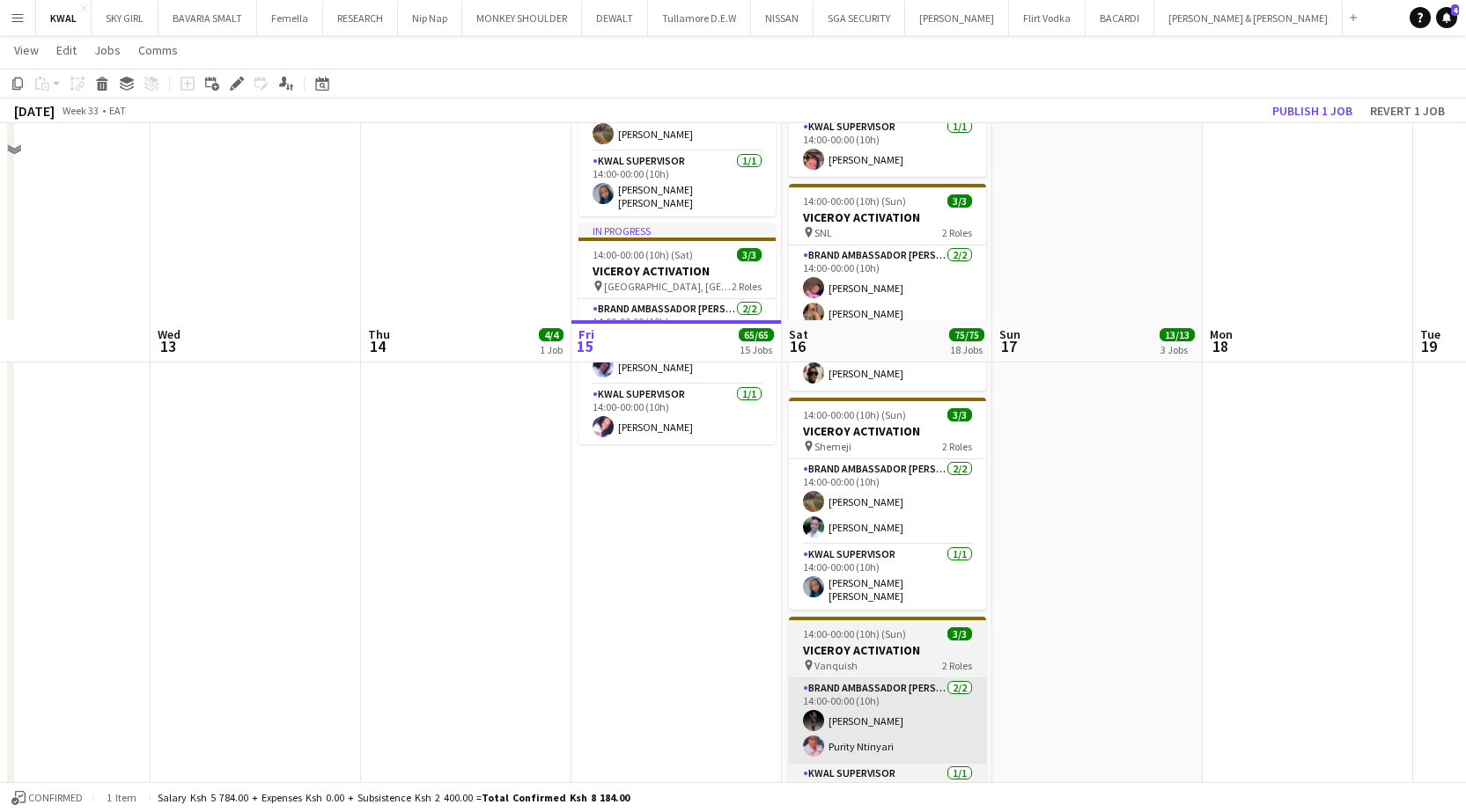
scroll to position [1320, 0]
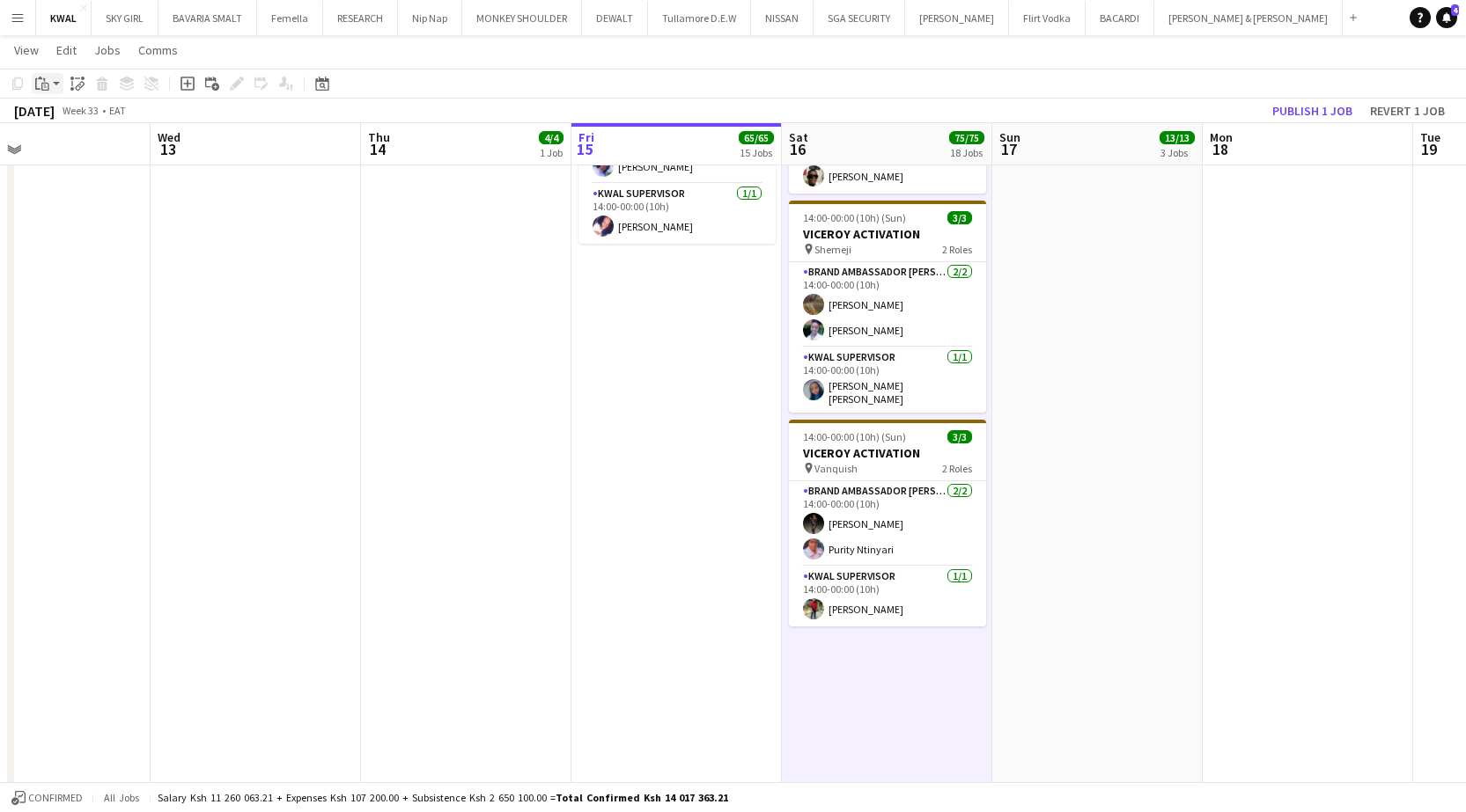
click at [53, 86] on app-action-btn "Paste" at bounding box center [47, 83] width 31 height 22
click at [69, 146] on link "Paste with crew Ctrl+Shift+V" at bounding box center [129, 147] width 165 height 16
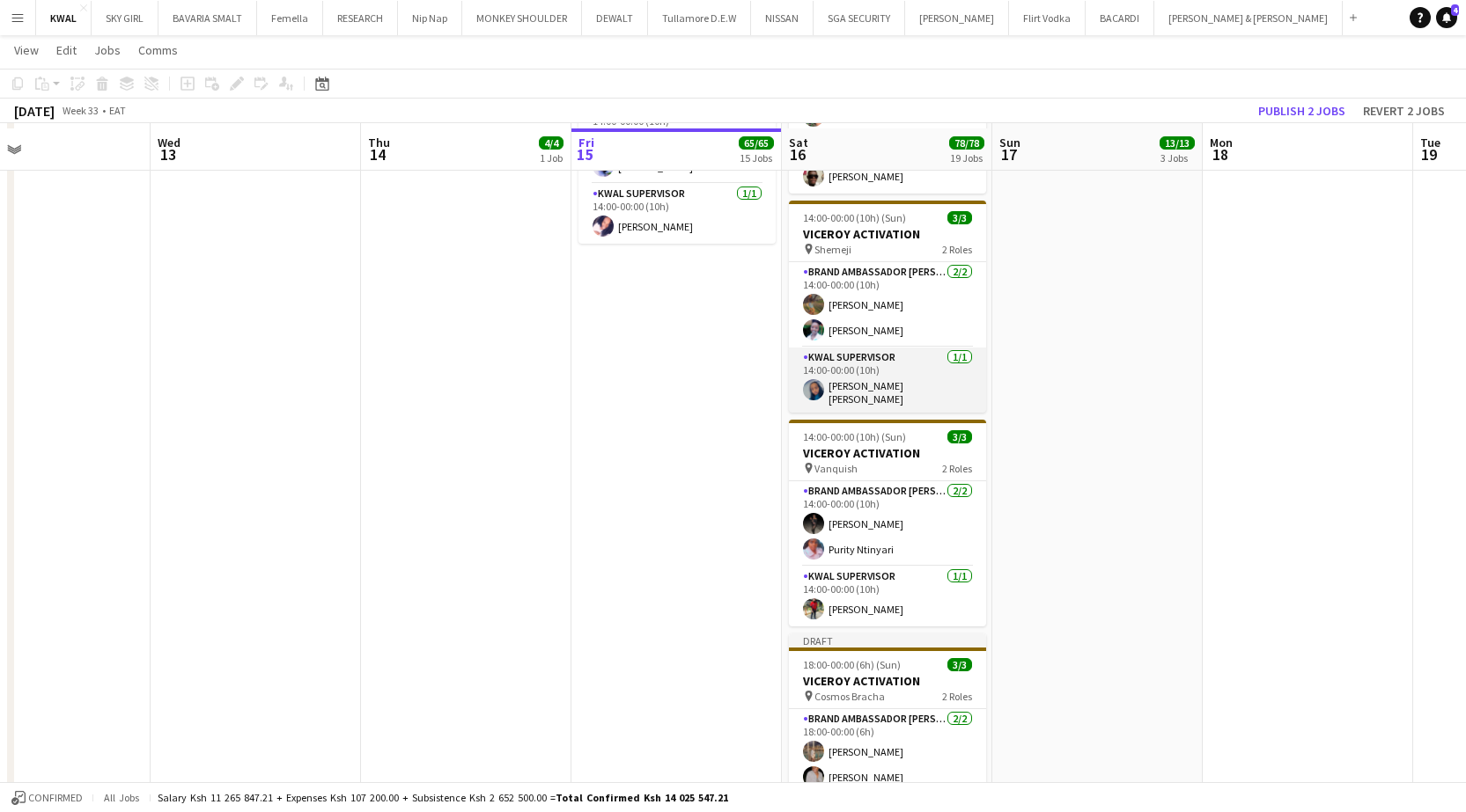
scroll to position [1531, 0]
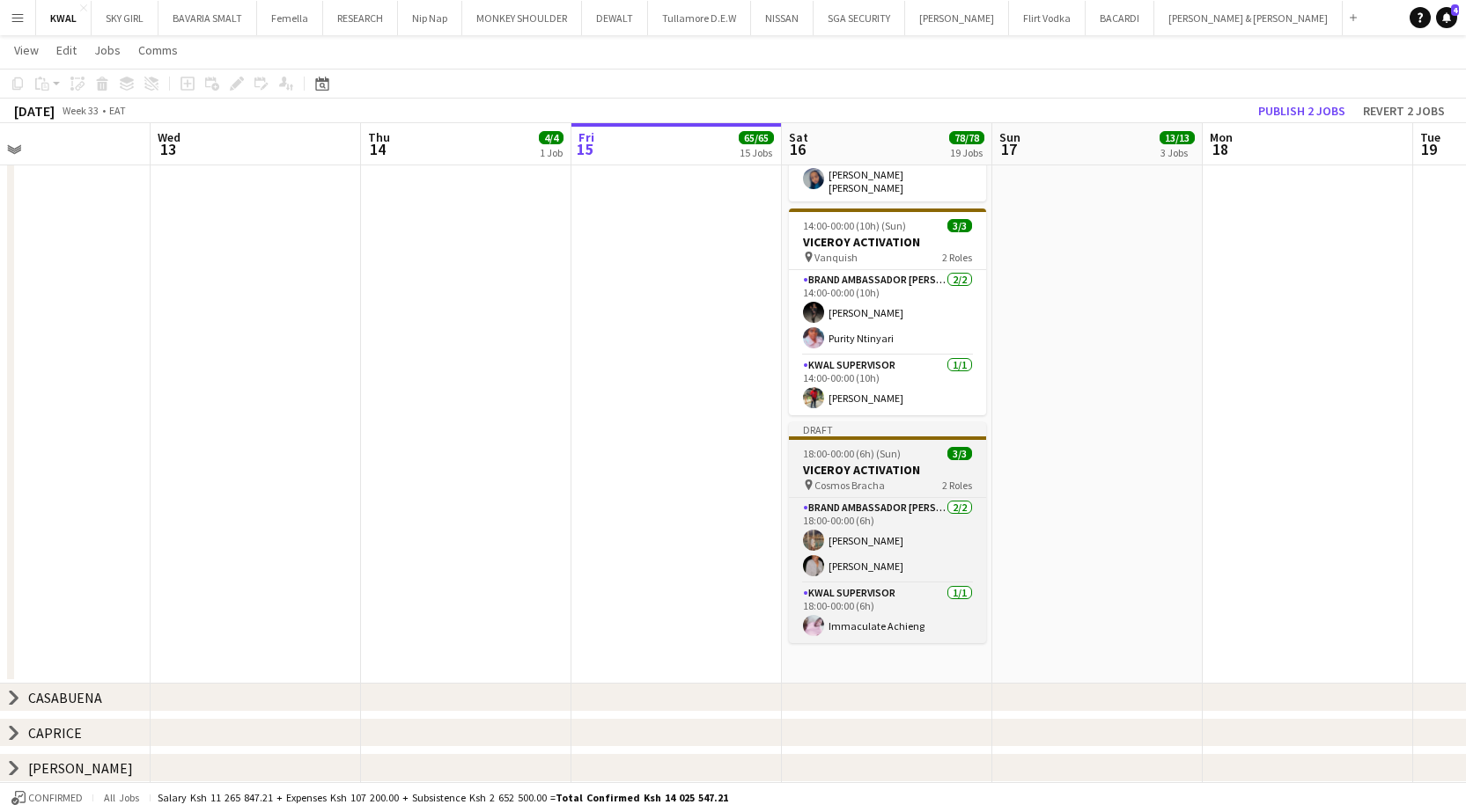
click at [585, 464] on h3 "VICEROY ACTIVATION" at bounding box center [888, 470] width 198 height 16
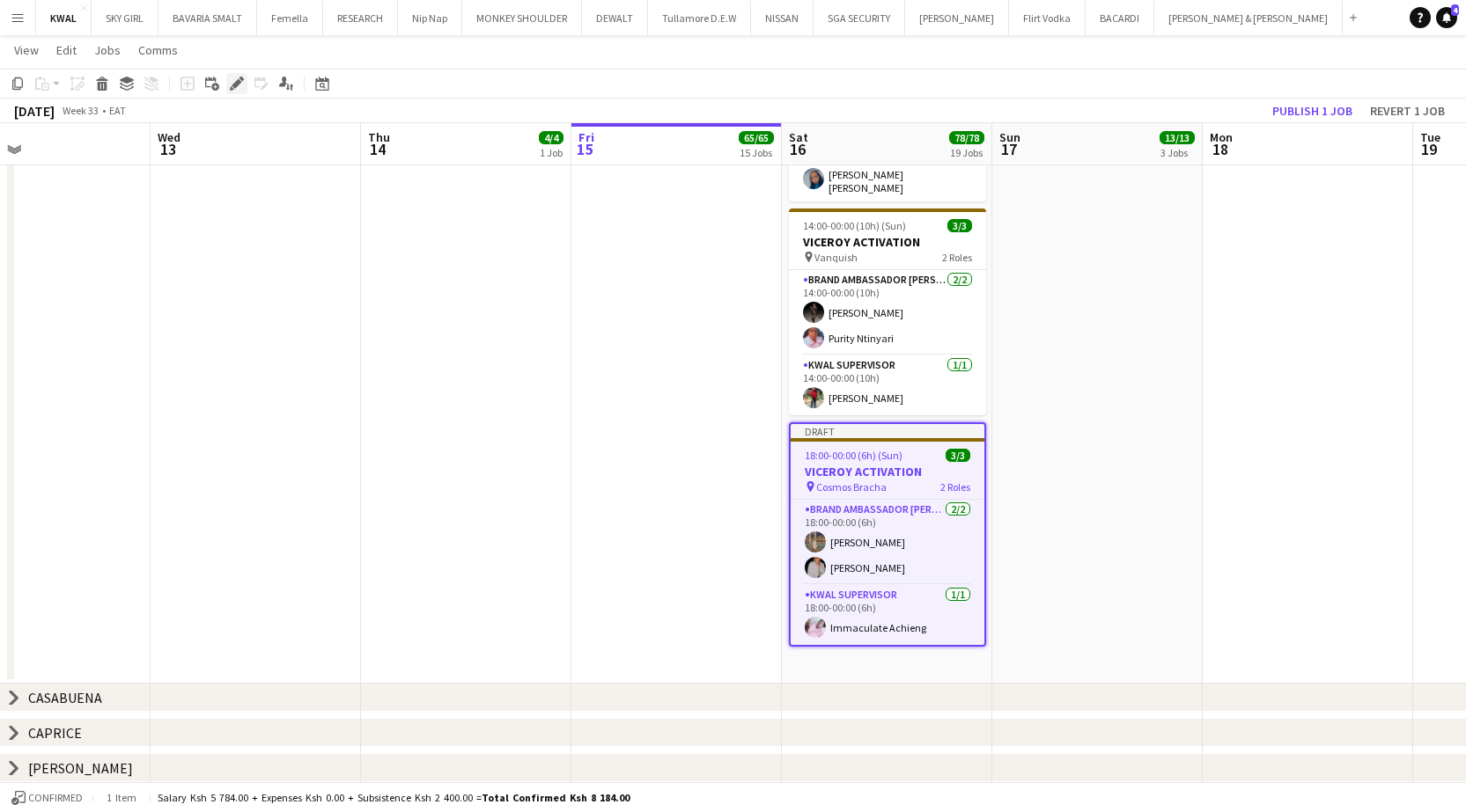
click at [233, 84] on icon at bounding box center [236, 83] width 10 height 10
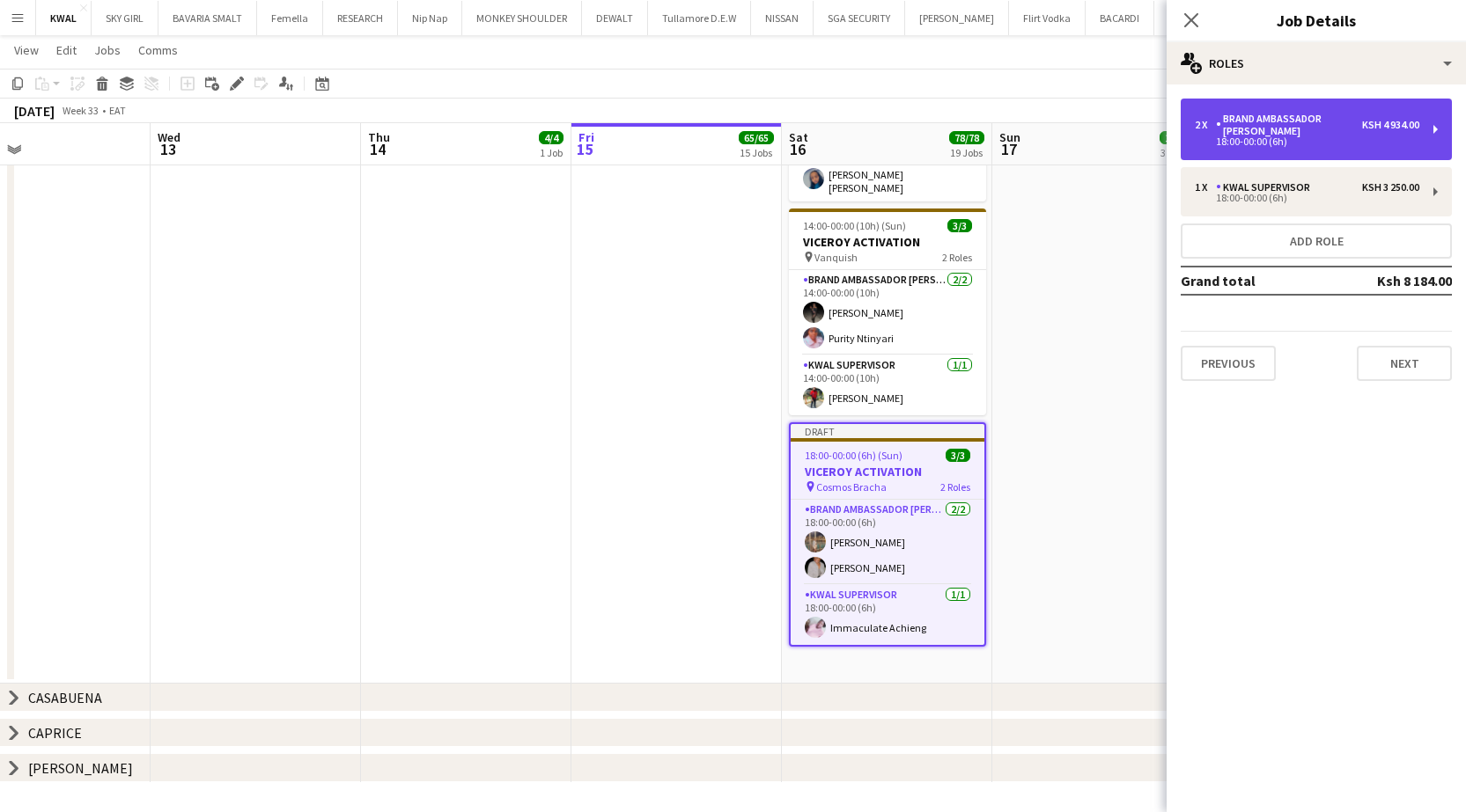
click at [585, 114] on div "Brand Ambassador [PERSON_NAME]" at bounding box center [1288, 125] width 146 height 24
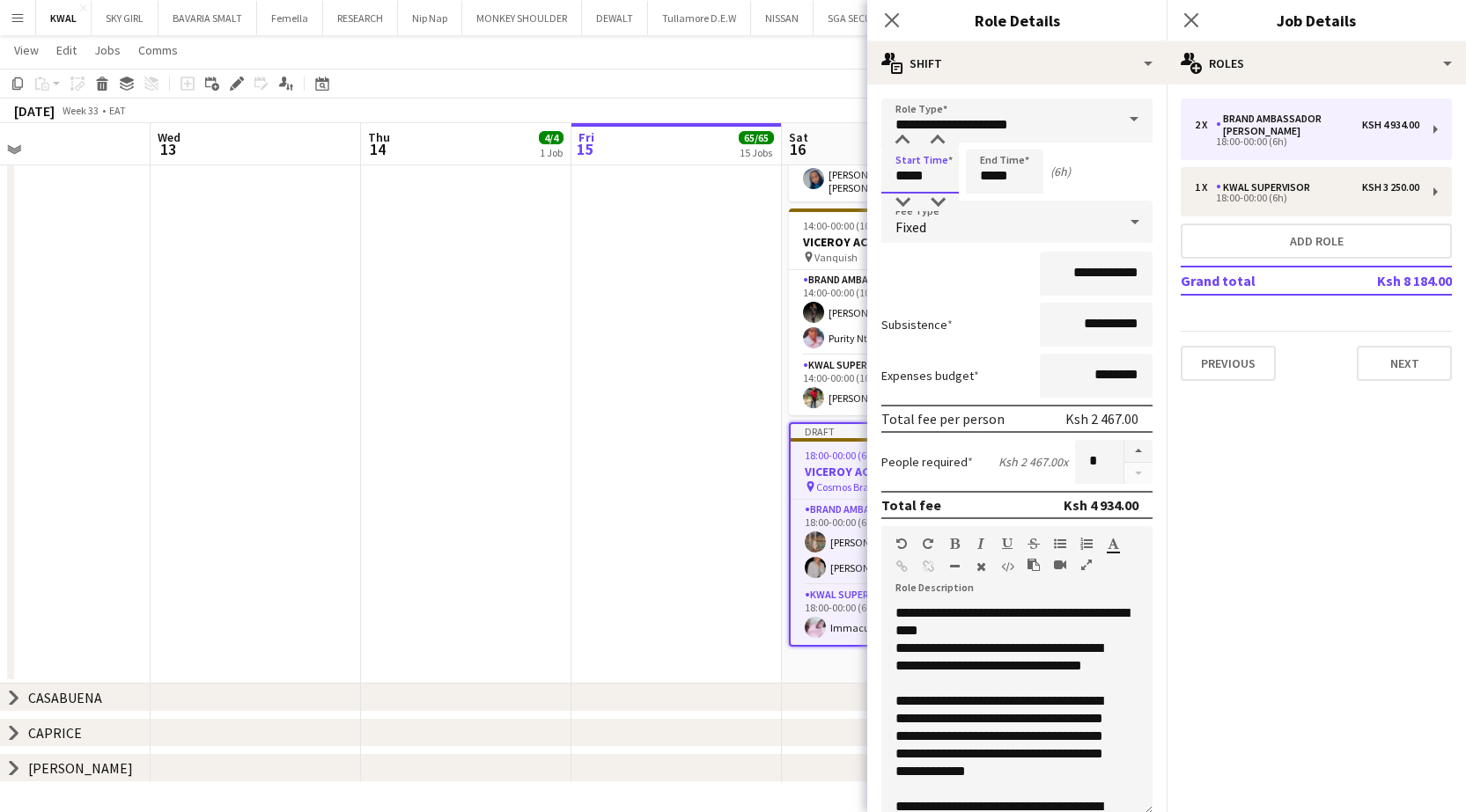
click at [585, 179] on input "*****" at bounding box center [920, 171] width 77 height 44
type input "*****"
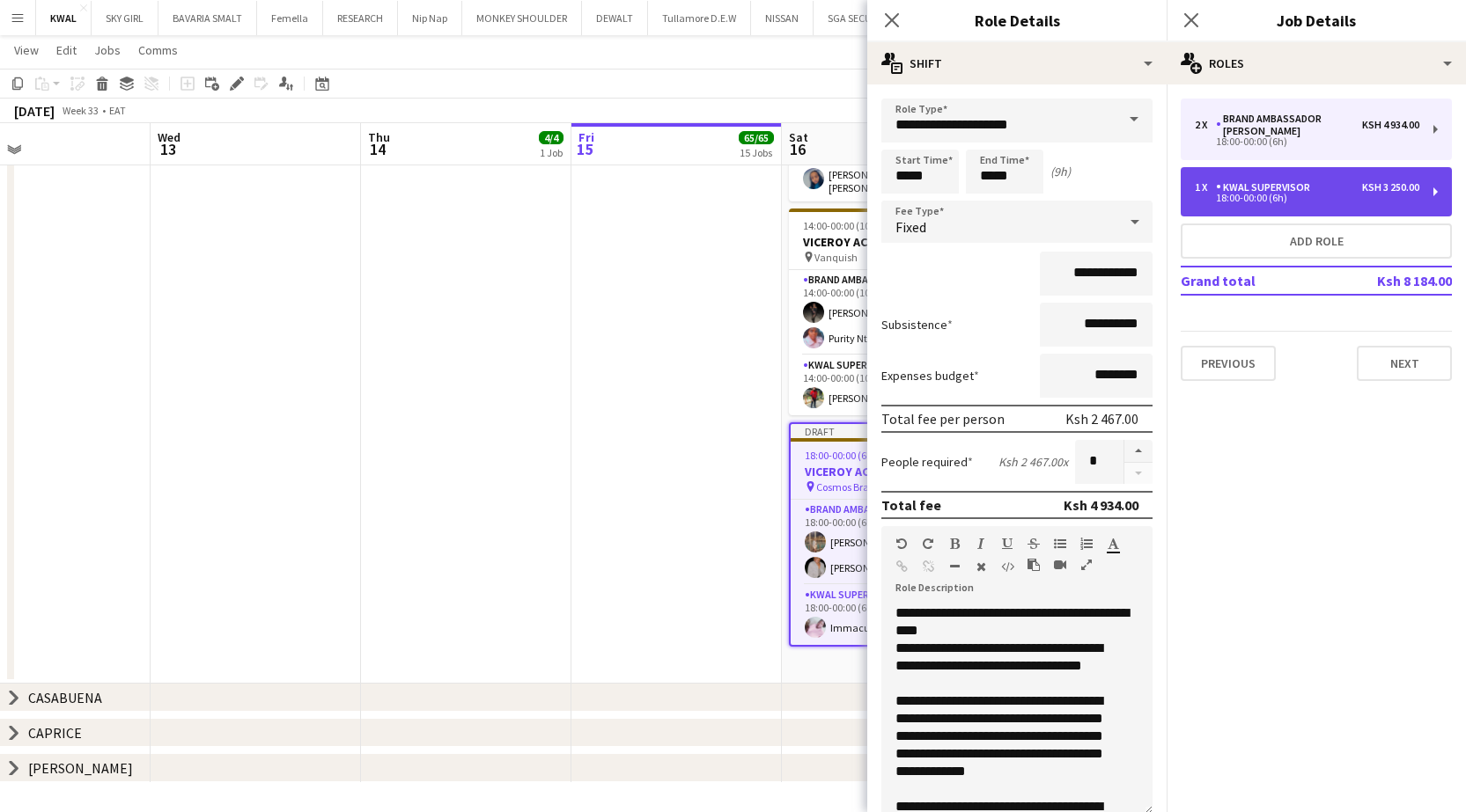
click at [585, 194] on div "18:00-00:00 (6h)" at bounding box center [1307, 198] width 224 height 9
type input "**********"
type input "*****"
type input "**********"
type input "*"
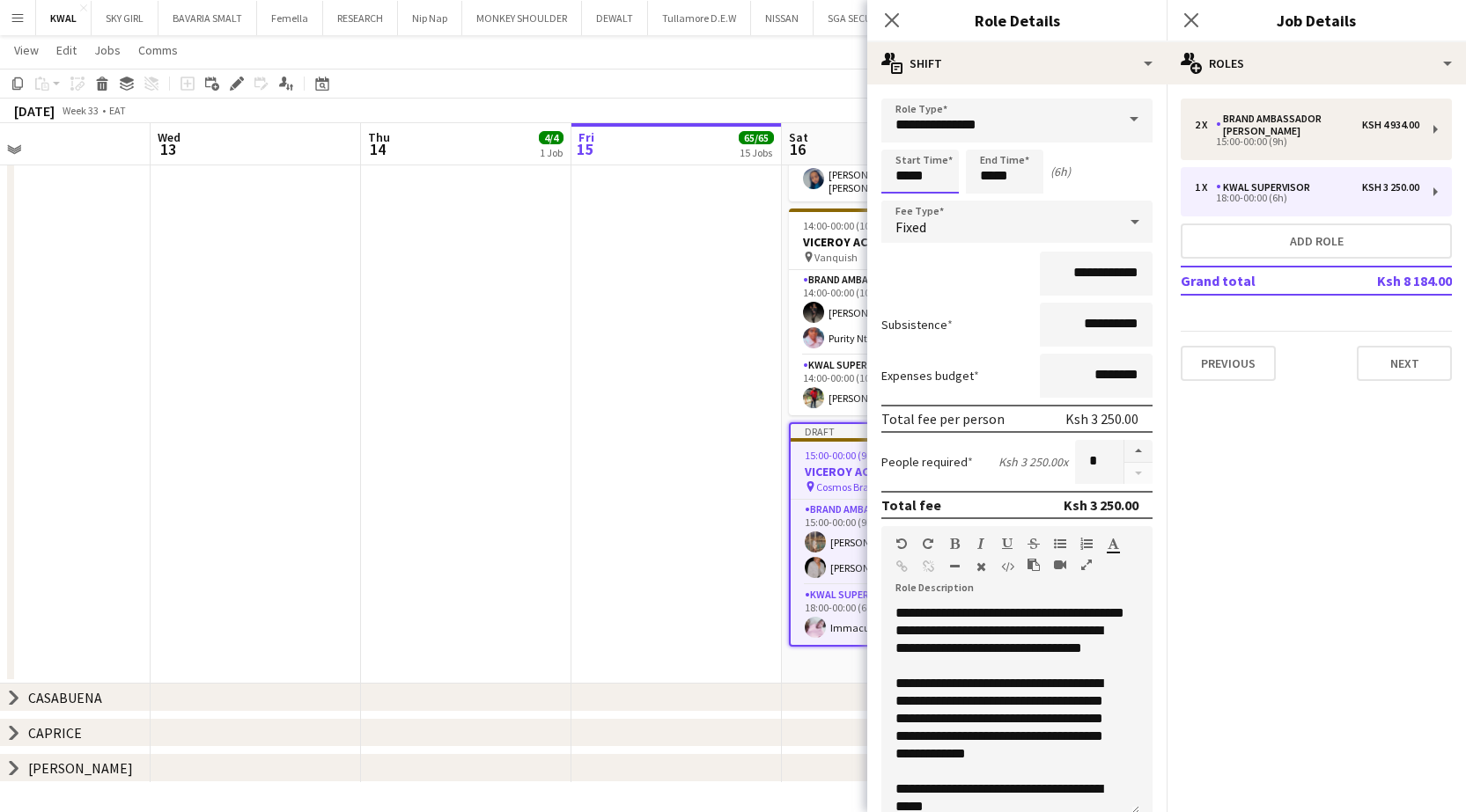
click at [585, 180] on input "*****" at bounding box center [920, 171] width 77 height 44
type input "*****"
click at [585, 525] on mat-expansion-panel "pencil3 General details 2 x Brand Ambassador kwal Ksh 4 934.00 15:00-00:00 (9h)…" at bounding box center [1315, 448] width 299 height 728
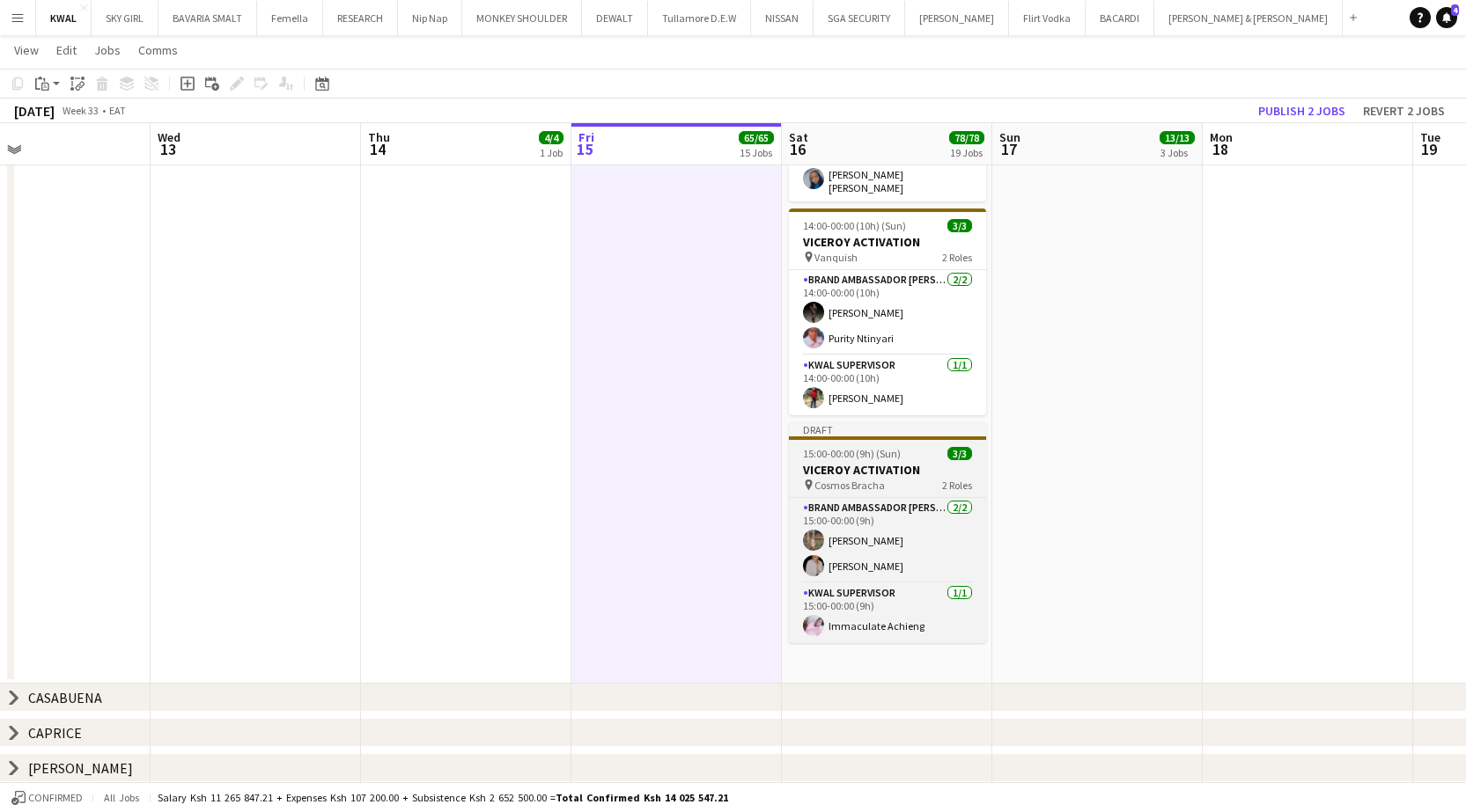
click at [585, 462] on h3 "VICEROY ACTIVATION" at bounding box center [888, 470] width 198 height 16
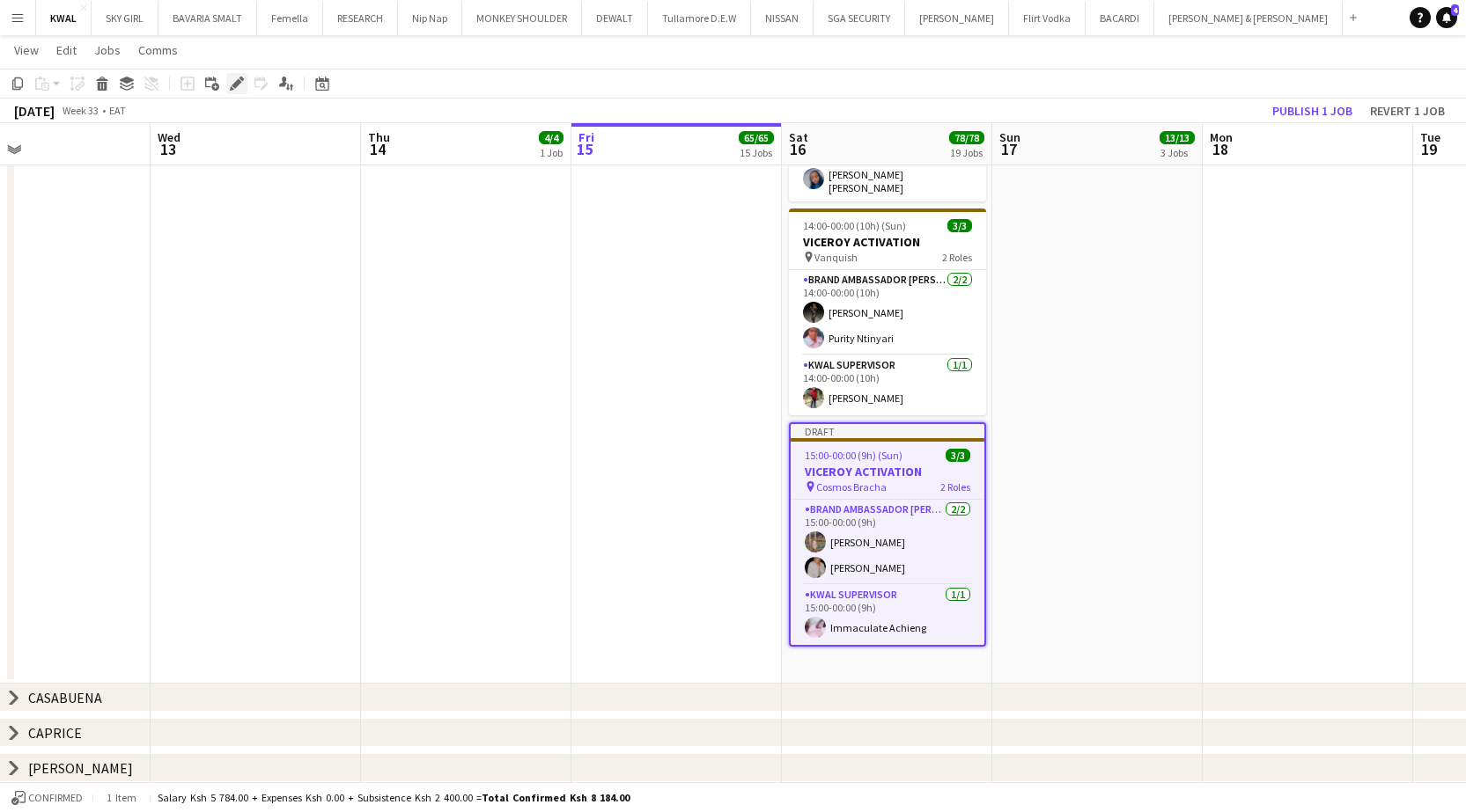
click at [237, 86] on icon at bounding box center [236, 83] width 10 height 10
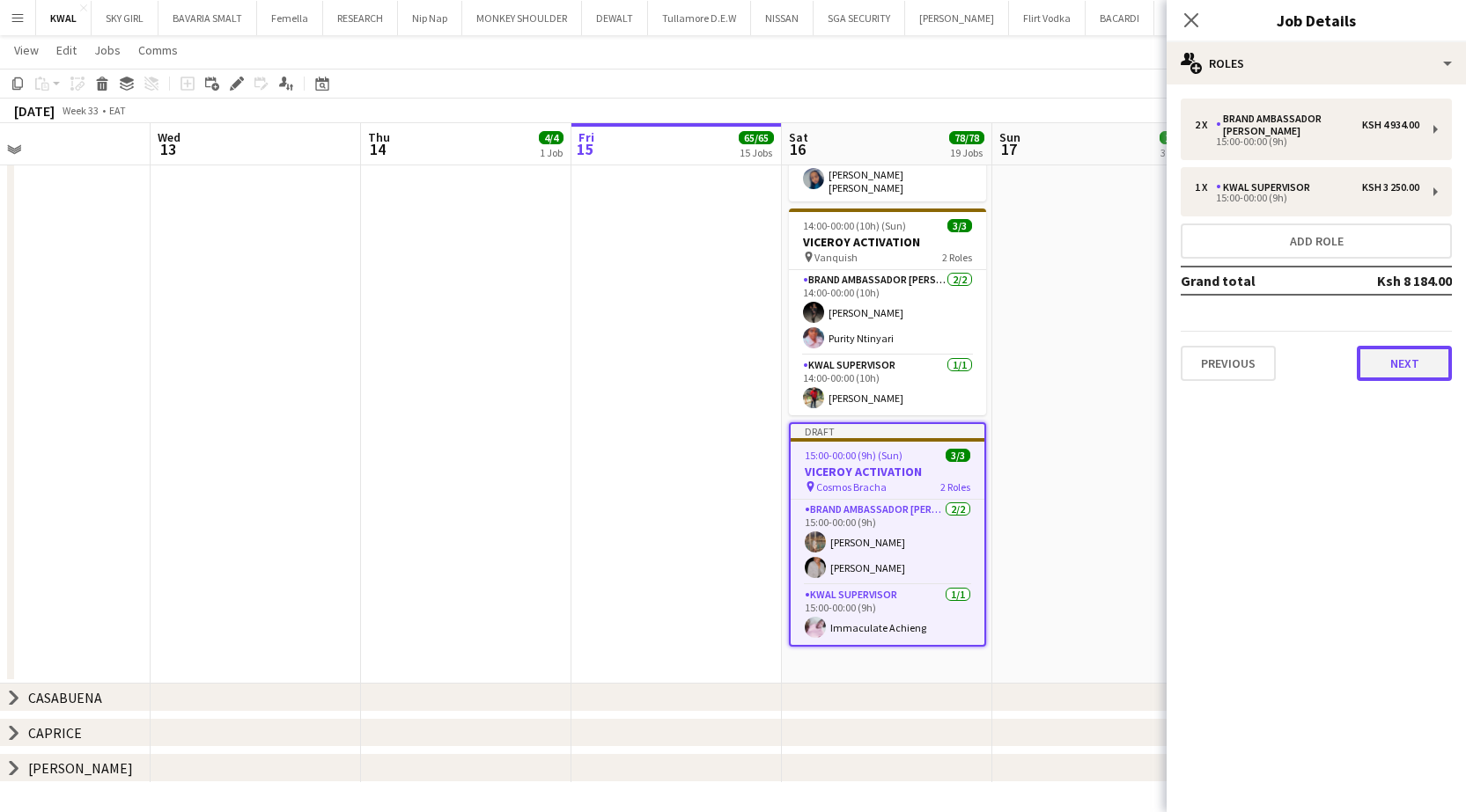
click at [585, 345] on button "Next" at bounding box center [1404, 362] width 95 height 35
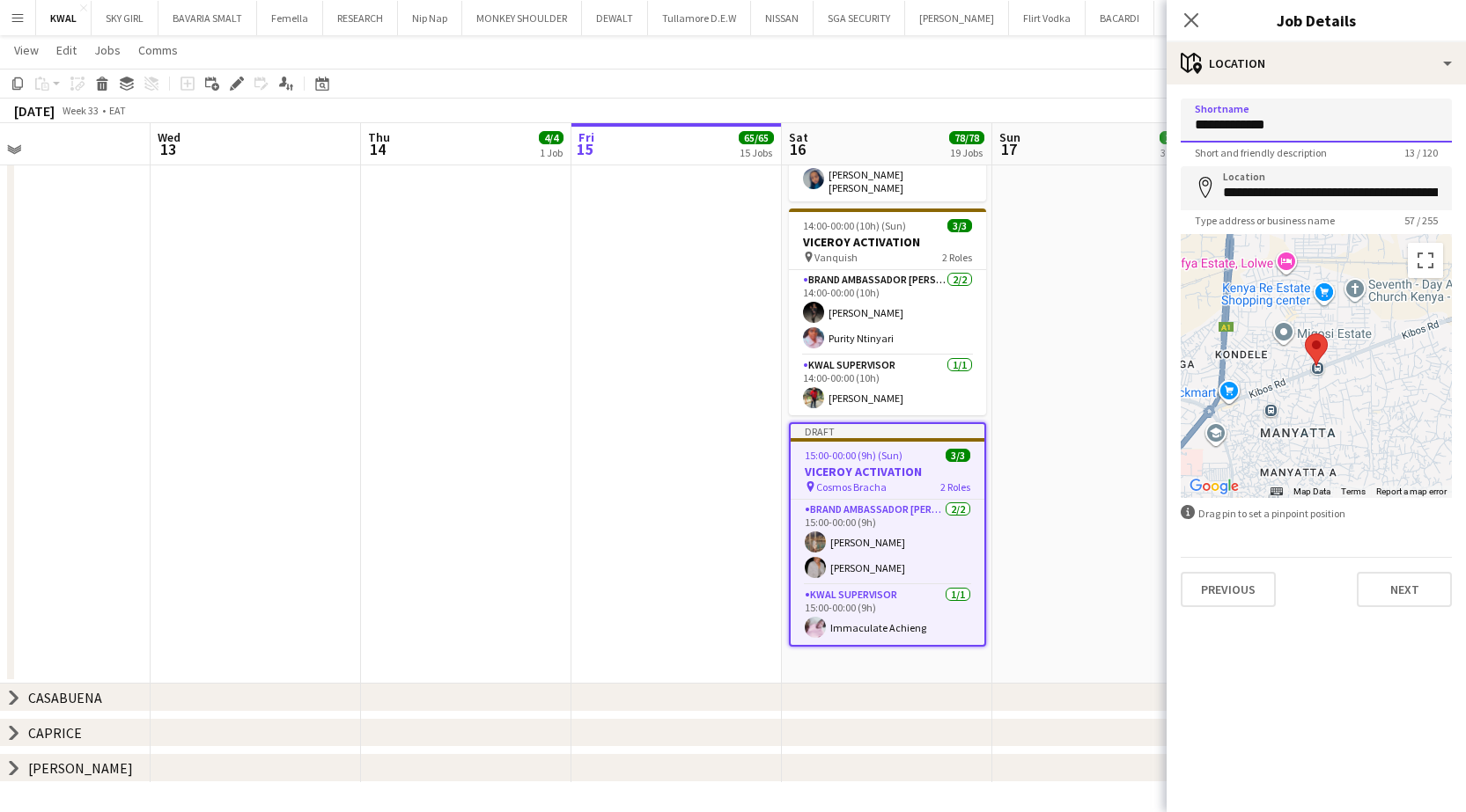
drag, startPoint x: 1111, startPoint y: 127, endPoint x: 1088, endPoint y: 129, distance: 23.1
type input "*"
type input "**********"
drag, startPoint x: 1249, startPoint y: 125, endPoint x: 1214, endPoint y: 140, distance: 38.1
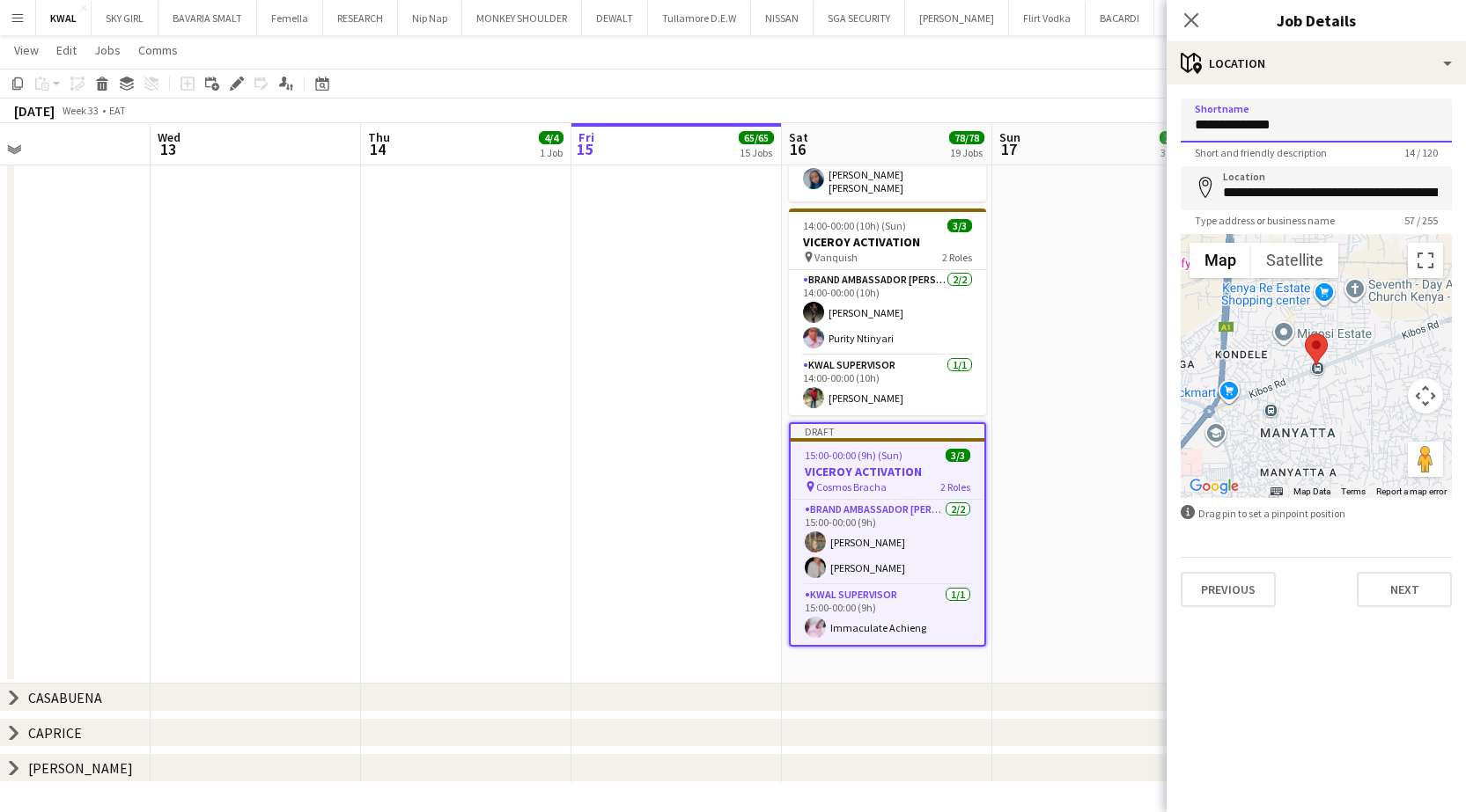
click at [585, 118] on input "**********" at bounding box center [1316, 120] width 271 height 44
drag, startPoint x: 1217, startPoint y: 191, endPoint x: 1470, endPoint y: 203, distance: 253.3
paste input
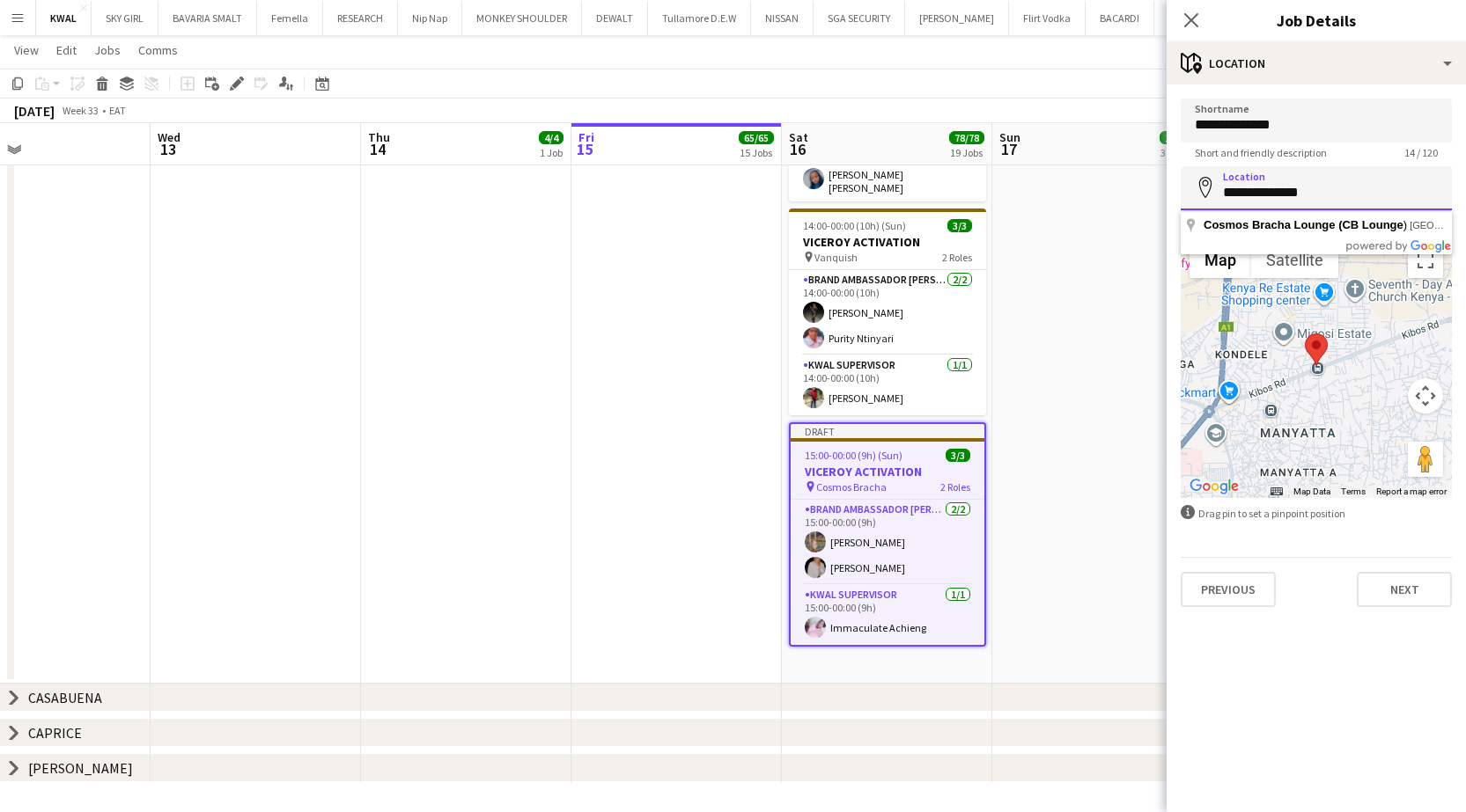
scroll to position [0, 0]
click at [585, 197] on input "**********" at bounding box center [1316, 188] width 271 height 44
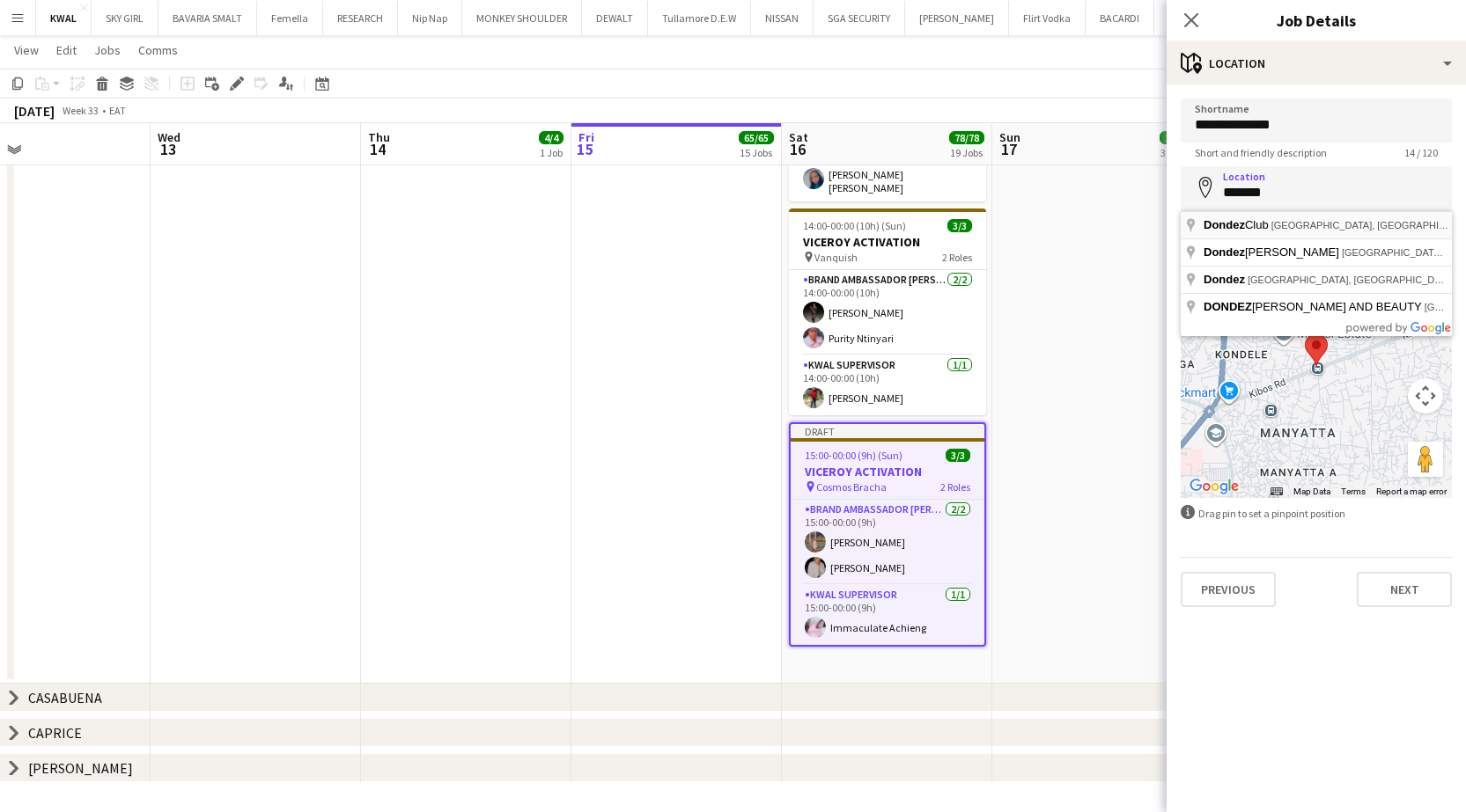
type input "**********"
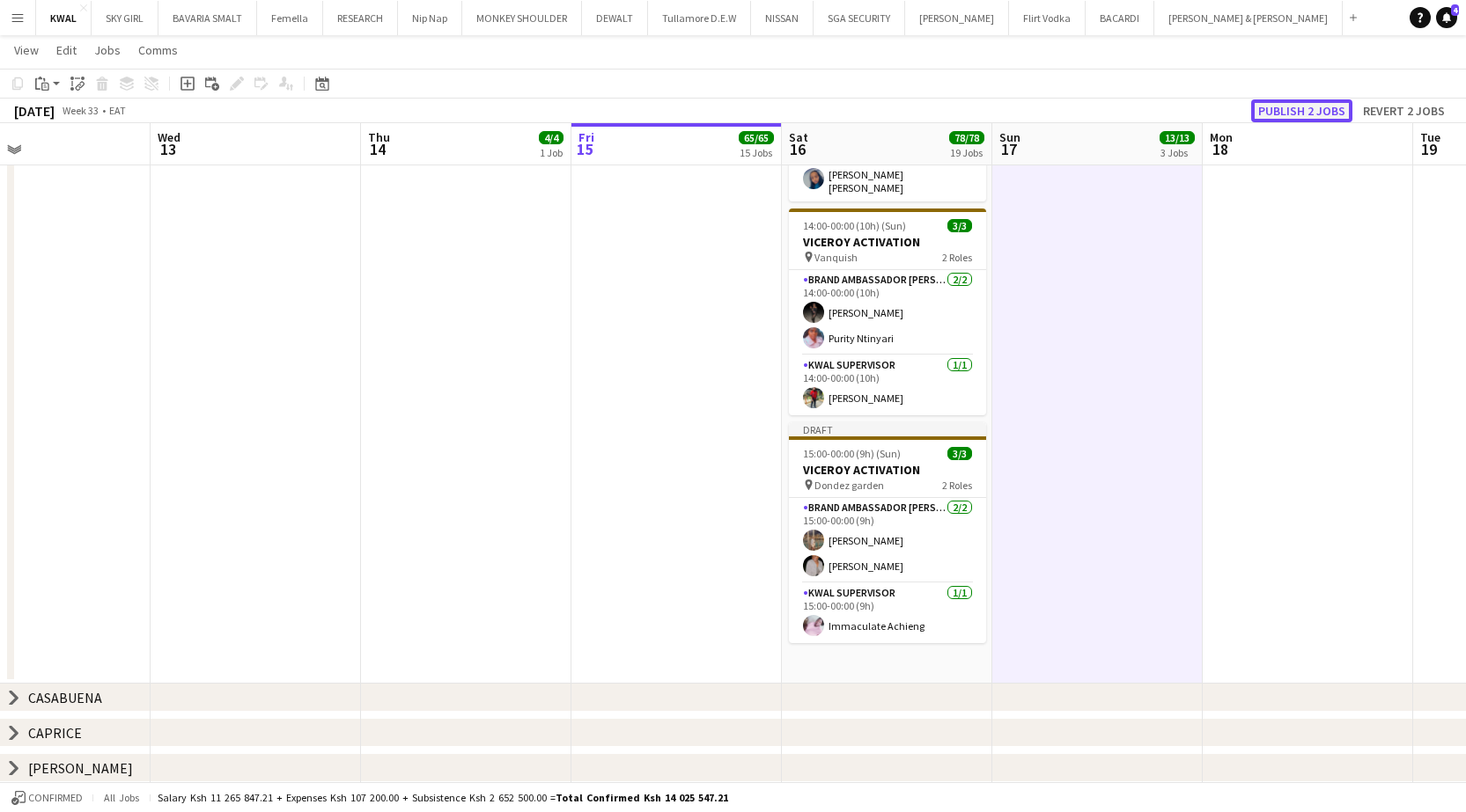
click at [585, 111] on button "Publish 2 jobs" at bounding box center [1301, 110] width 101 height 22
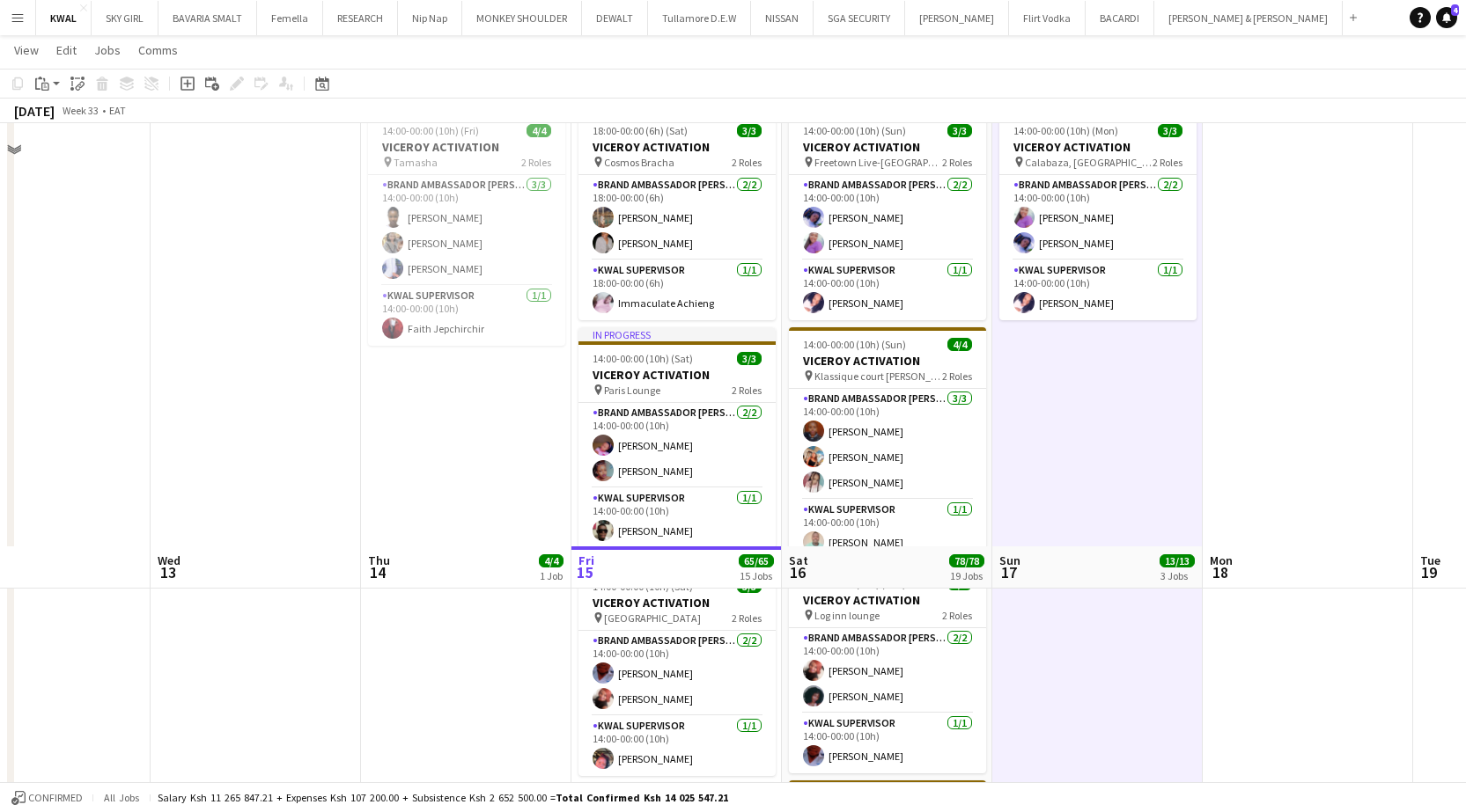
scroll to position [35, 0]
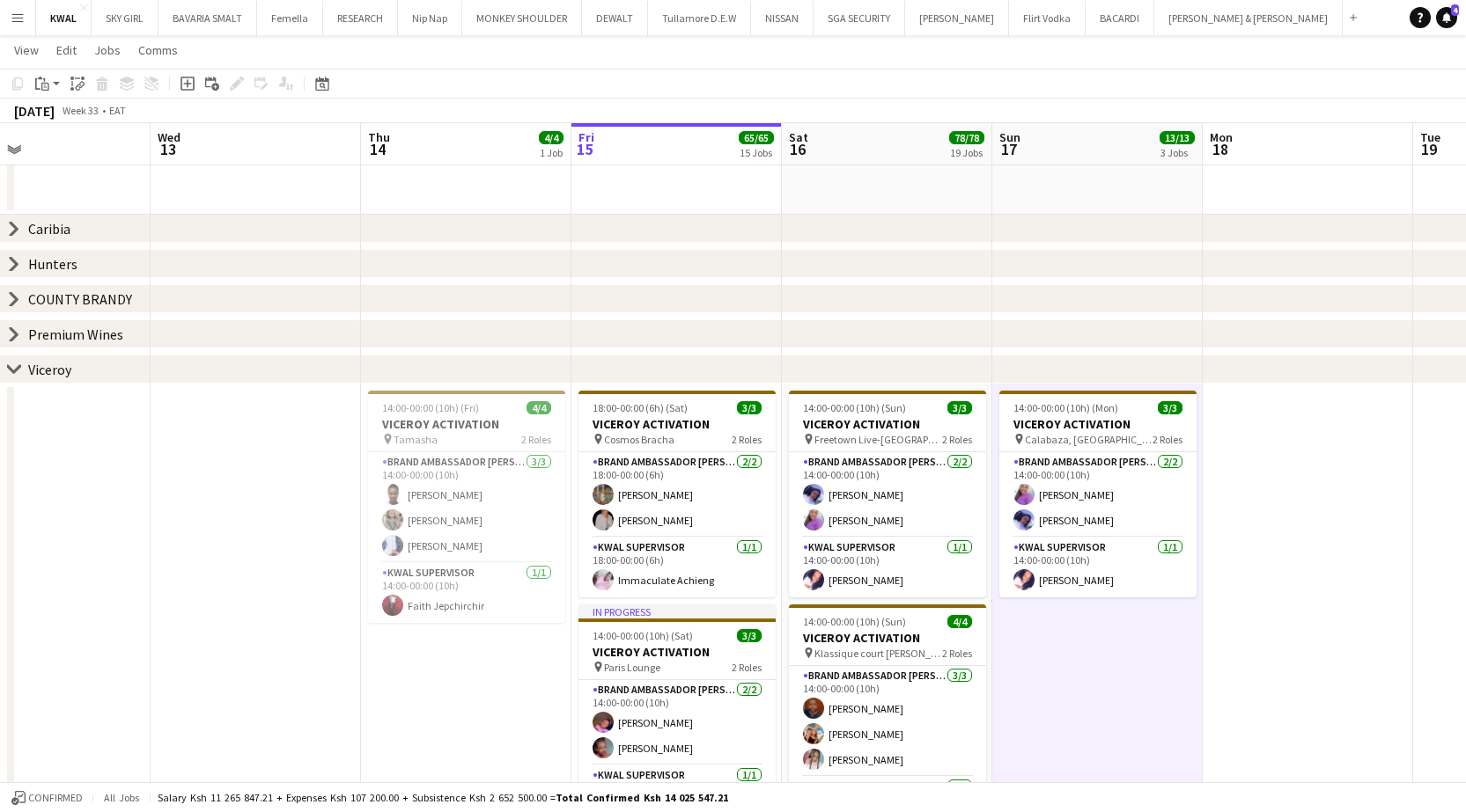
click at [16, 371] on icon at bounding box center [13, 369] width 13 height 7
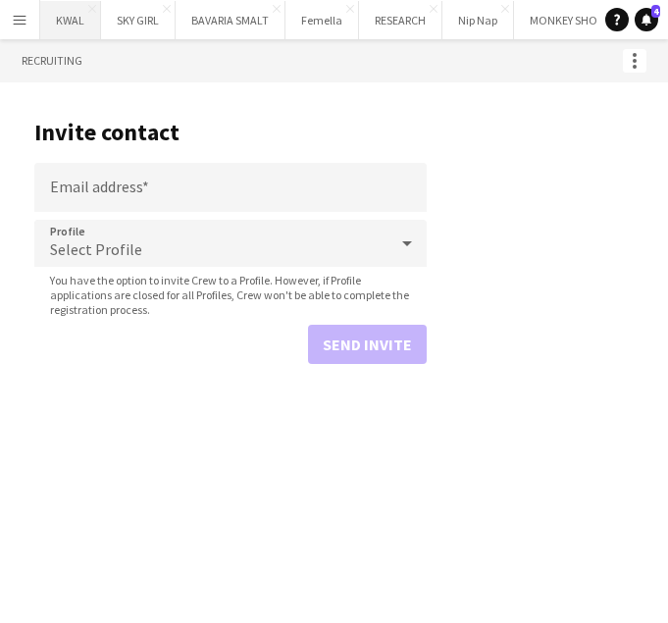
click at [60, 17] on button "KWAL Close" at bounding box center [70, 20] width 61 height 38
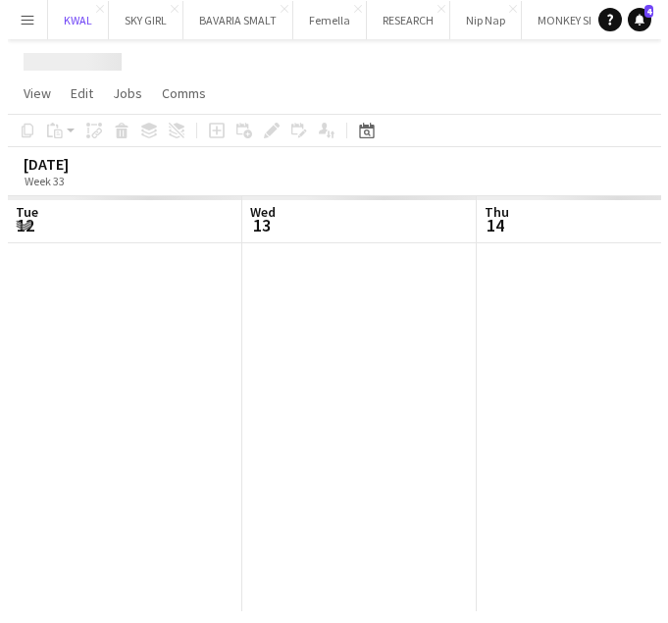
scroll to position [0, 469]
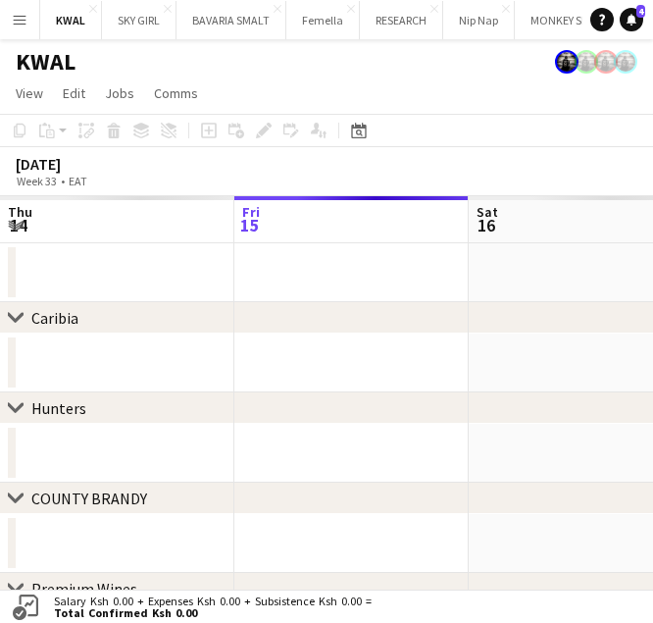
click at [14, 19] on app-icon "Menu" at bounding box center [20, 20] width 16 height 16
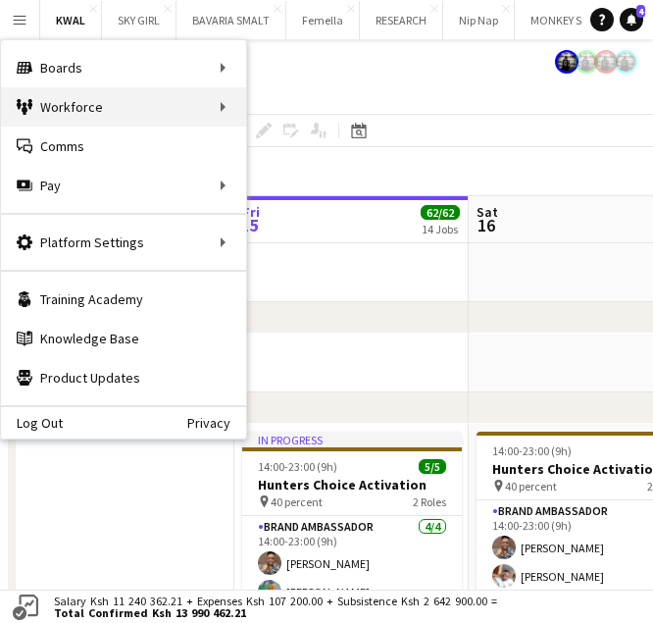
click at [123, 108] on div "Workforce Workforce" at bounding box center [123, 106] width 245 height 39
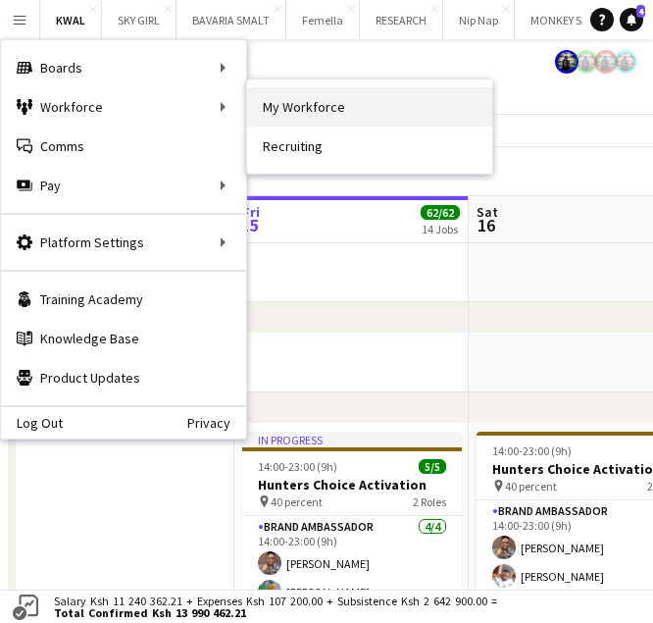
click at [306, 118] on link "My Workforce" at bounding box center [369, 106] width 245 height 39
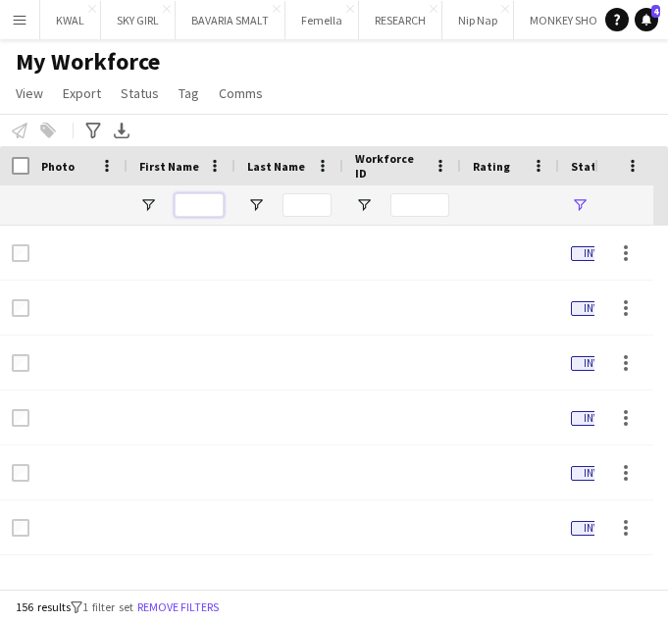
click at [202, 197] on input "First Name Filter Input" at bounding box center [199, 205] width 49 height 24
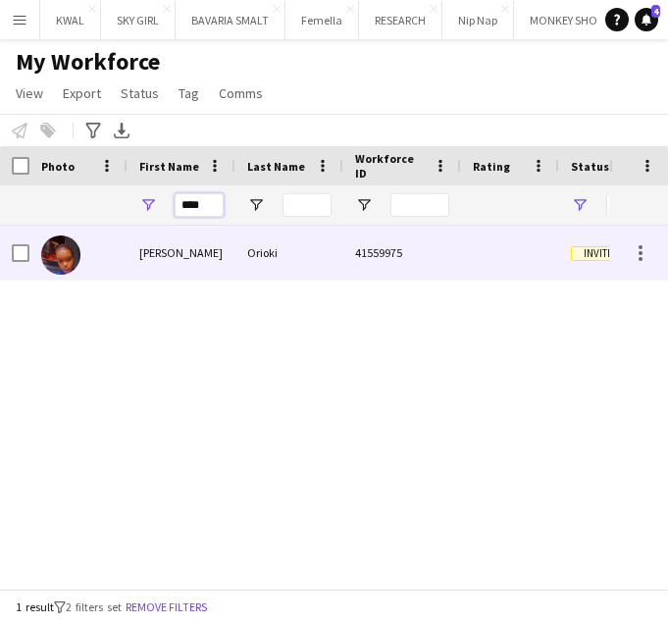
type input "****"
click at [169, 268] on div "Jane" at bounding box center [181, 253] width 108 height 54
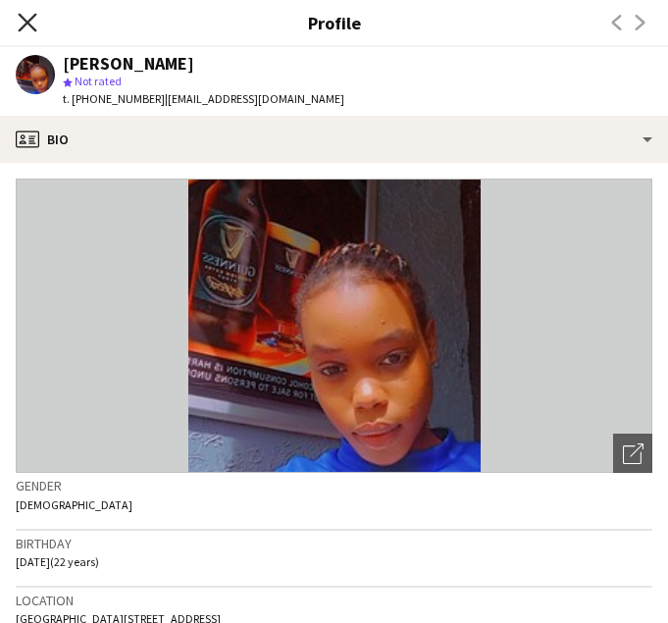
click at [31, 25] on icon at bounding box center [27, 22] width 19 height 19
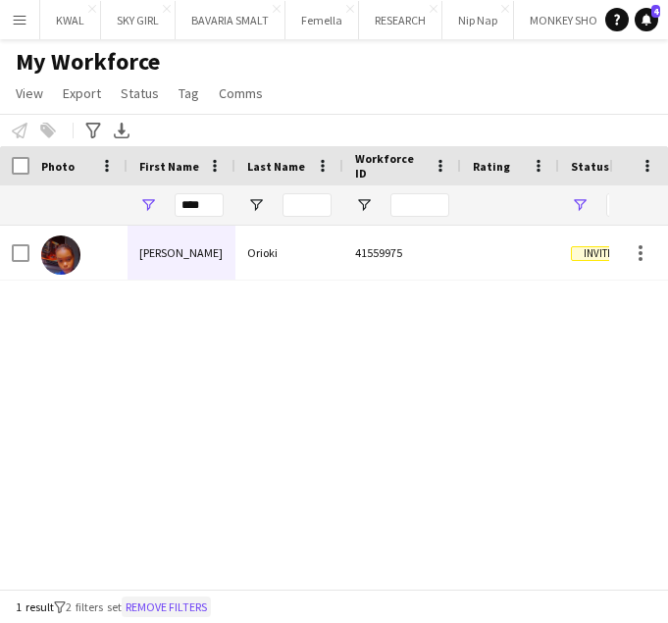
click at [154, 606] on button "Remove filters" at bounding box center [166, 607] width 89 height 22
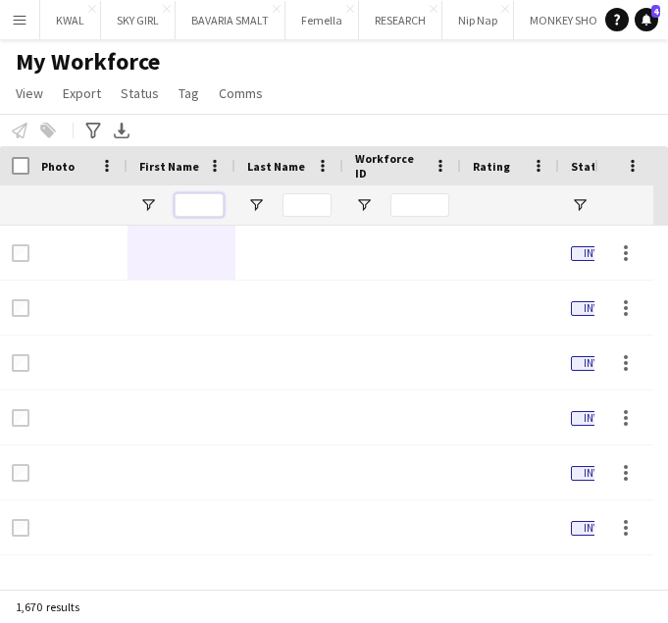
click at [201, 204] on input "First Name Filter Input" at bounding box center [199, 205] width 49 height 24
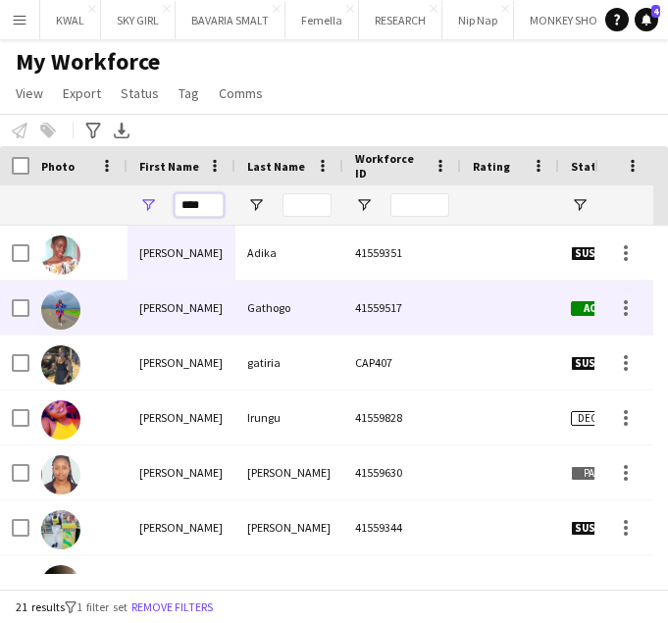
type input "****"
click at [171, 324] on div "Jane" at bounding box center [181, 307] width 108 height 54
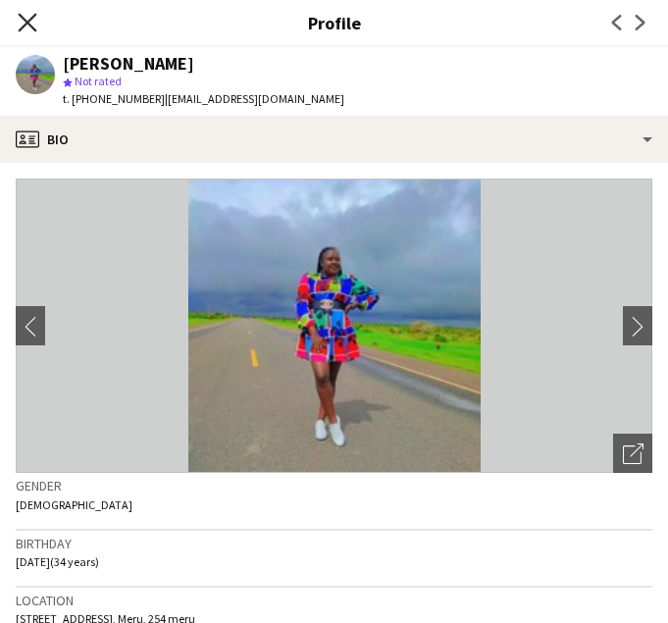
click at [31, 25] on icon "Close pop-in" at bounding box center [27, 22] width 19 height 19
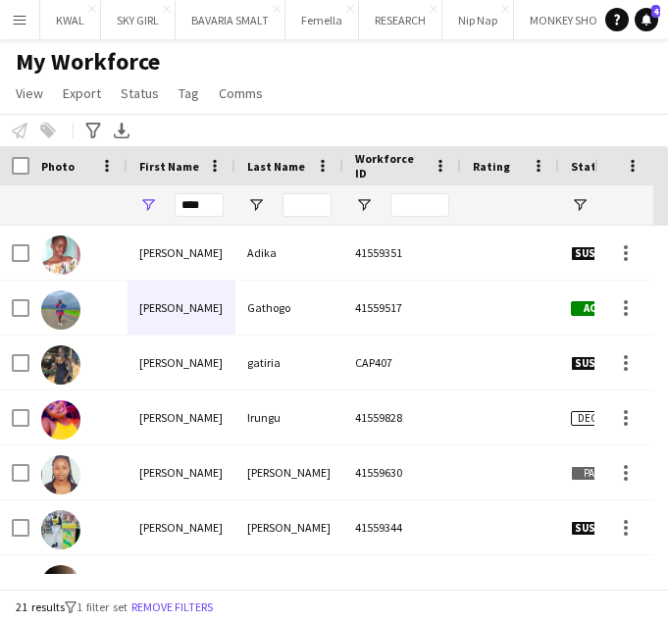
click at [27, 22] on button "Menu" at bounding box center [19, 19] width 39 height 39
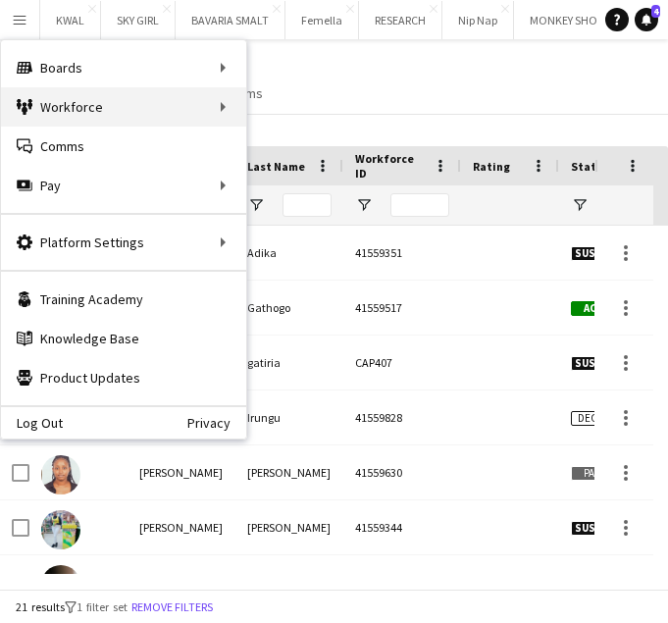
click at [133, 106] on div "Workforce Workforce" at bounding box center [123, 106] width 245 height 39
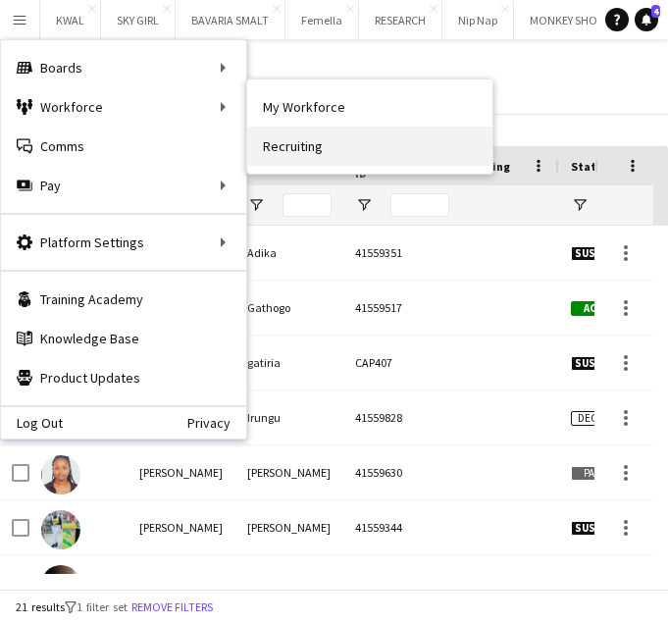
click at [273, 134] on link "Recruiting" at bounding box center [369, 145] width 245 height 39
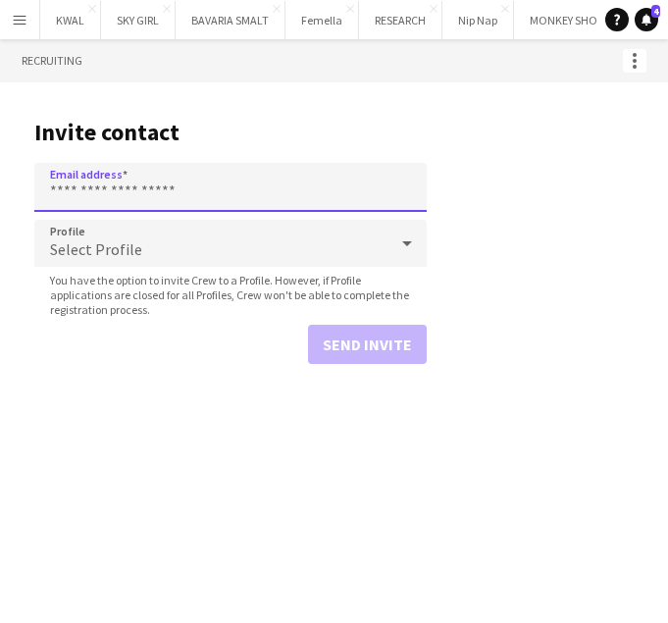
paste input "**********"
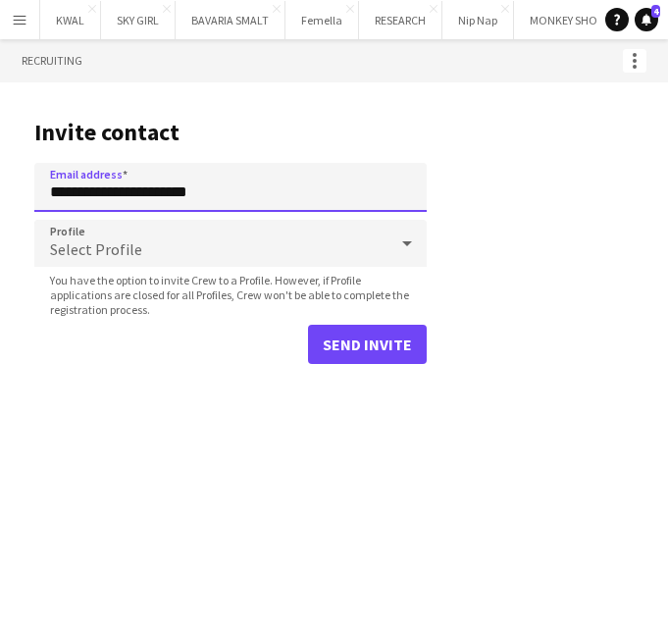
type input "**********"
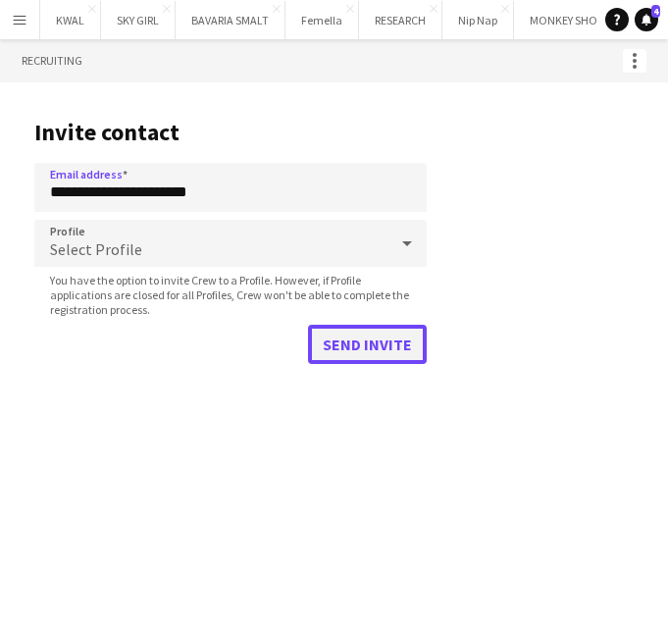
click at [345, 351] on button "Send invite" at bounding box center [367, 344] width 119 height 39
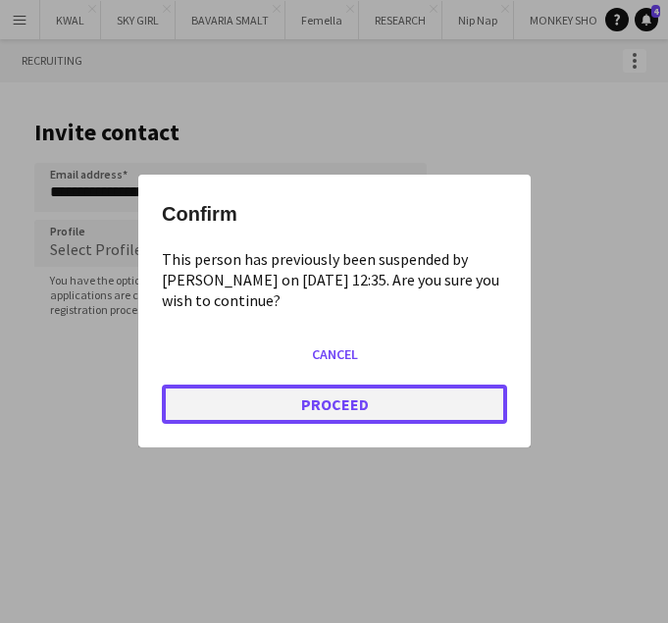
click at [342, 399] on button "Proceed" at bounding box center [334, 404] width 345 height 39
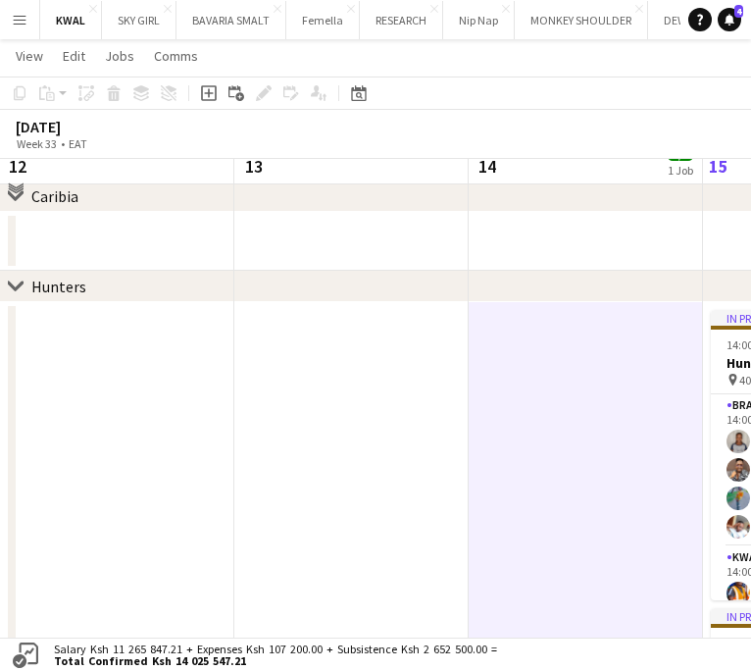
scroll to position [13, 0]
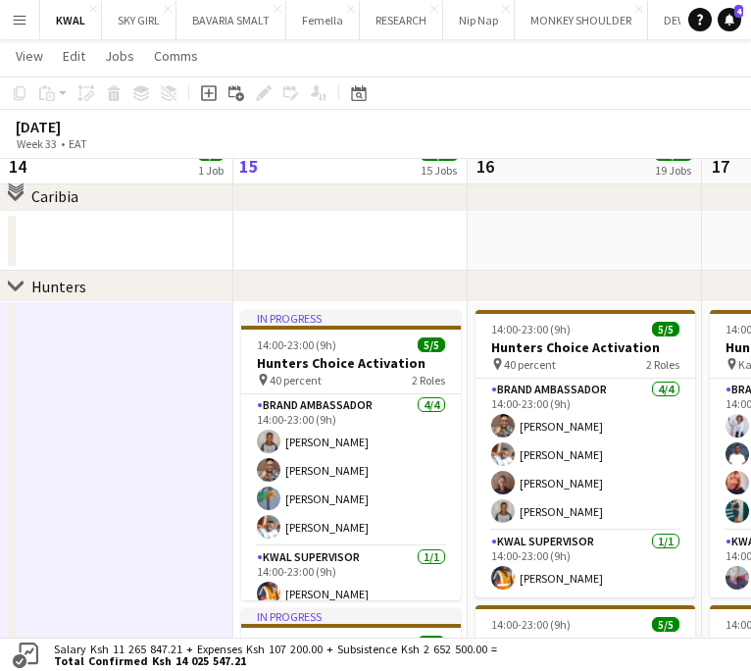
click at [21, 20] on app-icon "Menu" at bounding box center [20, 20] width 16 height 16
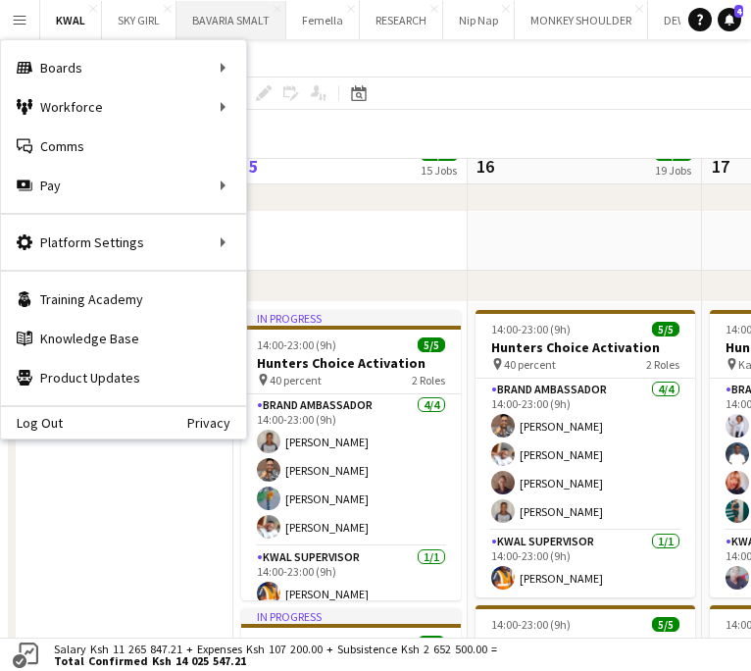
click at [0, 0] on button "Menu" at bounding box center [19, 19] width 39 height 39
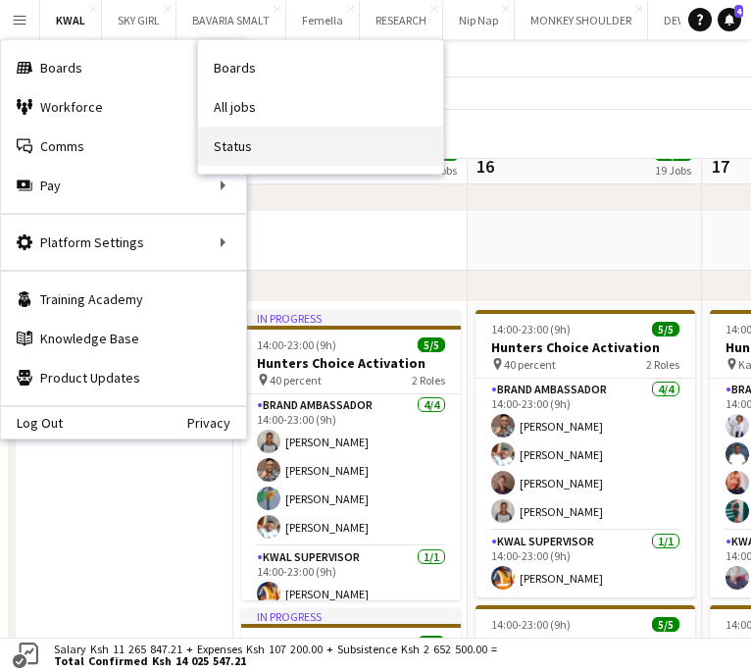
click at [233, 135] on link "Status" at bounding box center [320, 145] width 245 height 39
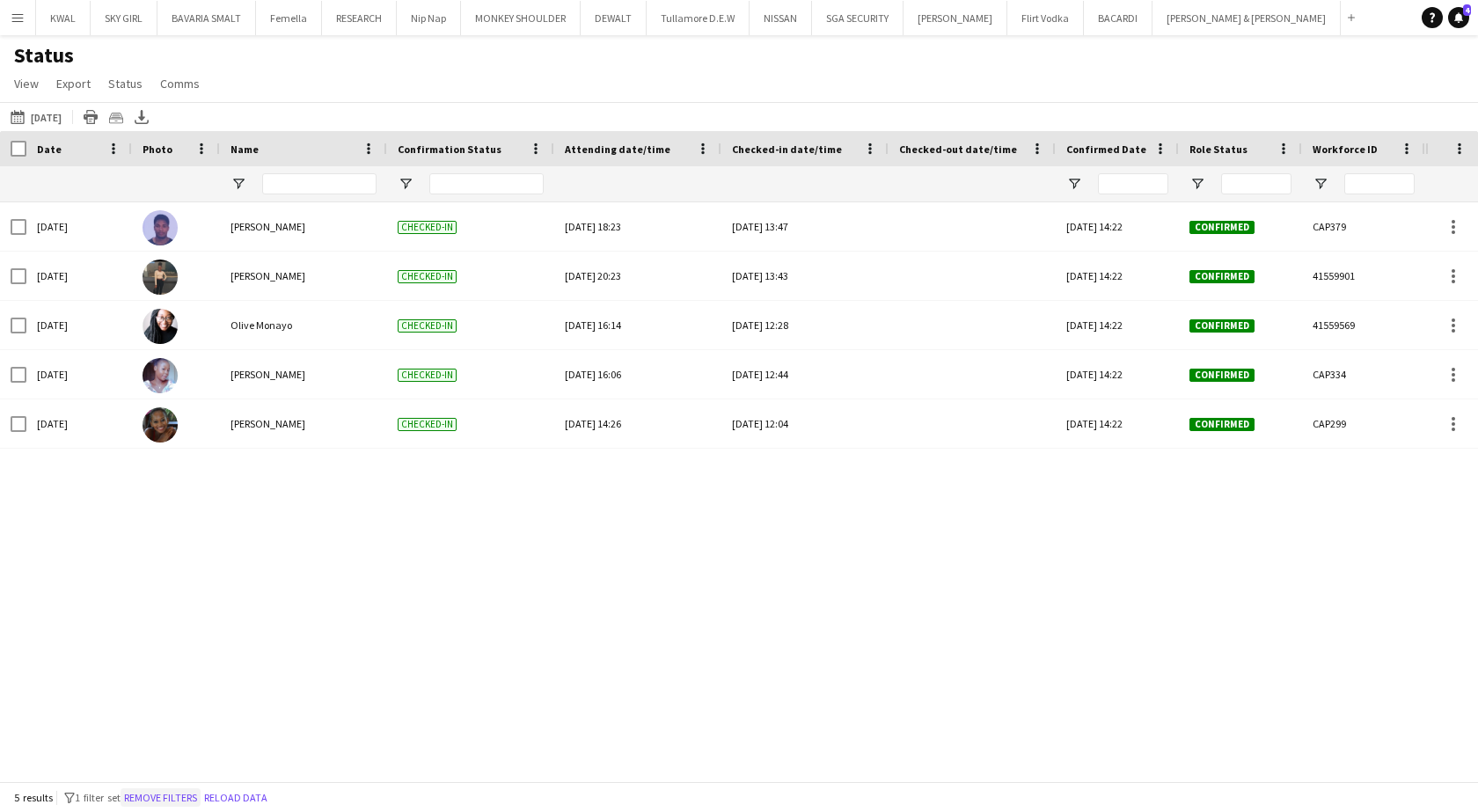
click at [188, 601] on button "Remove filters" at bounding box center [160, 799] width 80 height 20
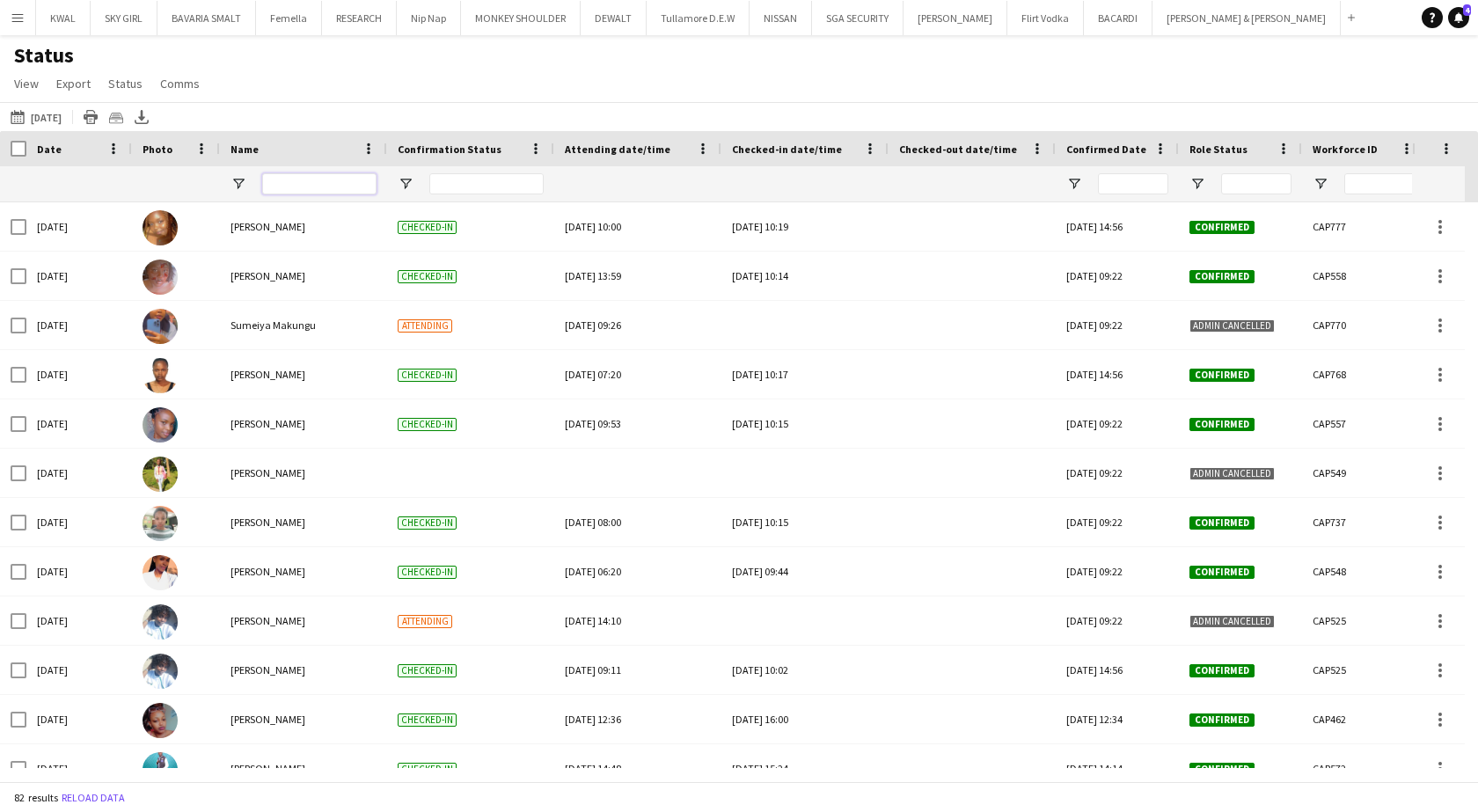
click at [316, 190] on input "Name Filter Input" at bounding box center [319, 184] width 114 height 22
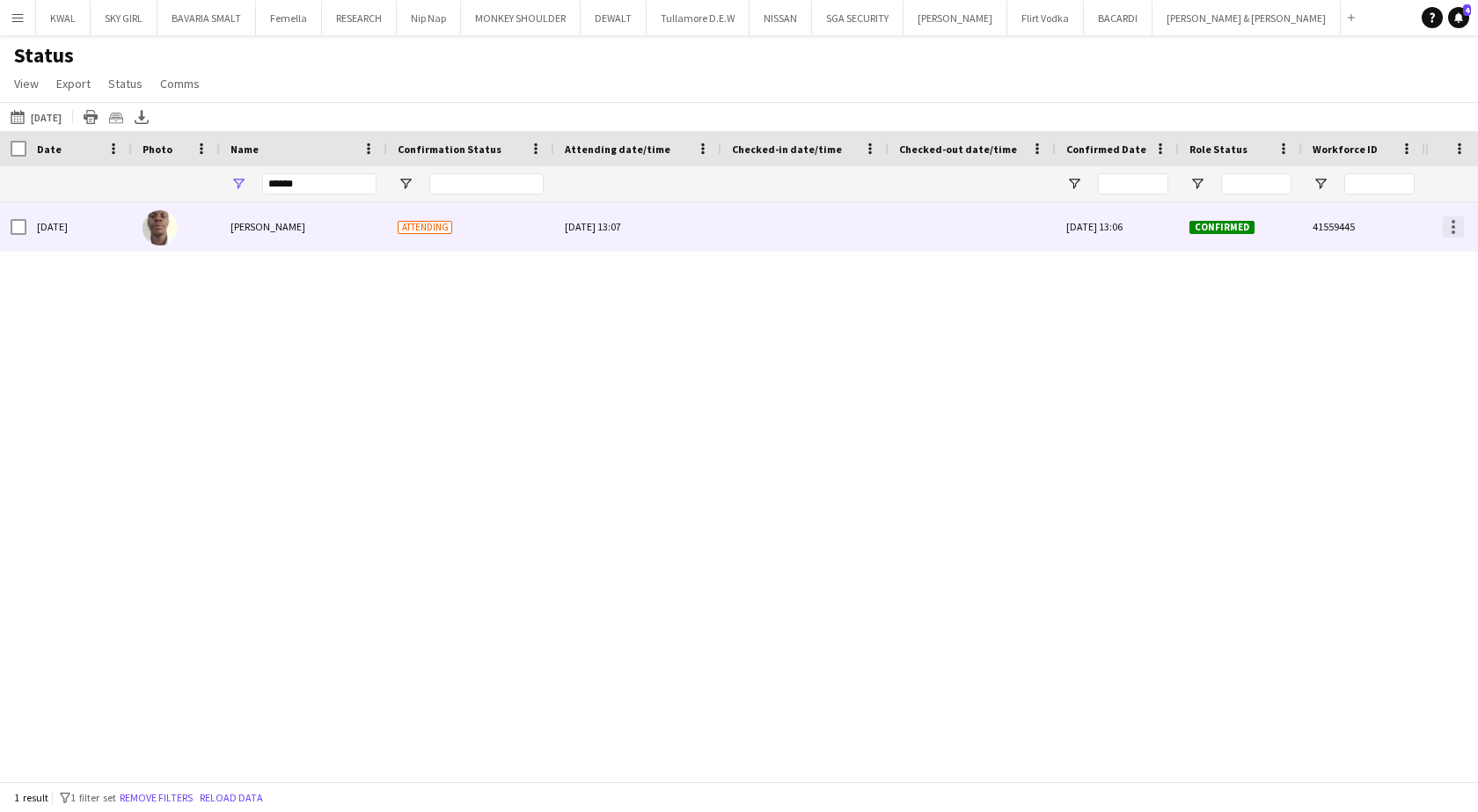
click at [673, 229] on div at bounding box center [1454, 227] width 22 height 22
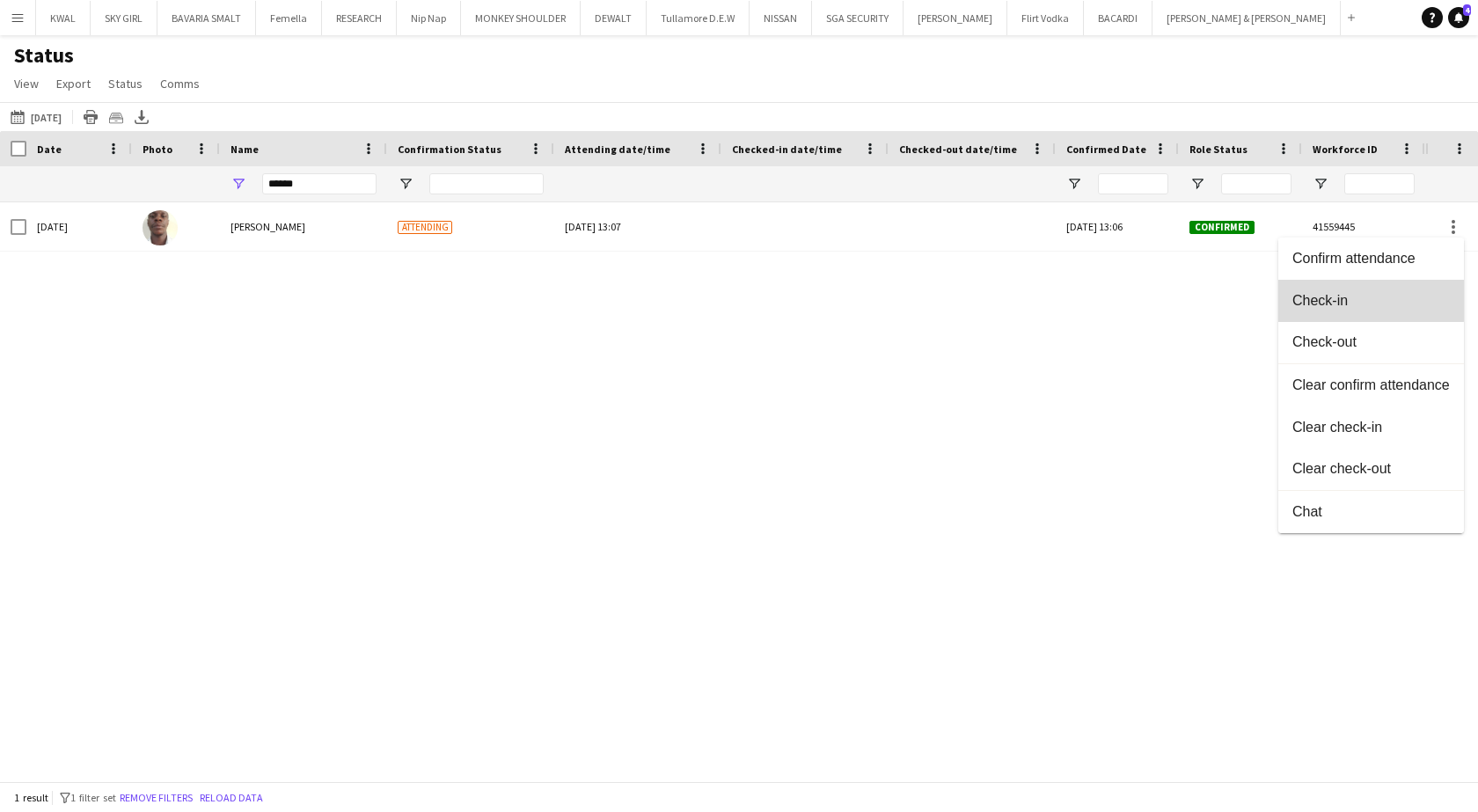
click at [673, 299] on span "Check-in" at bounding box center [1371, 301] width 158 height 16
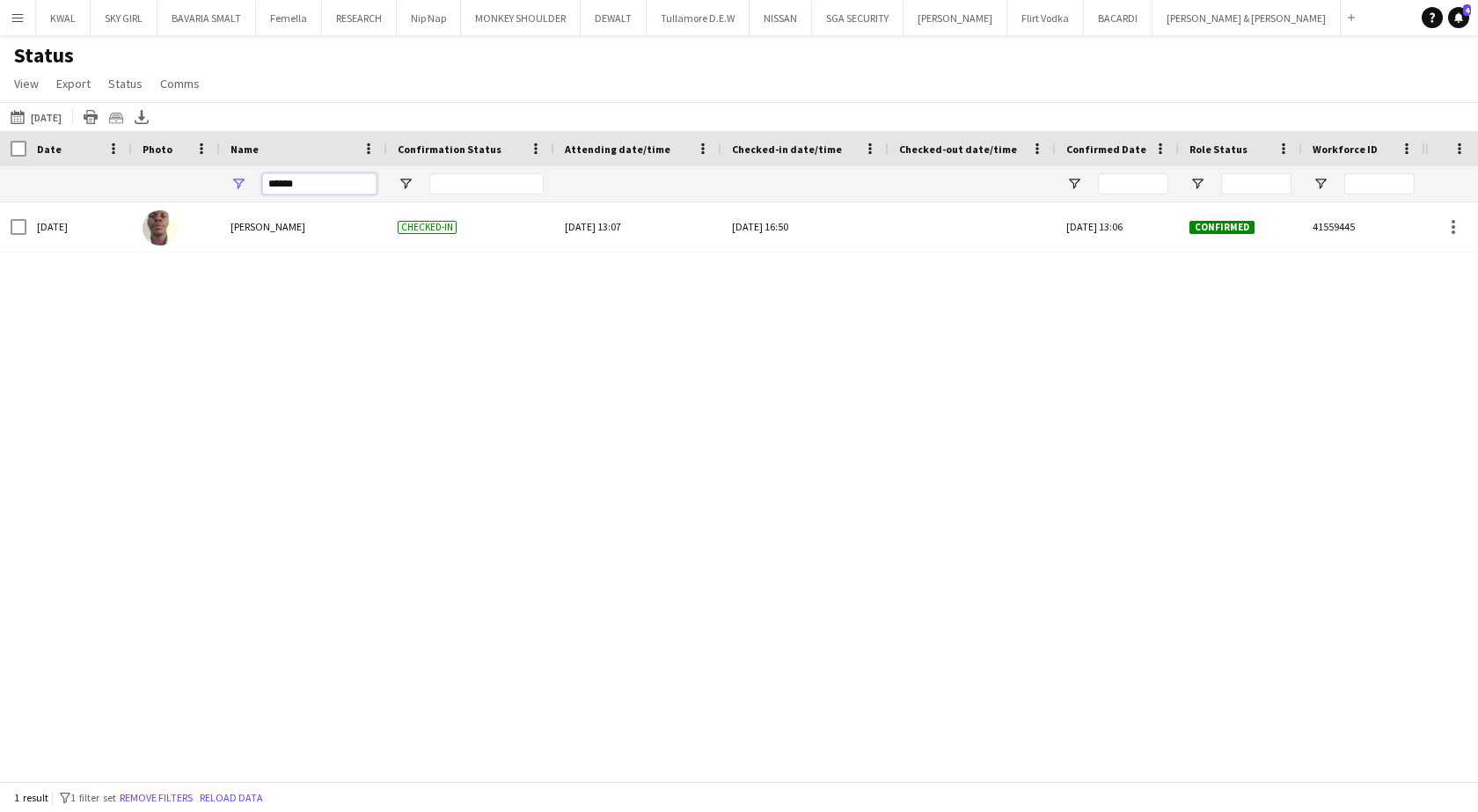
click at [350, 186] on input "******" at bounding box center [319, 184] width 114 height 22
type input "*"
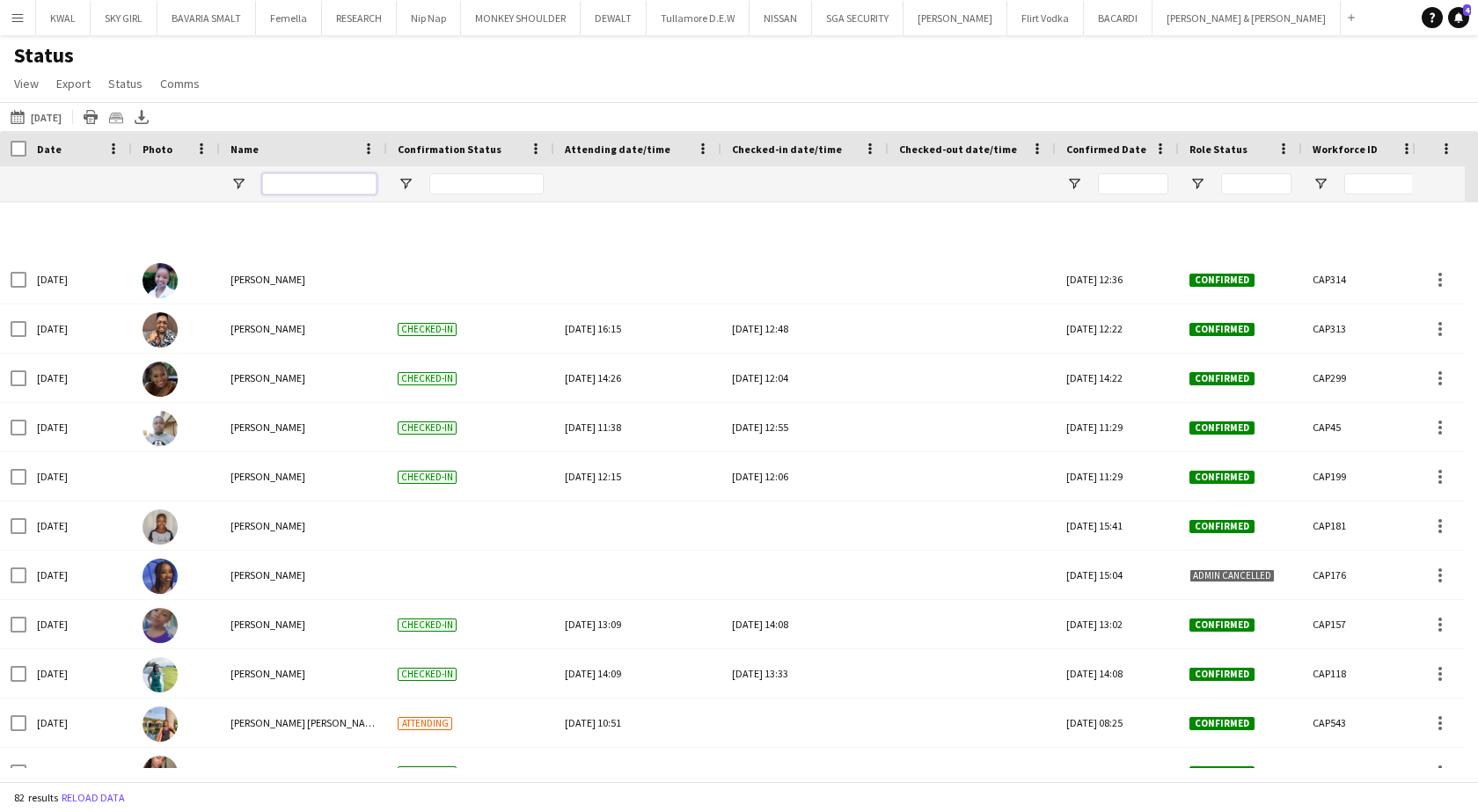
scroll to position [3474, 0]
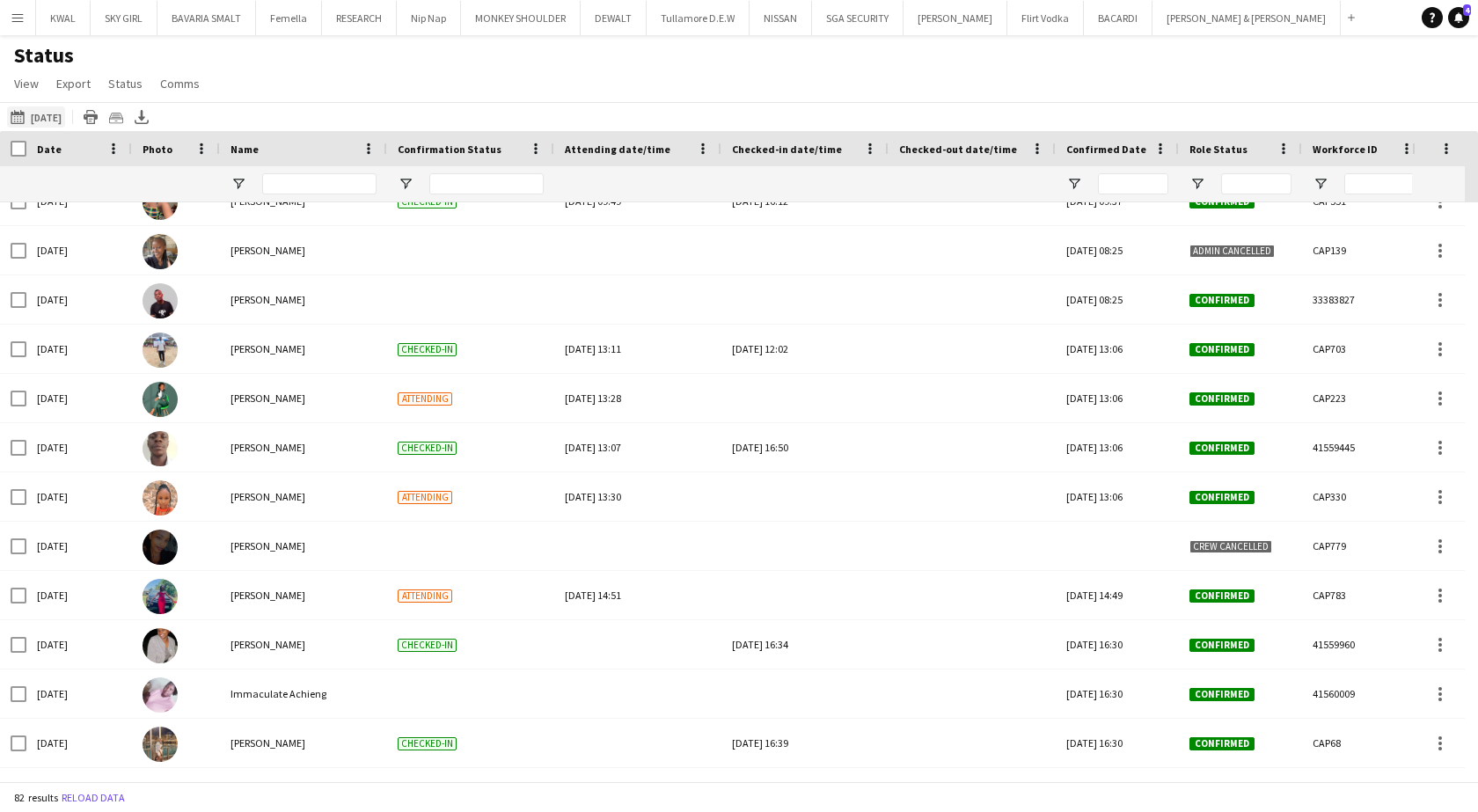
click at [25, 114] on app-icon "[DATE]" at bounding box center [21, 118] width 21 height 14
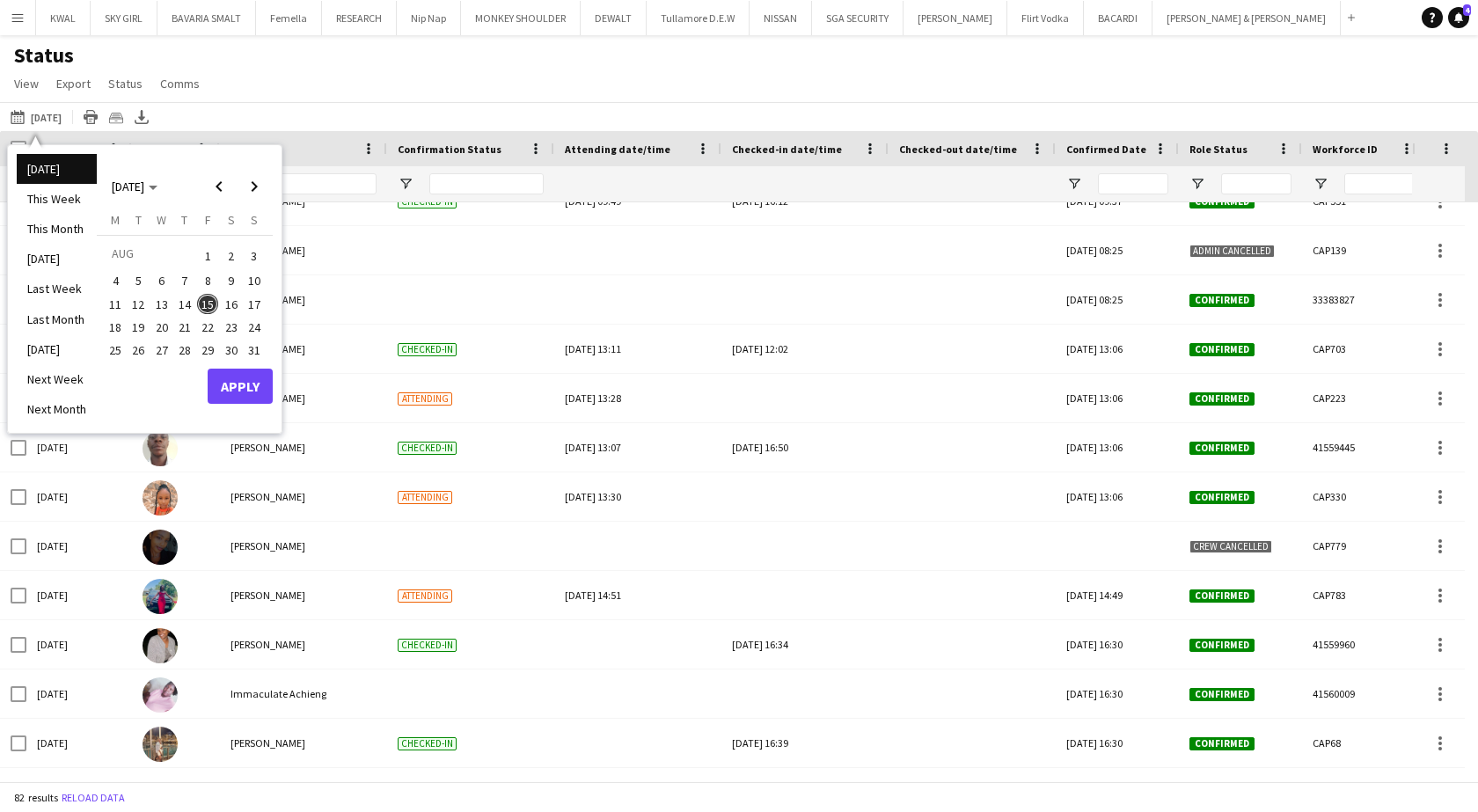
click at [121, 306] on span "11" at bounding box center [116, 305] width 22 height 22
click at [136, 303] on span "12" at bounding box center [139, 305] width 22 height 22
click at [113, 323] on span "18" at bounding box center [116, 327] width 22 height 22
click at [242, 388] on button "Apply" at bounding box center [240, 386] width 66 height 35
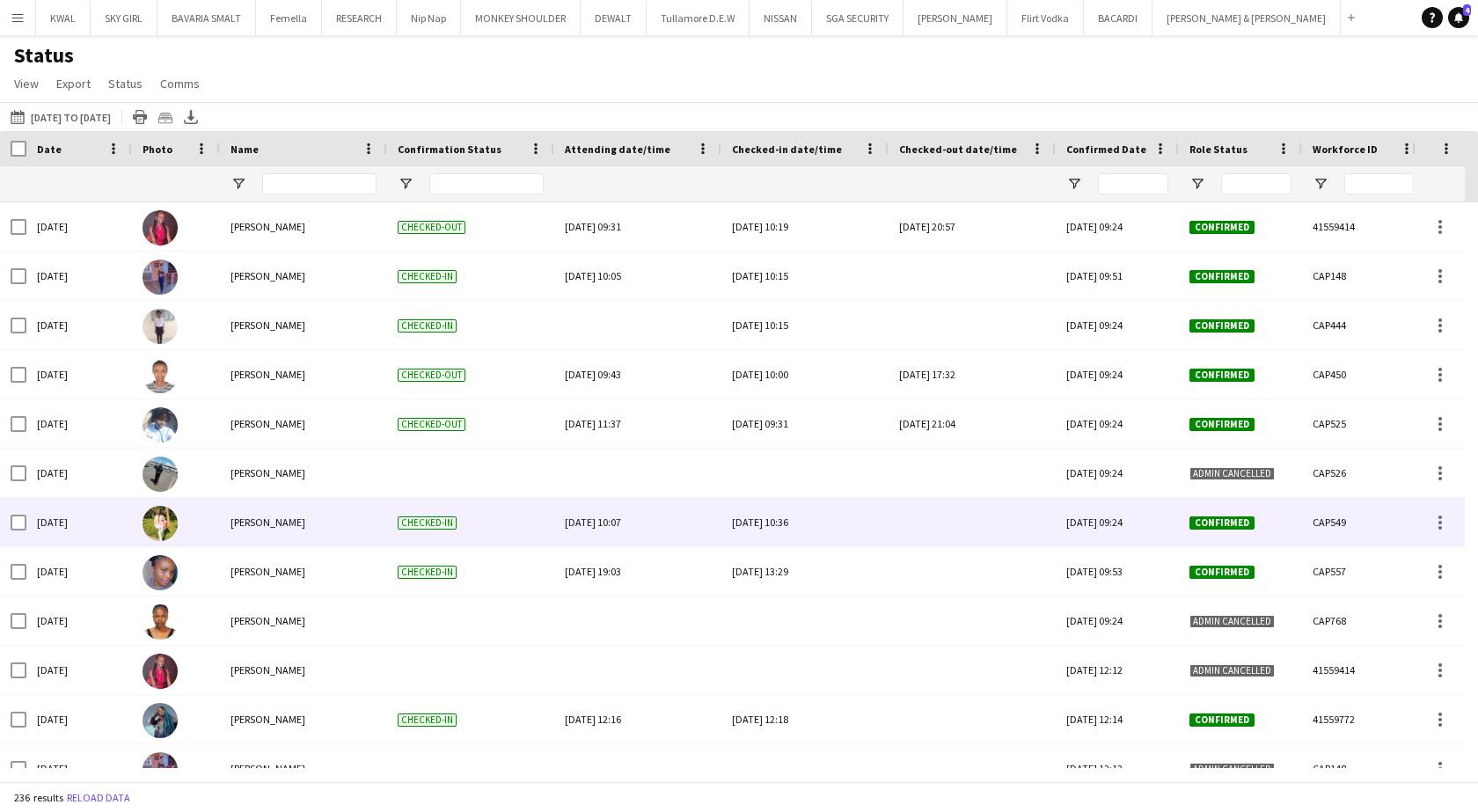
scroll to position [792, 0]
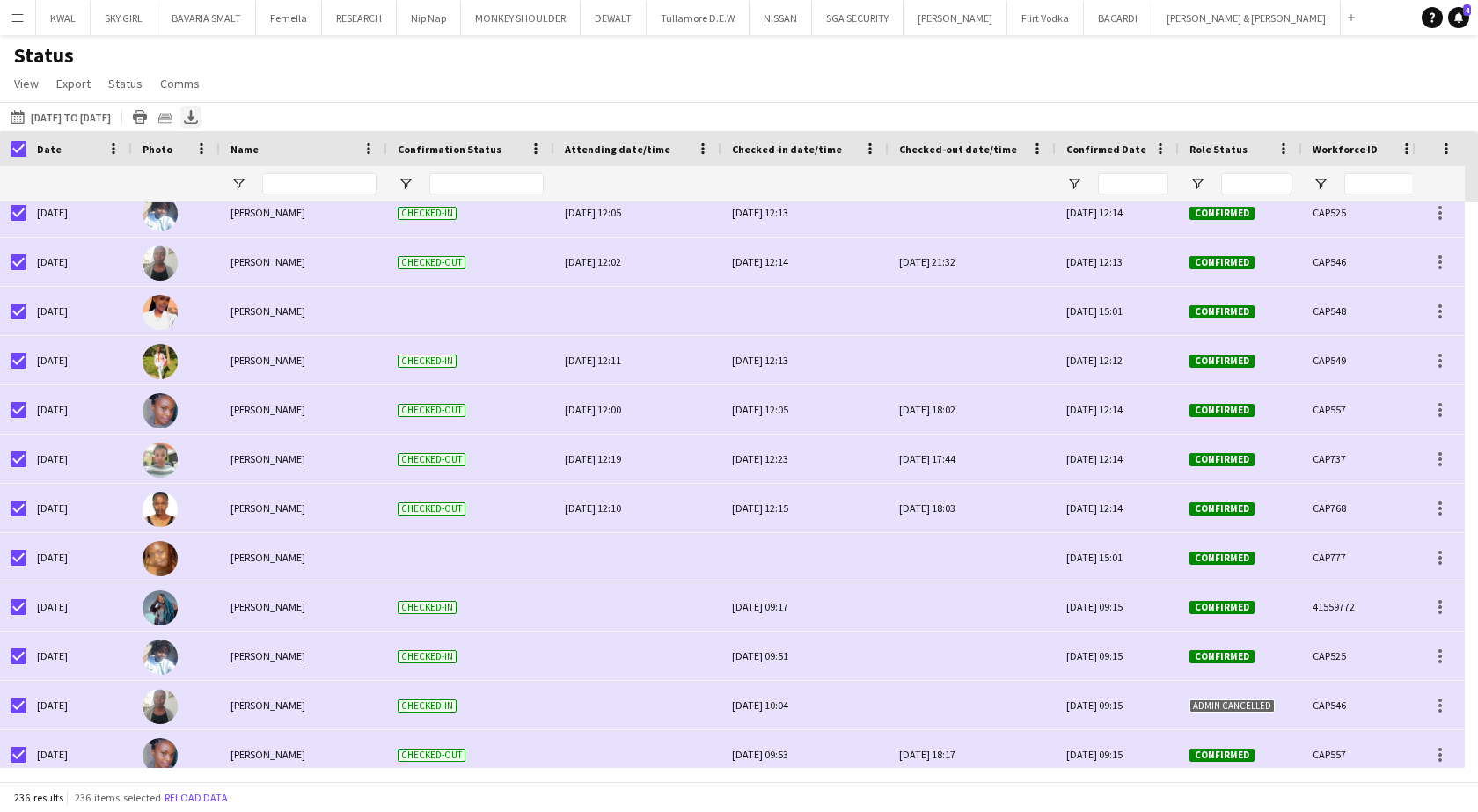
click at [195, 118] on icon at bounding box center [191, 116] width 7 height 11
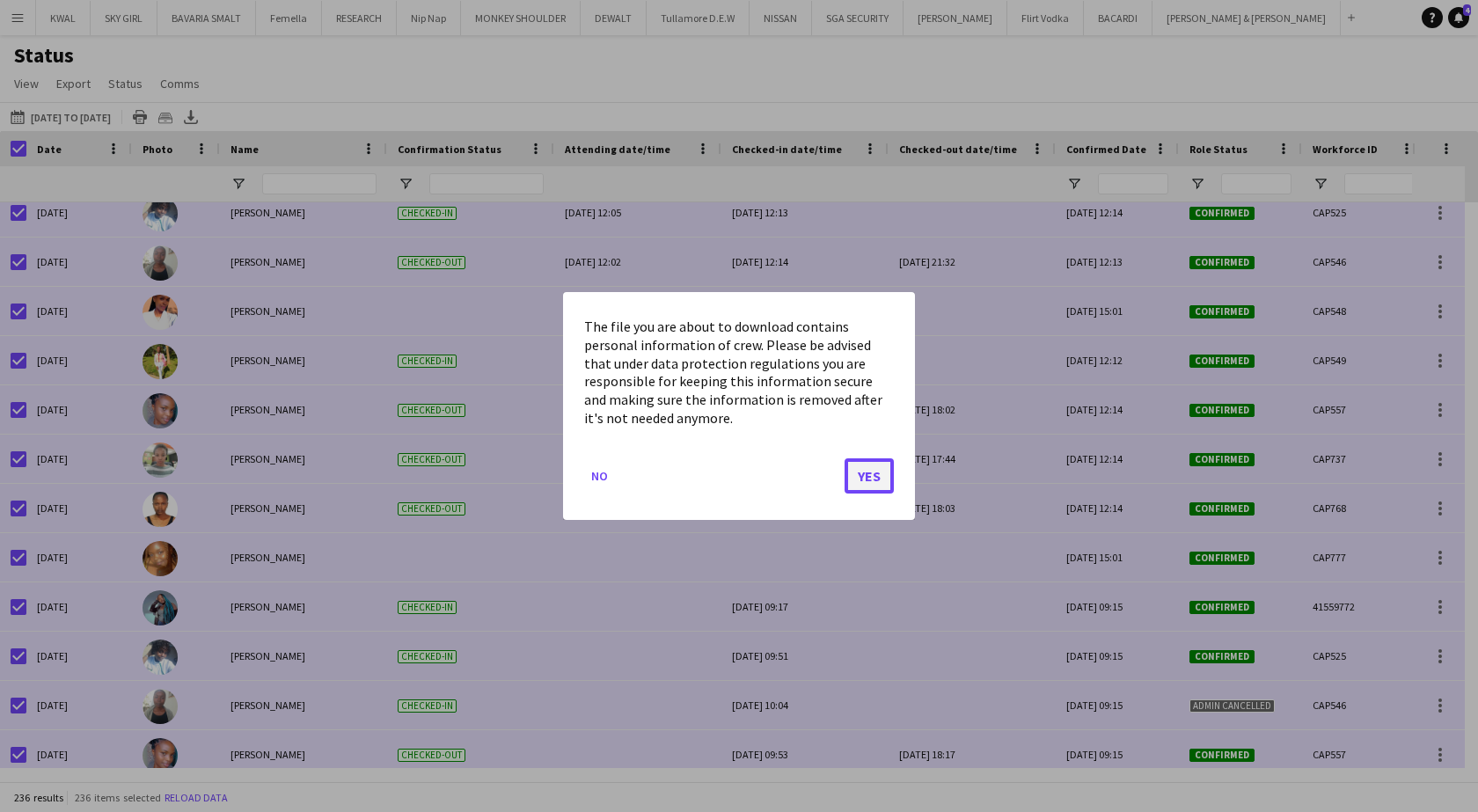
click at [673, 480] on button "Yes" at bounding box center [869, 476] width 49 height 35
